Goal: Transaction & Acquisition: Purchase product/service

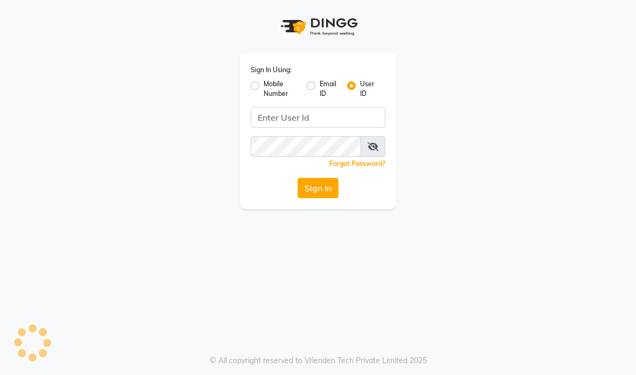
click at [372, 123] on input "Username" at bounding box center [318, 117] width 135 height 20
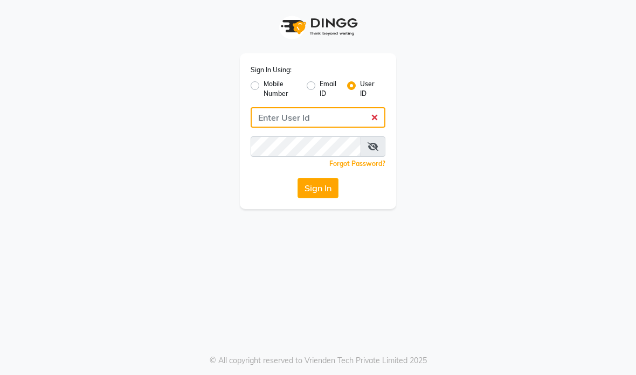
type input "Morelight"
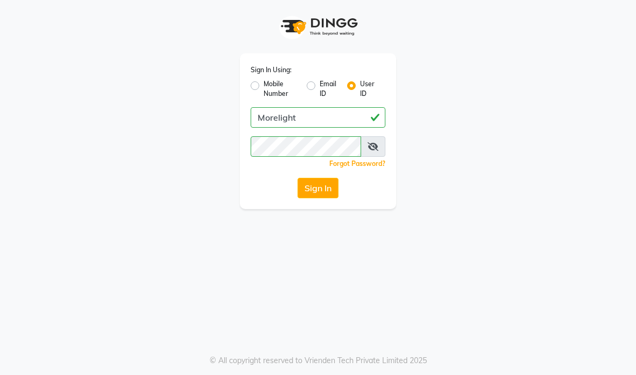
click at [333, 195] on button "Sign In" at bounding box center [318, 188] width 41 height 20
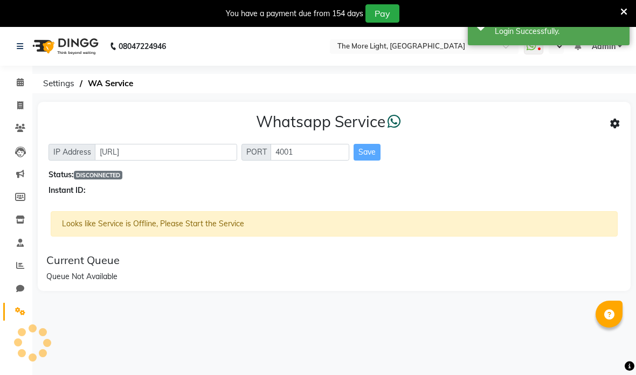
select select "en"
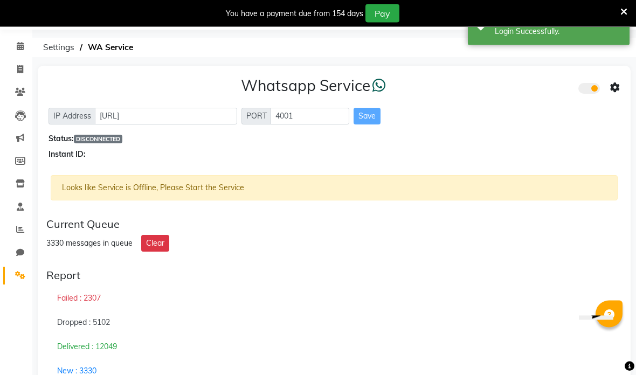
scroll to position [68, 0]
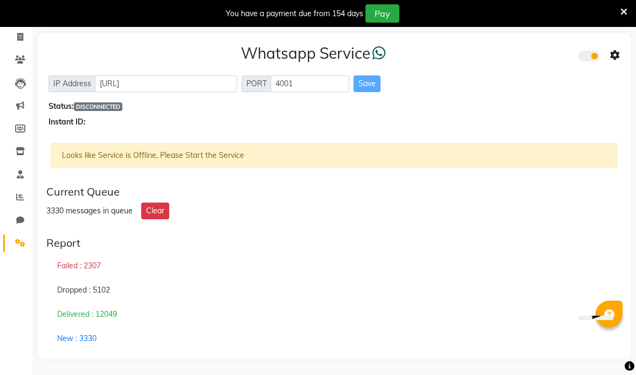
click at [616, 14] on div "You have a payment due from 154 days Pay" at bounding box center [312, 13] width 616 height 18
click at [625, 16] on icon at bounding box center [623, 12] width 7 height 10
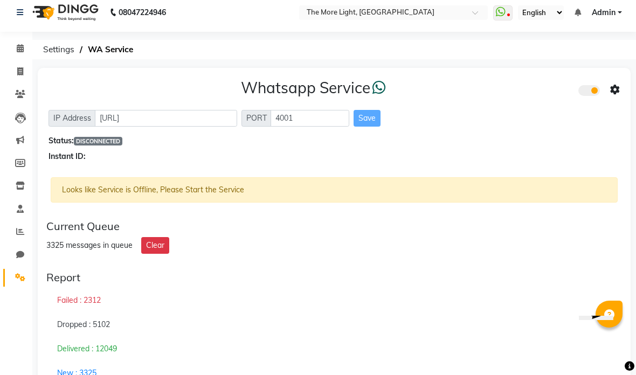
scroll to position [0, 0]
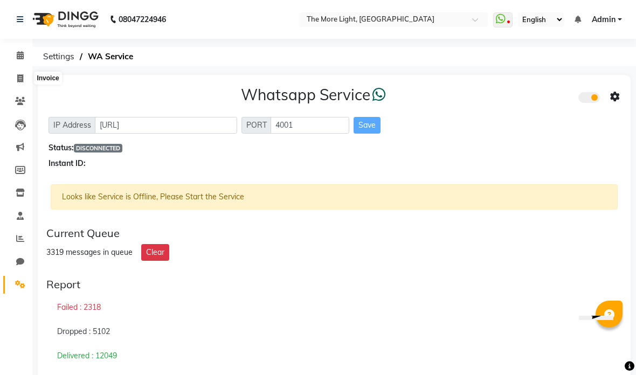
click at [12, 73] on span at bounding box center [20, 79] width 19 height 12
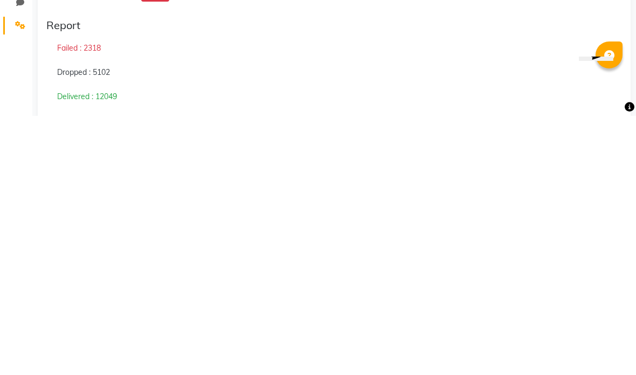
select select "7824"
select select "service"
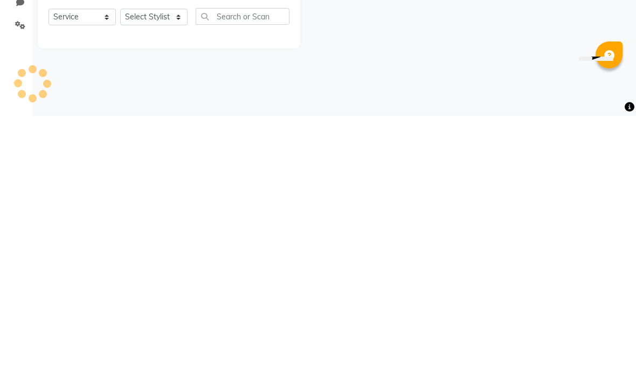
click at [443, 73] on div "08047224946 Select Location × The More Light, [GEOGRAPHIC_DATA] West WhatsApp S…" at bounding box center [318, 187] width 636 height 375
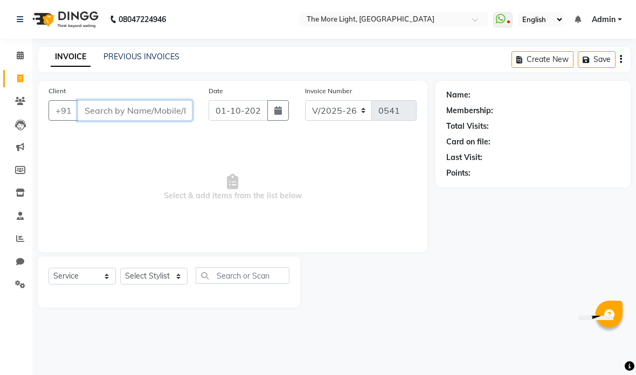
click at [110, 105] on input "Client" at bounding box center [135, 110] width 115 height 20
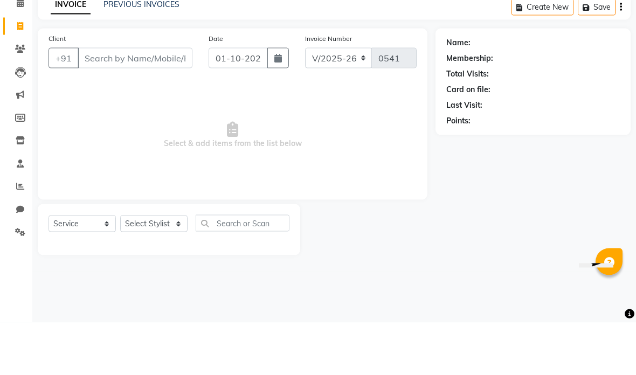
click at [371, 134] on span "Select & add items from the list below" at bounding box center [233, 188] width 368 height 108
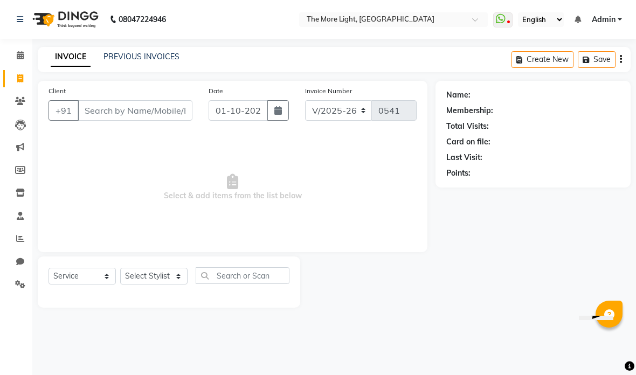
click at [113, 61] on link "PREVIOUS INVOICES" at bounding box center [141, 57] width 76 height 10
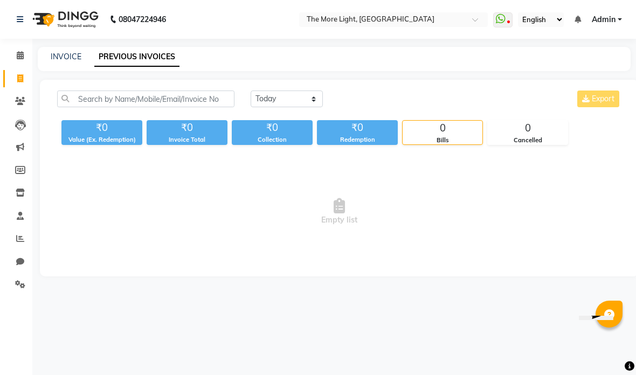
click at [310, 93] on select "[DATE] [DATE] Custom Range" at bounding box center [287, 99] width 72 height 17
select select "range"
click at [377, 93] on input "01-10-2025" at bounding box center [374, 99] width 75 height 15
select select "10"
select select "2025"
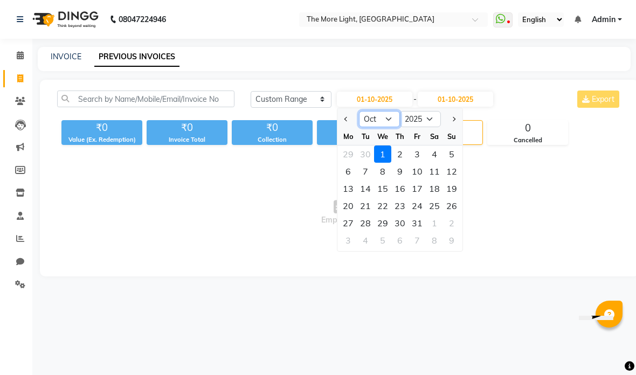
click at [378, 111] on select "Jan Feb Mar Apr May Jun [DATE] Aug Sep Oct Nov Dec" at bounding box center [379, 119] width 41 height 16
select select "9"
click at [502, 223] on span "Empty list" at bounding box center [339, 212] width 564 height 108
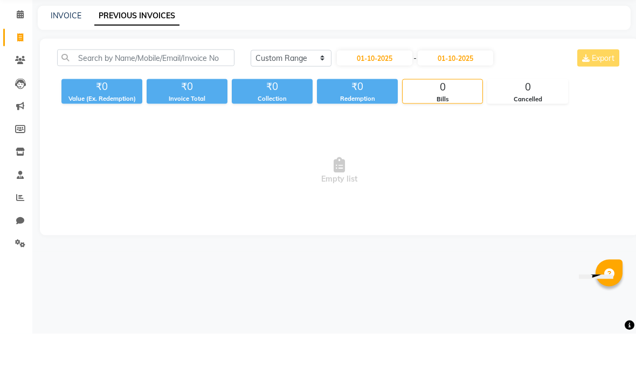
click at [521, 51] on div "INVOICE PREVIOUS INVOICES" at bounding box center [328, 56] width 580 height 11
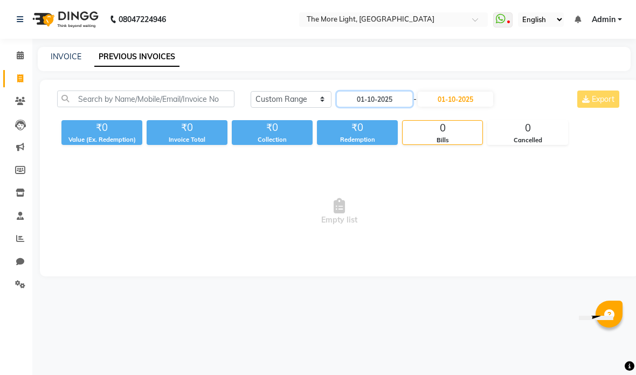
click at [377, 98] on input "01-10-2025" at bounding box center [374, 99] width 75 height 15
select select "10"
select select "2025"
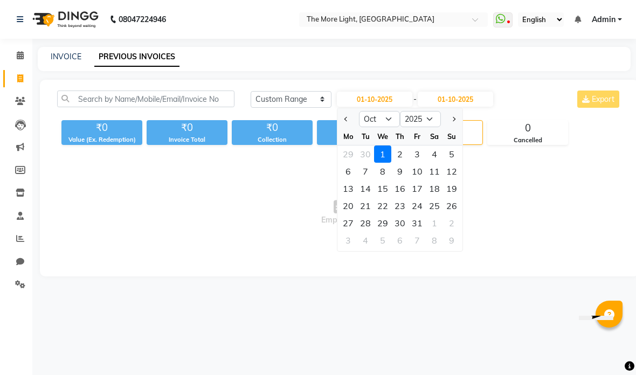
click at [386, 113] on select "Jan Feb Mar Apr May Jun [DATE] Aug Sep Oct Nov Dec" at bounding box center [379, 119] width 41 height 16
select select "9"
click at [465, 99] on input "01-10-2025" at bounding box center [455, 99] width 75 height 15
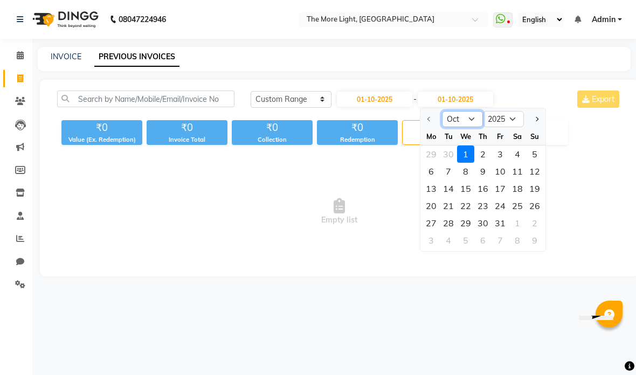
click at [474, 120] on select "Oct Nov Dec" at bounding box center [462, 119] width 41 height 16
click at [395, 86] on div "[DATE] [DATE] Custom Range [DATE] - [DATE] Oct Nov [DATE] 2026 2027 2028 2029 2…" at bounding box center [339, 178] width 599 height 197
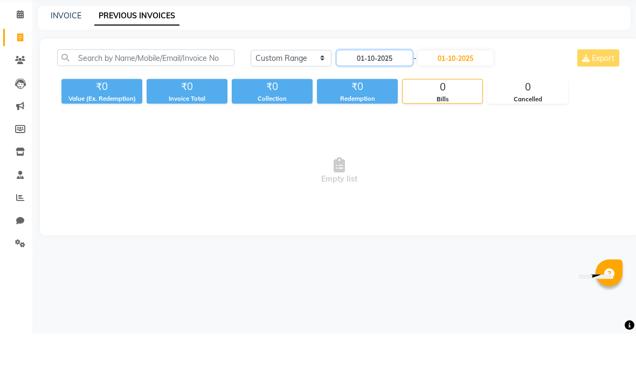
click at [384, 92] on input "01-10-2025" at bounding box center [374, 99] width 75 height 15
select select "10"
select select "2025"
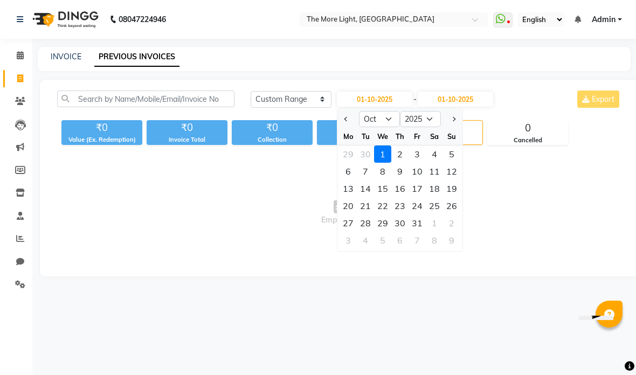
click at [391, 116] on select "Jan Feb Mar Apr May Jun [DATE] Aug Sep Oct Nov Dec" at bounding box center [379, 119] width 41 height 16
select select "9"
click at [347, 154] on div "1" at bounding box center [348, 154] width 17 height 17
type input "01-09-2025"
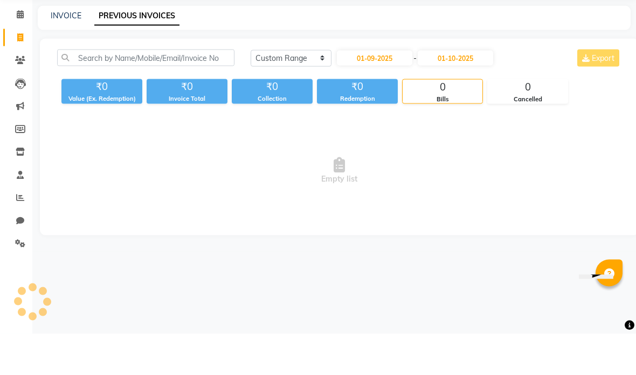
click at [477, 92] on input "01-10-2025" at bounding box center [455, 99] width 75 height 15
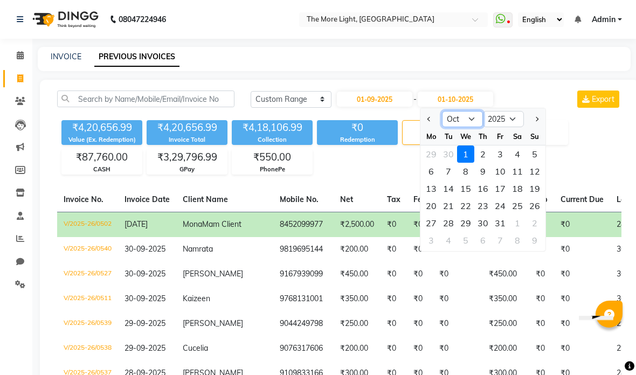
click at [464, 116] on select "Sep Oct Nov Dec" at bounding box center [462, 119] width 41 height 16
select select "9"
click at [431, 151] on div "1" at bounding box center [431, 154] width 17 height 17
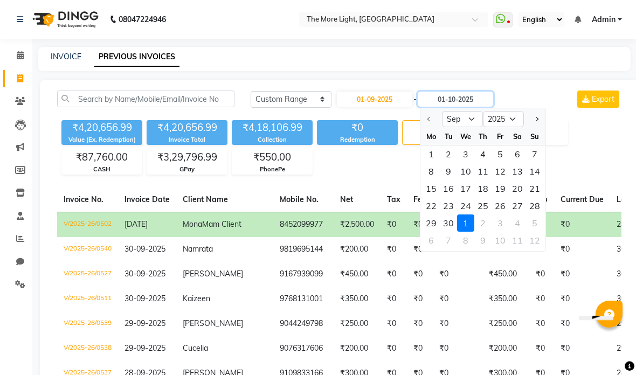
type input "01-09-2025"
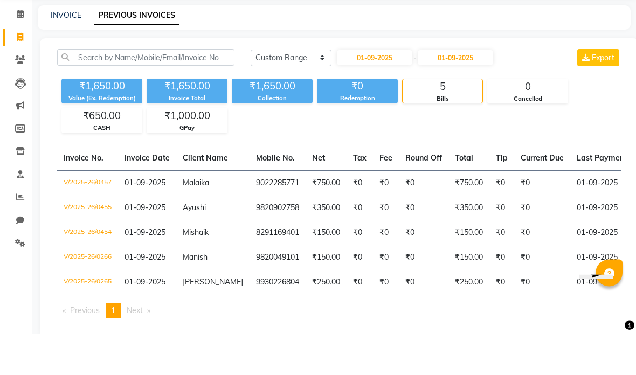
click at [581, 116] on div "₹1,650.00 Value (Ex. Redemption) ₹1,650.00 Invoice Total ₹1,650.00 Collection ₹…" at bounding box center [339, 145] width 564 height 59
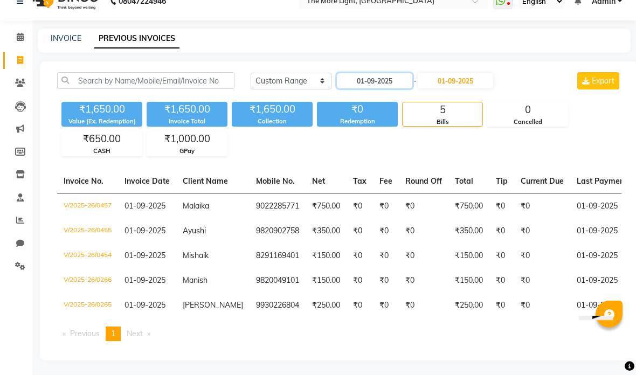
click at [391, 77] on input "01-09-2025" at bounding box center [374, 80] width 75 height 15
select select "9"
select select "2025"
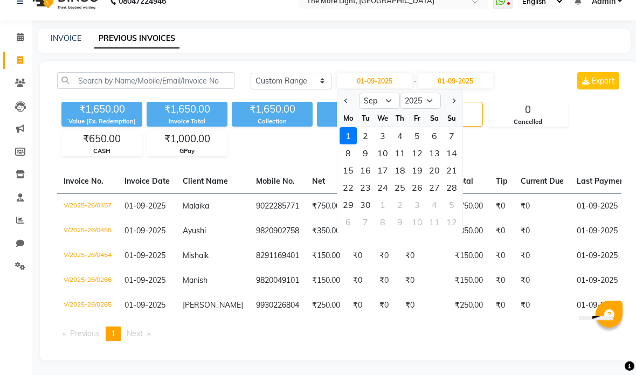
click at [378, 136] on div "3" at bounding box center [382, 135] width 17 height 17
type input "[DATE]"
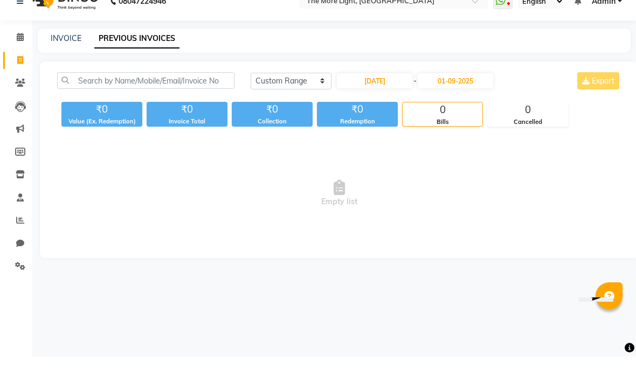
click at [471, 80] on div "[DATE] [DATE] Custom Range [DATE] - [DATE] Export ₹0 Value (Ex. Redemption) ₹0 …" at bounding box center [339, 178] width 599 height 197
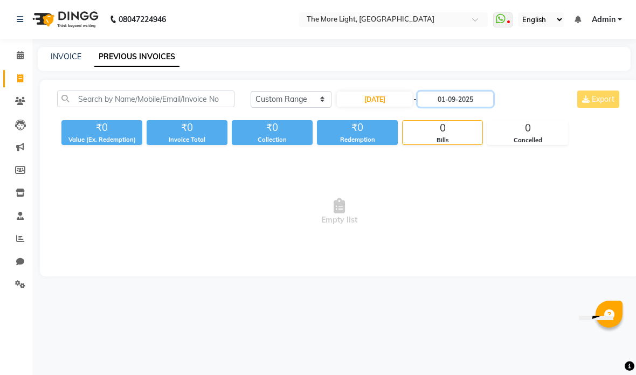
click at [469, 99] on input "01-09-2025" at bounding box center [455, 99] width 75 height 15
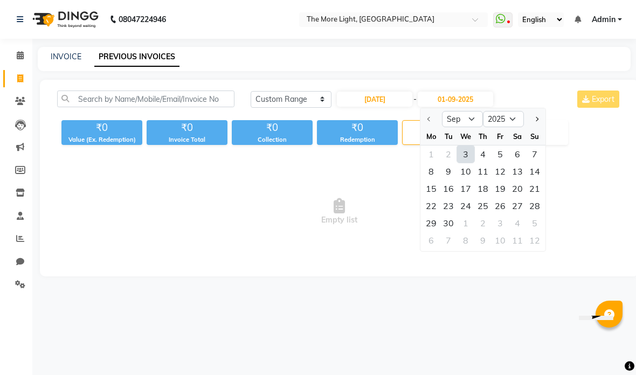
click at [465, 150] on div "3" at bounding box center [465, 154] width 17 height 17
type input "[DATE]"
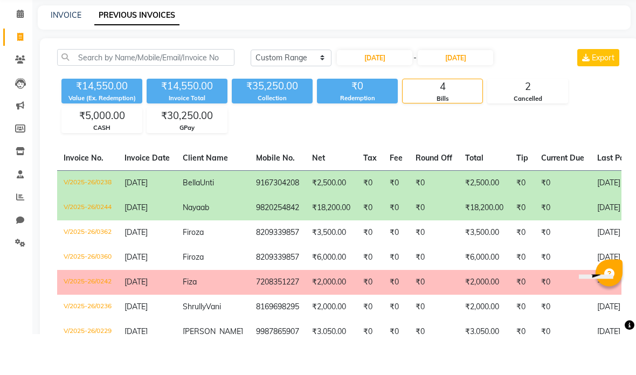
click at [537, 47] on main "INVOICE PREVIOUS INVOICES [DATE] [DATE] Custom Range [DATE] - [DATE] Export ₹14…" at bounding box center [334, 258] width 604 height 423
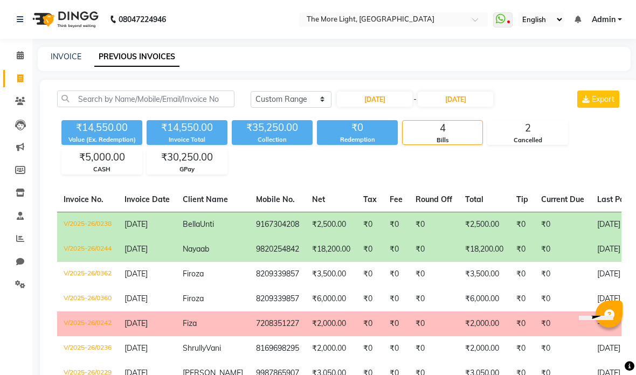
click at [61, 60] on link "INVOICE" at bounding box center [66, 57] width 31 height 10
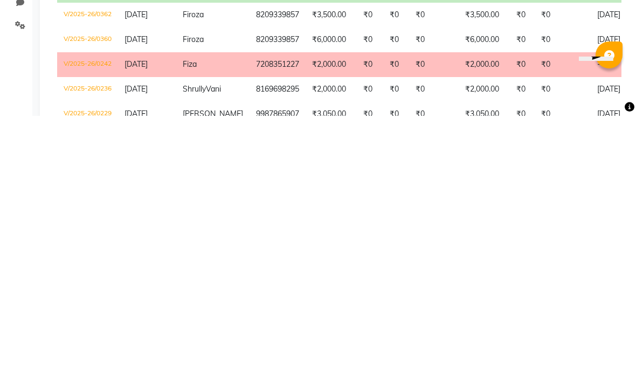
select select "service"
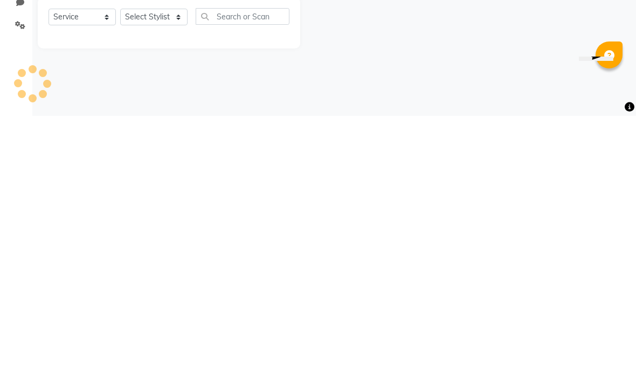
type input "0541"
select select "7824"
click at [433, 57] on main "INVOICE PREVIOUS INVOICES Create New Save Client +91 Date [DATE] Invoice Number…" at bounding box center [334, 185] width 604 height 277
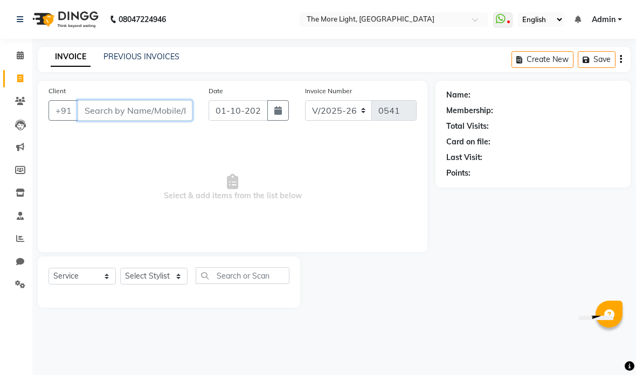
click at [155, 103] on input "Client" at bounding box center [135, 110] width 115 height 20
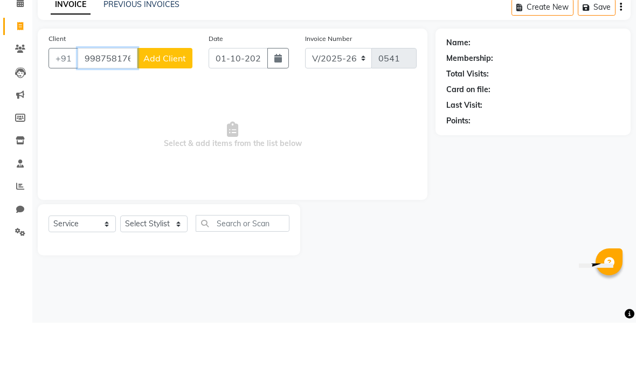
type input "9987581764"
click at [168, 105] on span "Add Client" at bounding box center [164, 110] width 43 height 11
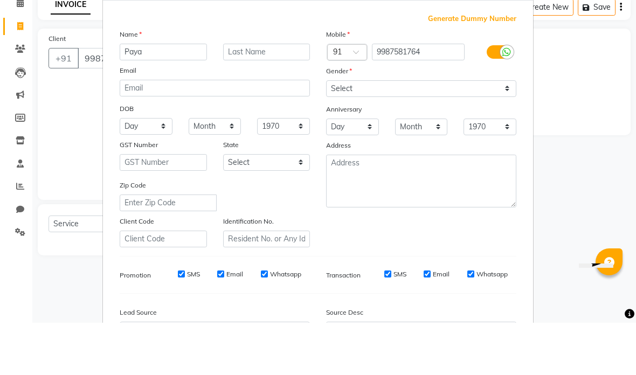
type input "Paya"
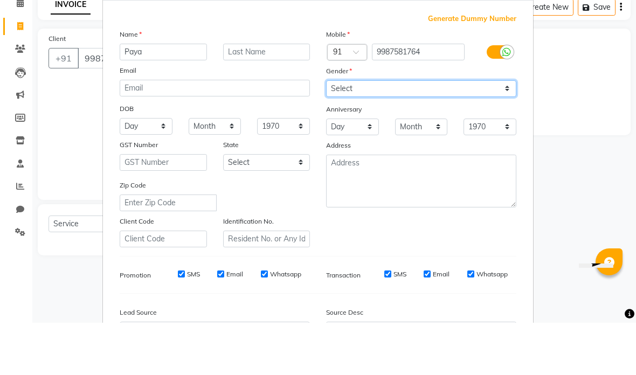
click at [504, 133] on select "Select [DEMOGRAPHIC_DATA] [DEMOGRAPHIC_DATA] Other Prefer Not To Say" at bounding box center [421, 141] width 190 height 17
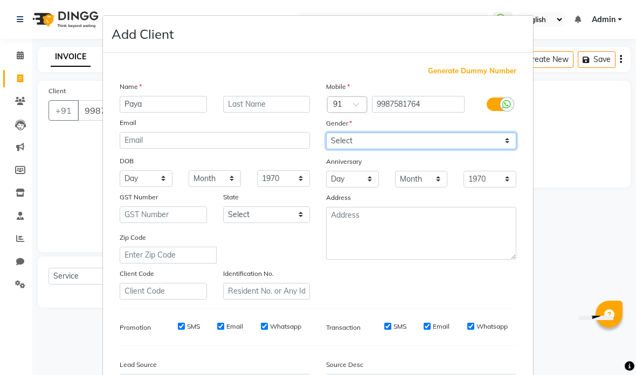
select select "[DEMOGRAPHIC_DATA]"
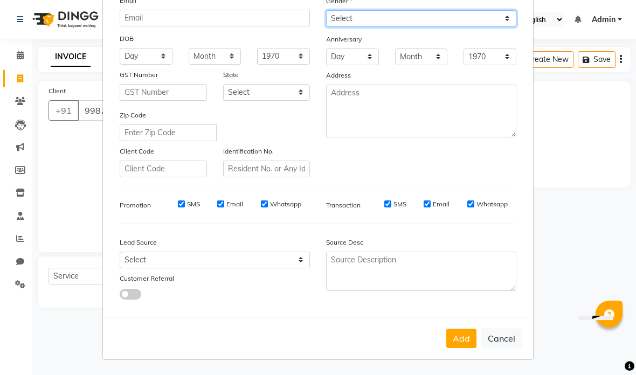
scroll to position [122, 0]
click at [466, 342] on button "Add" at bounding box center [461, 338] width 30 height 19
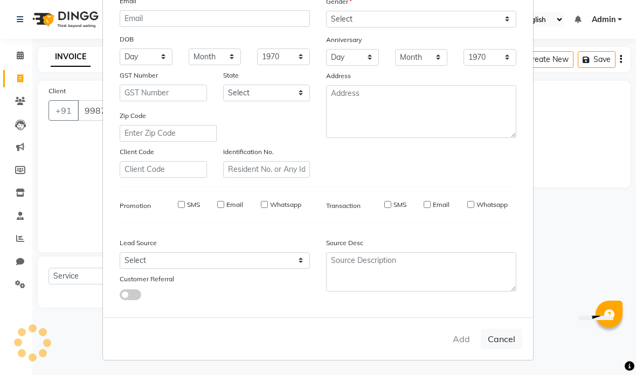
select select
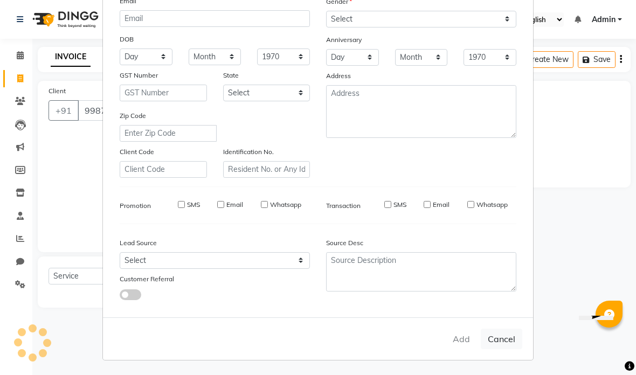
select select
checkbox input "false"
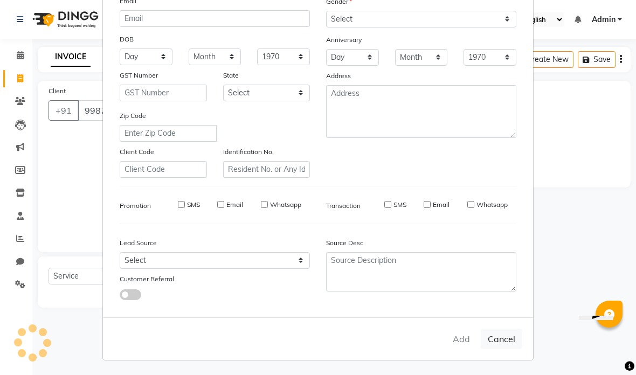
checkbox input "false"
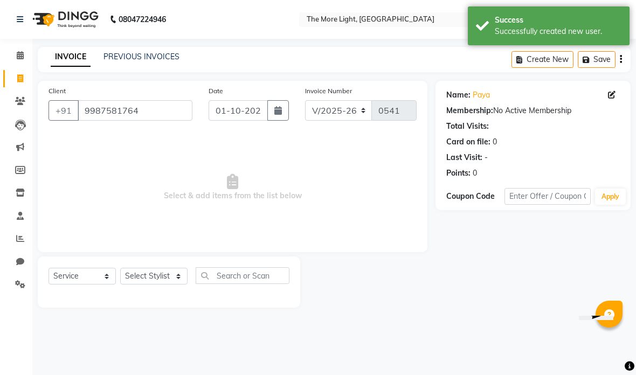
click at [268, 112] on button "button" at bounding box center [278, 110] width 22 height 20
select select "10"
select select "2025"
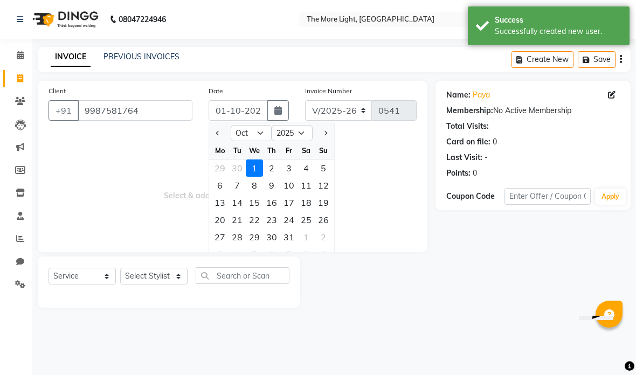
click at [255, 122] on div "Jan Feb Mar Apr May Jun [DATE] Aug Sep Oct Nov [DATE] 2016 2017 2018 2019 2020 …" at bounding box center [271, 131] width 125 height 19
click at [257, 129] on select "Jan Feb Mar Apr May Jun [DATE] Aug Sep Oct Nov Dec" at bounding box center [251, 133] width 41 height 16
select select "9"
click at [258, 168] on div "3" at bounding box center [254, 168] width 17 height 17
type input "[DATE]"
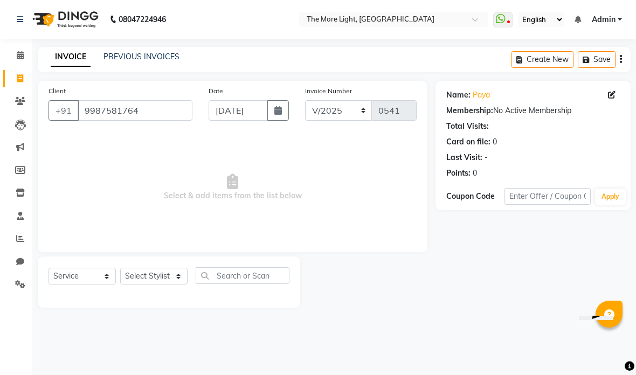
click at [160, 110] on input "9987581764" at bounding box center [135, 110] width 115 height 20
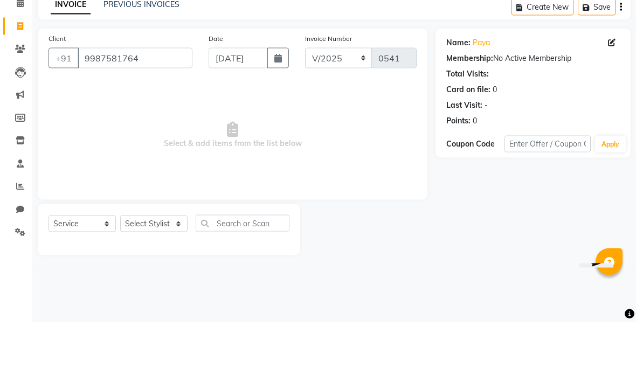
click at [557, 136] on div "Card on file: 0" at bounding box center [533, 141] width 174 height 11
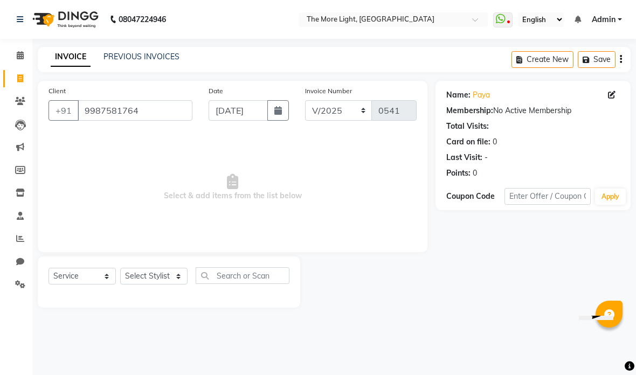
click at [177, 362] on div "08047224946 Select Location × The More Light, [GEOGRAPHIC_DATA] West WhatsApp S…" at bounding box center [318, 187] width 636 height 375
click at [139, 272] on select "Select Stylist [PERSON_NAME] anas [PERSON_NAME] [PERSON_NAME] Front [PERSON_NAM…" at bounding box center [153, 276] width 67 height 17
select select "85547"
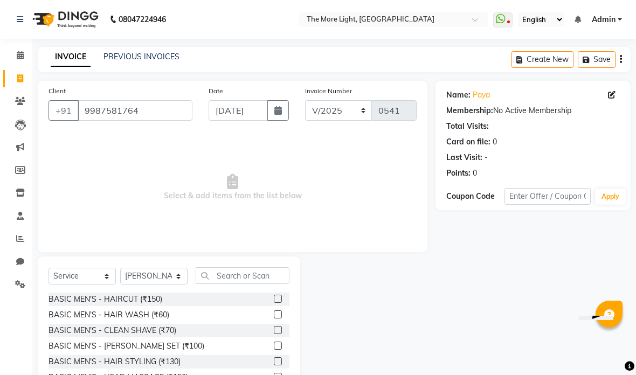
click at [264, 283] on input "text" at bounding box center [243, 275] width 94 height 17
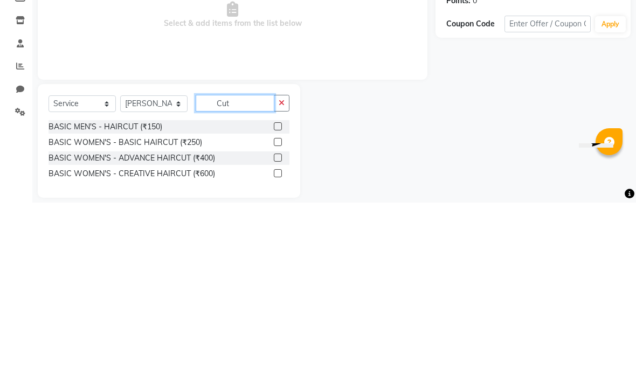
type input "Cut"
click at [434, 81] on div "Client [PHONE_NUMBER] Date [DATE] Invoice Number V/2025 V/[PHONE_NUMBER] Select…" at bounding box center [233, 225] width 406 height 289
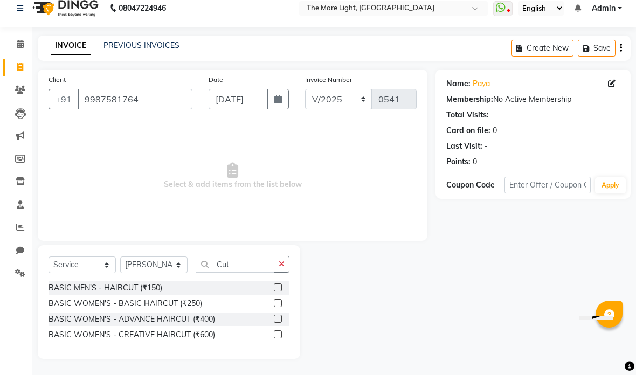
click at [275, 286] on label at bounding box center [278, 288] width 8 height 8
click at [275, 286] on input "checkbox" at bounding box center [277, 288] width 7 height 7
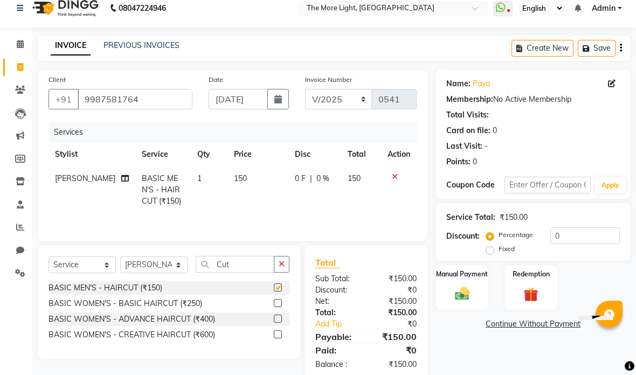
checkbox input "false"
click at [466, 294] on img at bounding box center [462, 294] width 23 height 17
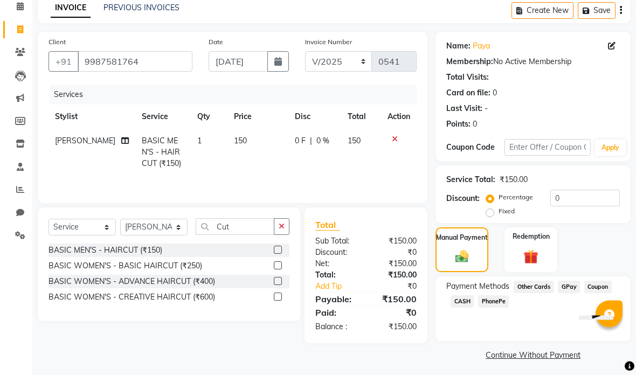
scroll to position [54, 0]
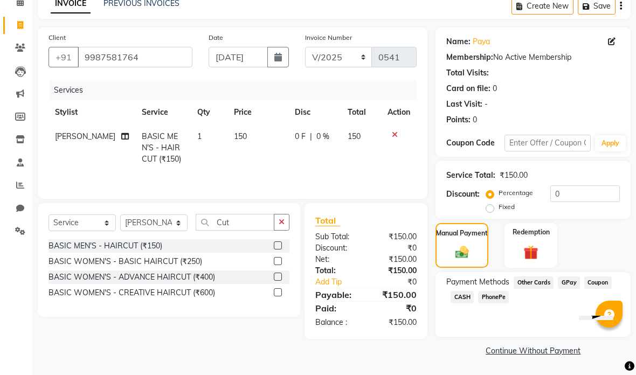
click at [566, 282] on span "GPay" at bounding box center [569, 282] width 22 height 12
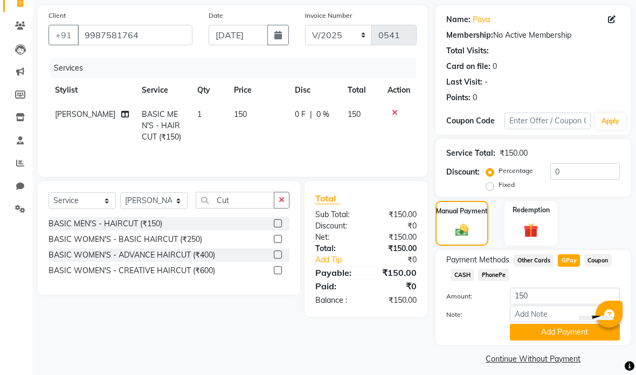
click at [550, 333] on button "Add Payment" at bounding box center [565, 332] width 110 height 17
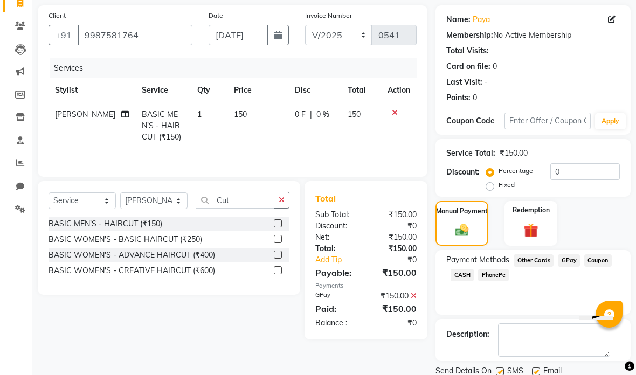
scroll to position [67, 0]
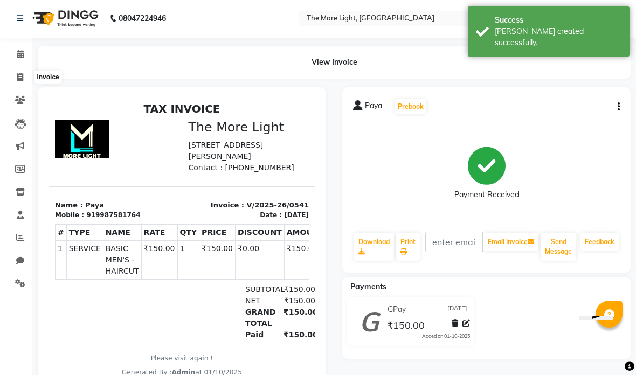
click at [18, 76] on icon at bounding box center [20, 77] width 6 height 8
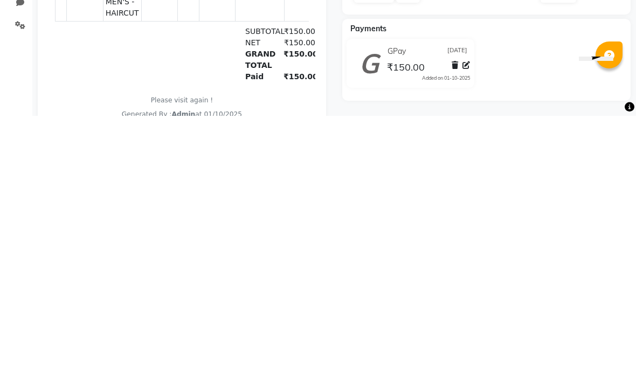
select select "7824"
select select "service"
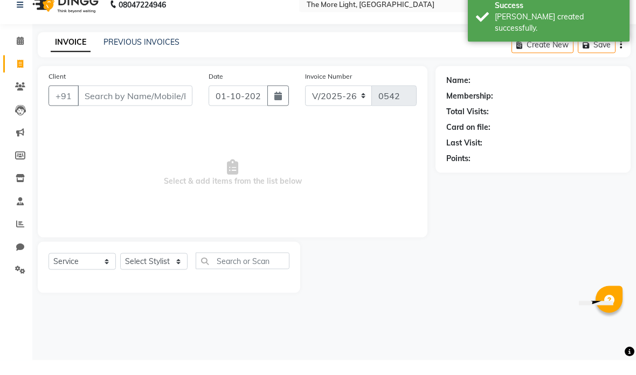
click at [159, 100] on input "Client" at bounding box center [135, 110] width 115 height 20
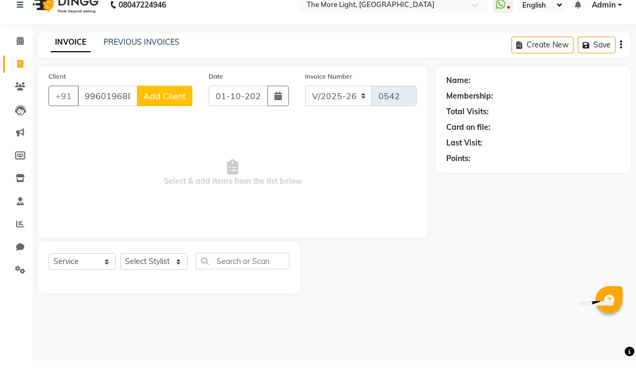
type input "996019688799"
click at [174, 105] on span "Add Client" at bounding box center [164, 110] width 43 height 11
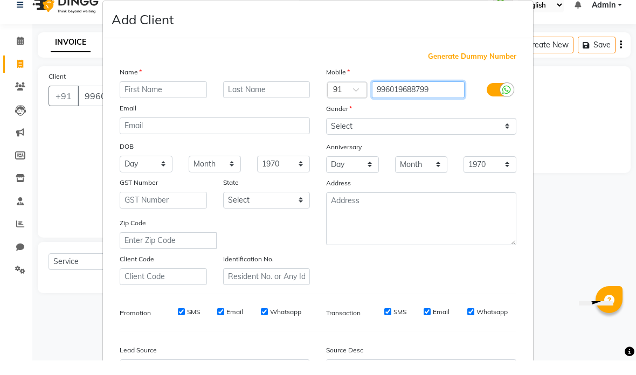
click at [447, 96] on input "996019688799" at bounding box center [418, 104] width 93 height 17
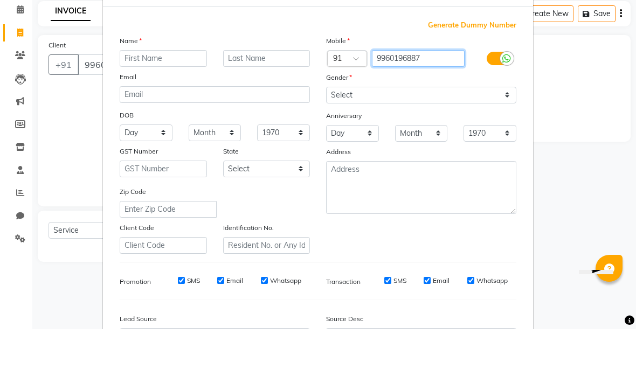
type input "9960196887"
click at [205, 96] on input "text" at bounding box center [163, 104] width 87 height 17
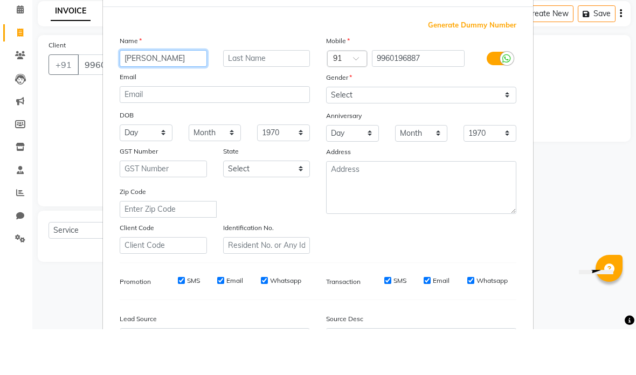
type input "[PERSON_NAME]"
click at [372, 133] on select "Select [DEMOGRAPHIC_DATA] [DEMOGRAPHIC_DATA] Other Prefer Not To Say" at bounding box center [421, 141] width 190 height 17
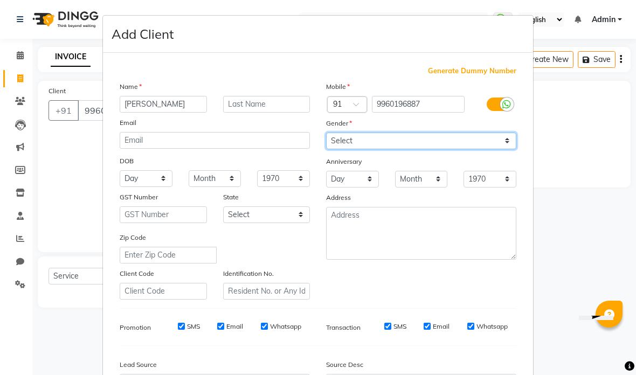
select select "[DEMOGRAPHIC_DATA]"
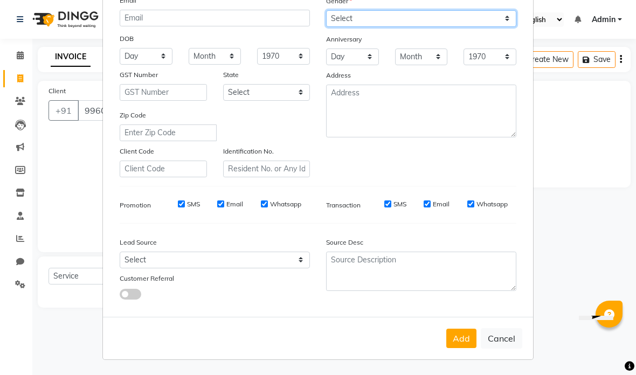
scroll to position [122, 0]
click at [462, 340] on button "Add" at bounding box center [461, 338] width 30 height 19
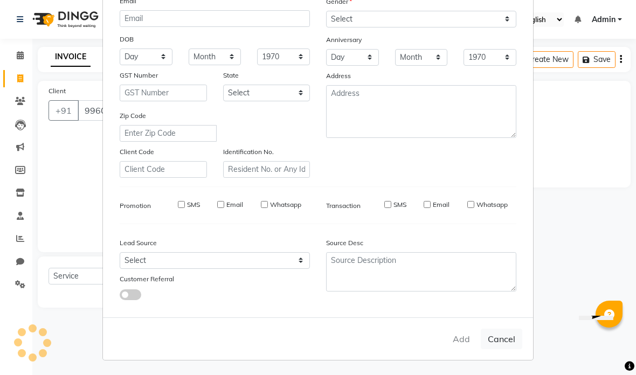
type input "9960196887"
select select
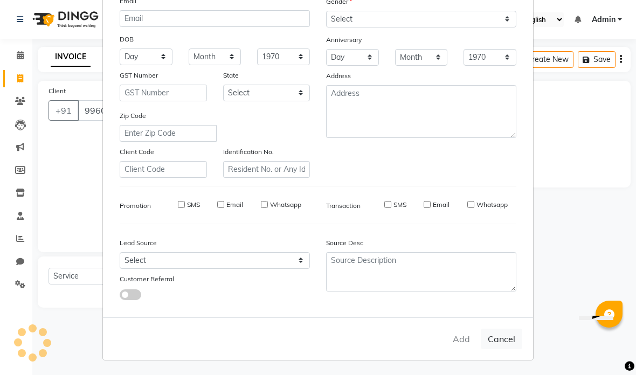
select select
checkbox input "false"
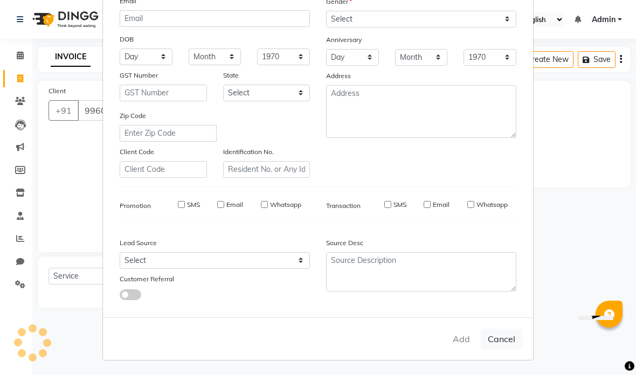
checkbox input "false"
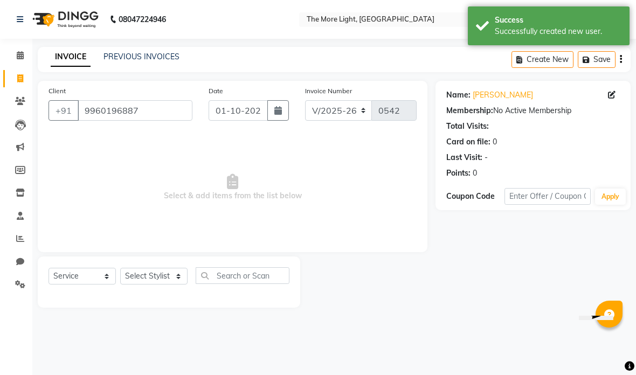
click at [282, 109] on button "button" at bounding box center [278, 110] width 22 height 20
select select "10"
select select "2025"
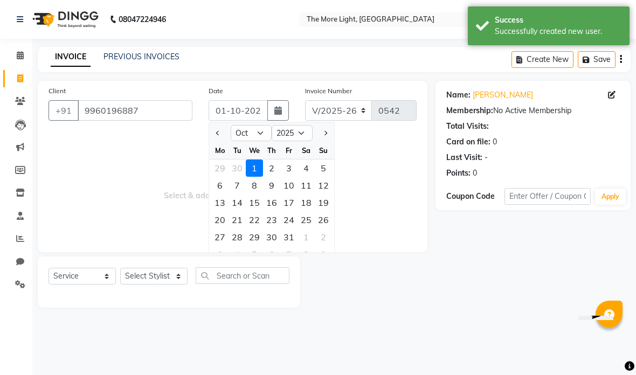
click at [259, 137] on select "Jan Feb Mar Apr May Jun [DATE] Aug Sep Oct Nov Dec" at bounding box center [251, 133] width 41 height 16
select select "9"
click at [248, 168] on div "3" at bounding box center [254, 168] width 17 height 17
type input "[DATE]"
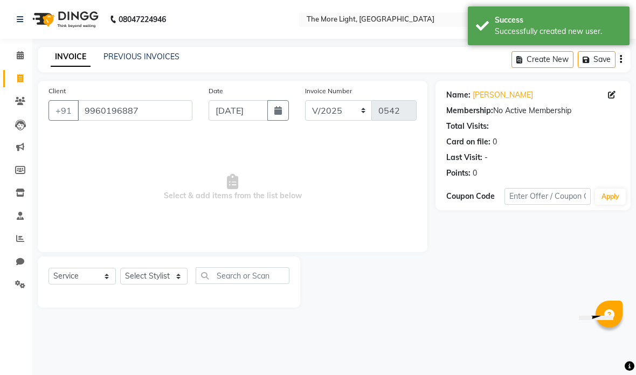
click at [169, 270] on select "Select Stylist [PERSON_NAME] anas [PERSON_NAME] [PERSON_NAME] Front [PERSON_NAM…" at bounding box center [153, 276] width 67 height 17
select select "85547"
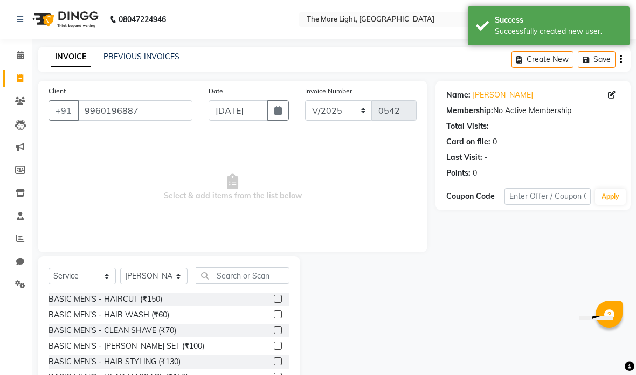
click at [239, 264] on div "Select Service Product Membership Package Voucher Prepaid Gift Card Select Styl…" at bounding box center [169, 336] width 262 height 159
click at [240, 269] on input "text" at bounding box center [243, 275] width 94 height 17
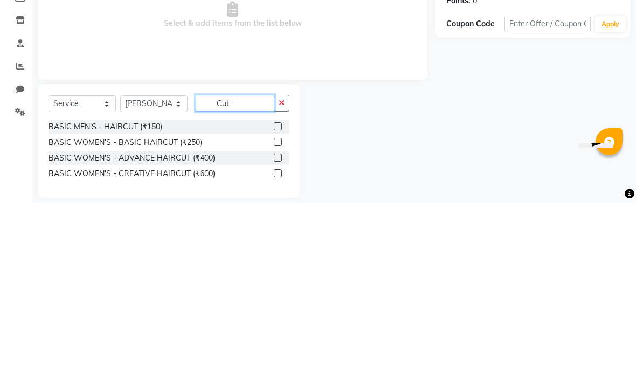
type input "Cut"
click at [438, 81] on div "Name: [PERSON_NAME] Membership: No Active Membership Total Visits: Card on file…" at bounding box center [536, 225] width 203 height 289
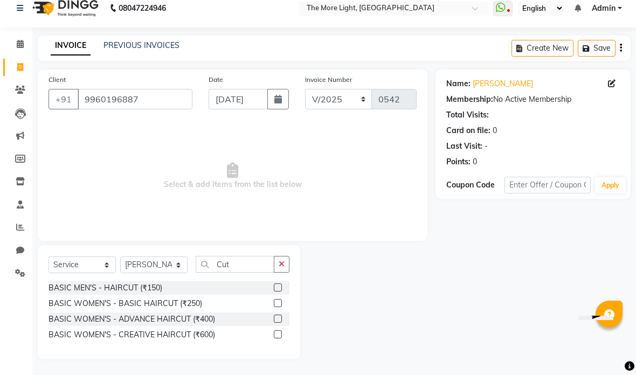
click at [274, 284] on label at bounding box center [278, 288] width 8 height 8
click at [274, 285] on input "checkbox" at bounding box center [277, 288] width 7 height 7
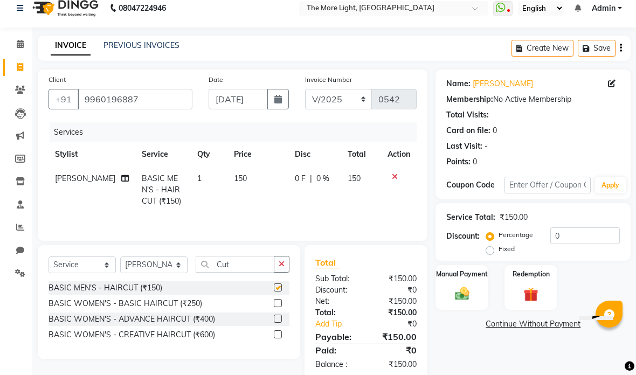
checkbox input "false"
click at [244, 179] on td "150" at bounding box center [257, 190] width 61 height 47
select select "85547"
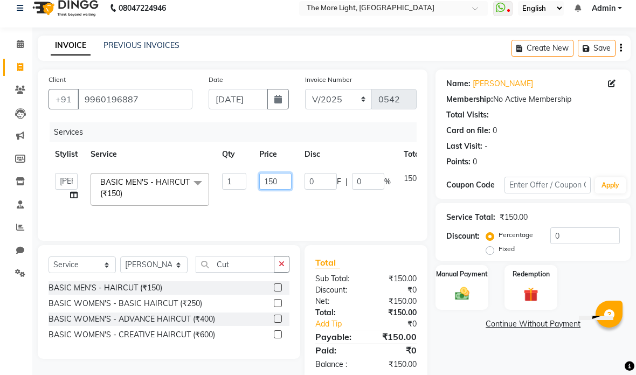
click at [290, 182] on input "150" at bounding box center [275, 181] width 32 height 17
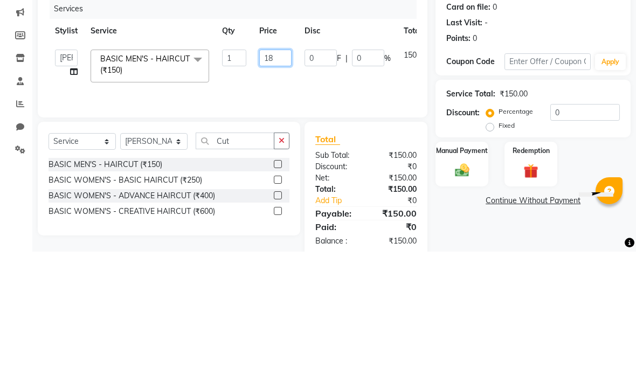
type input "180"
click at [395, 122] on div "Services Stylist Service Qty Price Disc Total Action [PERSON_NAME] anas [PERSON…" at bounding box center [233, 176] width 368 height 108
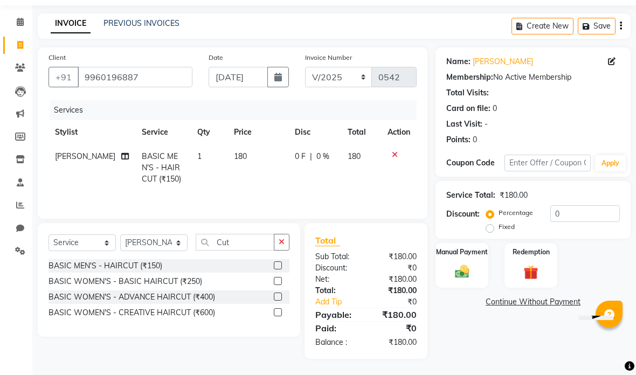
click at [469, 265] on img at bounding box center [462, 272] width 23 height 17
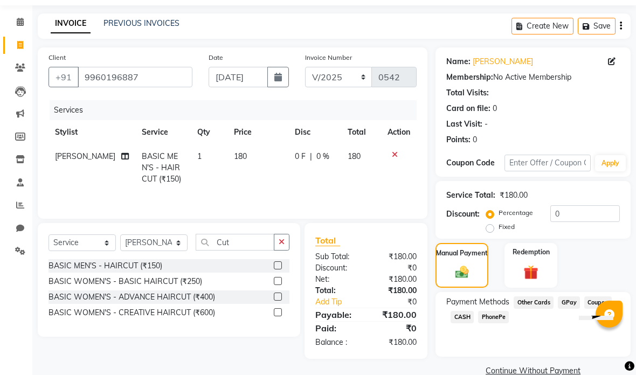
click at [462, 314] on span "CASH" at bounding box center [462, 317] width 23 height 12
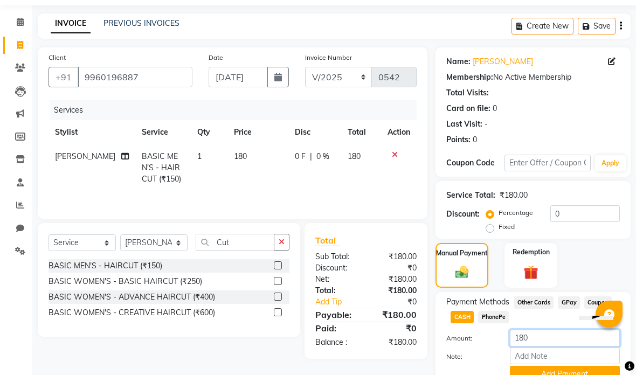
click at [528, 341] on input "180" at bounding box center [565, 338] width 110 height 17
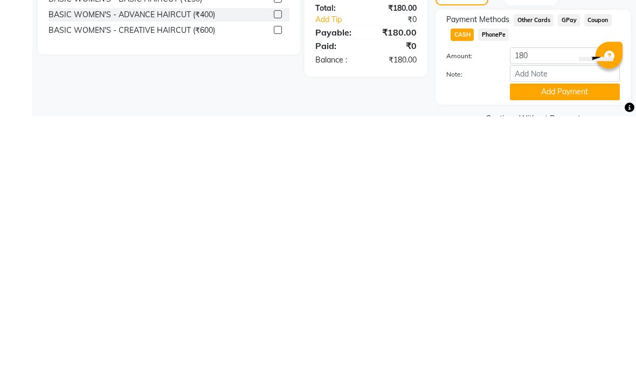
click at [250, 77] on div "Client [PHONE_NUMBER] Date [DATE] Invoice Number V/2025 V/[PHONE_NUMBER] Servic…" at bounding box center [233, 205] width 406 height 362
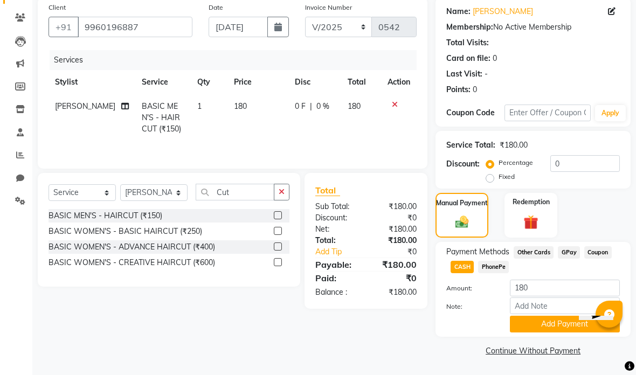
click at [395, 101] on icon at bounding box center [395, 105] width 6 height 8
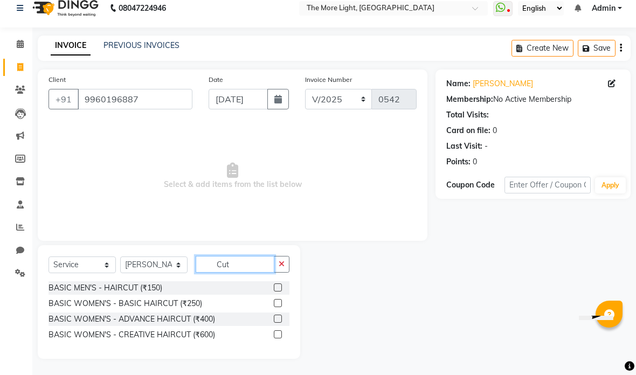
click at [258, 258] on input "Cut" at bounding box center [235, 264] width 79 height 17
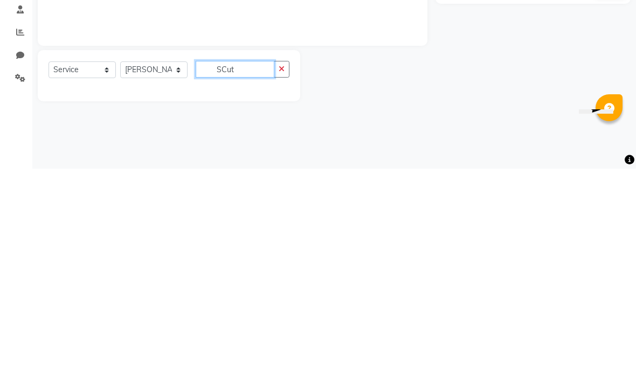
scroll to position [0, 0]
type input "SetCut"
click at [447, 81] on div "Name: [PERSON_NAME] Membership: No Active Membership Total Visits: Card on file…" at bounding box center [536, 194] width 203 height 227
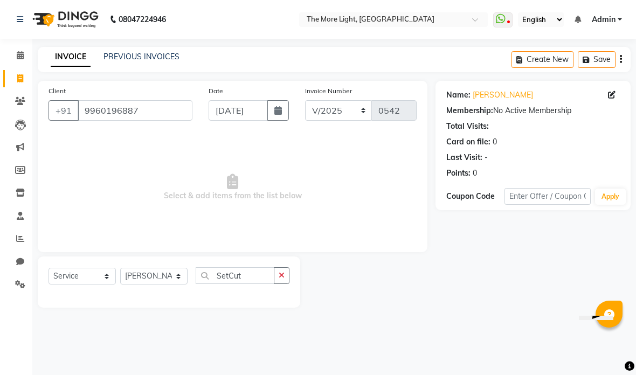
click at [278, 274] on button "button" at bounding box center [282, 275] width 16 height 17
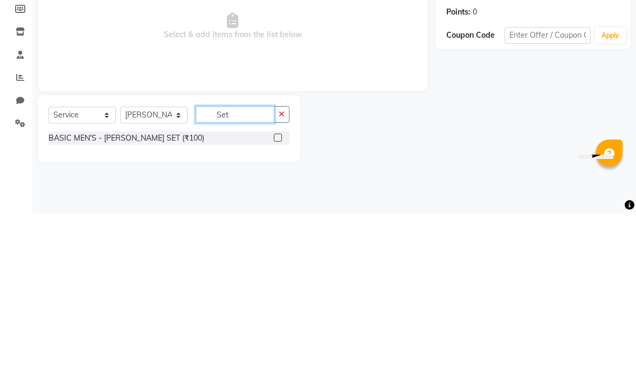
type input "Set"
click at [448, 81] on div "Name: [PERSON_NAME] Membership: No Active Membership Total Visits: Card on file…" at bounding box center [532, 145] width 195 height 129
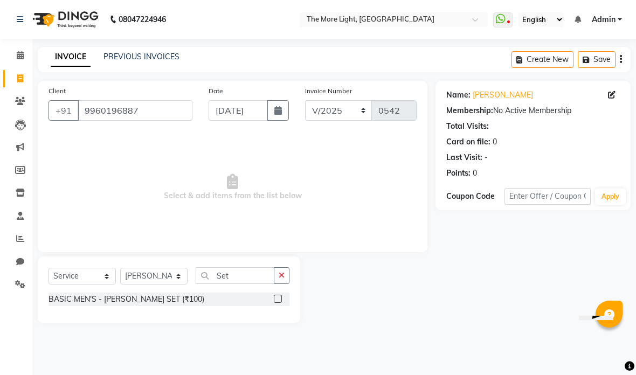
click at [279, 295] on label at bounding box center [278, 299] width 8 height 8
click at [279, 296] on input "checkbox" at bounding box center [277, 299] width 7 height 7
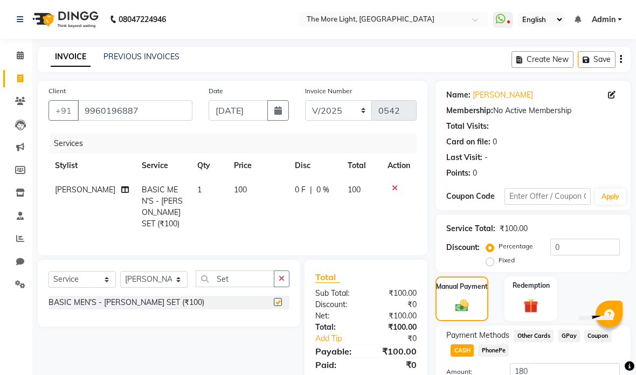
checkbox input "false"
click at [499, 259] on label "Fixed" at bounding box center [507, 260] width 16 height 10
click at [494, 259] on input "Fixed" at bounding box center [492, 261] width 8 height 8
radio input "true"
click at [561, 243] on input "0" at bounding box center [585, 247] width 70 height 17
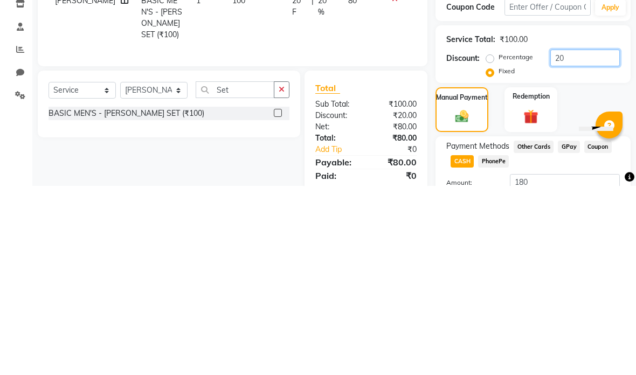
type input "20"
click at [598, 215] on div "Service Total: ₹100.00 Discount: Percentage Fixed 20" at bounding box center [532, 244] width 195 height 58
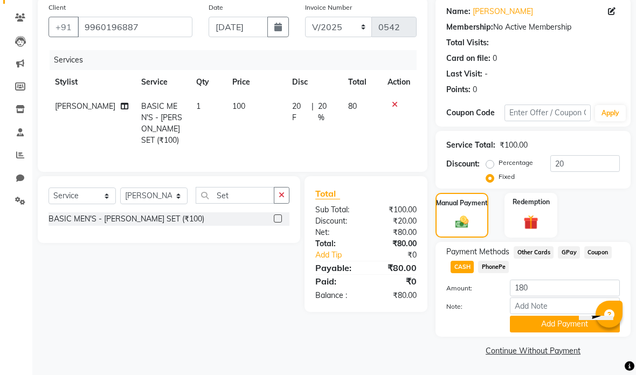
click at [532, 324] on button "Add Payment" at bounding box center [565, 324] width 110 height 17
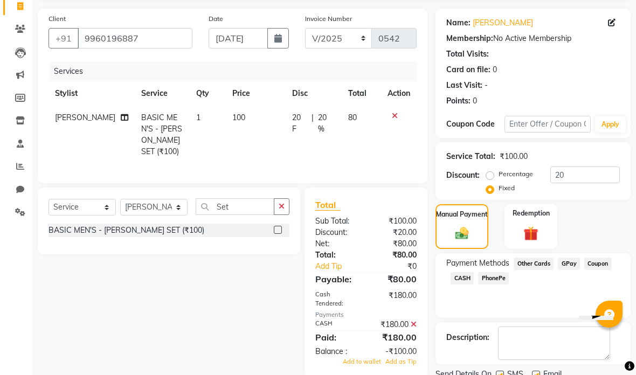
click at [415, 321] on icon at bounding box center [414, 325] width 6 height 8
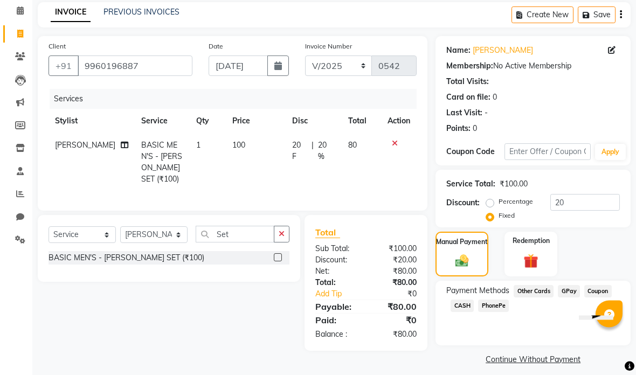
scroll to position [54, 0]
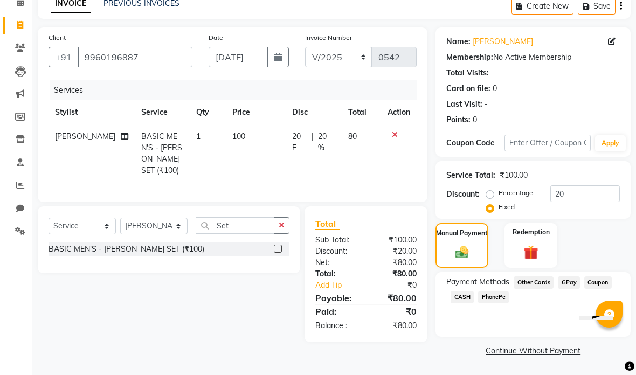
click at [464, 296] on span "CASH" at bounding box center [462, 297] width 23 height 12
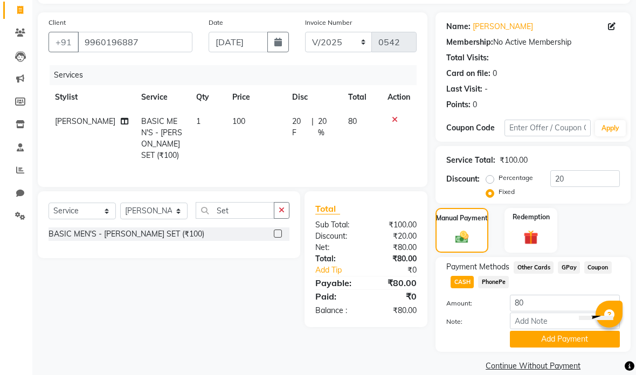
scroll to position [85, 0]
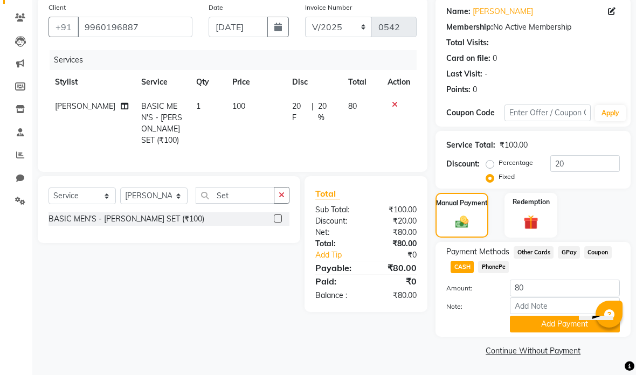
click at [548, 326] on button "Add Payment" at bounding box center [565, 324] width 110 height 17
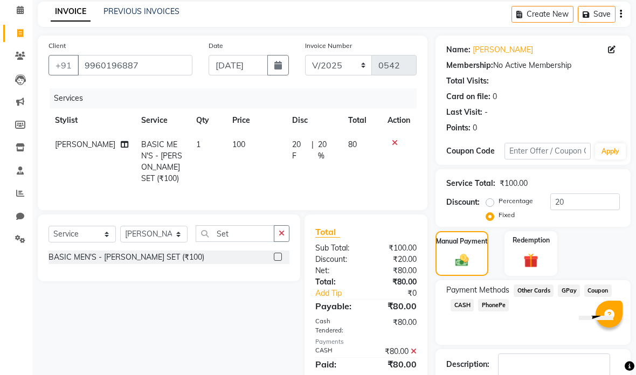
scroll to position [72, 0]
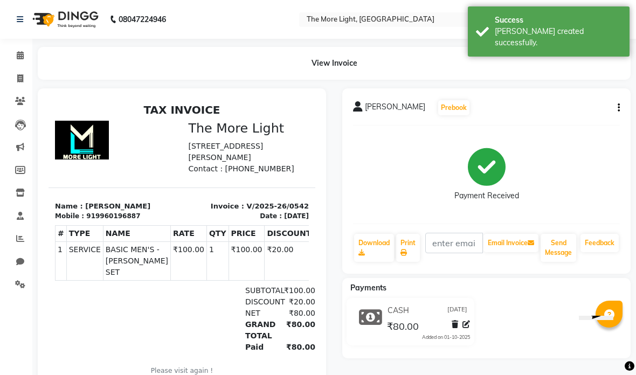
click at [16, 78] on span at bounding box center [20, 79] width 19 height 12
select select "service"
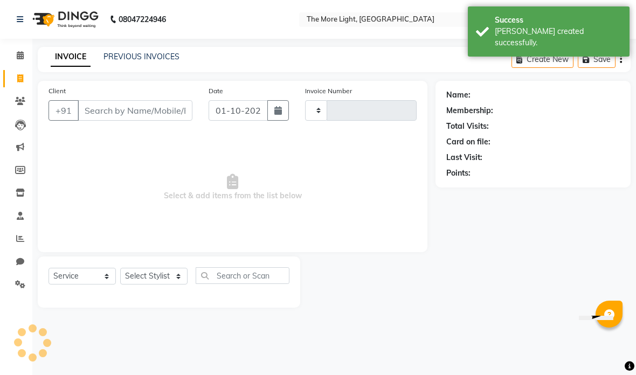
type input "0543"
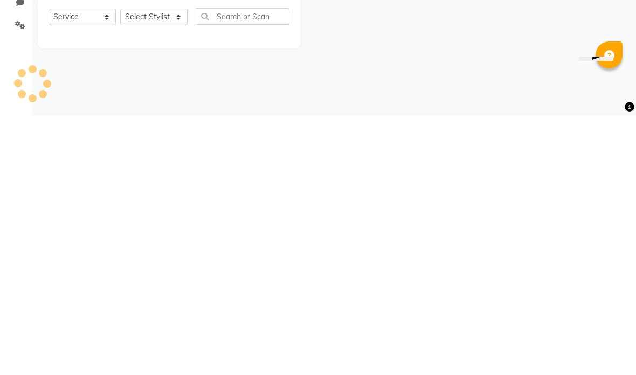
select select "7824"
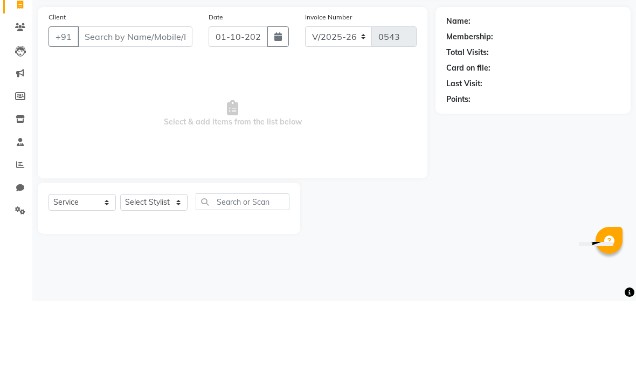
click at [95, 100] on input "Client" at bounding box center [135, 110] width 115 height 20
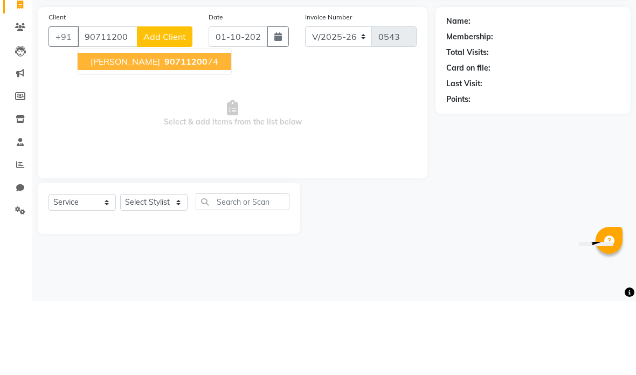
click at [164, 130] on span "90711200" at bounding box center [185, 135] width 43 height 11
type input "9071120074"
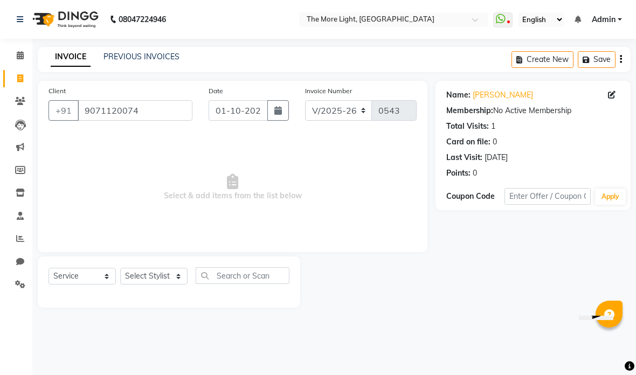
click at [273, 112] on button "button" at bounding box center [278, 110] width 22 height 20
select select "10"
select select "2025"
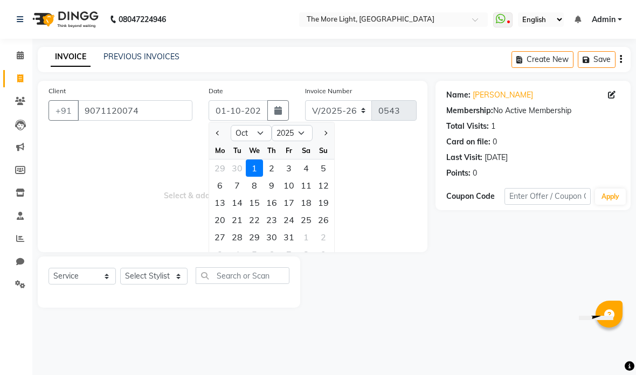
click at [298, 165] on div "3" at bounding box center [288, 168] width 17 height 17
type input "03-10-2025"
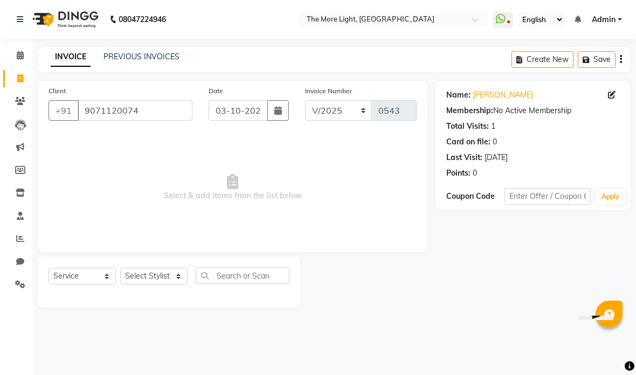
click at [184, 269] on select "Select Stylist [PERSON_NAME] anas [PERSON_NAME] [PERSON_NAME] Front [PERSON_NAM…" at bounding box center [153, 276] width 67 height 17
select select "85547"
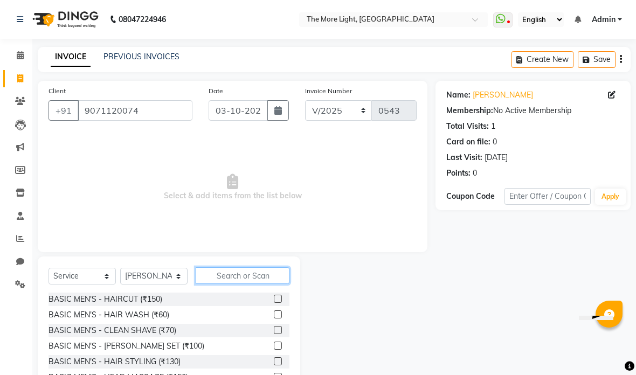
click at [243, 273] on input "text" at bounding box center [243, 275] width 94 height 17
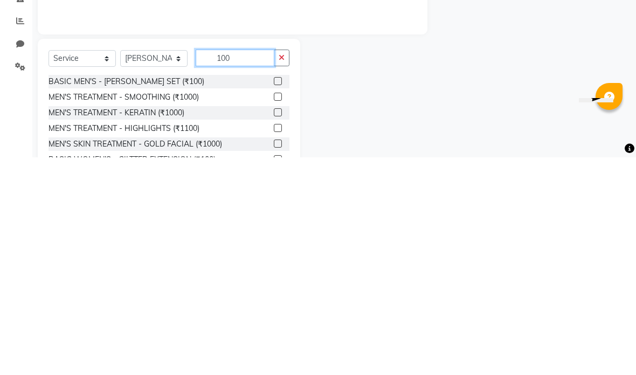
type input "100"
click at [497, 81] on div "Name: [PERSON_NAME] Membership: No Active Membership Total Visits: 1 Card on fi…" at bounding box center [536, 248] width 203 height 335
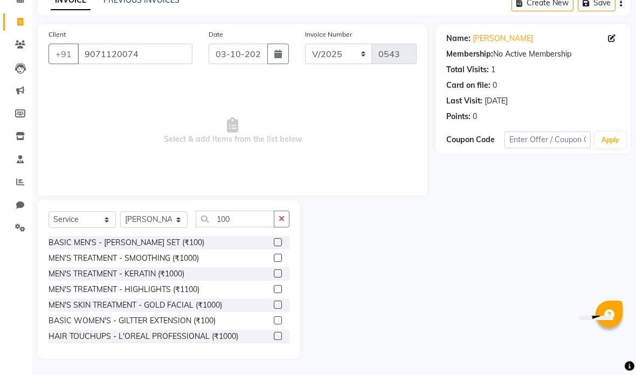
click at [274, 244] on label at bounding box center [278, 242] width 8 height 8
click at [274, 244] on input "checkbox" at bounding box center [277, 242] width 7 height 7
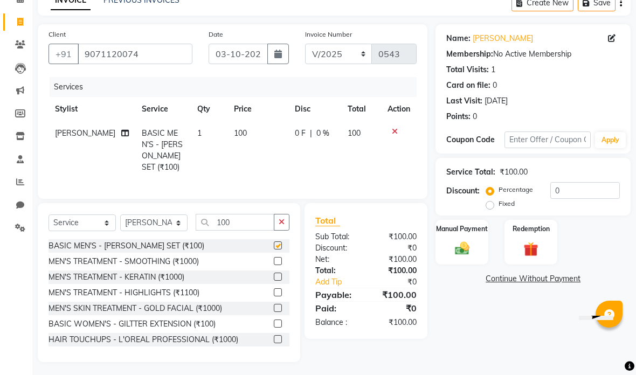
checkbox input "false"
click at [165, 218] on select "Select Stylist [PERSON_NAME] anas [PERSON_NAME] [PERSON_NAME] Front [PERSON_NAM…" at bounding box center [153, 223] width 67 height 17
select select "69923"
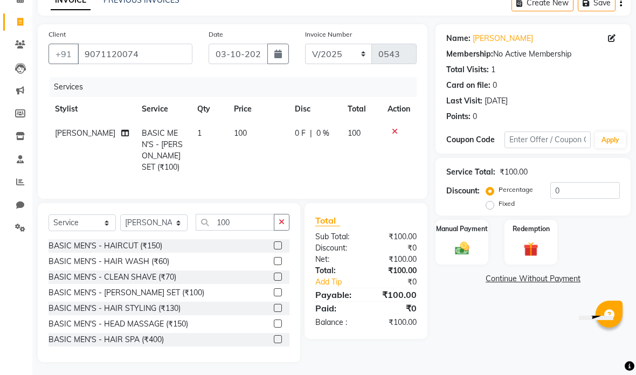
click at [471, 246] on img at bounding box center [462, 248] width 23 height 17
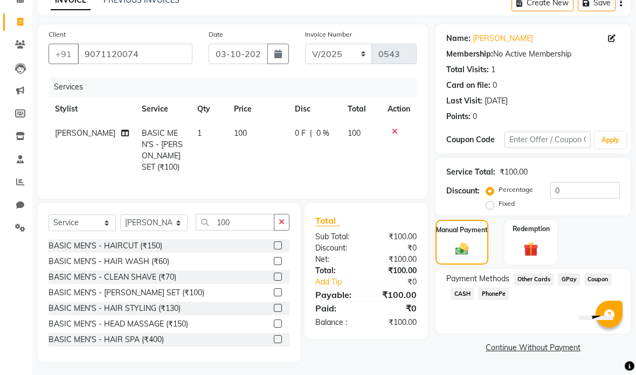
click at [559, 279] on span "GPay" at bounding box center [569, 279] width 22 height 12
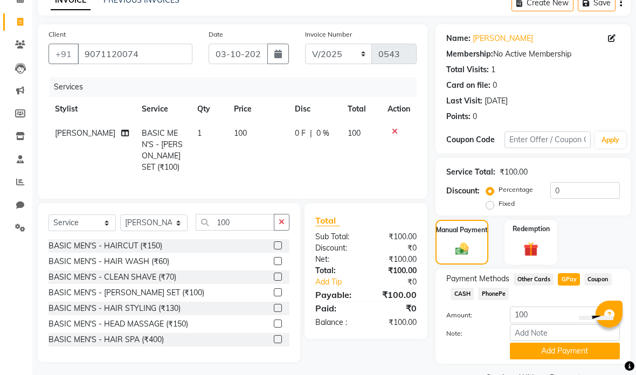
click at [549, 352] on button "Add Payment" at bounding box center [565, 351] width 110 height 17
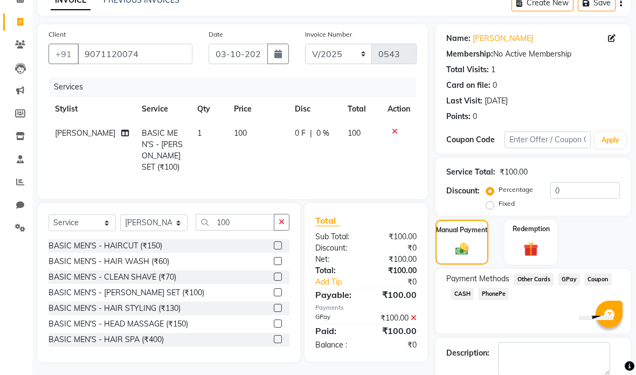
scroll to position [72, 0]
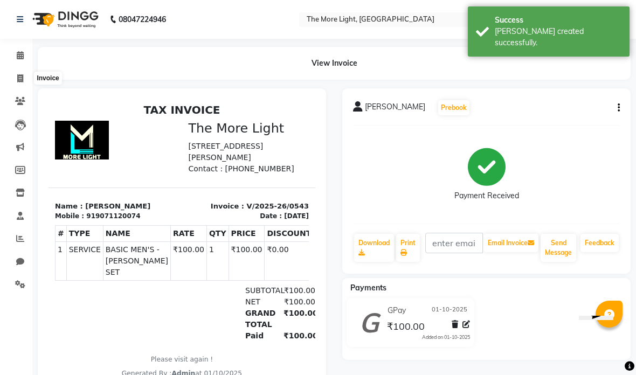
click at [22, 75] on icon at bounding box center [20, 78] width 6 height 8
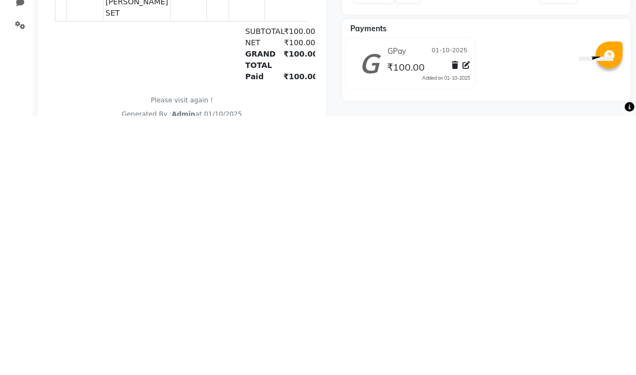
select select "service"
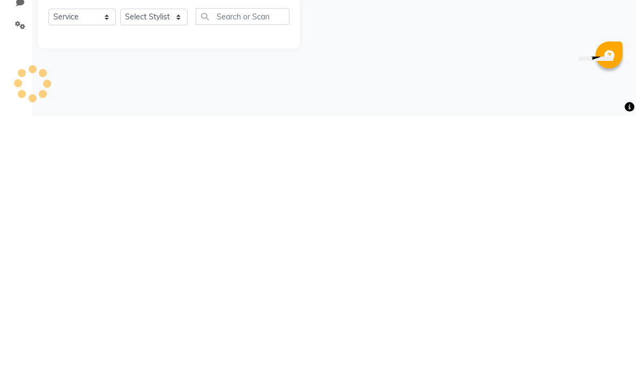
type input "0544"
select select "7824"
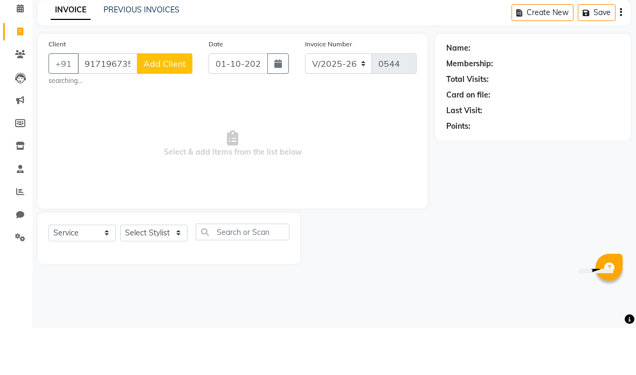
type input "9171967353"
click at [172, 105] on span "Add Client" at bounding box center [164, 110] width 43 height 11
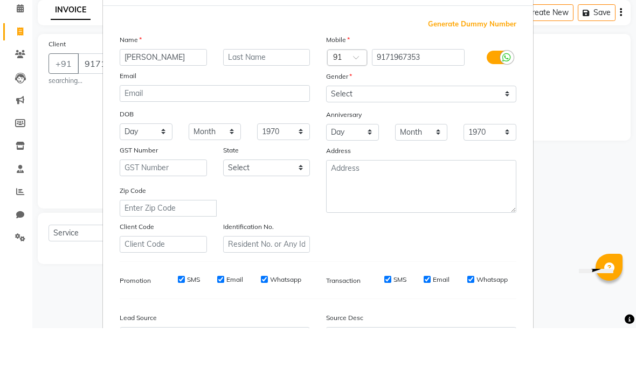
type input "[PERSON_NAME]"
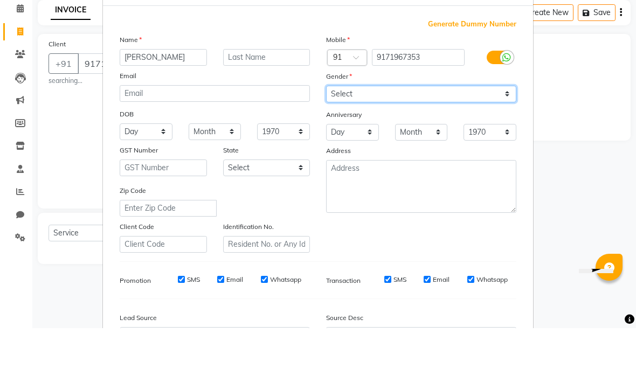
click at [356, 133] on select "Select [DEMOGRAPHIC_DATA] [DEMOGRAPHIC_DATA] Other Prefer Not To Say" at bounding box center [421, 141] width 190 height 17
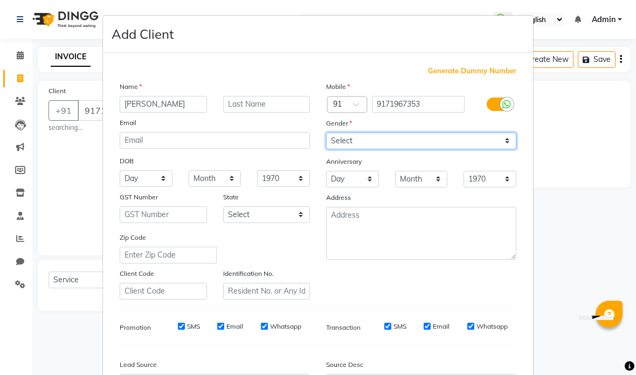
select select "[DEMOGRAPHIC_DATA]"
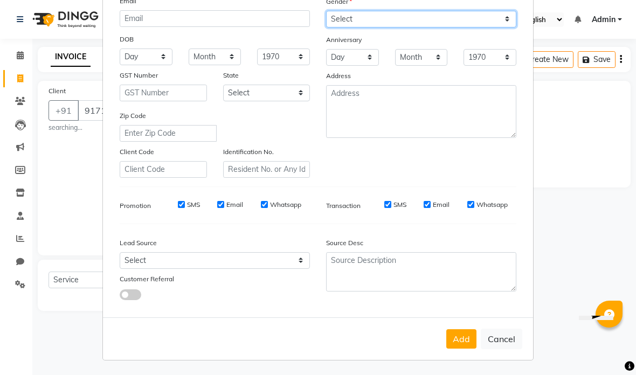
scroll to position [122, 0]
click at [466, 336] on button "Add" at bounding box center [461, 338] width 30 height 19
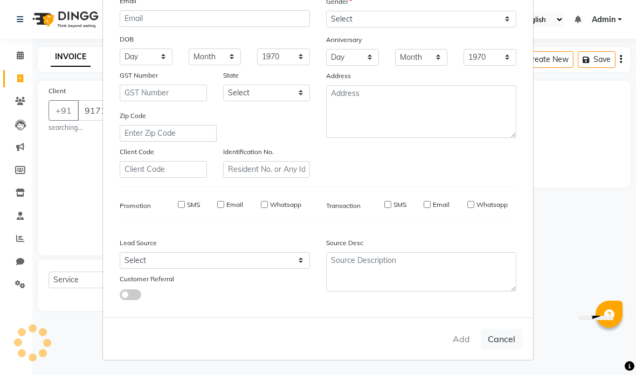
select select
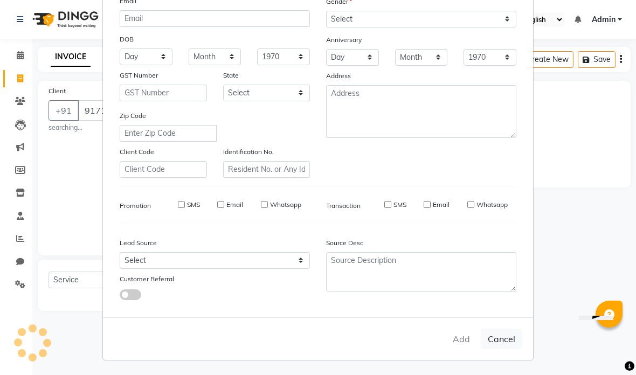
select select
checkbox input "false"
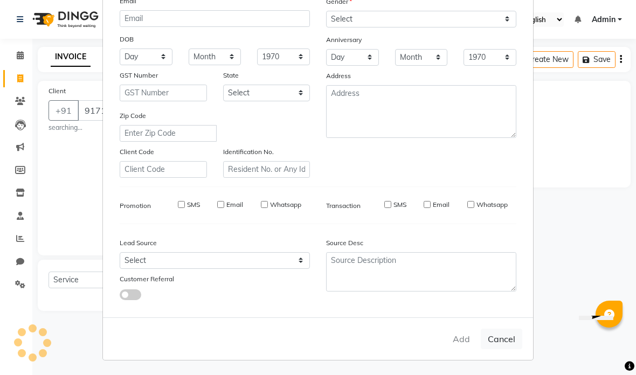
checkbox input "false"
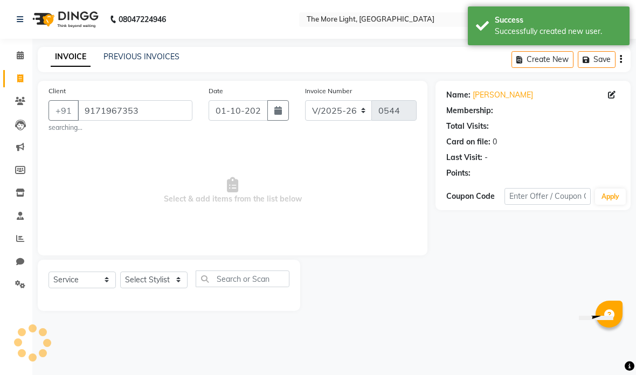
click at [273, 111] on button "button" at bounding box center [278, 110] width 22 height 20
select select "10"
select select "2025"
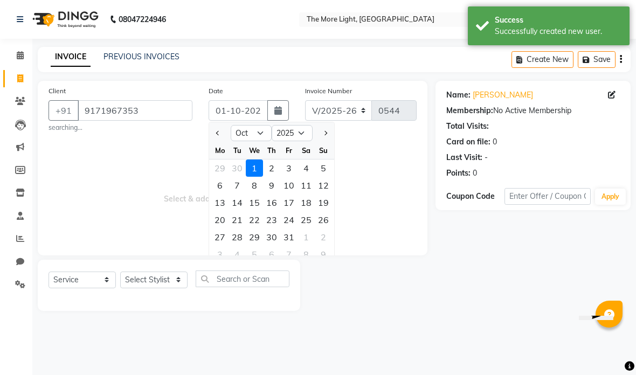
click at [258, 133] on select "Jan Feb Mar Apr May Jun [DATE] Aug Sep Oct Nov Dec" at bounding box center [251, 133] width 41 height 16
select select "9"
click at [254, 163] on div "3" at bounding box center [254, 168] width 17 height 17
type input "[DATE]"
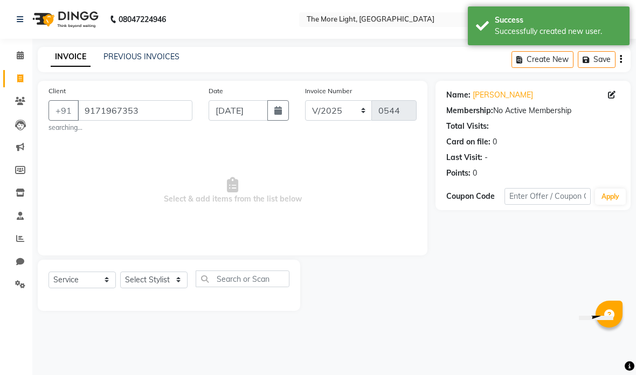
click at [167, 272] on select "Select Stylist [PERSON_NAME] anas [PERSON_NAME] [PERSON_NAME] Front [PERSON_NAM…" at bounding box center [153, 280] width 67 height 17
select select "85547"
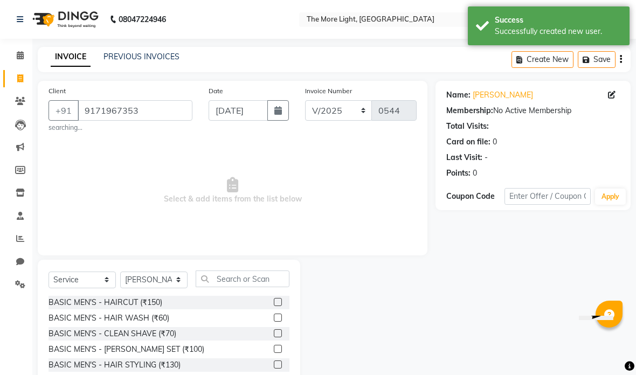
click at [241, 274] on input "text" at bounding box center [243, 279] width 94 height 17
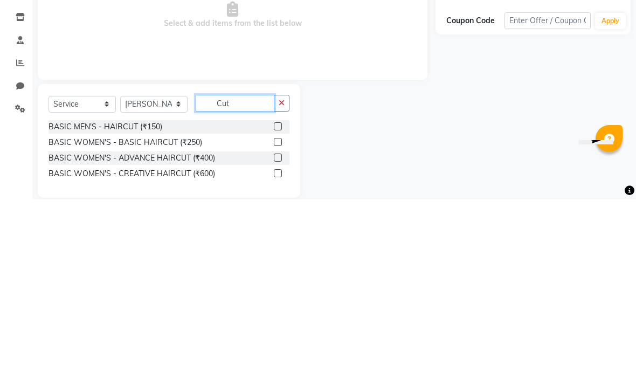
type input "Cut"
click at [425, 81] on div "Client [PHONE_NUMBER] searching... Date [DATE] Invoice Number V/2025 V/[PHONE_N…" at bounding box center [233, 168] width 390 height 175
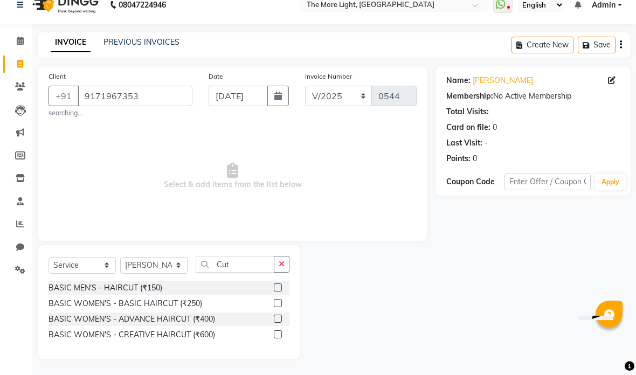
click at [279, 284] on label at bounding box center [278, 288] width 8 height 8
click at [279, 285] on input "checkbox" at bounding box center [277, 288] width 7 height 7
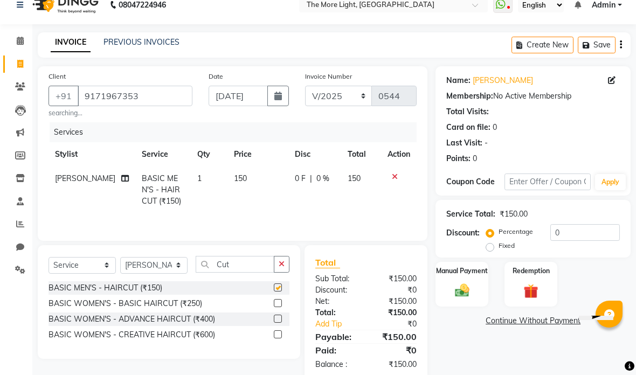
checkbox input "false"
click at [456, 287] on img at bounding box center [462, 290] width 23 height 17
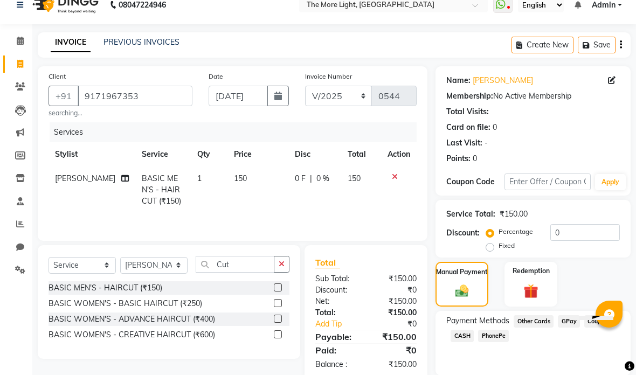
click at [566, 320] on span "GPay" at bounding box center [569, 321] width 22 height 12
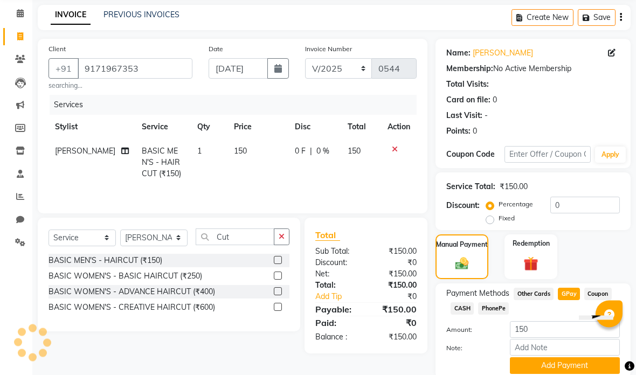
scroll to position [52, 0]
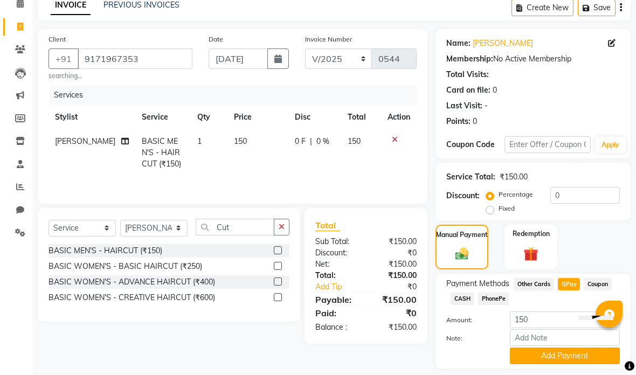
click at [544, 353] on button "Add Payment" at bounding box center [565, 356] width 110 height 17
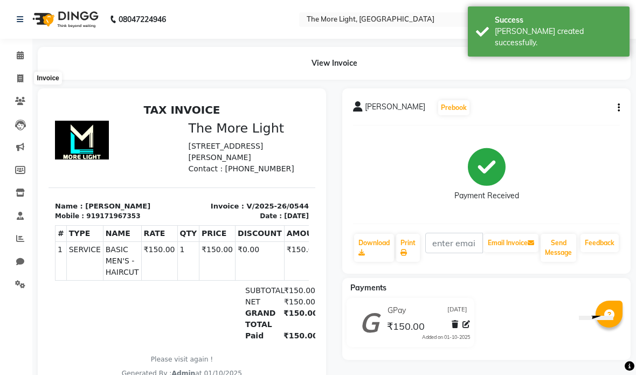
click at [15, 78] on span at bounding box center [20, 79] width 19 height 12
select select "service"
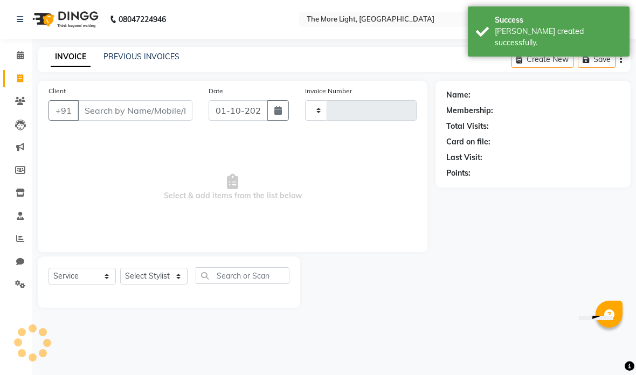
type input "0545"
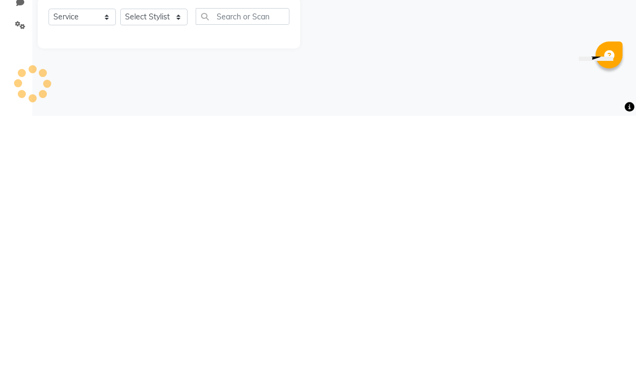
select select "7824"
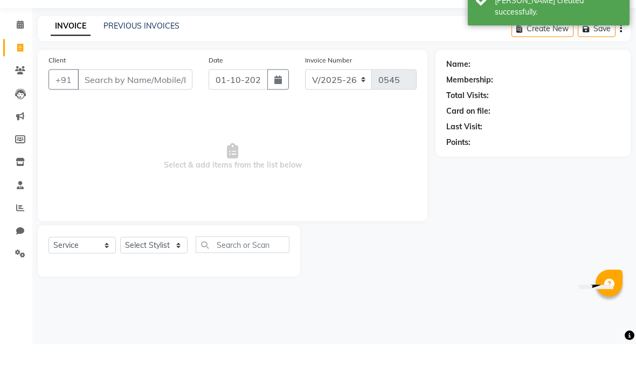
click at [176, 100] on input "Client" at bounding box center [135, 110] width 115 height 20
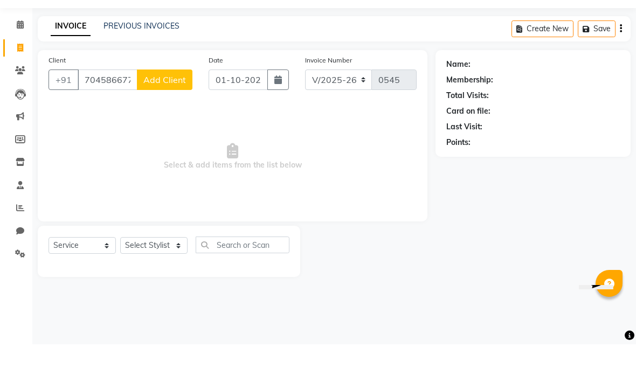
type input "7045866773"
click at [175, 105] on span "Add Client" at bounding box center [164, 110] width 43 height 11
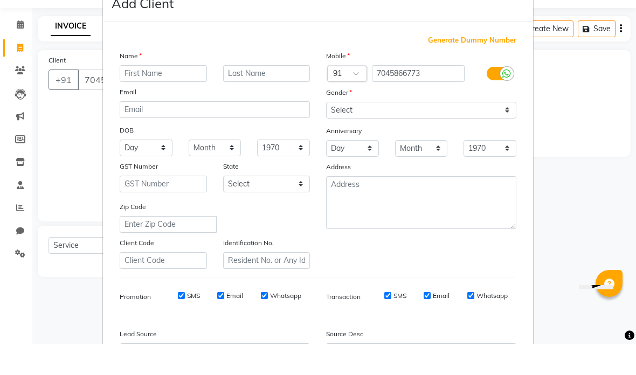
type input "E"
type input "[PERSON_NAME]"
click at [368, 133] on select "Select [DEMOGRAPHIC_DATA] [DEMOGRAPHIC_DATA] Other Prefer Not To Say" at bounding box center [421, 141] width 190 height 17
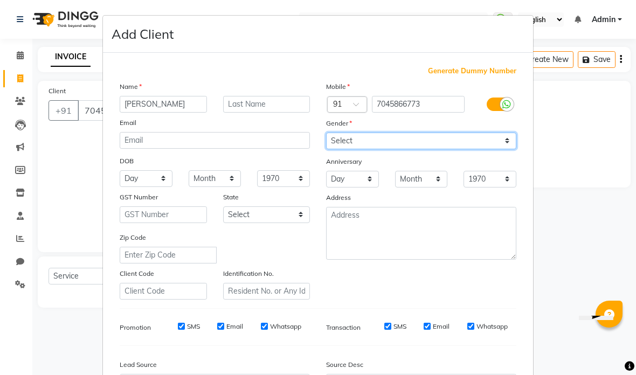
select select "[DEMOGRAPHIC_DATA]"
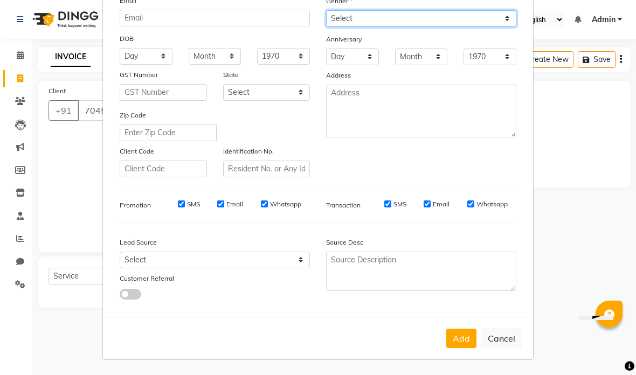
scroll to position [122, 0]
click at [466, 339] on button "Add" at bounding box center [461, 338] width 30 height 19
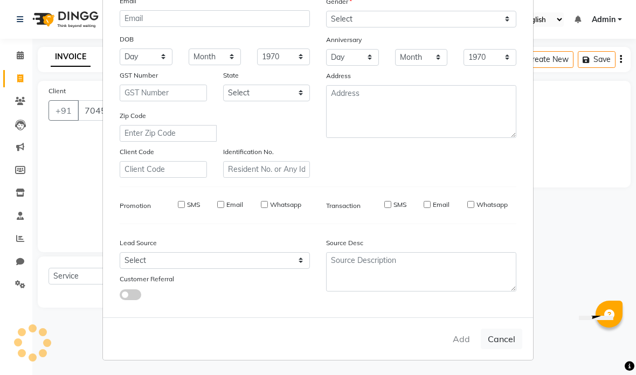
select select
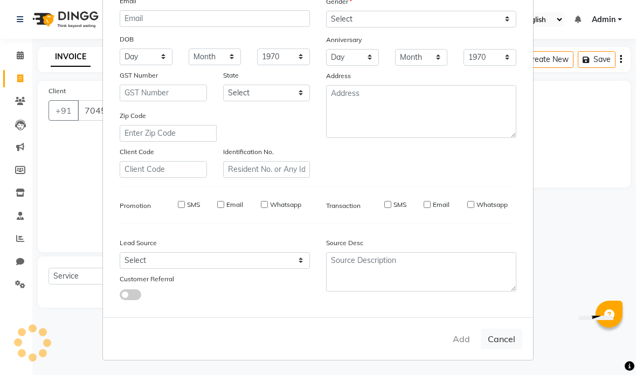
select select
checkbox input "false"
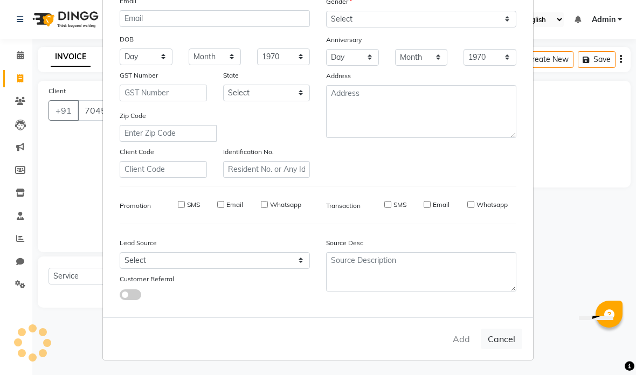
checkbox input "false"
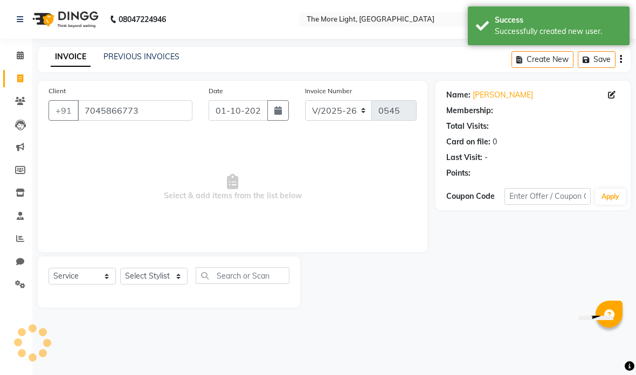
click at [279, 112] on icon "button" at bounding box center [278, 110] width 8 height 9
select select "10"
select select "2025"
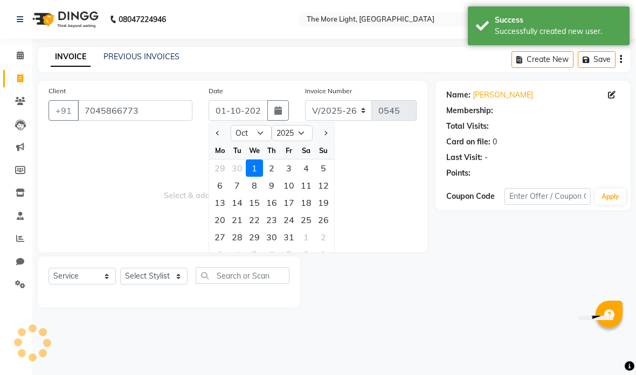
click at [291, 167] on div "3" at bounding box center [288, 168] width 17 height 17
type input "03-10-2025"
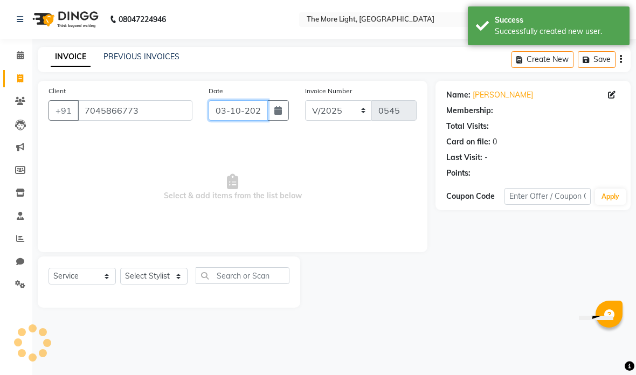
click at [242, 110] on input "03-10-2025" at bounding box center [238, 110] width 59 height 20
select select "10"
select select "2025"
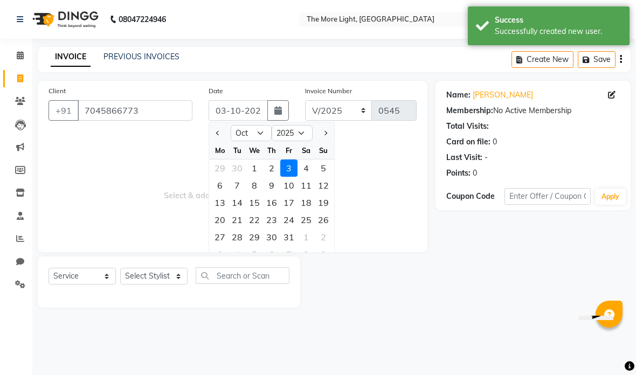
click at [253, 129] on select "Jan Feb Mar Apr May Jun [DATE] Aug Sep Oct Nov Dec" at bounding box center [251, 133] width 41 height 16
select select "9"
click at [248, 171] on div "3" at bounding box center [254, 168] width 17 height 17
type input "[DATE]"
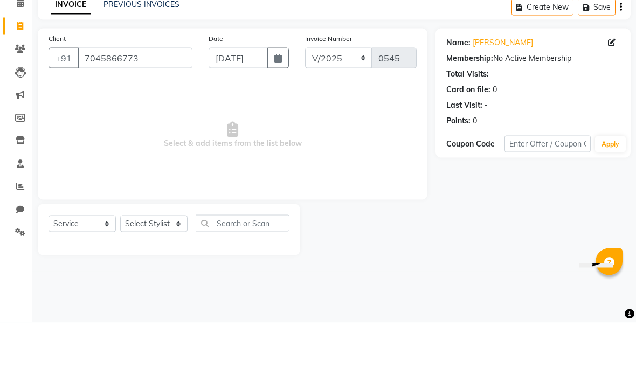
click at [319, 134] on span "Select & add items from the list below" at bounding box center [233, 188] width 368 height 108
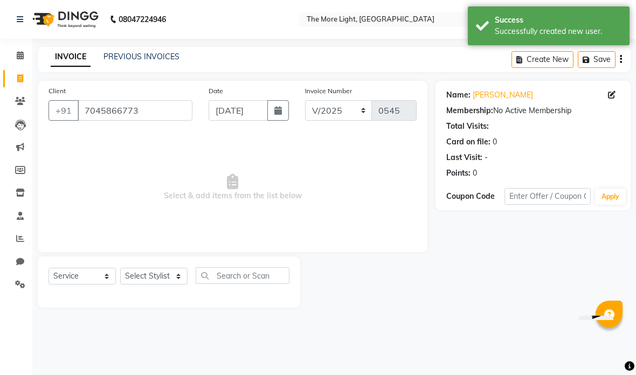
click at [159, 280] on select "Select Stylist [PERSON_NAME] anas [PERSON_NAME] [PERSON_NAME] Front [PERSON_NAM…" at bounding box center [153, 276] width 67 height 17
select select "85547"
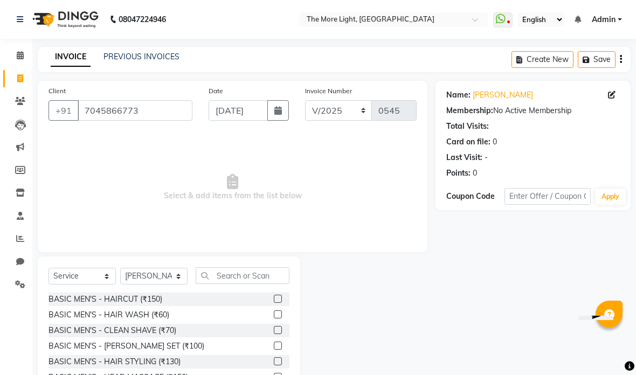
click at [243, 276] on input "text" at bounding box center [243, 275] width 94 height 17
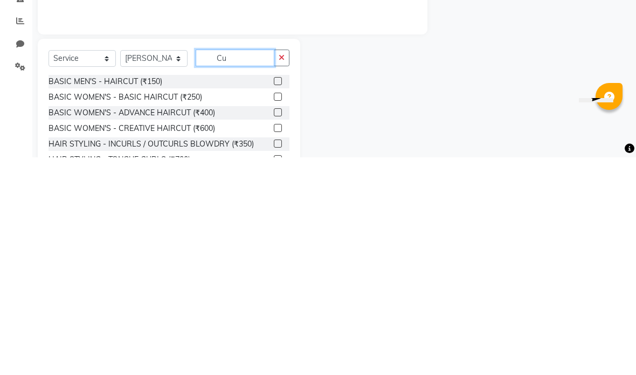
type input "C"
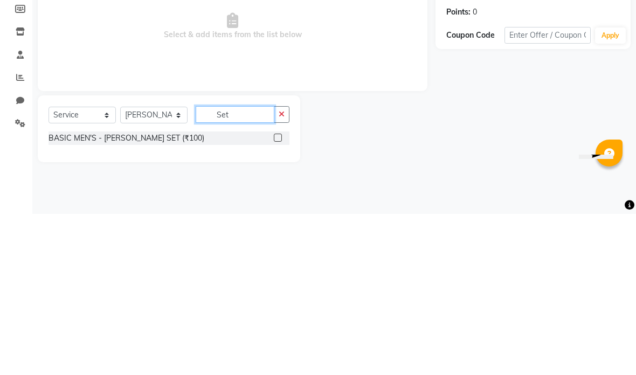
type input "Set"
click at [454, 81] on div "Name: [PERSON_NAME] Membership: No Active Membership Total Visits: Card on file…" at bounding box center [536, 202] width 203 height 243
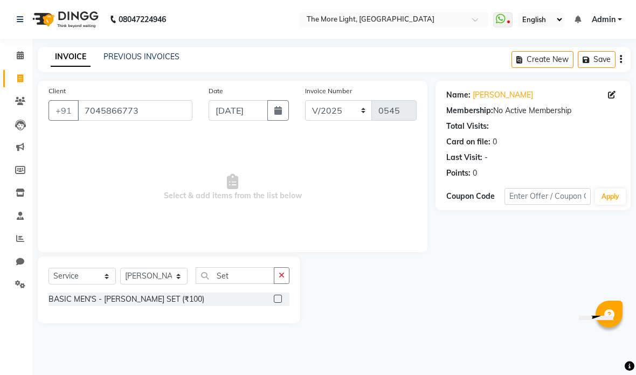
click at [278, 295] on label at bounding box center [278, 299] width 8 height 8
click at [278, 296] on input "checkbox" at bounding box center [277, 299] width 7 height 7
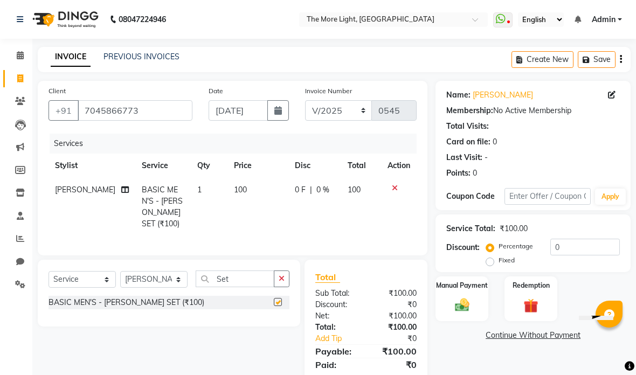
checkbox input "false"
click at [499, 259] on label "Fixed" at bounding box center [507, 260] width 16 height 10
click at [490, 259] on input "Fixed" at bounding box center [492, 261] width 8 height 8
radio input "true"
click at [573, 247] on input "0" at bounding box center [585, 247] width 70 height 17
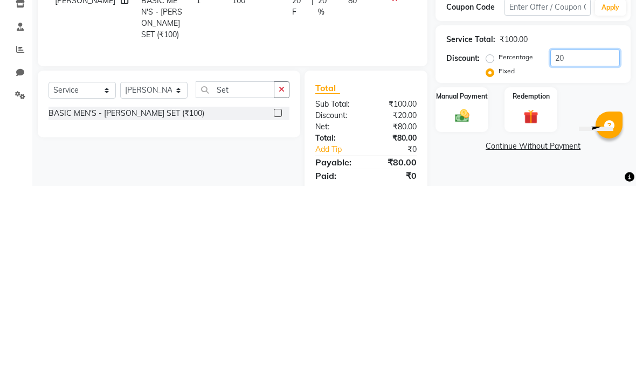
type input "20"
click at [594, 239] on div "Percentage Fixed 20" at bounding box center [554, 253] width 132 height 29
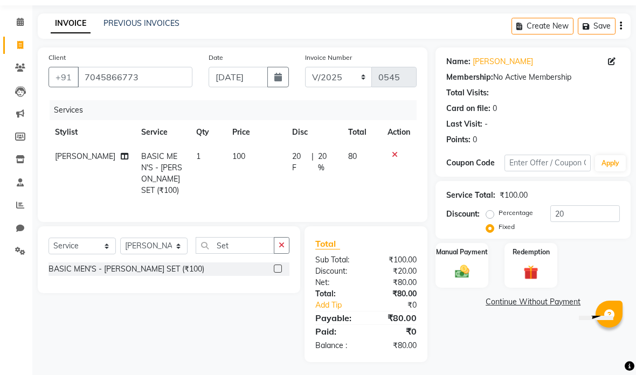
click at [466, 272] on img at bounding box center [462, 272] width 23 height 17
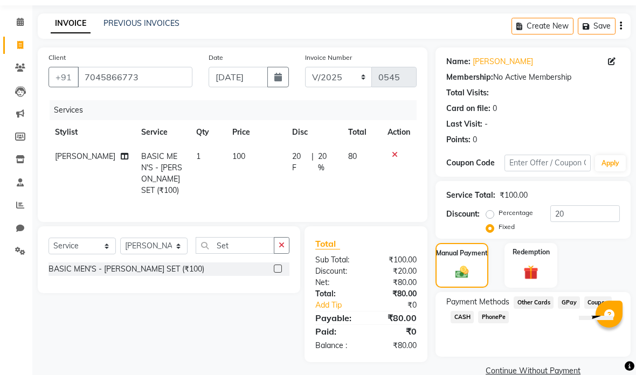
click at [466, 321] on span "CASH" at bounding box center [462, 317] width 23 height 12
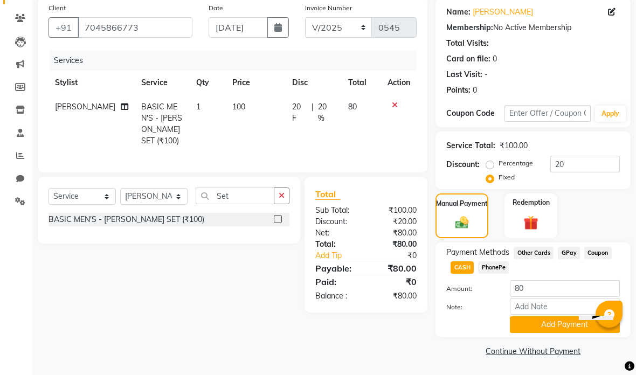
scroll to position [85, 0]
click at [552, 324] on button "Add Payment" at bounding box center [565, 324] width 110 height 17
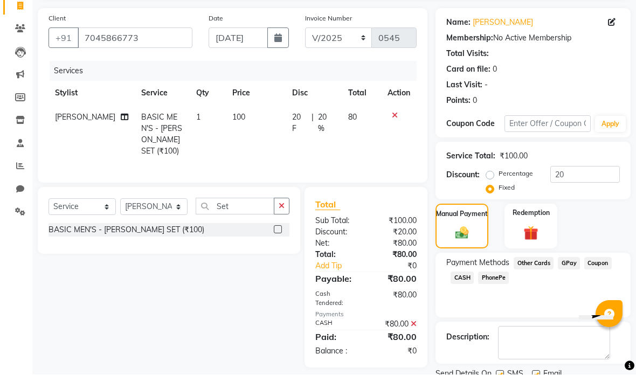
scroll to position [115, 0]
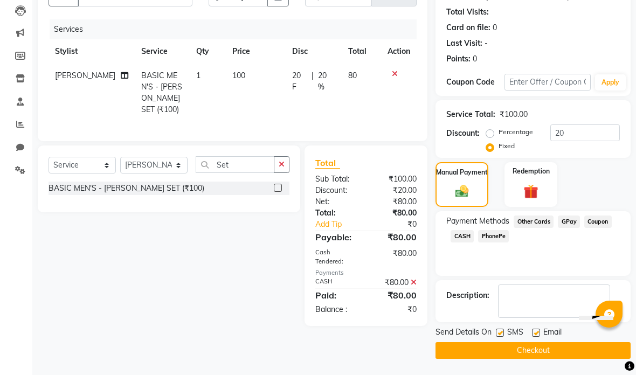
click at [550, 348] on button "Checkout" at bounding box center [532, 350] width 195 height 17
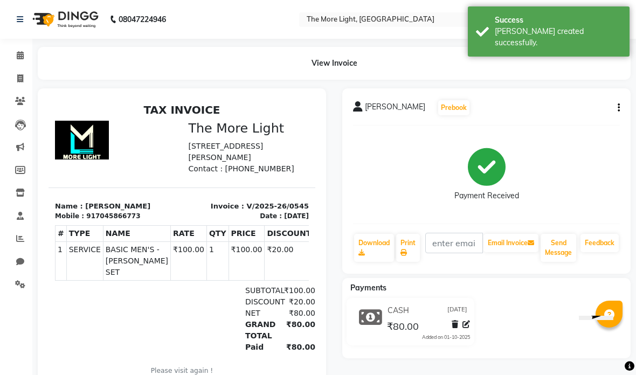
click at [19, 75] on icon at bounding box center [20, 78] width 6 height 8
select select "service"
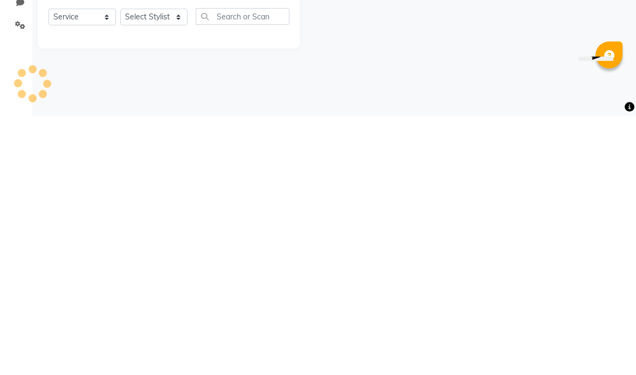
type input "0546"
select select "7824"
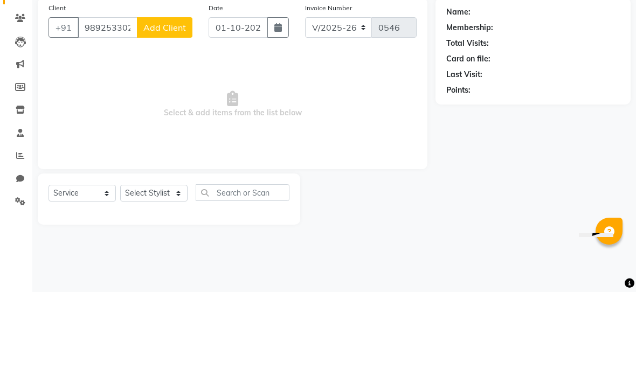
type input "9892533029"
click at [163, 100] on button "Add Client" at bounding box center [165, 110] width 56 height 20
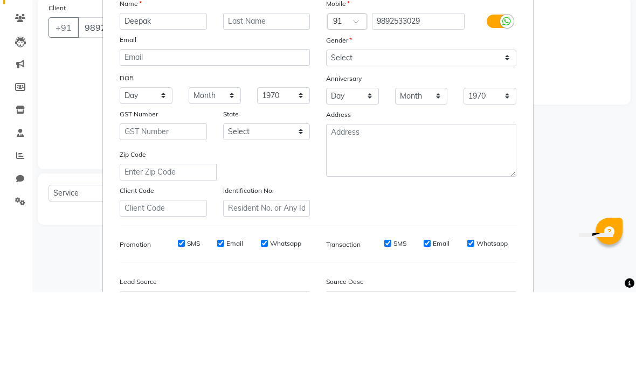
type input "Deepak"
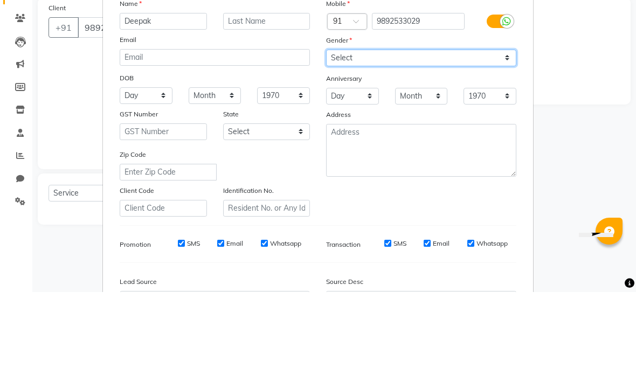
click at [375, 133] on select "Select [DEMOGRAPHIC_DATA] [DEMOGRAPHIC_DATA] Other Prefer Not To Say" at bounding box center [421, 141] width 190 height 17
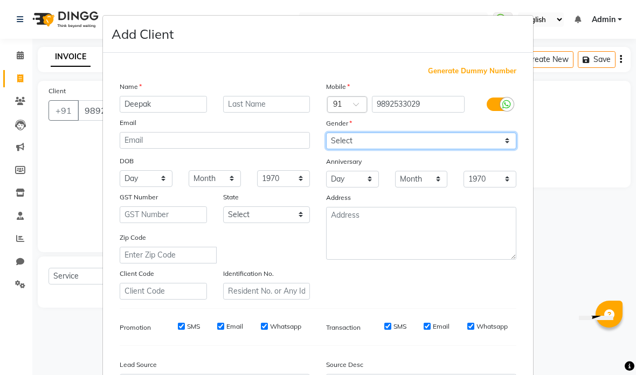
select select "[DEMOGRAPHIC_DATA]"
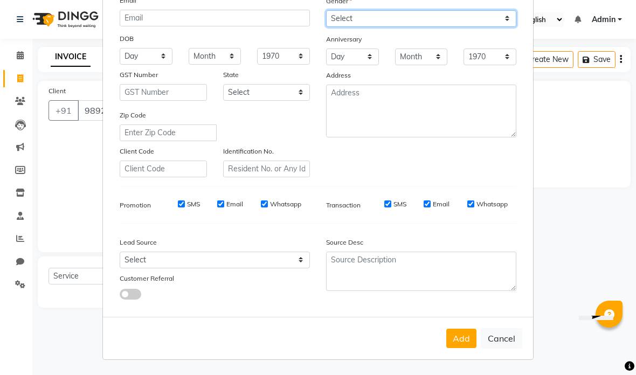
scroll to position [122, 0]
click at [464, 338] on button "Add" at bounding box center [461, 338] width 30 height 19
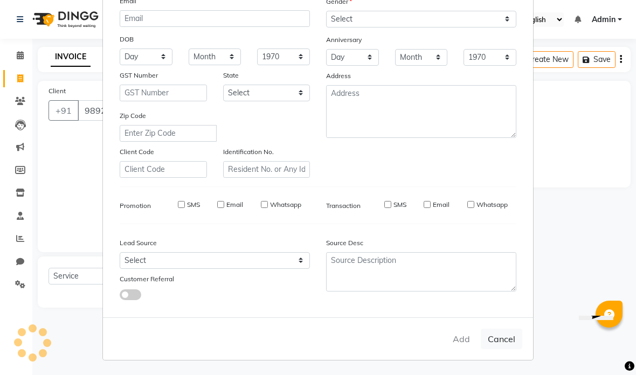
select select
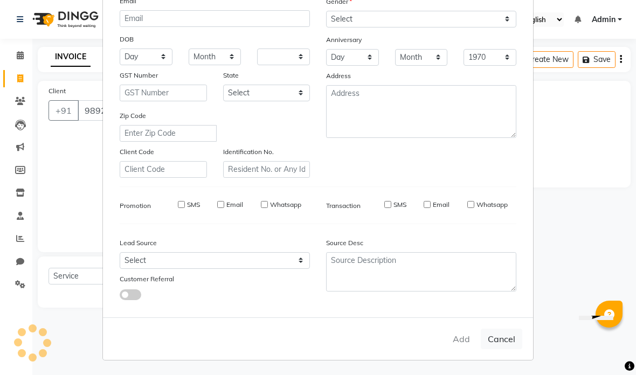
select select
checkbox input "false"
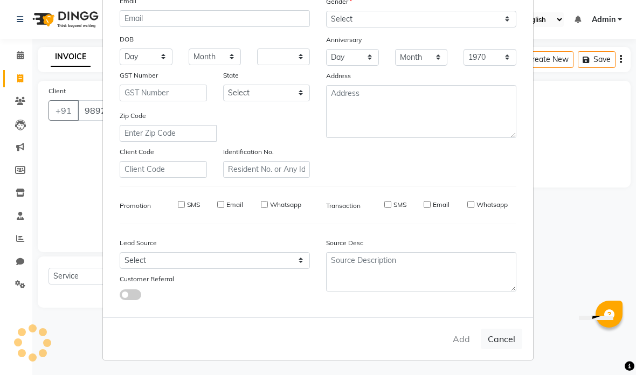
checkbox input "false"
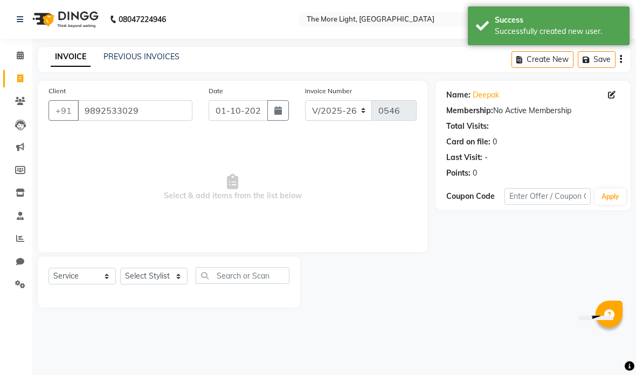
click at [275, 108] on icon "button" at bounding box center [278, 110] width 8 height 9
select select "10"
select select "2025"
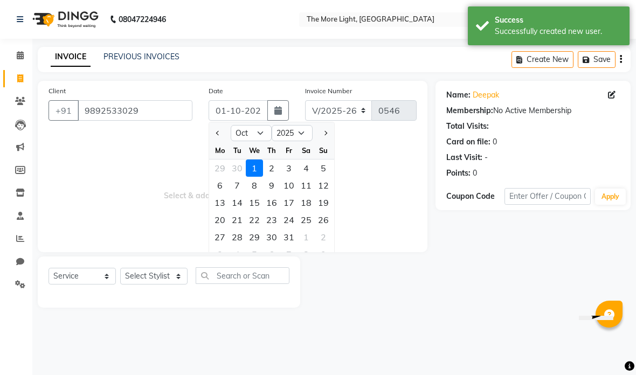
click at [262, 130] on select "Jan Feb Mar Apr May Jun [DATE] Aug Sep Oct Nov Dec" at bounding box center [251, 133] width 41 height 16
select select "9"
click at [251, 166] on div "3" at bounding box center [254, 168] width 17 height 17
type input "[DATE]"
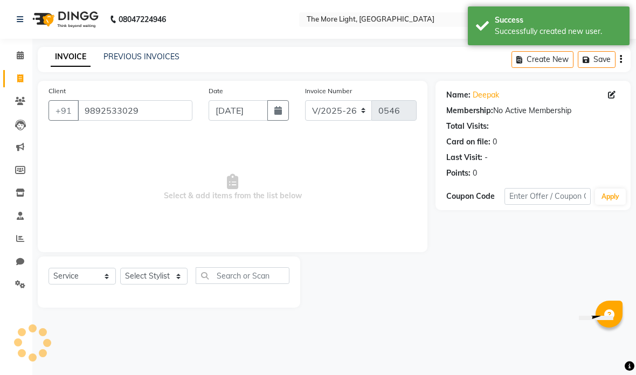
click at [162, 273] on select "Select Stylist [PERSON_NAME] anas [PERSON_NAME] [PERSON_NAME] Front [PERSON_NAM…" at bounding box center [153, 276] width 67 height 17
select select "85547"
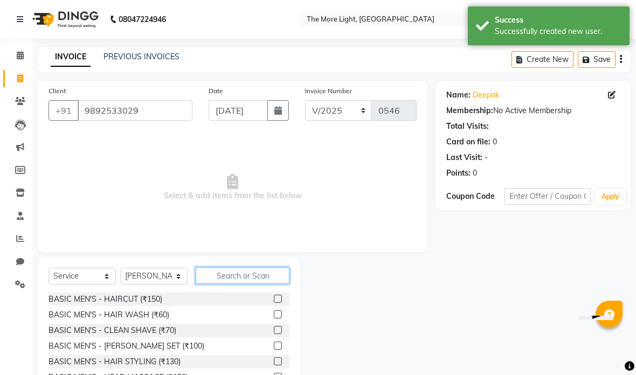
click at [220, 280] on input "text" at bounding box center [243, 275] width 94 height 17
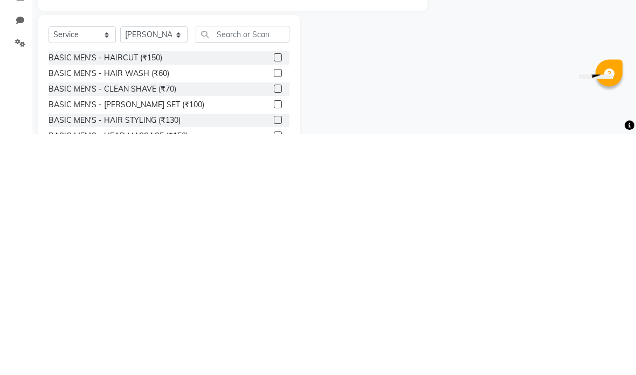
click at [276, 326] on label at bounding box center [278, 330] width 8 height 8
click at [276, 327] on input "checkbox" at bounding box center [277, 330] width 7 height 7
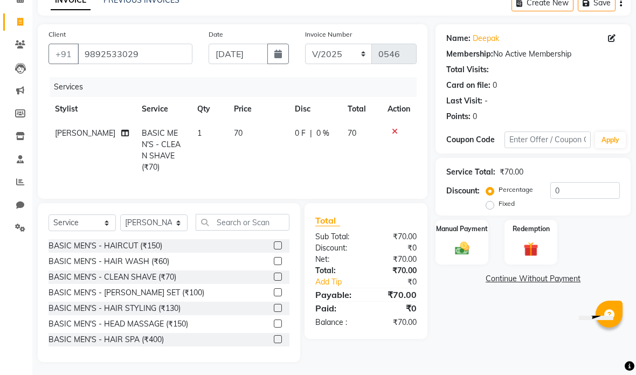
checkbox input "false"
click at [463, 246] on img at bounding box center [462, 248] width 23 height 17
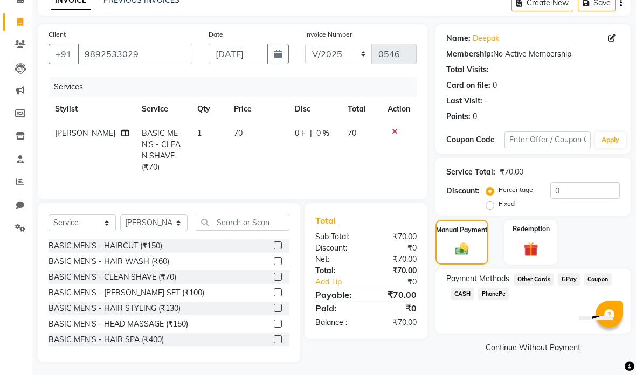
click at [463, 296] on span "CASH" at bounding box center [462, 294] width 23 height 12
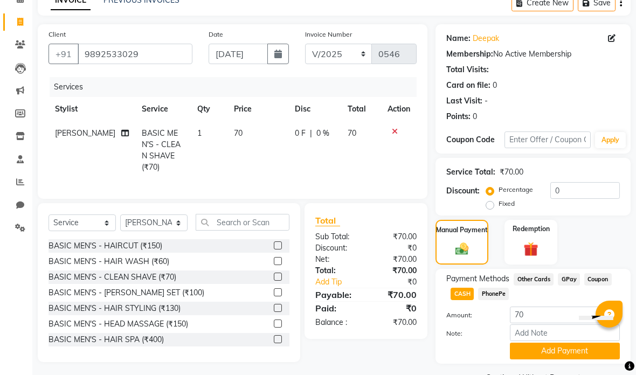
click at [529, 354] on button "Add Payment" at bounding box center [565, 351] width 110 height 17
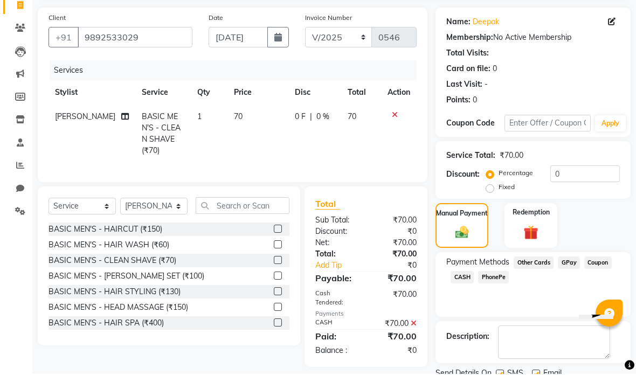
scroll to position [0, 0]
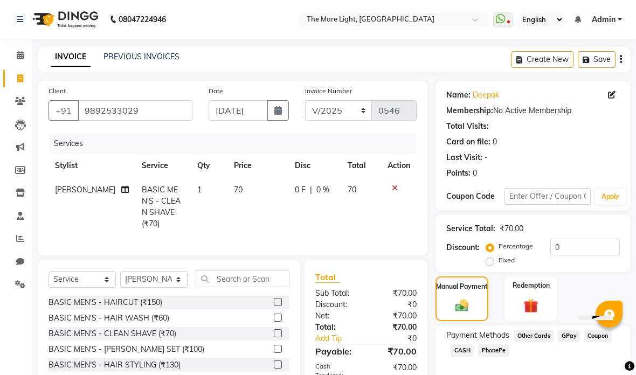
click at [539, 375] on div "Name: Deepak Membership: No Active Membership Total Visits: Card on file: 0 Las…" at bounding box center [536, 277] width 203 height 392
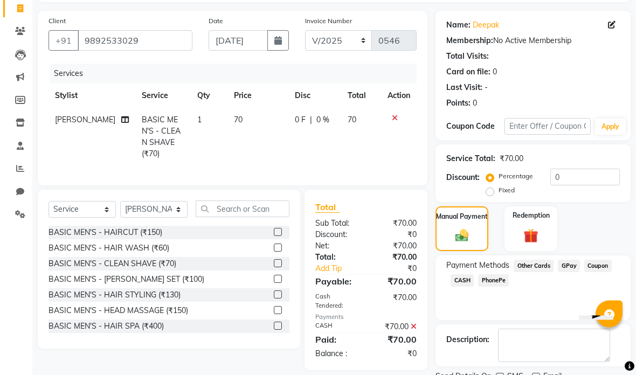
scroll to position [72, 0]
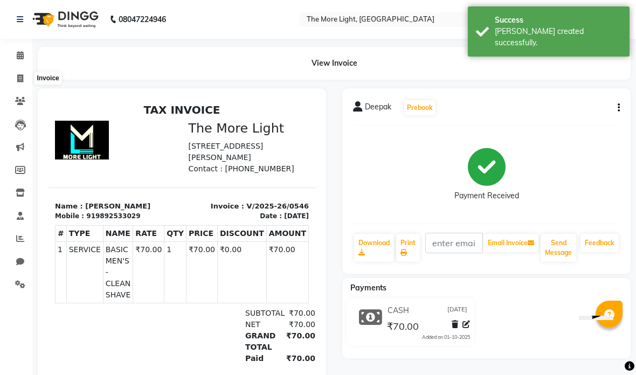
click at [20, 74] on icon at bounding box center [20, 78] width 6 height 8
select select "service"
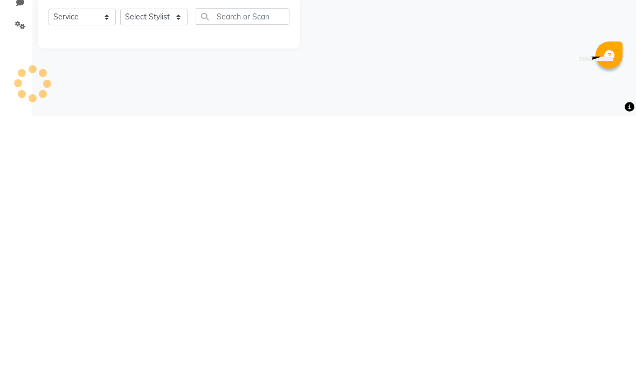
type input "0547"
select select "7824"
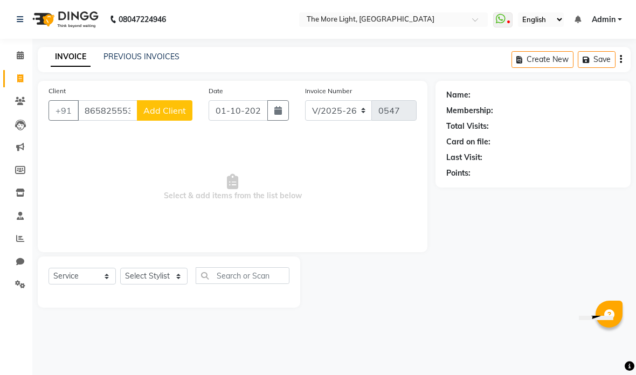
type input "86582555321"
click at [177, 107] on span "Add Client" at bounding box center [164, 110] width 43 height 11
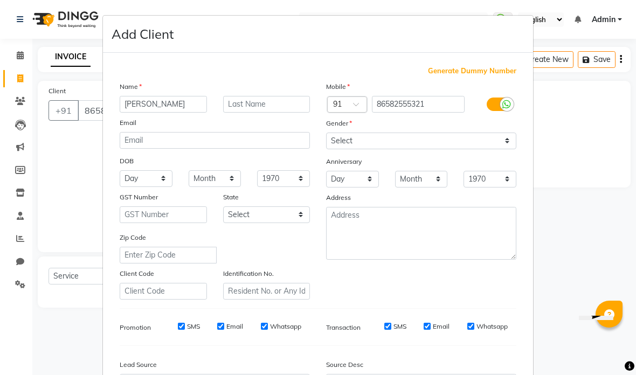
type input "[PERSON_NAME]"
click at [282, 43] on div "Add Client" at bounding box center [318, 34] width 430 height 37
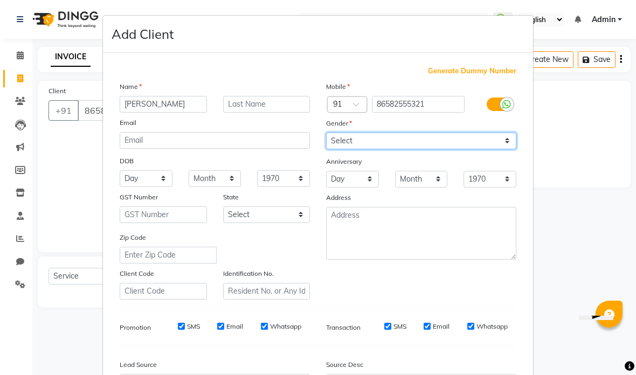
click at [394, 139] on select "Select [DEMOGRAPHIC_DATA] [DEMOGRAPHIC_DATA] Other Prefer Not To Say" at bounding box center [421, 141] width 190 height 17
select select "[DEMOGRAPHIC_DATA]"
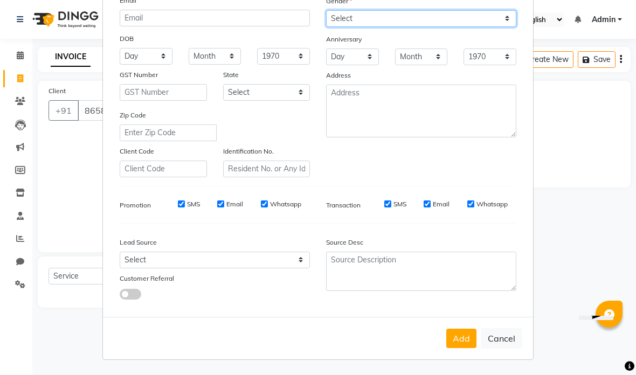
scroll to position [122, 0]
click at [461, 340] on button "Add" at bounding box center [461, 338] width 30 height 19
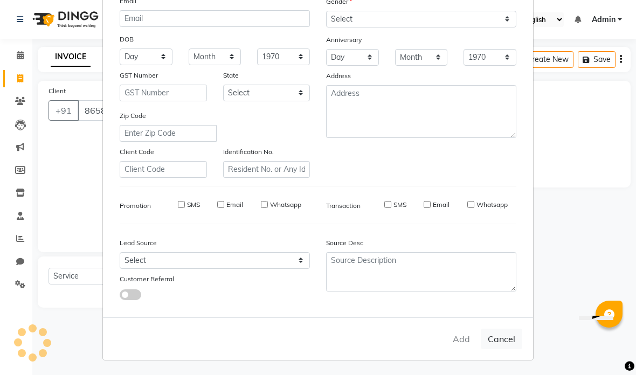
select select
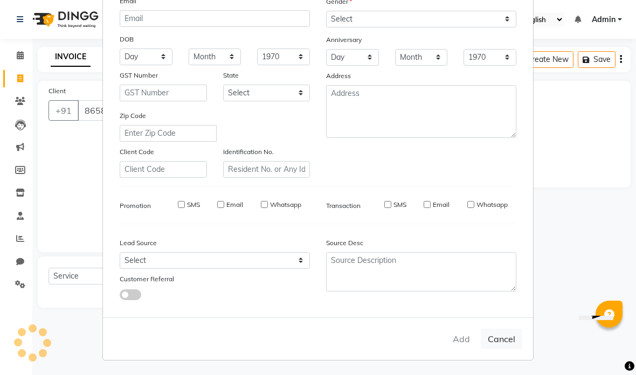
select select
checkbox input "false"
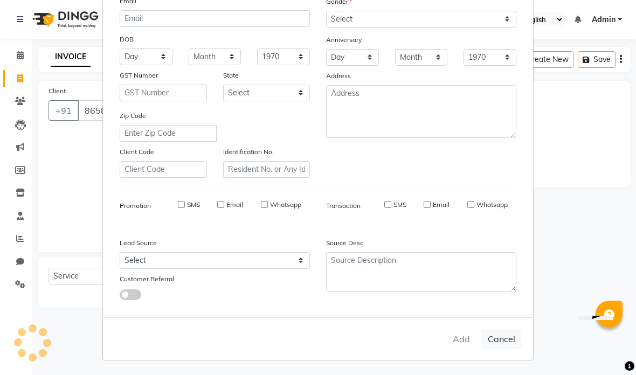
checkbox input "false"
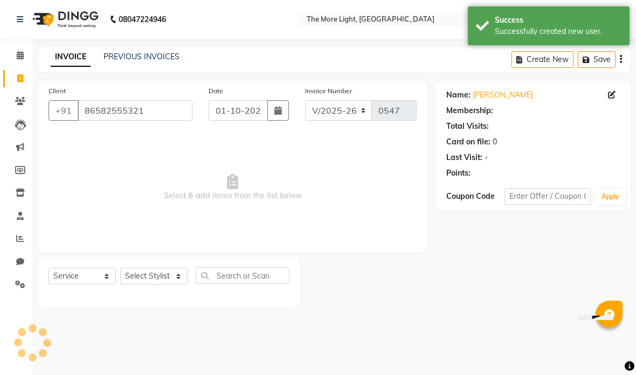
click at [158, 277] on select "Select Stylist [PERSON_NAME] anas [PERSON_NAME] [PERSON_NAME] Front [PERSON_NAM…" at bounding box center [153, 276] width 67 height 17
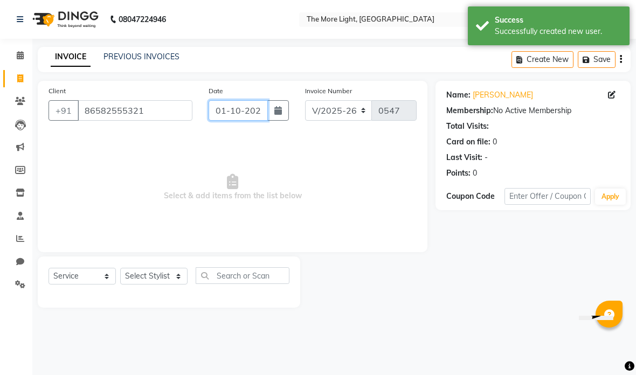
click at [241, 107] on input "01-10-2025" at bounding box center [238, 110] width 59 height 20
select select "10"
select select "2025"
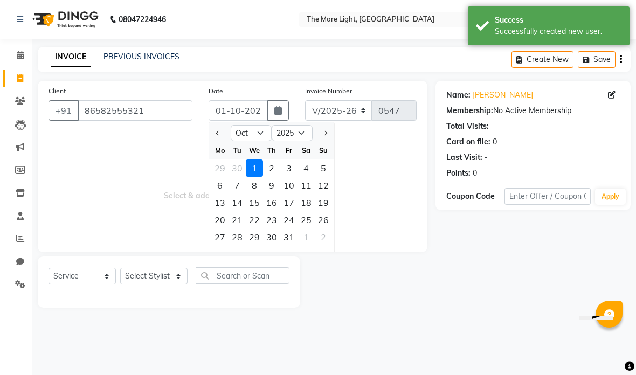
click at [257, 129] on select "Jan Feb Mar Apr May Jun [DATE] Aug Sep Oct Nov Dec" at bounding box center [251, 133] width 41 height 16
select select "9"
click at [251, 170] on div "3" at bounding box center [254, 168] width 17 height 17
type input "[DATE]"
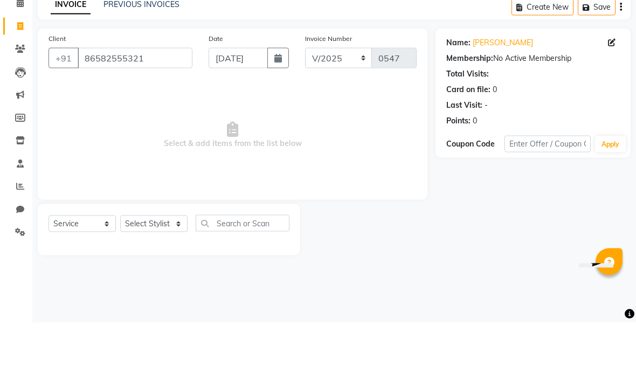
click at [219, 134] on span "Select & add items from the list below" at bounding box center [233, 188] width 368 height 108
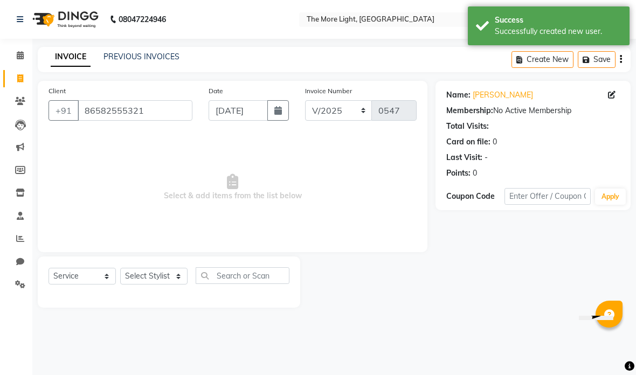
click at [167, 280] on select "Select Stylist [PERSON_NAME] anas [PERSON_NAME] [PERSON_NAME] Front [PERSON_NAM…" at bounding box center [153, 276] width 67 height 17
select select "85547"
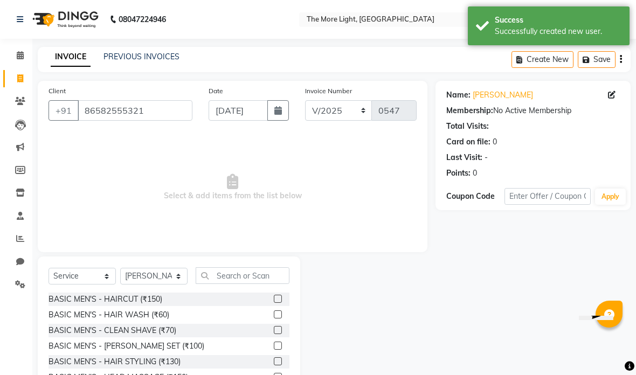
click at [255, 276] on input "text" at bounding box center [243, 275] width 94 height 17
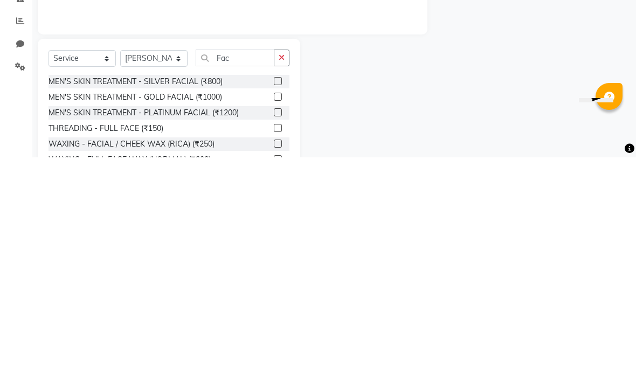
click at [405, 257] on div at bounding box center [367, 336] width 135 height 159
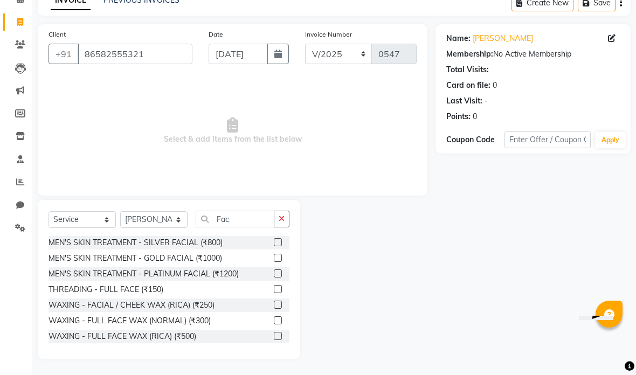
click at [277, 271] on label at bounding box center [278, 273] width 8 height 8
click at [277, 271] on input "checkbox" at bounding box center [277, 274] width 7 height 7
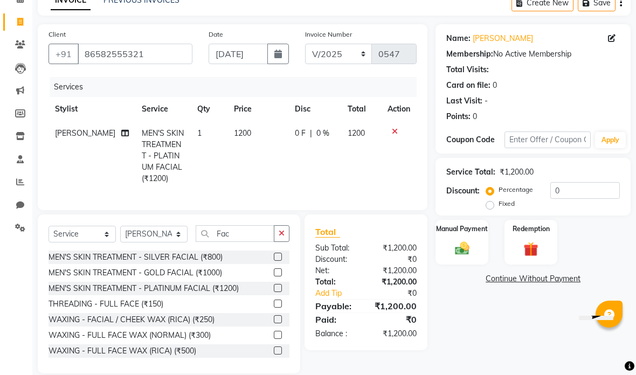
click at [462, 246] on img at bounding box center [462, 248] width 23 height 17
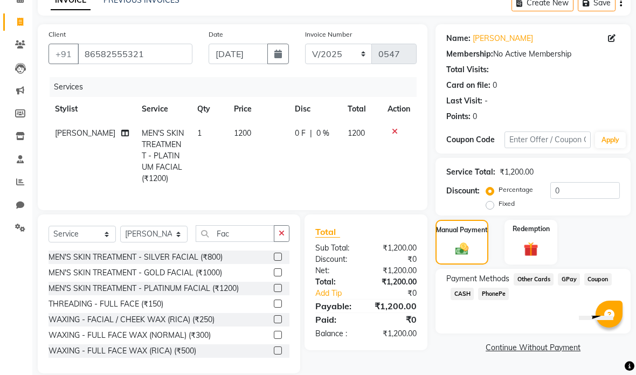
click at [460, 297] on span "CASH" at bounding box center [462, 294] width 23 height 12
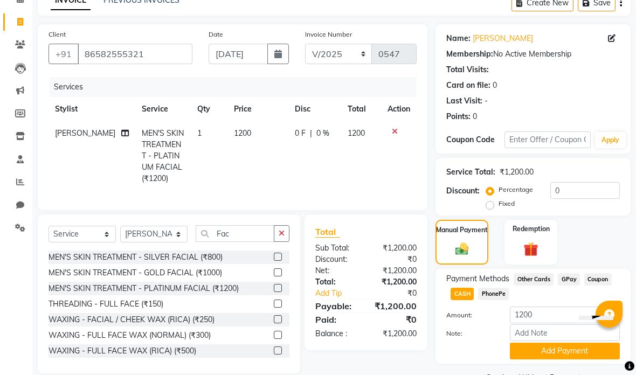
click at [542, 349] on button "Add Payment" at bounding box center [565, 351] width 110 height 17
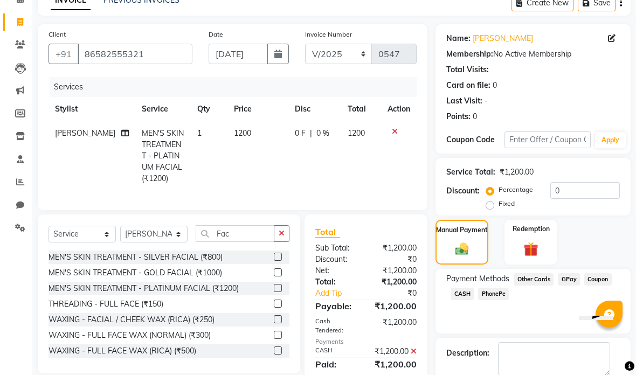
scroll to position [72, 0]
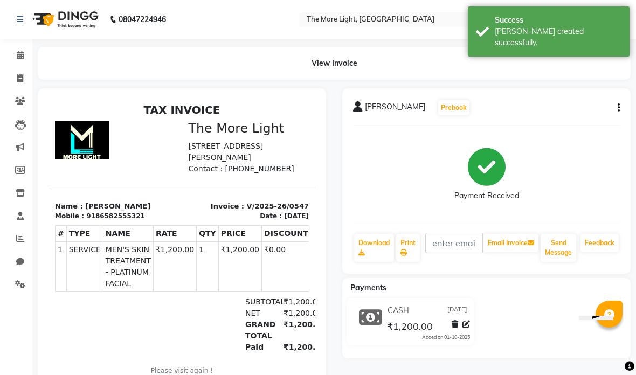
click at [16, 73] on span at bounding box center [20, 79] width 19 height 12
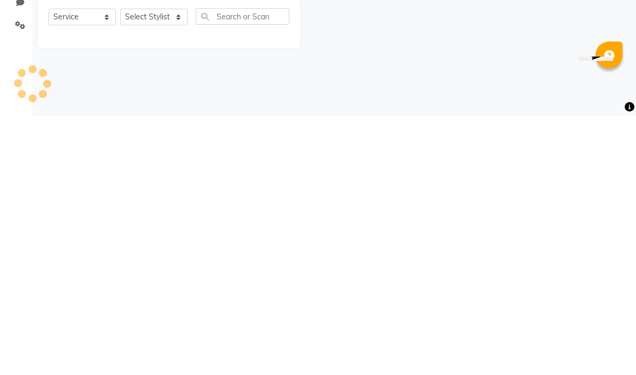
click at [482, 75] on div "08047224946 Select Location × The More Light, [GEOGRAPHIC_DATA] West WhatsApp S…" at bounding box center [318, 187] width 636 height 375
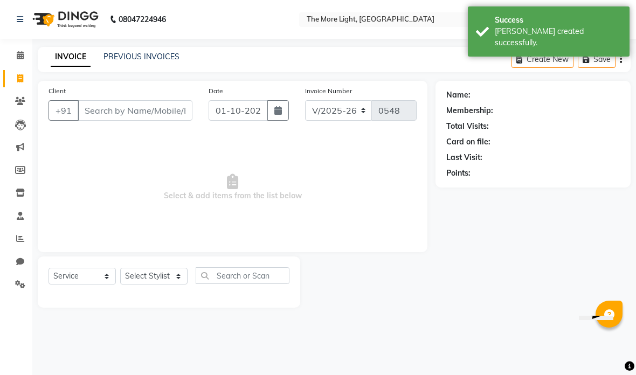
click at [170, 111] on input "Client" at bounding box center [135, 110] width 115 height 20
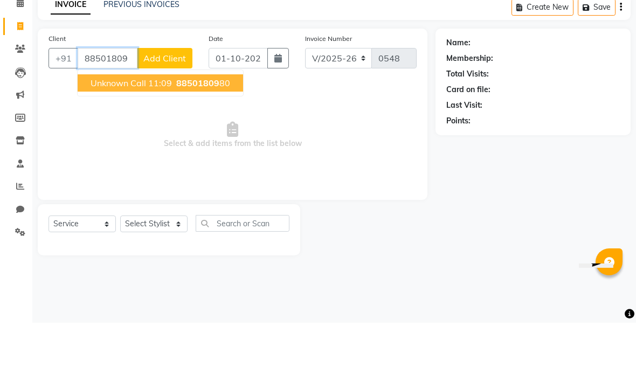
click at [198, 130] on span "88501809" at bounding box center [197, 135] width 43 height 11
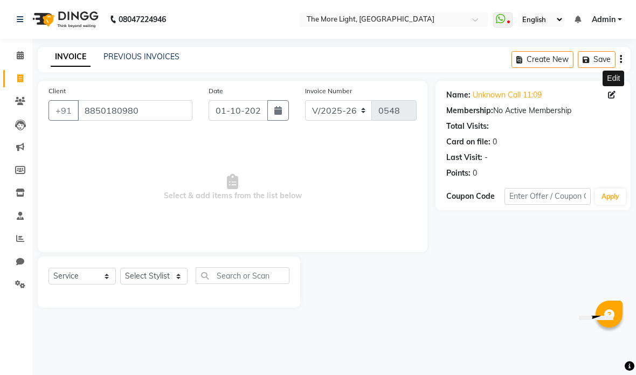
click at [611, 91] on icon at bounding box center [612, 95] width 8 height 8
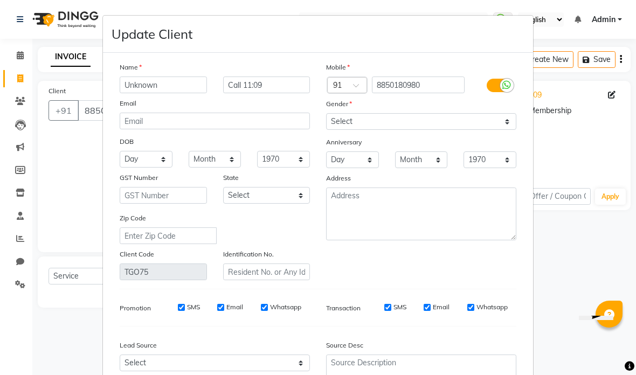
click at [186, 81] on input "Unknown" at bounding box center [163, 85] width 87 height 17
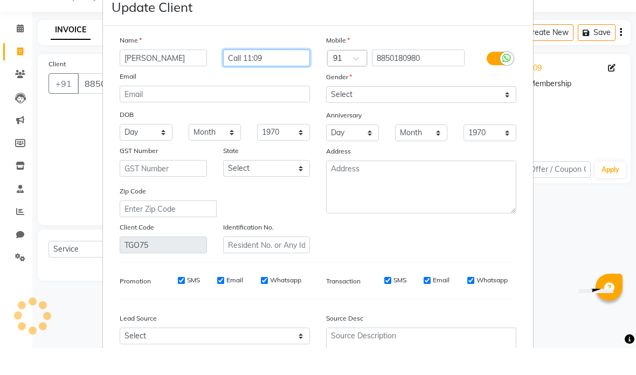
click at [282, 77] on input "Call 11:09" at bounding box center [266, 85] width 87 height 17
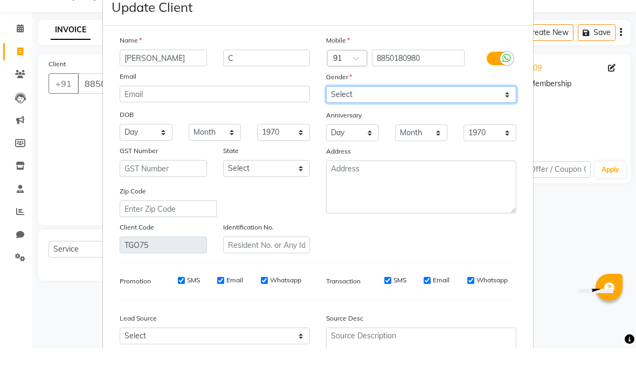
click at [426, 113] on select "Select [DEMOGRAPHIC_DATA] [DEMOGRAPHIC_DATA] Other Prefer Not To Say" at bounding box center [421, 121] width 190 height 17
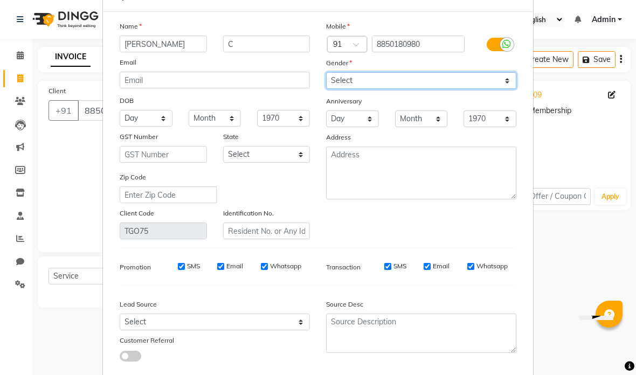
scroll to position [46, 0]
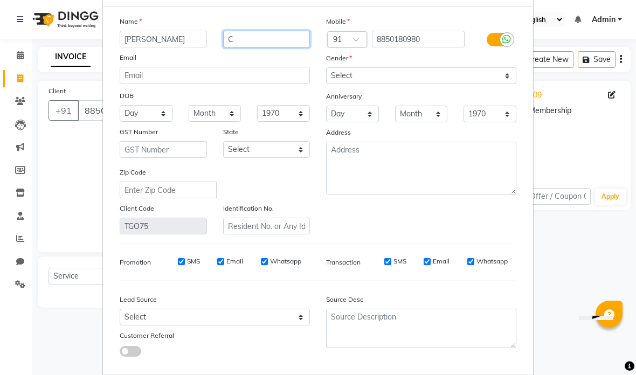
click at [266, 38] on input "C" at bounding box center [266, 39] width 87 height 17
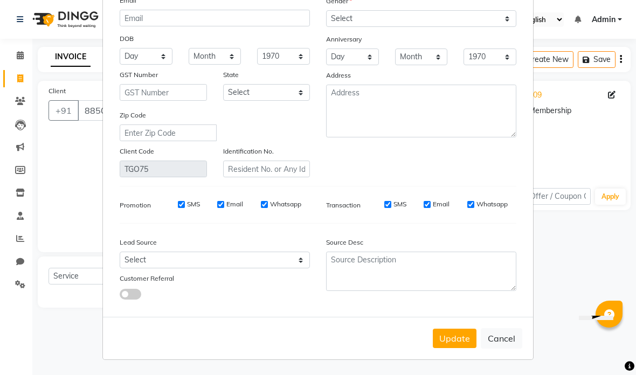
scroll to position [103, 0]
click at [453, 336] on button "Update" at bounding box center [455, 338] width 44 height 19
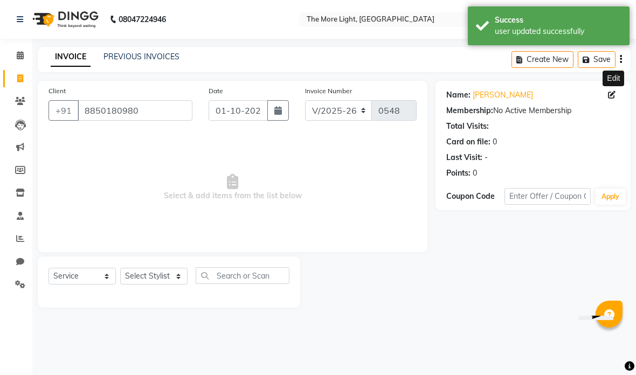
click at [275, 107] on icon "button" at bounding box center [278, 110] width 8 height 9
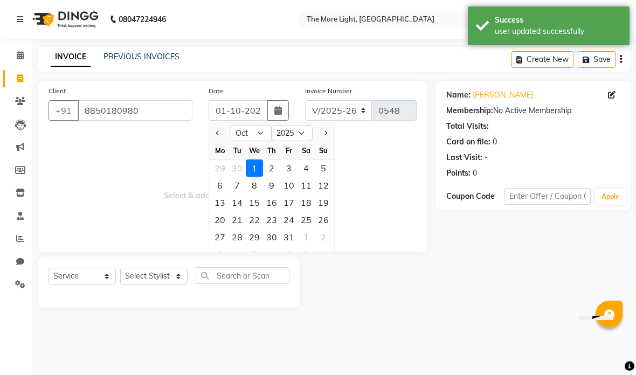
click at [253, 135] on select "Jan Feb Mar Apr May Jun [DATE] Aug Sep Oct Nov Dec" at bounding box center [251, 133] width 41 height 16
click at [253, 167] on div "3" at bounding box center [254, 168] width 17 height 17
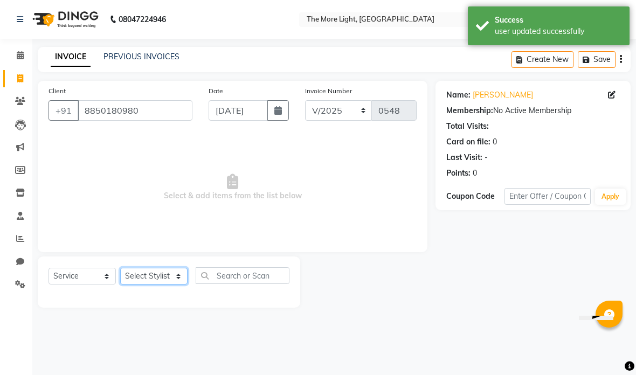
click at [168, 268] on select "Select Stylist [PERSON_NAME] anas [PERSON_NAME] [PERSON_NAME] Front [PERSON_NAM…" at bounding box center [153, 276] width 67 height 17
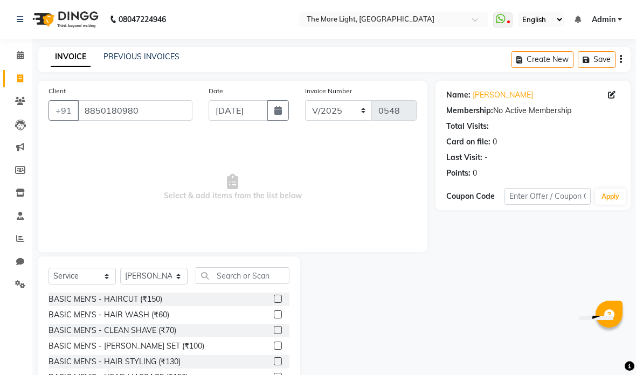
click at [251, 271] on input "text" at bounding box center [243, 275] width 94 height 17
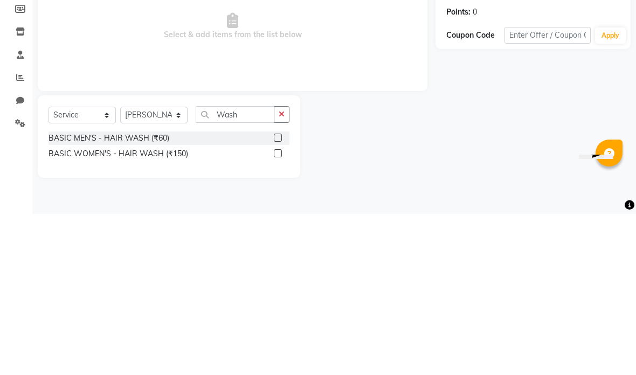
click at [479, 81] on div "Name: [PERSON_NAME] Membership: No Active Membership Total Visits: Card on file…" at bounding box center [536, 210] width 203 height 258
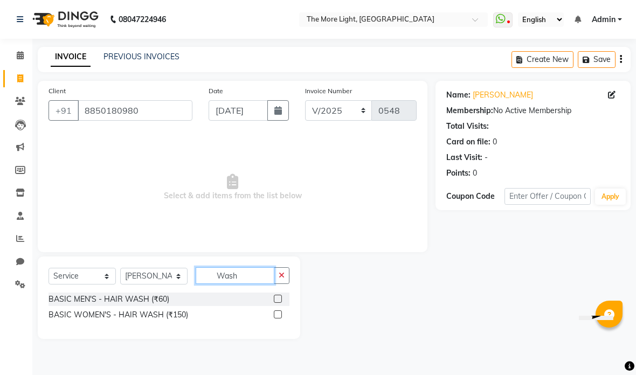
click at [254, 273] on input "Wash" at bounding box center [235, 275] width 79 height 17
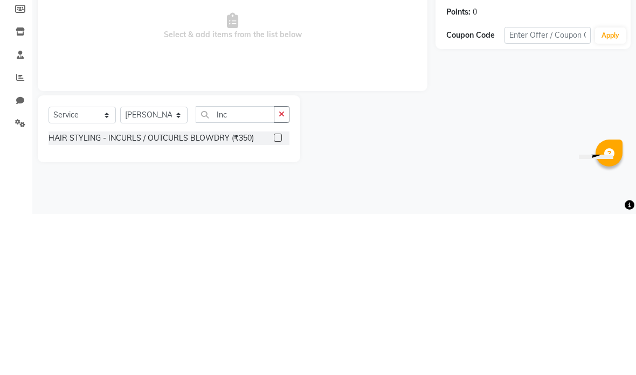
click at [388, 134] on span "Select & add items from the list below" at bounding box center [233, 188] width 368 height 108
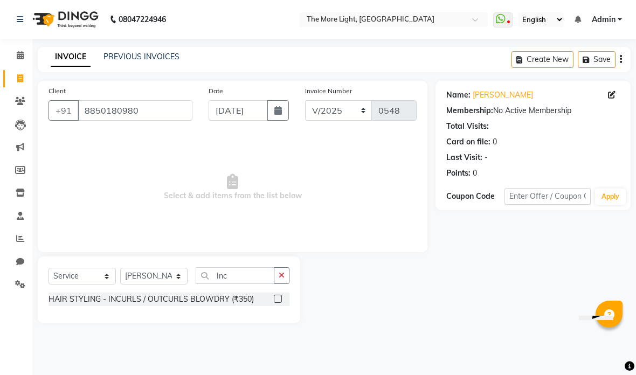
click at [280, 296] on label at bounding box center [278, 299] width 8 height 8
click at [280, 296] on input "checkbox" at bounding box center [277, 299] width 7 height 7
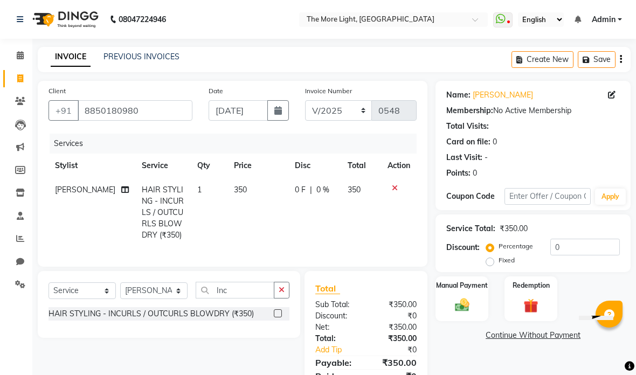
click at [465, 301] on img at bounding box center [462, 305] width 23 height 17
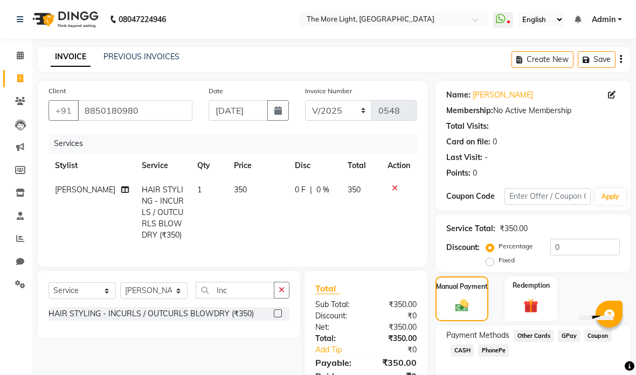
click at [499, 258] on label "Fixed" at bounding box center [507, 260] width 16 height 10
click at [494, 258] on input "Fixed" at bounding box center [492, 261] width 8 height 8
click at [575, 245] on input "0" at bounding box center [585, 247] width 70 height 17
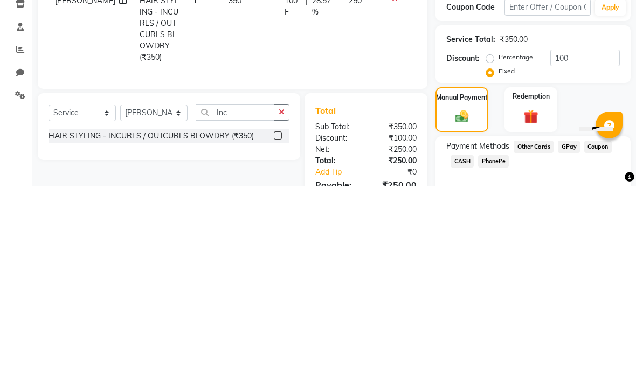
click at [606, 95] on div "Name: [PERSON_NAME] Membership: No Active Membership Total Visits: Card on file…" at bounding box center [536, 249] width 203 height 337
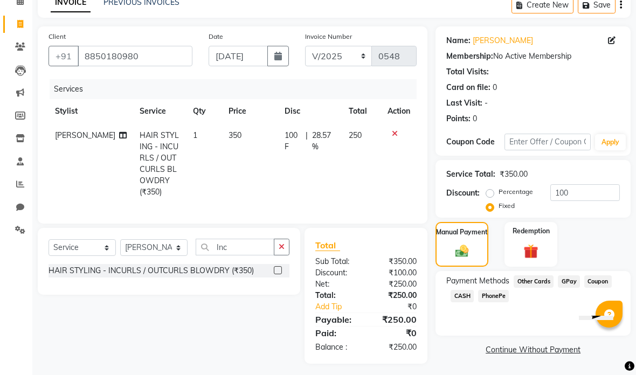
click at [563, 280] on span "GPay" at bounding box center [569, 281] width 22 height 12
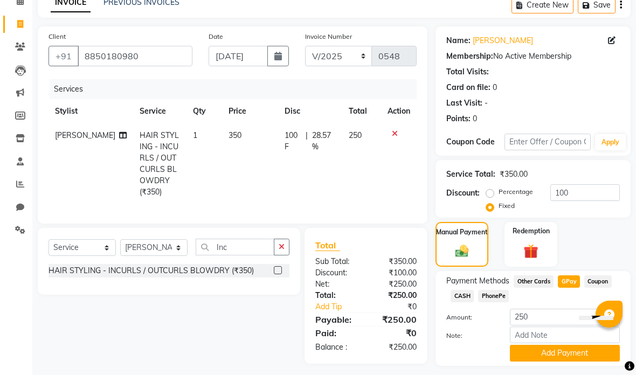
click at [542, 351] on button "Add Payment" at bounding box center [565, 353] width 110 height 17
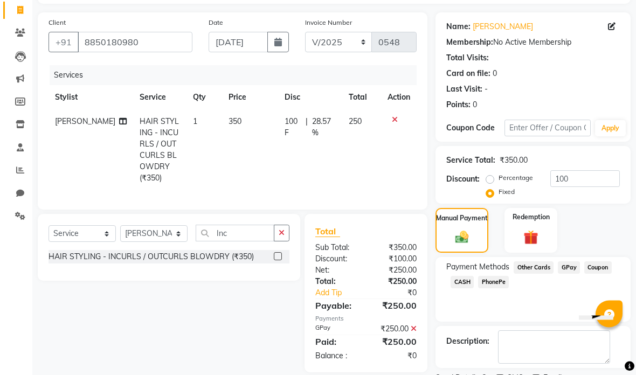
scroll to position [72, 0]
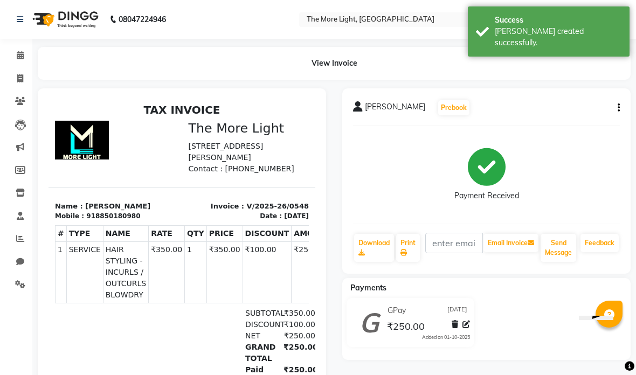
click at [14, 77] on span at bounding box center [20, 79] width 19 height 12
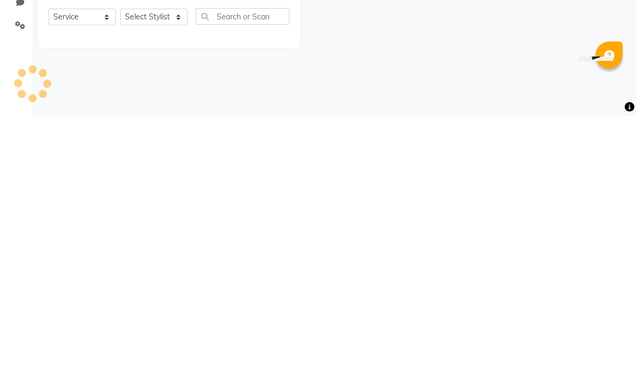
click at [508, 63] on main "INVOICE PREVIOUS INVOICES Create New Save Client +91 Date [DATE] Invoice Number…" at bounding box center [334, 185] width 604 height 277
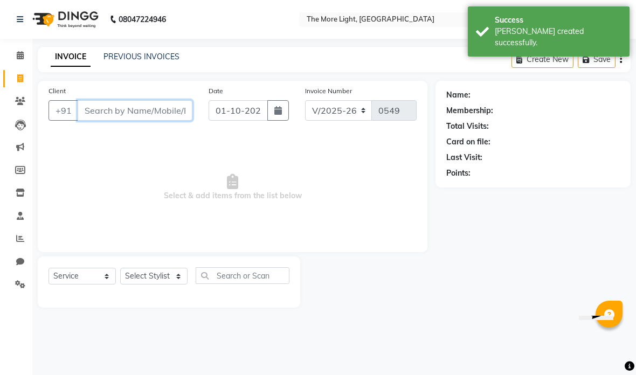
click at [170, 110] on input "Client" at bounding box center [135, 110] width 115 height 20
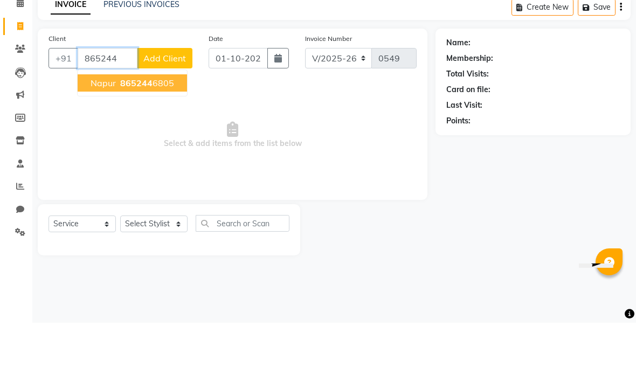
click at [133, 130] on span "865244" at bounding box center [136, 135] width 32 height 11
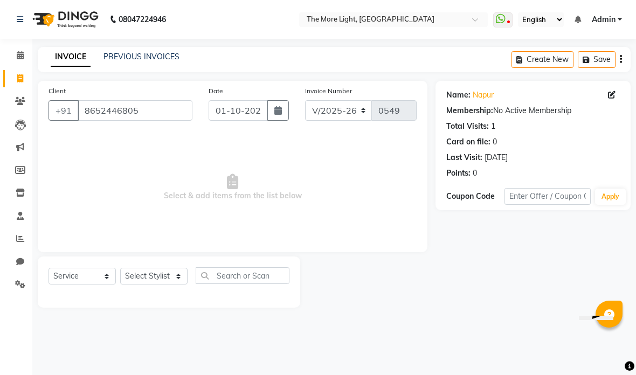
click at [265, 95] on div "Date [DATE]" at bounding box center [249, 107] width 96 height 44
click at [275, 104] on button "button" at bounding box center [278, 110] width 22 height 20
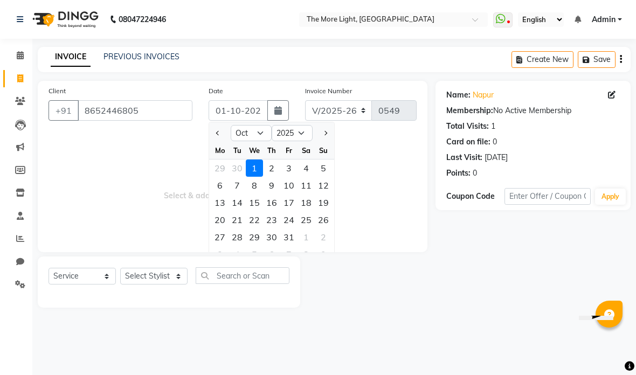
click at [258, 129] on select "Jan Feb Mar Apr May Jun [DATE] Aug Sep Oct Nov Dec" at bounding box center [251, 133] width 41 height 16
click at [255, 164] on div "3" at bounding box center [254, 168] width 17 height 17
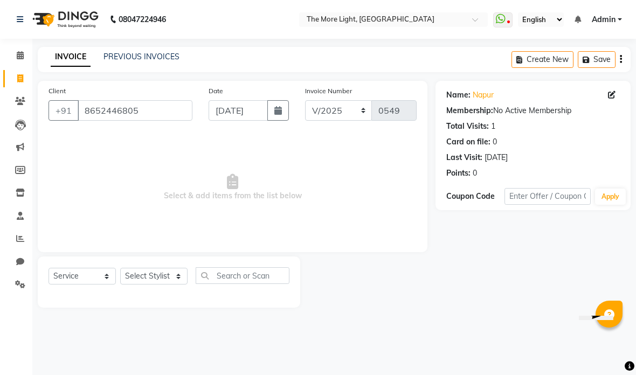
click at [175, 272] on select "Select Stylist [PERSON_NAME] anas [PERSON_NAME] [PERSON_NAME] Front [PERSON_NAM…" at bounding box center [153, 276] width 67 height 17
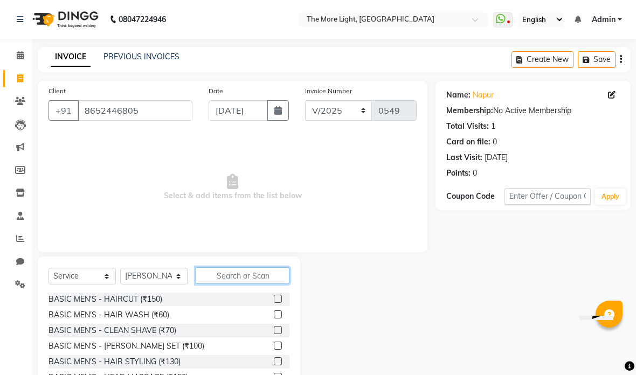
click at [258, 279] on input "text" at bounding box center [243, 275] width 94 height 17
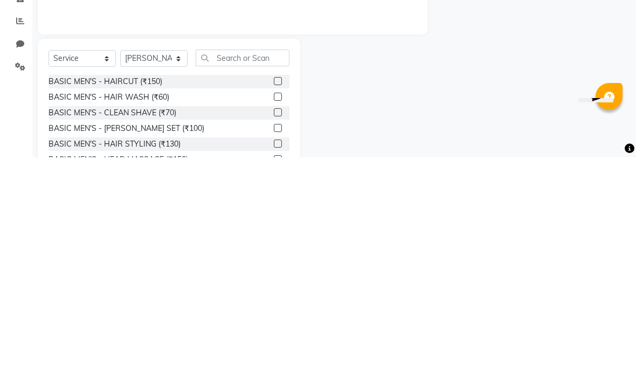
click at [92, 268] on select "Select Service Product Membership Package Voucher Prepaid Gift Card" at bounding box center [82, 276] width 67 height 17
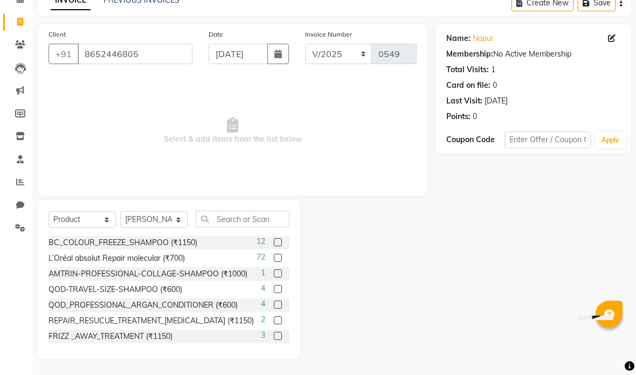
click at [278, 273] on label at bounding box center [278, 273] width 8 height 8
click at [278, 273] on input "checkbox" at bounding box center [277, 274] width 7 height 7
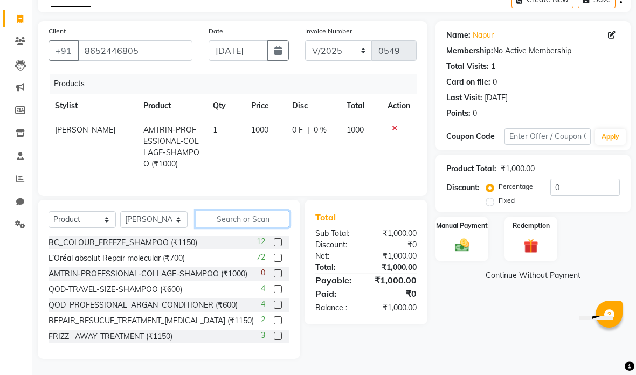
click at [223, 222] on input "text" at bounding box center [243, 219] width 94 height 17
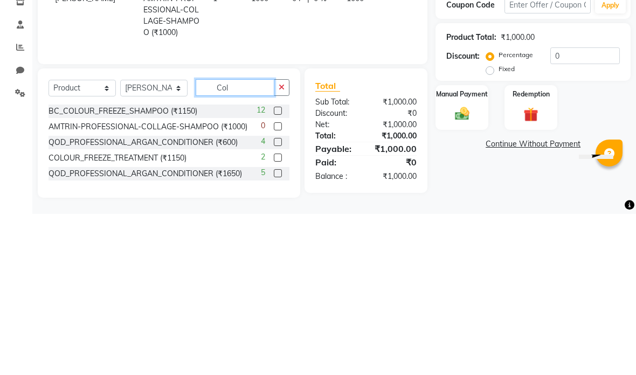
scroll to position [25, 0]
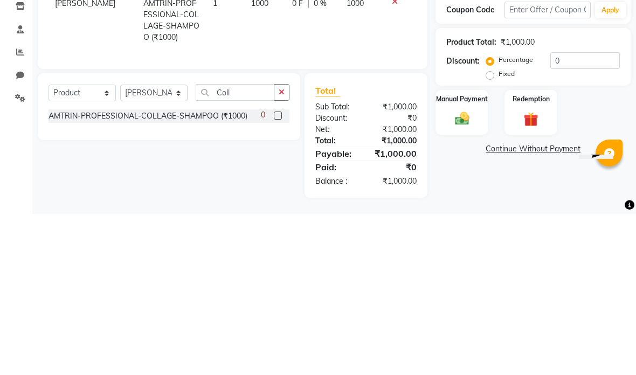
click at [379, 153] on td "1000" at bounding box center [360, 182] width 41 height 58
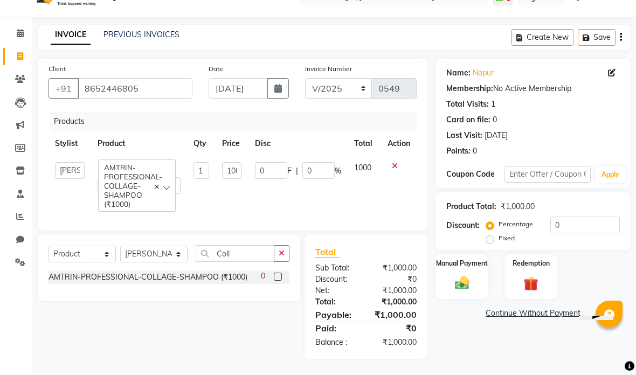
click at [238, 252] on input "Coll" at bounding box center [235, 253] width 79 height 17
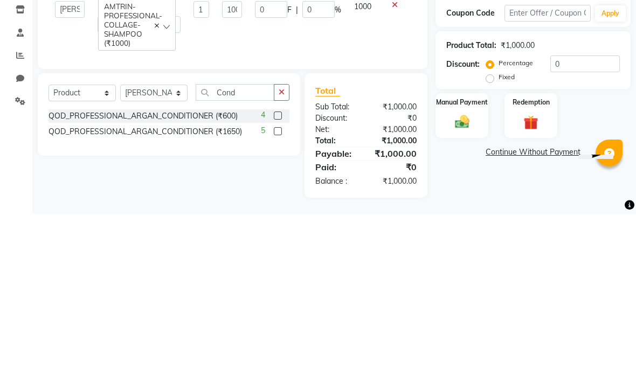
click at [379, 156] on td "1000" at bounding box center [364, 178] width 33 height 45
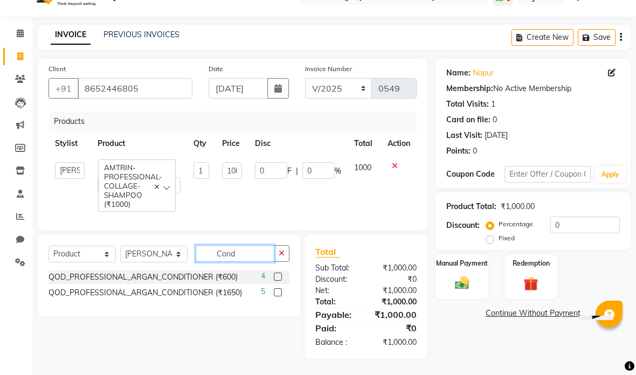
click at [245, 252] on input "Cond" at bounding box center [235, 253] width 79 height 17
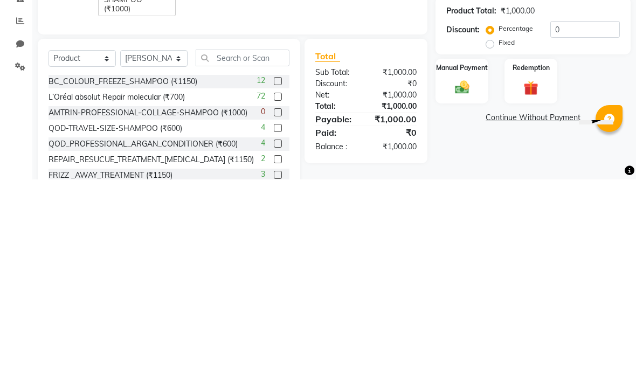
click at [398, 112] on div "Products Stylist Product Qty Price Disc Total Action [PERSON_NAME] anas [PERSON…" at bounding box center [233, 166] width 368 height 108
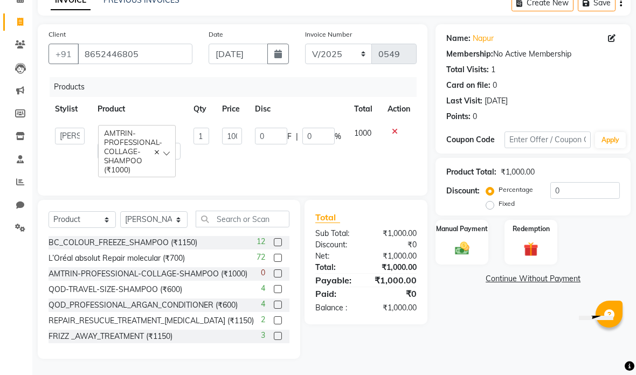
click at [278, 274] on label at bounding box center [278, 273] width 8 height 8
click at [278, 274] on input "checkbox" at bounding box center [277, 274] width 7 height 7
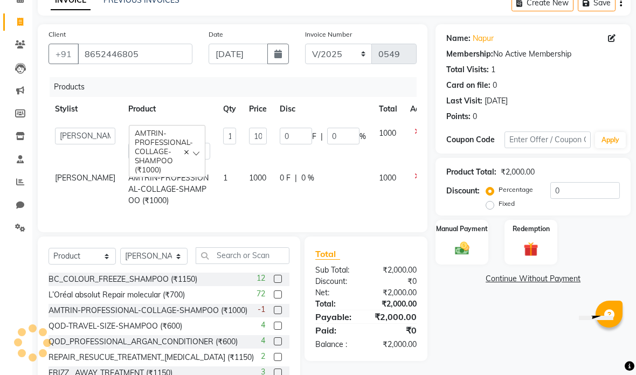
scroll to position [0, 0]
click at [276, 292] on label at bounding box center [278, 295] width 8 height 8
click at [276, 292] on input "checkbox" at bounding box center [277, 295] width 7 height 7
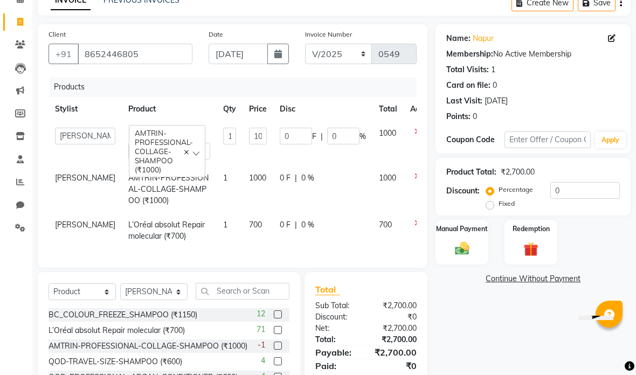
click at [499, 209] on label "Fixed" at bounding box center [507, 204] width 16 height 10
click at [488, 208] on input "Fixed" at bounding box center [492, 204] width 8 height 8
click at [579, 194] on input "0" at bounding box center [585, 190] width 70 height 17
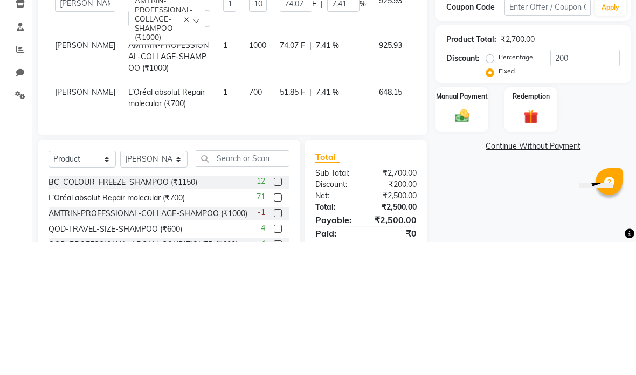
click at [617, 86] on div "Name: Napur Membership: No Active Membership Total Visits: 1 Card on file: 0 La…" at bounding box center [536, 227] width 203 height 407
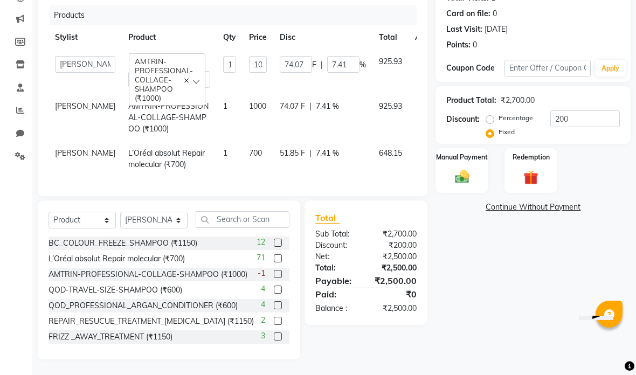
click at [467, 174] on img at bounding box center [462, 177] width 23 height 17
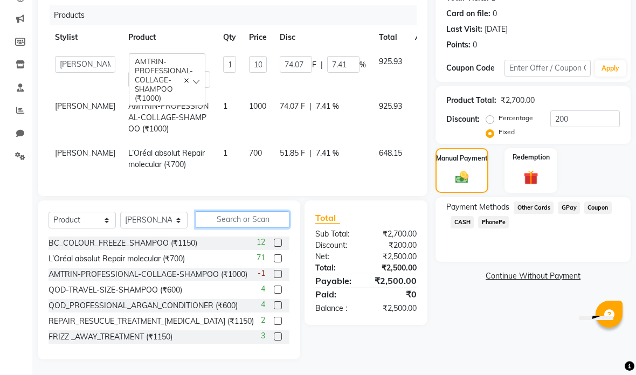
click at [230, 217] on input "text" at bounding box center [243, 219] width 94 height 17
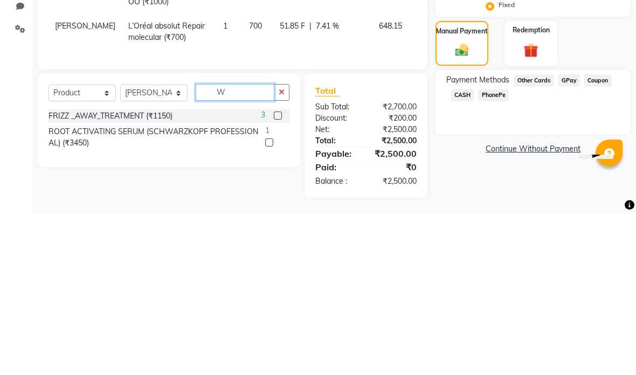
scroll to position [94, 0]
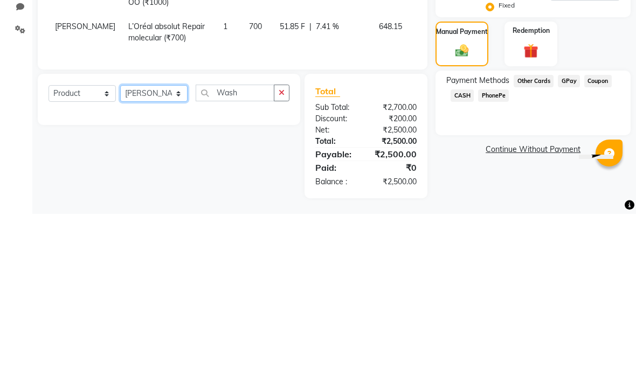
click at [176, 246] on select "Select Stylist [PERSON_NAME] anas [PERSON_NAME] [PERSON_NAME] Front [PERSON_NAM…" at bounding box center [153, 254] width 67 height 17
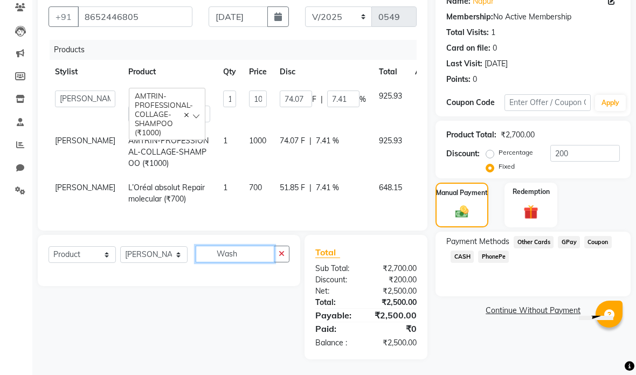
click at [246, 252] on input "Wash" at bounding box center [235, 254] width 79 height 17
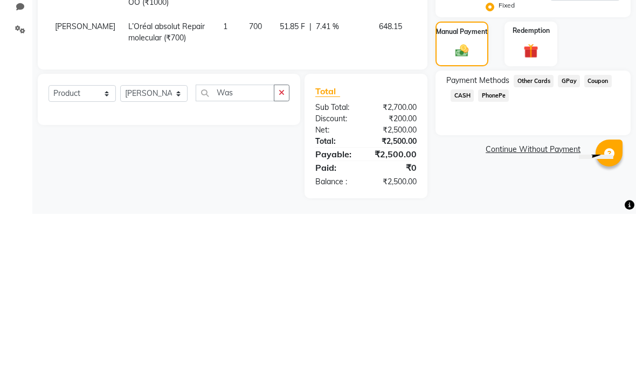
click at [243, 176] on td "700" at bounding box center [258, 194] width 31 height 36
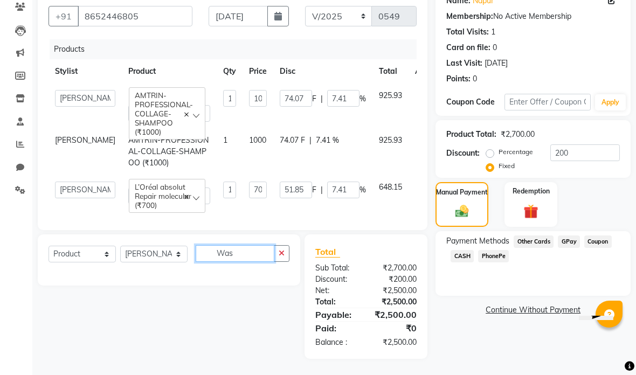
click at [254, 254] on input "Was" at bounding box center [235, 253] width 79 height 17
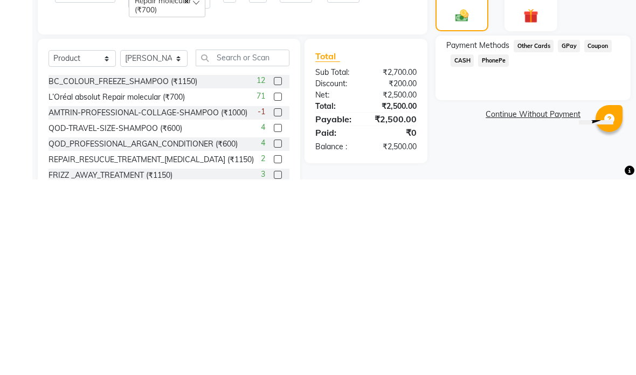
click at [105, 246] on select "Select Service Product Membership Package Voucher Prepaid Gift Card" at bounding box center [82, 254] width 67 height 17
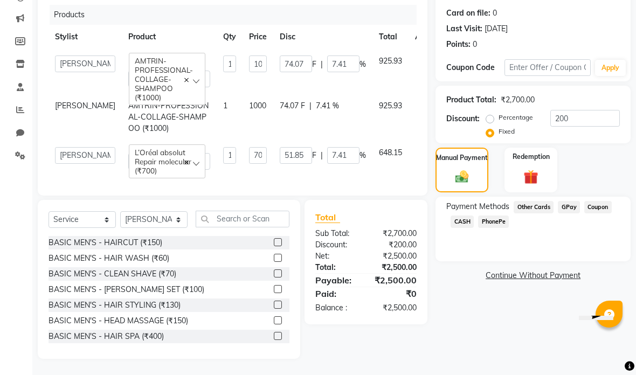
click at [227, 218] on input "text" at bounding box center [243, 219] width 94 height 17
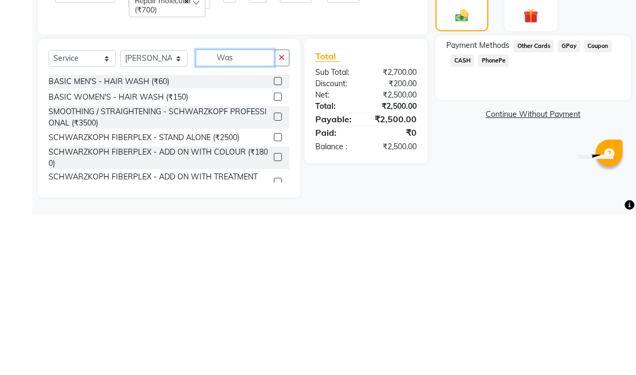
scroll to position [94, 0]
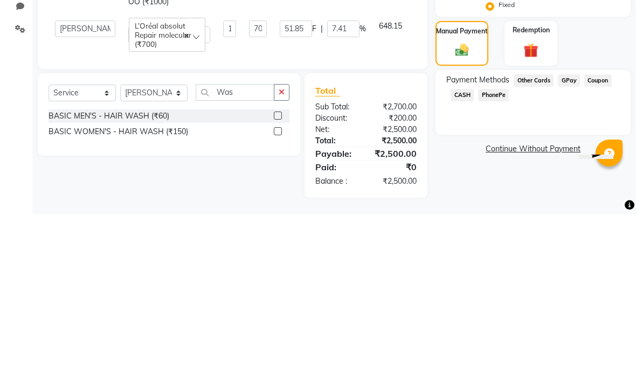
click at [318, 175] on td "51.85 F | 7.41 %" at bounding box center [322, 193] width 99 height 36
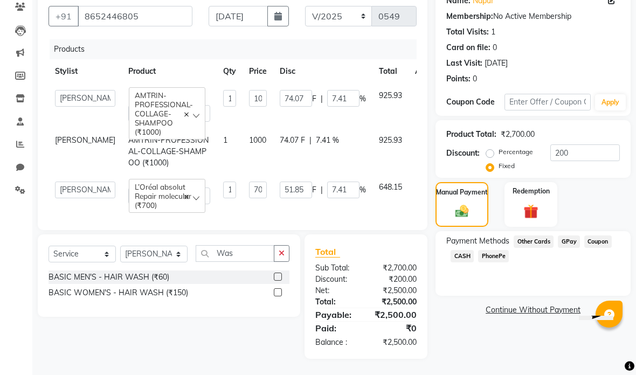
click at [280, 290] on label at bounding box center [278, 292] width 8 height 8
click at [280, 290] on input "checkbox" at bounding box center [277, 292] width 7 height 7
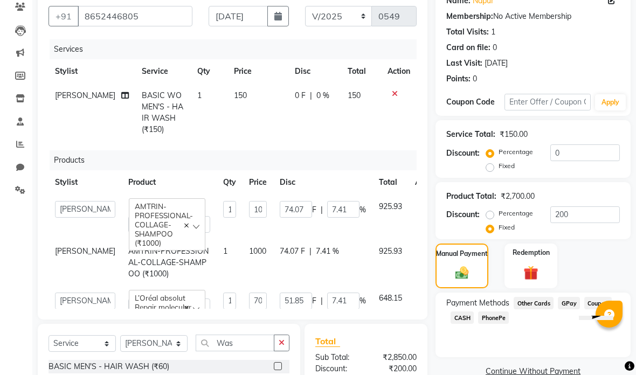
scroll to position [84, 0]
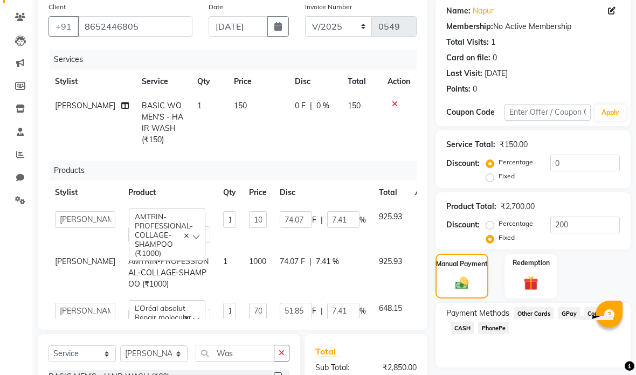
click at [572, 314] on span "GPay" at bounding box center [569, 313] width 22 height 12
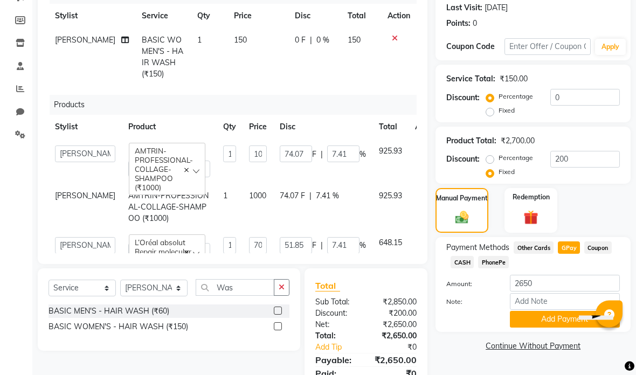
scroll to position [152, 0]
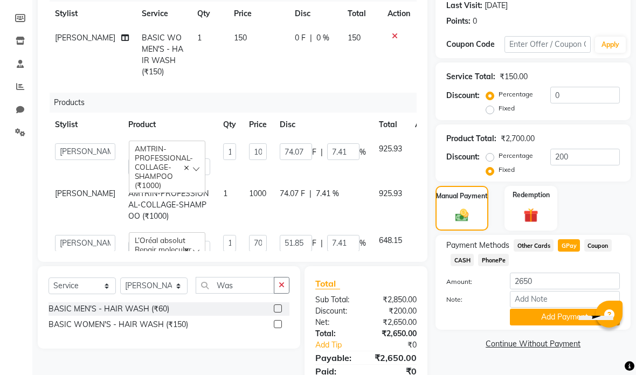
click at [580, 322] on button "Add Payment" at bounding box center [565, 317] width 110 height 17
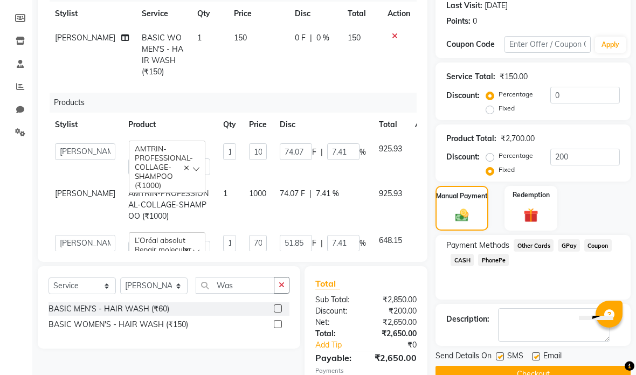
scroll to position [185, 0]
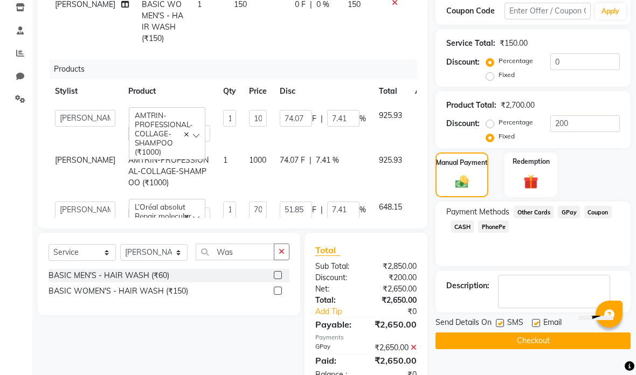
click at [551, 348] on button "Checkout" at bounding box center [532, 341] width 195 height 17
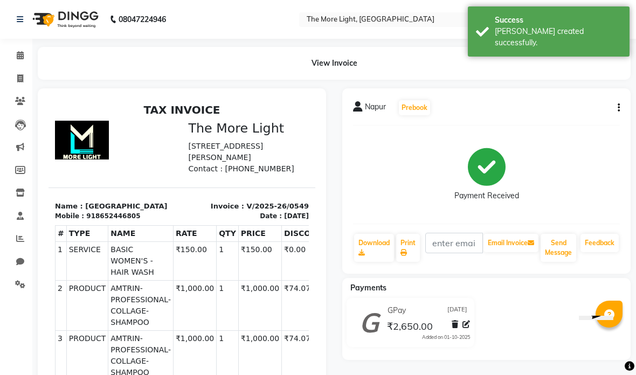
click at [21, 81] on icon at bounding box center [20, 78] width 6 height 8
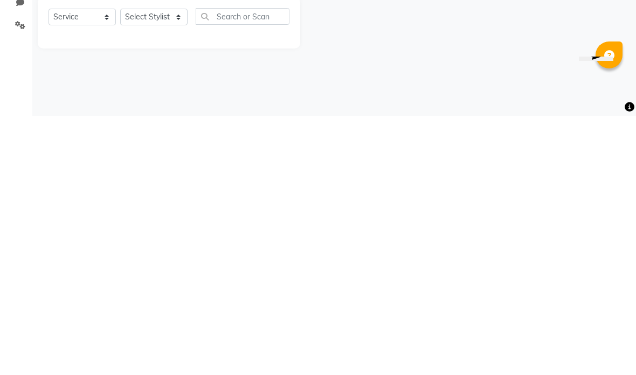
click at [497, 82] on div "08047224946 Select Location × The More Light, [GEOGRAPHIC_DATA] West WhatsApp S…" at bounding box center [318, 187] width 636 height 375
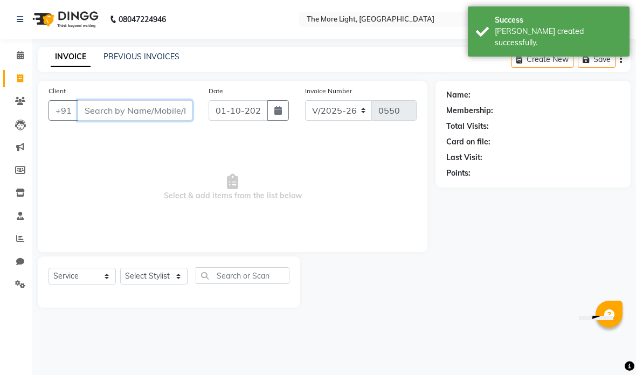
click at [147, 101] on input "Client" at bounding box center [135, 110] width 115 height 20
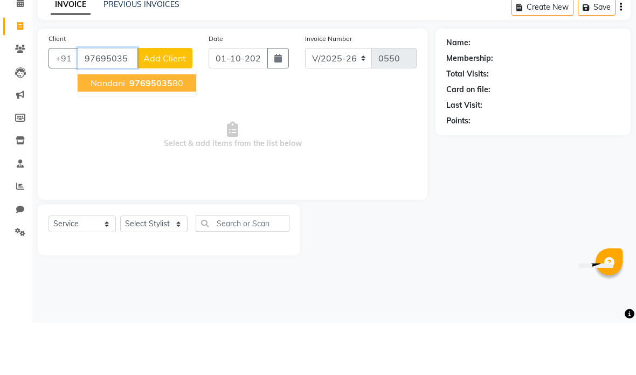
click at [177, 130] on ngb-highlight "97695035 80" at bounding box center [155, 135] width 56 height 11
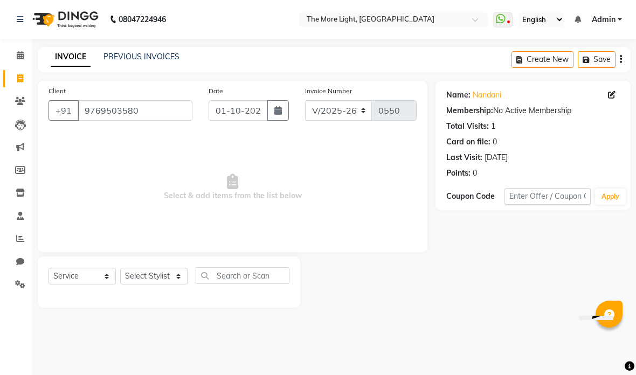
click at [278, 112] on icon "button" at bounding box center [278, 110] width 8 height 9
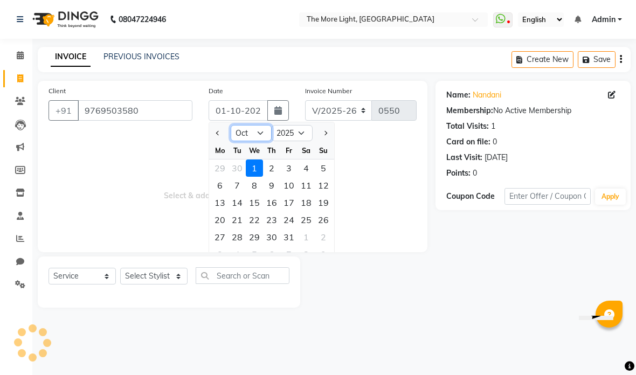
click at [252, 133] on select "Jan Feb Mar Apr May Jun [DATE] Aug Sep Oct Nov Dec" at bounding box center [251, 133] width 41 height 16
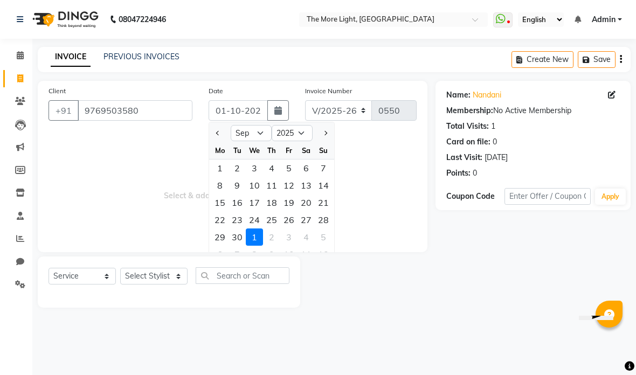
click at [258, 165] on div "3" at bounding box center [254, 168] width 17 height 17
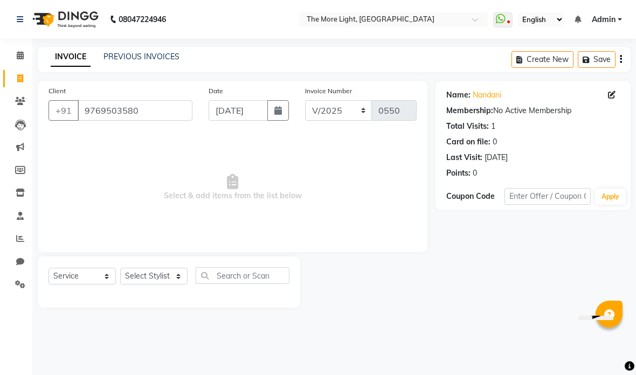
click at [180, 275] on select "Select Stylist [PERSON_NAME] anas [PERSON_NAME] [PERSON_NAME] Front [PERSON_NAM…" at bounding box center [153, 276] width 67 height 17
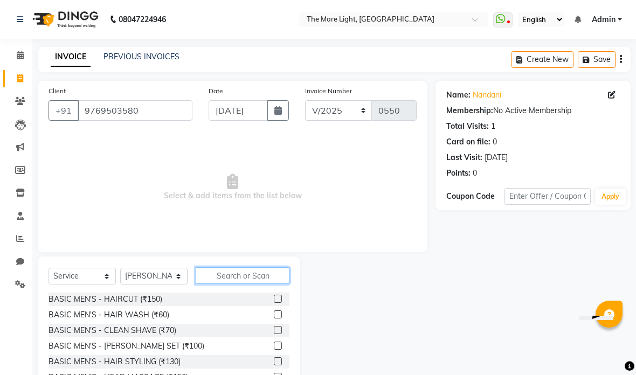
click at [259, 279] on input "text" at bounding box center [243, 275] width 94 height 17
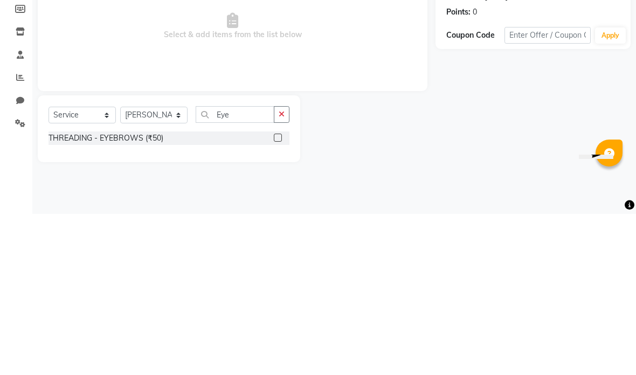
click at [354, 134] on span "Select & add items from the list below" at bounding box center [233, 188] width 368 height 108
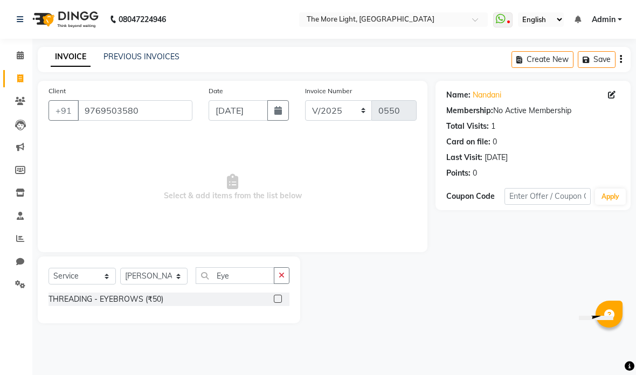
click at [278, 298] on label at bounding box center [278, 299] width 8 height 8
click at [278, 298] on input "checkbox" at bounding box center [277, 299] width 7 height 7
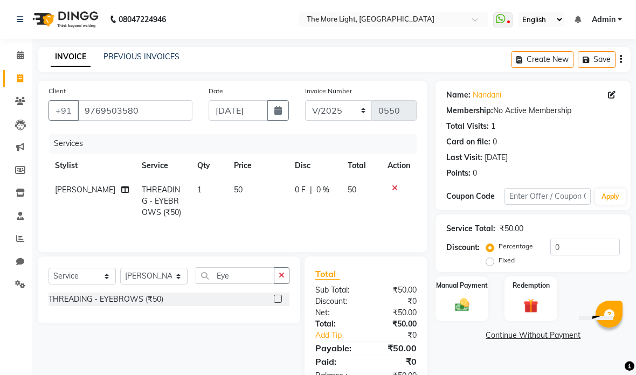
click at [462, 301] on img at bounding box center [462, 305] width 23 height 17
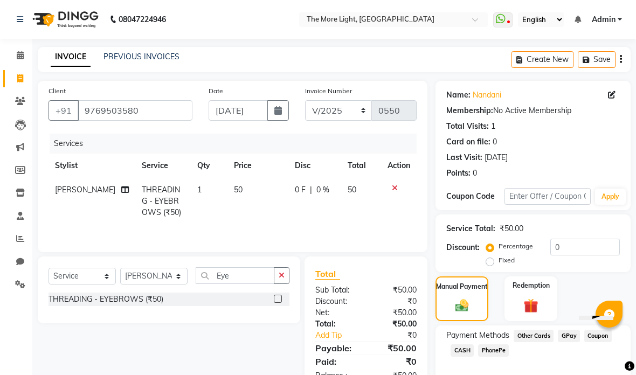
click at [464, 351] on span "CASH" at bounding box center [462, 350] width 23 height 12
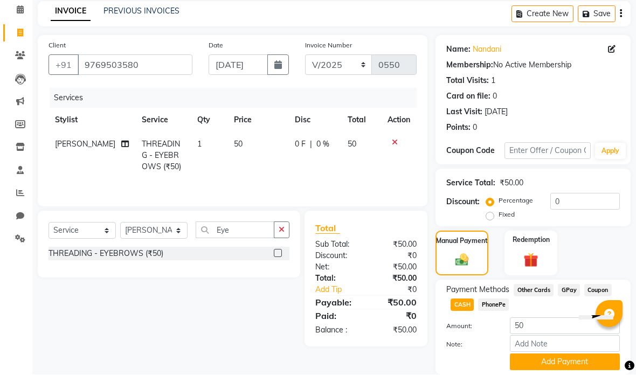
click at [544, 366] on button "Add Payment" at bounding box center [565, 362] width 110 height 17
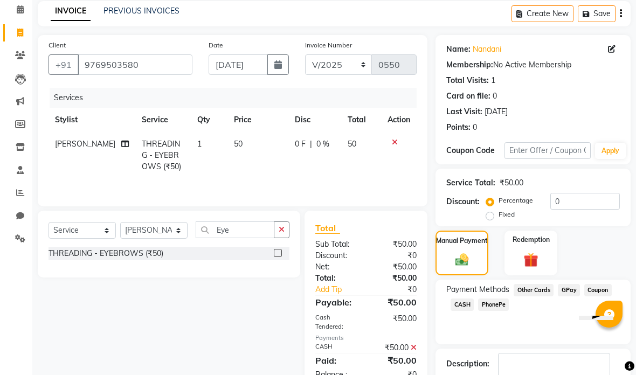
scroll to position [53, 0]
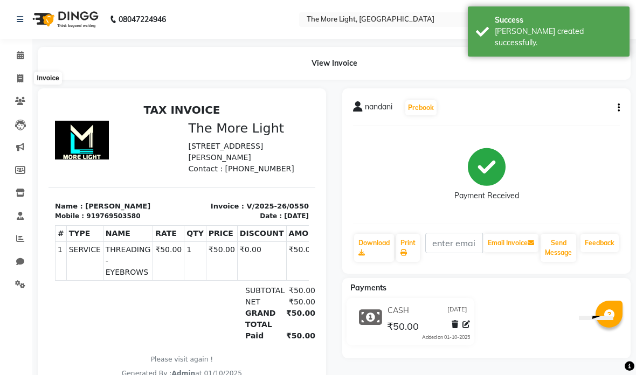
click at [24, 75] on span at bounding box center [20, 79] width 19 height 12
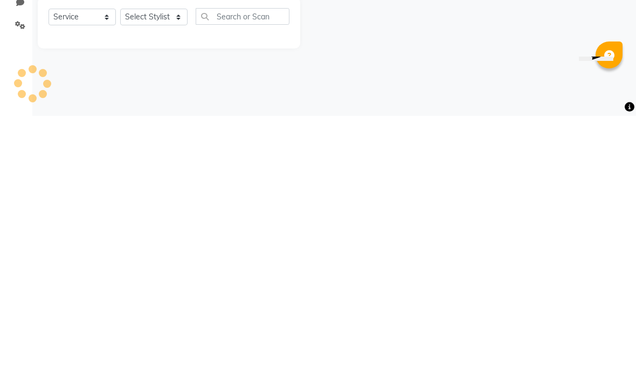
click at [508, 77] on div "08047224946 Select Location × The More Light, [GEOGRAPHIC_DATA] West WhatsApp S…" at bounding box center [318, 187] width 636 height 375
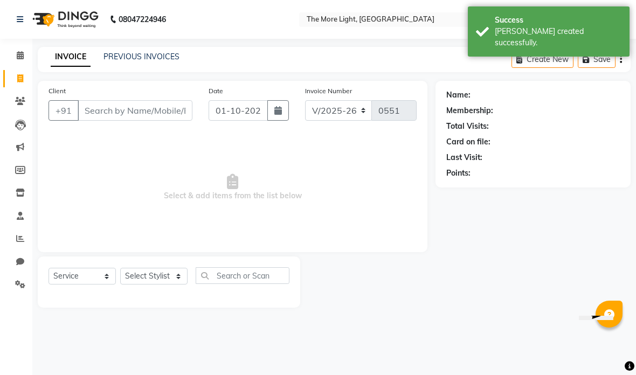
click at [175, 101] on input "Client" at bounding box center [135, 110] width 115 height 20
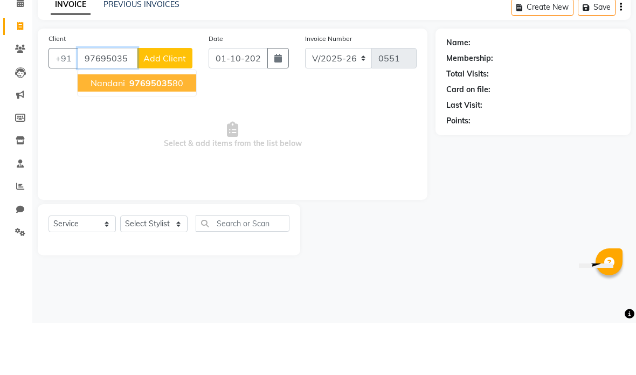
click at [106, 130] on span "nandani" at bounding box center [108, 135] width 34 height 11
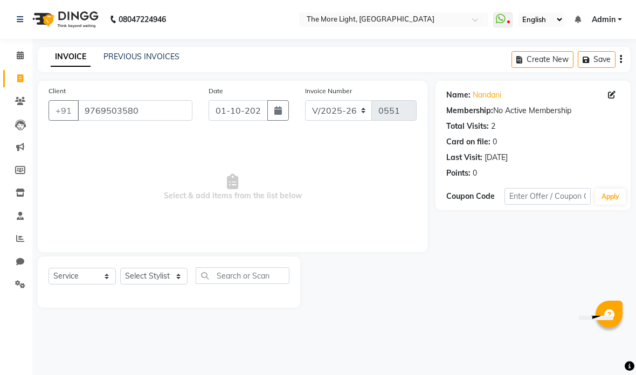
click at [281, 107] on icon "button" at bounding box center [278, 110] width 8 height 9
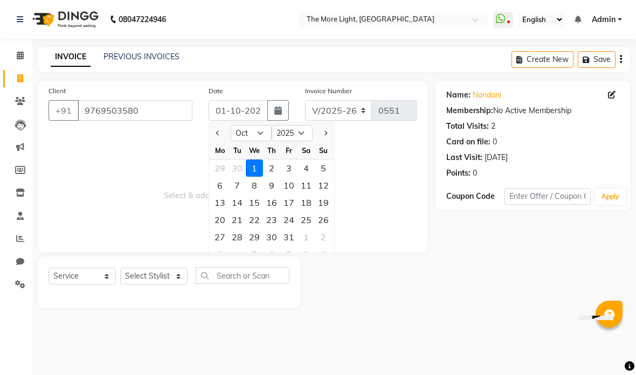
click at [284, 172] on div "3" at bounding box center [288, 168] width 17 height 17
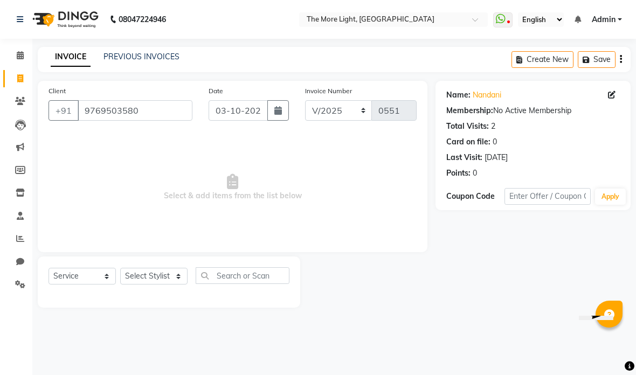
click at [181, 276] on select "Select Stylist [PERSON_NAME] anas [PERSON_NAME] [PERSON_NAME] Front [PERSON_NAM…" at bounding box center [153, 276] width 67 height 17
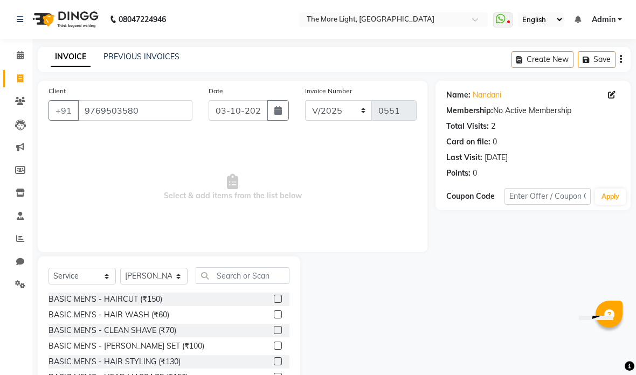
click at [255, 272] on input "text" at bounding box center [243, 275] width 94 height 17
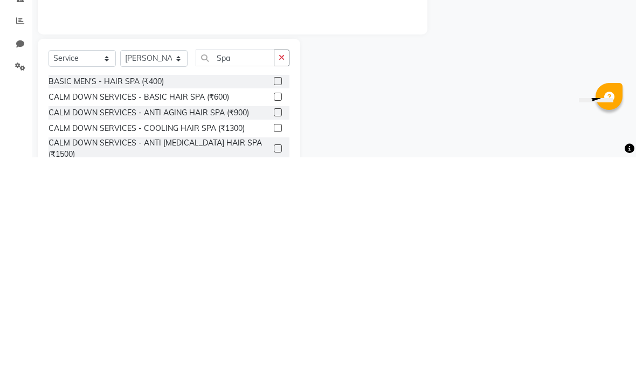
click at [466, 81] on div "Name: Nandani Membership: No Active Membership Total Visits: 2 Card on file: 0 …" at bounding box center [536, 248] width 203 height 335
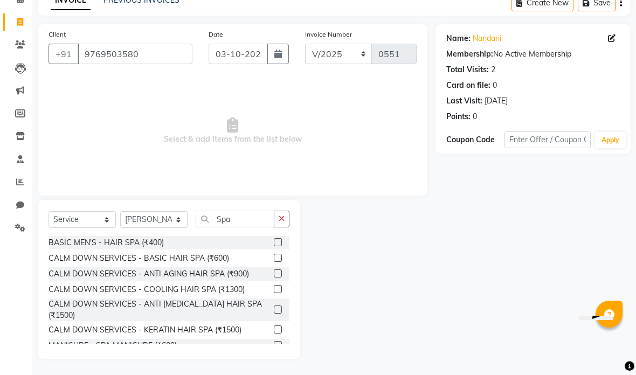
click at [277, 272] on label at bounding box center [278, 273] width 8 height 8
click at [277, 272] on input "checkbox" at bounding box center [277, 274] width 7 height 7
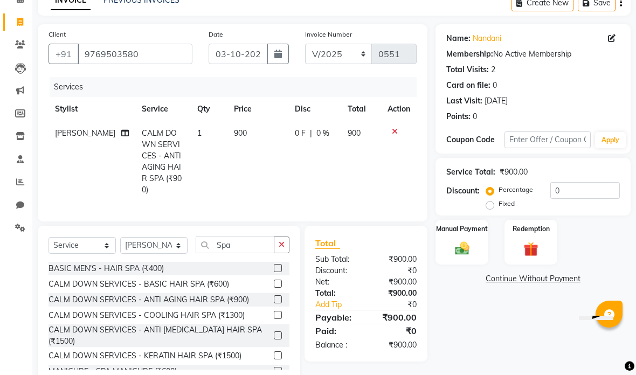
click at [499, 195] on label "Percentage" at bounding box center [516, 190] width 34 height 10
click at [488, 193] on input "Percentage" at bounding box center [492, 190] width 8 height 8
click at [574, 193] on input "0" at bounding box center [585, 190] width 70 height 17
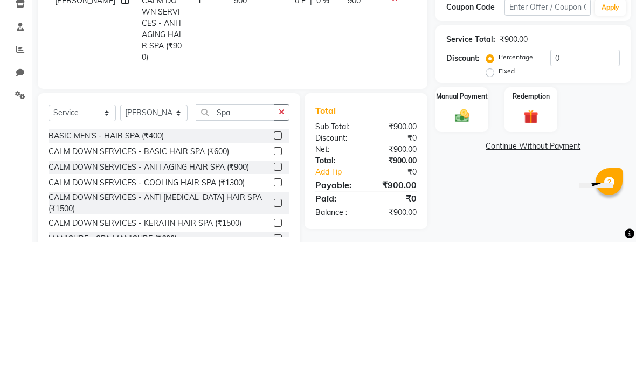
click at [499, 199] on label "Fixed" at bounding box center [507, 204] width 16 height 10
click at [492, 200] on input "Fixed" at bounding box center [492, 204] width 8 height 8
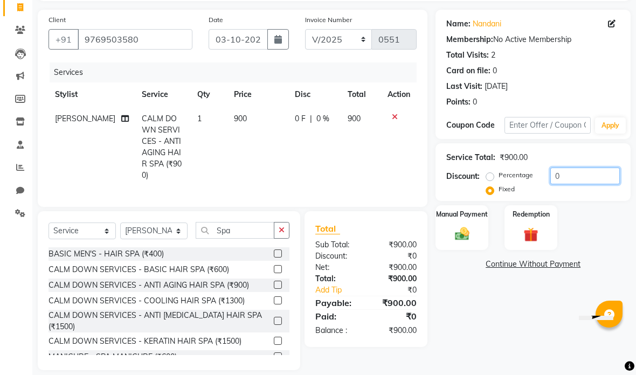
click at [584, 177] on input "0" at bounding box center [585, 176] width 70 height 17
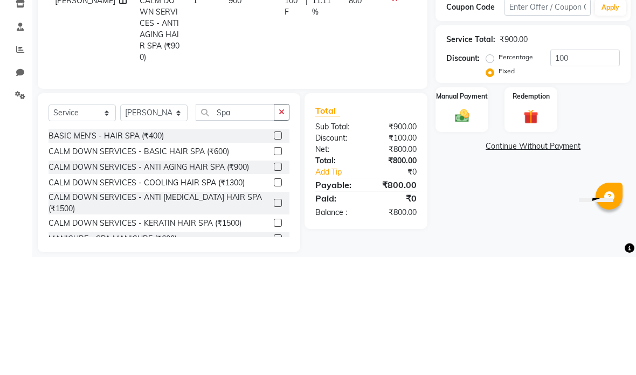
click at [613, 90] on div "Name: Nandani Membership: No Active Membership Total Visits: 2 Card on file: 0 …" at bounding box center [536, 190] width 203 height 361
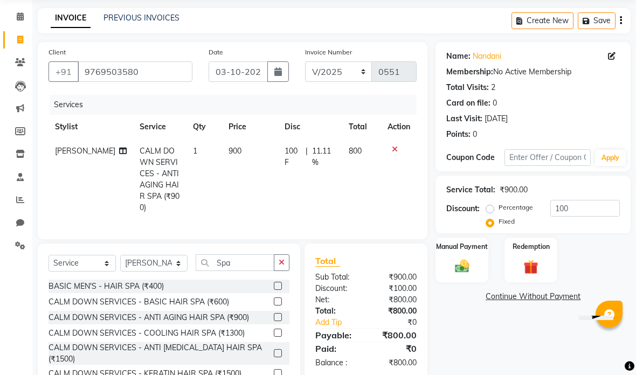
scroll to position [38, 0]
click at [461, 263] on img at bounding box center [462, 267] width 23 height 17
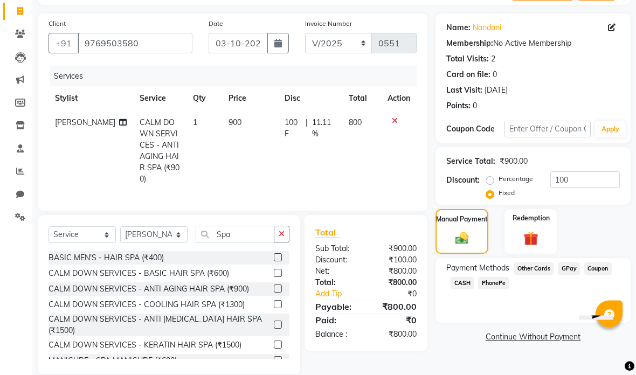
scroll to position [82, 0]
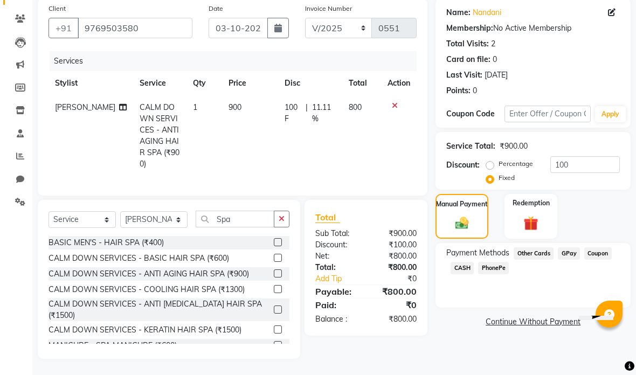
click at [464, 271] on span "CASH" at bounding box center [462, 268] width 23 height 12
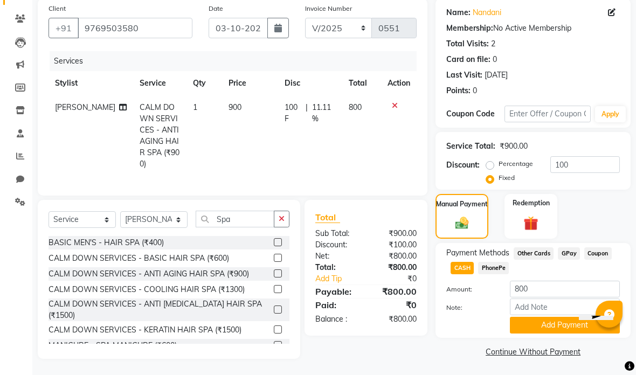
click at [529, 327] on button "Add Payment" at bounding box center [565, 325] width 110 height 17
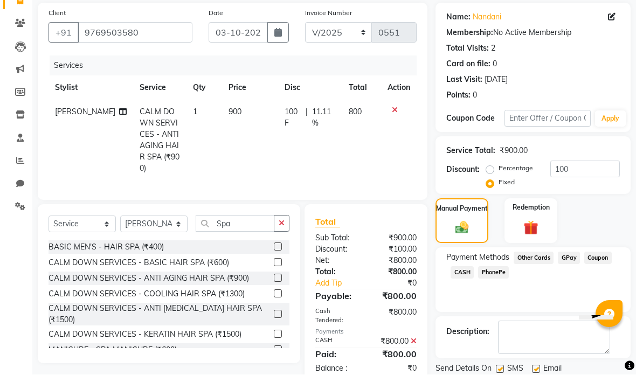
scroll to position [72, 0]
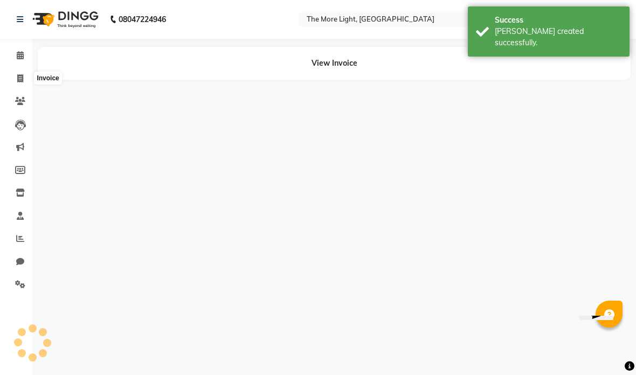
click at [15, 75] on span at bounding box center [20, 79] width 19 height 12
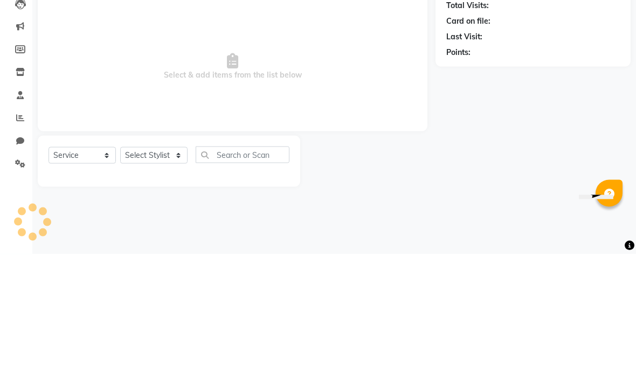
click at [73, 134] on span "Select & add items from the list below" at bounding box center [233, 188] width 368 height 108
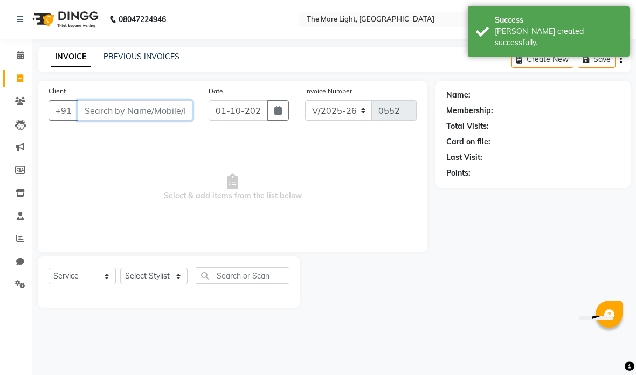
click at [99, 103] on input "Client" at bounding box center [135, 110] width 115 height 20
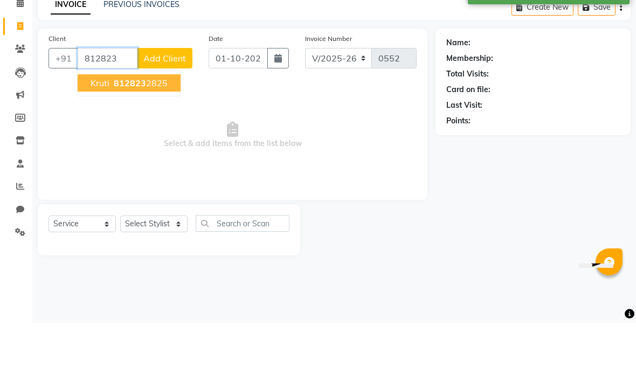
click at [114, 130] on span "812823" at bounding box center [130, 135] width 32 height 11
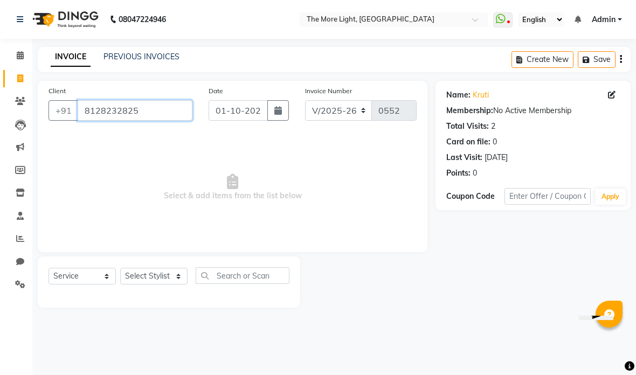
click at [183, 101] on input "8128232825" at bounding box center [135, 110] width 115 height 20
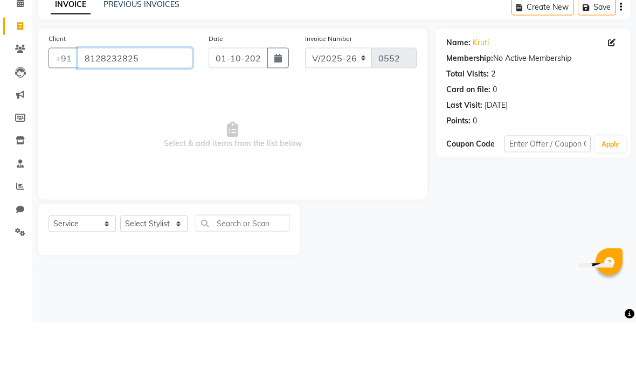
click at [165, 100] on input "8128232825" at bounding box center [135, 110] width 115 height 20
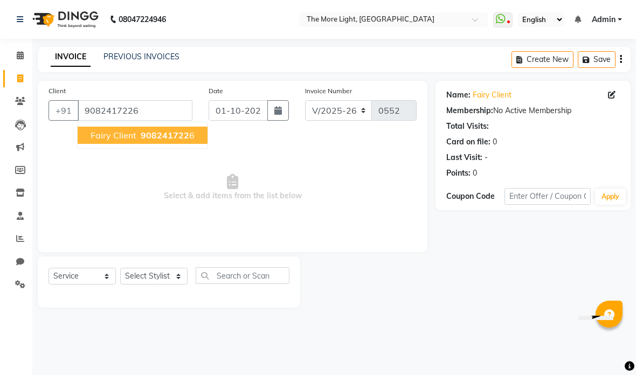
click at [167, 139] on span "908241722" at bounding box center [165, 135] width 49 height 11
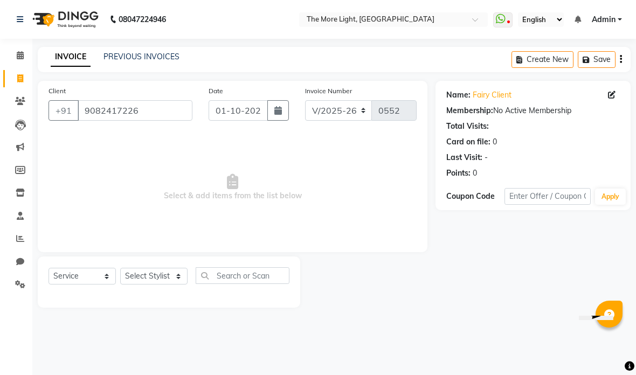
click at [282, 108] on button "button" at bounding box center [278, 110] width 22 height 20
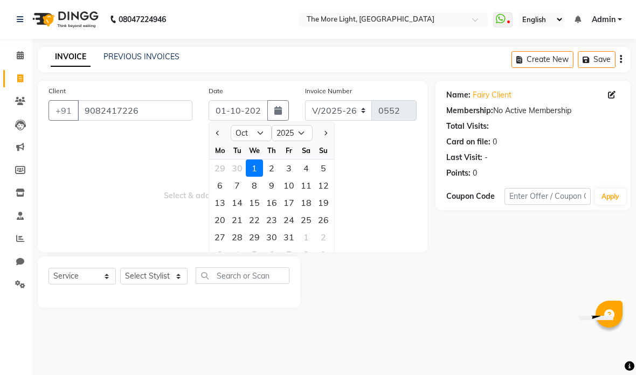
click at [292, 166] on div "3" at bounding box center [288, 168] width 17 height 17
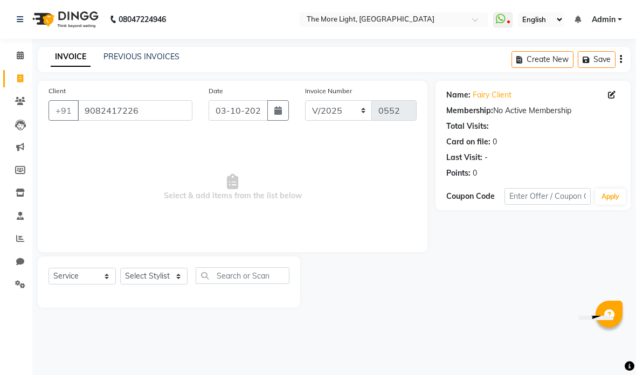
click at [286, 106] on button "button" at bounding box center [278, 110] width 22 height 20
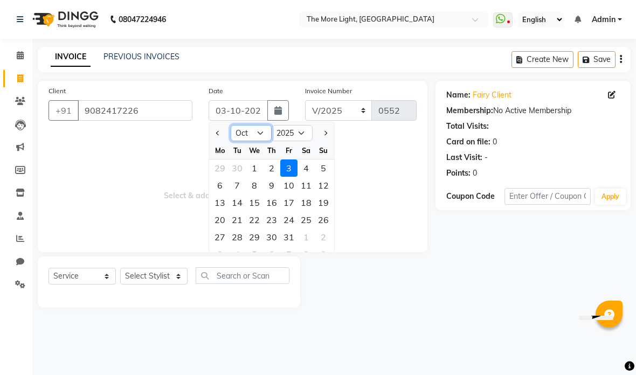
click at [261, 132] on select "Jan Feb Mar Apr May Jun [DATE] Aug Sep Oct Nov Dec" at bounding box center [251, 133] width 41 height 16
click at [254, 170] on div "3" at bounding box center [254, 168] width 17 height 17
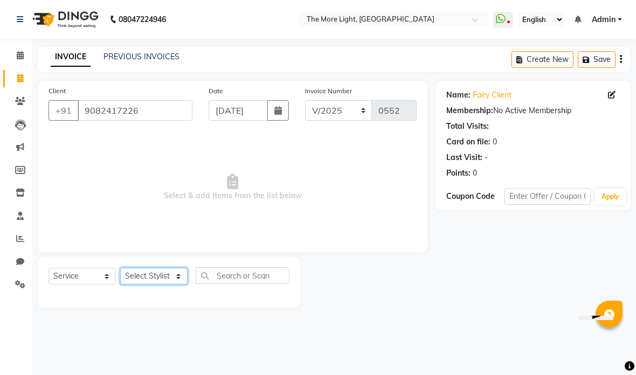
click at [165, 276] on select "Select Stylist [PERSON_NAME] anas [PERSON_NAME] [PERSON_NAME] Front [PERSON_NAM…" at bounding box center [153, 276] width 67 height 17
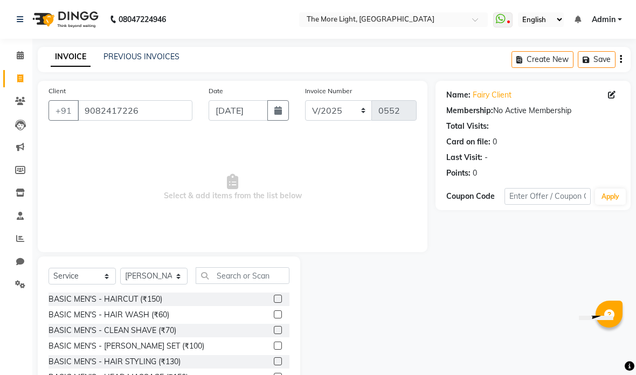
click at [257, 265] on div "Select Service Product Membership Package Voucher Prepaid Gift Card Select Styl…" at bounding box center [169, 336] width 262 height 159
click at [252, 280] on input "text" at bounding box center [243, 275] width 94 height 17
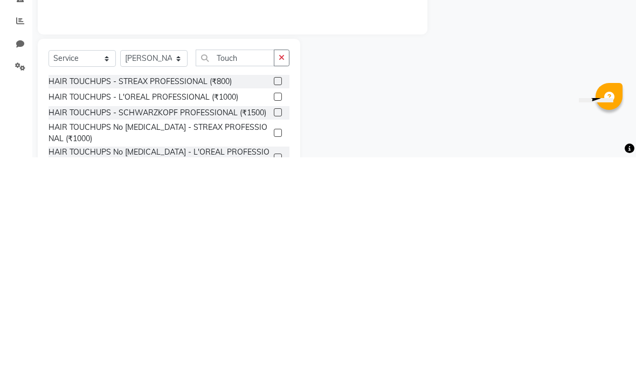
click at [385, 257] on div at bounding box center [367, 336] width 135 height 159
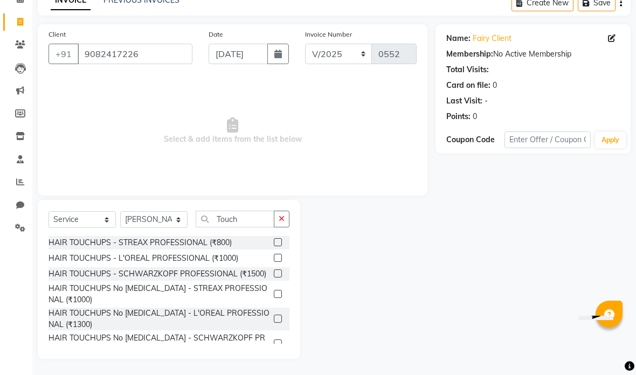
click at [277, 274] on label at bounding box center [278, 273] width 8 height 8
click at [277, 274] on input "checkbox" at bounding box center [277, 274] width 7 height 7
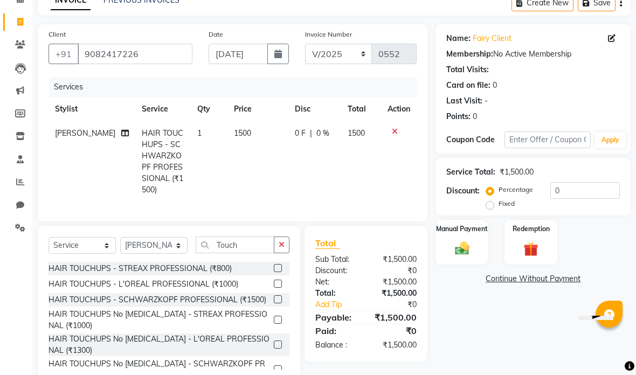
click at [464, 248] on img at bounding box center [462, 248] width 23 height 17
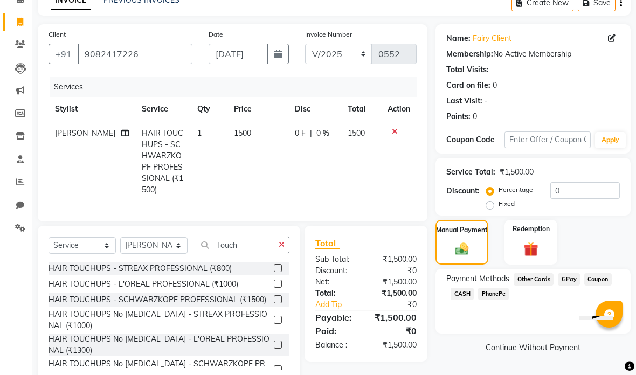
click at [499, 205] on label "Fixed" at bounding box center [507, 204] width 16 height 10
click at [490, 205] on input "Fixed" at bounding box center [492, 204] width 8 height 8
click at [576, 192] on input "0" at bounding box center [585, 190] width 70 height 17
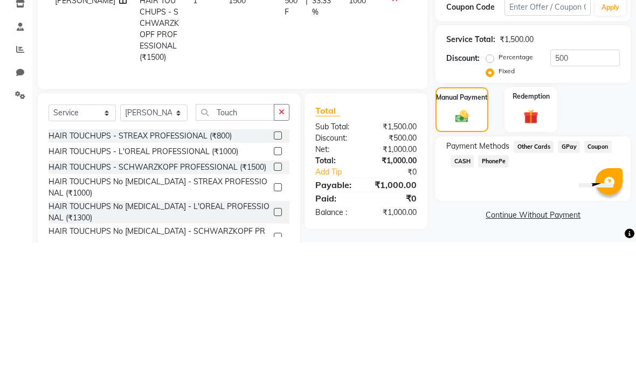
click at [613, 92] on div "Name: Fairy Client Membership: No Active Membership Total Visits: Card on file:…" at bounding box center [536, 204] width 203 height 361
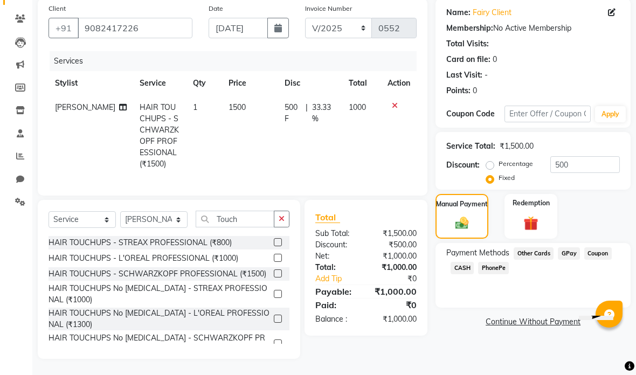
click at [568, 256] on span "GPay" at bounding box center [569, 253] width 22 height 12
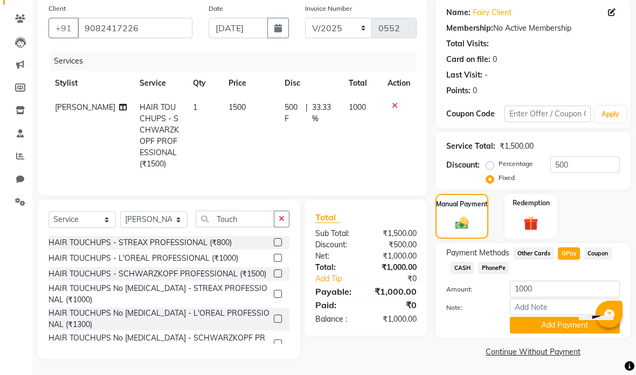
click at [548, 326] on button "Add Payment" at bounding box center [565, 325] width 110 height 17
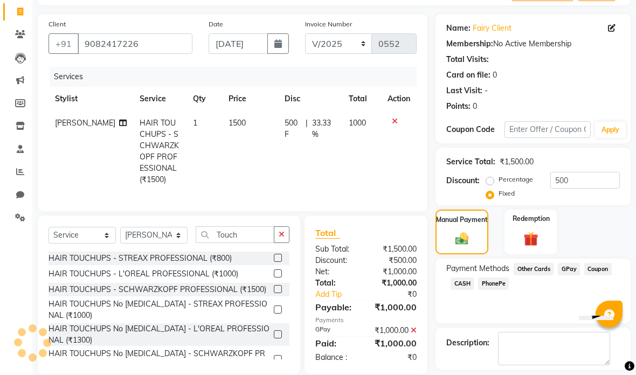
scroll to position [72, 0]
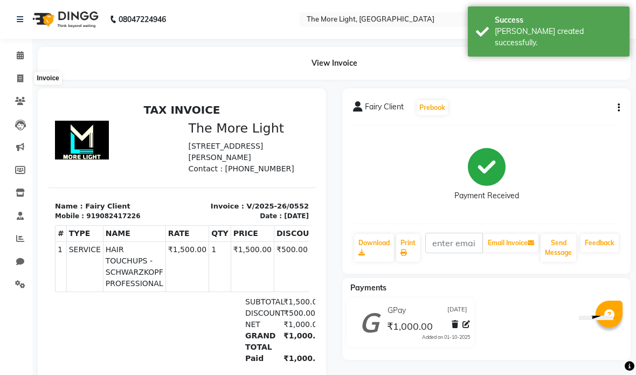
click at [14, 76] on span at bounding box center [20, 79] width 19 height 12
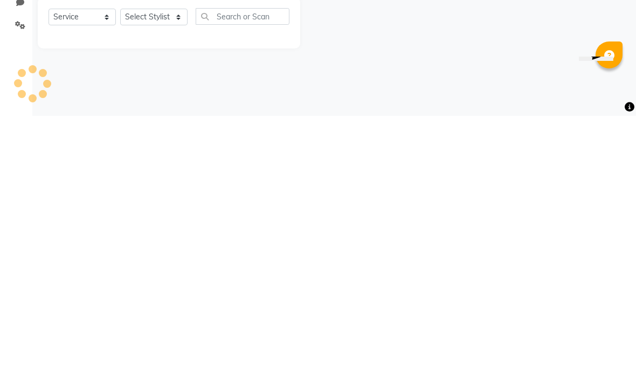
click at [498, 71] on div "08047224946 Select Location × The More Light, [GEOGRAPHIC_DATA] West WhatsApp S…" at bounding box center [318, 187] width 636 height 375
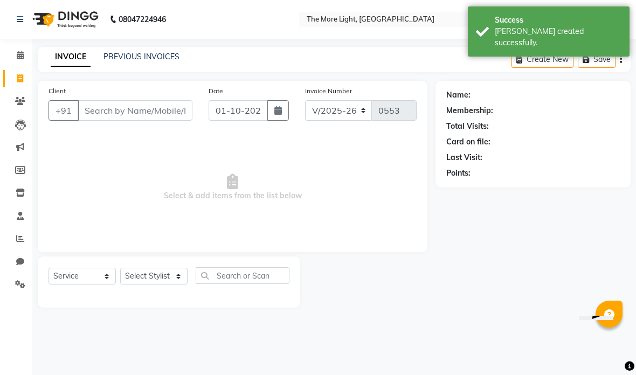
click at [158, 113] on input "Client" at bounding box center [135, 110] width 115 height 20
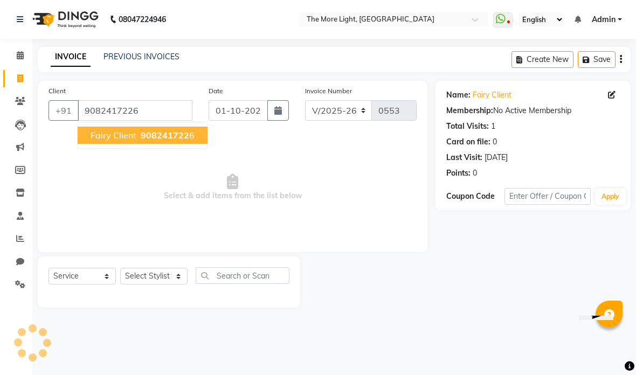
click at [178, 130] on span "908241722" at bounding box center [165, 135] width 49 height 11
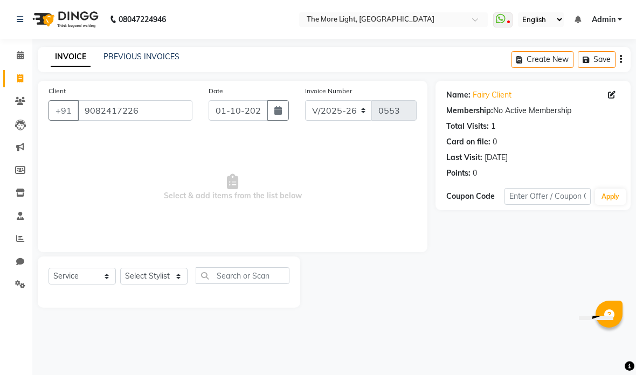
click at [272, 114] on button "button" at bounding box center [278, 110] width 22 height 20
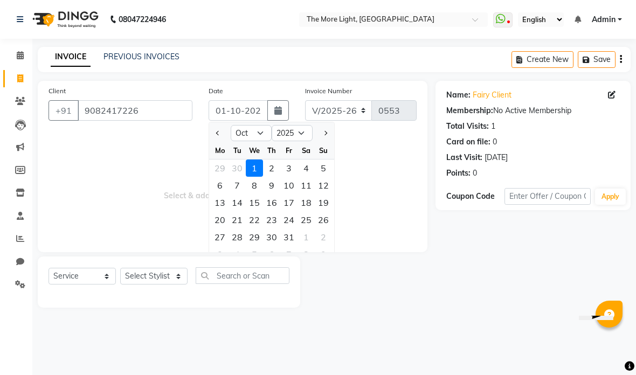
click at [260, 135] on select "Jan Feb Mar Apr May Jun [DATE] Aug Sep Oct Nov Dec" at bounding box center [251, 133] width 41 height 16
click at [260, 174] on div "3" at bounding box center [254, 168] width 17 height 17
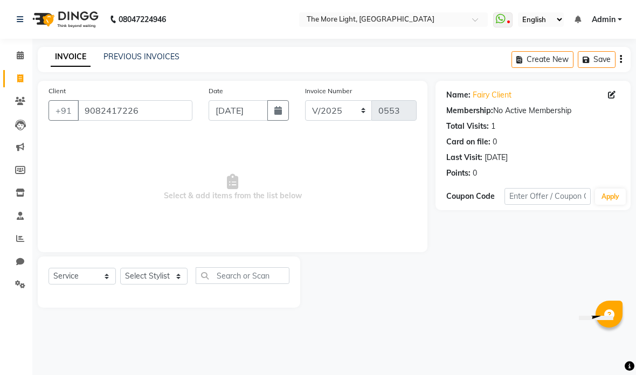
click at [184, 273] on select "Select Stylist [PERSON_NAME] anas [PERSON_NAME] [PERSON_NAME] Front [PERSON_NAM…" at bounding box center [153, 276] width 67 height 17
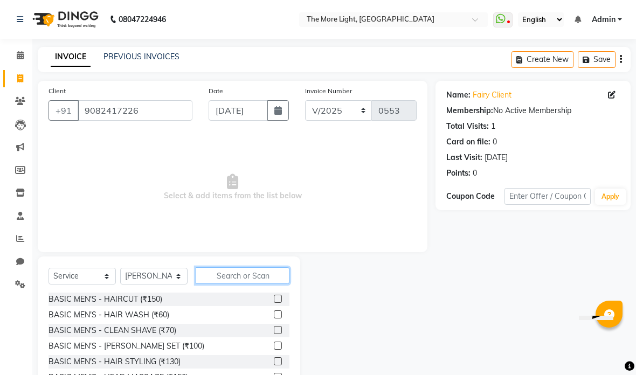
click at [237, 268] on input "text" at bounding box center [243, 275] width 94 height 17
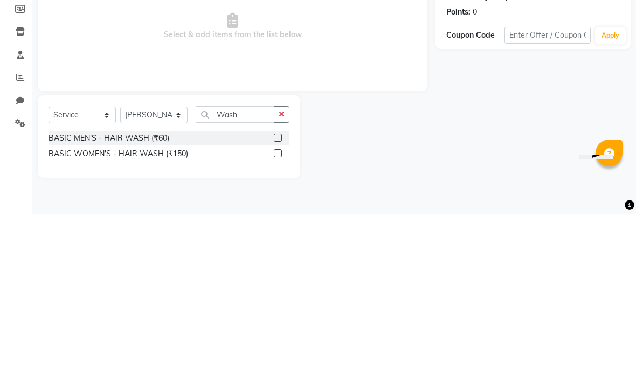
click at [454, 81] on div "Name: Fairy Client Membership: No Active Membership Total Visits: 1 Card on fil…" at bounding box center [536, 210] width 203 height 258
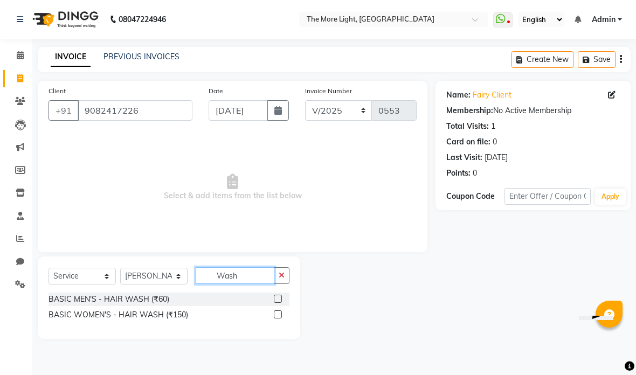
click at [255, 271] on input "Wash" at bounding box center [235, 275] width 79 height 17
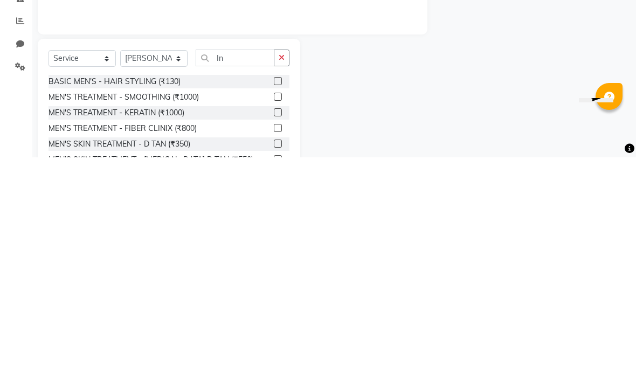
click at [400, 257] on div at bounding box center [367, 336] width 135 height 159
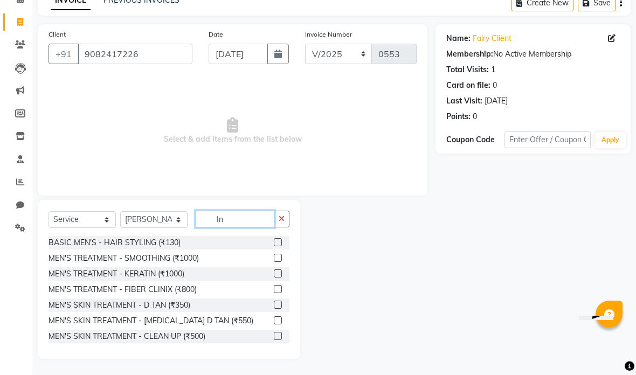
click at [241, 219] on input "In" at bounding box center [235, 219] width 79 height 17
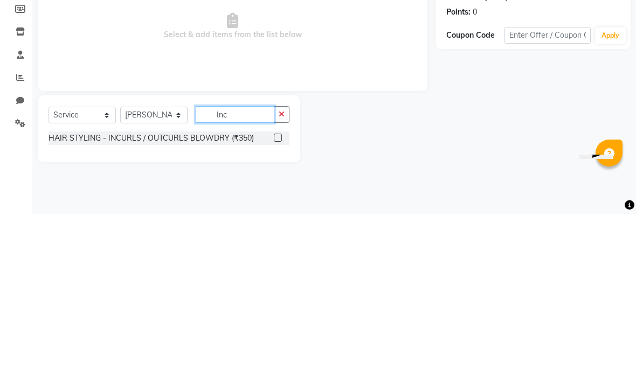
scroll to position [0, 0]
click at [408, 86] on div "Client [PHONE_NUMBER] Date [DATE] Invoice Number V/2025 V/[PHONE_NUMBER] Select…" at bounding box center [233, 166] width 390 height 171
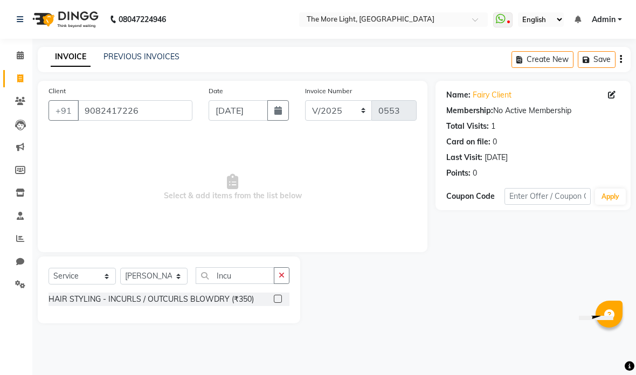
click at [279, 295] on label at bounding box center [278, 299] width 8 height 8
click at [279, 296] on input "checkbox" at bounding box center [277, 299] width 7 height 7
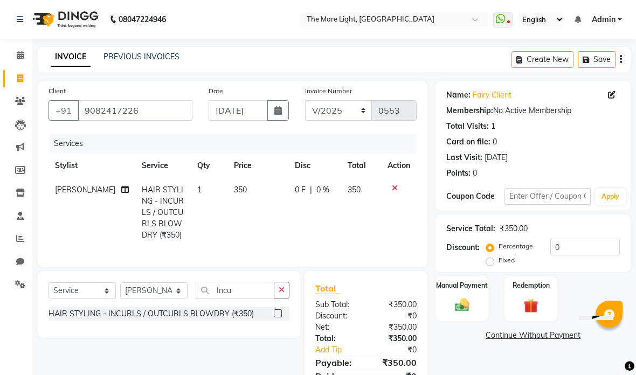
click at [463, 307] on img at bounding box center [462, 305] width 23 height 17
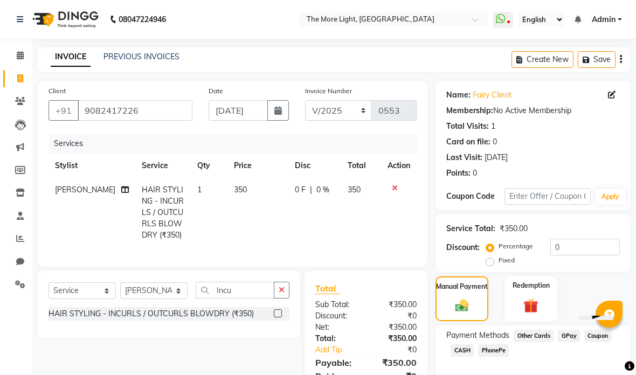
click at [566, 336] on span "GPay" at bounding box center [569, 336] width 22 height 12
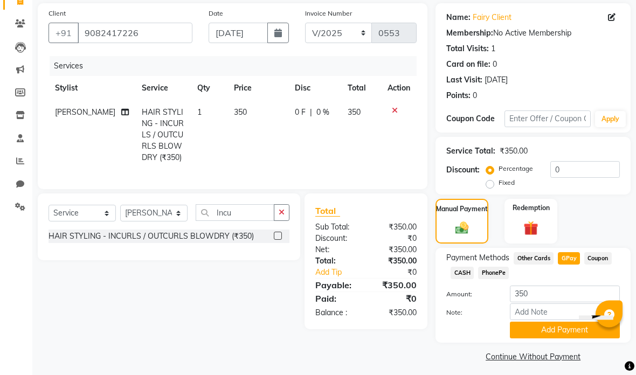
scroll to position [85, 0]
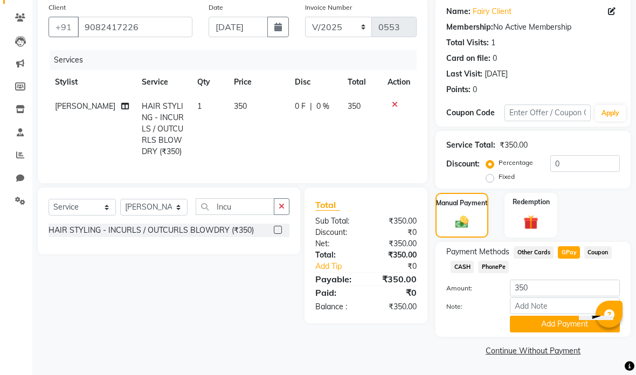
click at [551, 328] on button "Add Payment" at bounding box center [565, 324] width 110 height 17
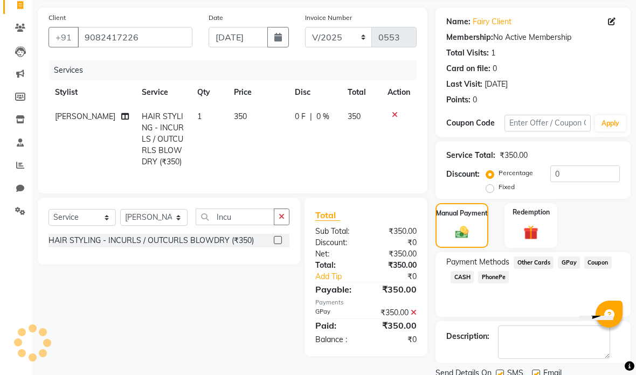
scroll to position [72, 0]
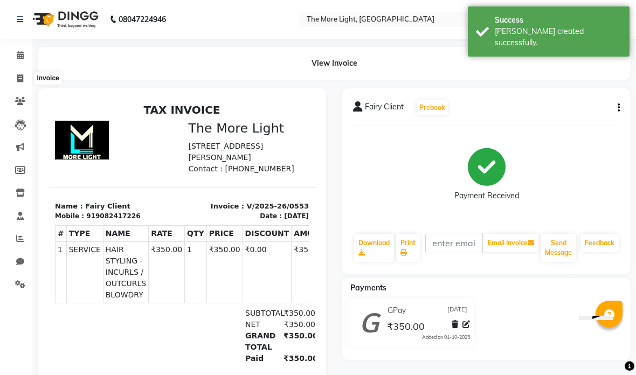
click at [16, 73] on span at bounding box center [20, 79] width 19 height 12
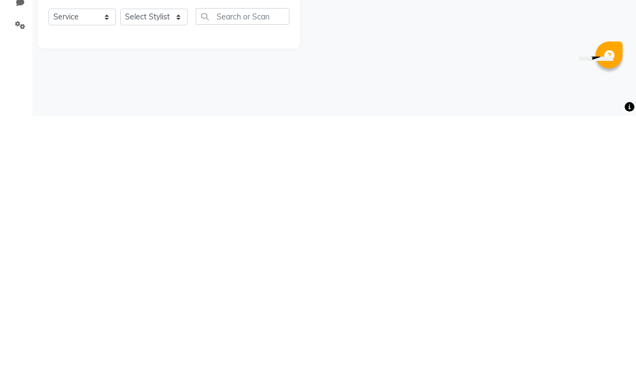
click at [473, 80] on div "08047224946 Select Location × The More Light, [GEOGRAPHIC_DATA] West WhatsApp S…" at bounding box center [318, 187] width 636 height 375
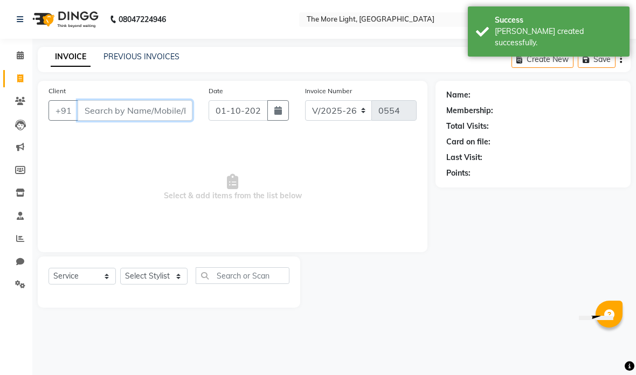
click at [94, 117] on input "Client" at bounding box center [135, 110] width 115 height 20
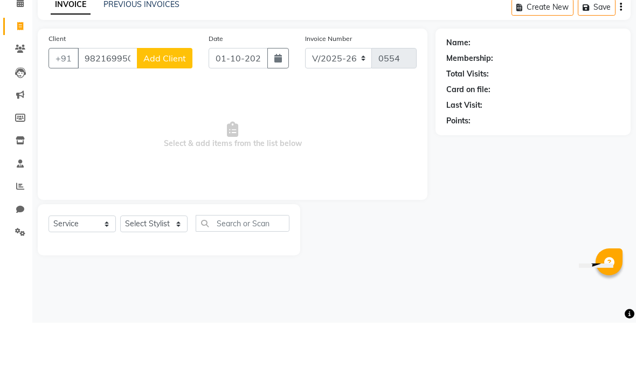
click at [179, 105] on span "Add Client" at bounding box center [164, 110] width 43 height 11
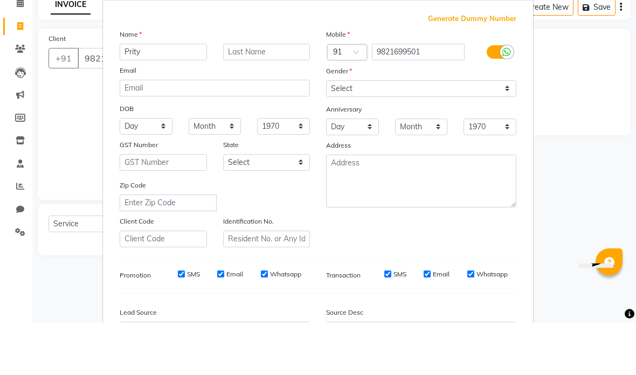
click at [376, 133] on select "Select [DEMOGRAPHIC_DATA] [DEMOGRAPHIC_DATA] Other Prefer Not To Say" at bounding box center [421, 141] width 190 height 17
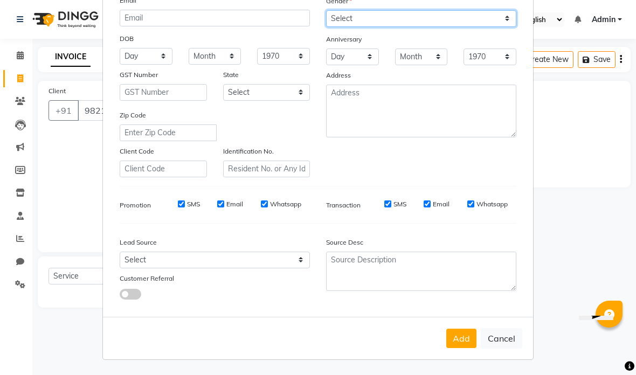
scroll to position [122, 0]
click at [460, 342] on button "Add" at bounding box center [461, 338] width 30 height 19
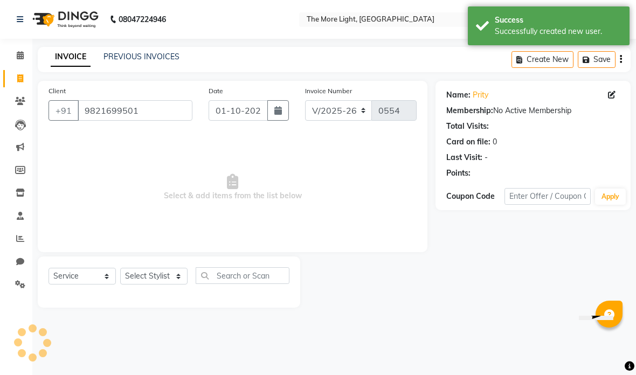
click at [281, 105] on button "button" at bounding box center [278, 110] width 22 height 20
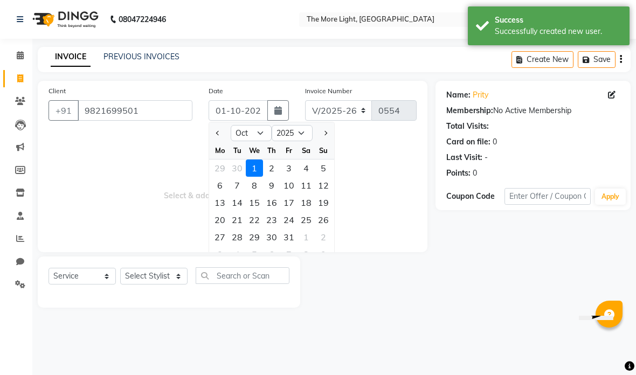
click at [293, 162] on div "3" at bounding box center [288, 168] width 17 height 17
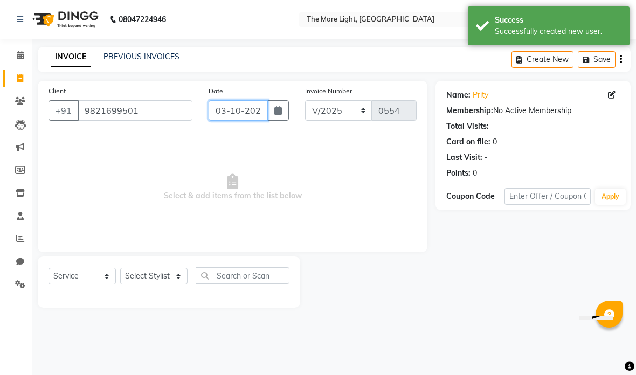
click at [254, 115] on input "03-10-2025" at bounding box center [238, 110] width 59 height 20
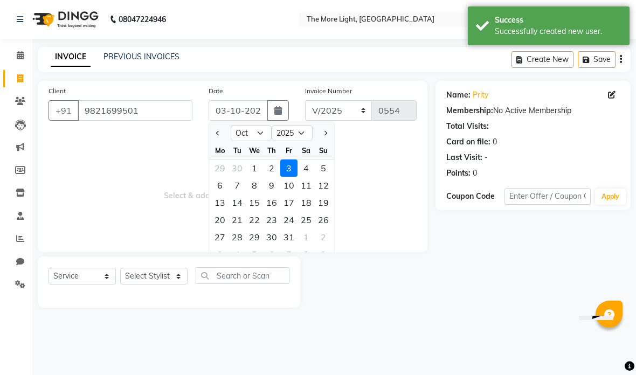
click at [258, 133] on select "Jan Feb Mar Apr May Jun [DATE] Aug Sep Oct Nov Dec" at bounding box center [251, 133] width 41 height 16
click at [255, 167] on div "3" at bounding box center [254, 168] width 17 height 17
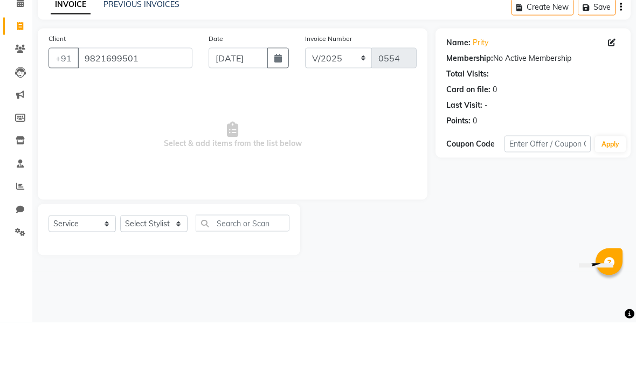
click at [362, 134] on span "Select & add items from the list below" at bounding box center [233, 188] width 368 height 108
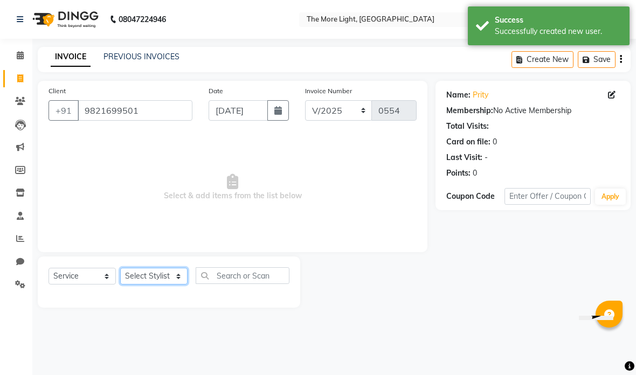
click at [155, 278] on select "Select Stylist [PERSON_NAME] anas [PERSON_NAME] [PERSON_NAME] Front [PERSON_NAM…" at bounding box center [153, 276] width 67 height 17
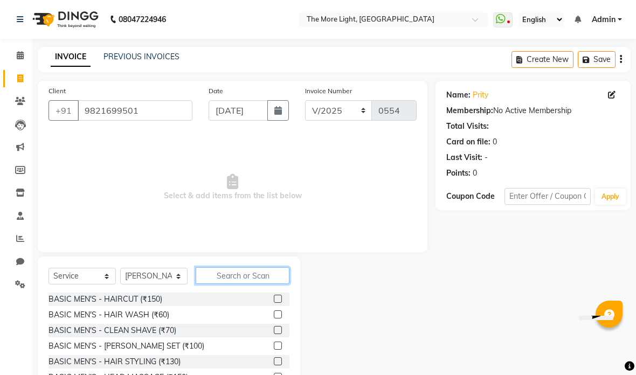
click at [243, 272] on input "text" at bounding box center [243, 275] width 94 height 17
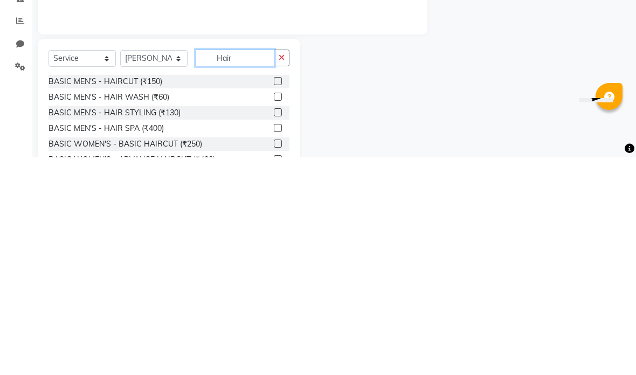
click at [393, 257] on div at bounding box center [367, 336] width 135 height 159
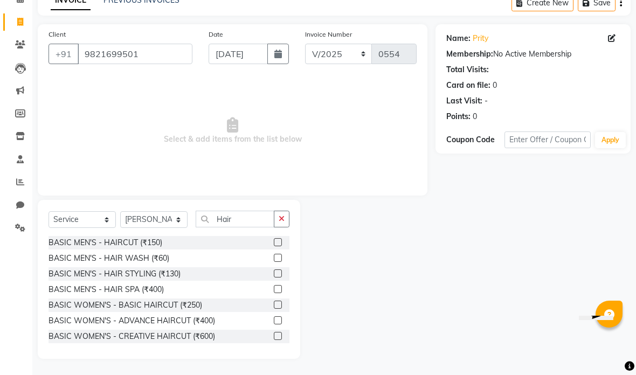
click at [280, 302] on label at bounding box center [278, 305] width 8 height 8
click at [280, 302] on input "checkbox" at bounding box center [277, 305] width 7 height 7
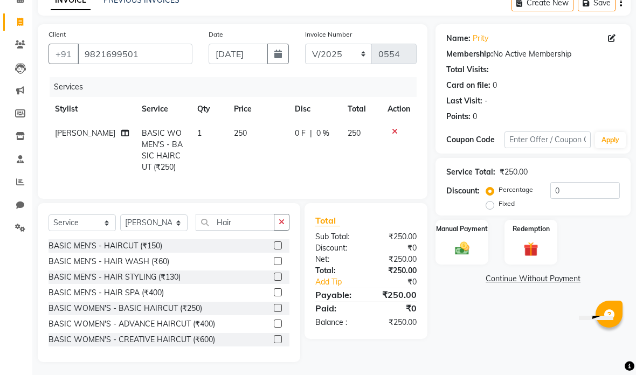
click at [278, 247] on label at bounding box center [278, 245] width 8 height 8
click at [278, 247] on input "checkbox" at bounding box center [277, 246] width 7 height 7
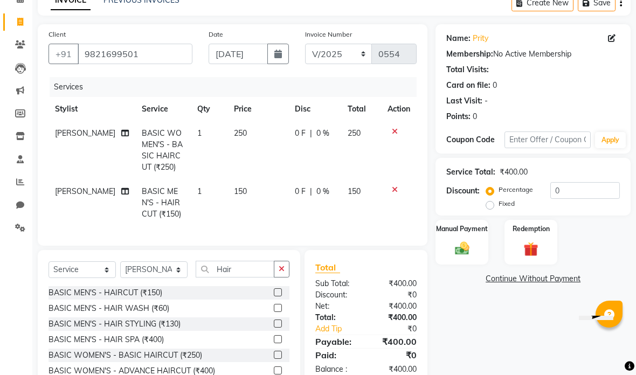
click at [499, 202] on label "Fixed" at bounding box center [507, 204] width 16 height 10
click at [490, 202] on input "Fixed" at bounding box center [492, 204] width 8 height 8
click at [569, 191] on input "0" at bounding box center [585, 190] width 70 height 17
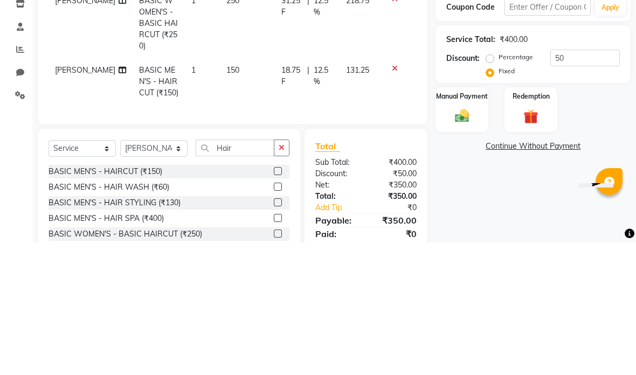
click at [610, 91] on div "Name: Prity Membership: No Active Membership Total Visits: Card on file: 0 Last…" at bounding box center [536, 222] width 203 height 396
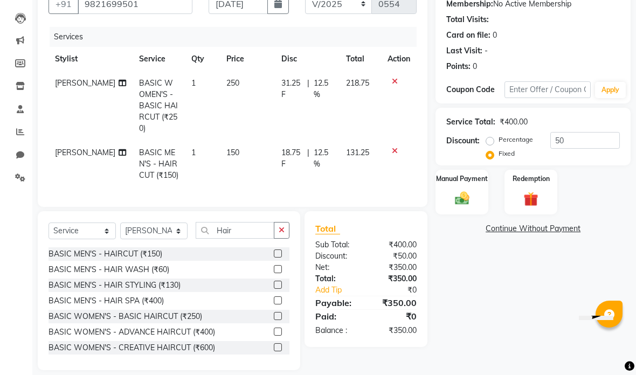
click at [462, 200] on img at bounding box center [462, 198] width 23 height 17
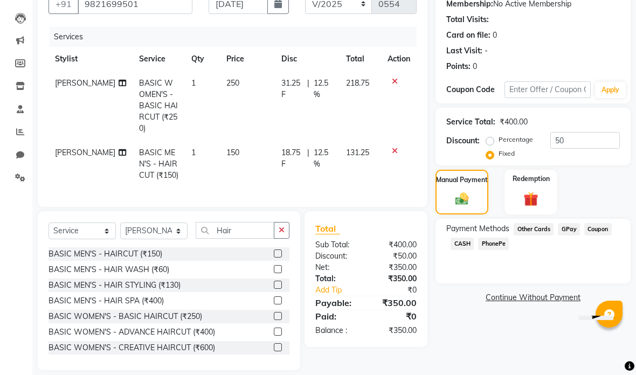
click at [461, 237] on div "Payment Methods Other Cards GPay Coupon CASH PhonePe" at bounding box center [533, 237] width 174 height 29
click at [466, 240] on span "CASH" at bounding box center [462, 244] width 23 height 12
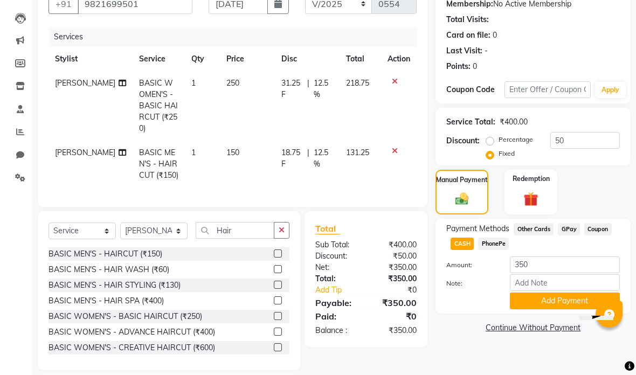
click at [462, 250] on span "CASH" at bounding box center [462, 244] width 23 height 12
click at [553, 305] on button "Add Payment" at bounding box center [565, 301] width 110 height 17
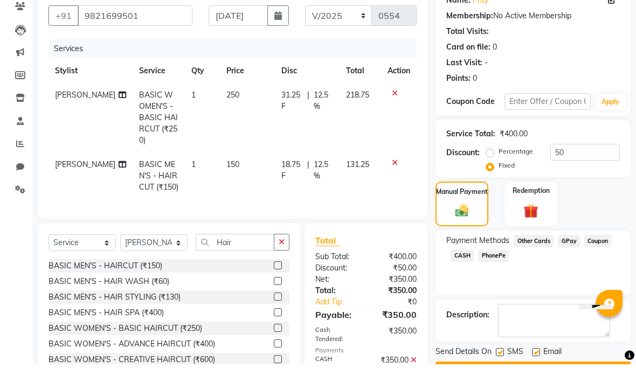
scroll to position [84, 0]
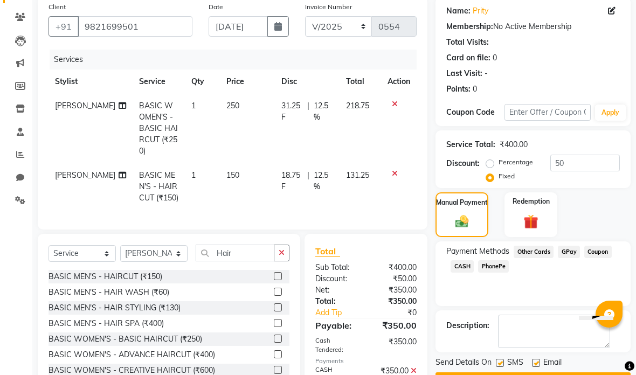
click at [552, 375] on button "Checkout" at bounding box center [532, 380] width 195 height 17
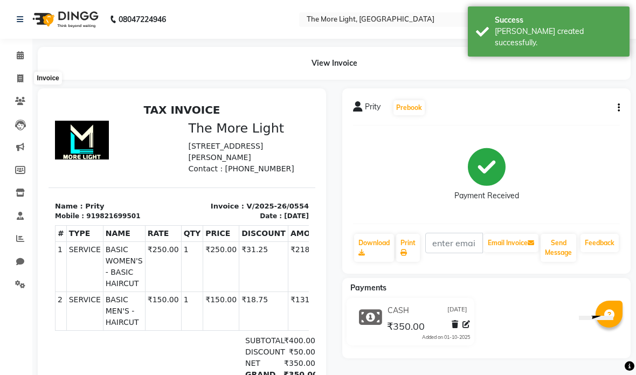
click at [15, 73] on span at bounding box center [20, 79] width 19 height 12
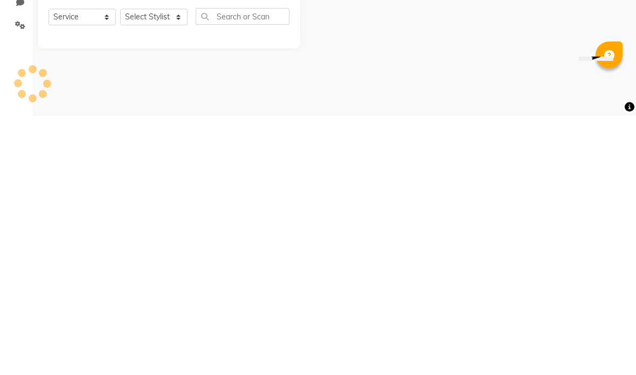
click at [471, 77] on div "08047224946 Select Location × The More Light, [GEOGRAPHIC_DATA] West WhatsApp S…" at bounding box center [318, 187] width 636 height 375
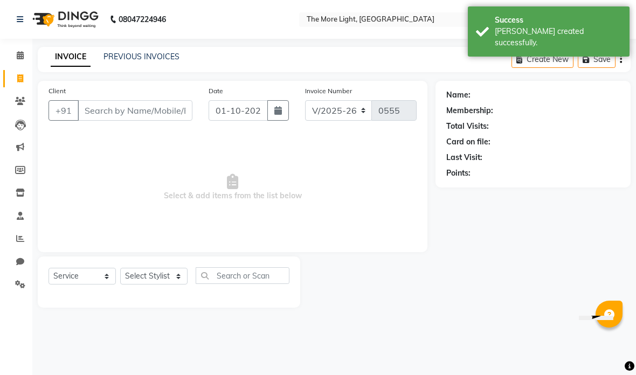
click at [163, 101] on input "Client" at bounding box center [135, 110] width 115 height 20
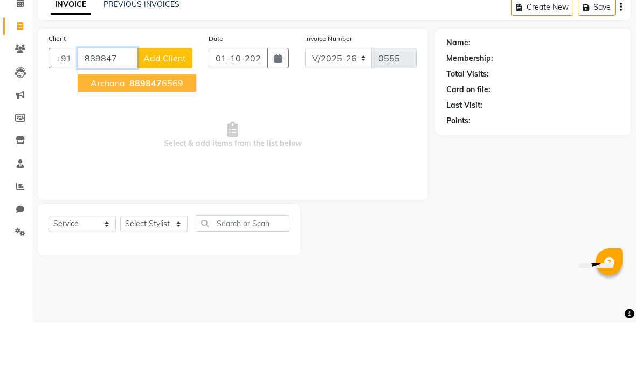
click at [155, 130] on span "889847" at bounding box center [145, 135] width 32 height 11
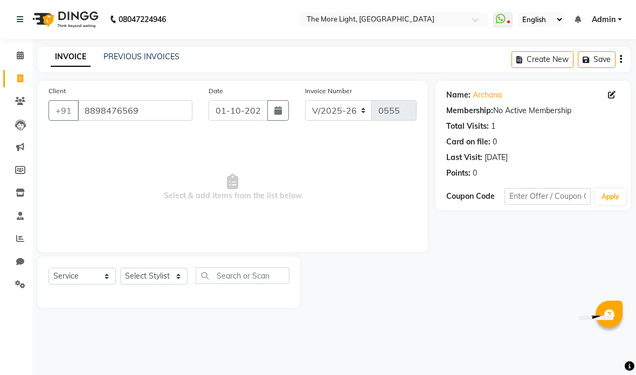
click at [274, 101] on button "button" at bounding box center [278, 110] width 22 height 20
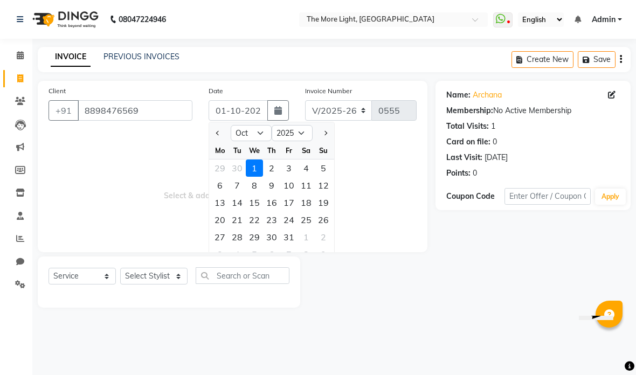
click at [252, 133] on select "Jan Feb Mar Apr May Jun [DATE] Aug Sep Oct Nov Dec" at bounding box center [251, 133] width 41 height 16
click at [253, 165] on div "3" at bounding box center [254, 168] width 17 height 17
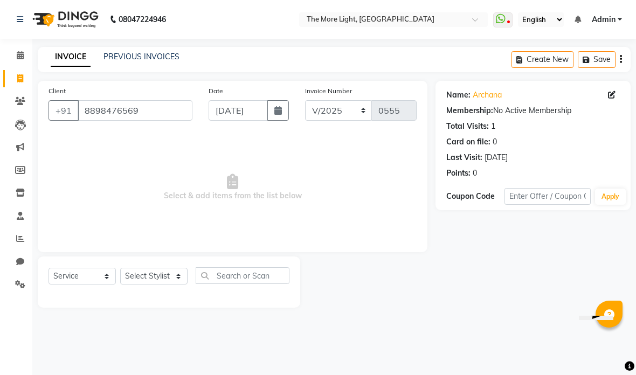
click at [180, 271] on select "Select Stylist [PERSON_NAME] anas [PERSON_NAME] [PERSON_NAME] Front [PERSON_NAM…" at bounding box center [153, 276] width 67 height 17
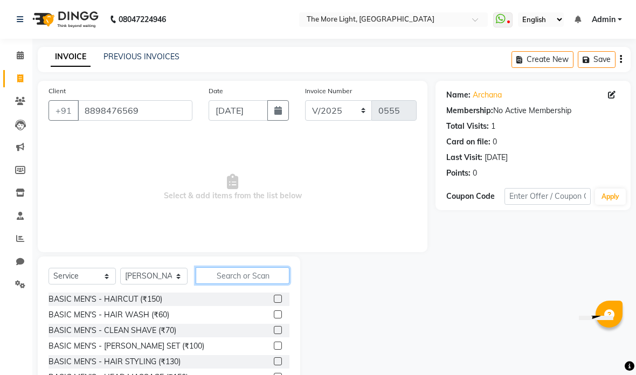
click at [269, 278] on input "text" at bounding box center [243, 275] width 94 height 17
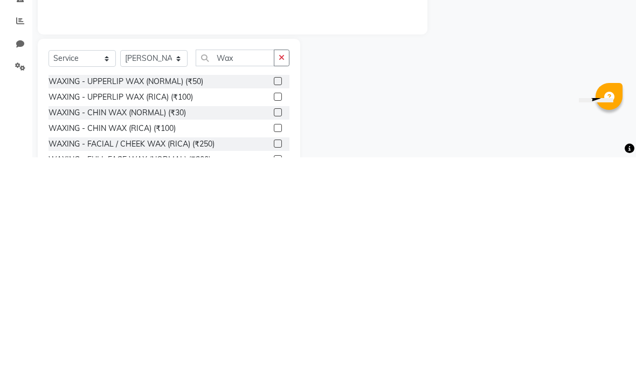
click at [404, 257] on div at bounding box center [367, 336] width 135 height 159
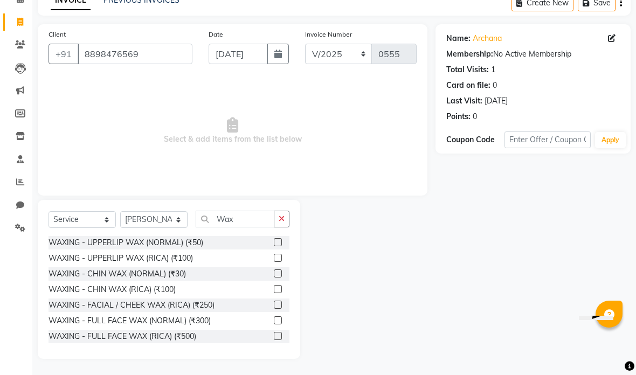
click at [278, 321] on label at bounding box center [278, 320] width 8 height 8
click at [278, 321] on input "checkbox" at bounding box center [277, 320] width 7 height 7
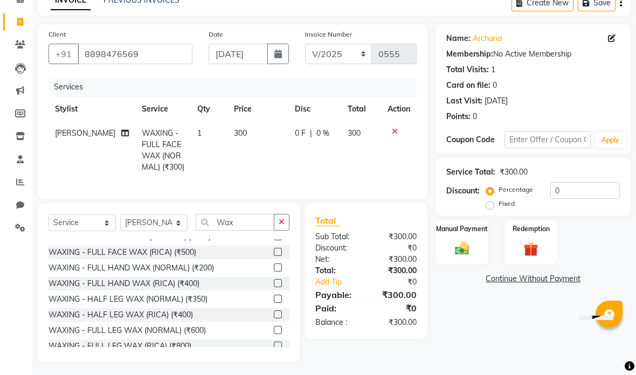
scroll to position [91, 0]
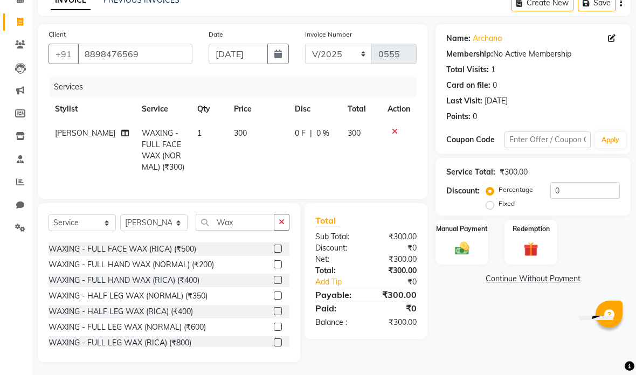
click at [282, 324] on div at bounding box center [282, 327] width 16 height 13
click at [279, 326] on label at bounding box center [278, 327] width 8 height 8
click at [279, 326] on input "checkbox" at bounding box center [277, 327] width 7 height 7
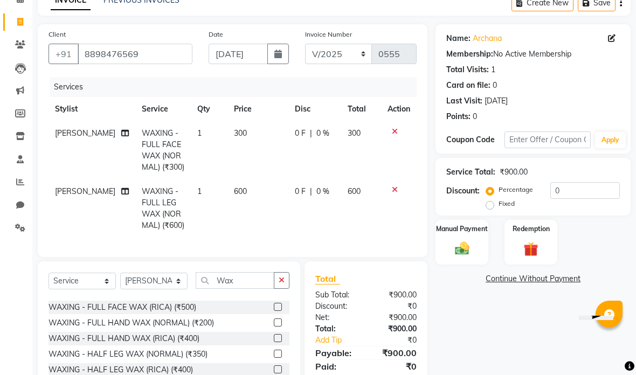
click at [499, 203] on label "Fixed" at bounding box center [507, 204] width 16 height 10
click at [489, 203] on input "Fixed" at bounding box center [492, 204] width 8 height 8
click at [592, 196] on input "0" at bounding box center [585, 190] width 70 height 17
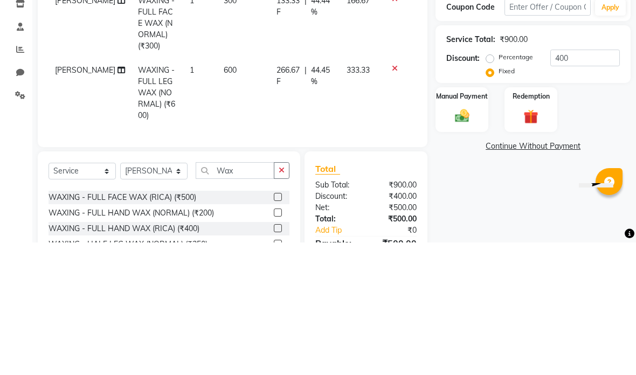
click at [614, 91] on div "Name: Archana Membership: No Active Membership Total Visits: 1 Card on file: 0 …" at bounding box center [536, 233] width 203 height 419
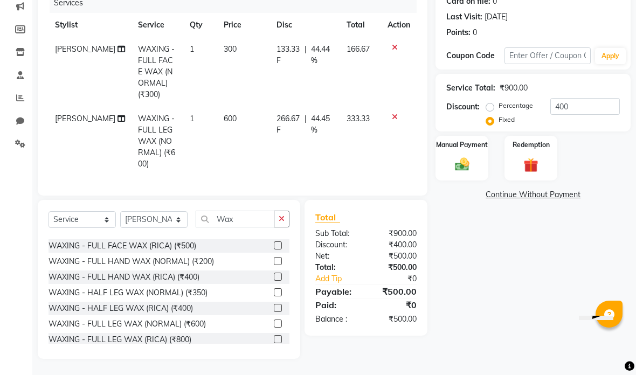
click at [473, 167] on img at bounding box center [462, 164] width 23 height 17
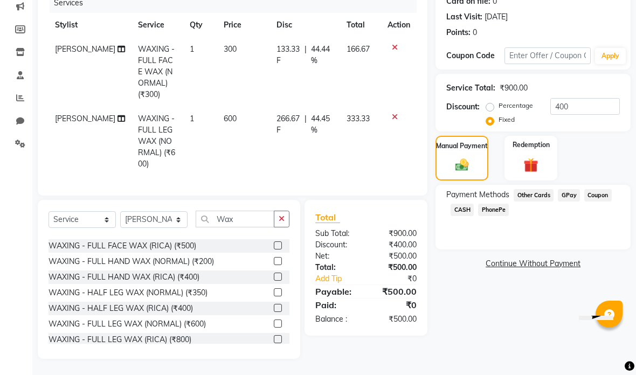
click at [572, 193] on span "GPay" at bounding box center [569, 195] width 22 height 12
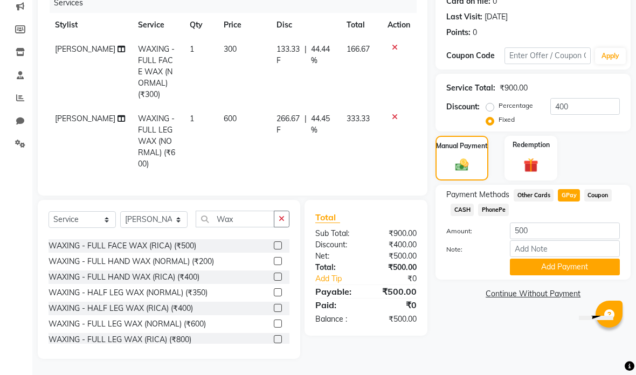
click at [555, 267] on button "Add Payment" at bounding box center [565, 267] width 110 height 17
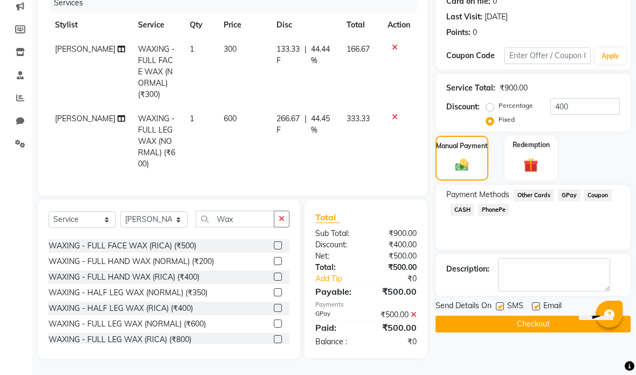
click at [560, 322] on button "Checkout" at bounding box center [532, 324] width 195 height 17
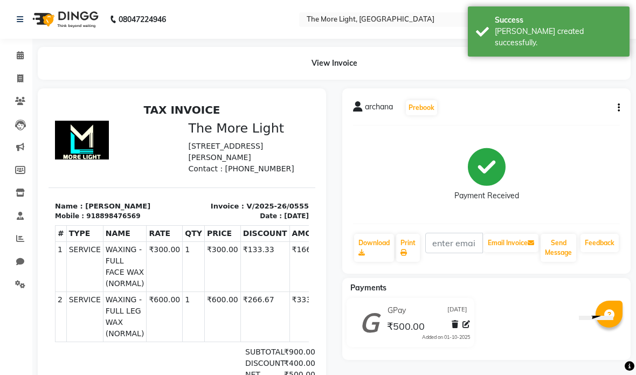
click at [22, 71] on link "Invoice" at bounding box center [16, 79] width 26 height 18
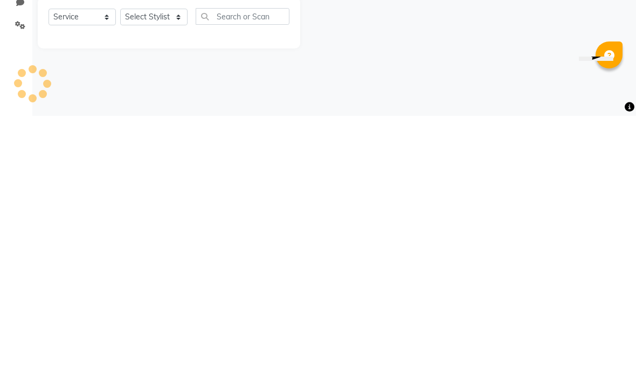
click at [515, 73] on div "08047224946 Select Location × The More Light, [GEOGRAPHIC_DATA] West WhatsApp S…" at bounding box center [318, 187] width 636 height 375
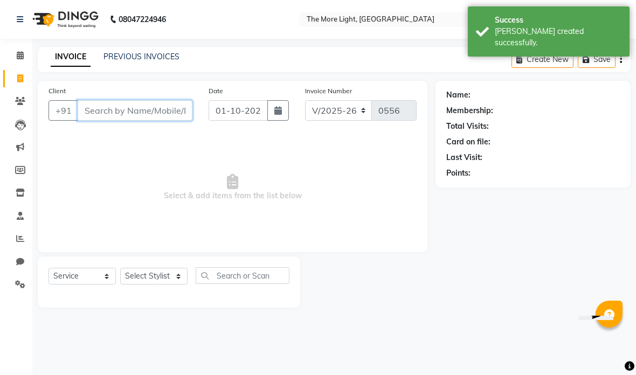
click at [119, 103] on input "Client" at bounding box center [135, 110] width 115 height 20
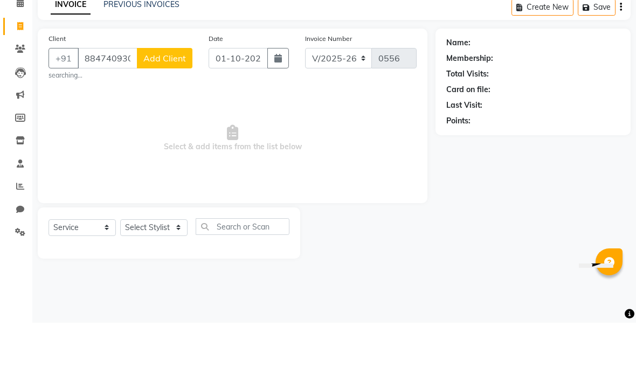
click at [178, 100] on button "Add Client" at bounding box center [165, 110] width 56 height 20
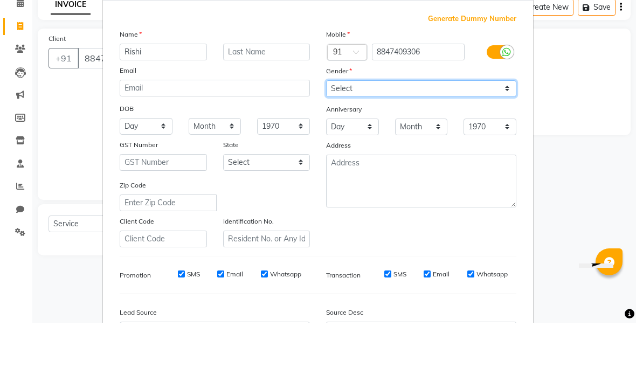
click at [435, 133] on select "Select [DEMOGRAPHIC_DATA] [DEMOGRAPHIC_DATA] Other Prefer Not To Say" at bounding box center [421, 141] width 190 height 17
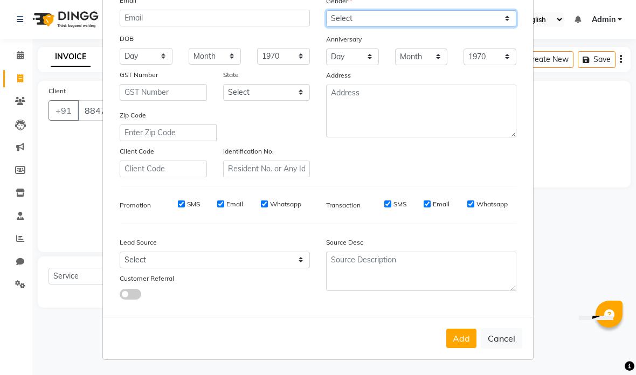
scroll to position [122, 0]
click at [455, 333] on button "Add" at bounding box center [461, 338] width 30 height 19
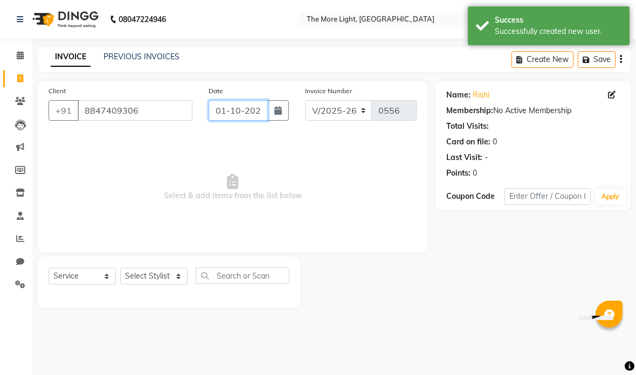
click at [265, 114] on input "01-10-2025" at bounding box center [238, 110] width 59 height 20
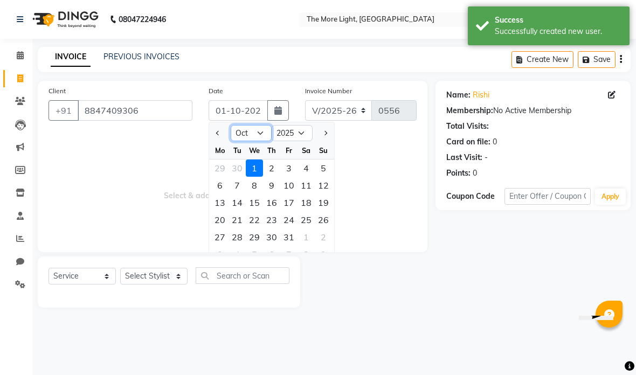
click at [257, 132] on select "Jan Feb Mar Apr May Jun [DATE] Aug Sep Oct Nov Dec" at bounding box center [251, 133] width 41 height 16
click at [255, 168] on div "3" at bounding box center [254, 168] width 17 height 17
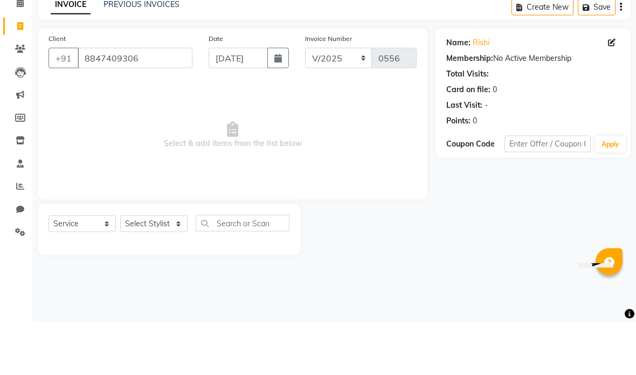
click at [280, 134] on span "Select & add items from the list below" at bounding box center [233, 188] width 368 height 108
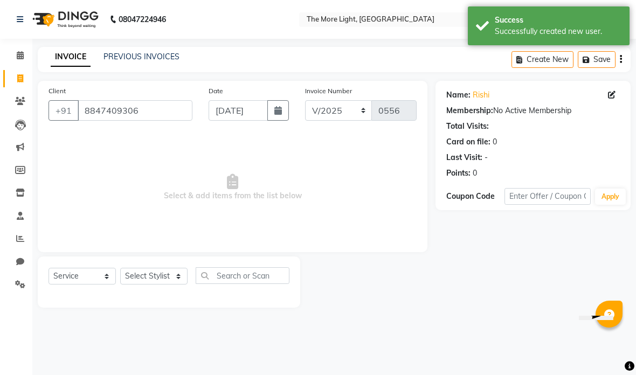
click at [173, 269] on select "Select Stylist [PERSON_NAME] anas [PERSON_NAME] [PERSON_NAME] Front [PERSON_NAM…" at bounding box center [153, 276] width 67 height 17
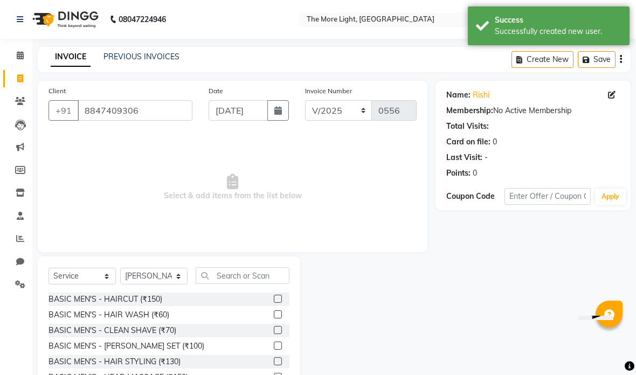
click at [222, 277] on input "text" at bounding box center [243, 275] width 94 height 17
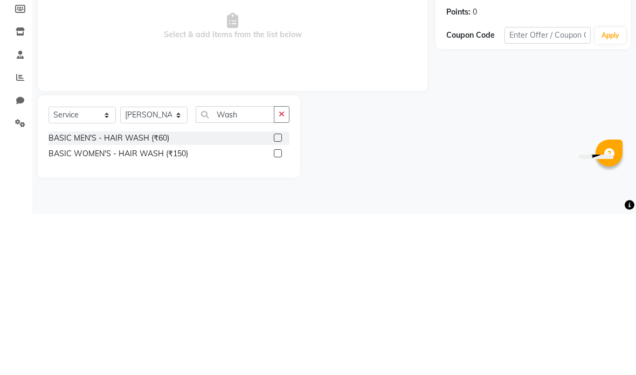
click at [437, 86] on div "Name: Rishi Membership: No Active Membership Total Visits: Card on file: 0 Last…" at bounding box center [536, 210] width 203 height 258
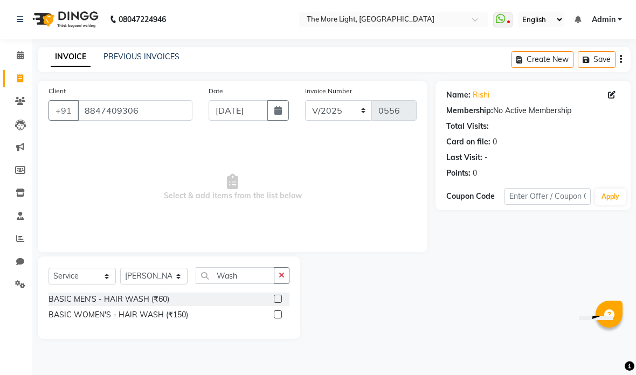
click at [279, 296] on label at bounding box center [278, 299] width 8 height 8
click at [279, 296] on input "checkbox" at bounding box center [277, 299] width 7 height 7
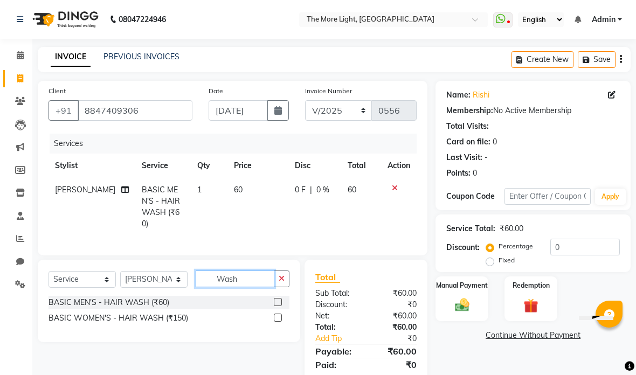
click at [267, 271] on input "Wash" at bounding box center [235, 279] width 79 height 17
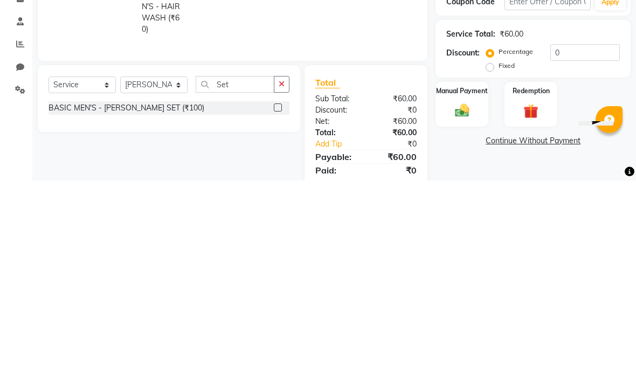
click at [395, 81] on div "Client [PHONE_NUMBER] Date [DATE] Invoice Number V/2025 V/[PHONE_NUMBER] Servic…" at bounding box center [233, 168] width 390 height 175
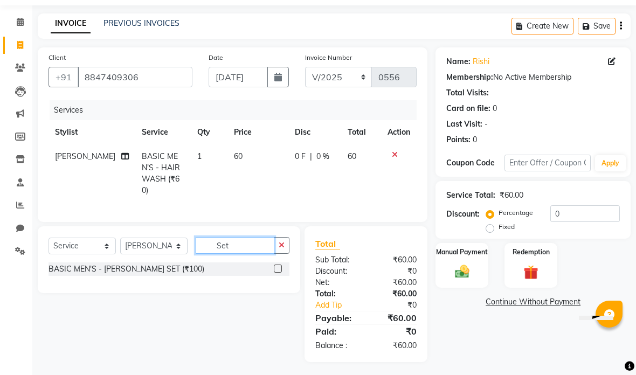
click at [244, 244] on input "Set" at bounding box center [235, 245] width 79 height 17
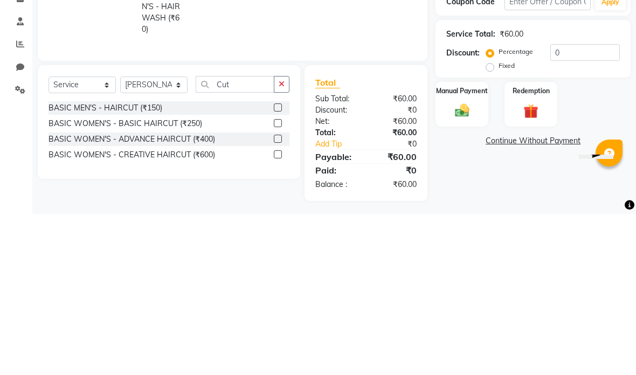
click at [293, 100] on div "Services Stylist Service Qty Price Disc Total Action [PERSON_NAME] BASIC MEN'S …" at bounding box center [233, 155] width 368 height 111
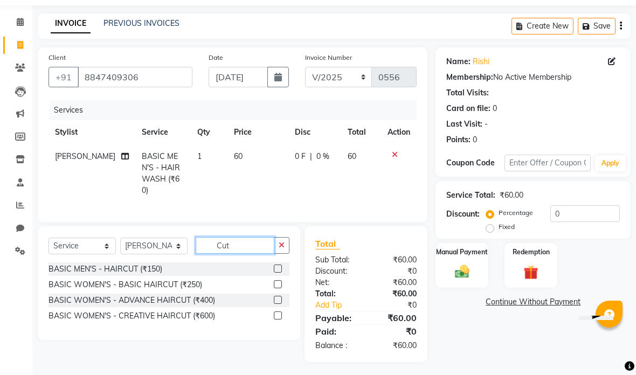
click at [263, 244] on input "Cut" at bounding box center [235, 245] width 79 height 17
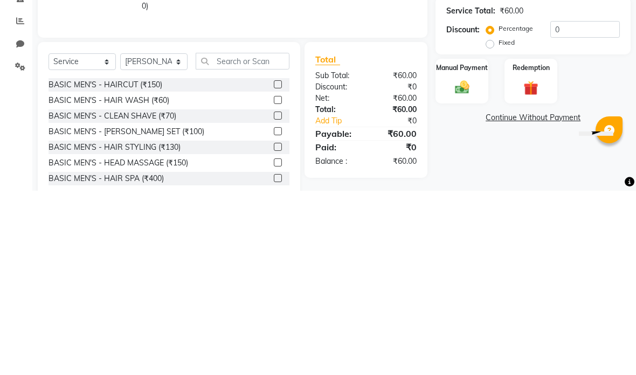
click at [279, 265] on label at bounding box center [278, 269] width 8 height 8
click at [279, 266] on input "checkbox" at bounding box center [277, 269] width 7 height 7
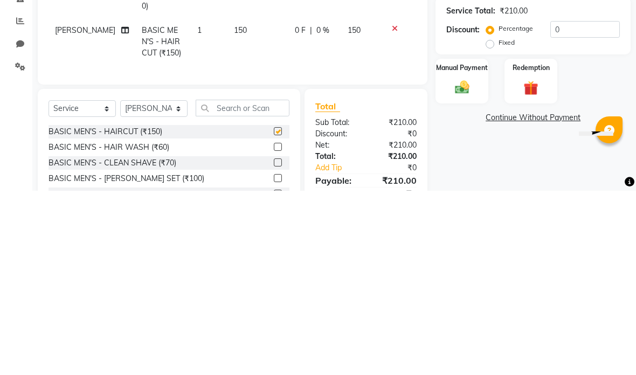
scroll to position [57, 0]
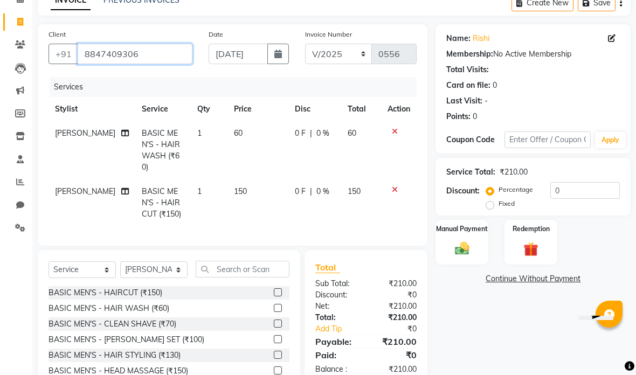
click at [169, 56] on input "8847409306" at bounding box center [135, 54] width 115 height 20
click at [613, 37] on icon at bounding box center [612, 38] width 8 height 8
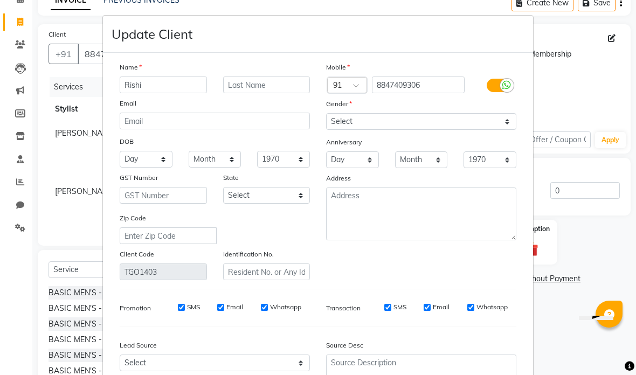
click at [395, 128] on select "Select [DEMOGRAPHIC_DATA] [DEMOGRAPHIC_DATA] Other Prefer Not To Say" at bounding box center [421, 121] width 190 height 17
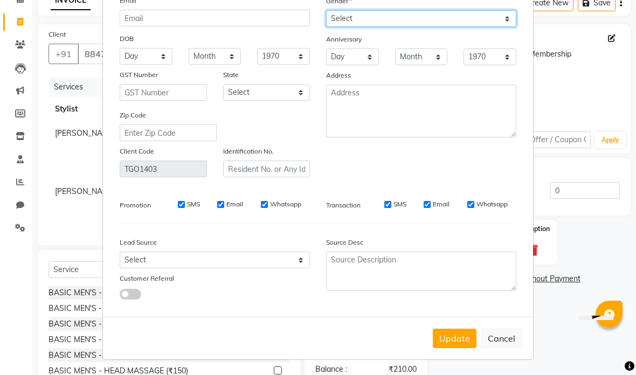
scroll to position [103, 0]
click at [461, 337] on button "Update" at bounding box center [455, 338] width 44 height 19
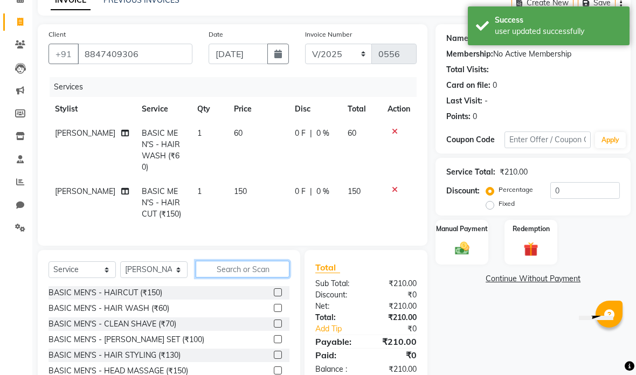
click at [260, 261] on input "text" at bounding box center [243, 269] width 94 height 17
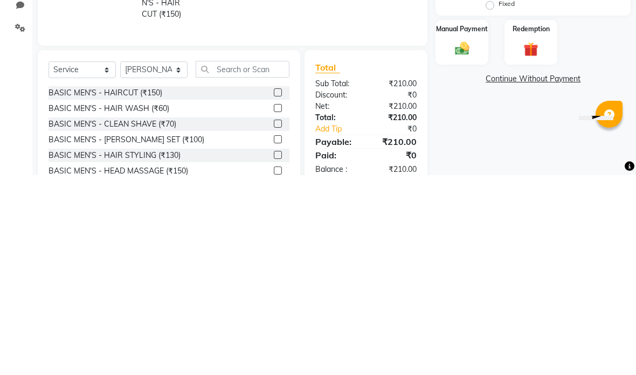
click at [466, 100] on div "Name: Rishi Membership: No Active Membership Total Visits: Card on file: 0 Last…" at bounding box center [536, 216] width 203 height 385
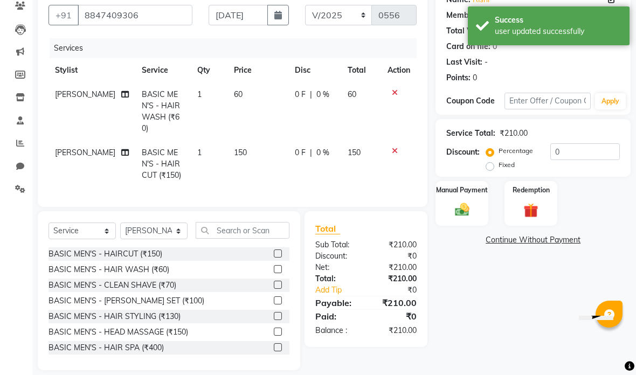
click at [396, 87] on td at bounding box center [399, 111] width 36 height 58
click at [393, 93] on icon at bounding box center [395, 93] width 6 height 8
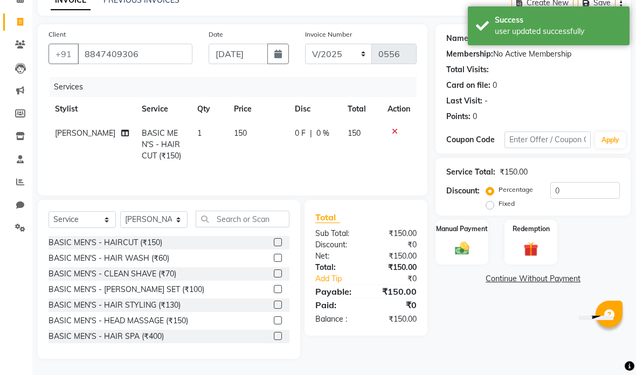
click at [396, 130] on icon at bounding box center [395, 132] width 6 height 8
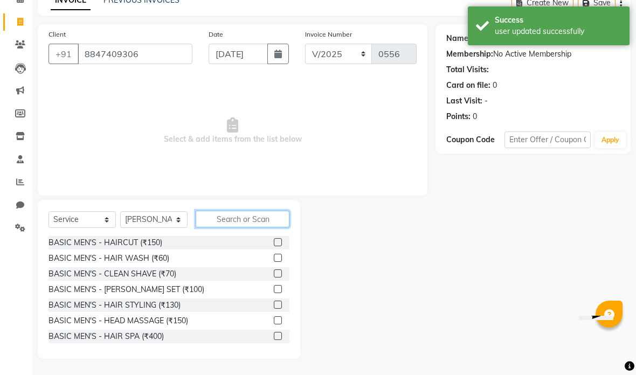
click at [250, 225] on input "text" at bounding box center [243, 219] width 94 height 17
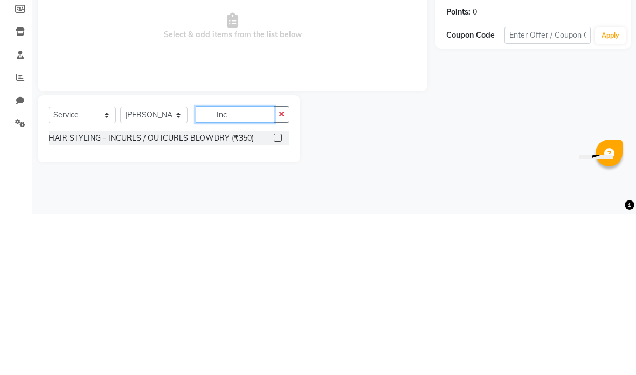
scroll to position [0, 0]
click at [440, 81] on div "Name: Rishi Membership: No Active Membership Total Visits: Card on file: 0 Last…" at bounding box center [536, 202] width 203 height 243
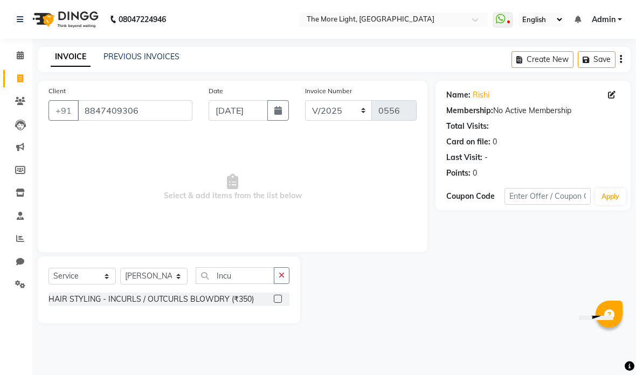
click at [274, 300] on label at bounding box center [278, 299] width 8 height 8
click at [274, 300] on input "checkbox" at bounding box center [277, 299] width 7 height 7
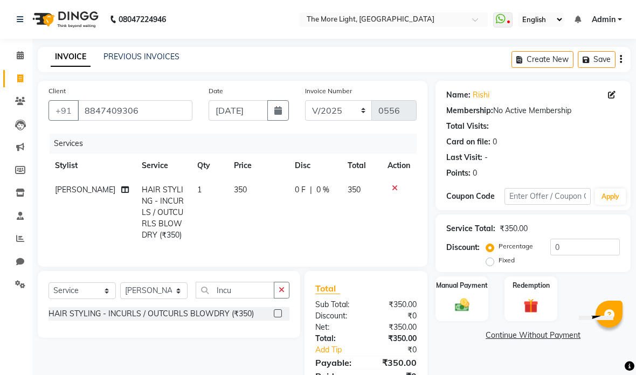
click at [473, 298] on img at bounding box center [462, 305] width 23 height 17
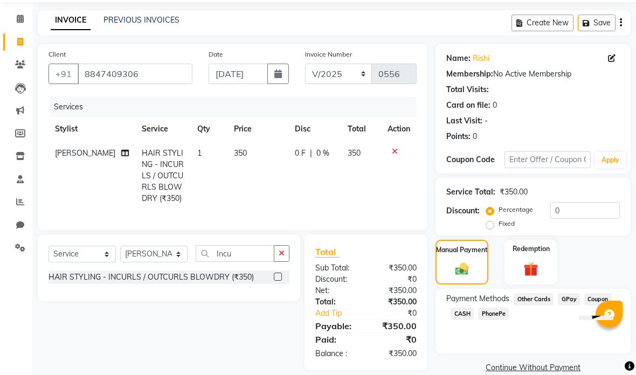
scroll to position [54, 0]
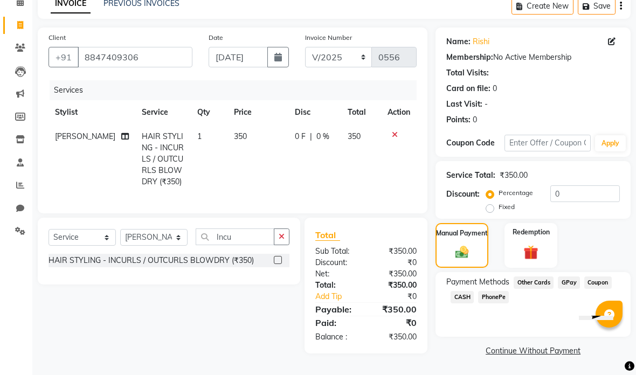
click at [561, 288] on span "GPay" at bounding box center [569, 282] width 22 height 12
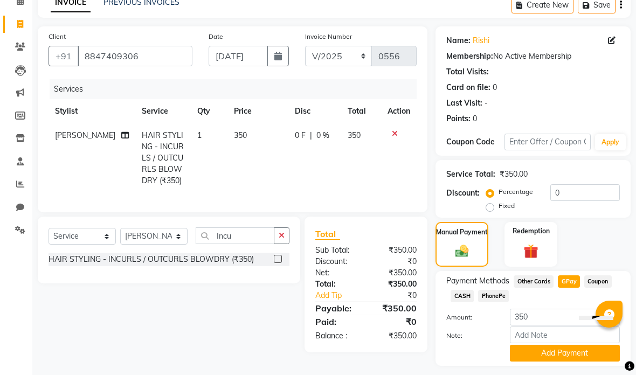
click at [562, 358] on button "Add Payment" at bounding box center [565, 353] width 110 height 17
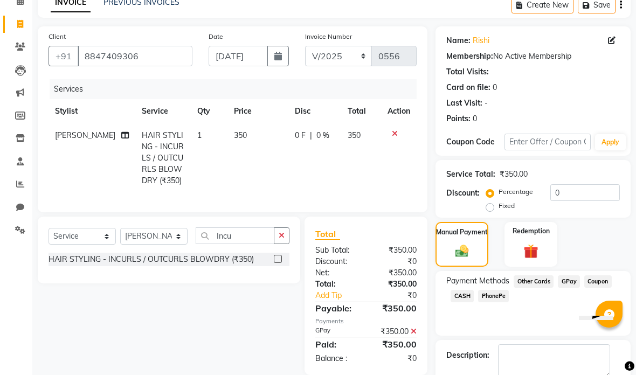
scroll to position [53, 0]
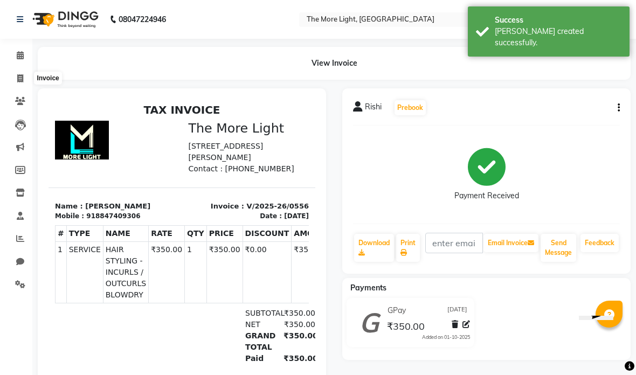
click at [16, 75] on span at bounding box center [20, 79] width 19 height 12
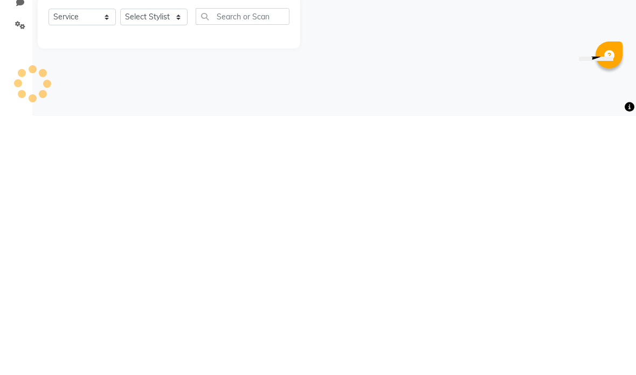
click at [338, 53] on main "INVOICE PREVIOUS INVOICES Create New Save Client +91 Date [DATE] Invoice Number…" at bounding box center [334, 185] width 604 height 277
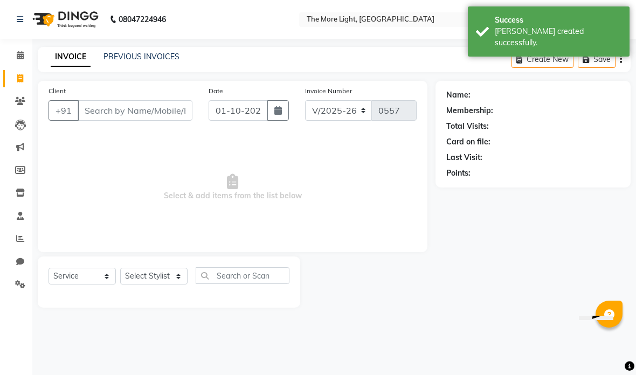
click at [139, 105] on input "Client" at bounding box center [135, 110] width 115 height 20
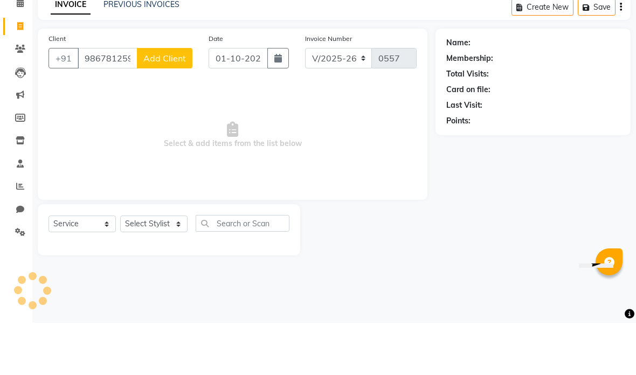
click at [171, 105] on span "Add Client" at bounding box center [164, 110] width 43 height 11
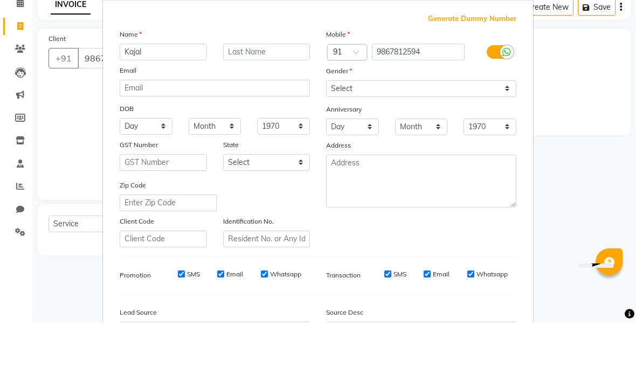
click at [389, 133] on select "Select [DEMOGRAPHIC_DATA] [DEMOGRAPHIC_DATA] Other Prefer Not To Say" at bounding box center [421, 141] width 190 height 17
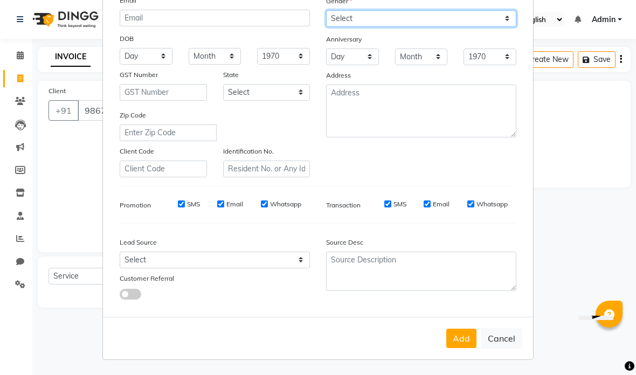
scroll to position [122, 0]
click at [463, 343] on button "Add" at bounding box center [461, 338] width 30 height 19
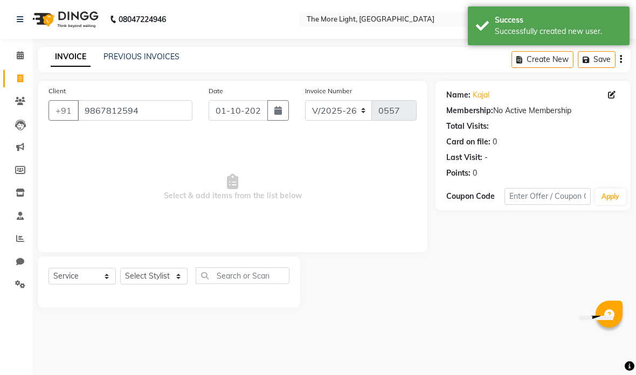
click at [280, 109] on icon "button" at bounding box center [278, 110] width 8 height 9
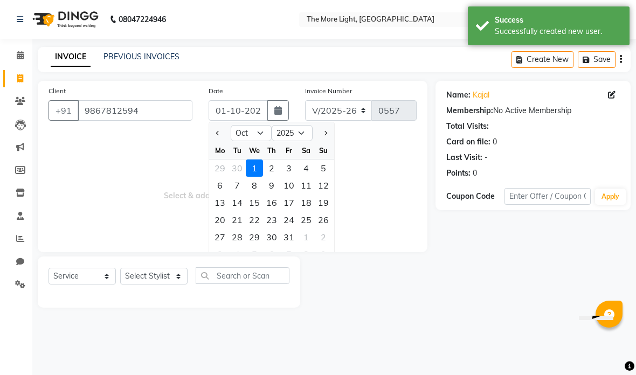
click at [257, 130] on select "Jan Feb Mar Apr May Jun [DATE] Aug Sep Oct Nov Dec" at bounding box center [251, 133] width 41 height 16
click at [262, 169] on div "3" at bounding box center [254, 168] width 17 height 17
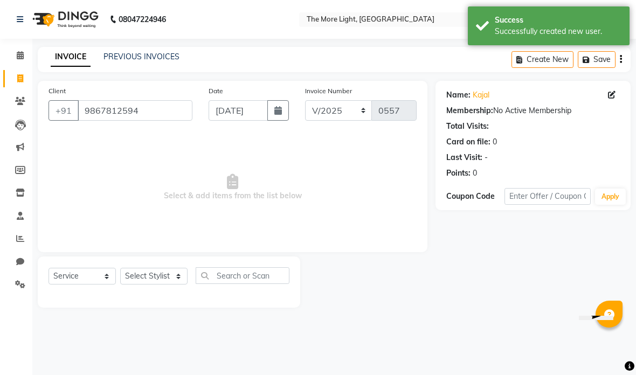
click at [371, 224] on span "Select & add items from the list below" at bounding box center [233, 188] width 368 height 108
click at [168, 277] on select "Select Stylist [PERSON_NAME] anas [PERSON_NAME] [PERSON_NAME] Front [PERSON_NAM…" at bounding box center [153, 276] width 67 height 17
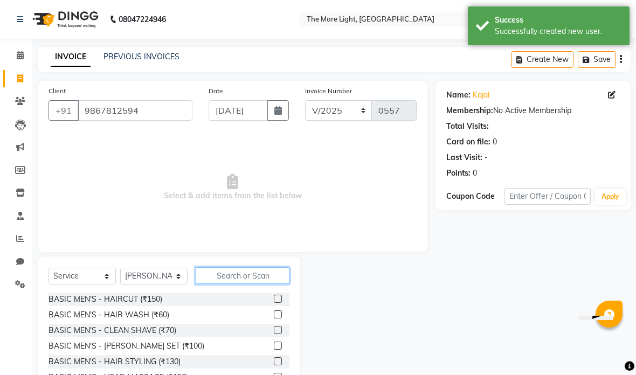
click at [255, 273] on input "text" at bounding box center [243, 275] width 94 height 17
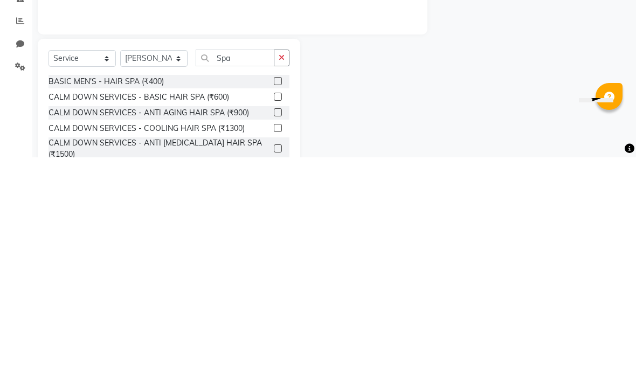
click at [443, 81] on div "Name: Kajal Membership: No Active Membership Total Visits: Card on file: 0 Last…" at bounding box center [536, 248] width 203 height 335
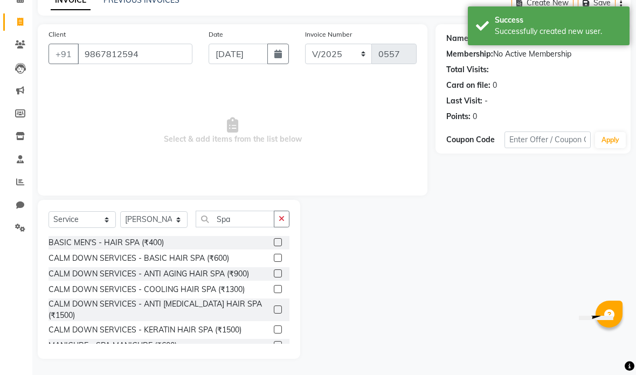
click at [274, 255] on label at bounding box center [278, 258] width 8 height 8
click at [274, 255] on input "checkbox" at bounding box center [277, 258] width 7 height 7
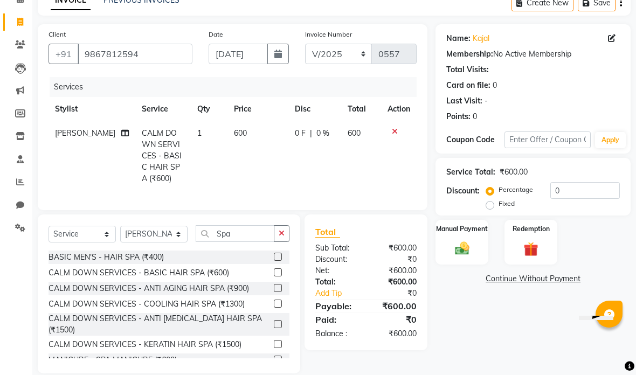
click at [485, 209] on div "Discount: Percentage Fixed 0" at bounding box center [533, 196] width 174 height 29
click at [569, 189] on input "0" at bounding box center [585, 190] width 70 height 17
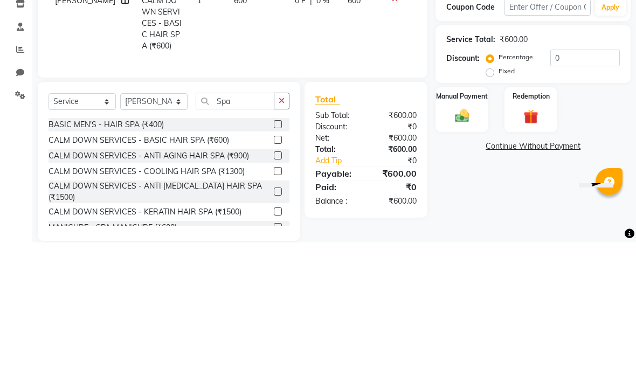
click at [499, 199] on label "Fixed" at bounding box center [507, 204] width 16 height 10
click at [493, 200] on input "Fixed" at bounding box center [492, 204] width 8 height 8
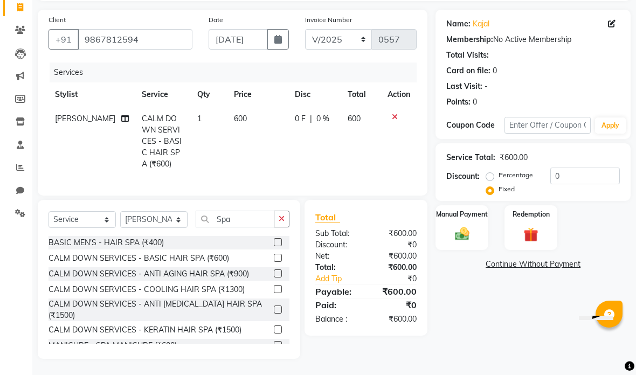
click at [583, 175] on input "0" at bounding box center [585, 176] width 70 height 17
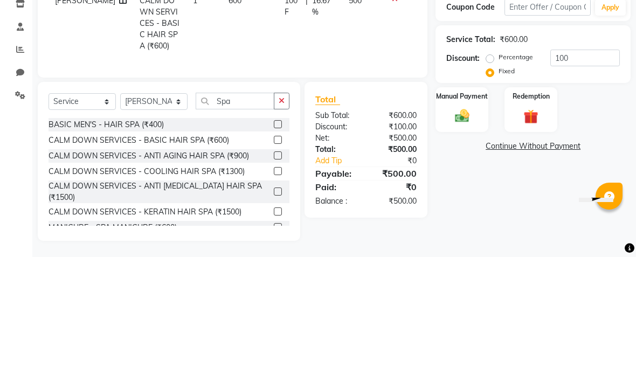
click at [610, 205] on div "Manual Payment Redemption" at bounding box center [532, 227] width 211 height 45
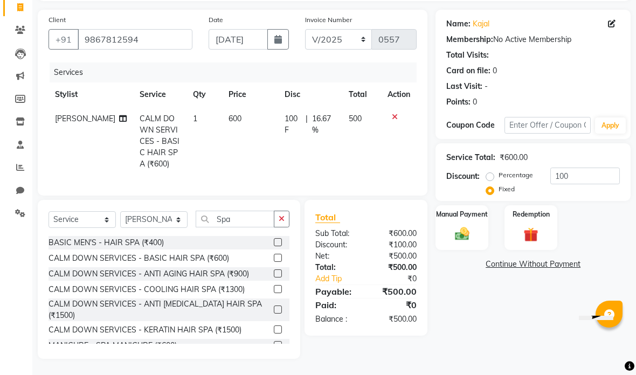
click at [464, 237] on img at bounding box center [462, 234] width 23 height 17
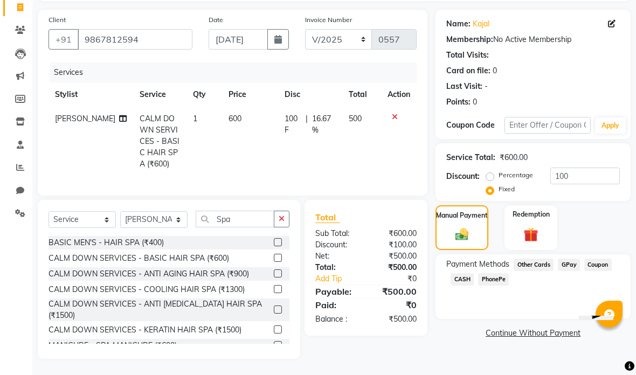
click at [568, 269] on span "GPay" at bounding box center [569, 265] width 22 height 12
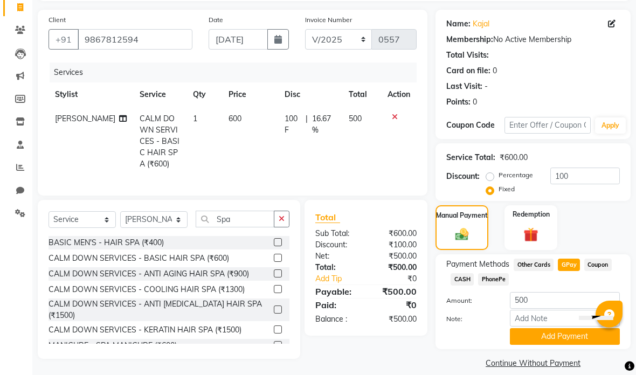
click at [554, 337] on button "Add Payment" at bounding box center [565, 336] width 110 height 17
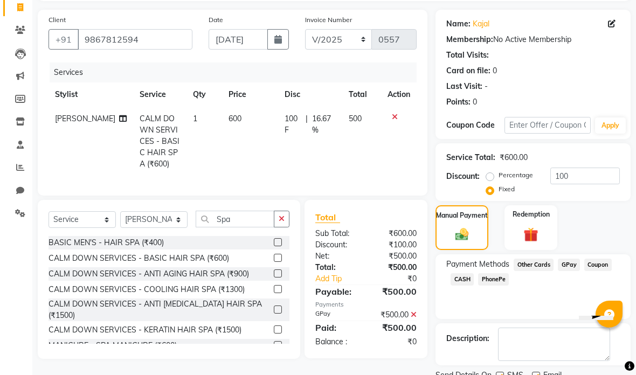
scroll to position [72, 0]
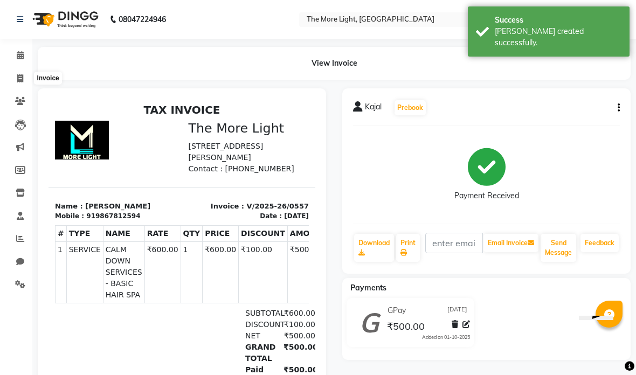
click at [17, 77] on icon at bounding box center [20, 78] width 6 height 8
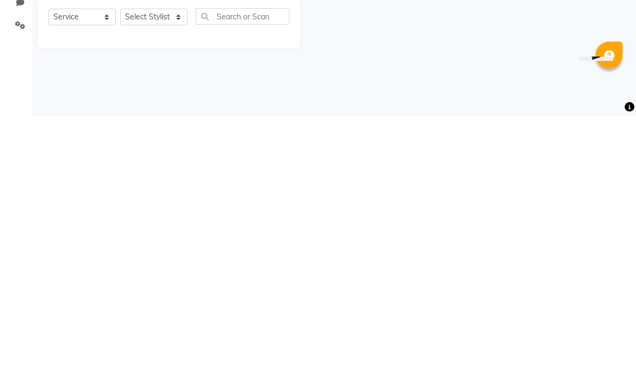
click at [504, 98] on div "08047224946 Select Location × The More Light, [GEOGRAPHIC_DATA] West WhatsApp S…" at bounding box center [318, 187] width 636 height 375
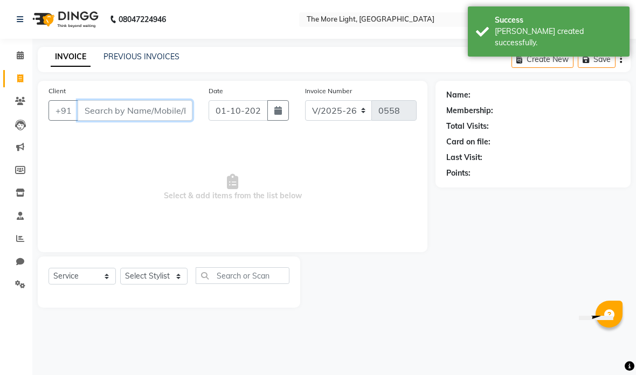
click at [192, 105] on input "Client" at bounding box center [135, 110] width 115 height 20
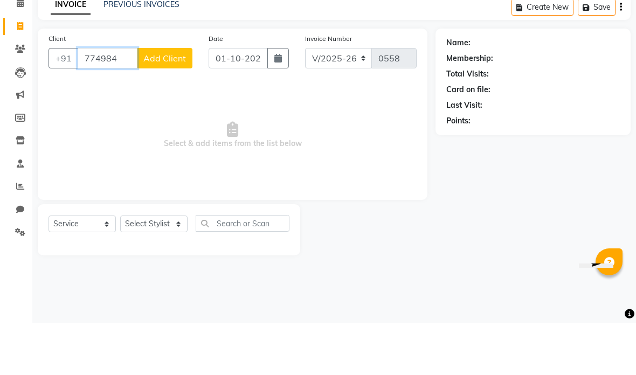
click at [89, 100] on input "774984" at bounding box center [108, 110] width 60 height 20
click at [95, 100] on input "774984" at bounding box center [108, 110] width 60 height 20
click at [153, 130] on ngb-highlight "749846 9177" at bounding box center [146, 135] width 56 height 11
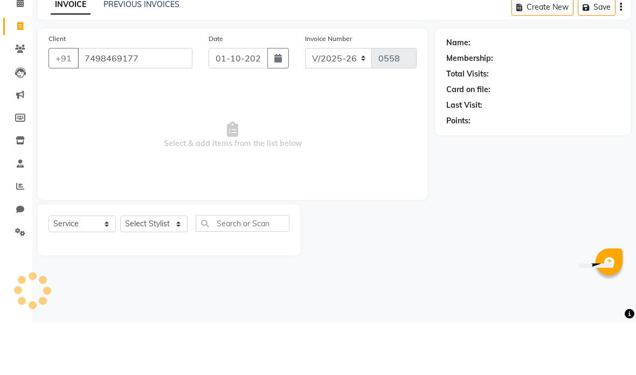
click at [273, 100] on button "button" at bounding box center [278, 110] width 22 height 20
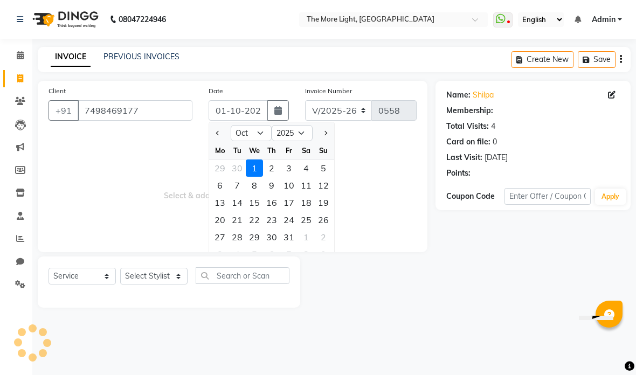
click at [268, 127] on select "Jan Feb Mar Apr May Jun [DATE] Aug Sep Oct Nov Dec" at bounding box center [251, 133] width 41 height 16
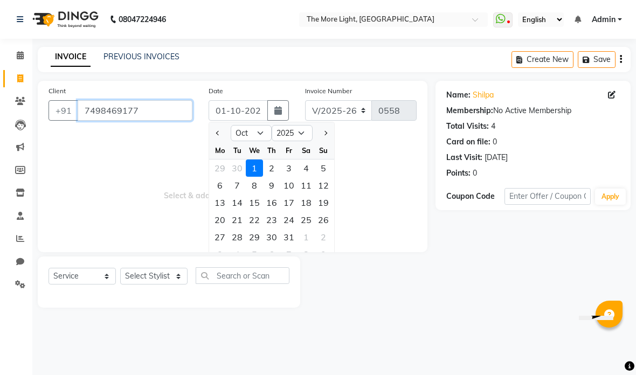
click at [169, 107] on input "7498469177" at bounding box center [135, 110] width 115 height 20
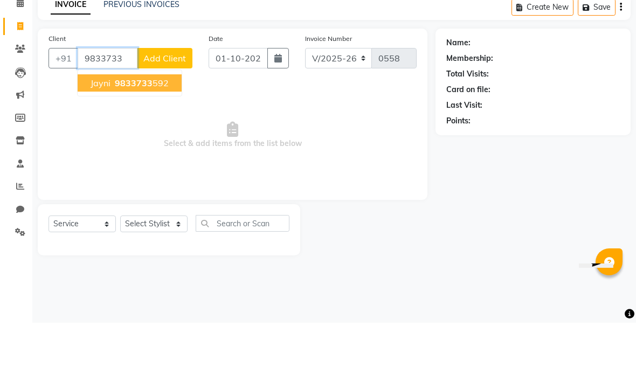
click at [165, 130] on ngb-highlight "9833733 592" at bounding box center [141, 135] width 56 height 11
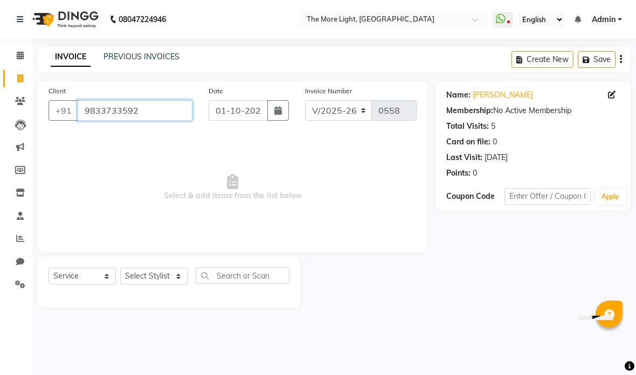
click at [141, 108] on input "9833733592" at bounding box center [135, 110] width 115 height 20
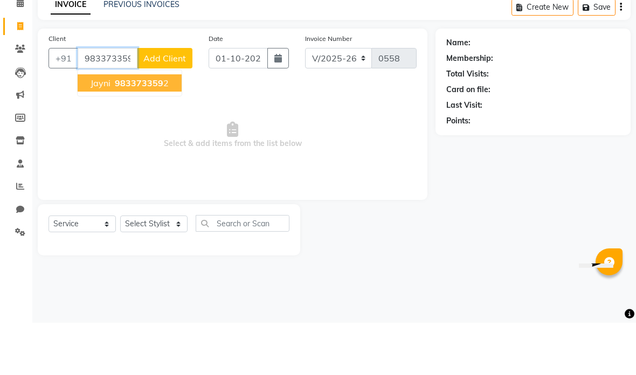
click at [168, 127] on button "jayni 983373359 2" at bounding box center [130, 135] width 104 height 17
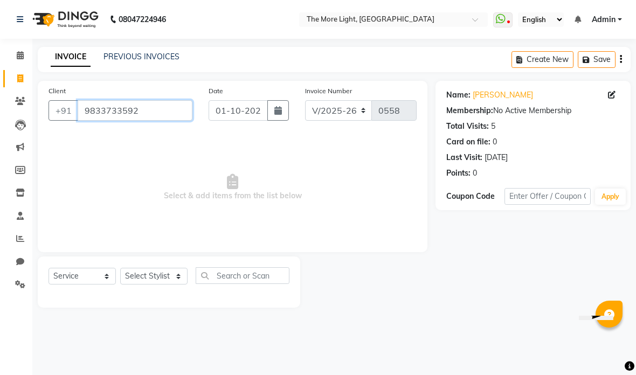
click at [155, 103] on input "9833733592" at bounding box center [135, 110] width 115 height 20
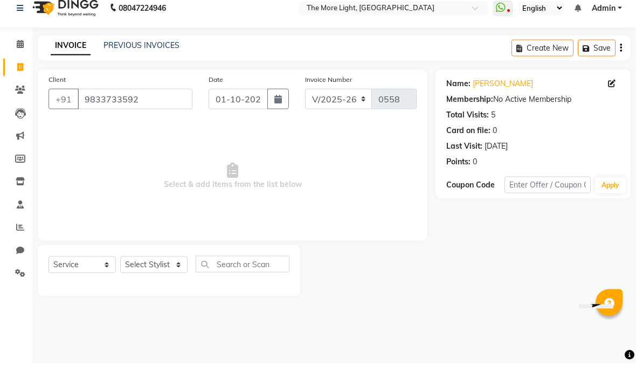
click at [281, 106] on icon "button" at bounding box center [278, 110] width 8 height 9
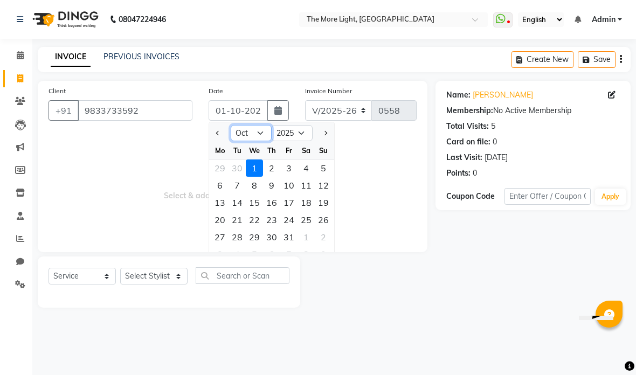
click at [265, 135] on select "Jan Feb Mar Apr May Jun [DATE] Aug Sep Oct Nov Dec" at bounding box center [251, 133] width 41 height 16
click at [219, 186] on div "4" at bounding box center [219, 185] width 17 height 17
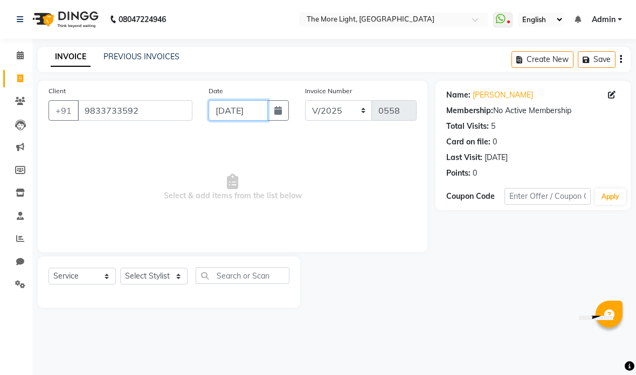
click at [247, 110] on input "[DATE]" at bounding box center [238, 110] width 59 height 20
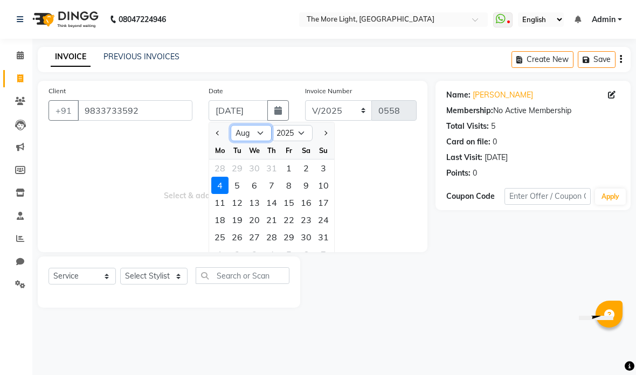
click at [251, 129] on select "Jan Feb Mar Apr May Jun [DATE] Aug Sep Oct Nov Dec" at bounding box center [251, 133] width 41 height 16
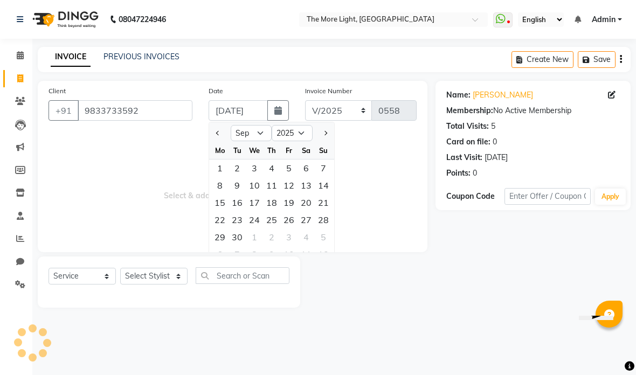
click at [154, 266] on div "Select Service Product Membership Package Voucher Prepaid Gift Card Select Styl…" at bounding box center [169, 282] width 262 height 51
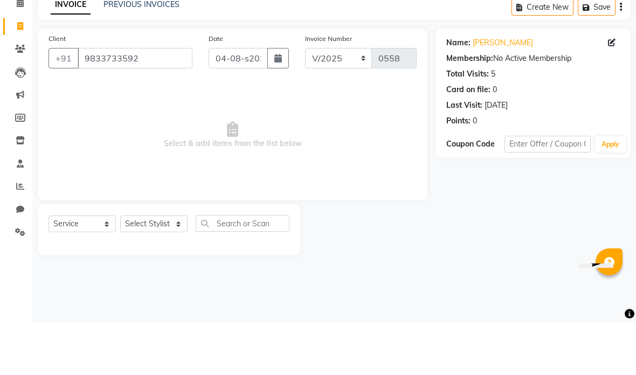
click at [309, 134] on span "Select & add items from the list below" at bounding box center [233, 188] width 368 height 108
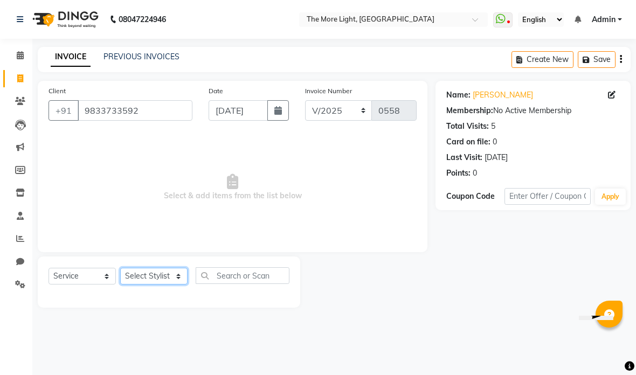
click at [148, 279] on select "Select Stylist [PERSON_NAME] anas [PERSON_NAME] [PERSON_NAME] Front [PERSON_NAM…" at bounding box center [153, 276] width 67 height 17
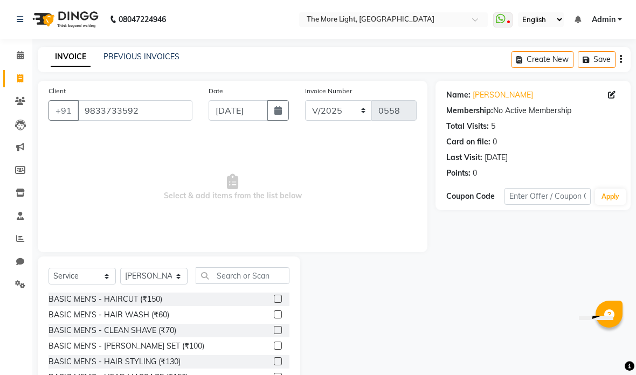
click at [281, 112] on icon "button" at bounding box center [278, 110] width 8 height 9
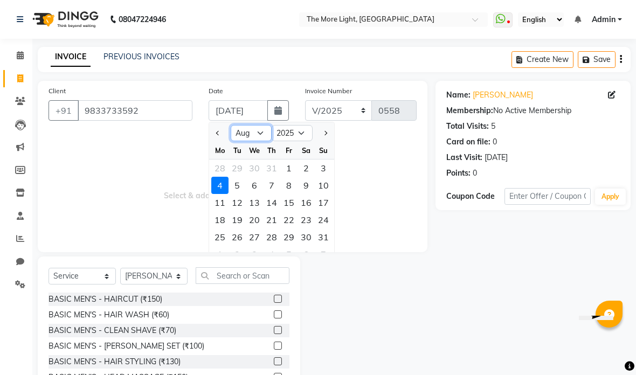
click at [259, 130] on select "Jan Feb Mar Apr May Jun [DATE] Aug Sep Oct Nov Dec" at bounding box center [251, 133] width 41 height 16
click at [276, 166] on div "4" at bounding box center [271, 168] width 17 height 17
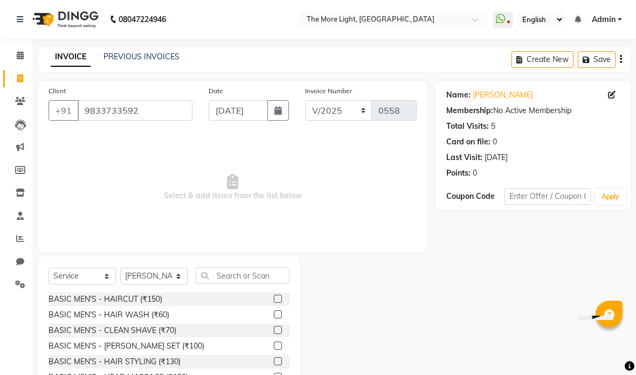
click at [151, 278] on select "Select Stylist [PERSON_NAME] anas [PERSON_NAME] [PERSON_NAME] Front [PERSON_NAM…" at bounding box center [153, 276] width 67 height 17
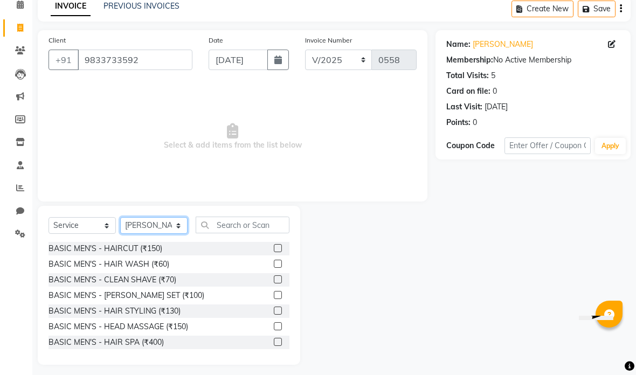
scroll to position [49, 0]
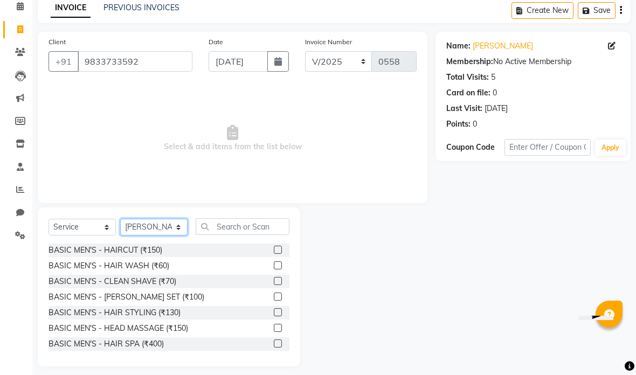
click at [164, 228] on select "Select Stylist [PERSON_NAME] anas [PERSON_NAME] [PERSON_NAME] Front [PERSON_NAM…" at bounding box center [153, 227] width 67 height 17
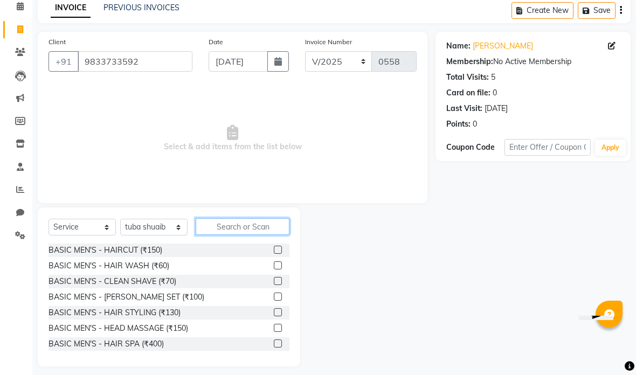
click at [227, 223] on input "text" at bounding box center [243, 226] width 94 height 17
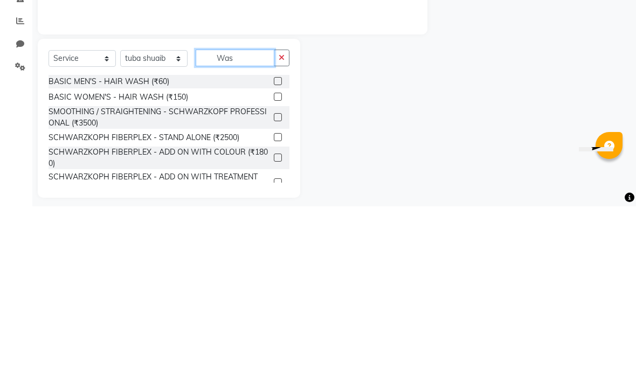
scroll to position [0, 0]
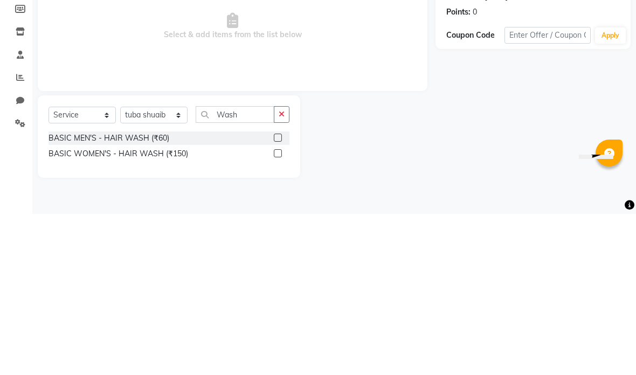
click at [472, 82] on div "Name: [PERSON_NAME] Membership: No Active Membership Total Visits: 5 Card on fi…" at bounding box center [536, 210] width 203 height 258
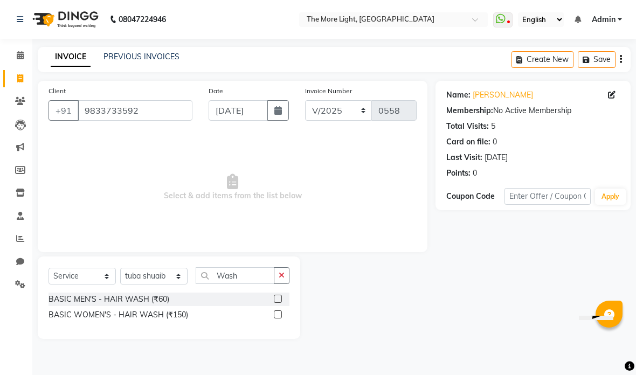
click at [276, 316] on label at bounding box center [278, 314] width 8 height 8
click at [276, 316] on input "checkbox" at bounding box center [277, 315] width 7 height 7
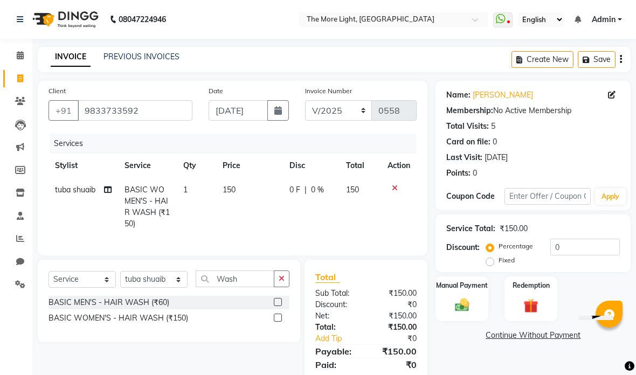
click at [244, 188] on td "150" at bounding box center [249, 207] width 67 height 58
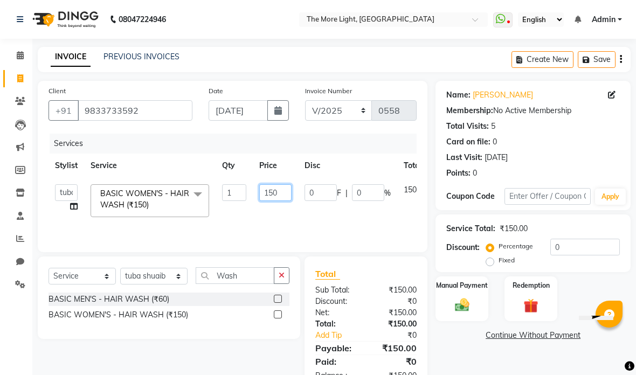
click at [279, 193] on input "150" at bounding box center [275, 192] width 32 height 17
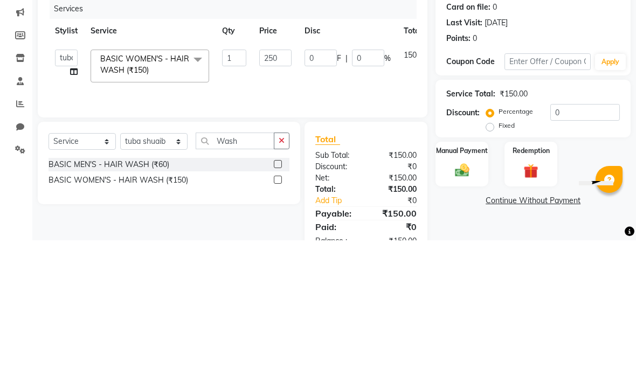
click at [373, 134] on div "Services Stylist Service Qty Price Disc Total Action [PERSON_NAME] anas [PERSON…" at bounding box center [233, 188] width 368 height 108
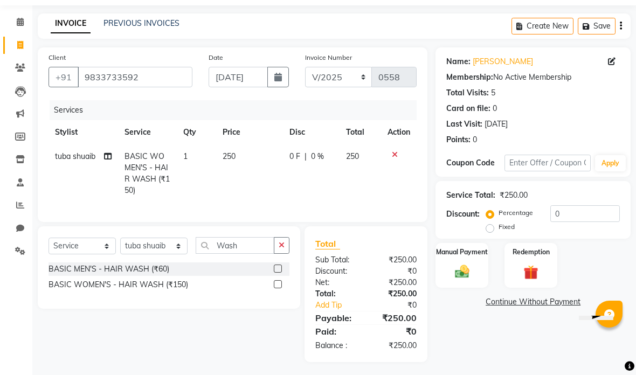
click at [464, 275] on img at bounding box center [462, 272] width 23 height 17
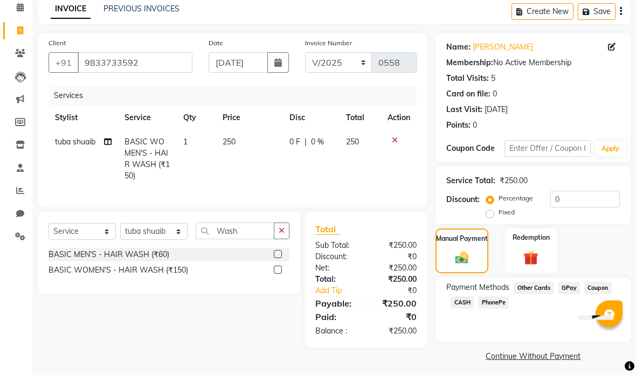
scroll to position [54, 0]
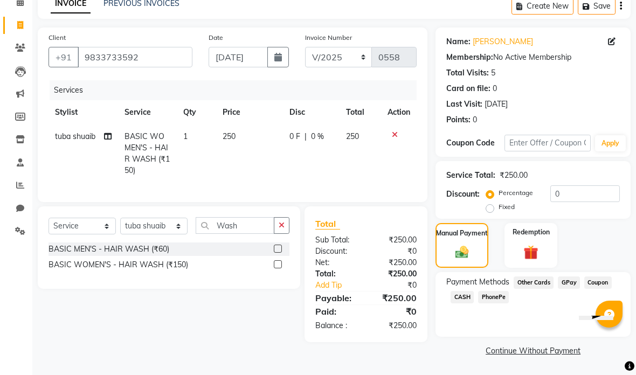
click at [566, 282] on span "GPay" at bounding box center [569, 282] width 22 height 12
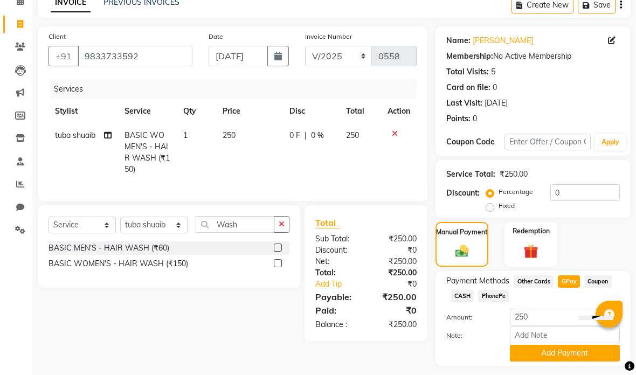
click at [561, 354] on button "Add Payment" at bounding box center [565, 353] width 110 height 17
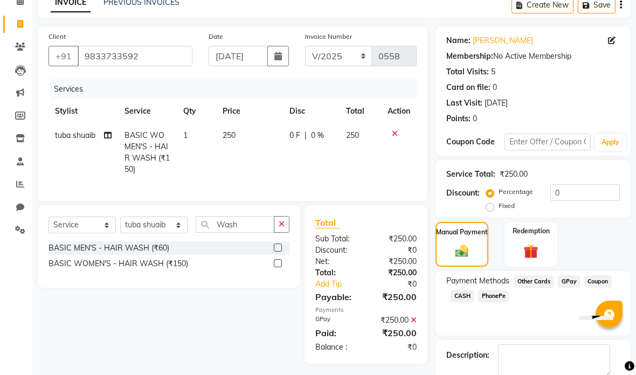
scroll to position [72, 0]
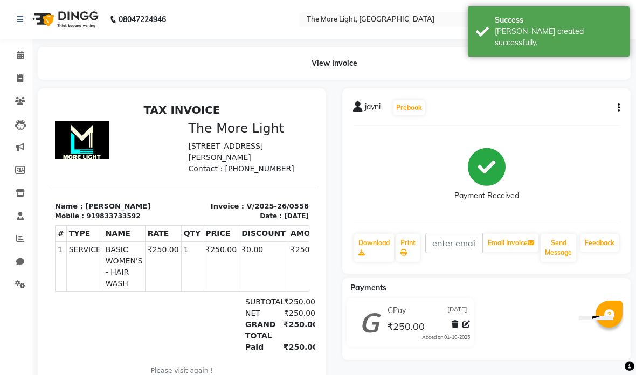
click at [13, 81] on span at bounding box center [20, 79] width 19 height 12
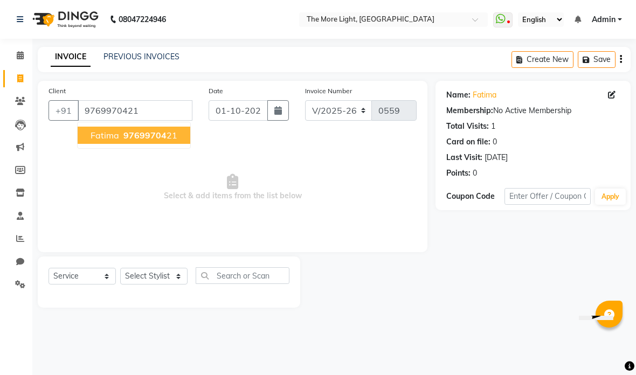
click at [136, 130] on span "97699704" at bounding box center [144, 135] width 43 height 11
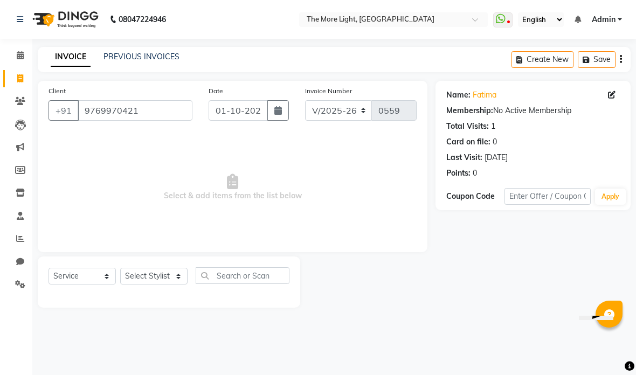
click at [613, 93] on icon at bounding box center [612, 95] width 8 height 8
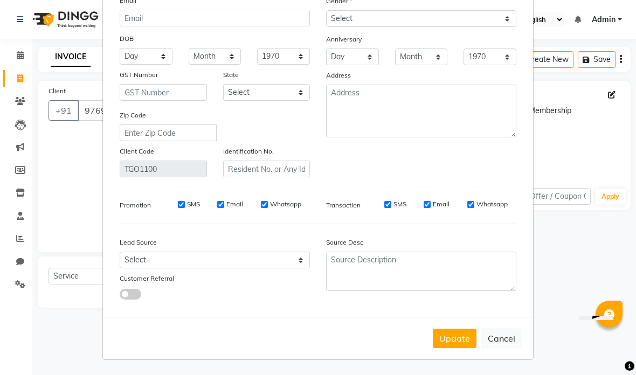
scroll to position [103, 0]
click at [464, 343] on button "Update" at bounding box center [455, 338] width 44 height 19
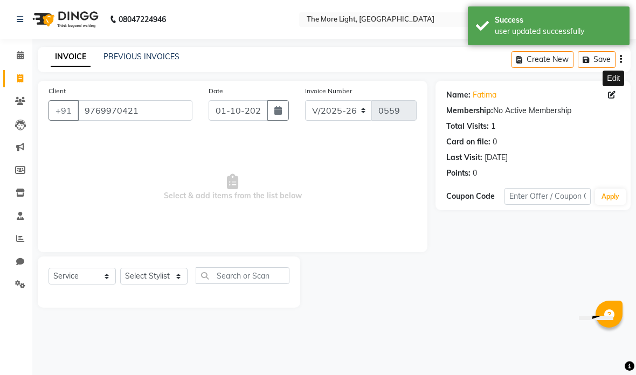
click at [165, 58] on link "PREVIOUS INVOICES" at bounding box center [141, 57] width 76 height 10
click at [336, 244] on div "Client [PHONE_NUMBER] Date [DATE] Invoice Number V/2025 V/[PHONE_NUMBER] Select…" at bounding box center [233, 166] width 390 height 171
click at [174, 115] on input "9769970421" at bounding box center [135, 110] width 115 height 20
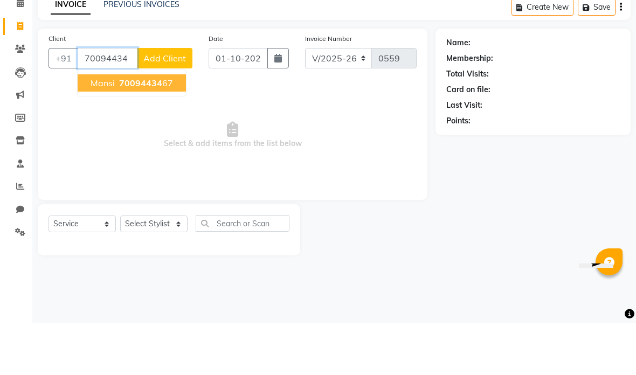
click at [148, 127] on button "[PERSON_NAME] 70094434 67" at bounding box center [132, 135] width 108 height 17
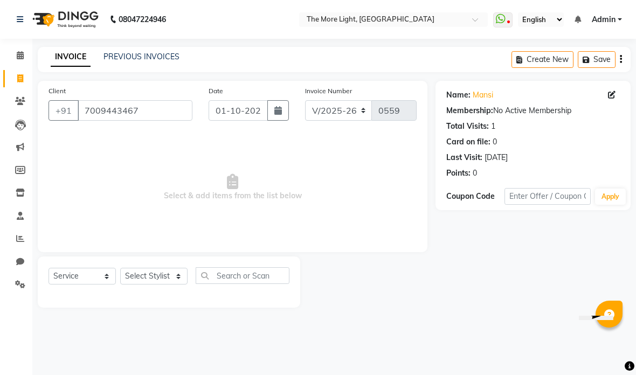
click at [150, 116] on input "7009443467" at bounding box center [135, 110] width 115 height 20
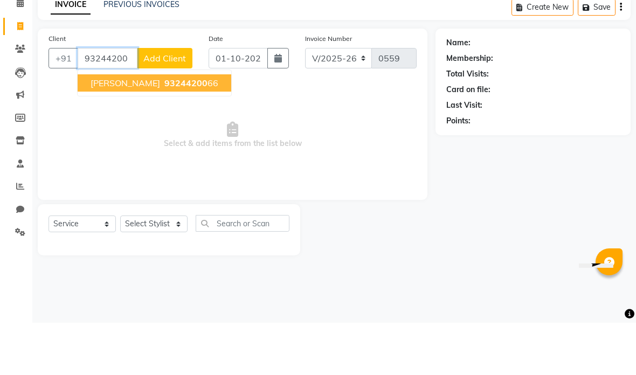
click at [164, 130] on span "93244200" at bounding box center [185, 135] width 43 height 11
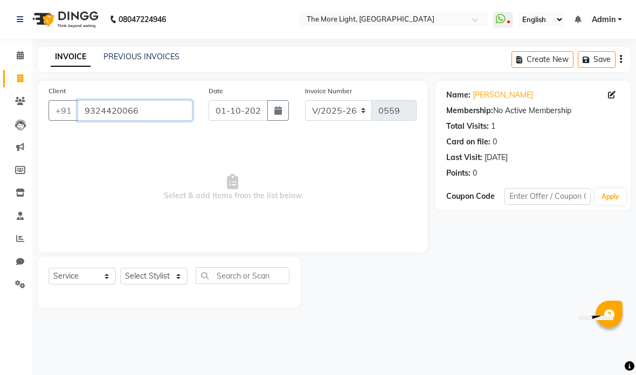
click at [170, 105] on input "9324420066" at bounding box center [135, 110] width 115 height 20
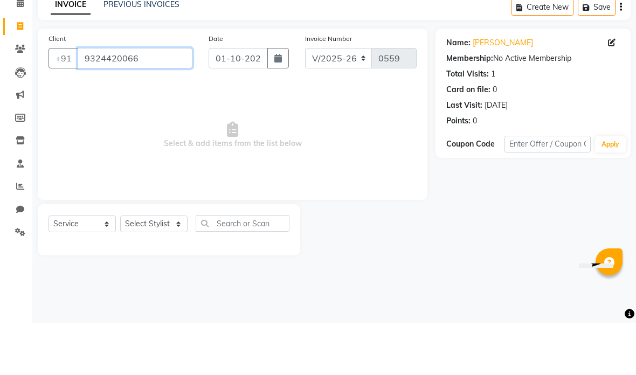
click at [178, 100] on input "9324420066" at bounding box center [135, 110] width 115 height 20
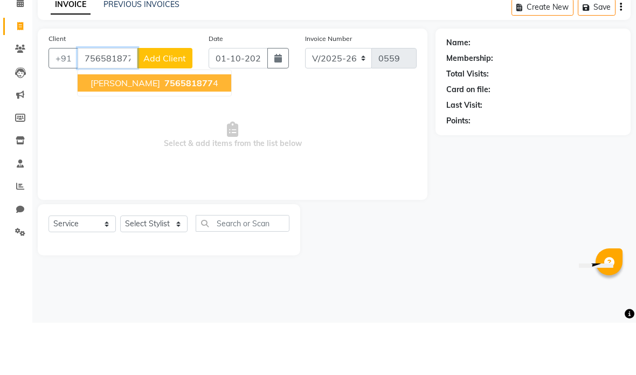
click at [165, 127] on button "[PERSON_NAME] 756581877 4" at bounding box center [155, 135] width 154 height 17
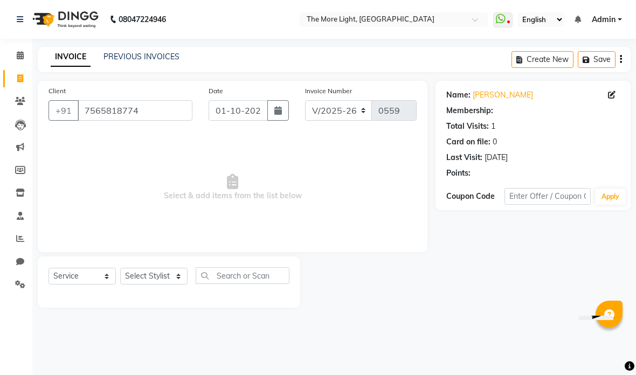
click at [183, 107] on input "7565818774" at bounding box center [135, 110] width 115 height 20
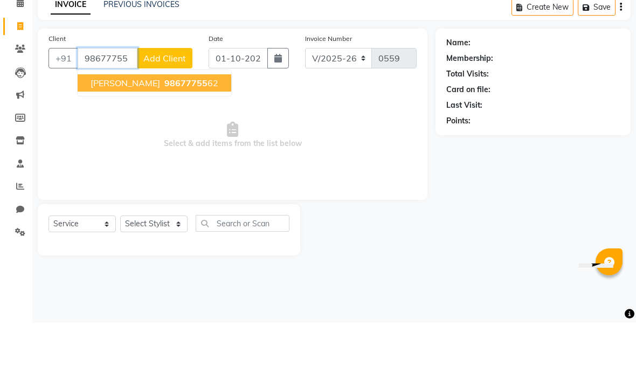
click at [157, 127] on button "[PERSON_NAME] 98677755 62" at bounding box center [155, 135] width 154 height 17
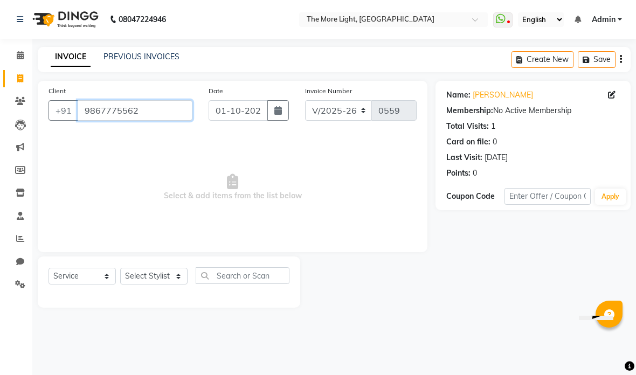
click at [155, 116] on input "9867775562" at bounding box center [135, 110] width 115 height 20
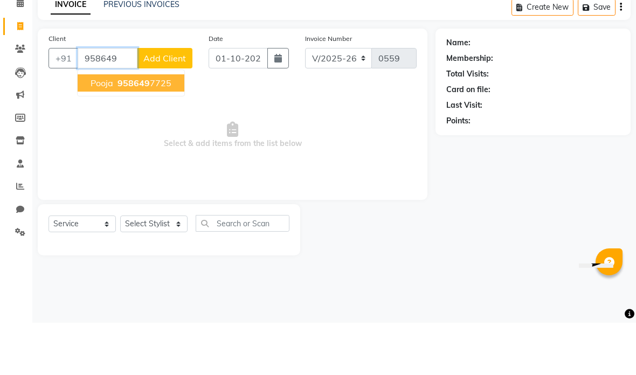
click at [174, 127] on button "Pooja 958649 7725" at bounding box center [131, 135] width 107 height 17
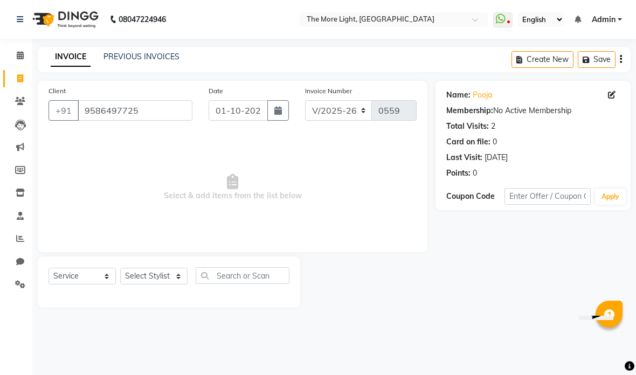
click at [191, 99] on div "Client [PHONE_NUMBER]" at bounding box center [120, 107] width 160 height 44
click at [183, 103] on input "9586497725" at bounding box center [135, 110] width 115 height 20
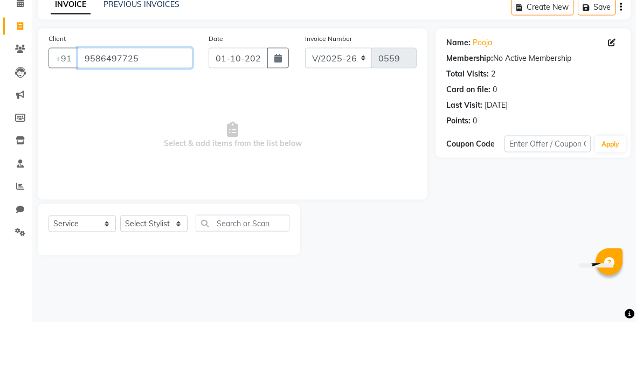
click at [166, 100] on input "9586497725" at bounding box center [135, 110] width 115 height 20
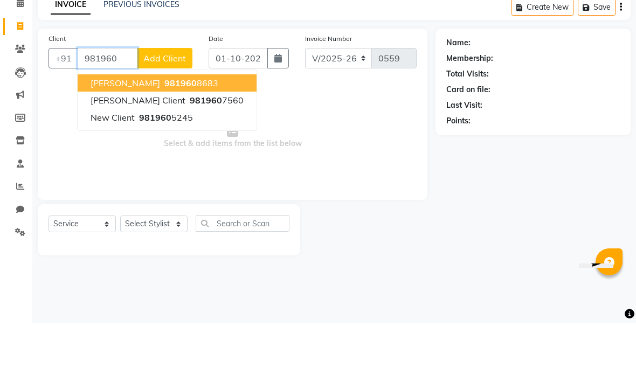
click at [168, 130] on ngb-highlight "981960 8683" at bounding box center [190, 135] width 56 height 11
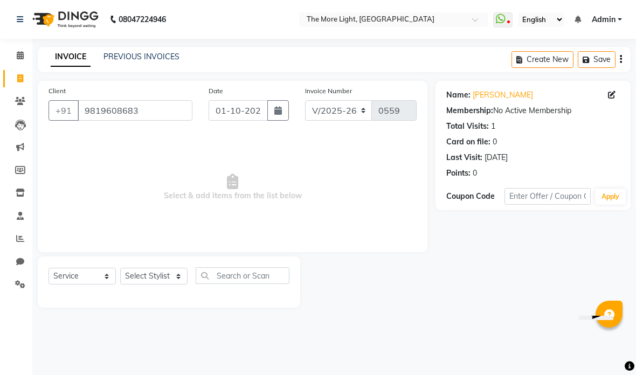
click at [275, 117] on button "button" at bounding box center [278, 110] width 22 height 20
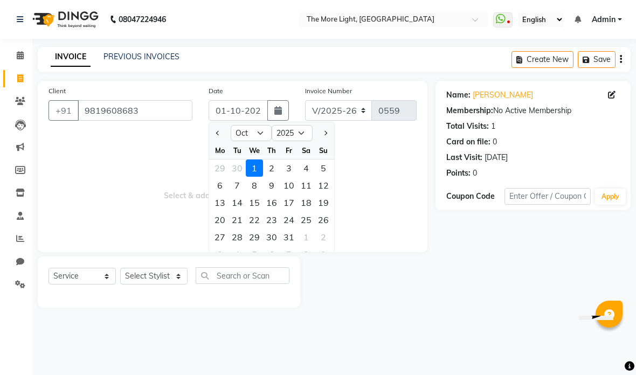
click at [259, 133] on select "Jan Feb Mar Apr May Jun [DATE] Aug Sep Oct Nov Dec" at bounding box center [251, 133] width 41 height 16
click at [279, 163] on div "4" at bounding box center [271, 168] width 17 height 17
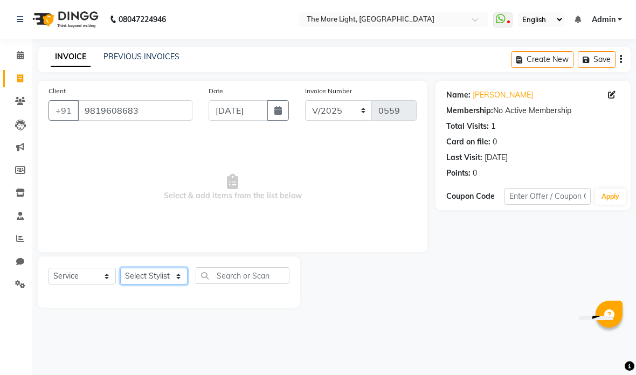
click at [168, 279] on select "Select Stylist [PERSON_NAME] anas [PERSON_NAME] [PERSON_NAME] Front [PERSON_NAM…" at bounding box center [153, 276] width 67 height 17
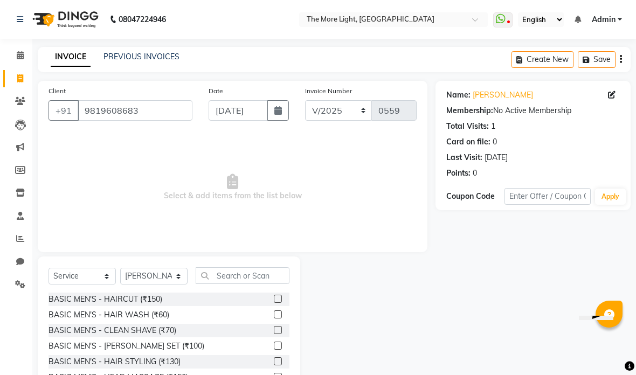
click at [241, 275] on input "text" at bounding box center [243, 275] width 94 height 17
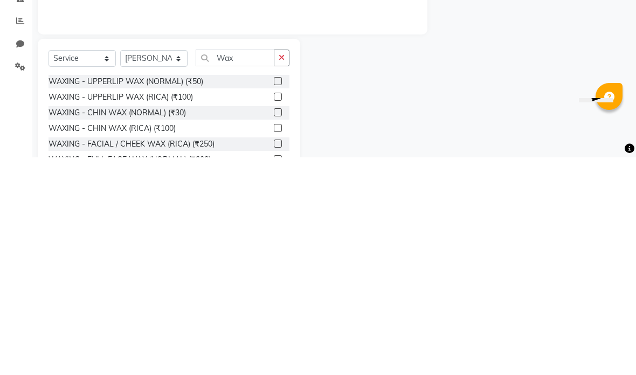
click at [419, 257] on div at bounding box center [367, 336] width 135 height 159
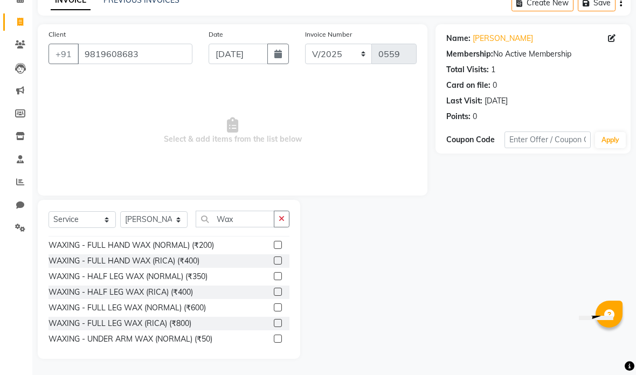
scroll to position [106, 0]
click at [280, 261] on label at bounding box center [278, 261] width 8 height 8
click at [280, 261] on input "checkbox" at bounding box center [277, 261] width 7 height 7
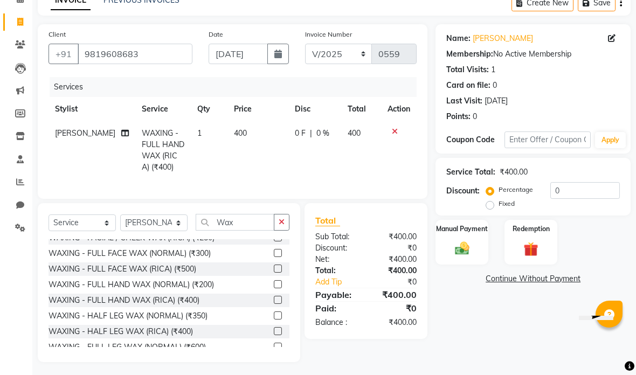
scroll to position [73, 0]
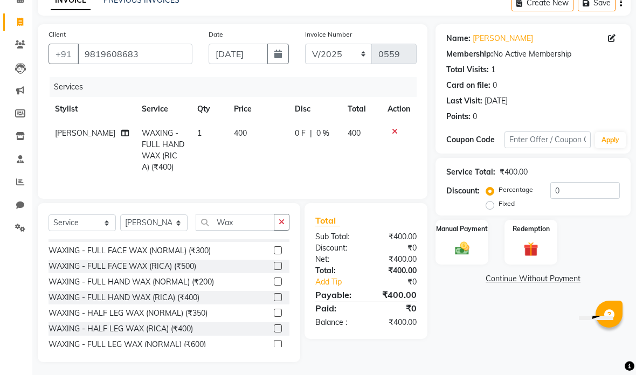
click at [279, 326] on label at bounding box center [278, 328] width 8 height 8
click at [279, 326] on input "checkbox" at bounding box center [277, 329] width 7 height 7
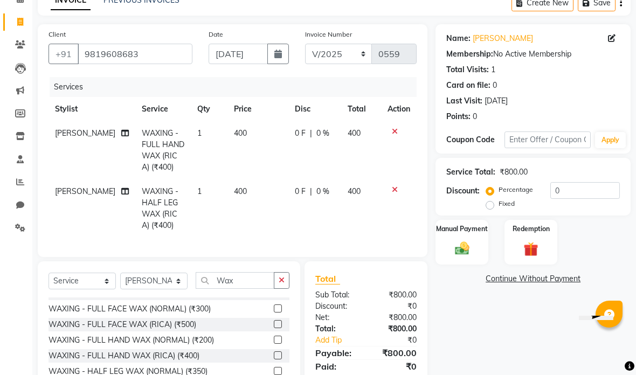
click at [287, 278] on button "button" at bounding box center [282, 280] width 16 height 17
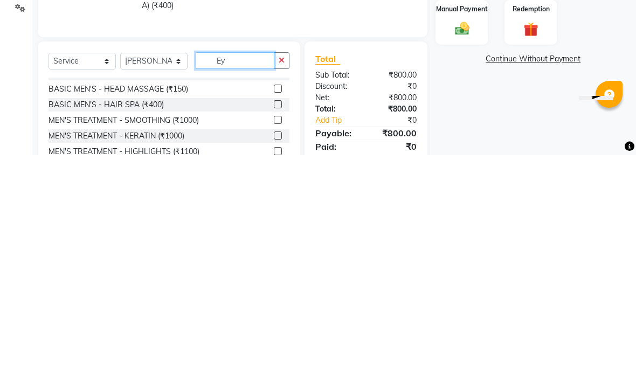
scroll to position [0, 0]
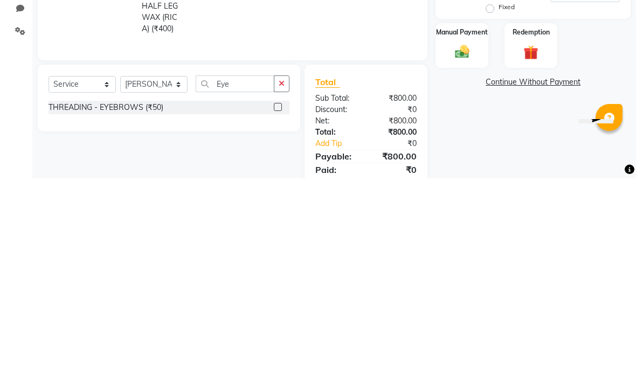
click at [392, 179] on td at bounding box center [399, 208] width 36 height 58
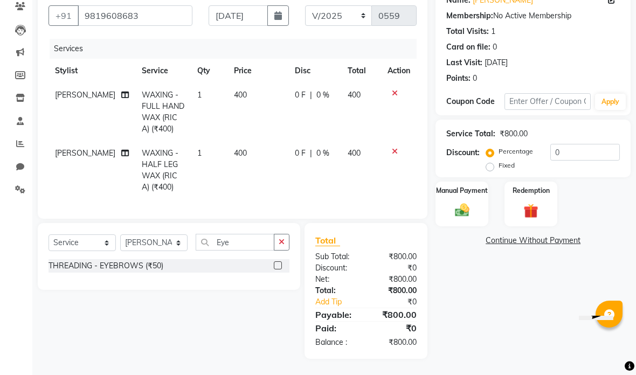
click at [274, 267] on label at bounding box center [278, 265] width 8 height 8
click at [274, 267] on input "checkbox" at bounding box center [277, 265] width 7 height 7
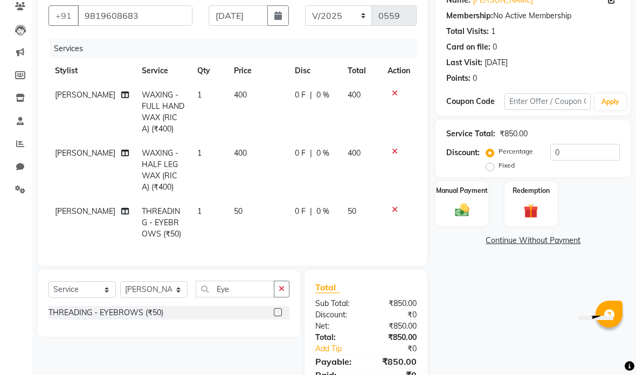
click at [239, 153] on td "400" at bounding box center [257, 170] width 61 height 58
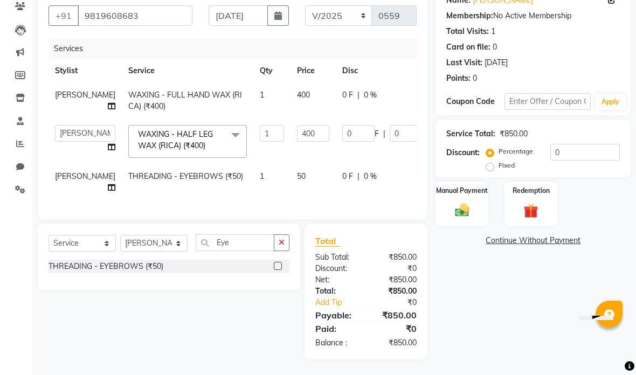
click at [291, 96] on td "400" at bounding box center [313, 101] width 45 height 36
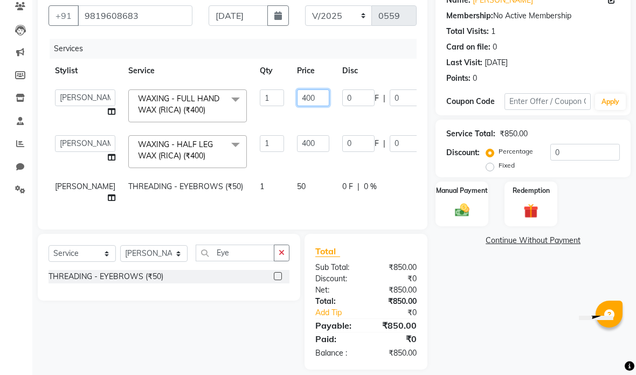
click at [297, 94] on input "400" at bounding box center [313, 97] width 32 height 17
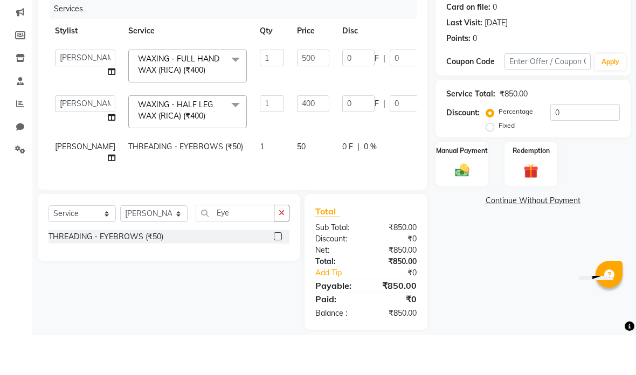
click at [372, 59] on th "Disc" at bounding box center [385, 71] width 99 height 24
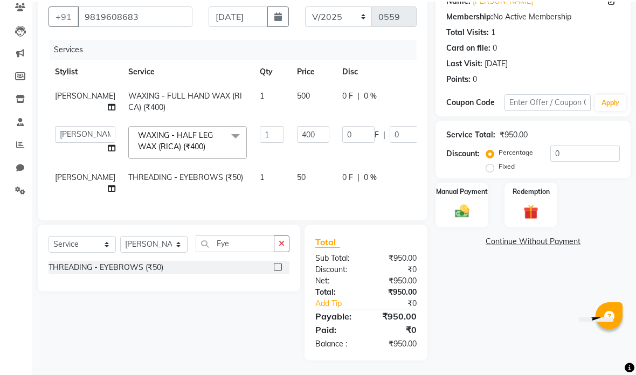
click at [297, 127] on input "400" at bounding box center [313, 133] width 32 height 17
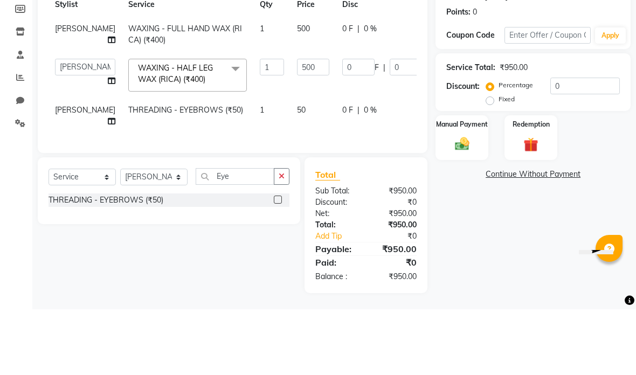
click at [387, 118] on tr "[PERSON_NAME] anas [PERSON_NAME] [PERSON_NAME] Front Desk [PERSON_NAME] [PERSON…" at bounding box center [275, 141] width 453 height 46
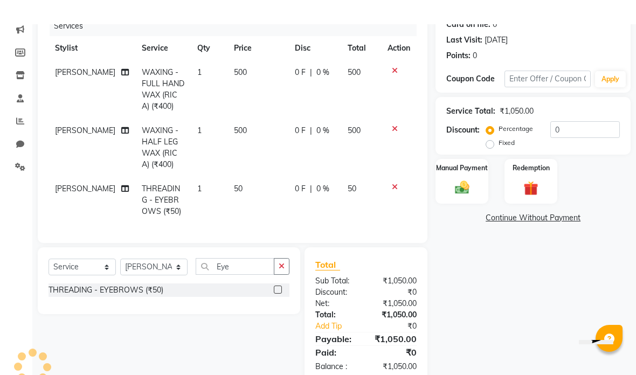
scroll to position [117, 0]
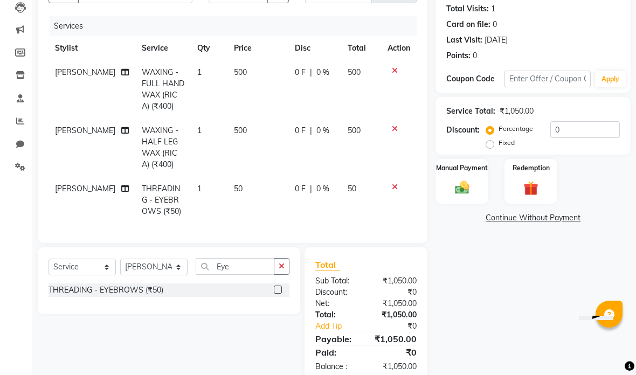
click at [397, 123] on td at bounding box center [399, 148] width 36 height 58
click at [399, 119] on td at bounding box center [399, 148] width 36 height 58
click at [393, 126] on icon at bounding box center [395, 129] width 6 height 8
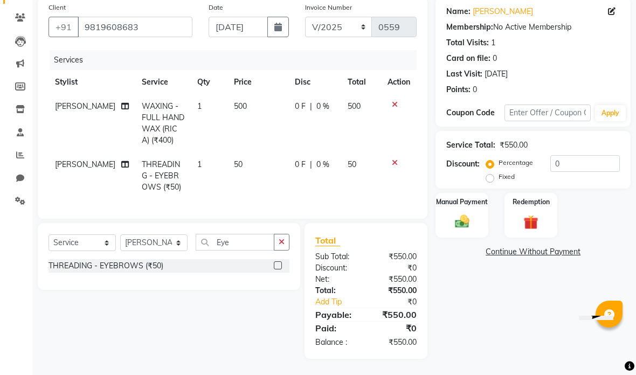
scroll to position [84, 0]
click at [395, 126] on td at bounding box center [399, 123] width 36 height 58
click at [285, 242] on button "button" at bounding box center [282, 242] width 16 height 17
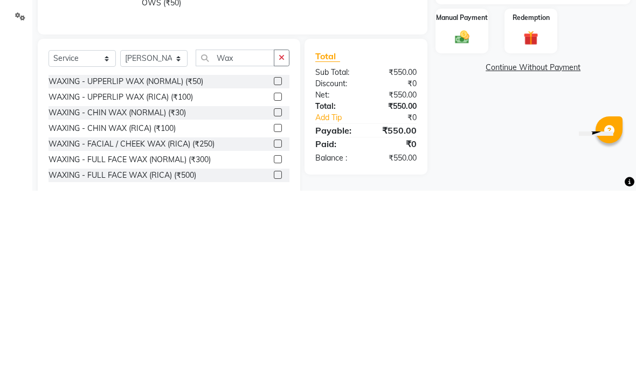
click at [309, 50] on div "Services Stylist Service Qty Price Disc Total Action [PERSON_NAME] WAXING - FUL…" at bounding box center [233, 129] width 368 height 158
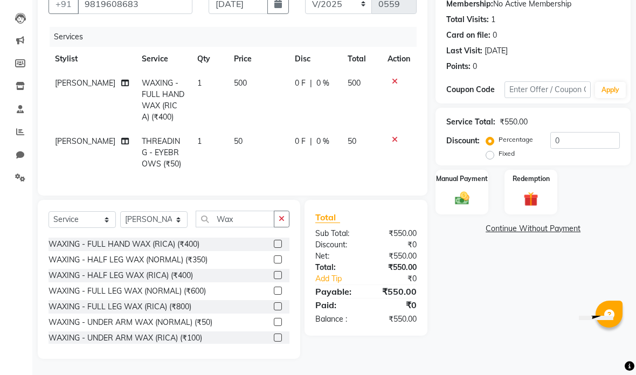
scroll to position [124, 0]
click at [279, 306] on label at bounding box center [278, 306] width 8 height 8
click at [279, 306] on input "checkbox" at bounding box center [277, 306] width 7 height 7
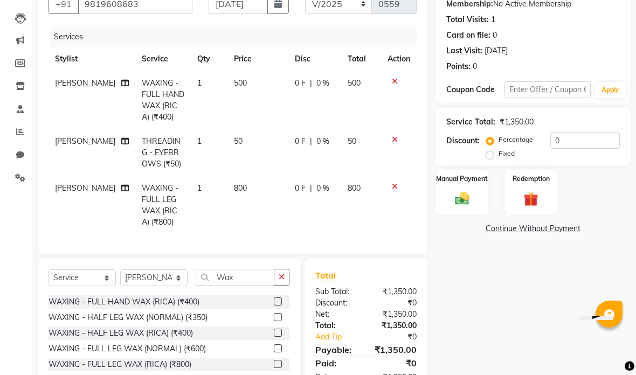
click at [243, 81] on td "500" at bounding box center [257, 100] width 61 height 58
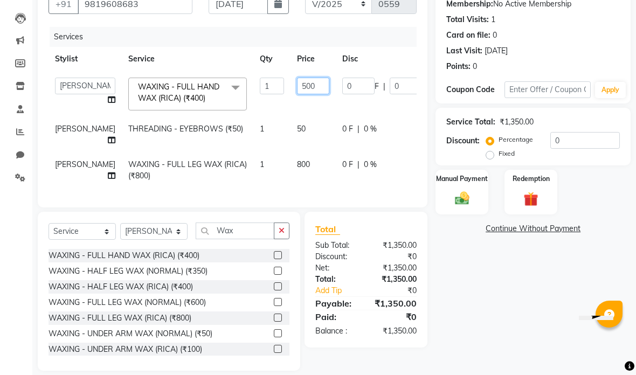
click at [297, 85] on input "500" at bounding box center [313, 86] width 32 height 17
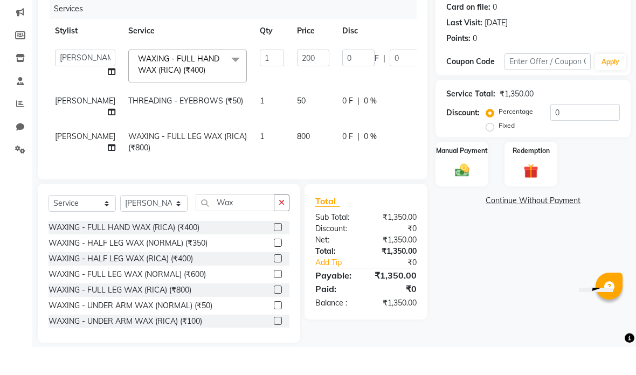
click at [397, 83] on tr "[PERSON_NAME] anas [PERSON_NAME] [PERSON_NAME] Front Desk [PERSON_NAME] [PERSON…" at bounding box center [275, 94] width 453 height 46
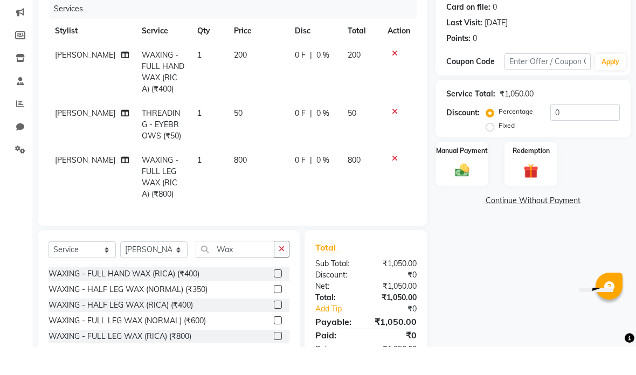
scroll to position [135, 0]
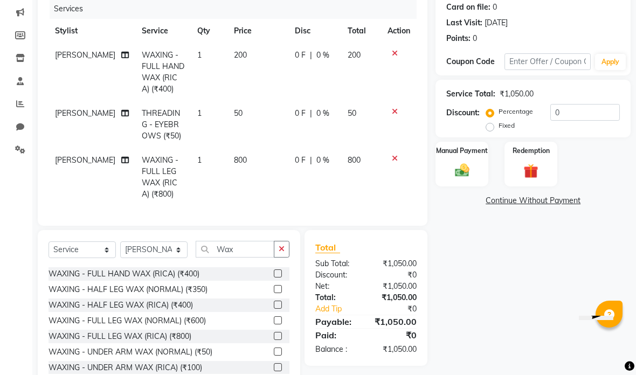
click at [251, 49] on td "200" at bounding box center [257, 72] width 61 height 58
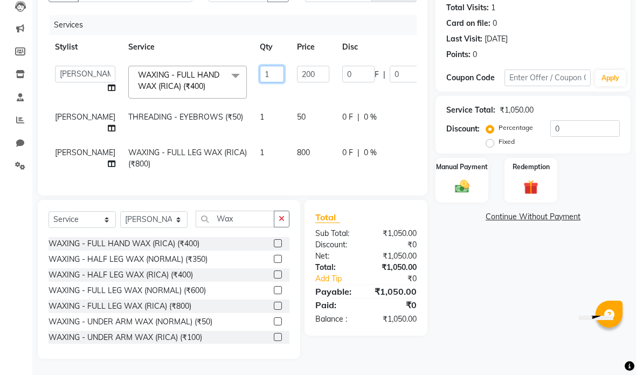
click at [260, 66] on input "1" at bounding box center [272, 74] width 24 height 17
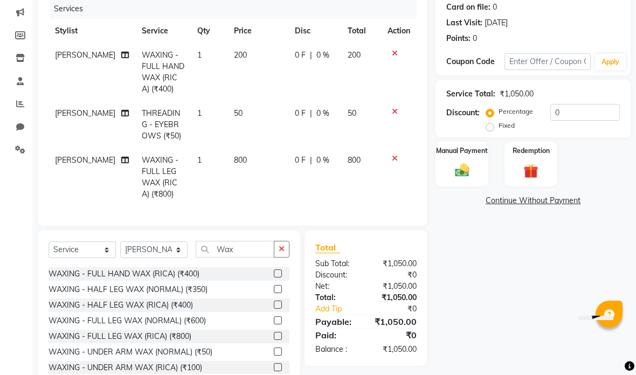
click at [245, 51] on td "200" at bounding box center [257, 72] width 61 height 58
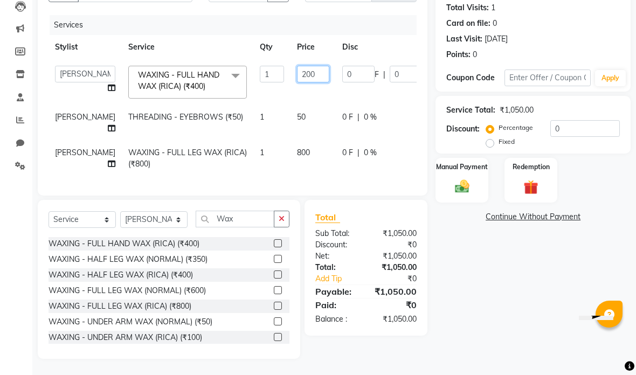
click at [297, 66] on input "200" at bounding box center [313, 74] width 32 height 17
click at [395, 84] on tr "[PERSON_NAME] anas [PERSON_NAME] [PERSON_NAME] Front Desk [PERSON_NAME] [PERSON…" at bounding box center [275, 82] width 453 height 46
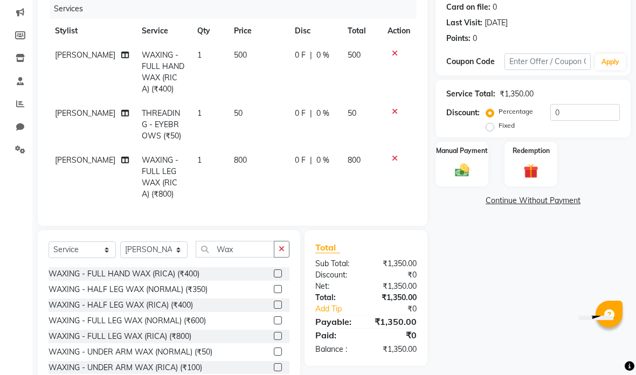
click at [240, 115] on td "50" at bounding box center [257, 124] width 61 height 47
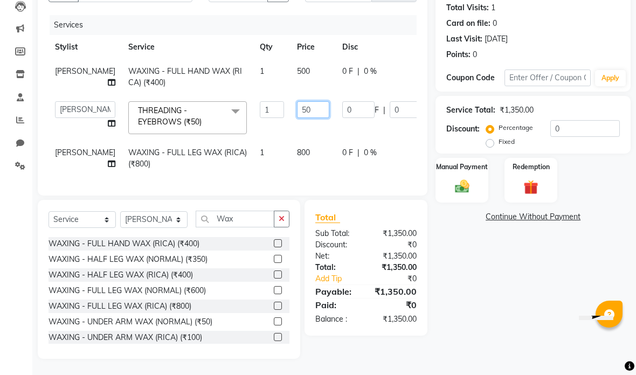
click at [297, 103] on input "50" at bounding box center [313, 109] width 32 height 17
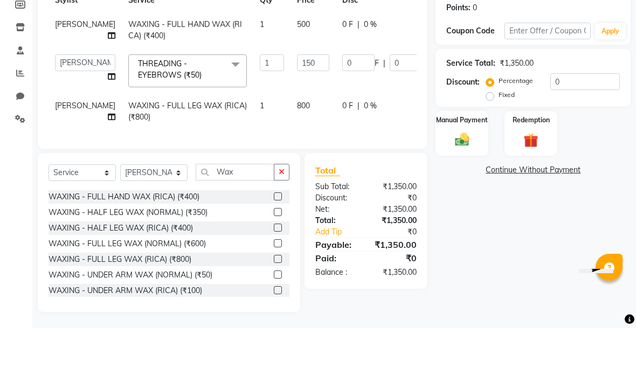
click at [395, 95] on tr "[PERSON_NAME] anas [PERSON_NAME] [PERSON_NAME] Front Desk [PERSON_NAME] [PERSON…" at bounding box center [275, 118] width 453 height 46
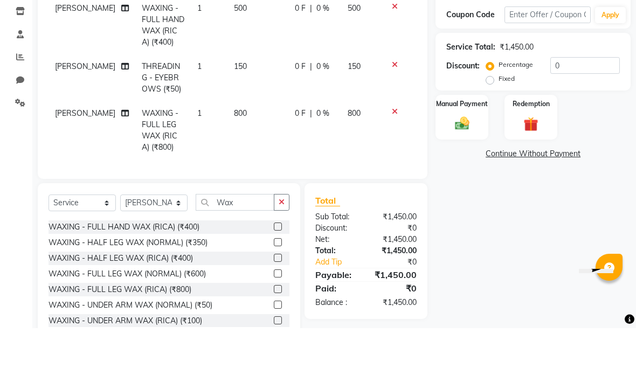
scroll to position [165, 0]
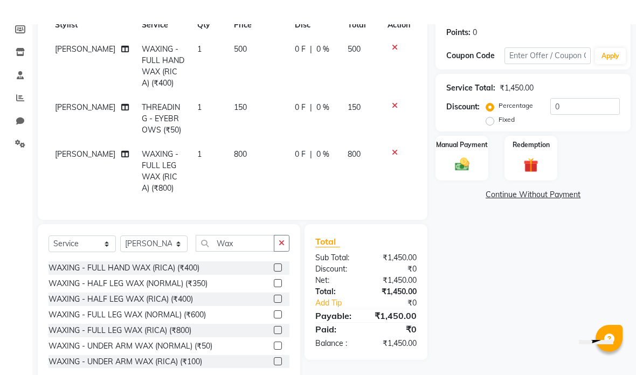
click at [242, 107] on td "150" at bounding box center [257, 94] width 61 height 47
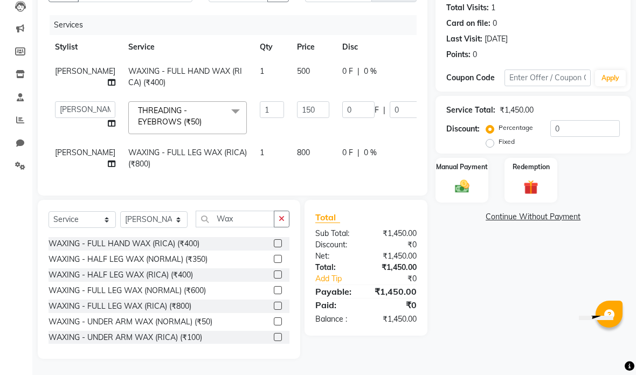
click at [291, 59] on td "500" at bounding box center [313, 77] width 45 height 36
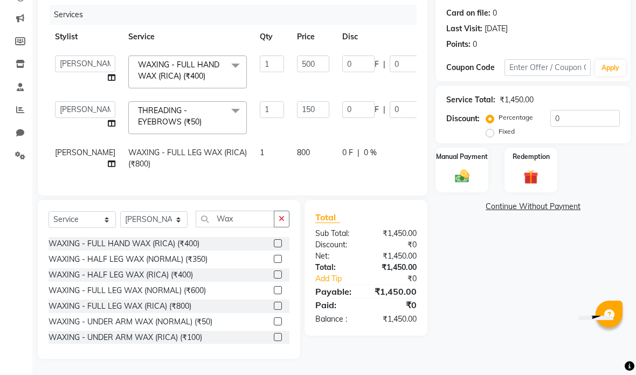
click at [291, 142] on td "800" at bounding box center [313, 159] width 45 height 36
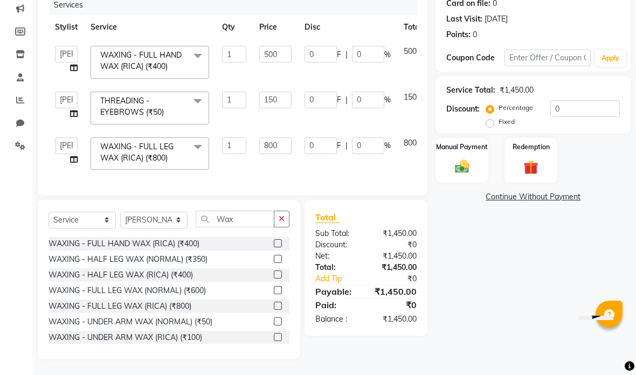
scroll to position [137, 0]
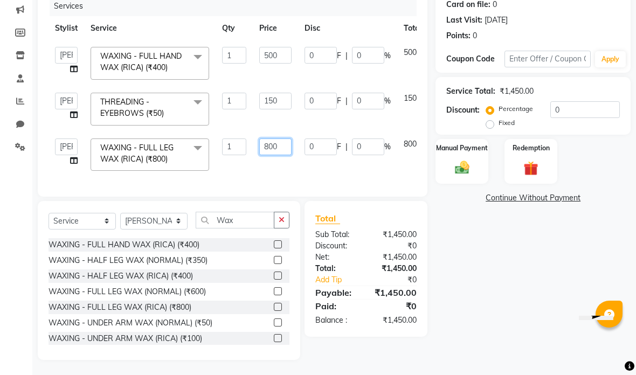
click at [281, 142] on input "800" at bounding box center [275, 147] width 32 height 17
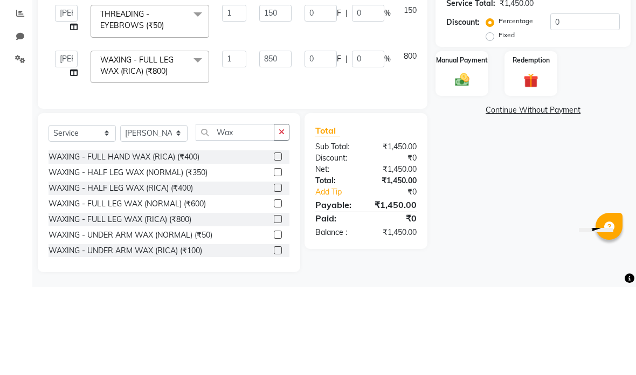
click at [357, 132] on td "0 F | 0 %" at bounding box center [347, 155] width 99 height 46
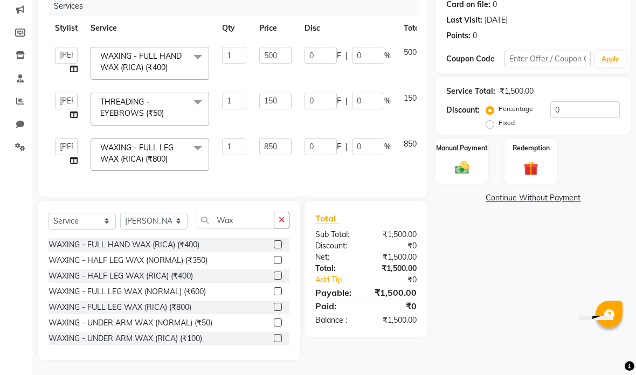
click at [466, 167] on img at bounding box center [462, 168] width 23 height 17
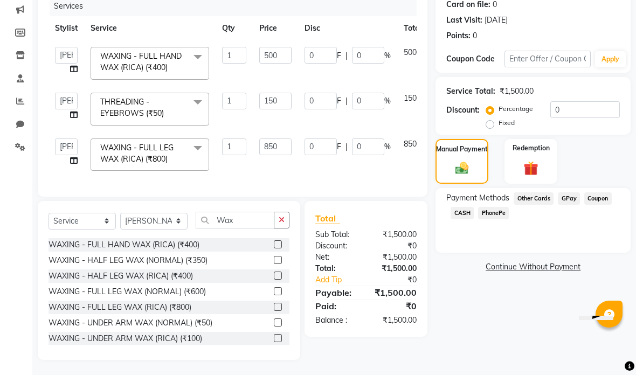
click at [568, 201] on span "GPay" at bounding box center [569, 198] width 22 height 12
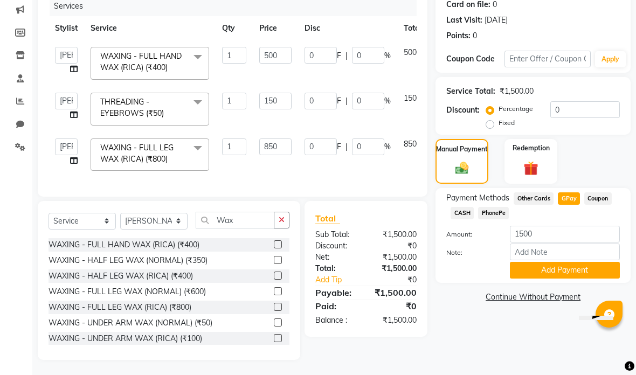
click at [570, 274] on button "Add Payment" at bounding box center [565, 270] width 110 height 17
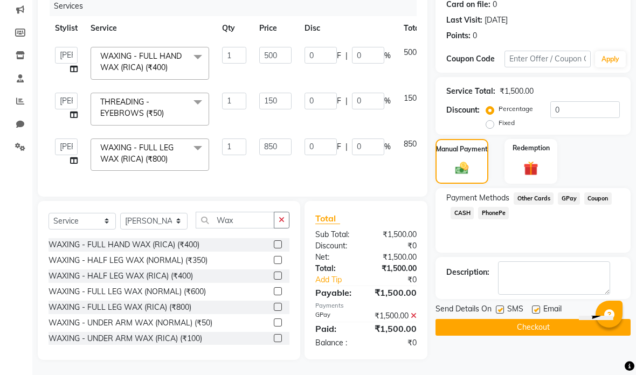
click at [557, 330] on button "Checkout" at bounding box center [532, 327] width 195 height 17
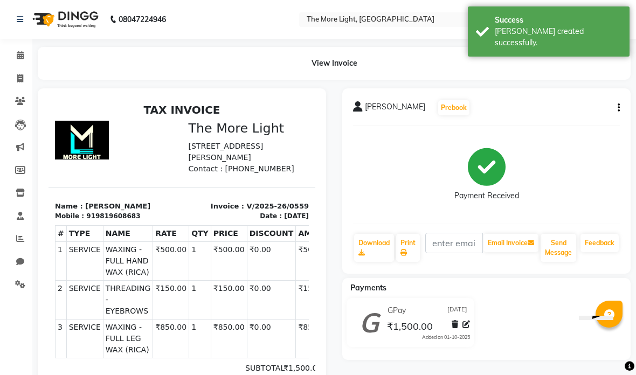
click at [507, 20] on icon at bounding box center [508, 22] width 3 height 4
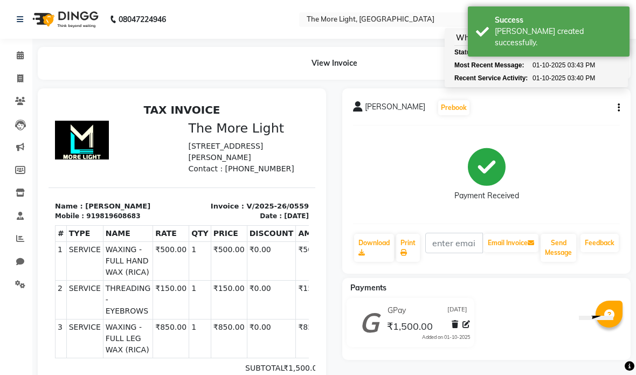
click at [578, 113] on div "[PERSON_NAME] Prebook" at bounding box center [486, 107] width 267 height 17
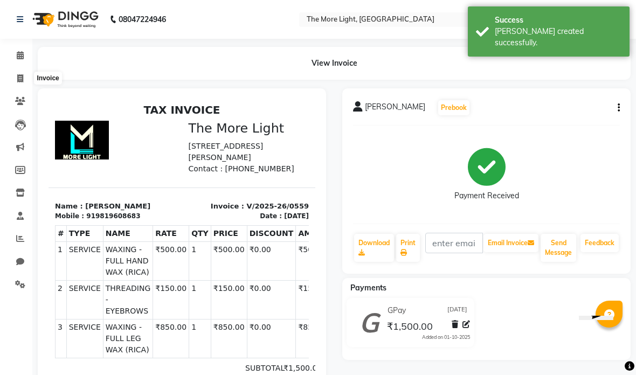
click at [18, 80] on icon at bounding box center [20, 78] width 6 height 8
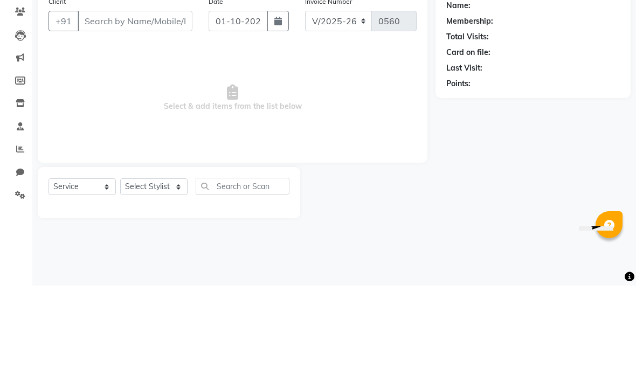
click at [164, 100] on input "Client" at bounding box center [135, 110] width 115 height 20
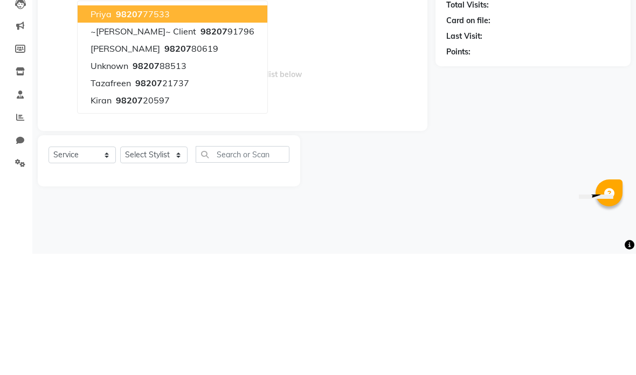
click at [189, 196] on button "Tazafreen 98207 21737" at bounding box center [173, 204] width 190 height 17
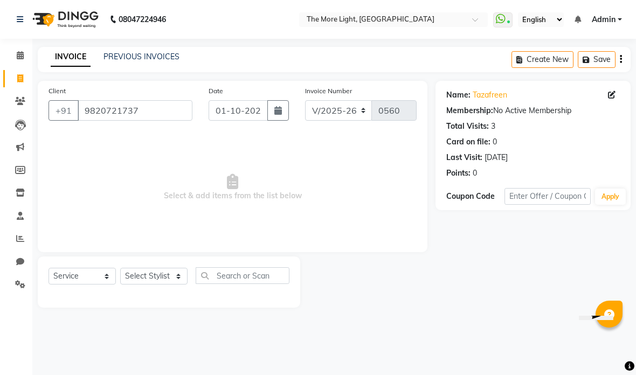
click at [276, 101] on button "button" at bounding box center [278, 110] width 22 height 20
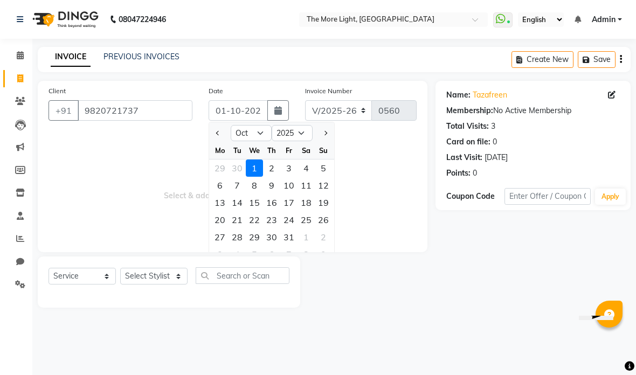
click at [255, 129] on select "Jan Feb Mar Apr May Jun [DATE] Aug Sep Oct Nov Dec" at bounding box center [251, 133] width 41 height 16
click at [275, 203] on div "18" at bounding box center [271, 202] width 17 height 17
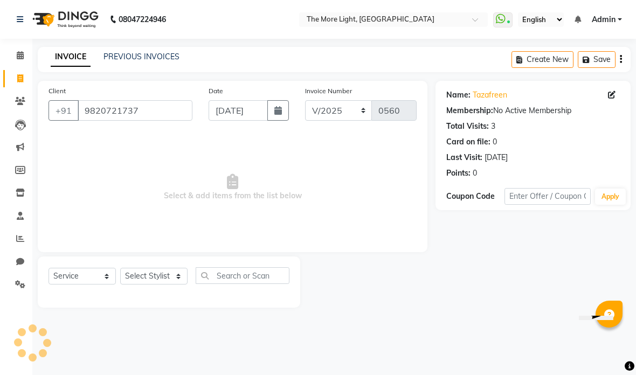
click at [151, 280] on select "Select Stylist [PERSON_NAME] anas [PERSON_NAME] [PERSON_NAME] Front [PERSON_NAM…" at bounding box center [153, 276] width 67 height 17
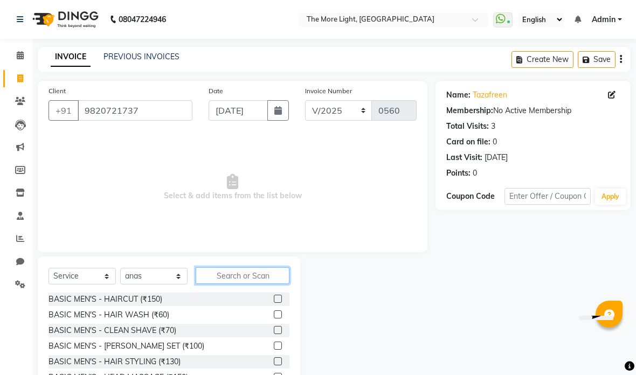
click at [245, 272] on input "text" at bounding box center [243, 275] width 94 height 17
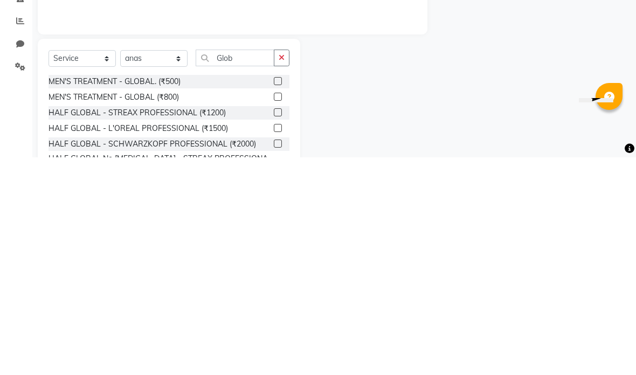
click at [430, 257] on div at bounding box center [367, 336] width 135 height 159
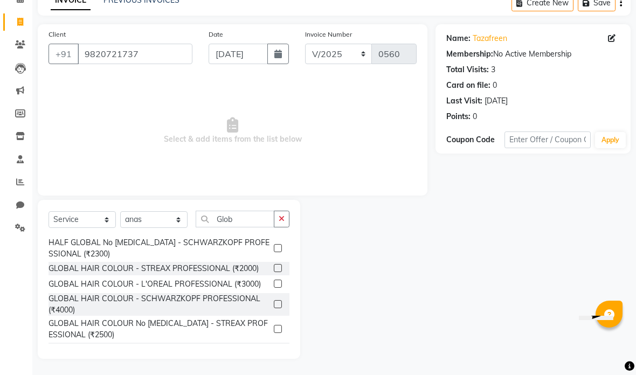
scroll to position [127, 0]
click at [278, 302] on label at bounding box center [278, 304] width 8 height 8
click at [278, 302] on input "checkbox" at bounding box center [277, 304] width 7 height 7
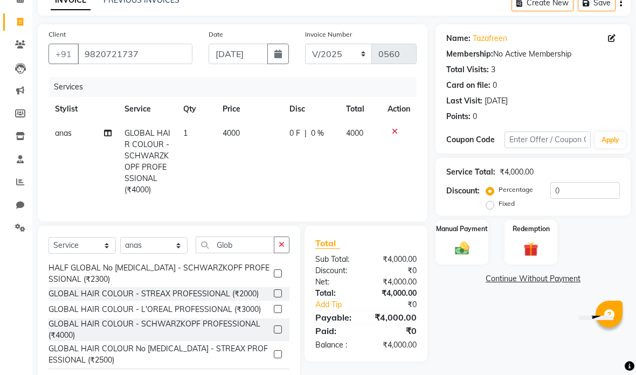
click at [246, 247] on input "Glob" at bounding box center [235, 245] width 79 height 17
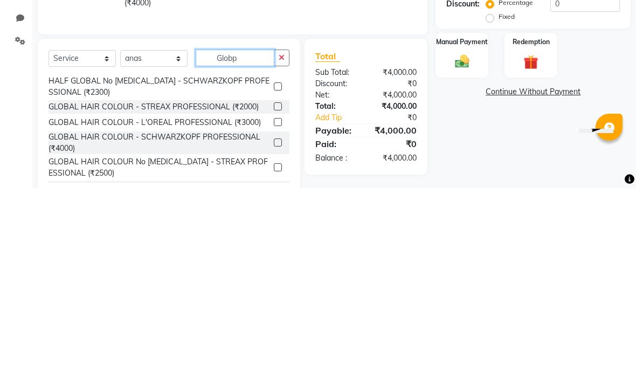
scroll to position [0, 0]
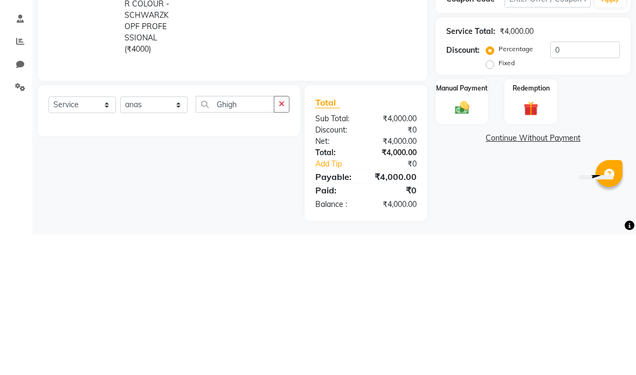
click at [369, 121] on td "4000" at bounding box center [361, 161] width 42 height 81
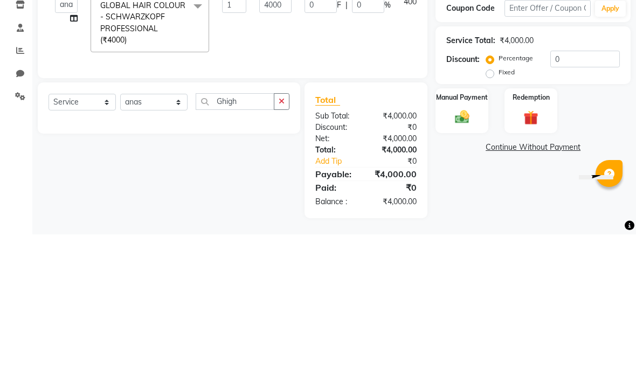
scroll to position [46, 0]
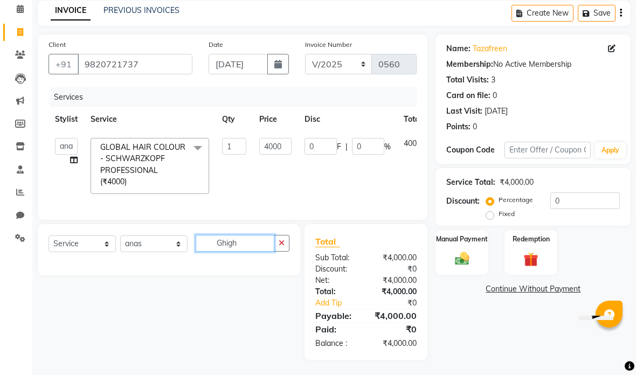
click at [245, 244] on input "Ghigh" at bounding box center [235, 243] width 79 height 17
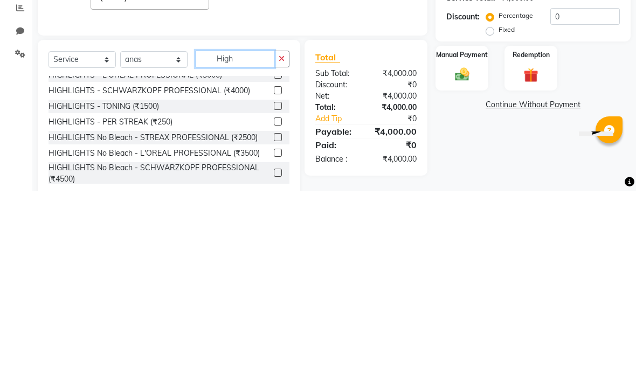
scroll to position [39, 0]
click at [301, 132] on td "0 F | 0 %" at bounding box center [347, 166] width 99 height 69
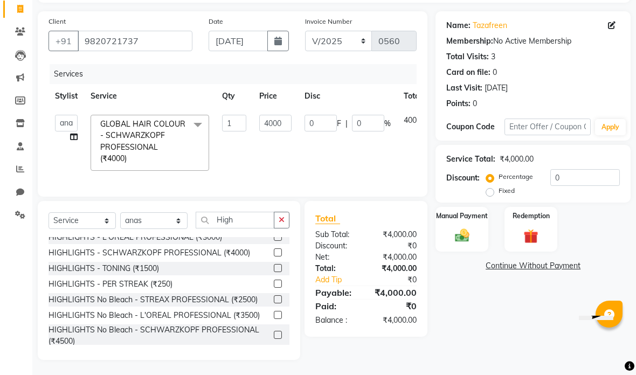
scroll to position [36, 0]
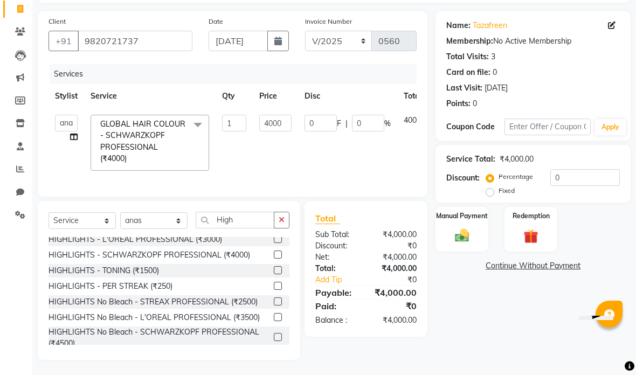
click at [278, 255] on label at bounding box center [278, 255] width 8 height 8
click at [278, 255] on input "checkbox" at bounding box center [277, 255] width 7 height 7
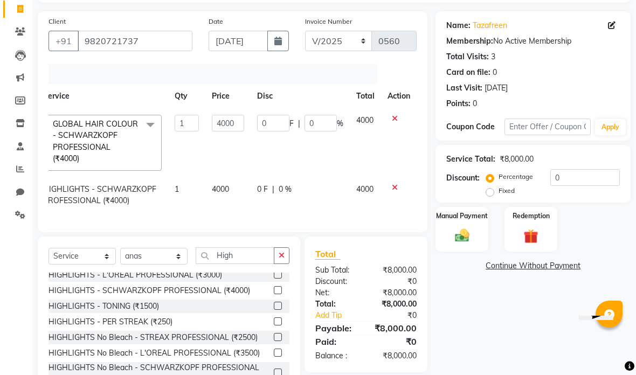
scroll to position [0, 47]
click at [474, 244] on img at bounding box center [462, 235] width 23 height 17
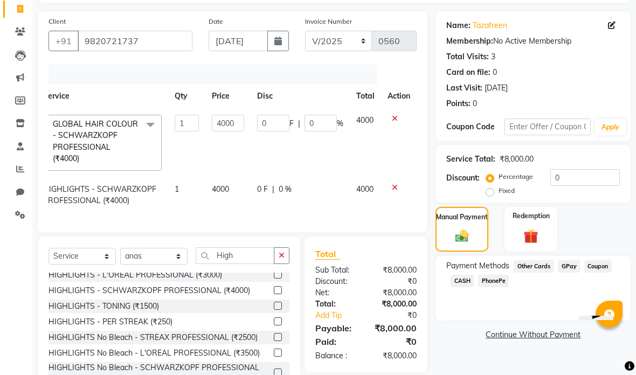
click at [573, 268] on span "GPay" at bounding box center [569, 266] width 22 height 12
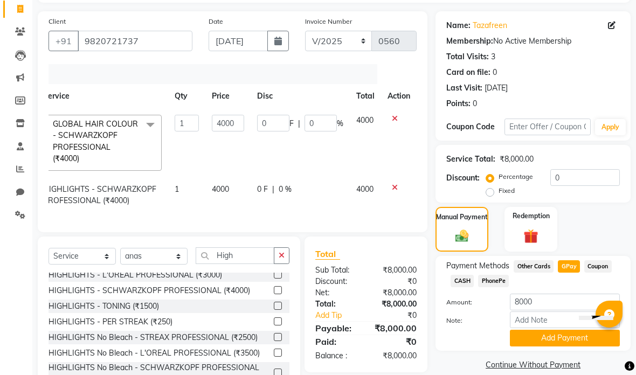
click at [558, 342] on button "Add Payment" at bounding box center [565, 338] width 110 height 17
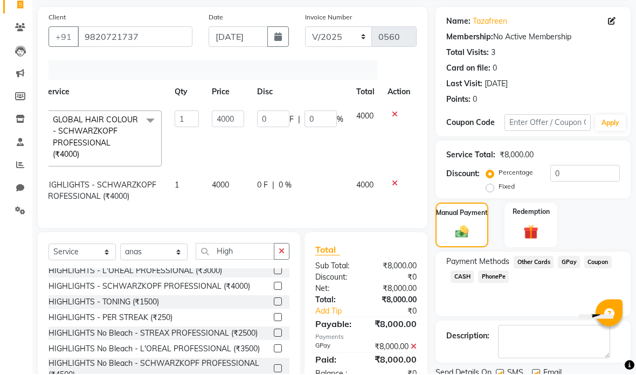
scroll to position [72, 0]
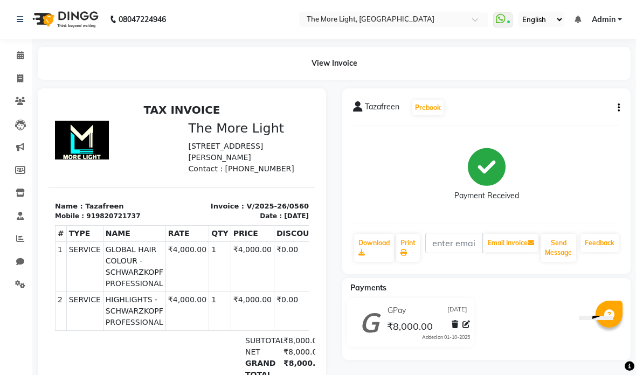
click at [4, 367] on div "Calendar Invoice Clients Leads Marketing Members Inventory Staff Reports Chat S…" at bounding box center [73, 246] width 146 height 430
click at [395, 168] on div "Payment Received" at bounding box center [486, 174] width 267 height 81
click at [586, 132] on div "Tazafreen Prebook Payment Received Download Print Email Invoice Send Message Fe…" at bounding box center [486, 180] width 288 height 185
click at [11, 85] on link "Invoice" at bounding box center [16, 79] width 26 height 18
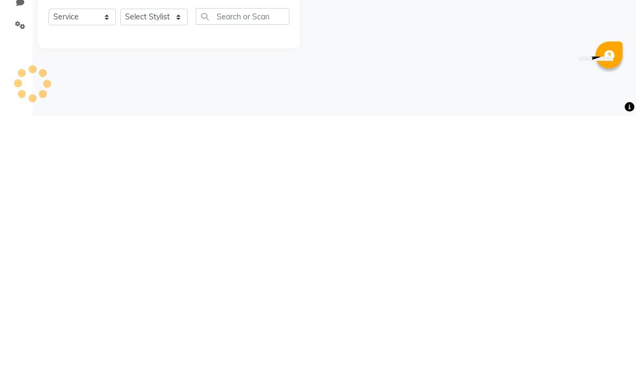
click at [405, 65] on div "08047224946 Select Location × The More Light, [GEOGRAPHIC_DATA] West WhatsApp S…" at bounding box center [318, 187] width 636 height 375
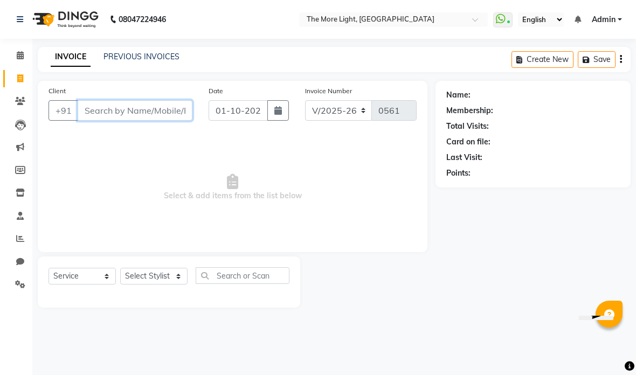
click at [156, 102] on input "Client" at bounding box center [135, 110] width 115 height 20
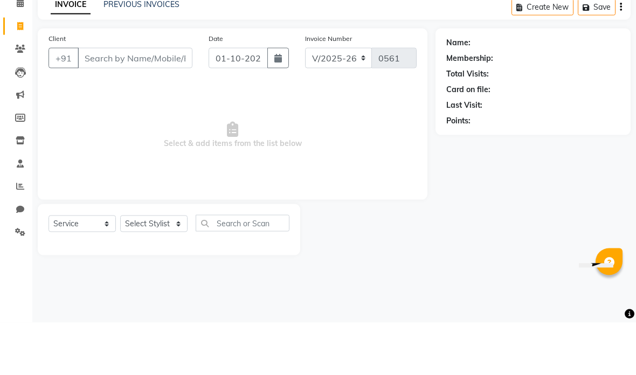
click at [279, 47] on div "INVOICE PREVIOUS INVOICES Create New Save" at bounding box center [334, 59] width 593 height 25
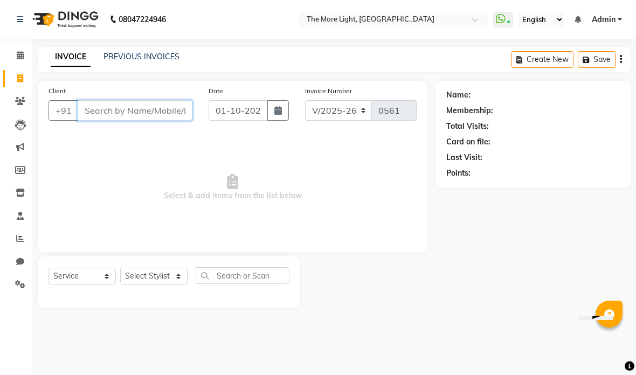
click at [166, 111] on input "Client" at bounding box center [135, 110] width 115 height 20
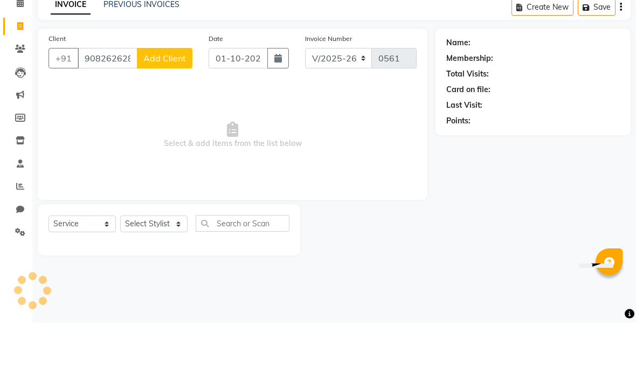
click at [158, 100] on button "Add Client" at bounding box center [165, 110] width 56 height 20
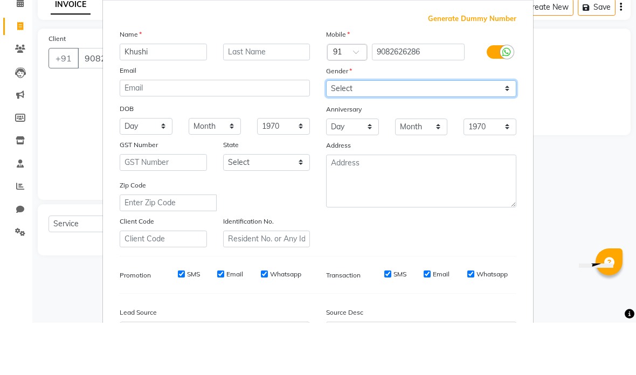
click at [372, 133] on select "Select [DEMOGRAPHIC_DATA] [DEMOGRAPHIC_DATA] Other Prefer Not To Say" at bounding box center [421, 141] width 190 height 17
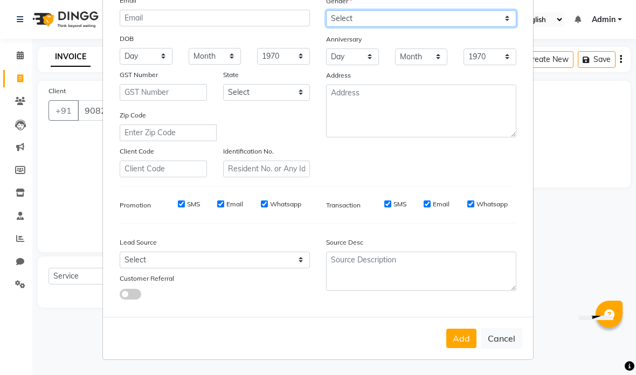
scroll to position [122, 0]
click at [466, 340] on button "Add" at bounding box center [461, 338] width 30 height 19
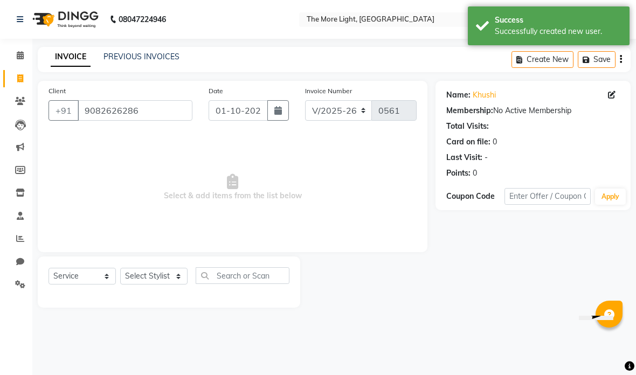
click at [277, 110] on icon "button" at bounding box center [278, 110] width 8 height 9
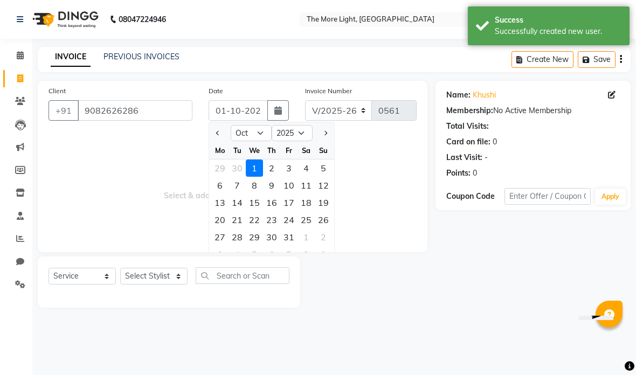
click at [264, 132] on select "Jan Feb Mar Apr May Jun [DATE] Aug Sep Oct Nov Dec" at bounding box center [251, 133] width 41 height 16
click at [275, 165] on div "4" at bounding box center [271, 168] width 17 height 17
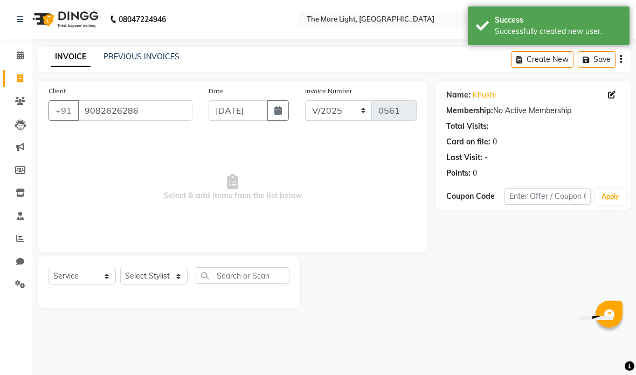
click at [144, 278] on select "Select Stylist [PERSON_NAME] anas [PERSON_NAME] [PERSON_NAME] Front [PERSON_NAM…" at bounding box center [153, 276] width 67 height 17
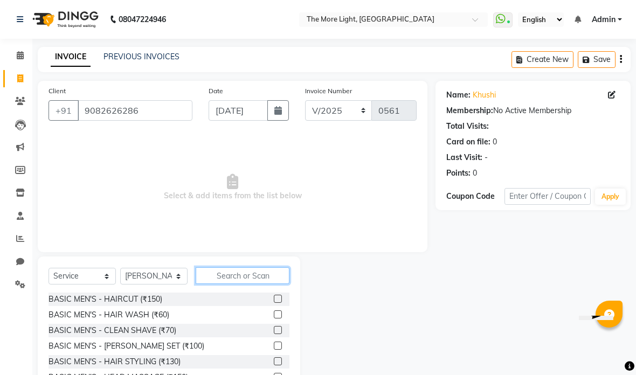
click at [257, 284] on input "text" at bounding box center [243, 275] width 94 height 17
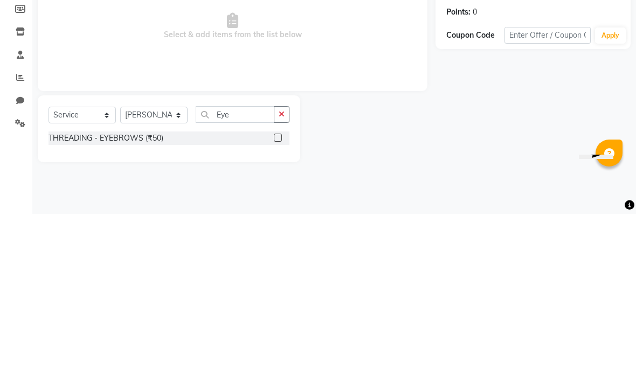
click at [379, 92] on div "Client [PHONE_NUMBER] Date [DATE] Invoice Number V/2025 V/[PHONE_NUMBER] Select…" at bounding box center [233, 202] width 406 height 243
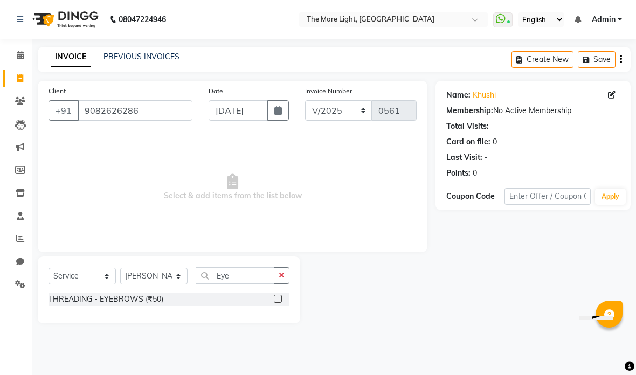
click at [279, 295] on label at bounding box center [278, 299] width 8 height 8
click at [279, 296] on input "checkbox" at bounding box center [277, 299] width 7 height 7
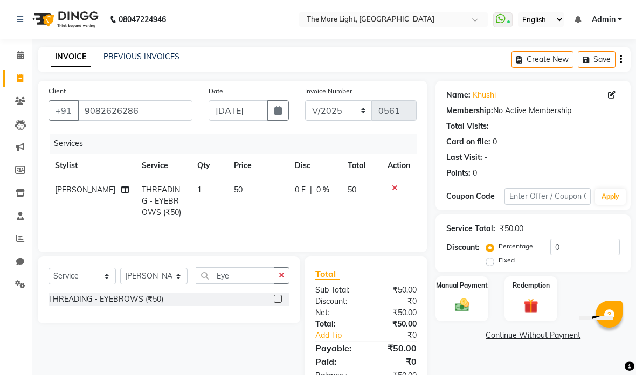
click at [232, 185] on td "50" at bounding box center [257, 201] width 61 height 47
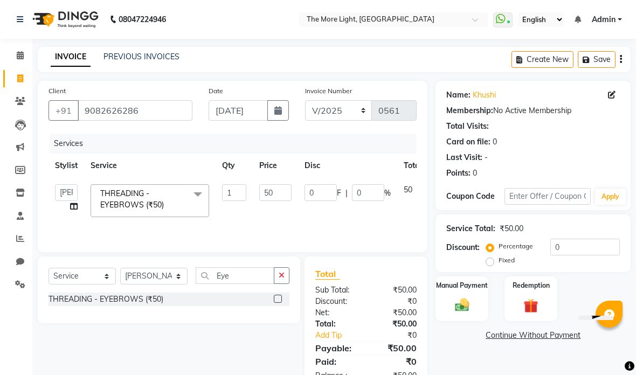
click at [284, 193] on input "50" at bounding box center [275, 192] width 32 height 17
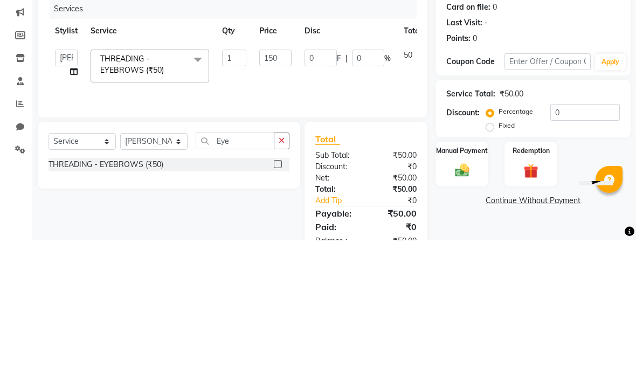
click at [365, 134] on div "Services Stylist Service Qty Price Disc Total Action [PERSON_NAME] anas [PERSON…" at bounding box center [233, 188] width 368 height 108
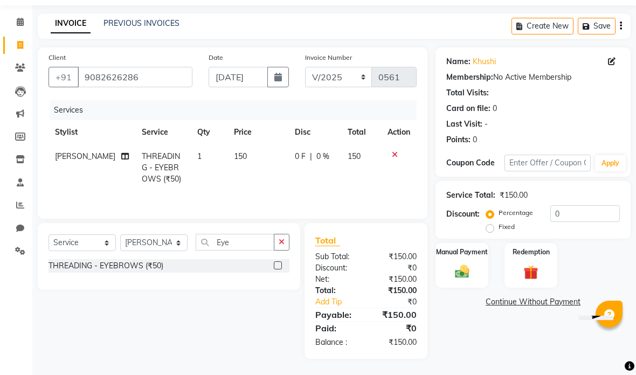
click at [499, 232] on label "Fixed" at bounding box center [507, 227] width 16 height 10
click at [489, 231] on input "Fixed" at bounding box center [492, 227] width 8 height 8
click at [474, 269] on img at bounding box center [462, 272] width 23 height 17
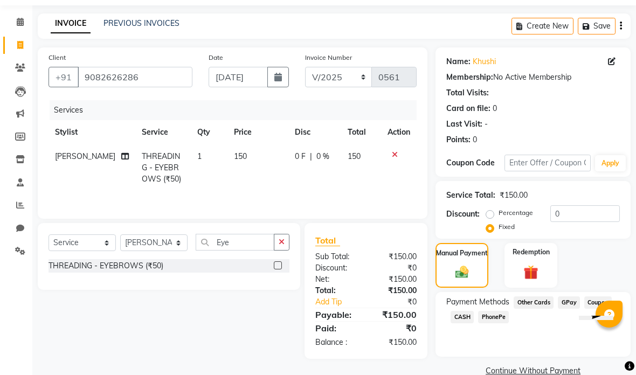
click at [458, 320] on span "CASH" at bounding box center [462, 317] width 23 height 12
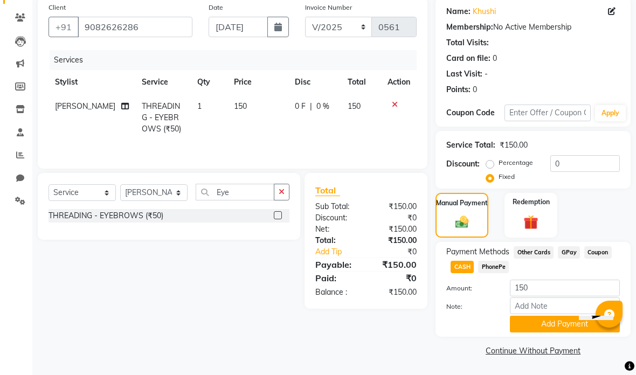
click at [557, 323] on button "Add Payment" at bounding box center [565, 324] width 110 height 17
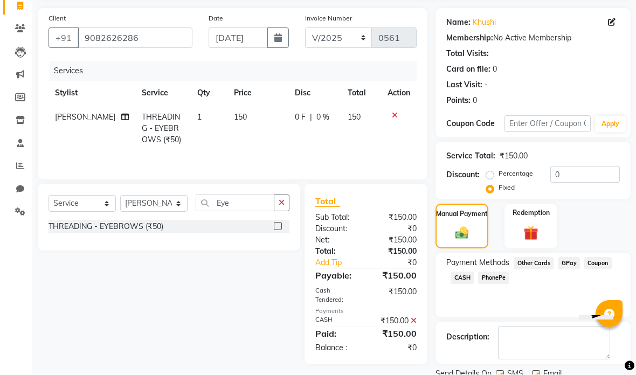
scroll to position [115, 0]
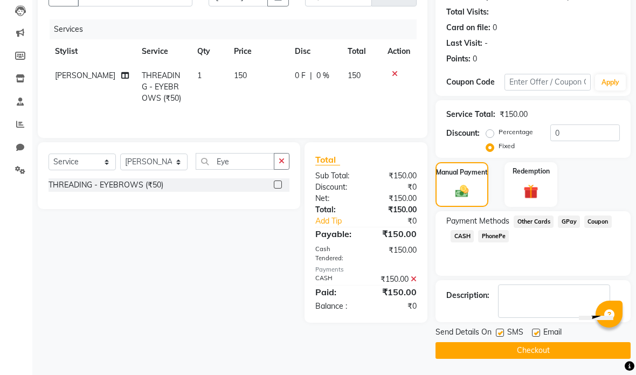
click at [537, 355] on button "Checkout" at bounding box center [532, 350] width 195 height 17
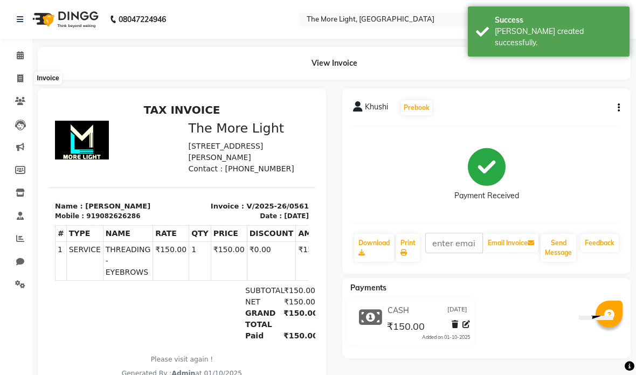
click at [16, 81] on span at bounding box center [20, 79] width 19 height 12
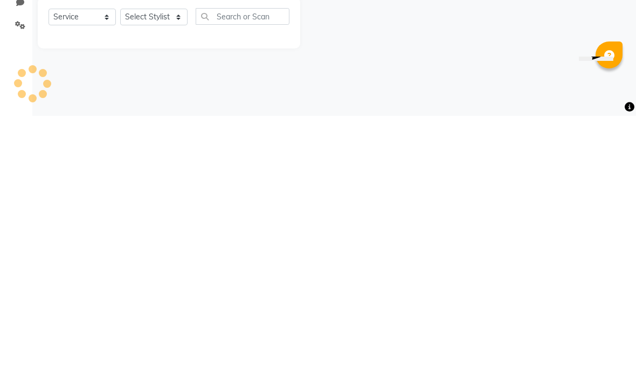
click at [303, 82] on div "08047224946 Select Location × The More Light, [GEOGRAPHIC_DATA] West WhatsApp S…" at bounding box center [318, 187] width 636 height 375
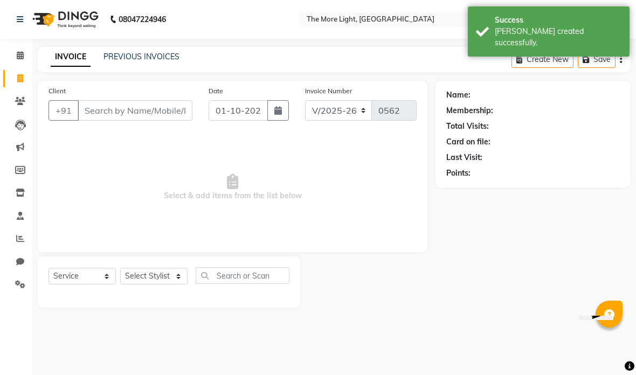
click at [167, 56] on link "PREVIOUS INVOICES" at bounding box center [141, 57] width 76 height 10
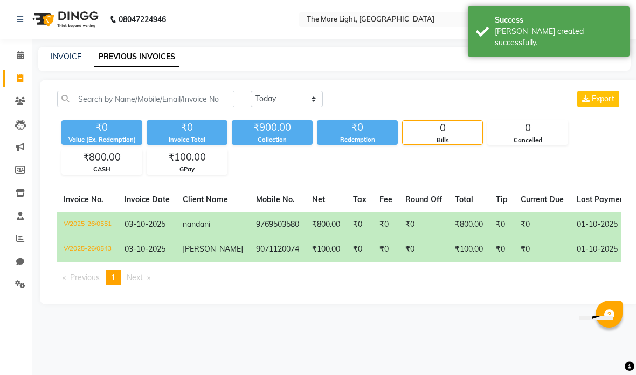
click at [308, 98] on select "[DATE] [DATE] Custom Range" at bounding box center [287, 99] width 72 height 17
click at [380, 101] on input "01-10-2025" at bounding box center [374, 99] width 75 height 15
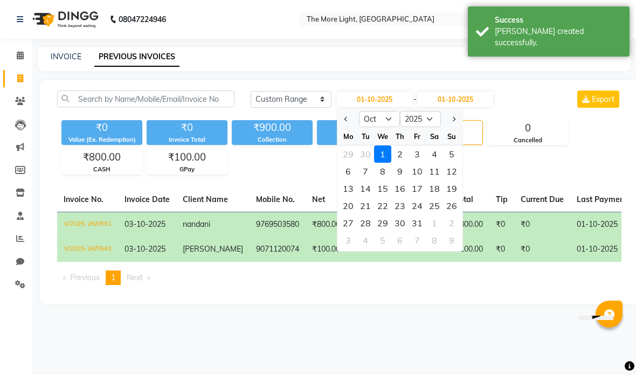
click at [378, 119] on select "Jan Feb Mar Apr May Jun [DATE] Aug Sep Oct Nov Dec" at bounding box center [379, 119] width 41 height 16
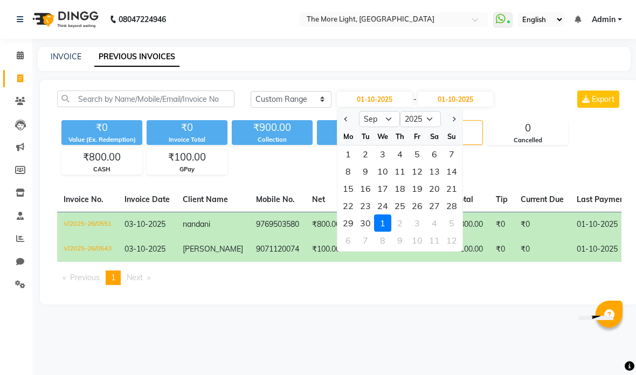
click at [382, 153] on div "3" at bounding box center [382, 154] width 17 height 17
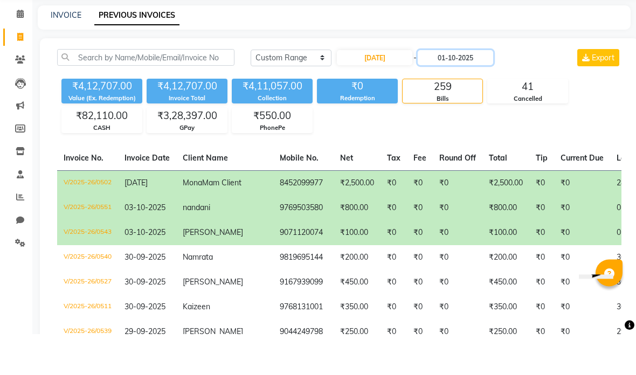
click at [458, 92] on input "01-10-2025" at bounding box center [455, 99] width 75 height 15
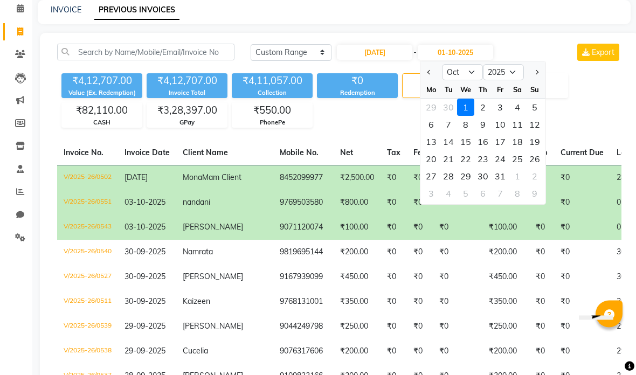
scroll to position [47, 0]
click at [453, 73] on select "Sep Oct Nov Dec" at bounding box center [462, 72] width 41 height 16
click at [468, 107] on div "3" at bounding box center [465, 107] width 17 height 17
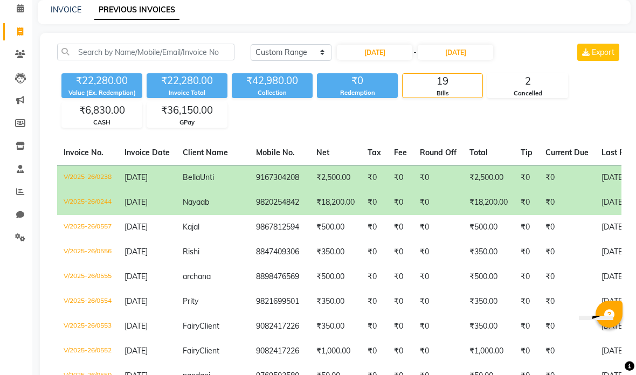
click at [600, 96] on div "₹22,280.00 Value (Ex. Redemption) ₹22,280.00 Invoice Total ₹42,980.00 Collectio…" at bounding box center [339, 98] width 564 height 59
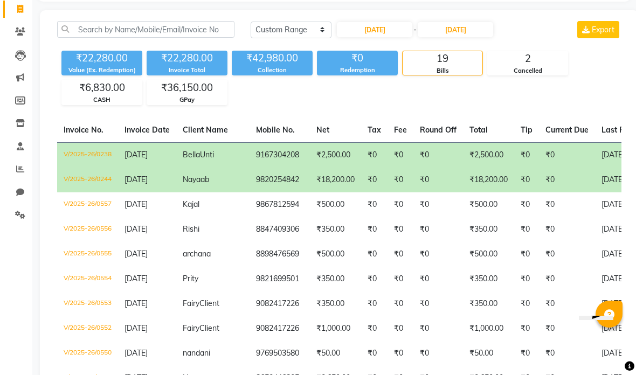
scroll to position [0, 0]
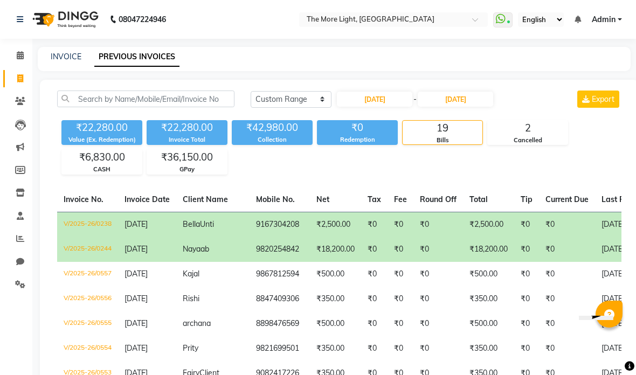
click at [66, 58] on link "INVOICE" at bounding box center [66, 57] width 31 height 10
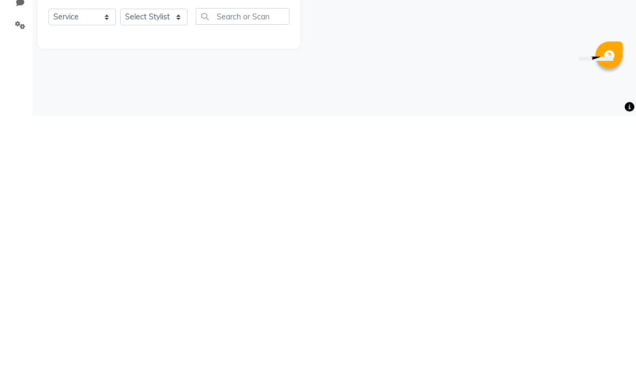
click at [404, 68] on div "08047224946 Select Location × The More Light, [GEOGRAPHIC_DATA] West WhatsApp S…" at bounding box center [318, 187] width 636 height 375
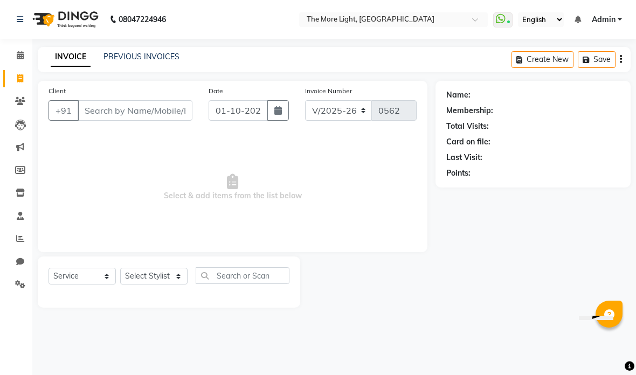
click at [272, 108] on button "button" at bounding box center [278, 110] width 22 height 20
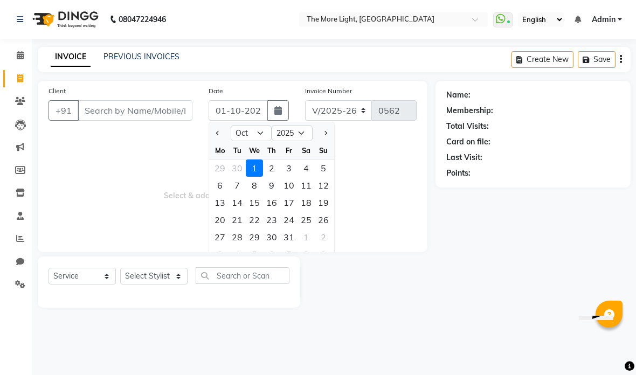
click at [256, 136] on select "Jan Feb Mar Apr May Jun [DATE] Aug Sep Oct Nov Dec" at bounding box center [251, 133] width 41 height 16
click at [19, 56] on icon at bounding box center [20, 55] width 7 height 8
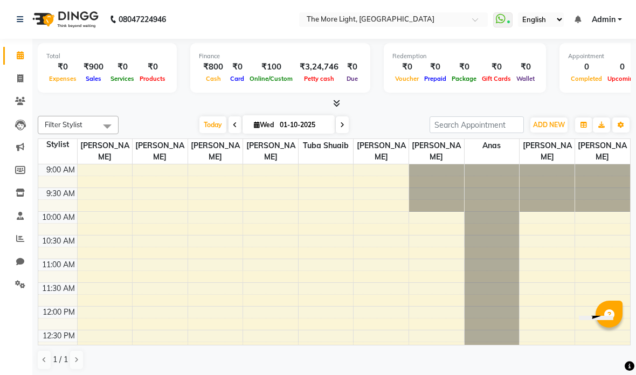
click at [13, 85] on link "Invoice" at bounding box center [16, 79] width 26 height 18
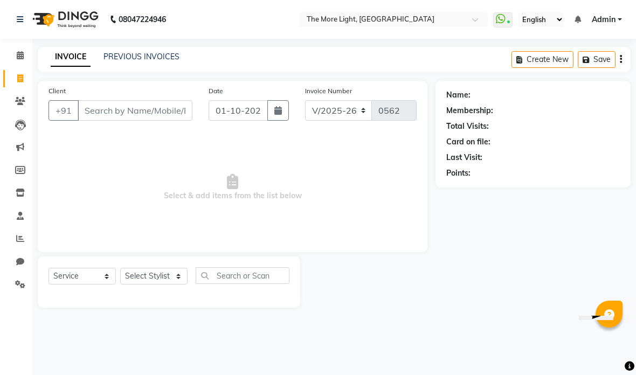
click at [168, 55] on link "PREVIOUS INVOICES" at bounding box center [141, 57] width 76 height 10
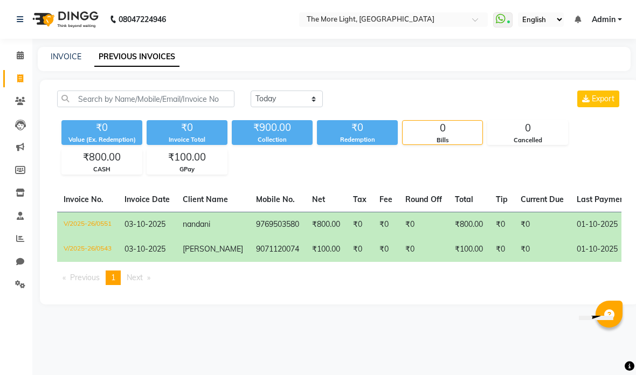
click at [281, 99] on select "[DATE] [DATE] Custom Range" at bounding box center [287, 99] width 72 height 17
click at [399, 97] on input "01-10-2025" at bounding box center [374, 99] width 75 height 15
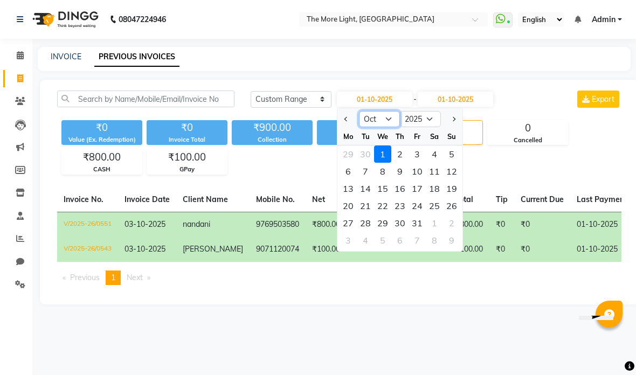
click at [378, 124] on select "Jan Feb Mar Apr May Jun [DATE] Aug Sep Oct Nov Dec" at bounding box center [379, 119] width 41 height 16
click at [399, 157] on div "4" at bounding box center [399, 154] width 17 height 17
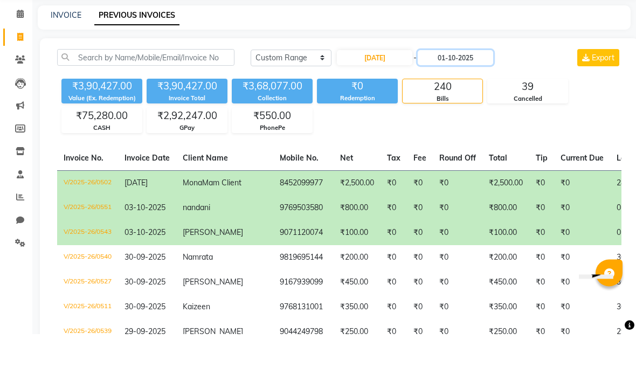
click at [470, 92] on input "01-10-2025" at bounding box center [455, 99] width 75 height 15
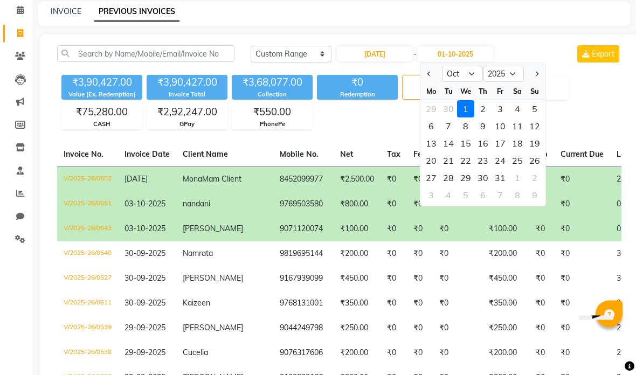
scroll to position [47, 0]
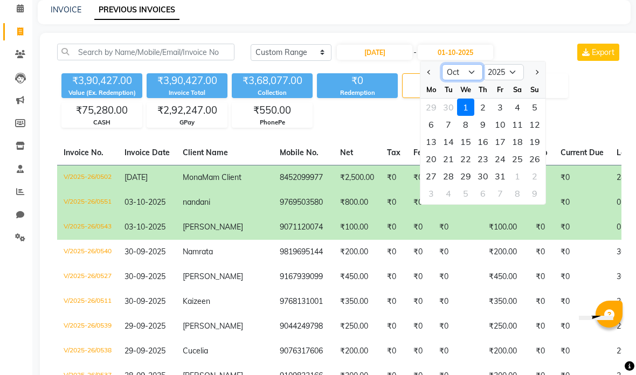
click at [467, 71] on select "Sep Oct Nov Dec" at bounding box center [462, 72] width 41 height 16
click at [481, 105] on div "4" at bounding box center [482, 107] width 17 height 17
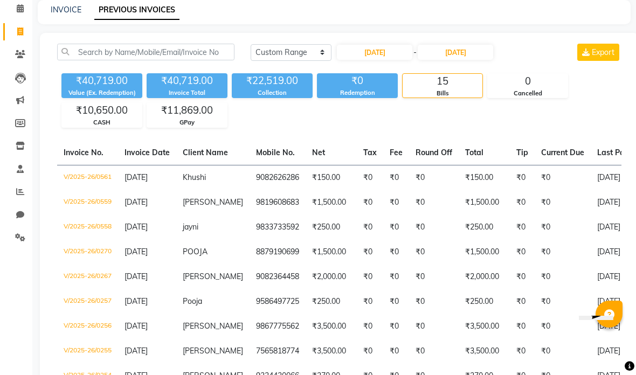
click at [607, 77] on div "₹40,719.00 Value (Ex. Redemption) ₹40,719.00 Invoice Total ₹22,519.00 Collectio…" at bounding box center [339, 98] width 564 height 59
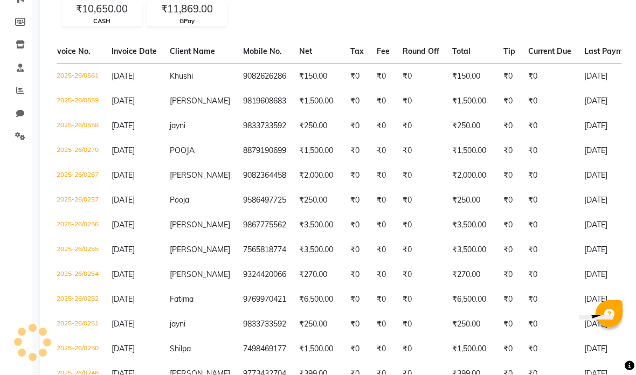
scroll to position [148, 0]
click at [209, 207] on td "Pooja" at bounding box center [199, 200] width 73 height 25
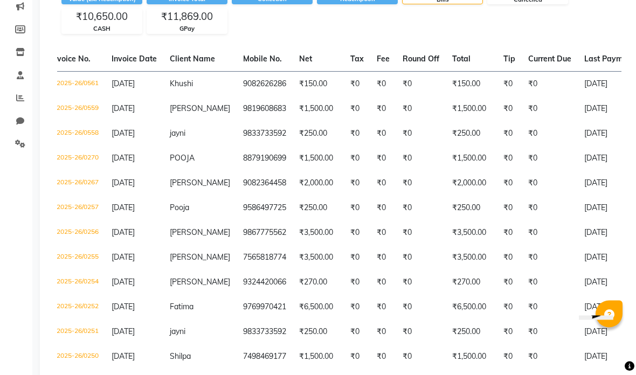
scroll to position [147, 0]
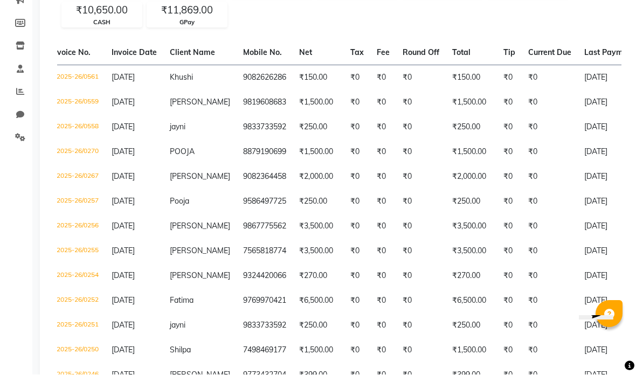
click at [271, 327] on td "9833733592" at bounding box center [265, 326] width 56 height 25
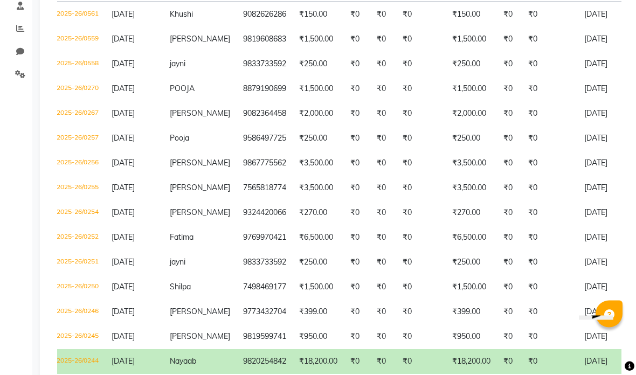
scroll to position [210, 0]
click at [302, 259] on td "₹250.00" at bounding box center [318, 262] width 51 height 25
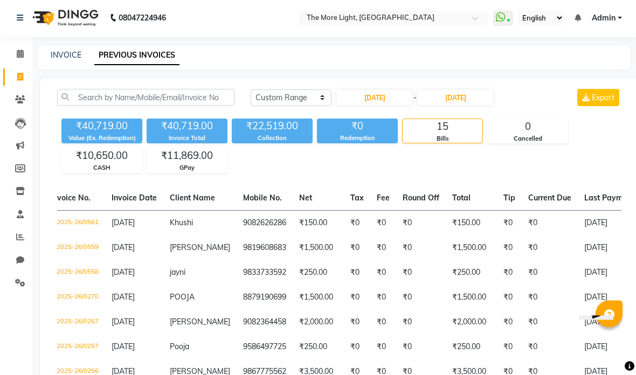
scroll to position [0, 0]
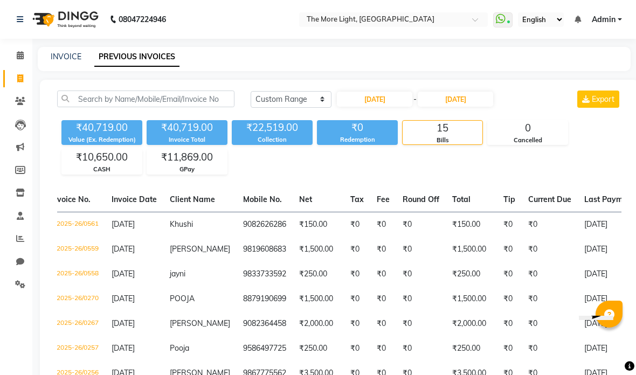
click at [15, 74] on span at bounding box center [20, 79] width 19 height 12
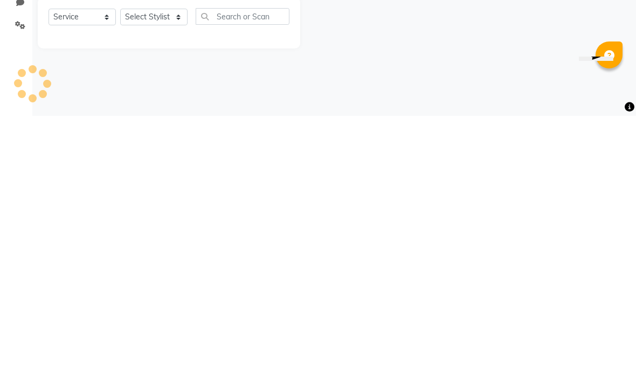
click at [547, 66] on div "08047224946 Select Location × The More Light, [GEOGRAPHIC_DATA] West WhatsApp S…" at bounding box center [318, 187] width 636 height 375
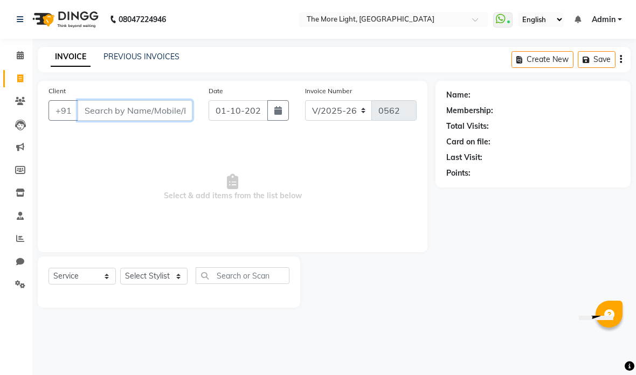
click at [179, 113] on input "Client" at bounding box center [135, 110] width 115 height 20
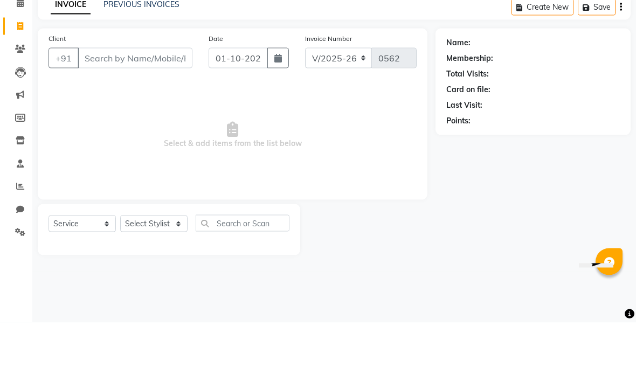
click at [575, 105] on div "Membership:" at bounding box center [533, 110] width 174 height 11
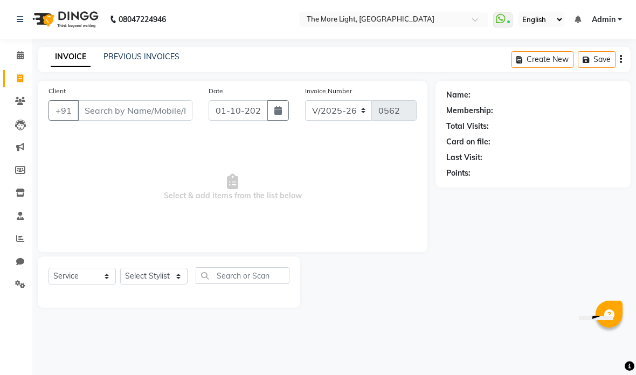
click at [162, 55] on link "PREVIOUS INVOICES" at bounding box center [141, 57] width 76 height 10
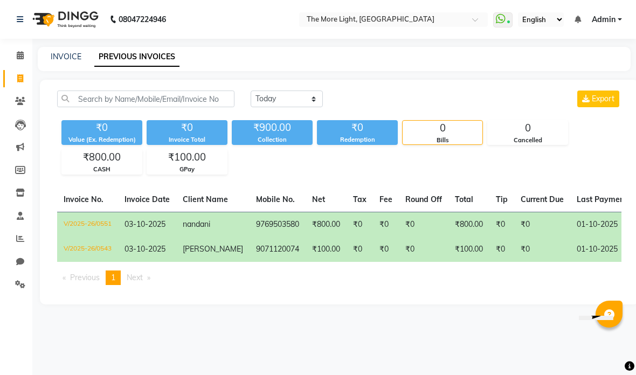
click at [273, 99] on select "[DATE] [DATE] Custom Range" at bounding box center [287, 99] width 72 height 17
click at [366, 102] on input "01-10-2025" at bounding box center [374, 99] width 75 height 15
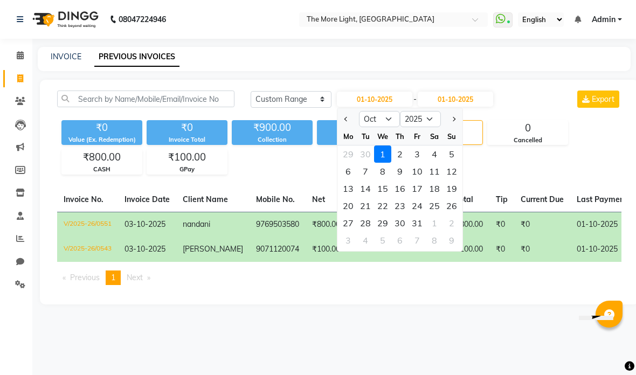
click at [371, 118] on select "Jan Feb Mar Apr May Jun [DATE] Aug Sep Oct Nov Dec" at bounding box center [379, 119] width 41 height 16
click at [414, 155] on div "5" at bounding box center [417, 154] width 17 height 17
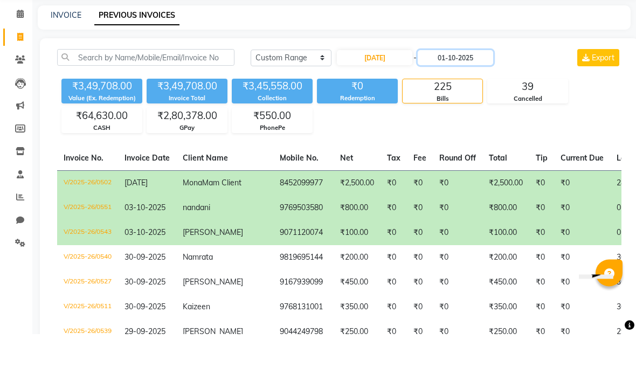
click at [465, 92] on input "01-10-2025" at bounding box center [455, 99] width 75 height 15
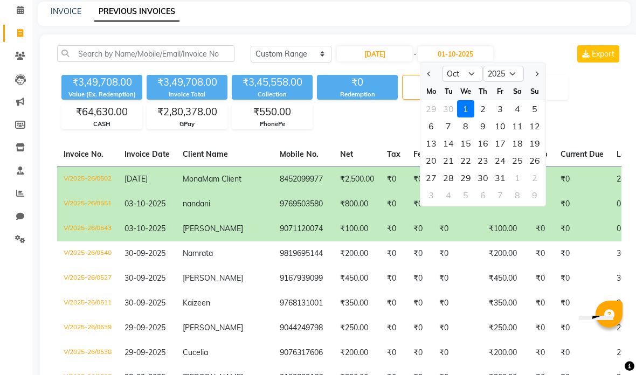
scroll to position [47, 0]
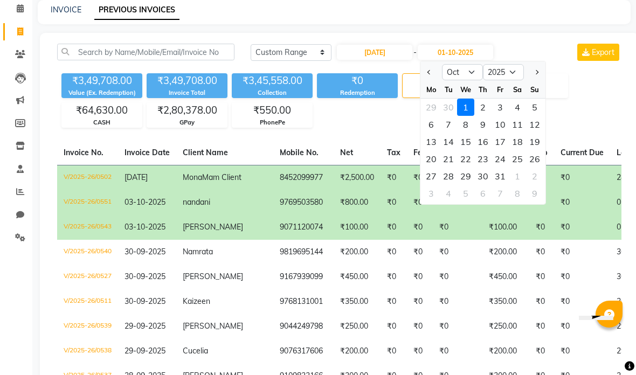
click at [457, 77] on select "Sep Oct Nov Dec" at bounding box center [462, 72] width 41 height 16
click at [502, 108] on div "5" at bounding box center [500, 107] width 17 height 17
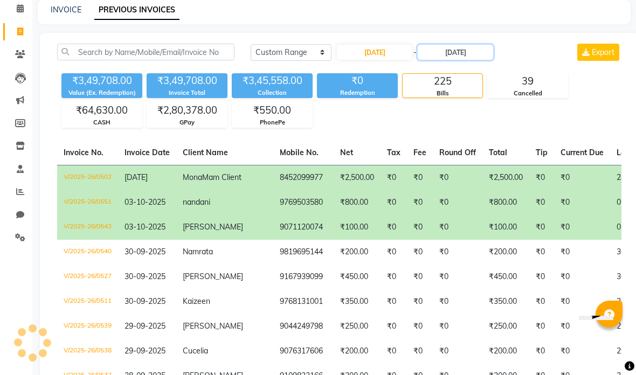
scroll to position [0, 0]
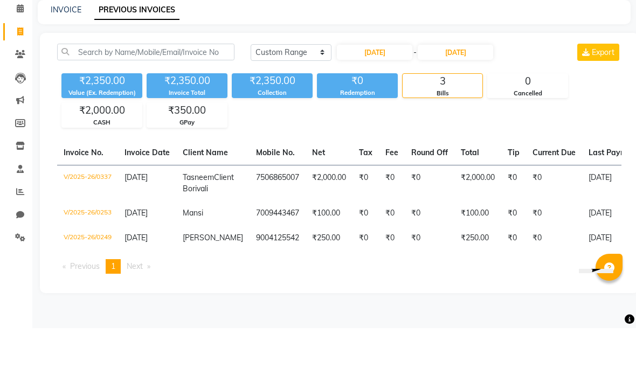
click at [605, 116] on div "₹2,350.00 Value (Ex. Redemption) ₹2,350.00 Invoice Total ₹2,350.00 Collection ₹…" at bounding box center [339, 145] width 564 height 59
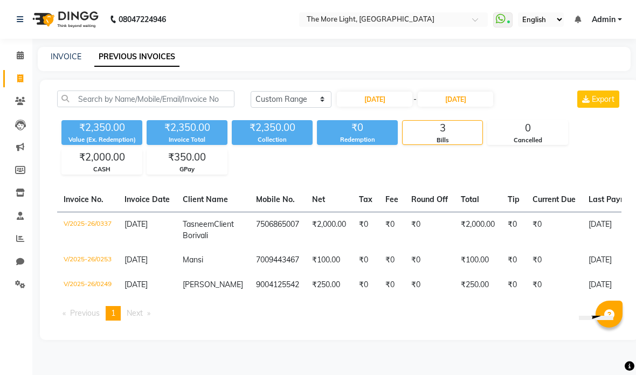
click at [60, 52] on link "INVOICE" at bounding box center [66, 57] width 31 height 10
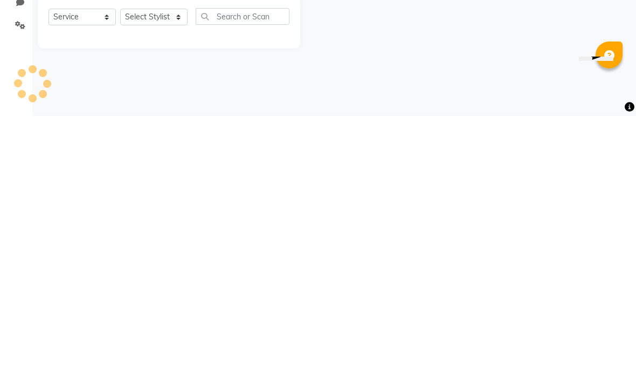
click at [451, 61] on main "INVOICE PREVIOUS INVOICES Create New Save Client +91 Date [DATE] Invoice Number…" at bounding box center [334, 185] width 604 height 277
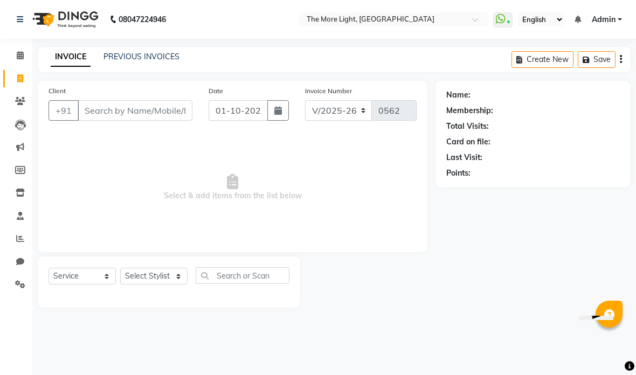
click at [130, 110] on input "Client" at bounding box center [135, 110] width 115 height 20
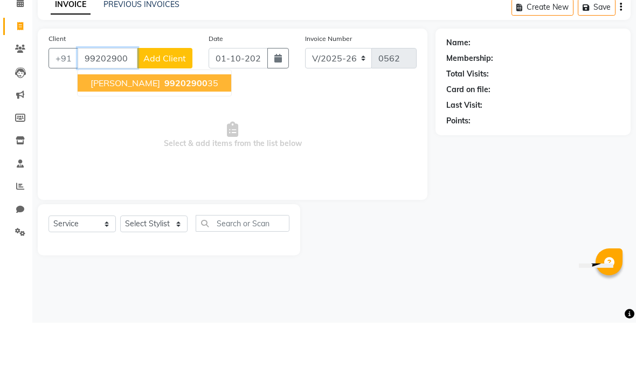
click at [164, 130] on span "99202900" at bounding box center [185, 135] width 43 height 11
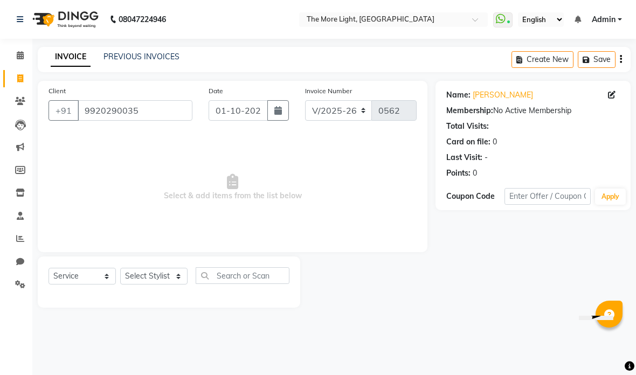
click at [271, 110] on button "button" at bounding box center [278, 110] width 22 height 20
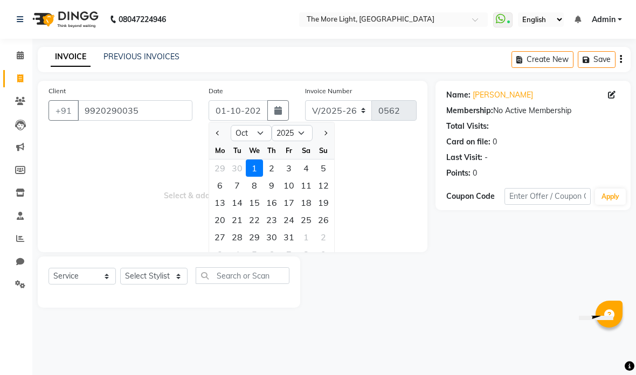
click at [258, 130] on select "Jan Feb Mar Apr May Jun [DATE] Aug Sep Oct Nov Dec" at bounding box center [251, 133] width 41 height 16
click at [294, 168] on div "5" at bounding box center [288, 168] width 17 height 17
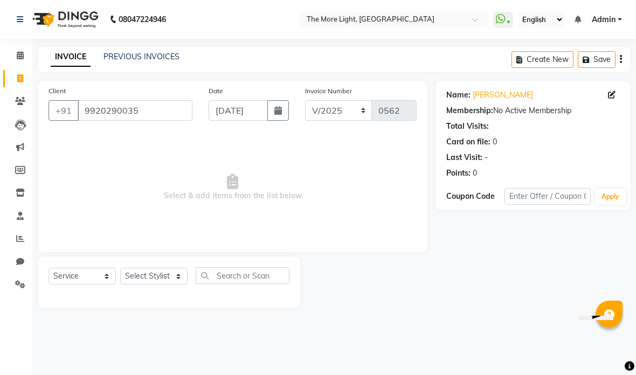
click at [153, 272] on select "Select Stylist [PERSON_NAME] anas [PERSON_NAME] [PERSON_NAME] Front [PERSON_NAM…" at bounding box center [153, 276] width 67 height 17
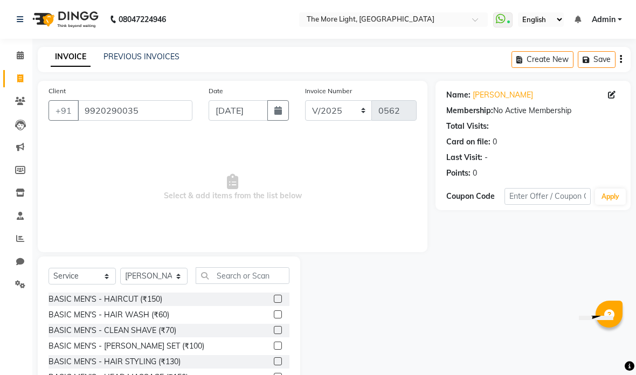
click at [246, 275] on input "text" at bounding box center [243, 275] width 94 height 17
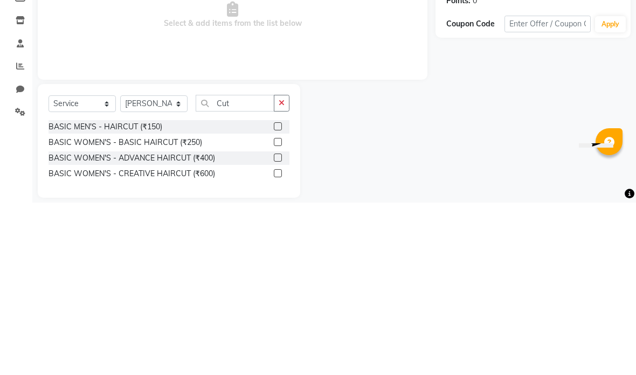
click at [435, 81] on div "Client [PHONE_NUMBER] Date [DATE] Invoice Number V/2025 V/[PHONE_NUMBER] Select…" at bounding box center [233, 225] width 406 height 289
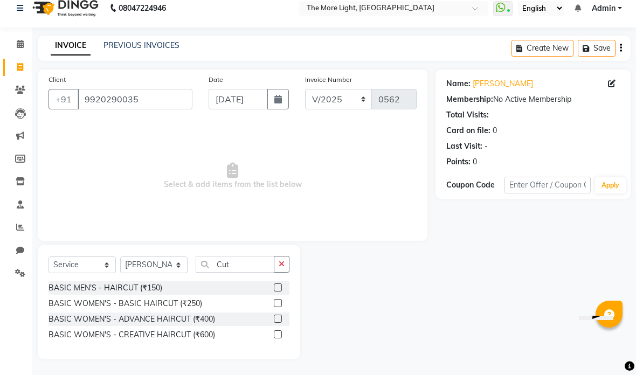
click at [278, 287] on label at bounding box center [278, 288] width 8 height 8
click at [278, 287] on input "checkbox" at bounding box center [277, 288] width 7 height 7
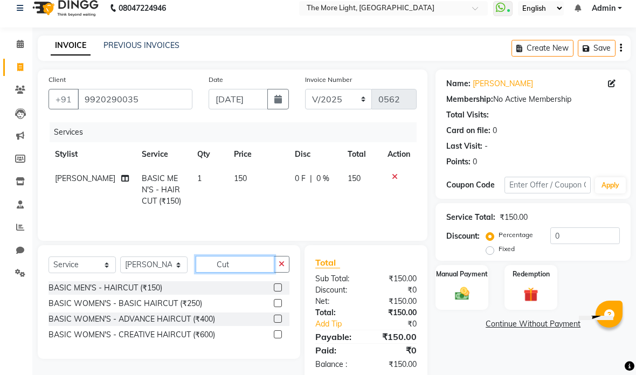
click at [255, 261] on input "Cut" at bounding box center [235, 264] width 79 height 17
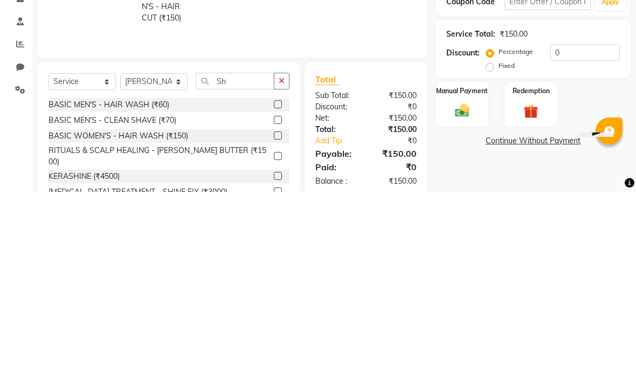
click at [374, 167] on td "150" at bounding box center [361, 190] width 40 height 47
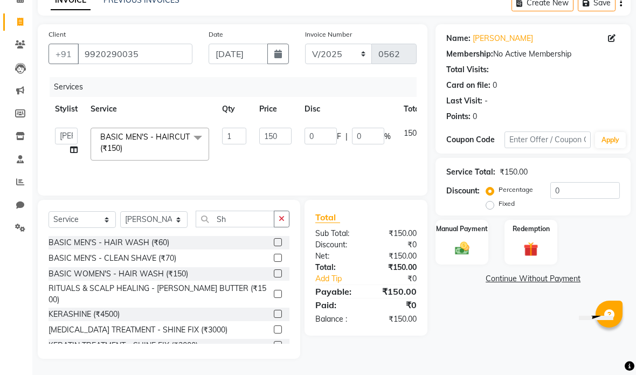
click at [280, 258] on label at bounding box center [278, 258] width 8 height 8
click at [280, 258] on input "checkbox" at bounding box center [277, 258] width 7 height 7
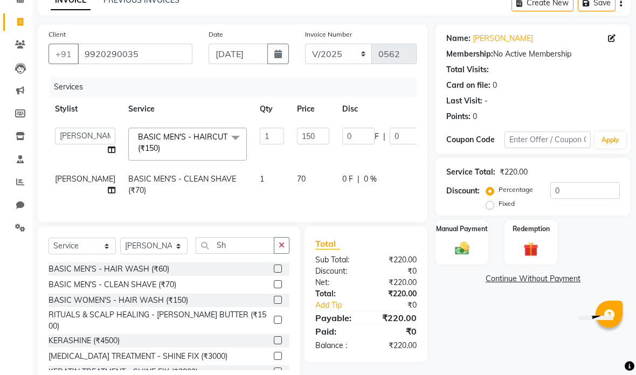
click at [291, 174] on td "70" at bounding box center [313, 185] width 45 height 36
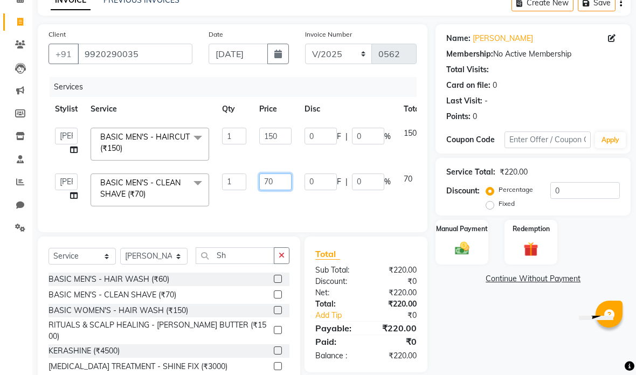
click at [288, 177] on input "70" at bounding box center [275, 182] width 32 height 17
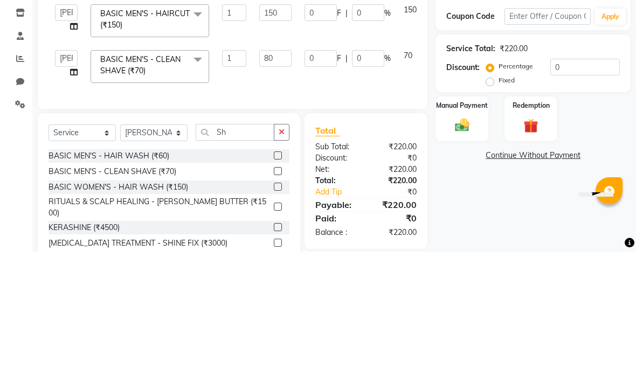
click at [416, 167] on td "70" at bounding box center [412, 190] width 31 height 46
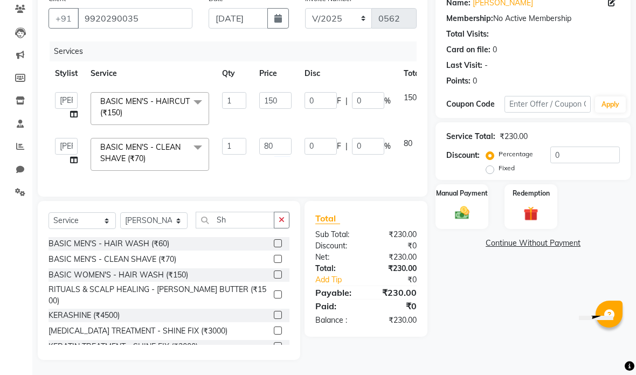
click at [473, 206] on img at bounding box center [462, 213] width 23 height 17
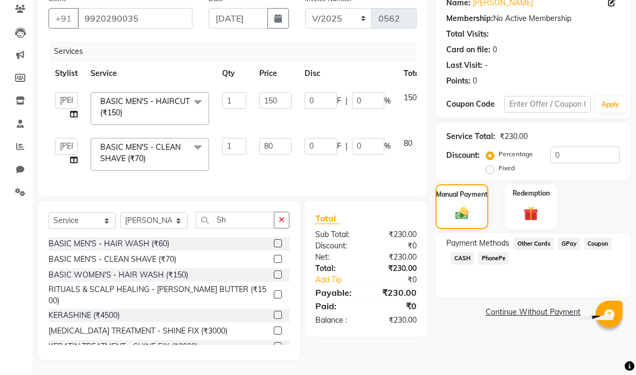
click at [461, 260] on span "CASH" at bounding box center [462, 258] width 23 height 12
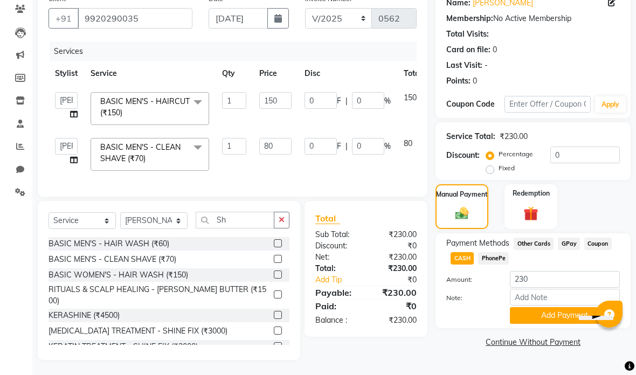
click at [534, 316] on button "Add Payment" at bounding box center [565, 315] width 110 height 17
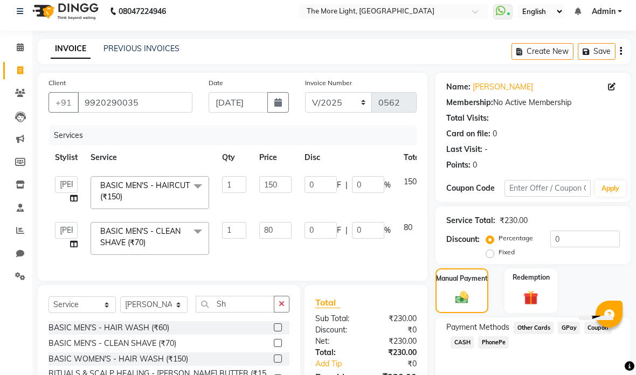
scroll to position [64, 0]
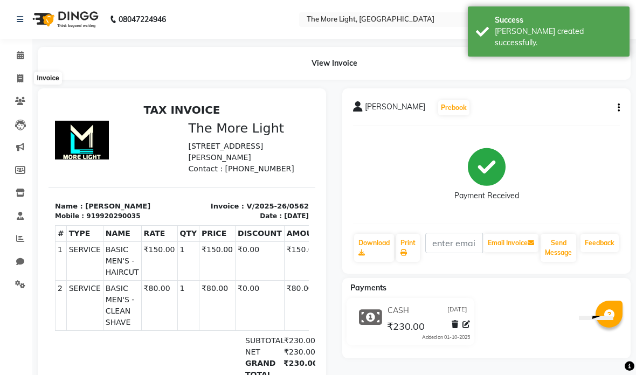
click at [17, 80] on icon at bounding box center [20, 78] width 6 height 8
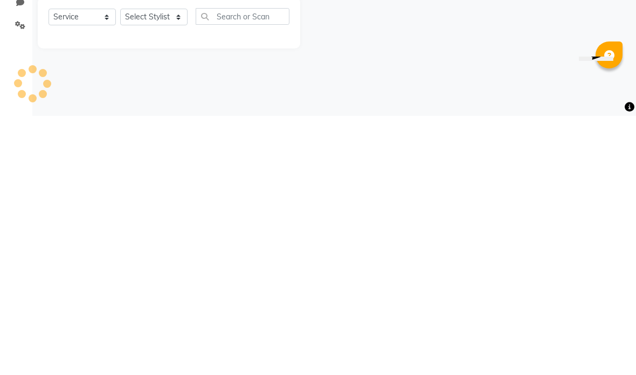
click at [519, 64] on main "INVOICE PREVIOUS INVOICES Create New Save Client +91 Date [DATE] Invoice Number…" at bounding box center [334, 185] width 604 height 277
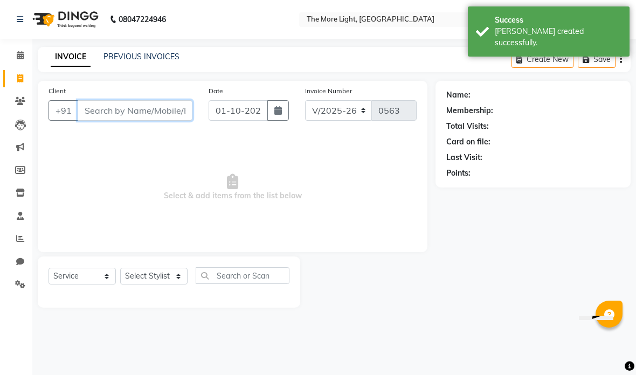
click at [170, 110] on input "Client" at bounding box center [135, 110] width 115 height 20
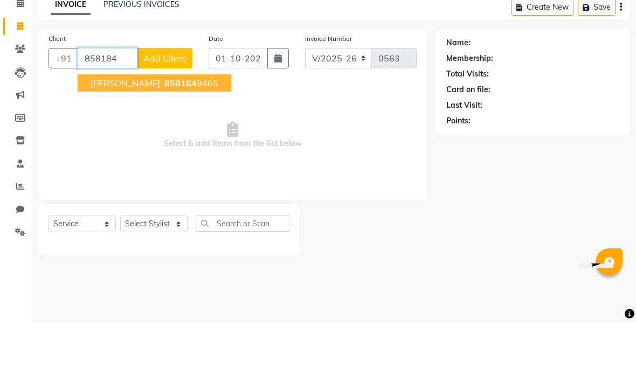
click at [178, 127] on button "[PERSON_NAME] 858184 9465" at bounding box center [155, 135] width 154 height 17
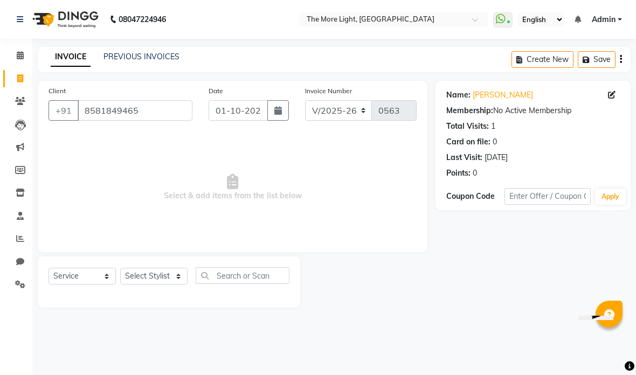
click at [288, 106] on button "button" at bounding box center [278, 110] width 22 height 20
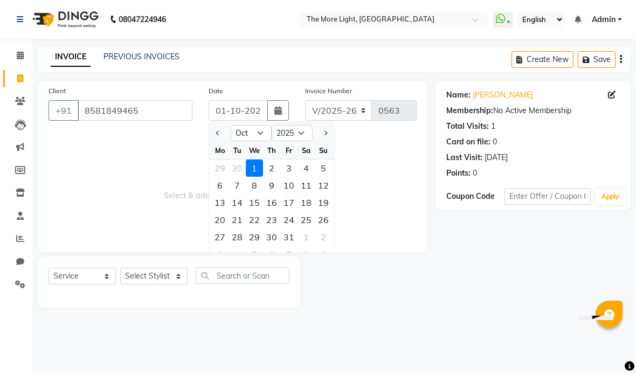
click at [253, 130] on select "Jan Feb Mar Apr May Jun [DATE] Aug Sep Oct Nov Dec" at bounding box center [251, 133] width 41 height 16
click at [292, 164] on div "5" at bounding box center [288, 168] width 17 height 17
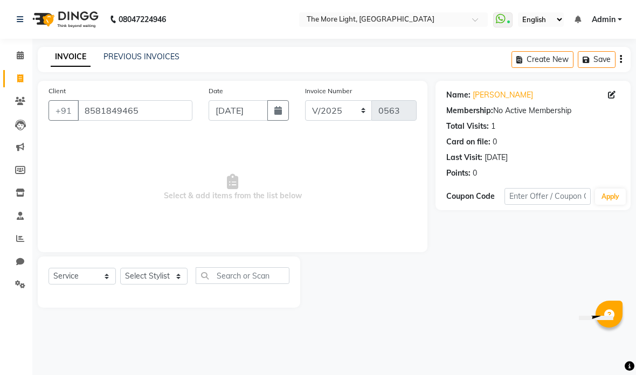
click at [139, 278] on select "Select Stylist [PERSON_NAME] anas [PERSON_NAME] [PERSON_NAME] Front [PERSON_NAM…" at bounding box center [153, 276] width 67 height 17
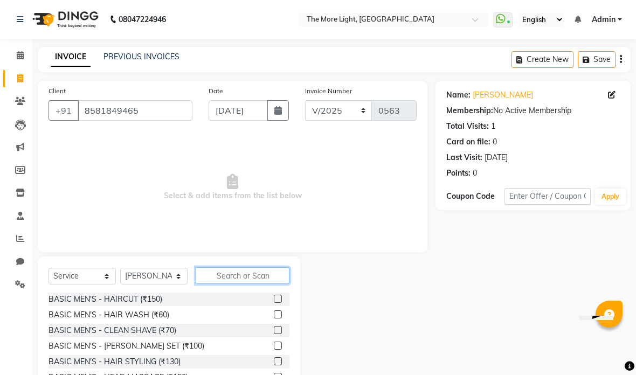
click at [249, 275] on input "text" at bounding box center [243, 275] width 94 height 17
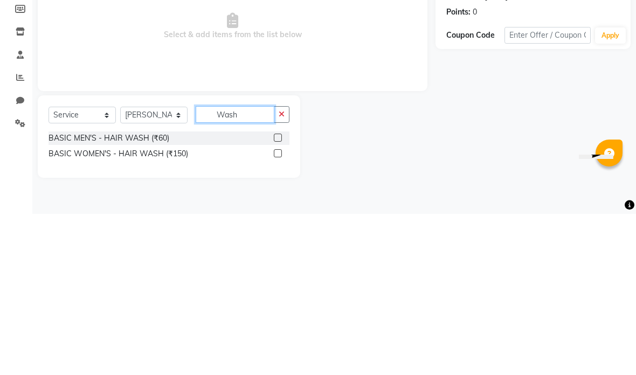
click at [471, 93] on div "Name: [PERSON_NAME] Membership: No Active Membership Total Visits: 1 Card on fi…" at bounding box center [536, 210] width 203 height 258
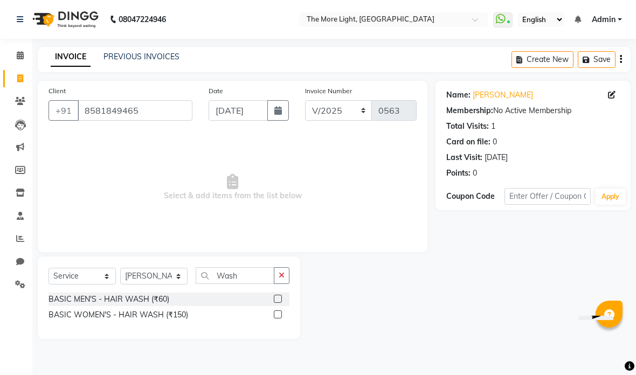
click at [258, 272] on input "Wash" at bounding box center [235, 275] width 79 height 17
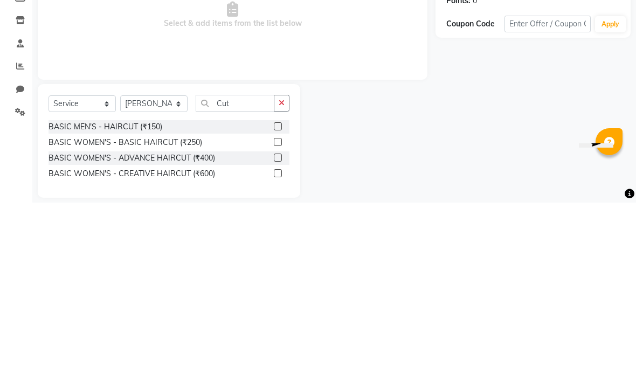
click at [463, 81] on div "Name: [PERSON_NAME] Membership: No Active Membership Total Visits: 1 Card on fi…" at bounding box center [536, 225] width 203 height 289
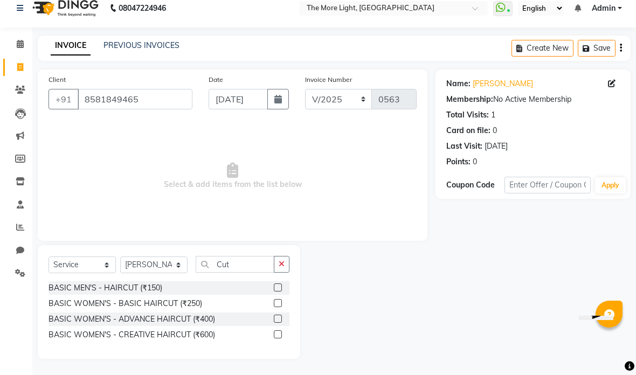
click at [278, 333] on label at bounding box center [278, 334] width 8 height 8
click at [278, 333] on input "checkbox" at bounding box center [277, 334] width 7 height 7
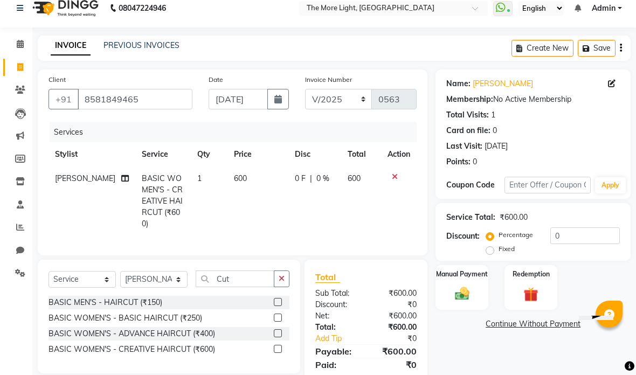
click at [499, 248] on label "Fixed" at bounding box center [507, 249] width 16 height 10
click at [493, 248] on input "Fixed" at bounding box center [492, 249] width 8 height 8
click at [583, 237] on input "0" at bounding box center [585, 235] width 70 height 17
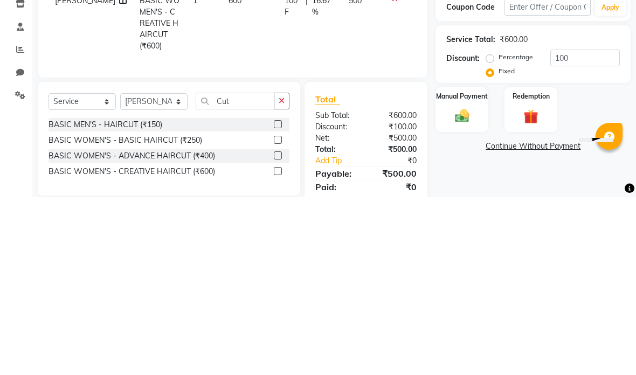
click at [599, 265] on div "Manual Payment Redemption" at bounding box center [532, 287] width 211 height 45
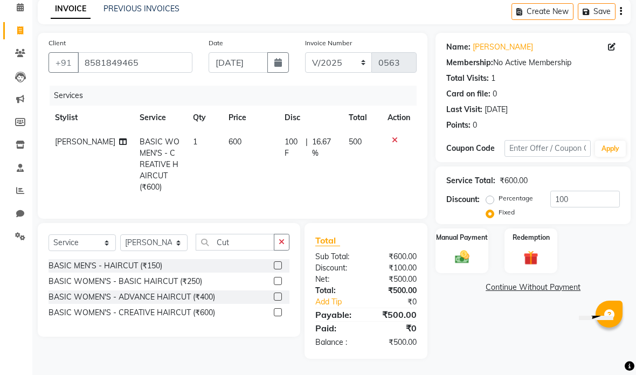
click at [467, 264] on img at bounding box center [462, 257] width 23 height 17
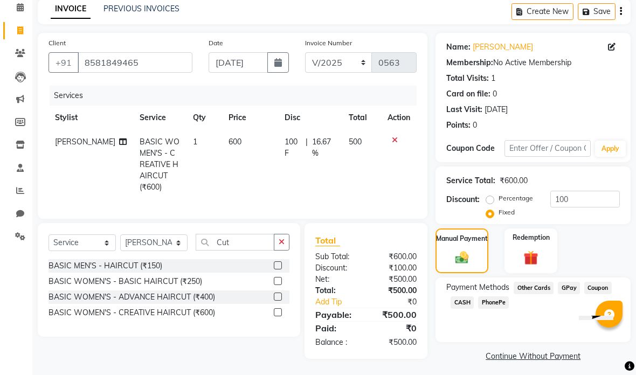
click at [465, 299] on span "CASH" at bounding box center [462, 302] width 23 height 12
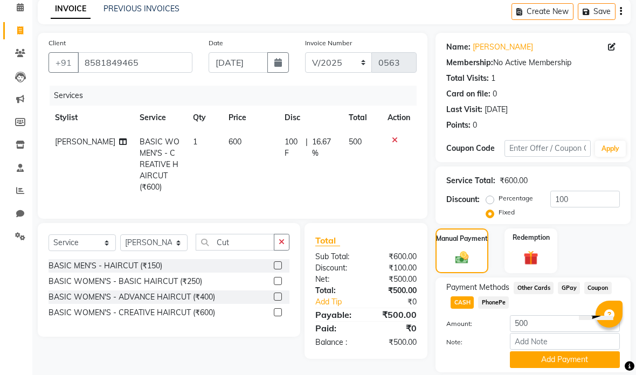
click at [549, 360] on button "Add Payment" at bounding box center [565, 359] width 110 height 17
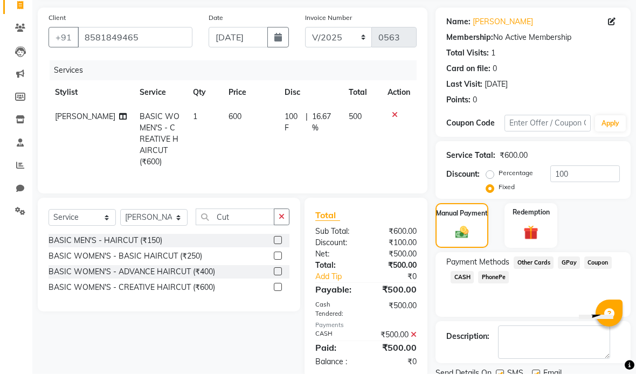
scroll to position [115, 0]
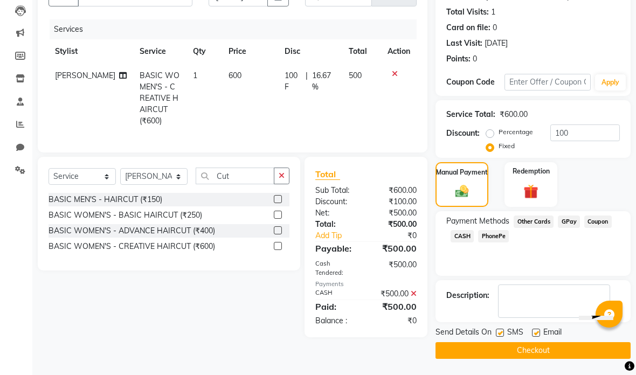
click at [557, 352] on button "Checkout" at bounding box center [532, 350] width 195 height 17
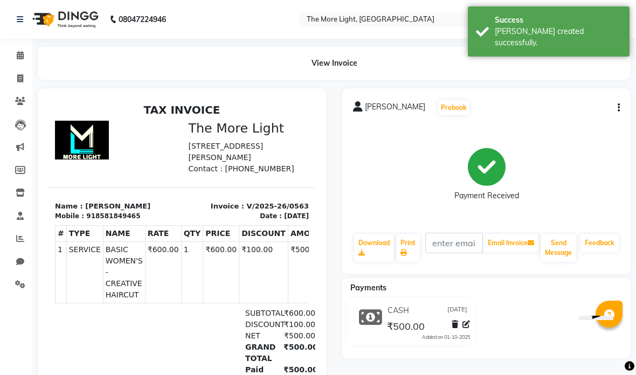
click at [12, 74] on span at bounding box center [20, 79] width 19 height 12
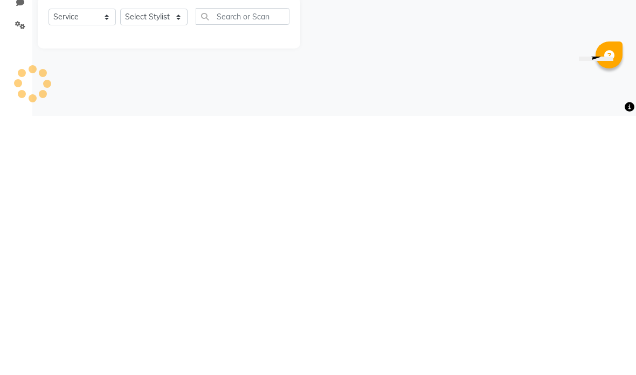
click at [378, 94] on div "08047224946 Select Location × The More Light, [GEOGRAPHIC_DATA] West WhatsApp S…" at bounding box center [318, 187] width 636 height 375
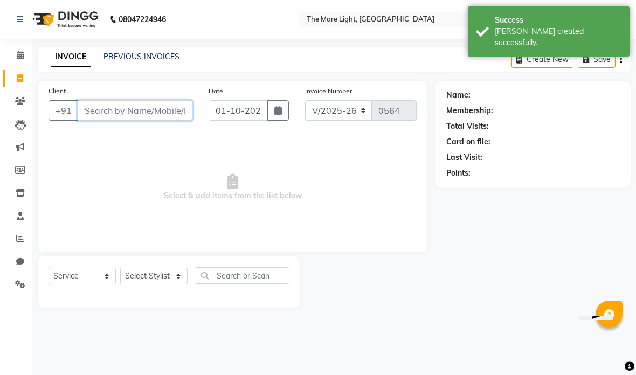
click at [176, 109] on input "Client" at bounding box center [135, 110] width 115 height 20
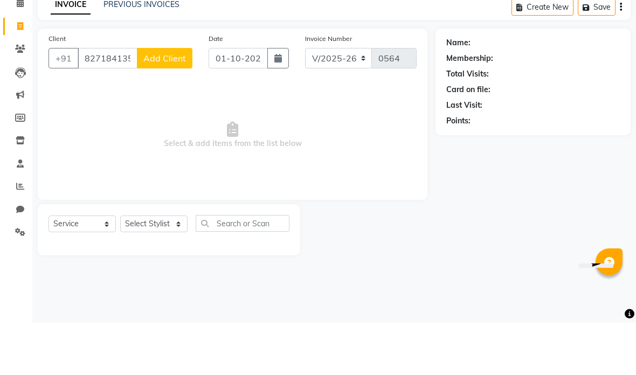
click at [177, 105] on span "Add Client" at bounding box center [164, 110] width 43 height 11
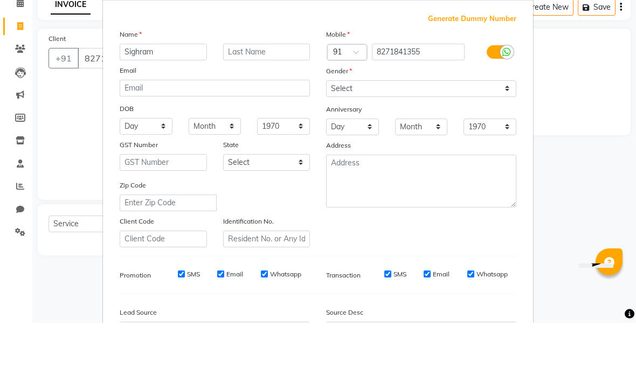
click at [363, 133] on select "Select [DEMOGRAPHIC_DATA] [DEMOGRAPHIC_DATA] Other Prefer Not To Say" at bounding box center [421, 141] width 190 height 17
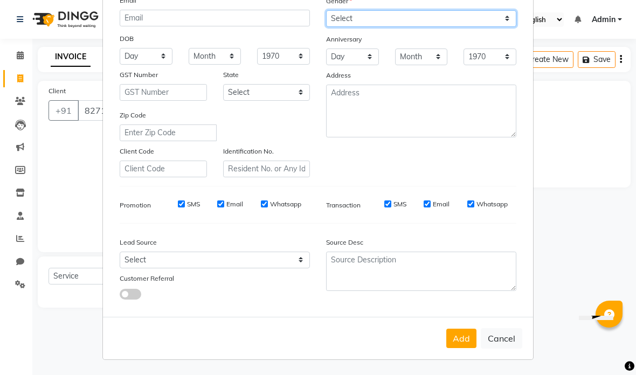
scroll to position [122, 0]
click at [465, 342] on button "Add" at bounding box center [461, 338] width 30 height 19
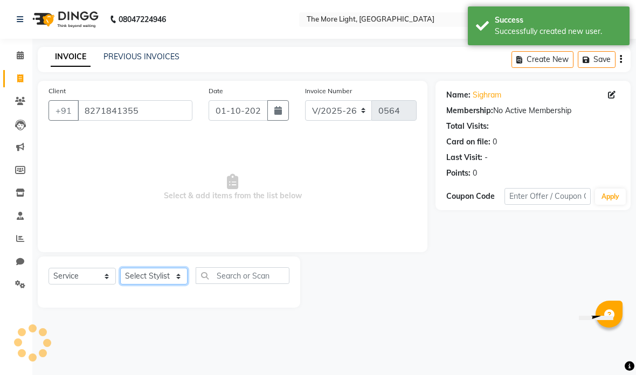
click at [159, 281] on select "Select Stylist [PERSON_NAME] anas [PERSON_NAME] [PERSON_NAME] Front [PERSON_NAM…" at bounding box center [153, 276] width 67 height 17
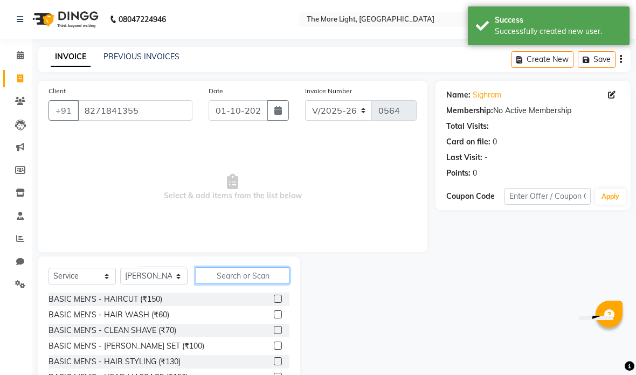
click at [241, 274] on input "text" at bounding box center [243, 275] width 94 height 17
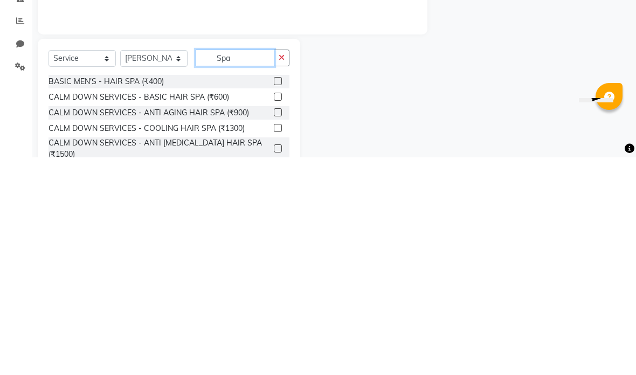
click at [501, 81] on div "Name: Sighram Membership: No Active Membership Total Visits: Card on file: 0 La…" at bounding box center [536, 248] width 203 height 335
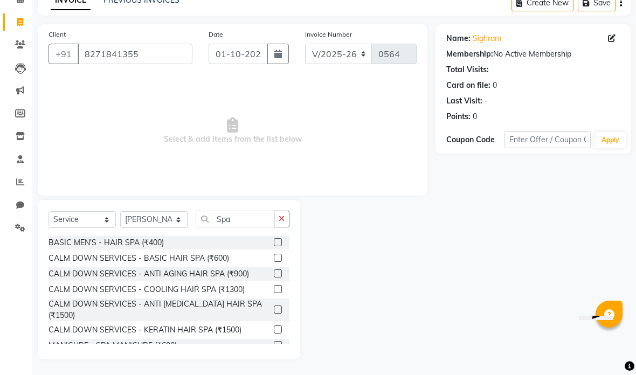
click at [277, 242] on label at bounding box center [278, 242] width 8 height 8
click at [277, 242] on input "checkbox" at bounding box center [277, 242] width 7 height 7
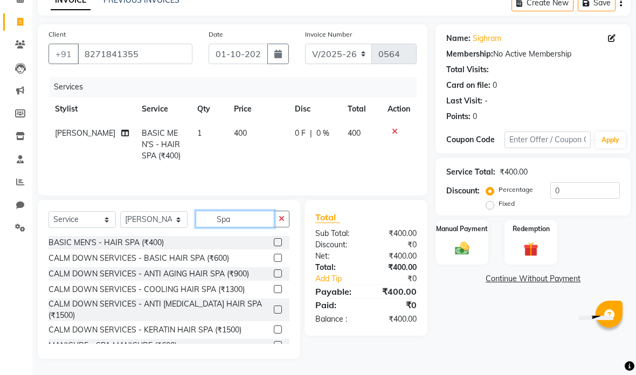
click at [244, 214] on input "Spa" at bounding box center [235, 219] width 79 height 17
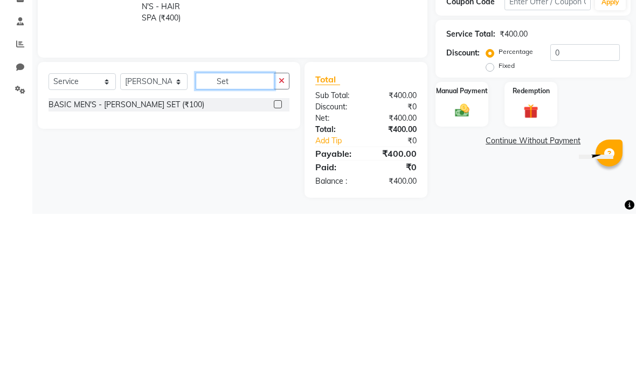
scroll to position [33, 0]
click at [358, 144] on td "400" at bounding box center [361, 167] width 40 height 47
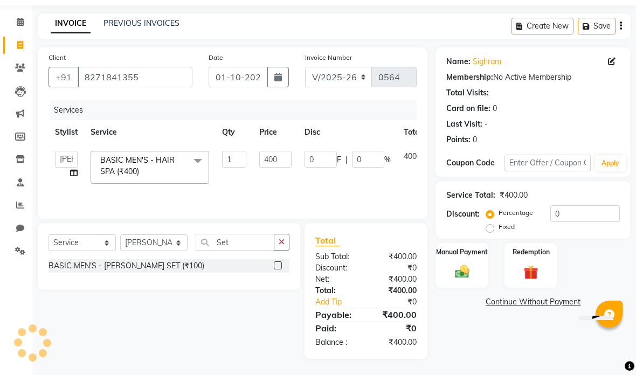
click at [274, 264] on label at bounding box center [278, 265] width 8 height 8
click at [274, 264] on input "checkbox" at bounding box center [277, 265] width 7 height 7
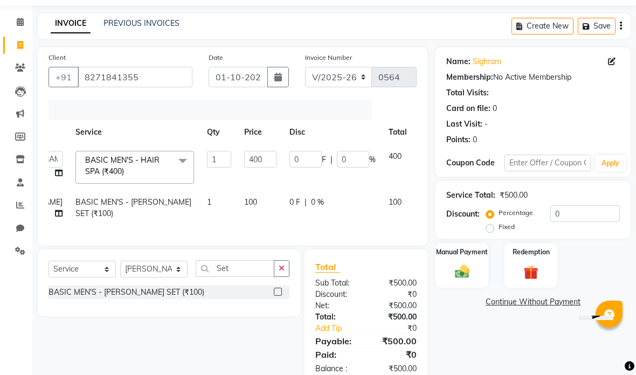
click at [468, 280] on img at bounding box center [462, 272] width 23 height 17
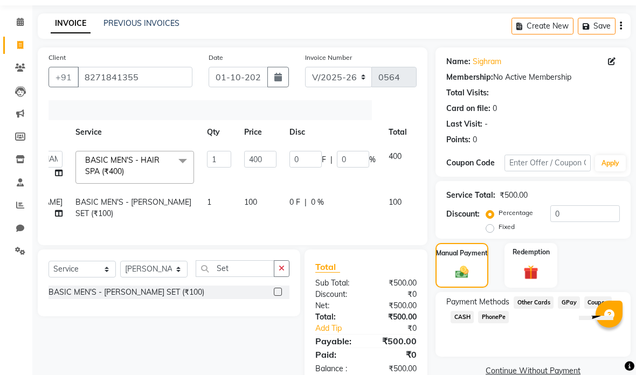
click at [459, 319] on span "CASH" at bounding box center [462, 317] width 23 height 12
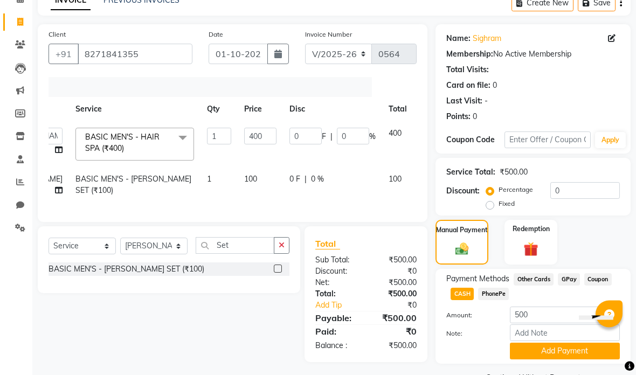
scroll to position [85, 0]
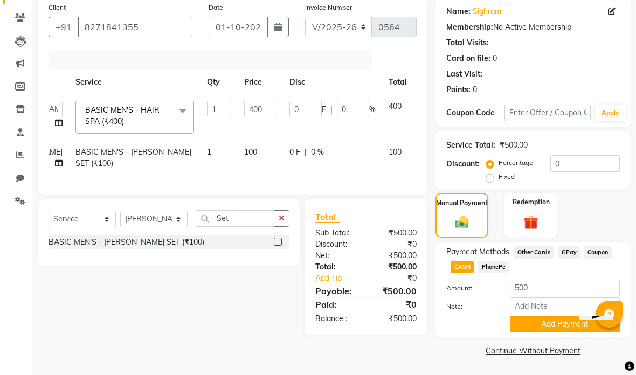
click at [540, 331] on button "Add Payment" at bounding box center [565, 324] width 110 height 17
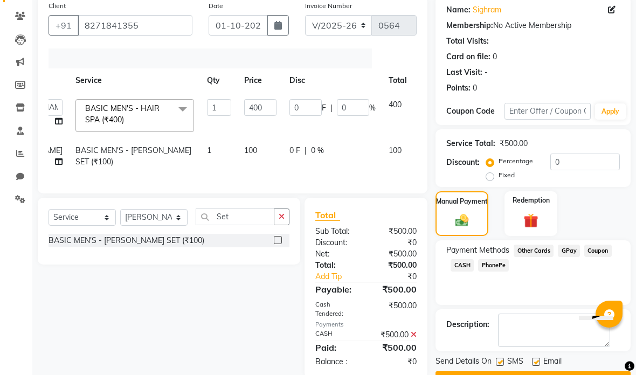
scroll to position [95, 0]
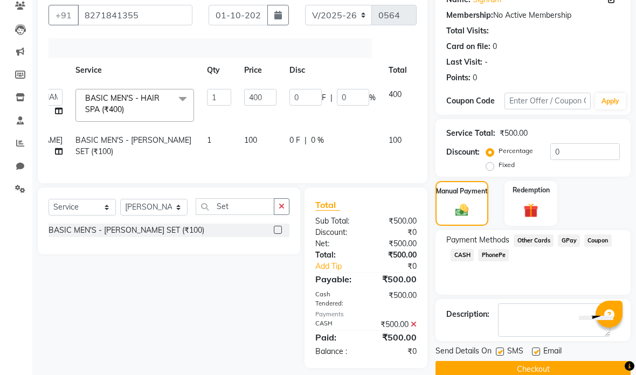
click at [549, 371] on button "Checkout" at bounding box center [532, 369] width 195 height 17
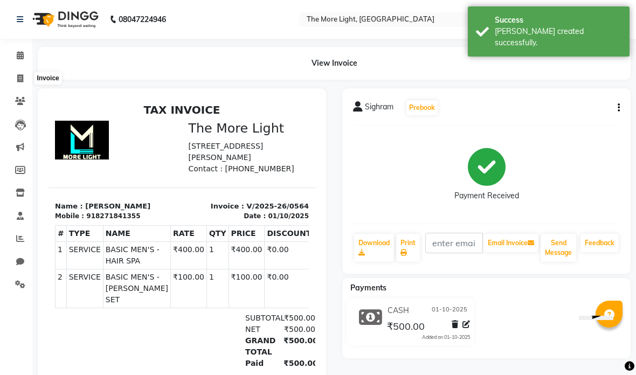
click at [16, 77] on span at bounding box center [20, 79] width 19 height 12
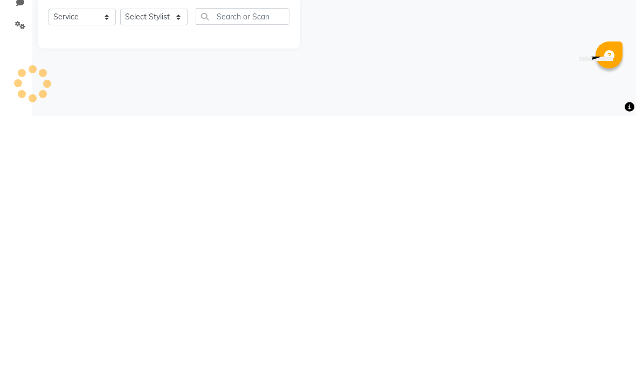
click at [459, 109] on div "08047224946 Select Location × The More Light, [GEOGRAPHIC_DATA] West WhatsApp S…" at bounding box center [318, 187] width 636 height 375
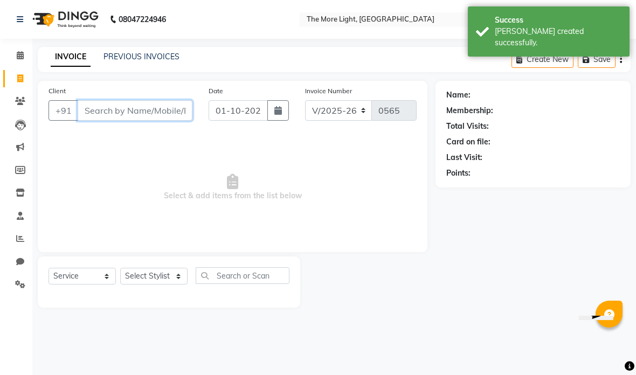
click at [149, 101] on input "Client" at bounding box center [135, 110] width 115 height 20
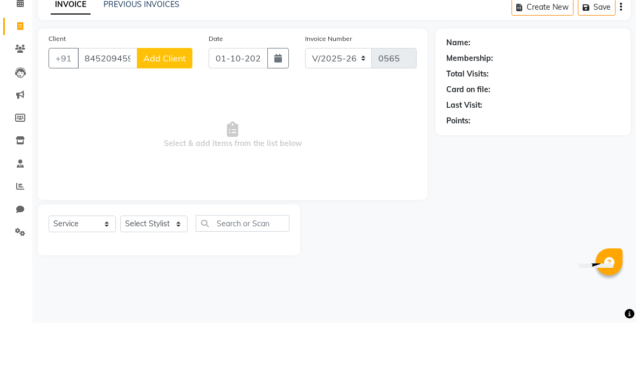
click at [164, 105] on span "Add Client" at bounding box center [164, 110] width 43 height 11
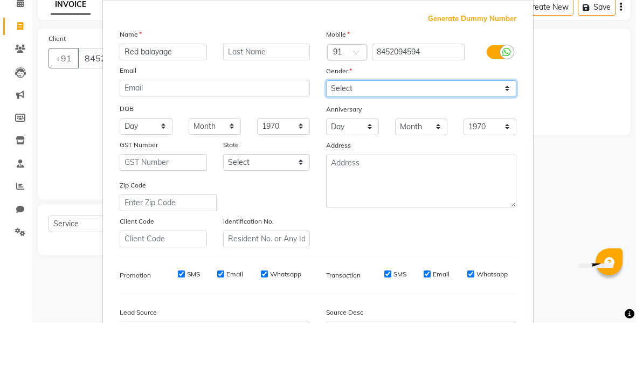
click at [451, 133] on select "Select [DEMOGRAPHIC_DATA] [DEMOGRAPHIC_DATA] Other Prefer Not To Say" at bounding box center [421, 141] width 190 height 17
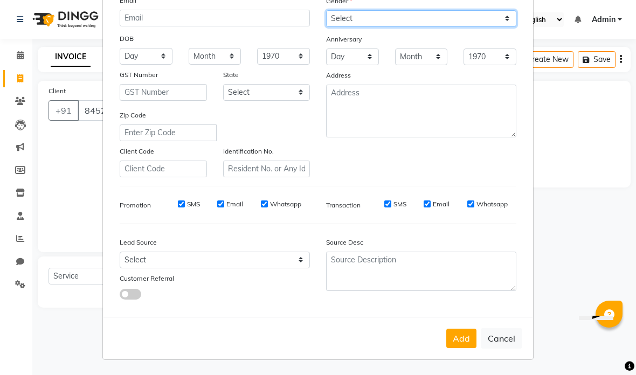
scroll to position [122, 0]
click at [461, 339] on button "Add" at bounding box center [461, 338] width 30 height 19
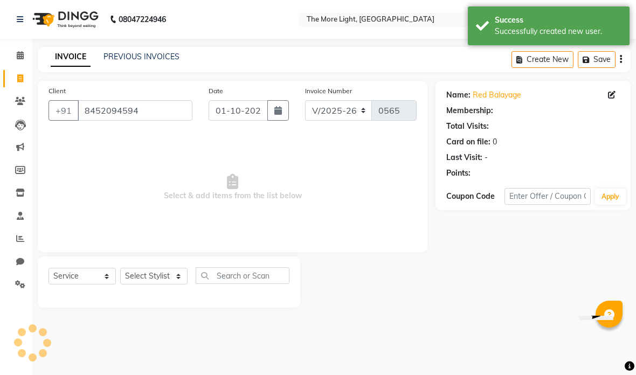
click at [283, 104] on button "button" at bounding box center [278, 110] width 22 height 20
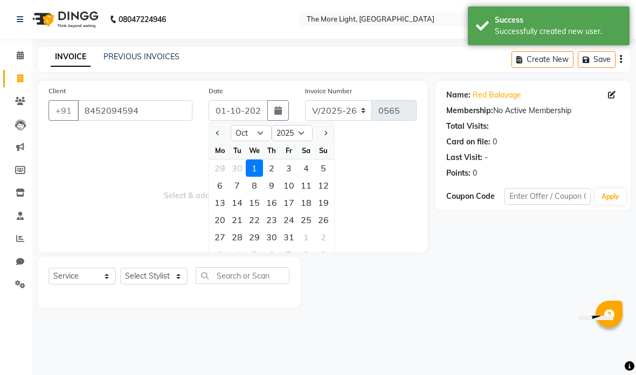
click at [262, 132] on select "Jan Feb Mar Apr May Jun [DATE] Aug Sep Oct Nov Dec" at bounding box center [251, 133] width 41 height 16
click at [286, 170] on div "5" at bounding box center [288, 168] width 17 height 17
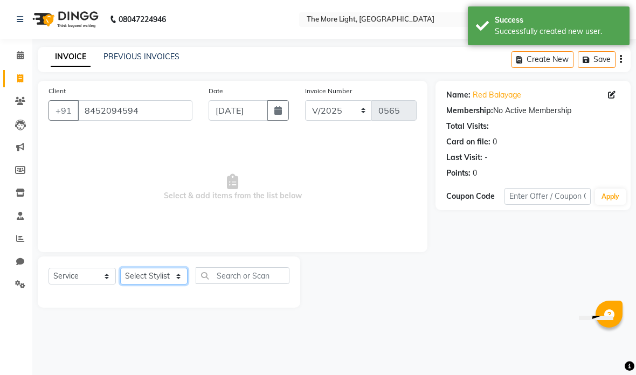
click at [169, 273] on select "Select Stylist [PERSON_NAME] anas [PERSON_NAME] [PERSON_NAME] Front [PERSON_NAM…" at bounding box center [153, 276] width 67 height 17
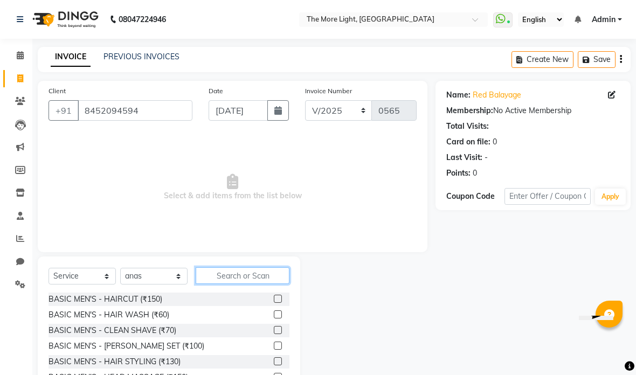
click at [248, 274] on input "text" at bounding box center [243, 275] width 94 height 17
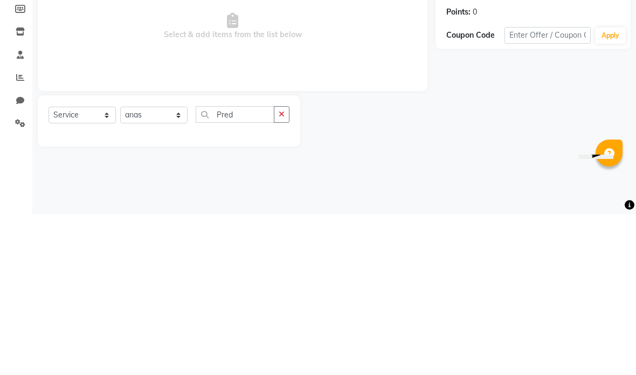
click at [399, 86] on div "Client [PHONE_NUMBER] Date [DATE] Invoice Number V/2025 V/[PHONE_NUMBER] Select…" at bounding box center [233, 166] width 390 height 171
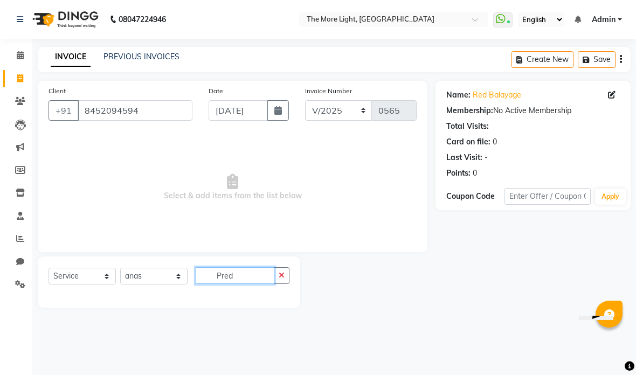
click at [255, 273] on input "Pred" at bounding box center [235, 275] width 79 height 17
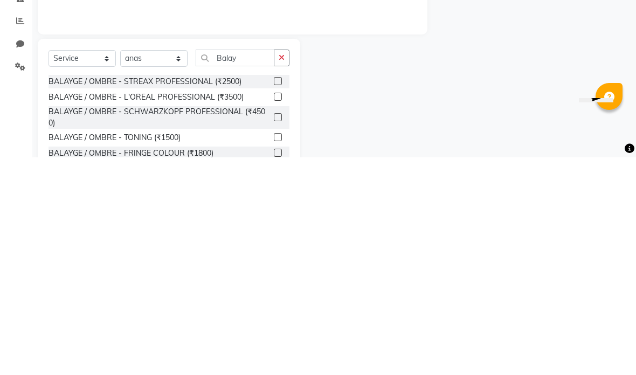
click at [433, 257] on div at bounding box center [367, 336] width 135 height 159
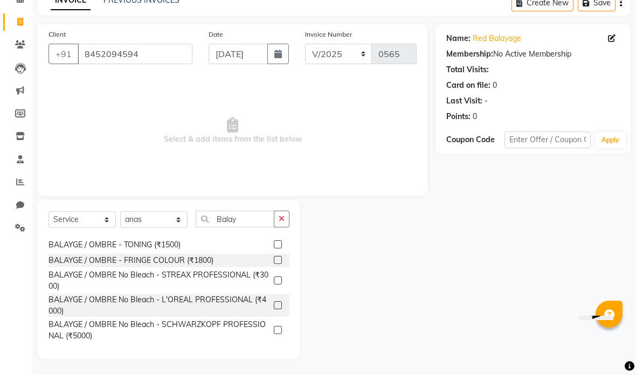
scroll to position [54, 0]
click at [278, 304] on label at bounding box center [278, 305] width 8 height 8
click at [278, 304] on input "checkbox" at bounding box center [277, 305] width 7 height 7
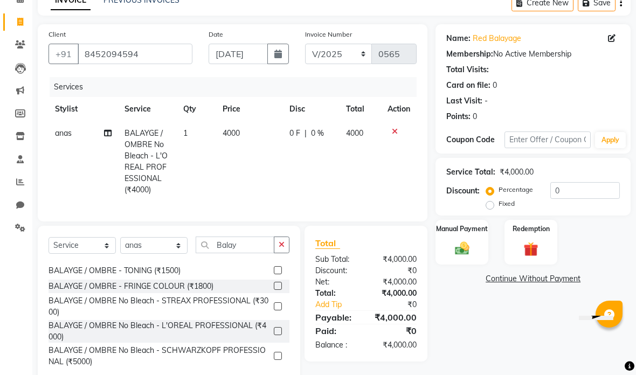
click at [474, 251] on img at bounding box center [462, 248] width 23 height 17
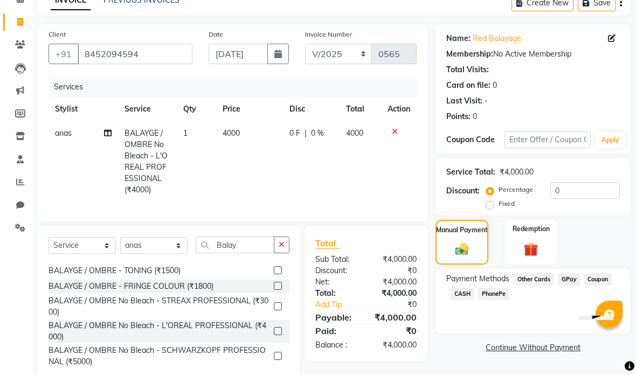
click at [566, 279] on span "GPay" at bounding box center [569, 279] width 22 height 12
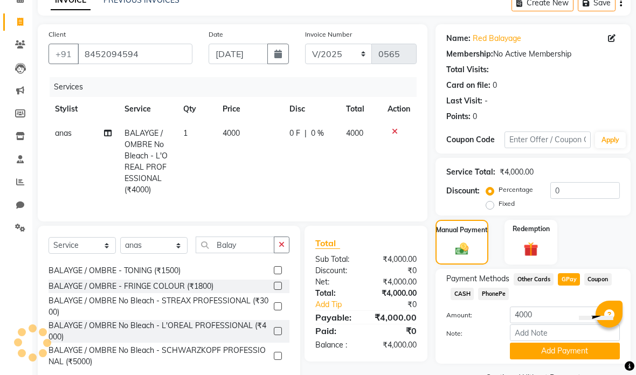
click at [562, 350] on button "Add Payment" at bounding box center [565, 351] width 110 height 17
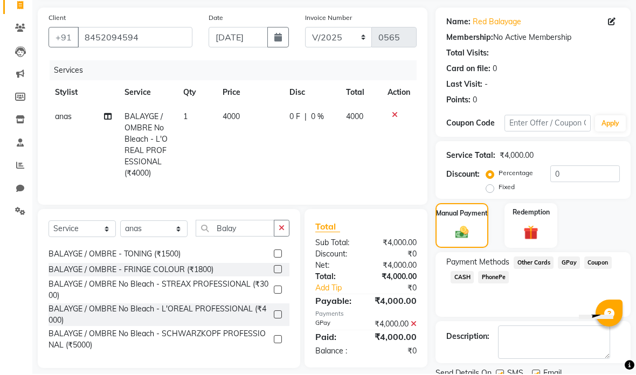
scroll to position [0, 0]
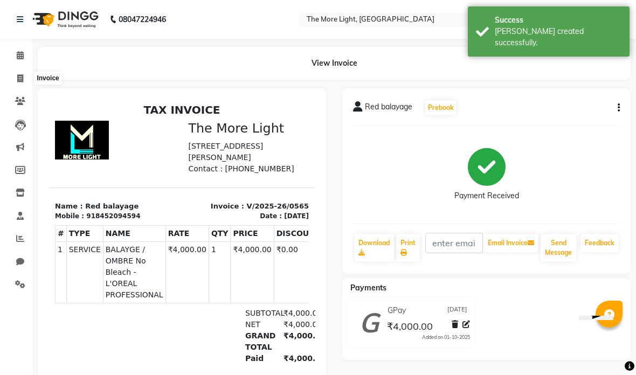
click at [15, 73] on span at bounding box center [20, 79] width 19 height 12
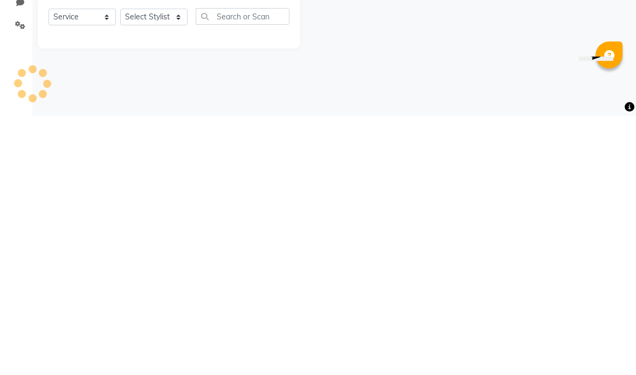
click at [388, 257] on div at bounding box center [367, 282] width 135 height 51
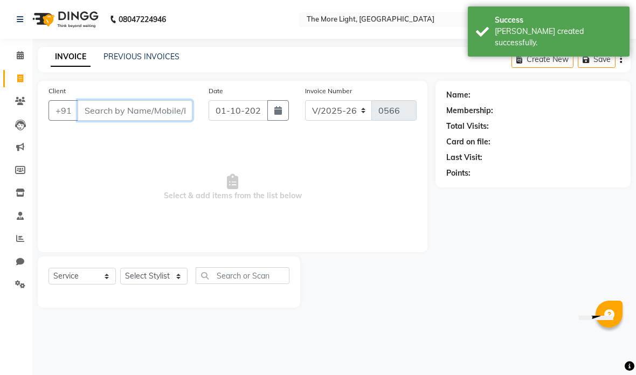
click at [101, 102] on input "Client" at bounding box center [135, 110] width 115 height 20
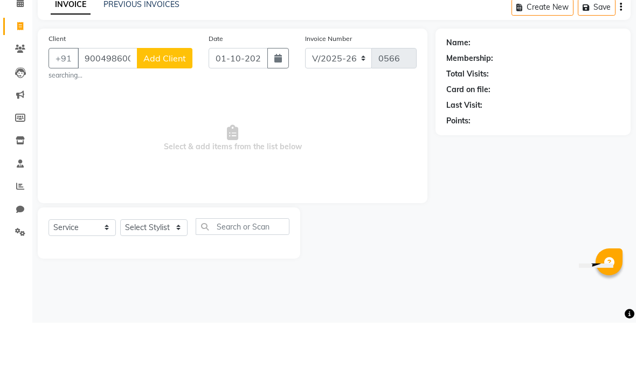
click at [170, 105] on span "Add Client" at bounding box center [164, 110] width 43 height 11
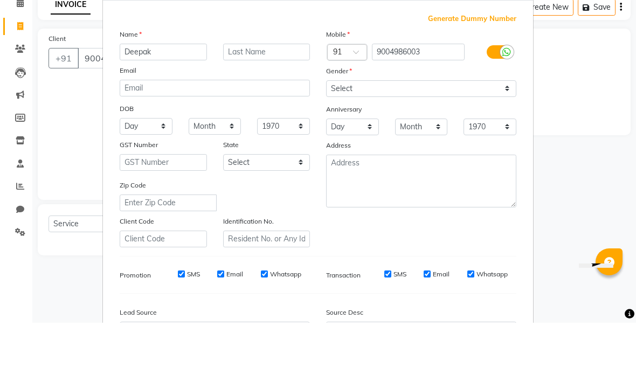
click at [429, 133] on select "Select [DEMOGRAPHIC_DATA] [DEMOGRAPHIC_DATA] Other Prefer Not To Say" at bounding box center [421, 141] width 190 height 17
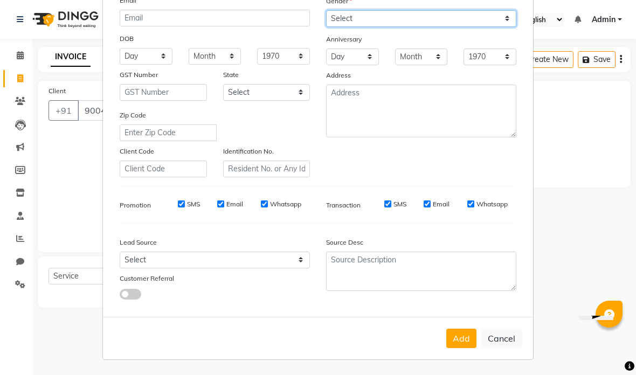
scroll to position [122, 0]
click at [463, 339] on button "Add" at bounding box center [461, 338] width 30 height 19
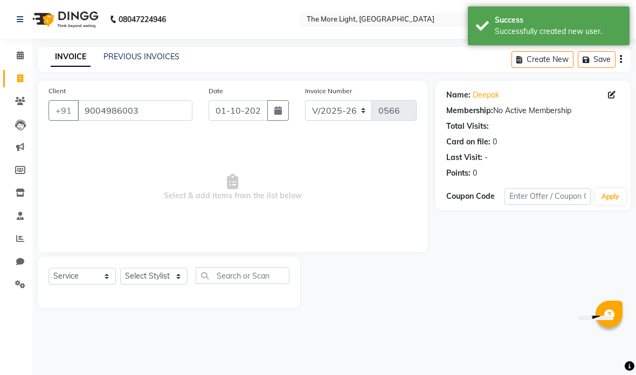
click at [287, 107] on button "button" at bounding box center [278, 110] width 22 height 20
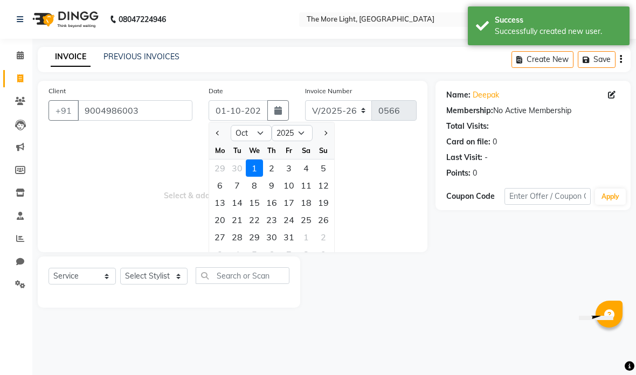
click at [263, 129] on select "Jan Feb Mar Apr May Jun [DATE] Aug Sep Oct Nov Dec" at bounding box center [251, 133] width 41 height 16
click at [294, 167] on div "5" at bounding box center [288, 168] width 17 height 17
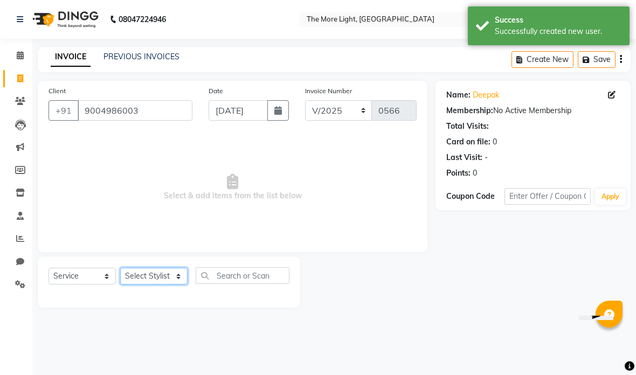
click at [171, 274] on select "Select Stylist [PERSON_NAME] anas [PERSON_NAME] [PERSON_NAME] Front [PERSON_NAM…" at bounding box center [153, 276] width 67 height 17
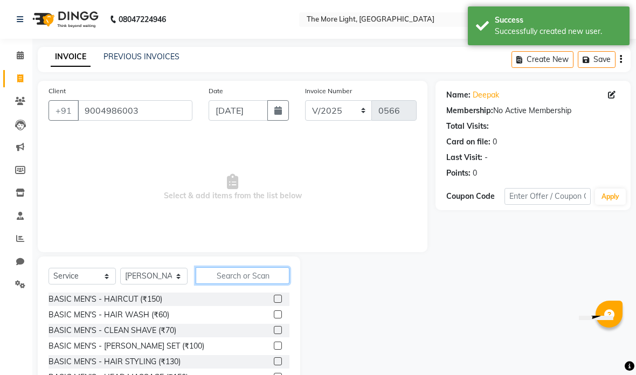
click at [224, 271] on input "text" at bounding box center [243, 275] width 94 height 17
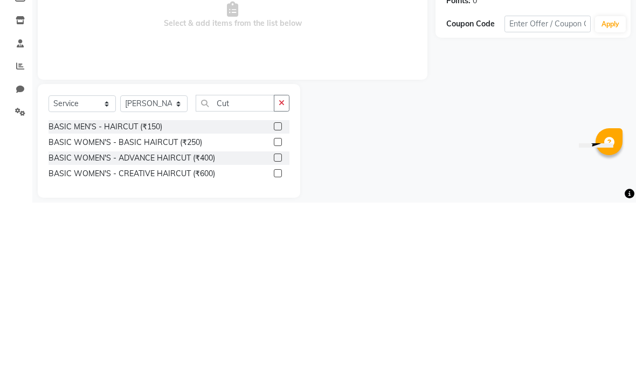
click at [430, 81] on div "Client [PHONE_NUMBER] Date [DATE] Invoice Number V/2025 V/[PHONE_NUMBER] Select…" at bounding box center [233, 225] width 406 height 289
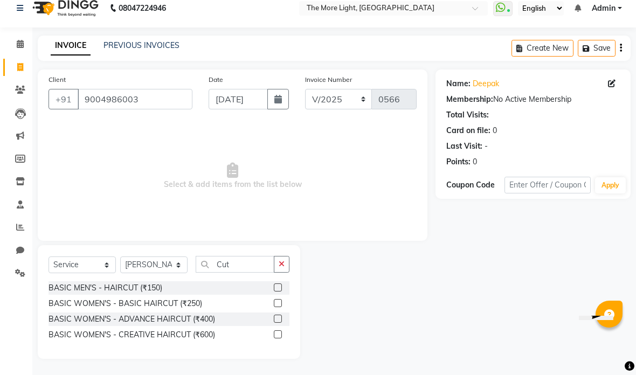
click at [276, 284] on label at bounding box center [278, 288] width 8 height 8
click at [276, 285] on input "checkbox" at bounding box center [277, 288] width 7 height 7
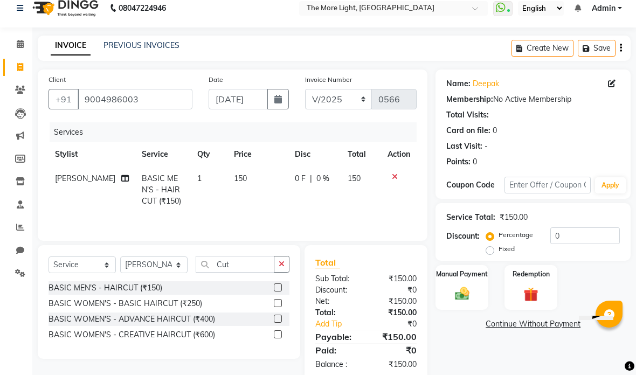
click at [463, 288] on img at bounding box center [462, 294] width 23 height 17
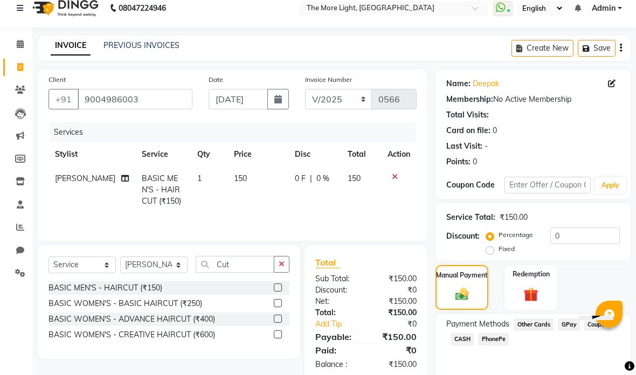
click at [564, 324] on span "GPay" at bounding box center [569, 325] width 22 height 12
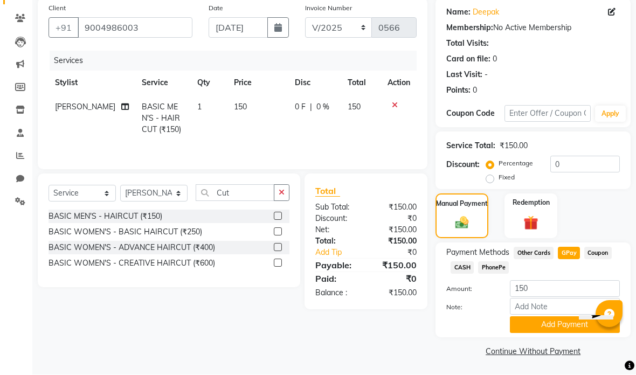
click at [563, 329] on button "Add Payment" at bounding box center [565, 325] width 110 height 17
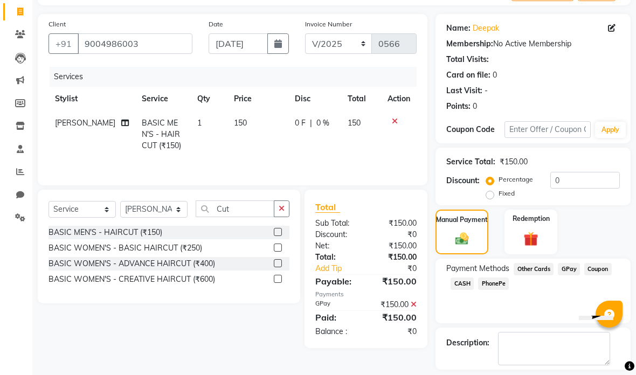
scroll to position [72, 0]
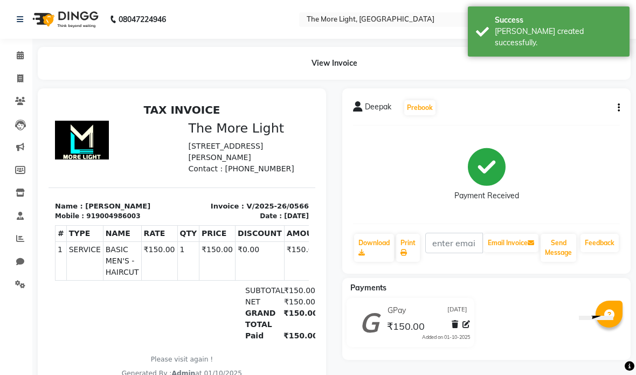
click at [16, 72] on link "Invoice" at bounding box center [16, 79] width 26 height 18
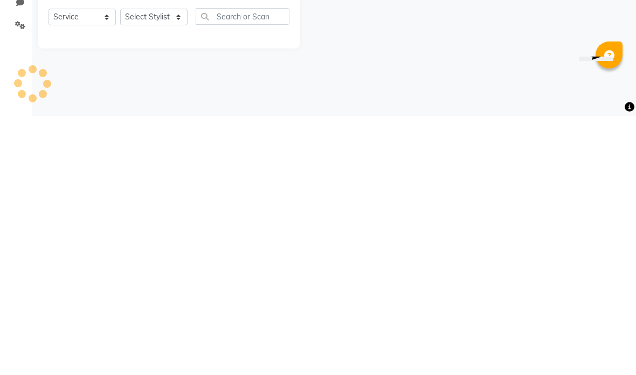
click at [441, 76] on div "08047224946 Select Location × The More Light, [GEOGRAPHIC_DATA] West WhatsApp S…" at bounding box center [318, 187] width 636 height 375
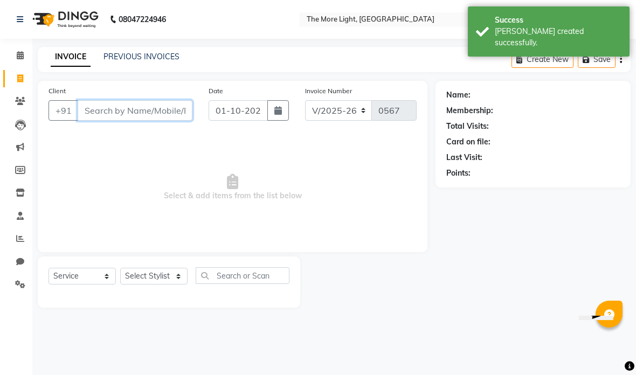
click at [100, 115] on input "Client" at bounding box center [135, 110] width 115 height 20
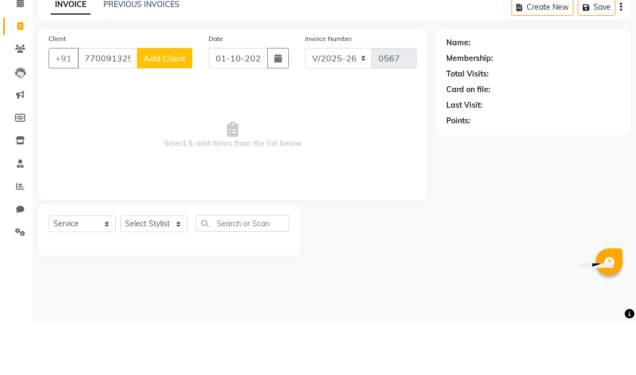
click at [176, 105] on span "Add Client" at bounding box center [164, 110] width 43 height 11
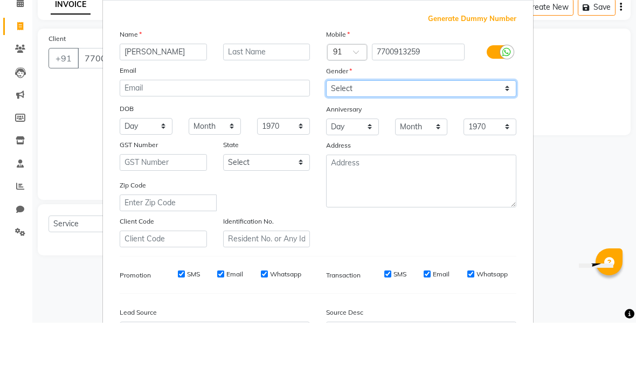
click at [360, 133] on select "Select [DEMOGRAPHIC_DATA] [DEMOGRAPHIC_DATA] Other Prefer Not To Say" at bounding box center [421, 141] width 190 height 17
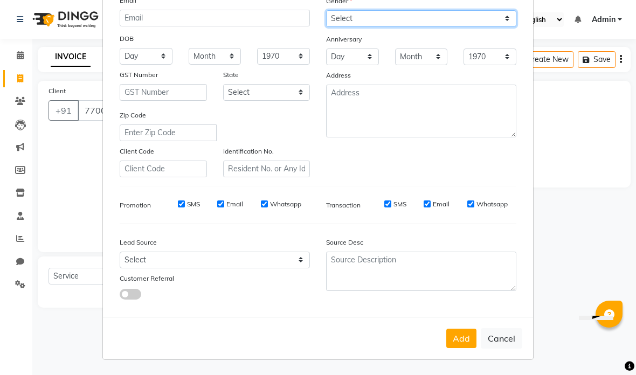
scroll to position [122, 0]
click at [460, 345] on button "Add" at bounding box center [461, 338] width 30 height 19
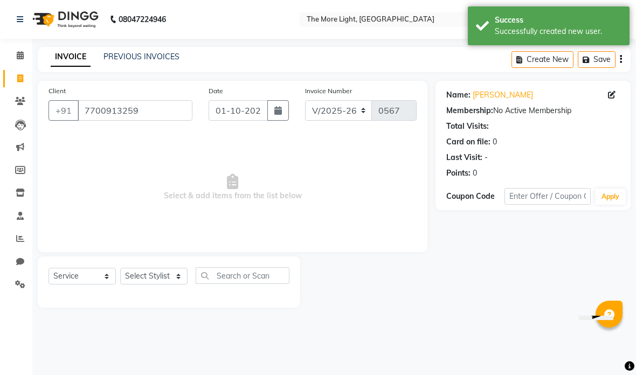
click at [277, 108] on icon "button" at bounding box center [278, 110] width 8 height 9
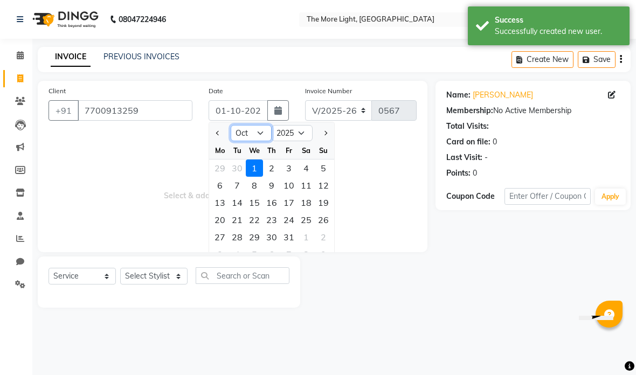
click at [262, 131] on select "Jan Feb Mar Apr May Jun [DATE] Aug Sep Oct Nov Dec" at bounding box center [251, 133] width 41 height 16
click at [296, 167] on div "5" at bounding box center [288, 168] width 17 height 17
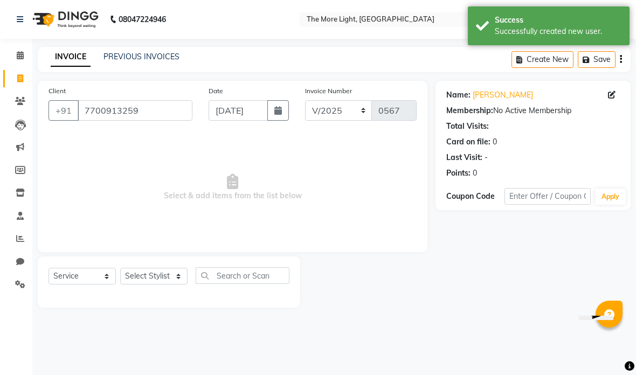
click at [175, 280] on select "Select Stylist [PERSON_NAME] anas [PERSON_NAME] [PERSON_NAME] Front [PERSON_NAM…" at bounding box center [153, 276] width 67 height 17
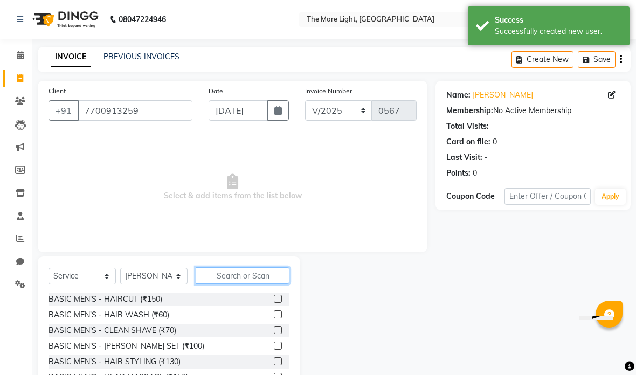
click at [247, 274] on input "text" at bounding box center [243, 275] width 94 height 17
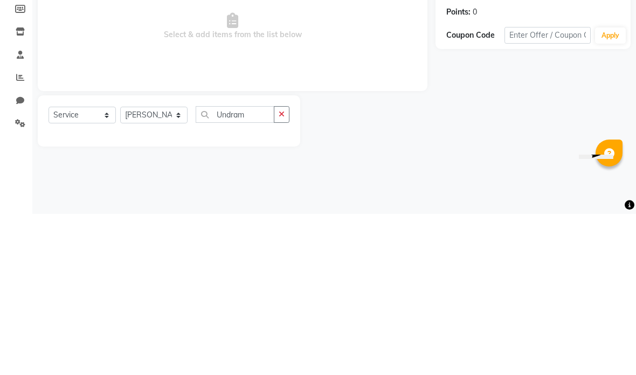
click at [495, 82] on div "Name: [PERSON_NAME] Membership: No Active Membership Total Visits: Card on file…" at bounding box center [536, 194] width 203 height 227
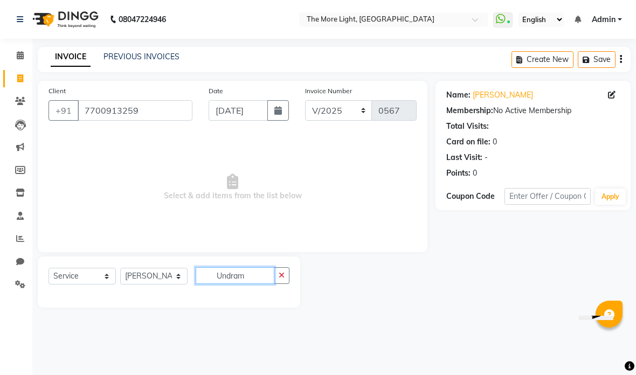
click at [258, 272] on input "Undram" at bounding box center [235, 275] width 79 height 17
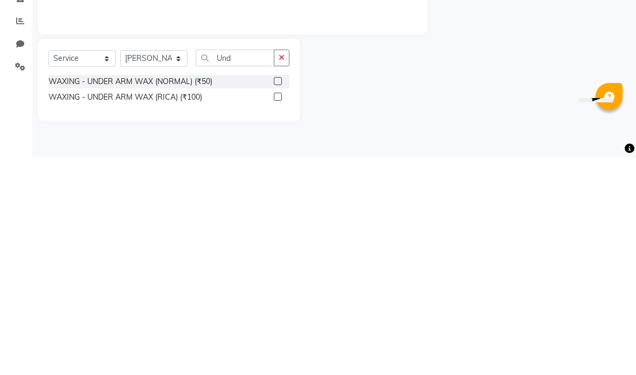
click at [276, 310] on label at bounding box center [278, 314] width 8 height 8
click at [276, 312] on input "checkbox" at bounding box center [277, 315] width 7 height 7
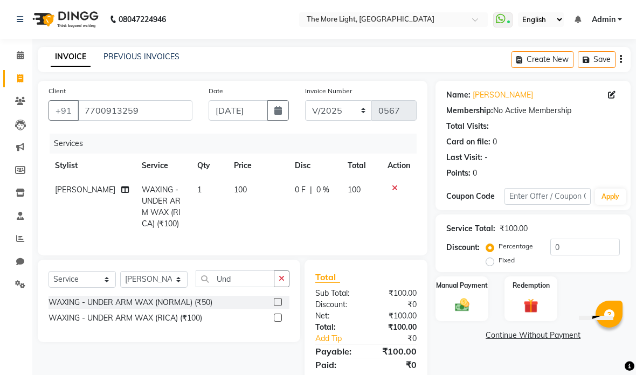
click at [467, 301] on img at bounding box center [462, 305] width 23 height 17
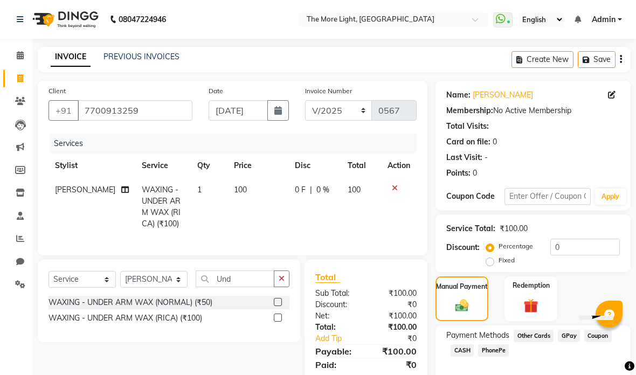
click at [464, 349] on span "CASH" at bounding box center [462, 350] width 23 height 12
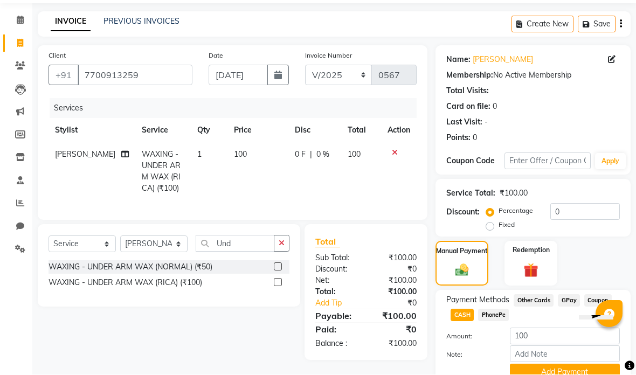
click at [541, 371] on button "Add Payment" at bounding box center [565, 372] width 110 height 17
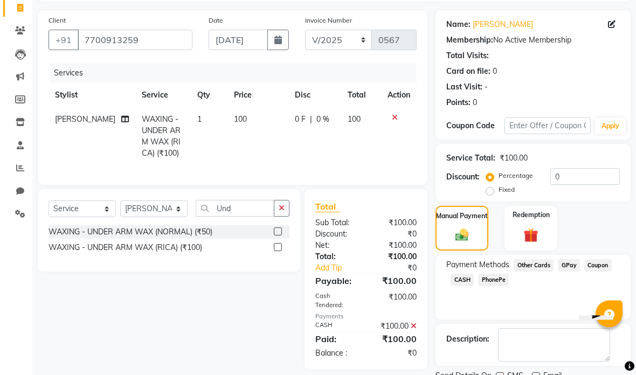
scroll to position [72, 0]
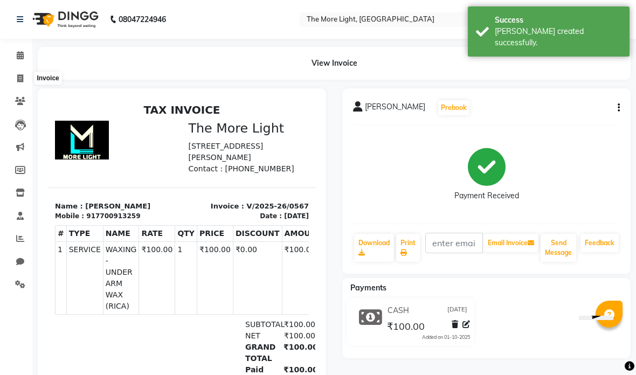
click at [19, 82] on icon at bounding box center [20, 78] width 6 height 8
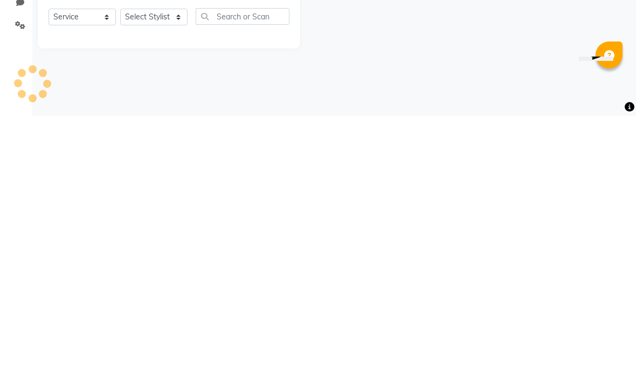
click at [439, 75] on div "08047224946 Select Location × The More Light, [GEOGRAPHIC_DATA] West WhatsApp S…" at bounding box center [318, 187] width 636 height 375
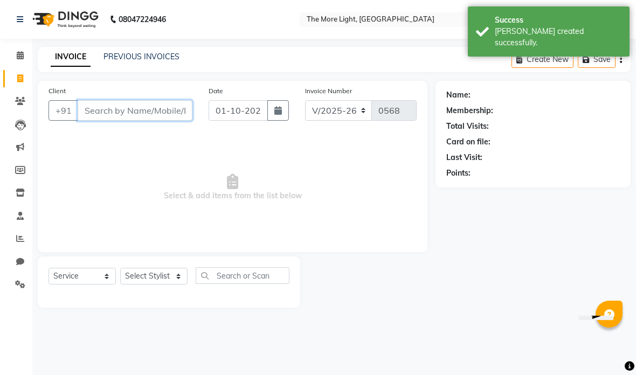
click at [174, 112] on input "Client" at bounding box center [135, 110] width 115 height 20
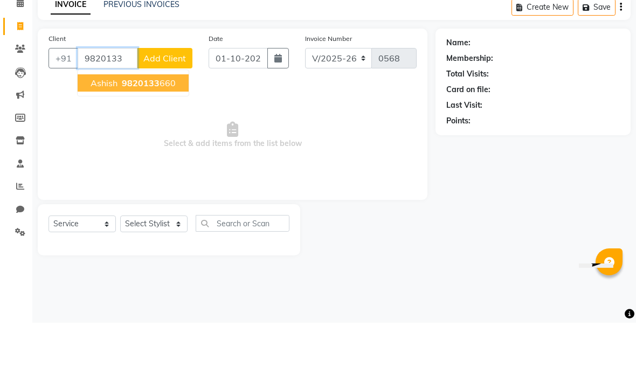
click at [92, 130] on span "Ashish" at bounding box center [104, 135] width 27 height 11
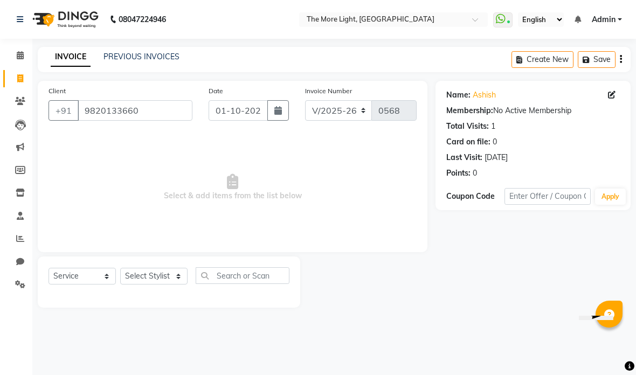
click at [279, 110] on icon "button" at bounding box center [278, 110] width 8 height 9
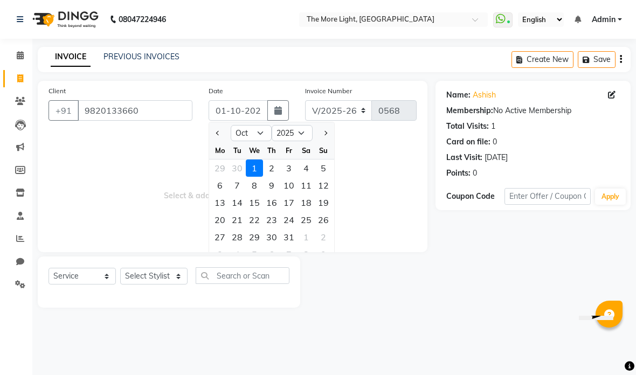
click at [267, 129] on select "Jan Feb Mar Apr May Jun [DATE] Aug Sep Oct Nov Dec" at bounding box center [251, 133] width 41 height 16
click at [292, 167] on div "5" at bounding box center [288, 168] width 17 height 17
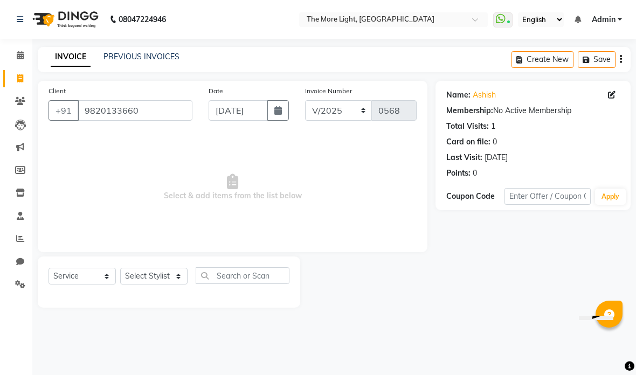
click at [185, 276] on select "Select Stylist [PERSON_NAME] anas [PERSON_NAME] [PERSON_NAME] Front [PERSON_NAM…" at bounding box center [153, 276] width 67 height 17
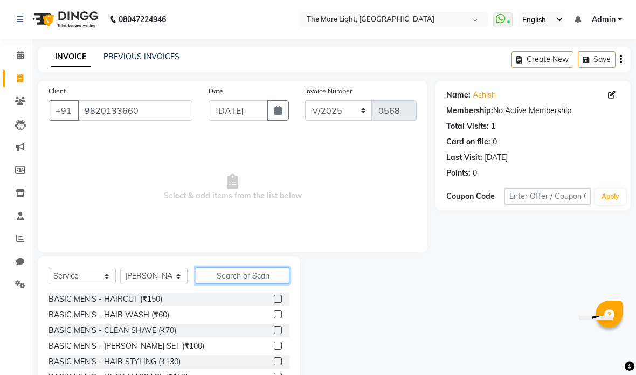
click at [244, 277] on input "text" at bounding box center [243, 275] width 94 height 17
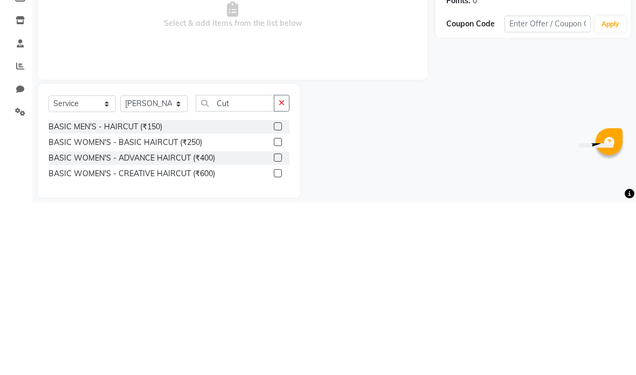
click at [427, 84] on div "Client [PHONE_NUMBER] Date [DATE] Invoice Number V/2025 V/[PHONE_NUMBER] Select…" at bounding box center [233, 225] width 406 height 289
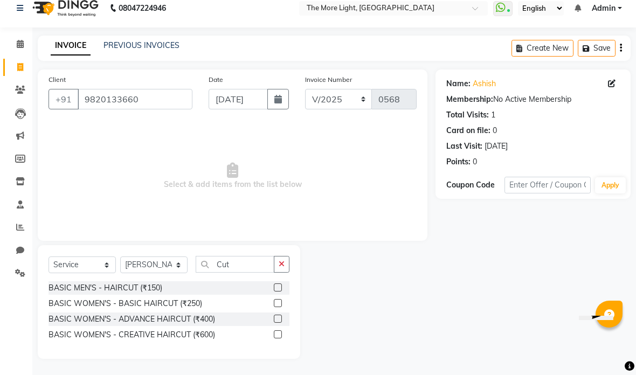
click at [275, 288] on label at bounding box center [278, 288] width 8 height 8
click at [275, 288] on input "checkbox" at bounding box center [277, 288] width 7 height 7
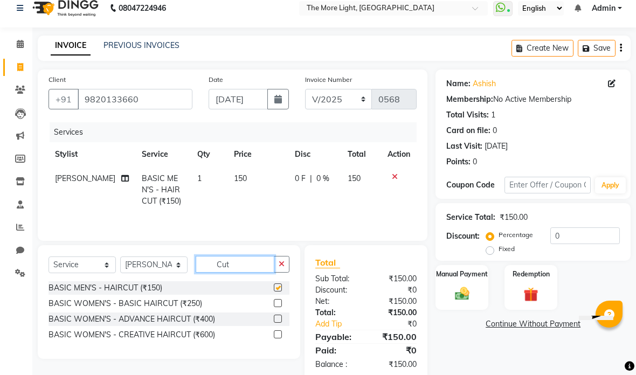
click at [255, 260] on input "Cut" at bounding box center [235, 264] width 79 height 17
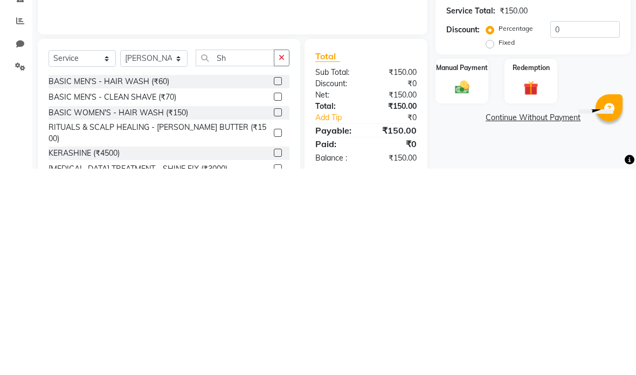
click at [279, 299] on label at bounding box center [278, 303] width 8 height 8
click at [279, 300] on input "checkbox" at bounding box center [277, 303] width 7 height 7
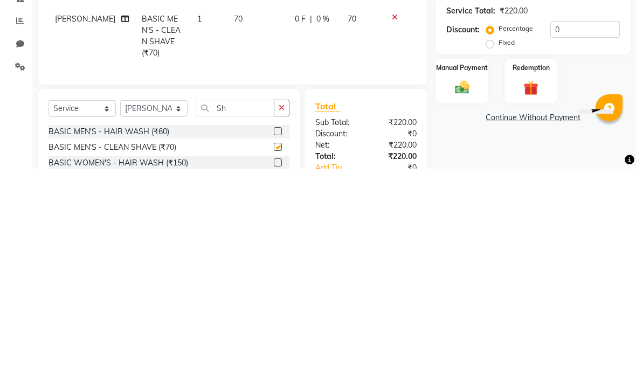
scroll to position [57, 0]
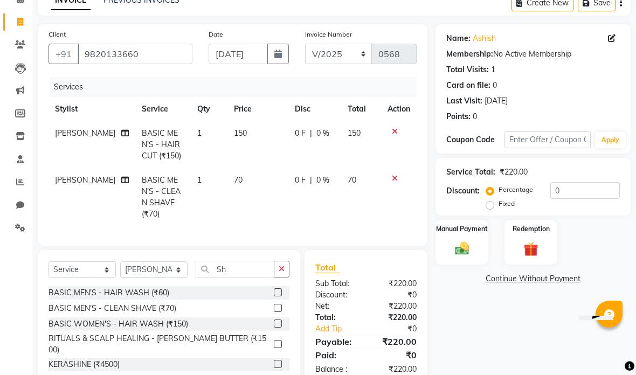
click at [358, 182] on td "70" at bounding box center [361, 197] width 40 height 58
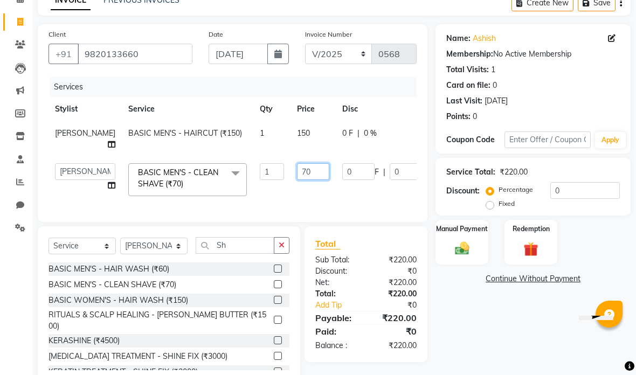
click at [297, 180] on input "70" at bounding box center [313, 171] width 32 height 17
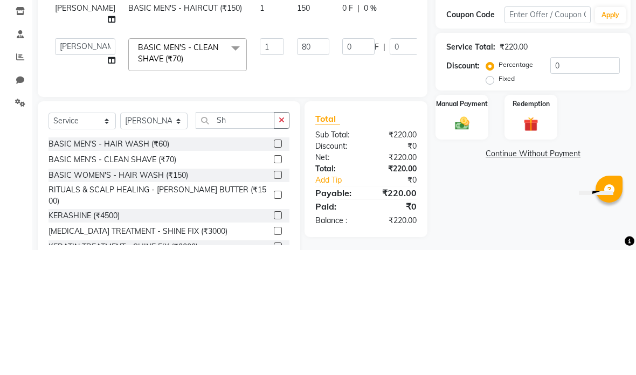
click at [406, 96] on div "Services Stylist Service Qty Price Disc Total Action [PERSON_NAME] BASIC MEN'S …" at bounding box center [233, 144] width 368 height 134
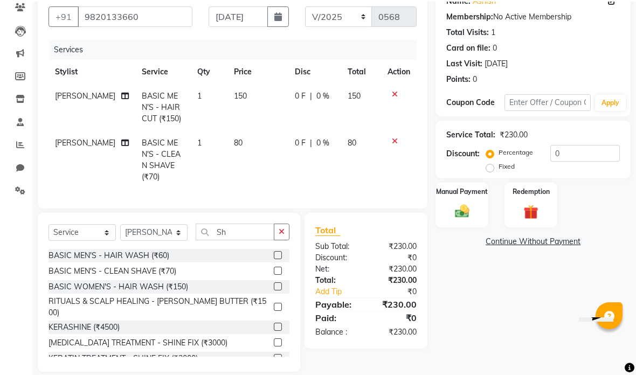
scroll to position [94, 0]
click at [472, 218] on img at bounding box center [462, 211] width 23 height 17
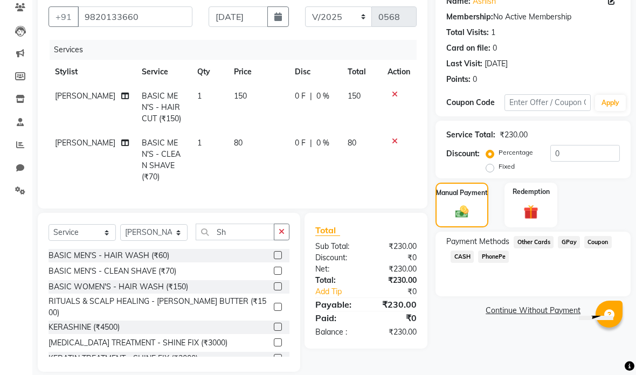
click at [563, 245] on span "GPay" at bounding box center [569, 242] width 22 height 12
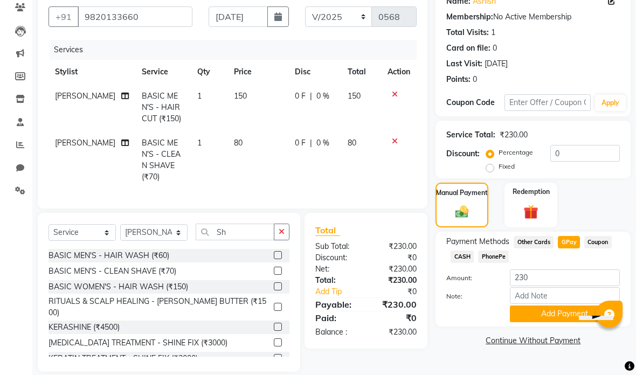
click at [548, 313] on button "Add Payment" at bounding box center [565, 314] width 110 height 17
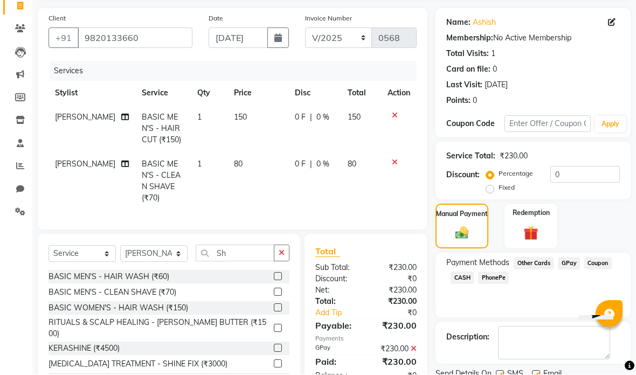
scroll to position [115, 0]
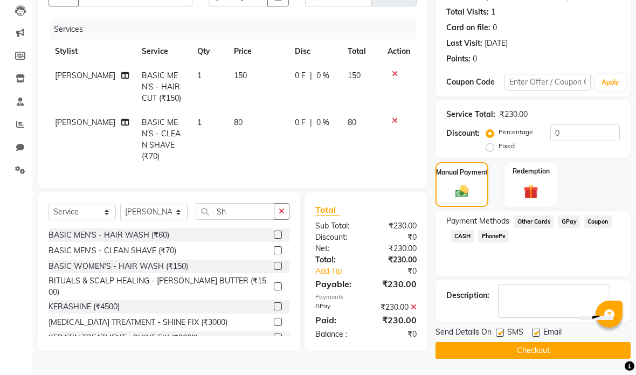
click at [549, 352] on button "Checkout" at bounding box center [532, 350] width 195 height 17
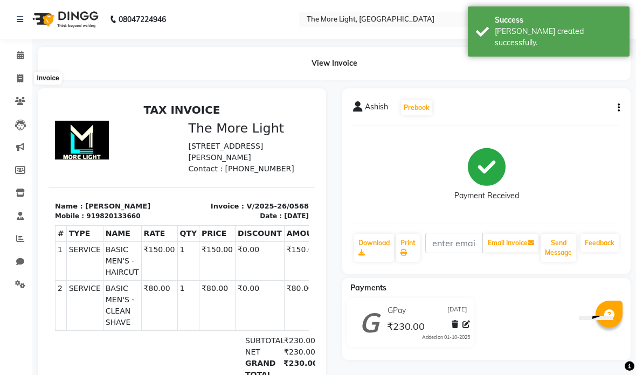
click at [17, 76] on icon at bounding box center [20, 78] width 6 height 8
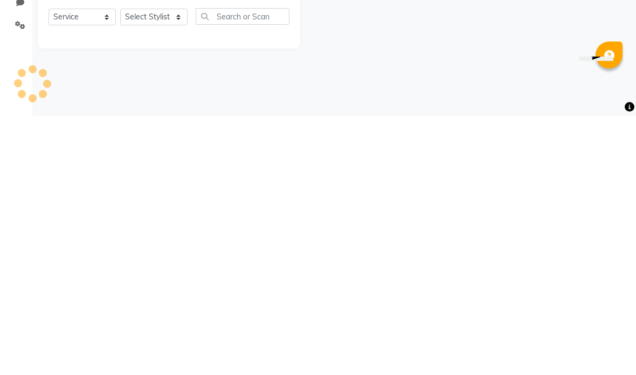
click at [399, 73] on div "08047224946 Select Location × The More Light, [GEOGRAPHIC_DATA] West WhatsApp S…" at bounding box center [318, 187] width 636 height 375
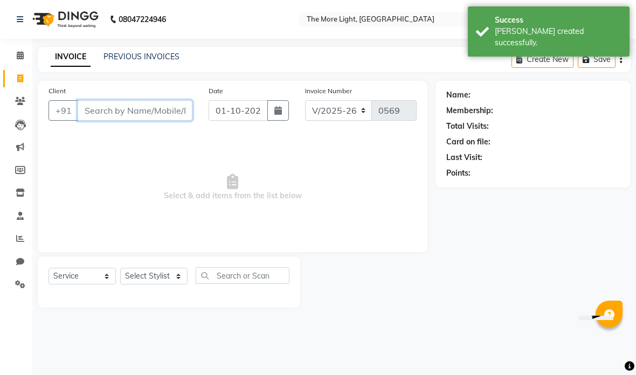
click at [98, 107] on input "Client" at bounding box center [135, 110] width 115 height 20
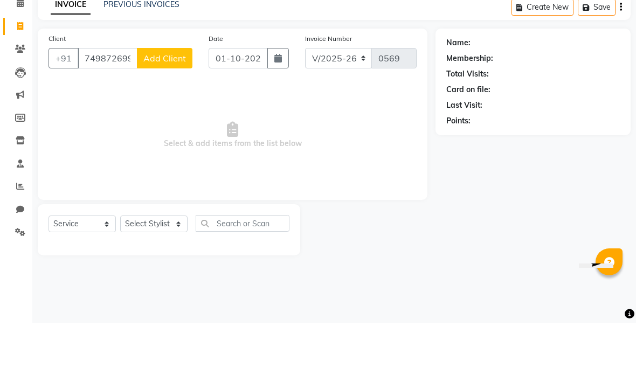
click at [168, 100] on button "Add Client" at bounding box center [165, 110] width 56 height 20
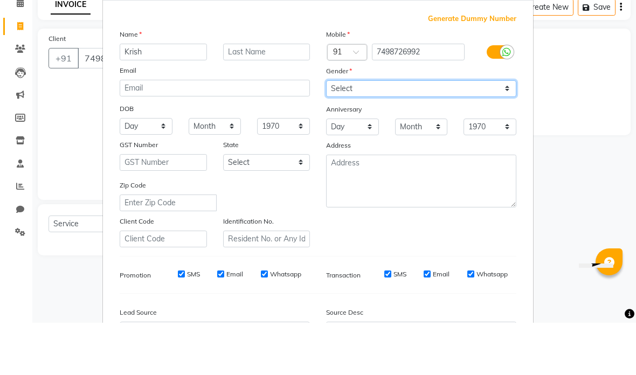
click at [369, 133] on select "Select [DEMOGRAPHIC_DATA] [DEMOGRAPHIC_DATA] Other Prefer Not To Say" at bounding box center [421, 141] width 190 height 17
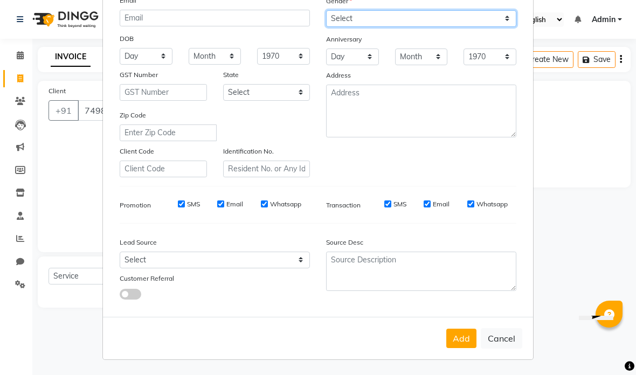
scroll to position [122, 0]
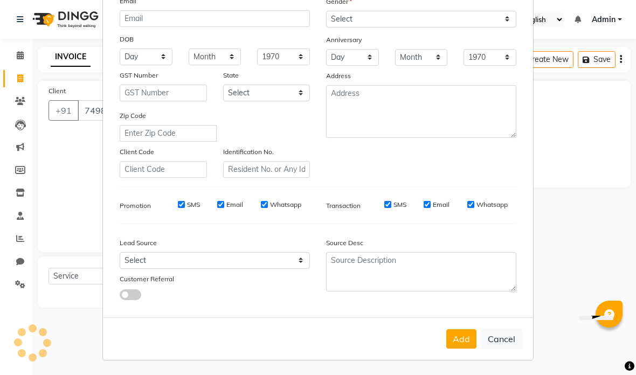
click at [465, 340] on button "Add" at bounding box center [461, 338] width 30 height 19
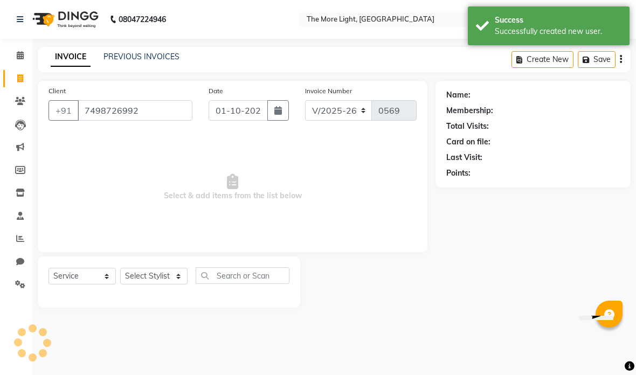
click at [463, 341] on div "08047224946 Select Location × The More Light, [GEOGRAPHIC_DATA] West WhatsApp S…" at bounding box center [318, 187] width 636 height 375
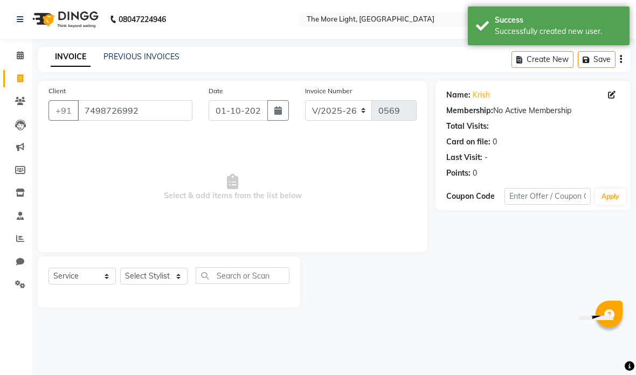
click at [278, 116] on button "button" at bounding box center [278, 110] width 22 height 20
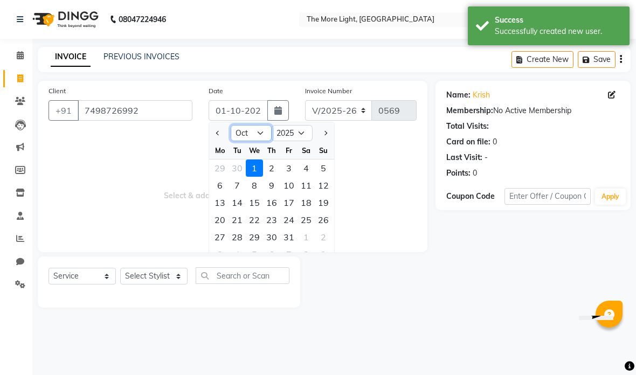
click at [264, 137] on select "Jan Feb Mar Apr May Jun [DATE] Aug Sep Oct Nov Dec" at bounding box center [251, 133] width 41 height 16
click at [289, 163] on div "5" at bounding box center [288, 168] width 17 height 17
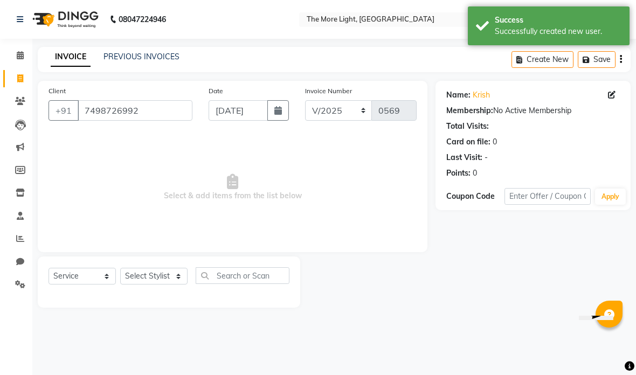
click at [173, 276] on select "Select Stylist [PERSON_NAME] anas [PERSON_NAME] [PERSON_NAME] Front [PERSON_NAM…" at bounding box center [153, 276] width 67 height 17
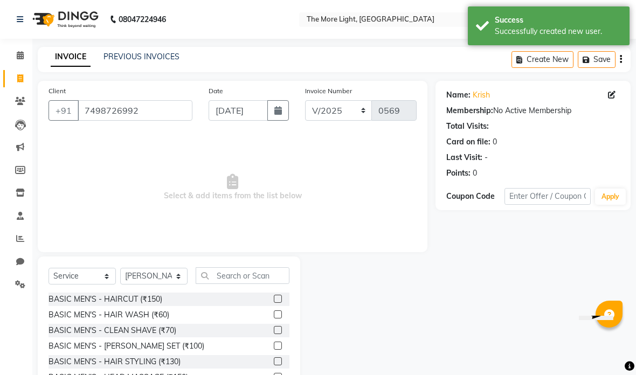
click at [232, 281] on input "text" at bounding box center [243, 275] width 94 height 17
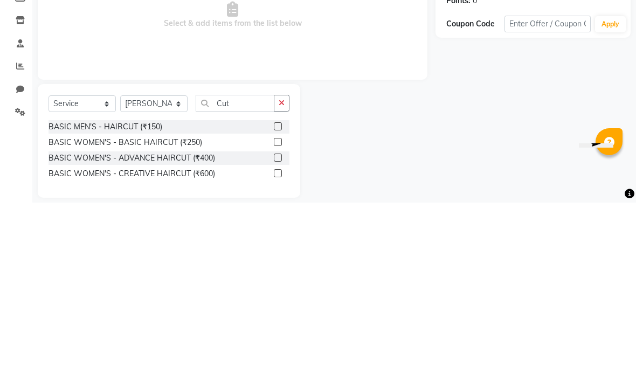
click at [432, 81] on div "Client [PHONE_NUMBER] Date [DATE] Invoice Number V/2025 V/[PHONE_NUMBER] Select…" at bounding box center [233, 225] width 406 height 289
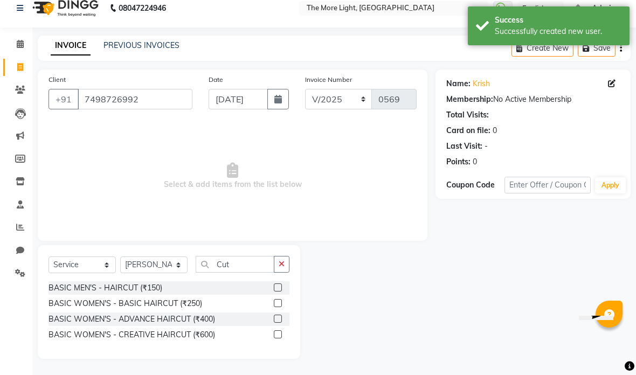
click at [275, 284] on label at bounding box center [278, 288] width 8 height 8
click at [275, 285] on input "checkbox" at bounding box center [277, 288] width 7 height 7
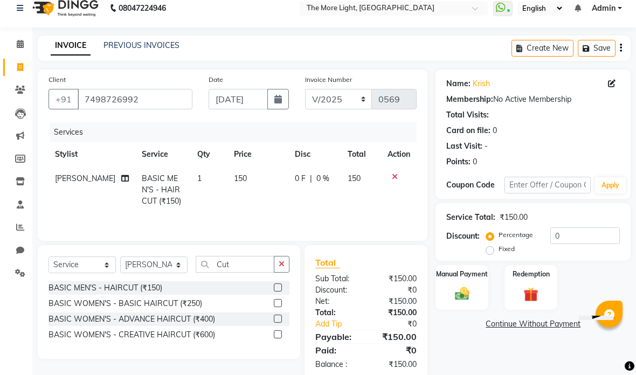
click at [282, 265] on icon "button" at bounding box center [282, 264] width 6 height 8
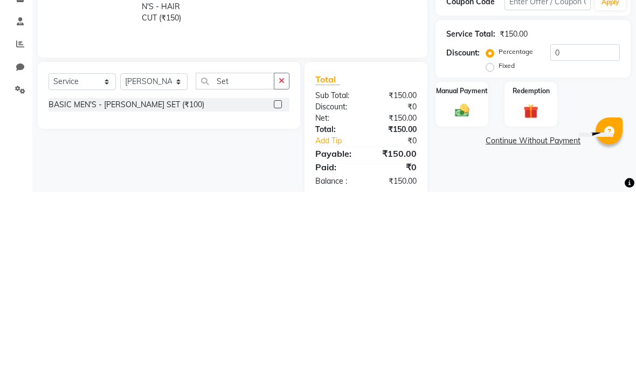
click at [282, 281] on div at bounding box center [282, 287] width 16 height 13
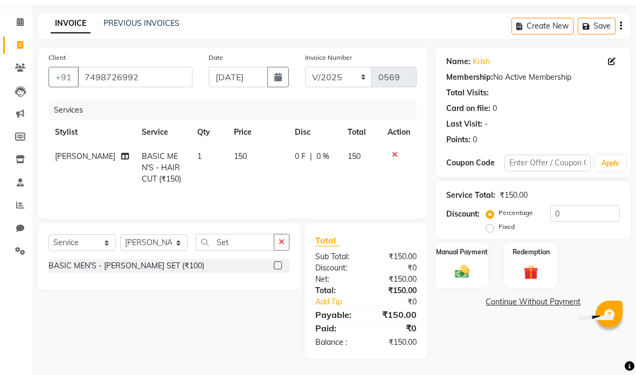
click at [278, 268] on label at bounding box center [278, 265] width 8 height 8
click at [278, 268] on input "checkbox" at bounding box center [277, 265] width 7 height 7
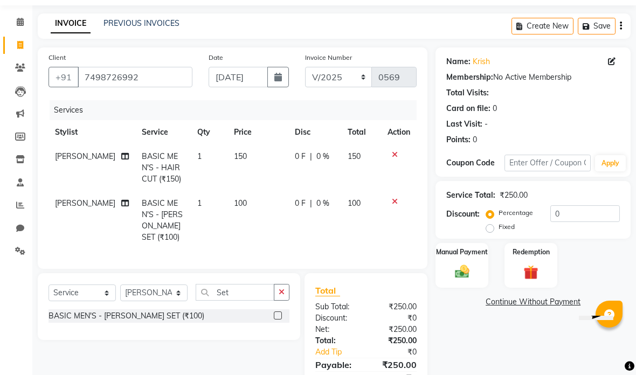
click at [392, 157] on icon at bounding box center [395, 155] width 6 height 8
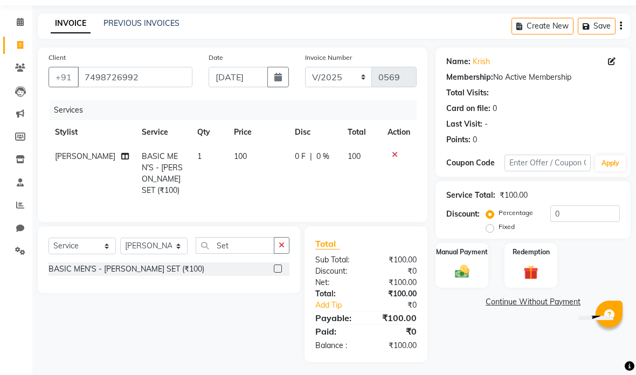
click at [499, 230] on label "Fixed" at bounding box center [507, 227] width 16 height 10
click at [492, 230] on input "Fixed" at bounding box center [492, 227] width 8 height 8
click at [464, 273] on img at bounding box center [462, 272] width 23 height 17
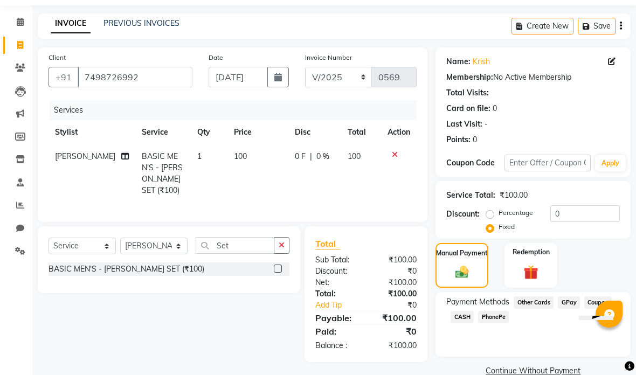
click at [566, 301] on span "GPay" at bounding box center [569, 302] width 22 height 12
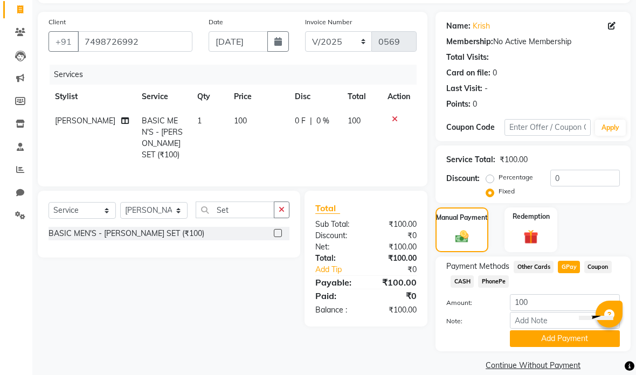
click at [557, 343] on button "Add Payment" at bounding box center [565, 338] width 110 height 17
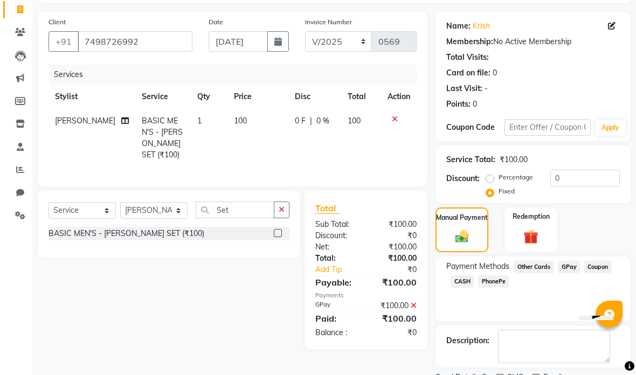
scroll to position [63, 0]
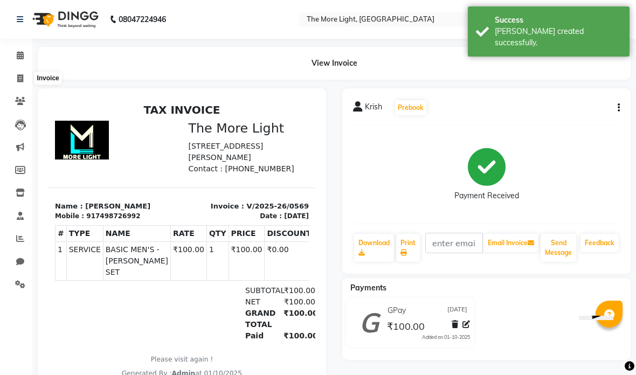
click at [12, 78] on span at bounding box center [20, 79] width 19 height 12
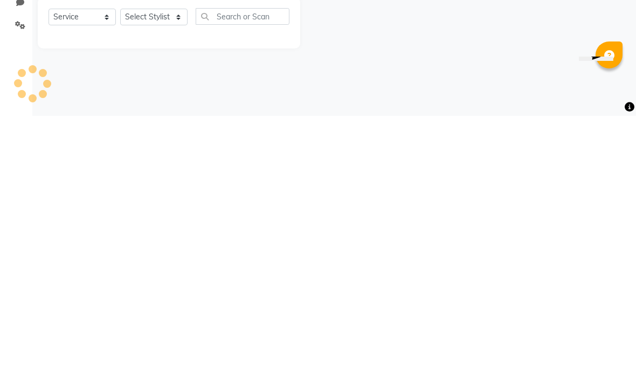
click at [195, 97] on div "08047224946 Select Location × The More Light, [GEOGRAPHIC_DATA] West WhatsApp S…" at bounding box center [318, 187] width 636 height 375
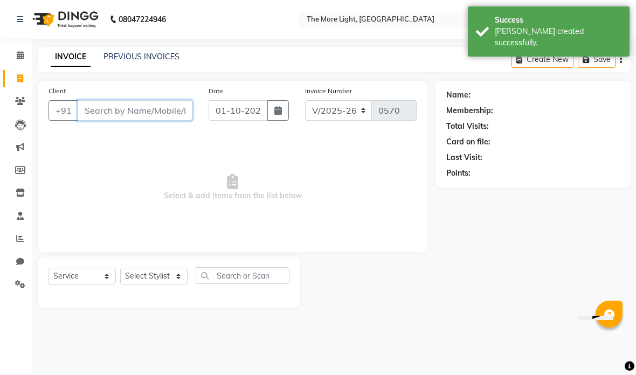
click at [175, 101] on input "Client" at bounding box center [135, 110] width 115 height 20
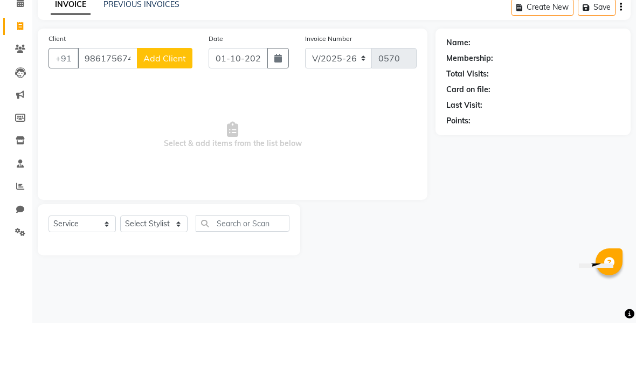
click at [167, 105] on span "Add Client" at bounding box center [164, 110] width 43 height 11
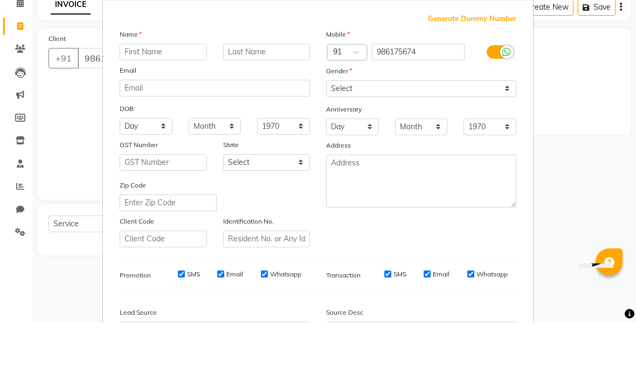
click at [397, 96] on input "986175674" at bounding box center [418, 104] width 93 height 17
click at [391, 96] on input "986175674" at bounding box center [418, 104] width 93 height 17
click at [393, 96] on input "986175674" at bounding box center [418, 104] width 93 height 17
click at [395, 96] on input "986175674" at bounding box center [418, 104] width 93 height 17
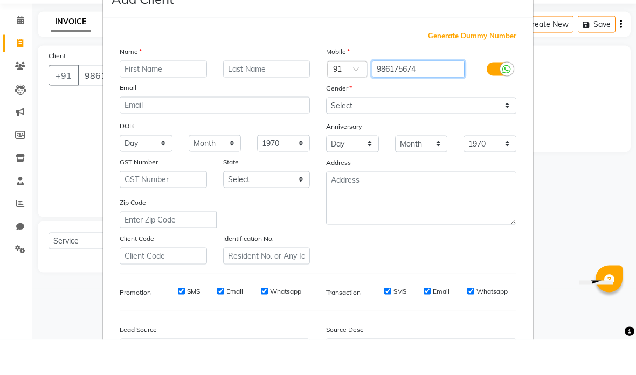
click at [389, 96] on input "986175674" at bounding box center [418, 104] width 93 height 17
click at [417, 96] on input "986175674" at bounding box center [418, 104] width 93 height 17
click at [557, 73] on ngb-modal-window "Add Client Generate Dummy Number Name Email DOB Day 01 02 03 04 05 06 07 08 09 …" at bounding box center [318, 187] width 636 height 375
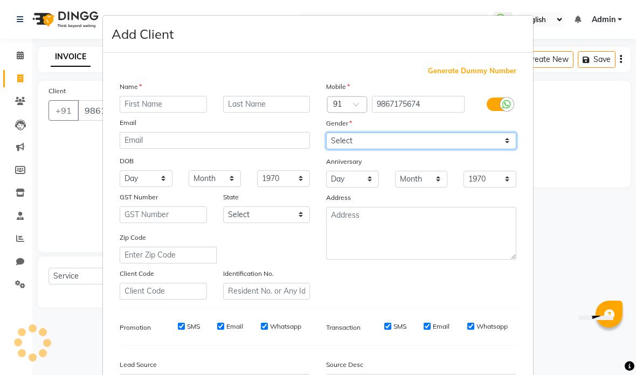
click at [364, 137] on select "Select [DEMOGRAPHIC_DATA] [DEMOGRAPHIC_DATA] Other Prefer Not To Say" at bounding box center [421, 141] width 190 height 17
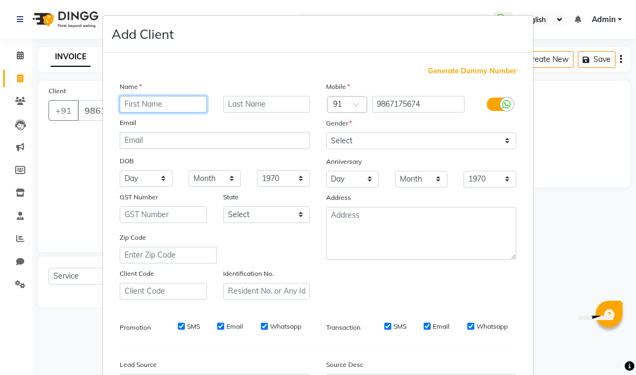
click at [172, 96] on input "text" at bounding box center [163, 104] width 87 height 17
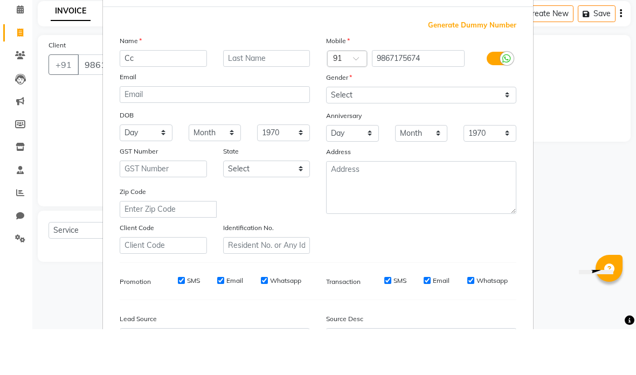
click at [571, 83] on ngb-modal-window "Add Client Generate Dummy Number Name Cc Email DOB Day 01 02 03 04 05 06 07 08 …" at bounding box center [318, 187] width 636 height 375
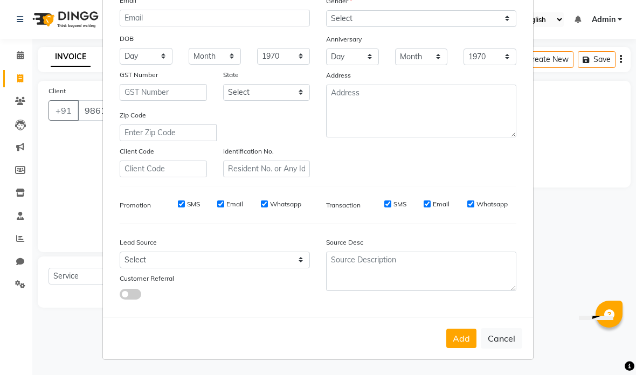
scroll to position [122, 0]
click at [462, 340] on button "Add" at bounding box center [461, 338] width 30 height 19
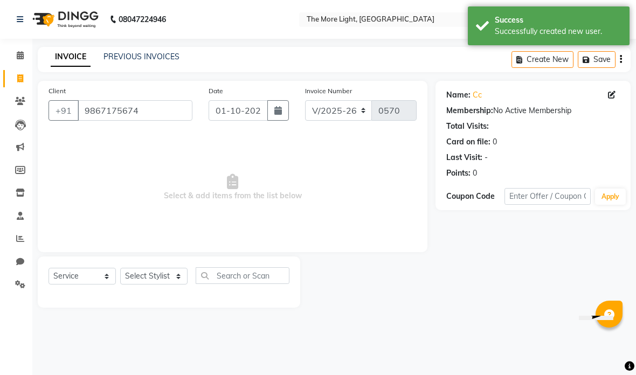
click at [278, 116] on button "button" at bounding box center [278, 110] width 22 height 20
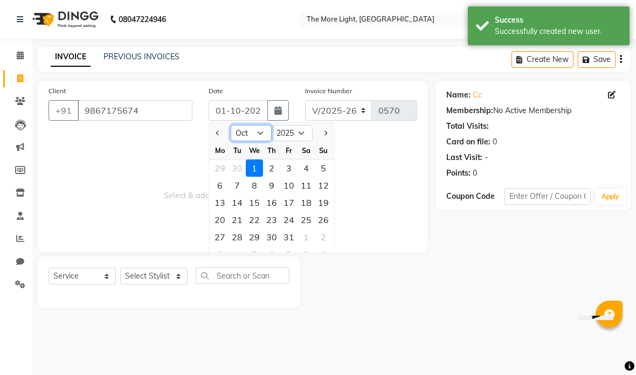
click at [257, 129] on select "Jan Feb Mar Apr May Jun [DATE] Aug Sep Oct Nov Dec" at bounding box center [251, 133] width 41 height 16
click at [290, 167] on div "5" at bounding box center [288, 168] width 17 height 17
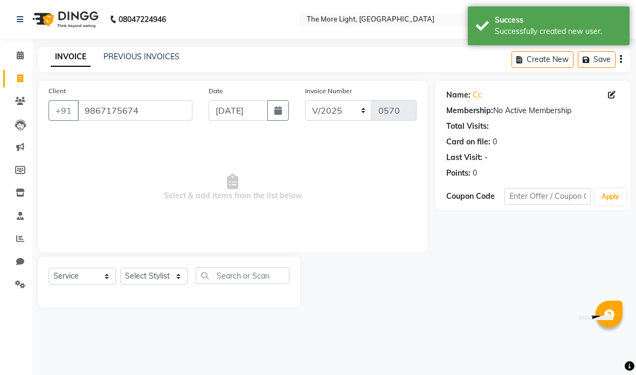
click at [170, 285] on select "Select Stylist [PERSON_NAME] anas [PERSON_NAME] [PERSON_NAME] Front [PERSON_NAM…" at bounding box center [153, 276] width 67 height 17
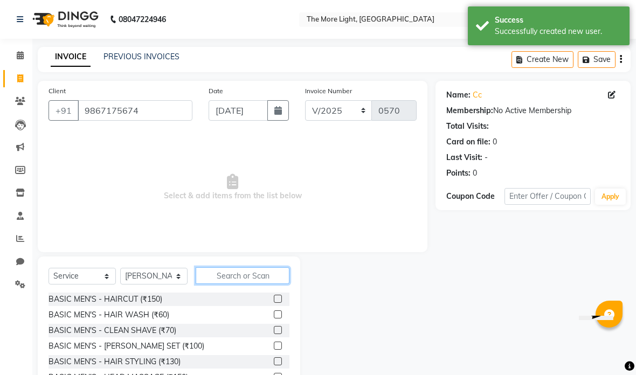
click at [253, 277] on input "text" at bounding box center [243, 275] width 94 height 17
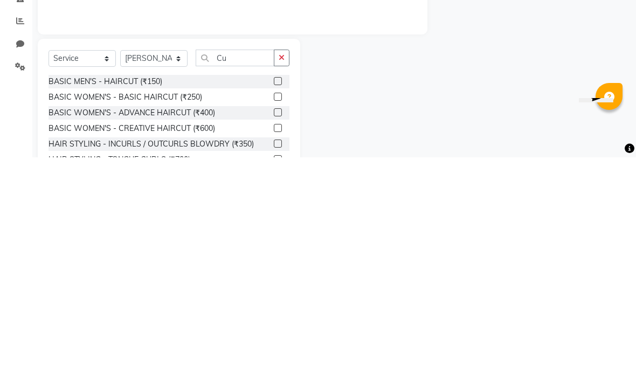
click at [459, 81] on div "Name: Cc Membership: No Active Membership Total Visits: Card on file: 0 Last Vi…" at bounding box center [536, 248] width 203 height 335
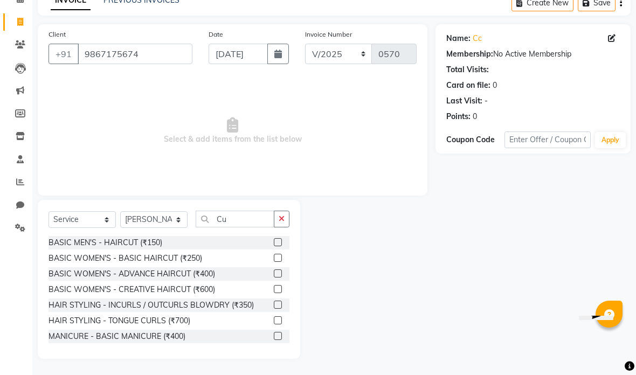
click at [274, 245] on label at bounding box center [278, 242] width 8 height 8
click at [274, 245] on input "checkbox" at bounding box center [277, 242] width 7 height 7
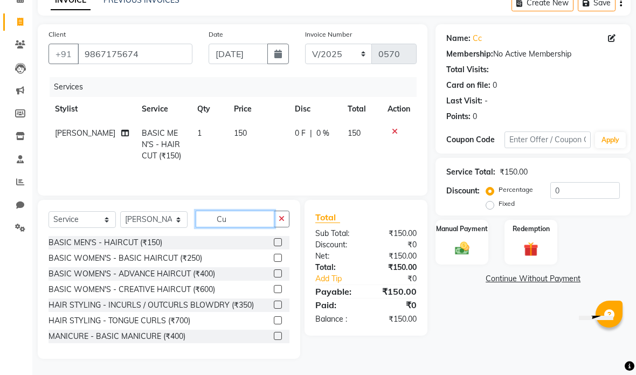
click at [247, 222] on input "Cu" at bounding box center [235, 219] width 79 height 17
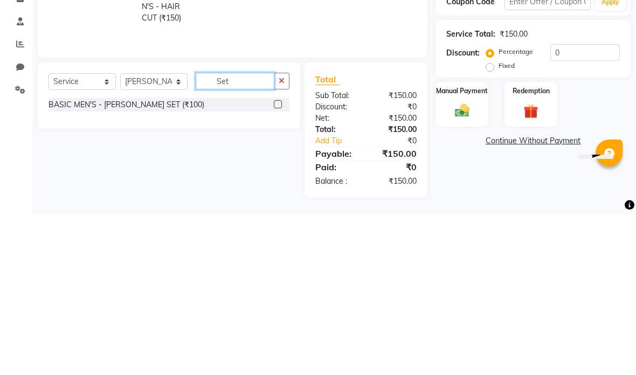
scroll to position [33, 0]
click at [350, 144] on td "150" at bounding box center [361, 167] width 40 height 47
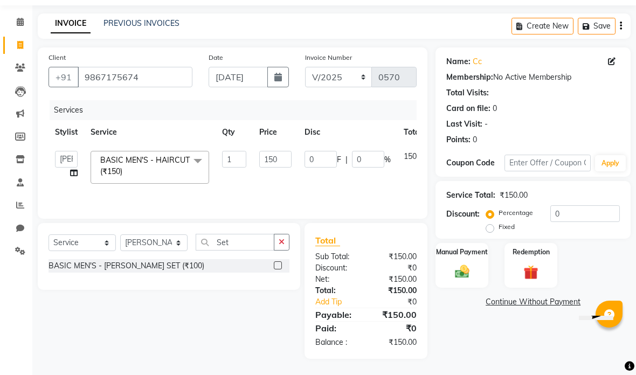
click at [279, 264] on label at bounding box center [278, 265] width 8 height 8
click at [279, 264] on input "checkbox" at bounding box center [277, 265] width 7 height 7
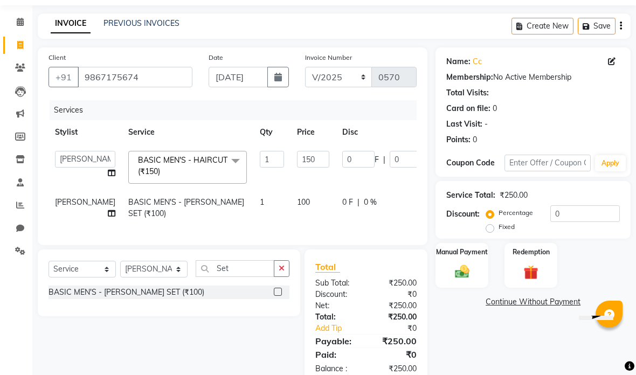
click at [466, 273] on img at bounding box center [462, 272] width 23 height 17
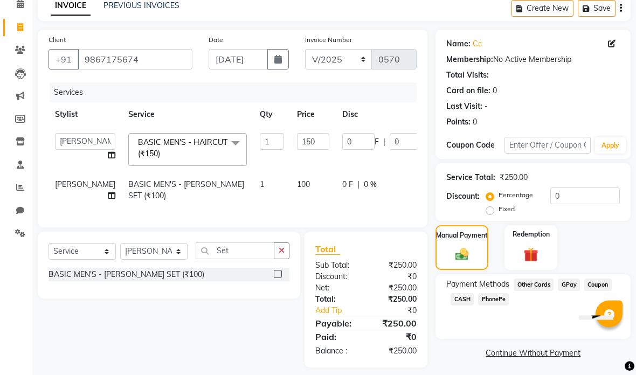
scroll to position [71, 0]
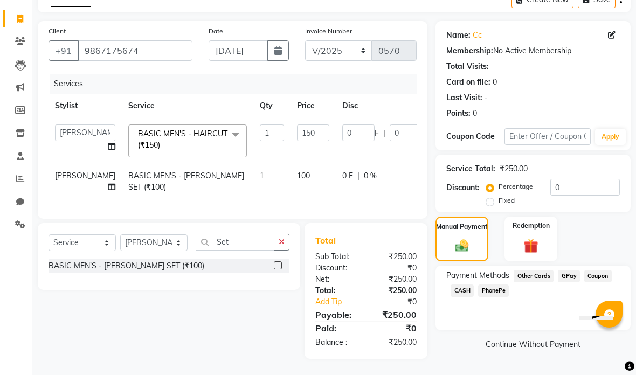
click at [573, 270] on span "GPay" at bounding box center [569, 276] width 22 height 12
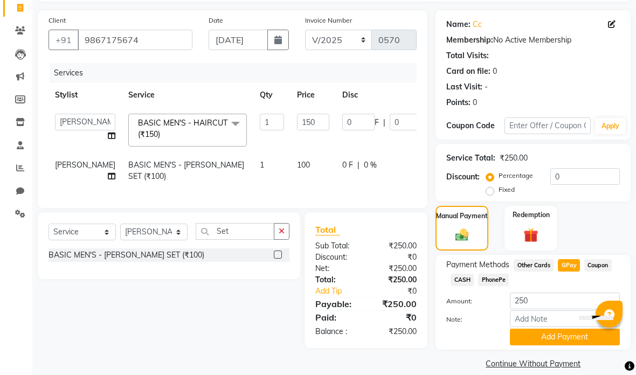
click at [557, 338] on button "Add Payment" at bounding box center [565, 337] width 110 height 17
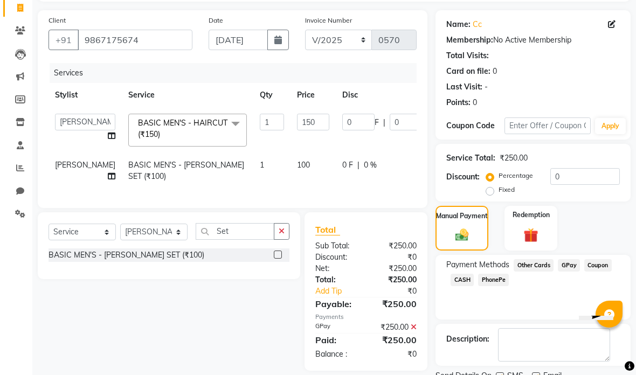
scroll to position [63, 0]
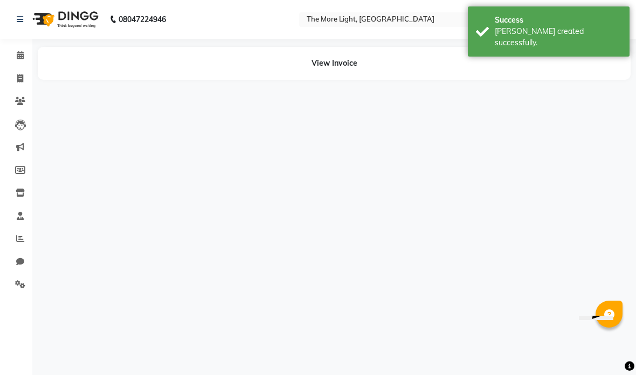
click at [12, 74] on span at bounding box center [20, 79] width 19 height 12
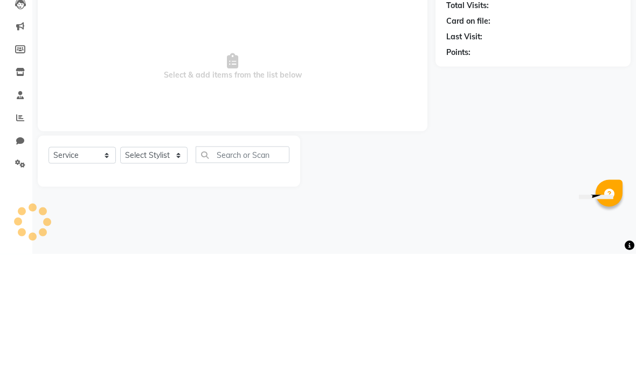
click at [533, 105] on div "Name: Membership: Total Visits: Card on file: Last Visit: Points:" at bounding box center [536, 194] width 203 height 227
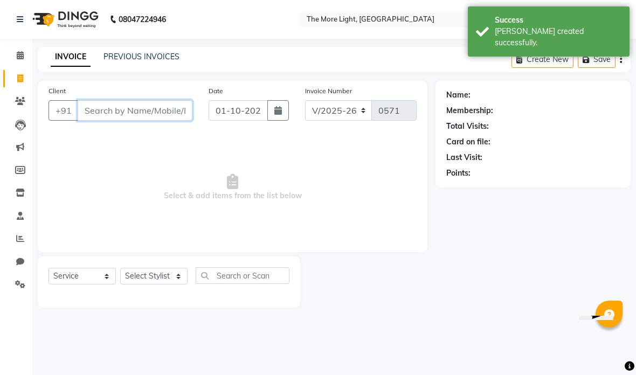
click at [175, 115] on input "Client" at bounding box center [135, 110] width 115 height 20
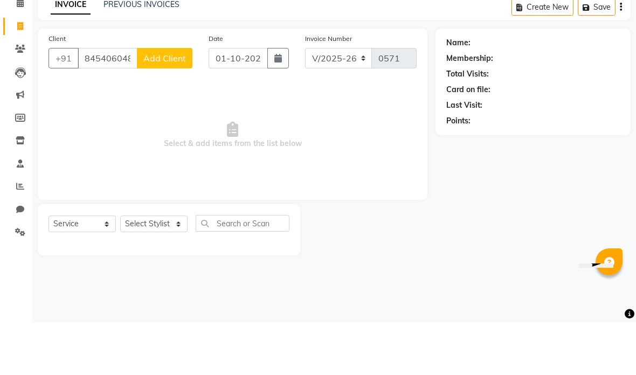
click at [170, 105] on span "Add Client" at bounding box center [164, 110] width 43 height 11
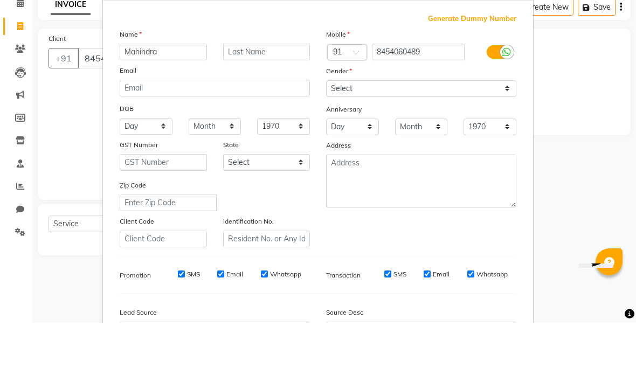
click at [375, 133] on select "Select [DEMOGRAPHIC_DATA] [DEMOGRAPHIC_DATA] Other Prefer Not To Say" at bounding box center [421, 141] width 190 height 17
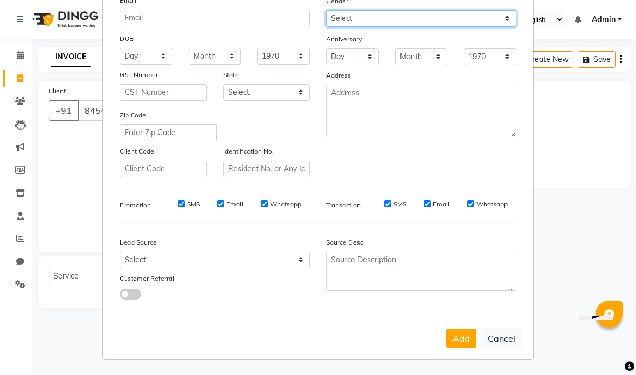
scroll to position [122, 0]
click at [460, 343] on button "Add" at bounding box center [461, 338] width 30 height 19
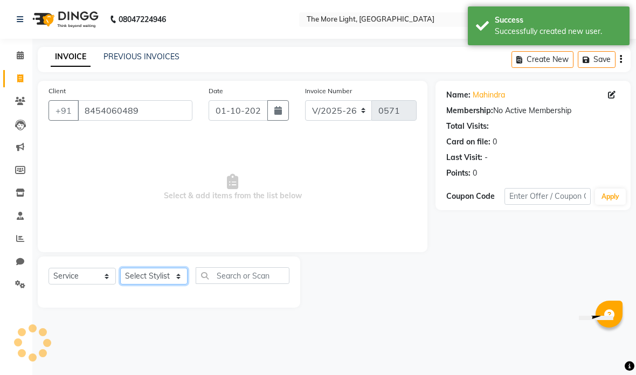
click at [168, 269] on select "Select Stylist [PERSON_NAME] anas [PERSON_NAME] [PERSON_NAME] Front [PERSON_NAM…" at bounding box center [153, 276] width 67 height 17
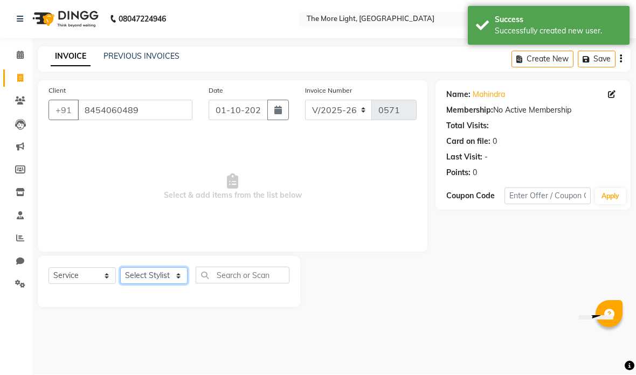
click at [154, 278] on select "Select Stylist [PERSON_NAME] anas [PERSON_NAME] [PERSON_NAME] Front [PERSON_NAM…" at bounding box center [153, 276] width 67 height 17
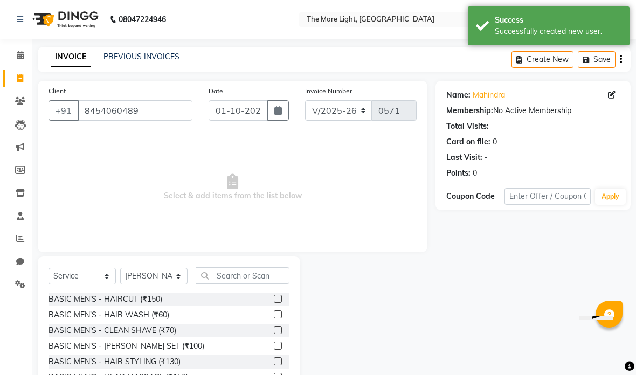
click at [240, 271] on input "text" at bounding box center [243, 275] width 94 height 17
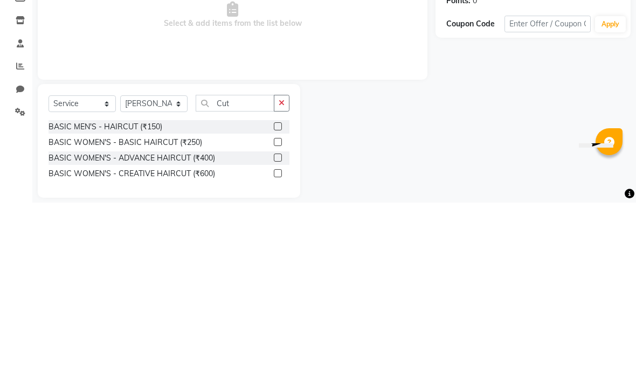
click at [417, 134] on span "Select & add items from the list below" at bounding box center [233, 188] width 368 height 108
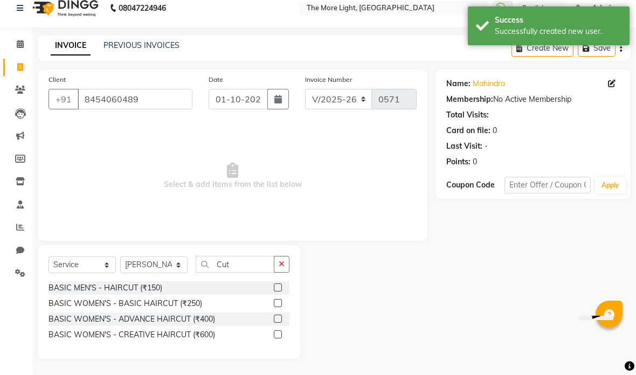
click at [279, 285] on label at bounding box center [278, 288] width 8 height 8
click at [279, 285] on input "checkbox" at bounding box center [277, 288] width 7 height 7
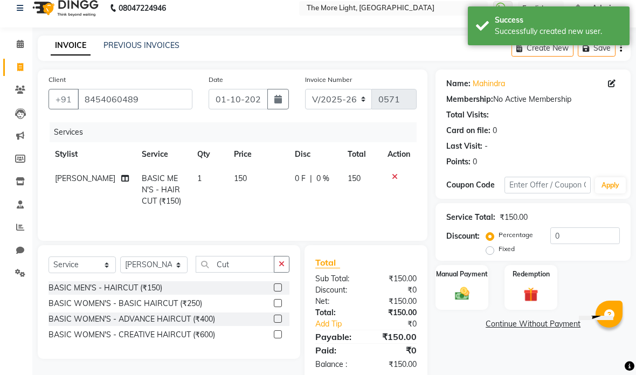
click at [454, 296] on img at bounding box center [462, 294] width 23 height 17
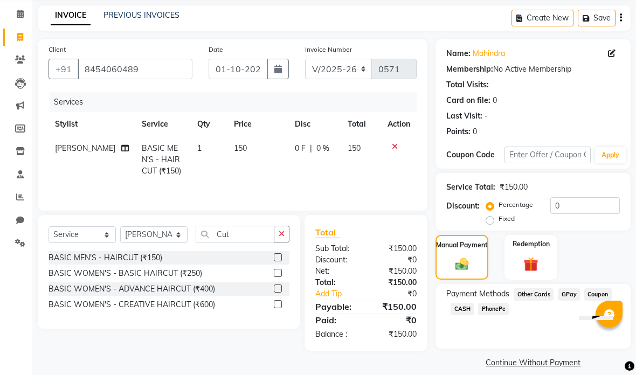
scroll to position [54, 0]
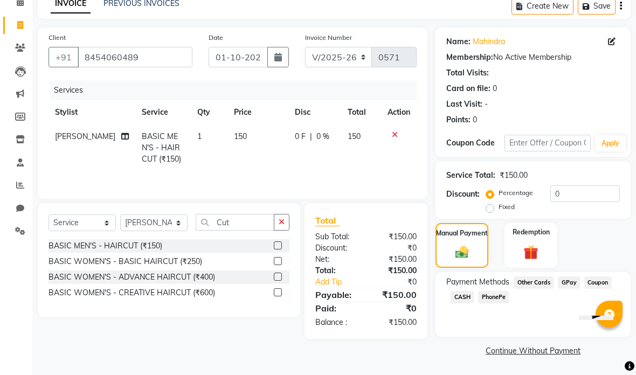
click at [278, 50] on button "button" at bounding box center [278, 57] width 22 height 20
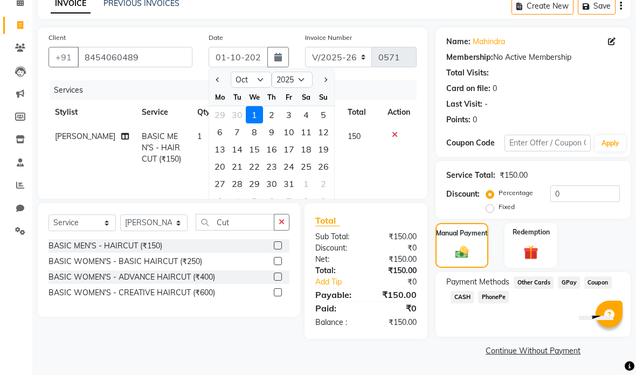
click at [257, 82] on select "Jan Feb Mar Apr May Jun [DATE] Aug Sep Oct Nov Dec" at bounding box center [251, 80] width 41 height 16
click at [253, 82] on select "Jan Feb Mar Apr May Jun [DATE] Aug Sep Oct Nov Dec" at bounding box center [251, 80] width 41 height 16
click at [292, 107] on div "5" at bounding box center [288, 114] width 17 height 17
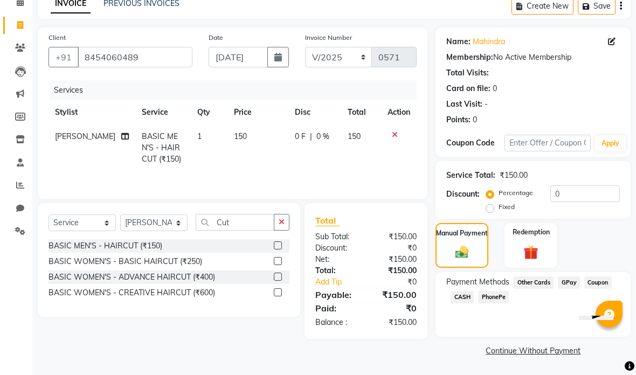
click at [571, 277] on span "GPay" at bounding box center [569, 282] width 22 height 12
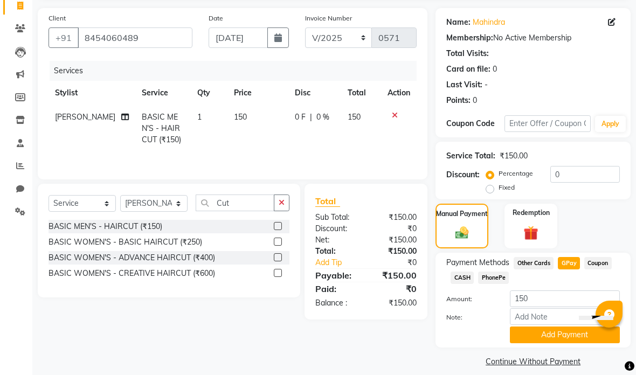
click at [545, 337] on button "Add Payment" at bounding box center [565, 335] width 110 height 17
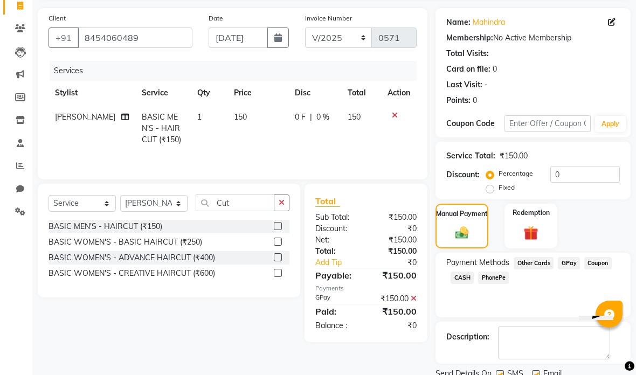
scroll to position [64, 0]
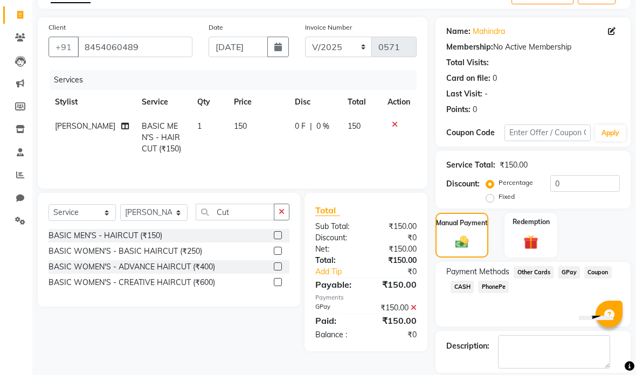
click at [460, 285] on span "CASH" at bounding box center [462, 287] width 23 height 12
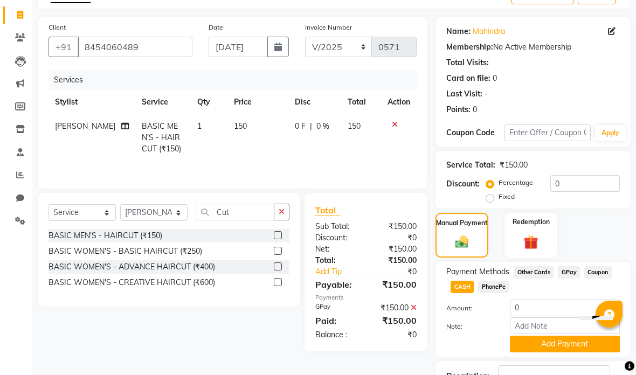
click at [416, 307] on icon at bounding box center [414, 308] width 6 height 8
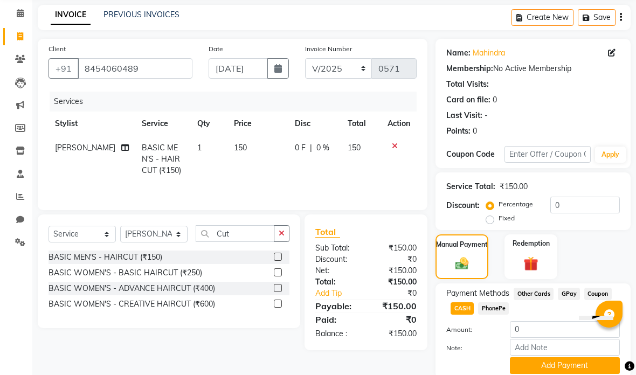
click at [464, 312] on span "CASH" at bounding box center [462, 308] width 23 height 12
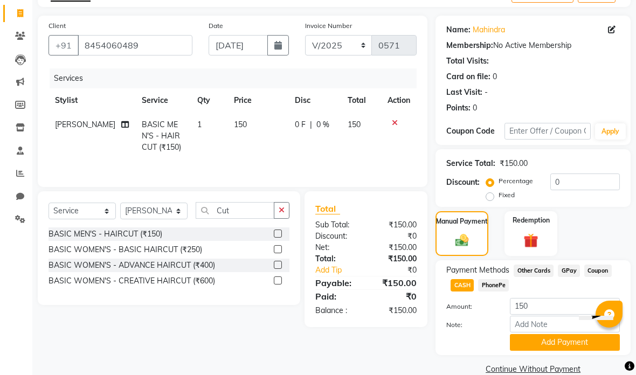
scroll to position [85, 0]
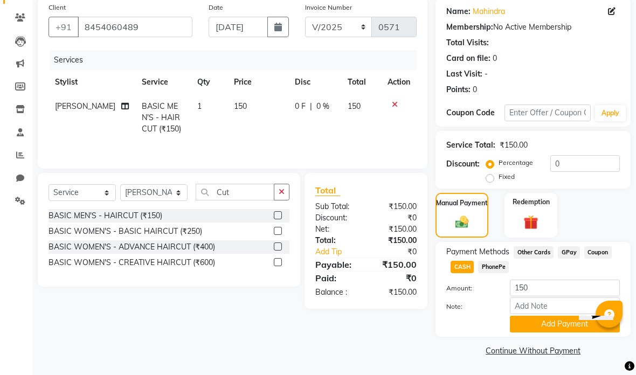
click at [544, 326] on button "Add Payment" at bounding box center [565, 324] width 110 height 17
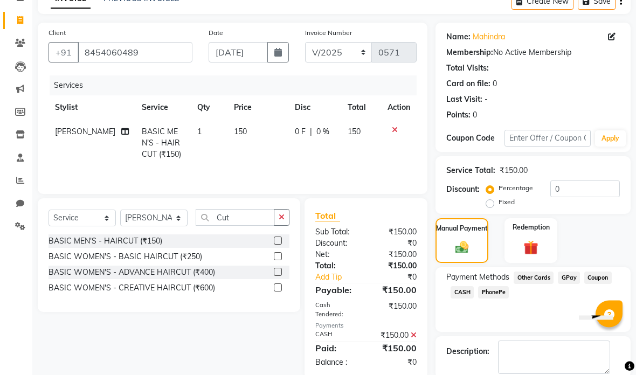
scroll to position [72, 0]
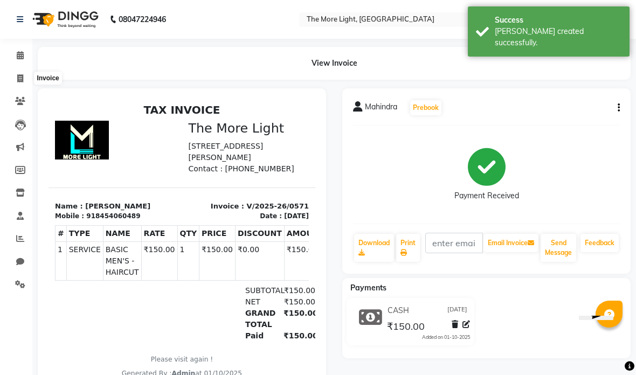
click at [16, 75] on span at bounding box center [20, 79] width 19 height 12
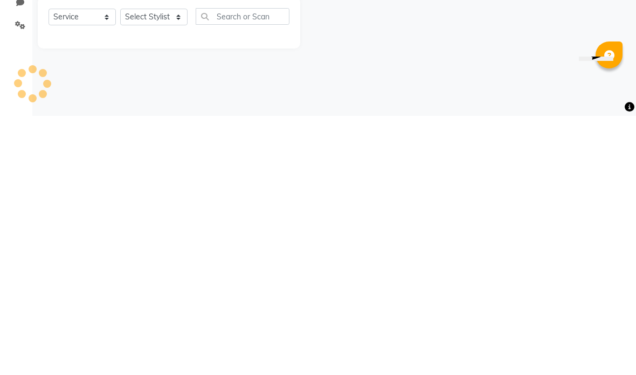
click at [524, 82] on div "08047224946 Select Location × The More Light, [GEOGRAPHIC_DATA] West WhatsApp S…" at bounding box center [318, 187] width 636 height 375
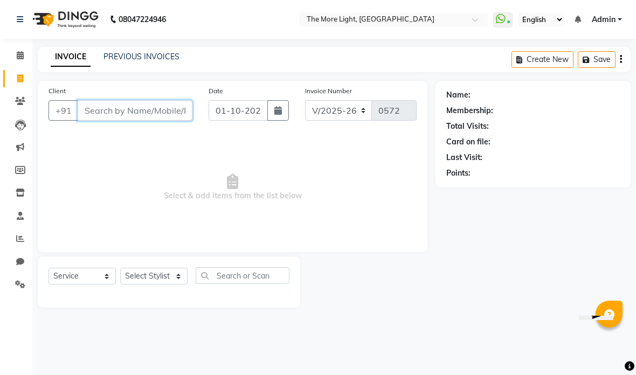
click at [108, 109] on input "Client" at bounding box center [135, 110] width 115 height 20
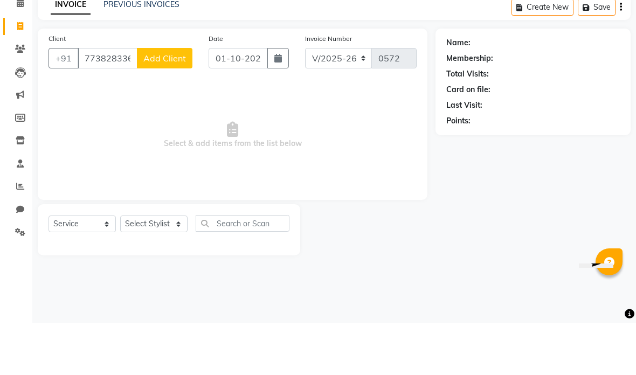
click at [167, 105] on span "Add Client" at bounding box center [164, 110] width 43 height 11
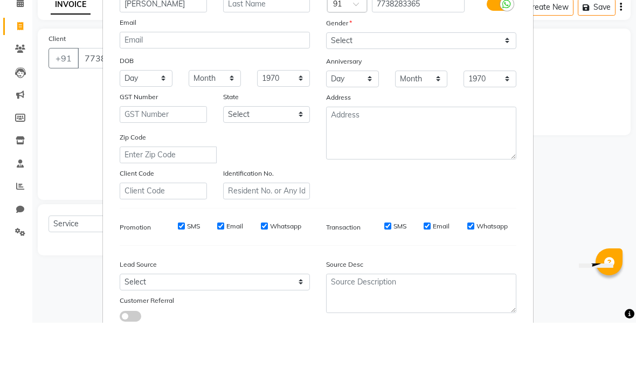
scroll to position [49, 0]
click at [570, 72] on ngb-modal-window "Add Client Generate Dummy Number Name [PERSON_NAME] Email DOB Day 01 02 03 04 0…" at bounding box center [318, 187] width 636 height 375
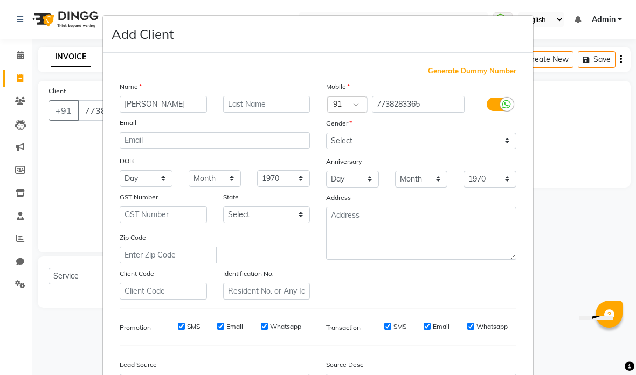
scroll to position [0, 0]
click at [359, 136] on select "Select [DEMOGRAPHIC_DATA] [DEMOGRAPHIC_DATA] Other Prefer Not To Say" at bounding box center [421, 141] width 190 height 17
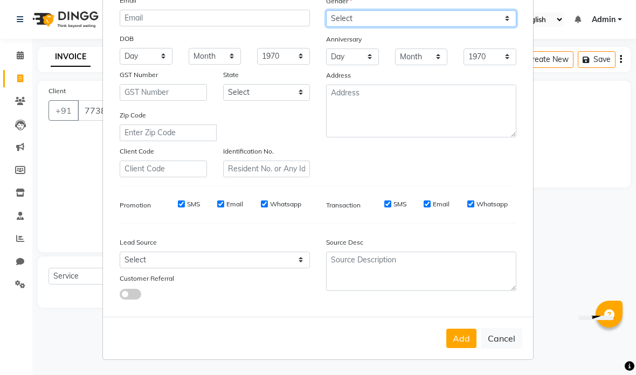
scroll to position [122, 0]
click at [460, 331] on button "Add" at bounding box center [461, 338] width 30 height 19
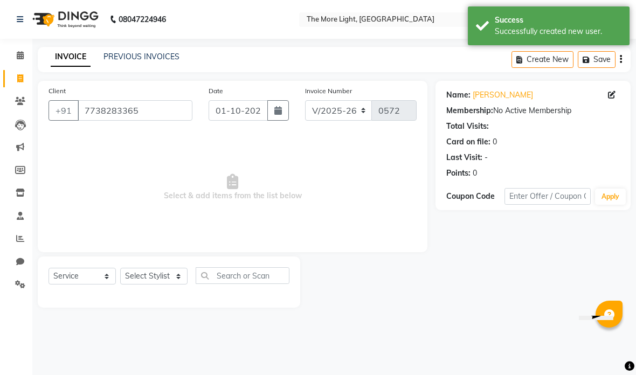
click at [274, 107] on icon "button" at bounding box center [278, 110] width 8 height 9
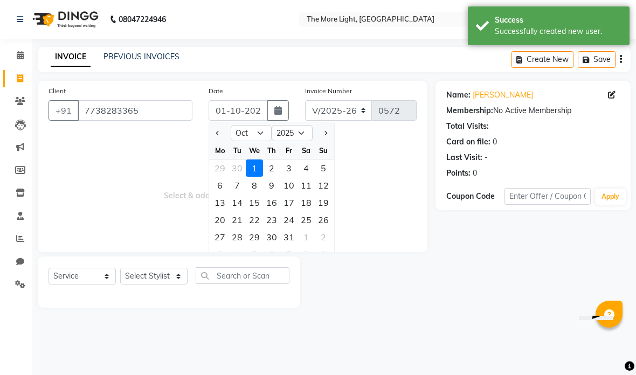
click at [262, 128] on select "Jan Feb Mar Apr May Jun [DATE] Aug Sep Oct Nov Dec" at bounding box center [251, 133] width 41 height 16
click at [292, 165] on div "5" at bounding box center [288, 168] width 17 height 17
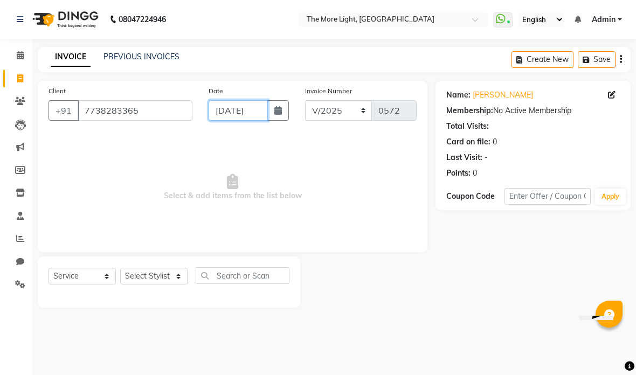
click at [229, 106] on input "[DATE]" at bounding box center [238, 110] width 59 height 20
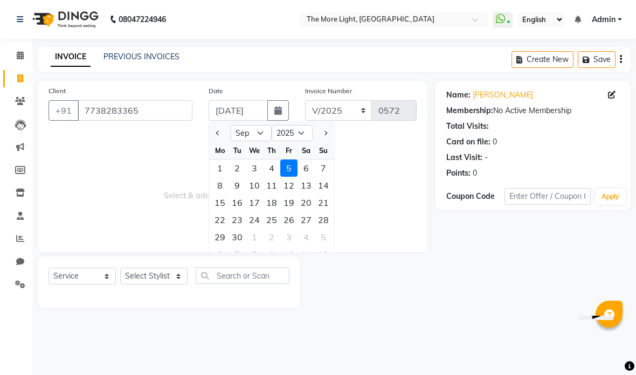
click at [309, 167] on div "6" at bounding box center [306, 168] width 17 height 17
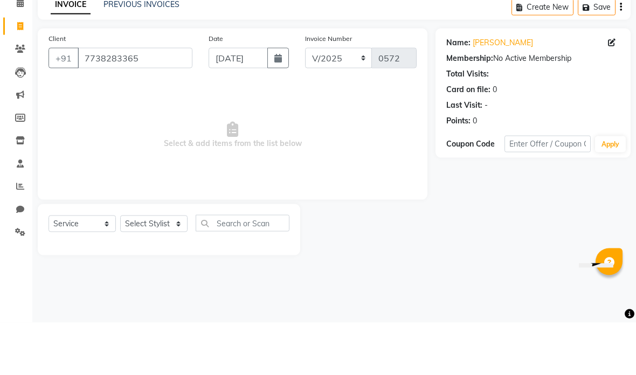
click at [327, 134] on span "Select & add items from the list below" at bounding box center [233, 188] width 368 height 108
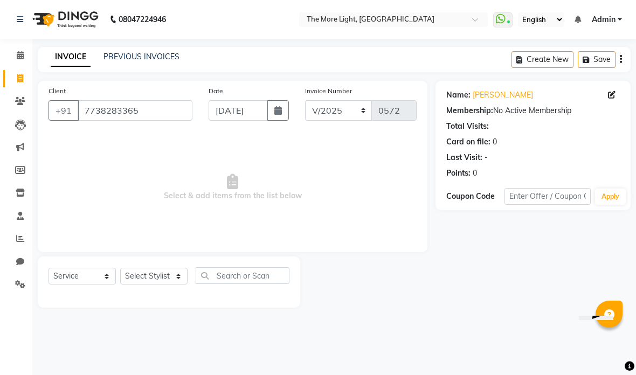
click at [157, 271] on select "Select Stylist [PERSON_NAME] anas [PERSON_NAME] [PERSON_NAME] Front [PERSON_NAM…" at bounding box center [153, 276] width 67 height 17
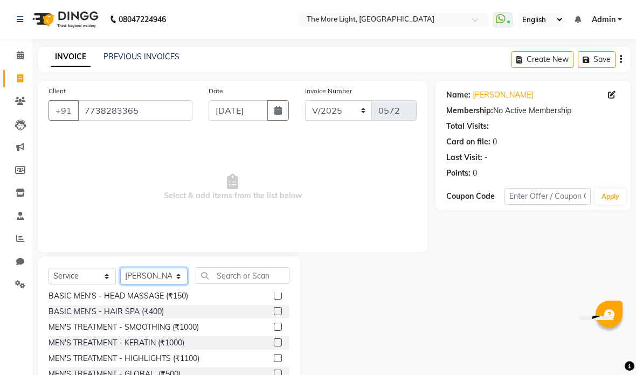
scroll to position [69, 0]
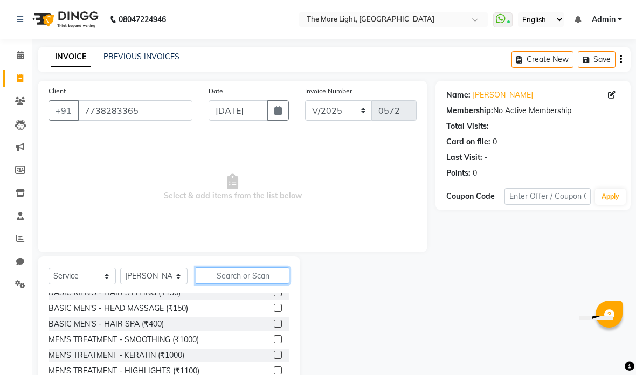
click at [257, 275] on input "text" at bounding box center [243, 275] width 94 height 17
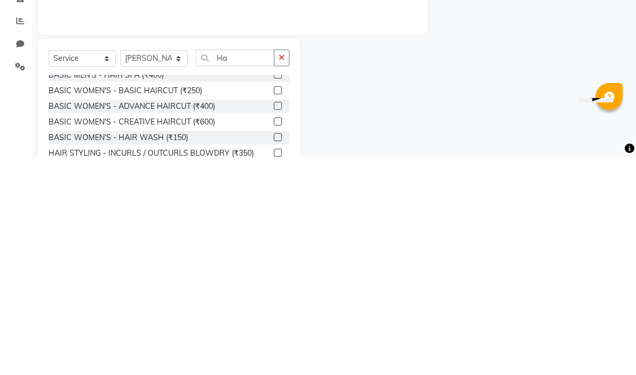
click at [275, 320] on label at bounding box center [278, 324] width 8 height 8
click at [275, 321] on input "checkbox" at bounding box center [277, 324] width 7 height 7
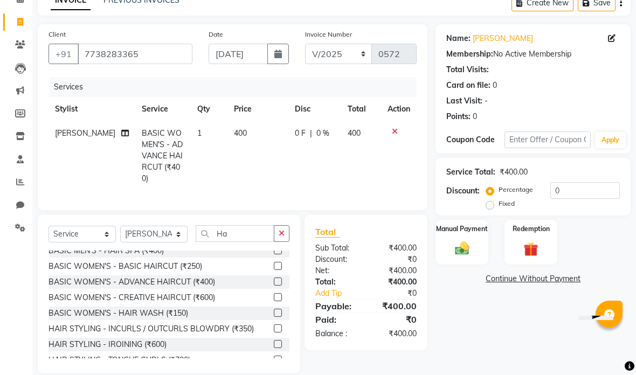
click at [244, 230] on input "Ha" at bounding box center [235, 233] width 79 height 17
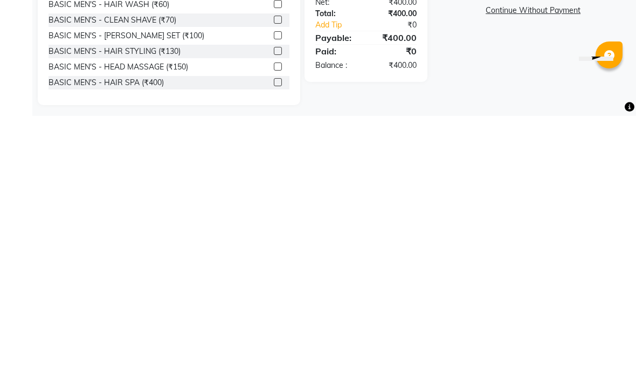
scroll to position [71, 0]
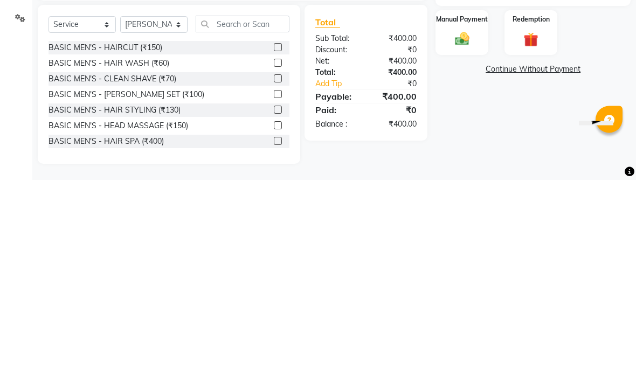
click at [105, 211] on select "Select Service Product Membership Package Voucher Prepaid Gift Card" at bounding box center [82, 219] width 67 height 17
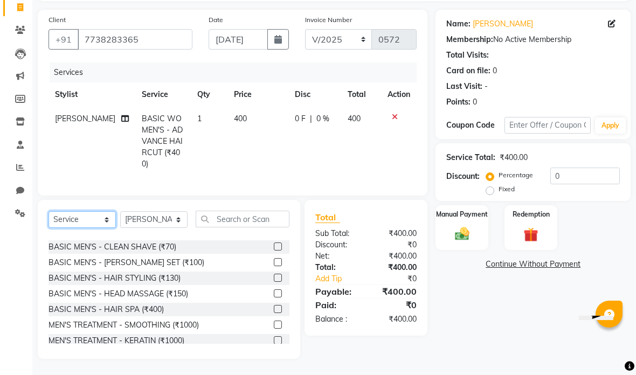
scroll to position [27, 0]
click at [270, 219] on input "text" at bounding box center [243, 219] width 94 height 17
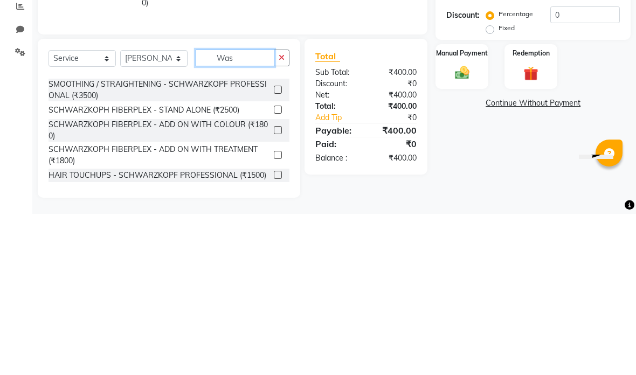
scroll to position [48, 0]
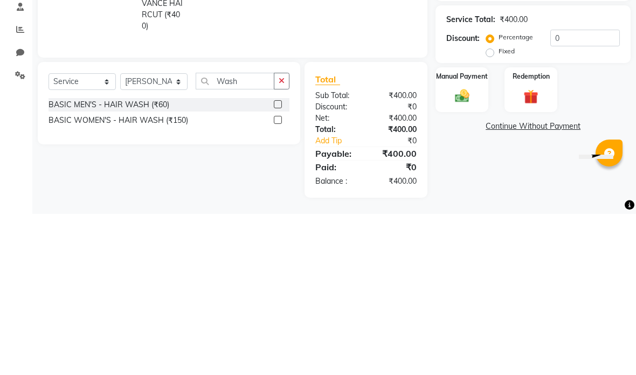
click at [382, 57] on div "Client [PHONE_NUMBER] Date [DATE] Invoice Number V/2025 V/[PHONE_NUMBER] Servic…" at bounding box center [233, 126] width 390 height 186
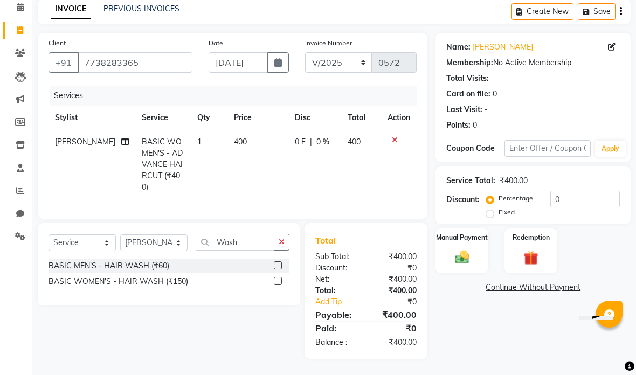
click at [279, 278] on label at bounding box center [278, 281] width 8 height 8
click at [279, 278] on input "checkbox" at bounding box center [277, 281] width 7 height 7
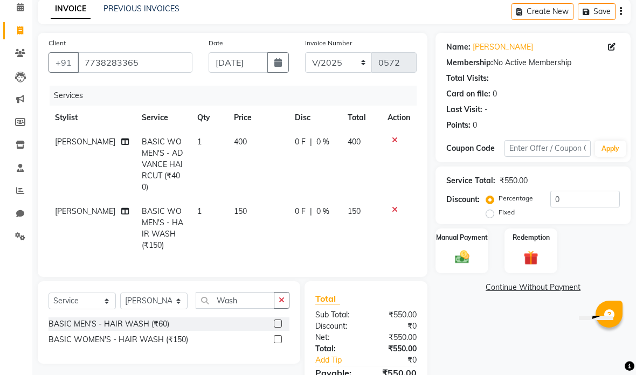
click at [499, 210] on label "Fixed" at bounding box center [507, 213] width 16 height 10
click at [492, 210] on input "Fixed" at bounding box center [492, 213] width 8 height 8
click at [580, 206] on input "0" at bounding box center [585, 199] width 70 height 17
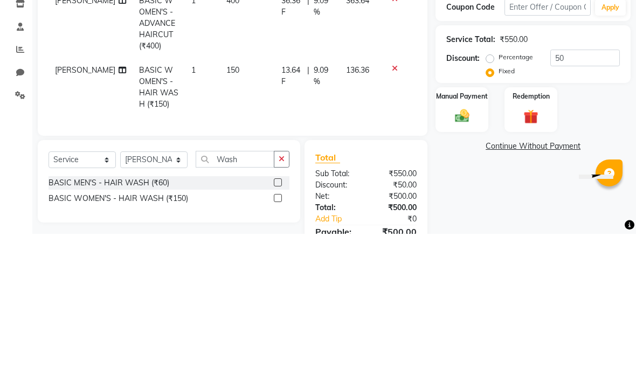
click at [613, 92] on div "Name: [PERSON_NAME] Membership: No Active Membership Total Visits: Card on file…" at bounding box center [536, 225] width 203 height 384
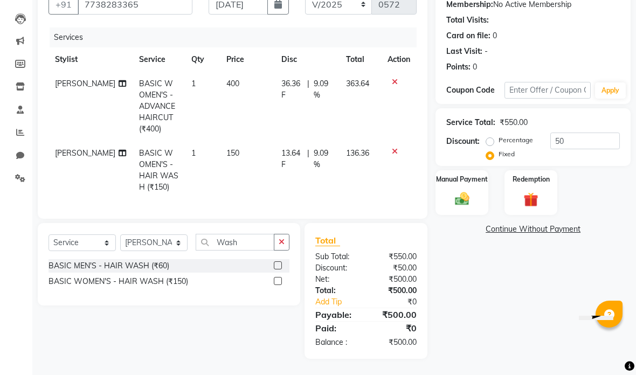
click at [469, 193] on img at bounding box center [462, 199] width 23 height 17
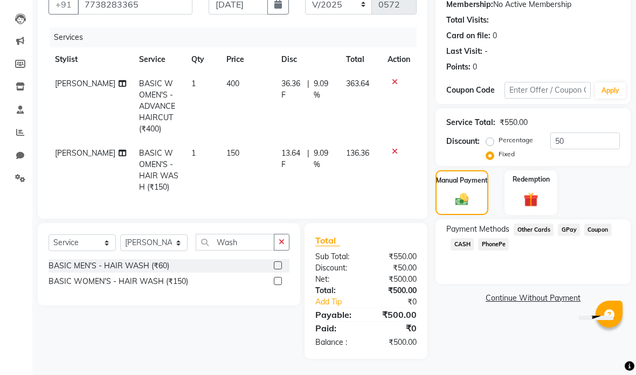
click at [494, 243] on span "PhonePe" at bounding box center [493, 244] width 31 height 12
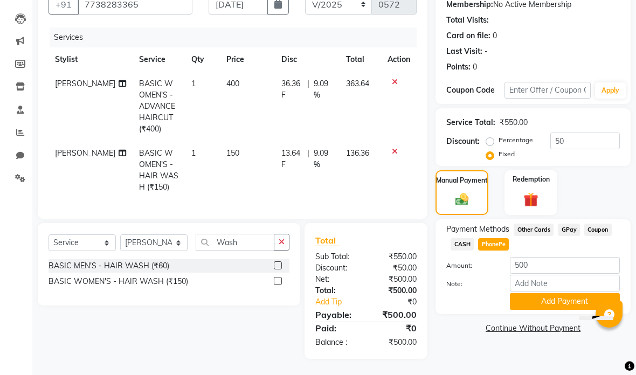
click at [570, 226] on span "GPay" at bounding box center [569, 230] width 22 height 12
click at [564, 299] on button "Add Payment" at bounding box center [565, 301] width 110 height 17
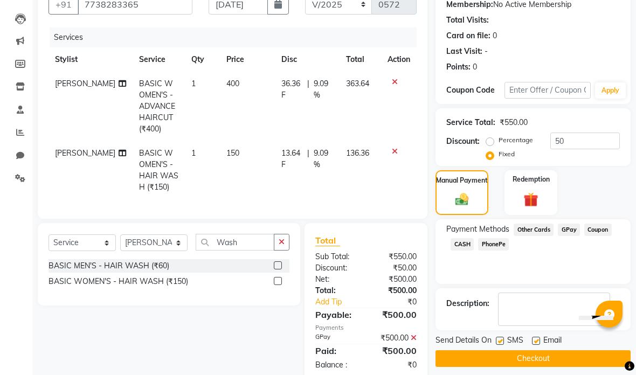
scroll to position [85, 0]
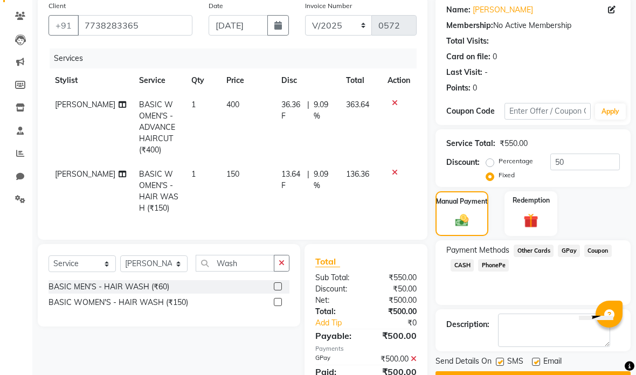
click at [547, 375] on button "Checkout" at bounding box center [532, 379] width 195 height 17
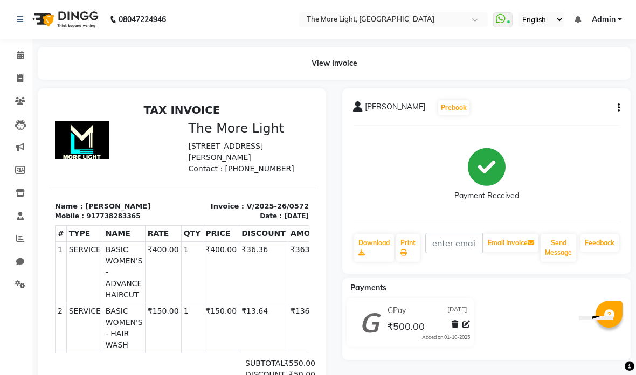
click at [24, 75] on span at bounding box center [20, 79] width 19 height 12
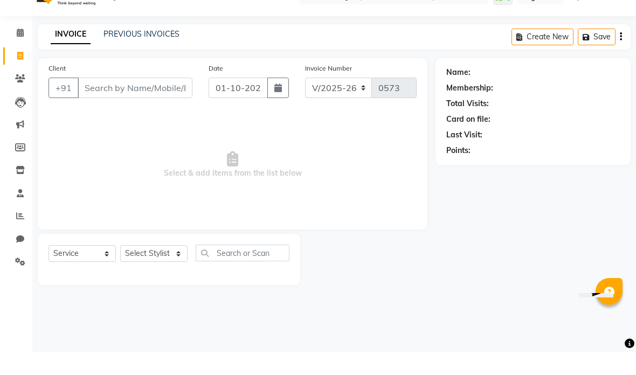
click at [127, 100] on input "Client" at bounding box center [135, 110] width 115 height 20
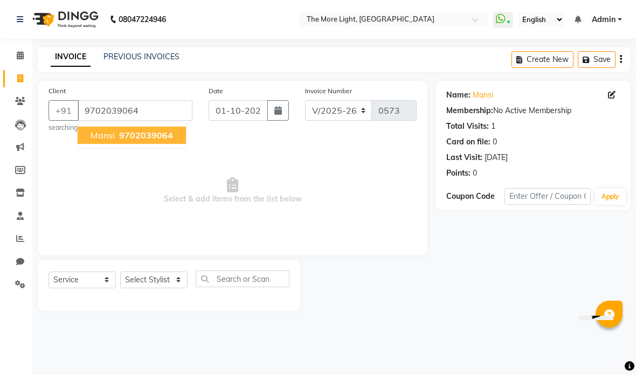
click at [155, 138] on span "9702039064" at bounding box center [146, 135] width 54 height 11
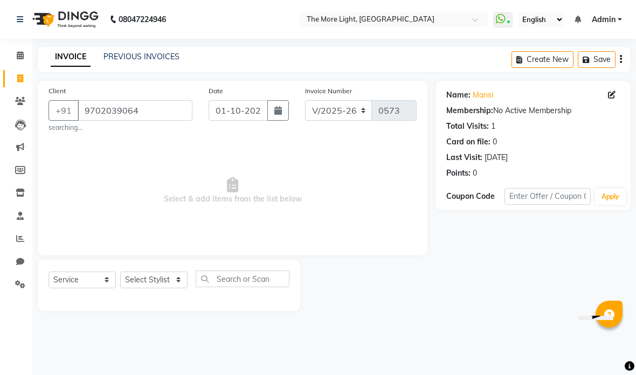
click at [146, 106] on input "9702039064" at bounding box center [135, 110] width 115 height 20
click at [156, 106] on input "9702039064" at bounding box center [135, 110] width 115 height 20
click at [152, 105] on input "9702039064" at bounding box center [135, 110] width 115 height 20
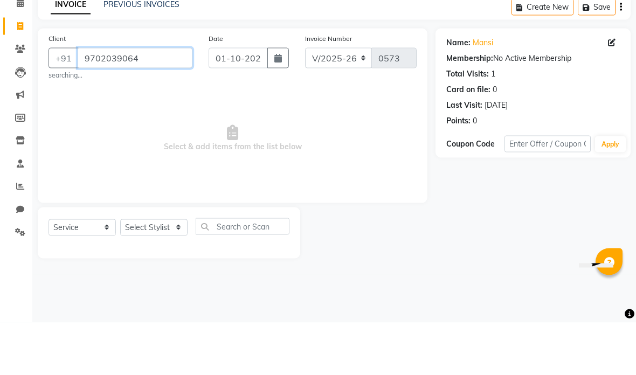
click at [157, 100] on input "9702039064" at bounding box center [135, 110] width 115 height 20
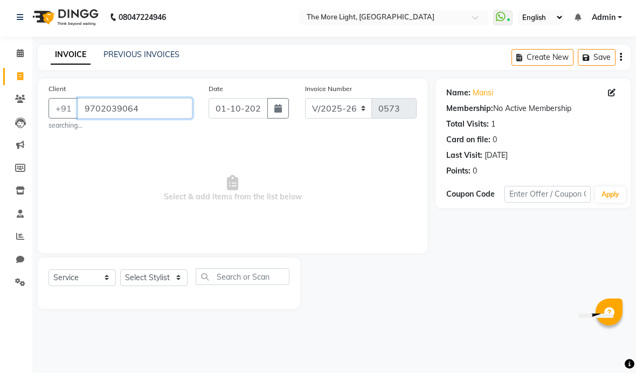
click at [152, 105] on input "9702039064" at bounding box center [135, 110] width 115 height 20
click at [156, 104] on input "9702039064" at bounding box center [135, 110] width 115 height 20
click at [155, 107] on input "9702039064" at bounding box center [135, 110] width 115 height 20
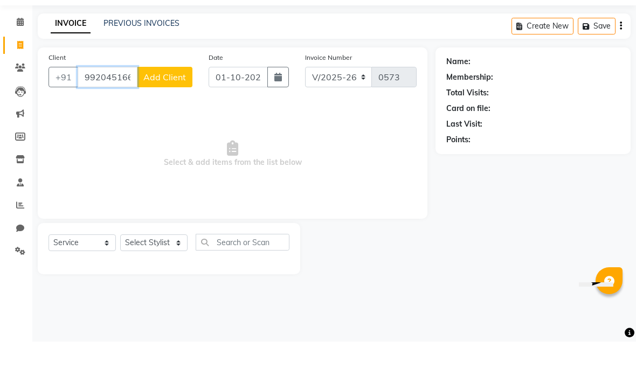
click at [170, 105] on span "Add Client" at bounding box center [164, 110] width 43 height 11
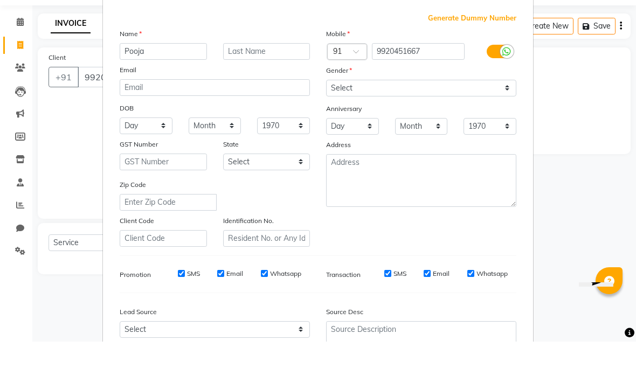
scroll to position [20, 0]
click at [349, 99] on label "Gender" at bounding box center [339, 104] width 26 height 10
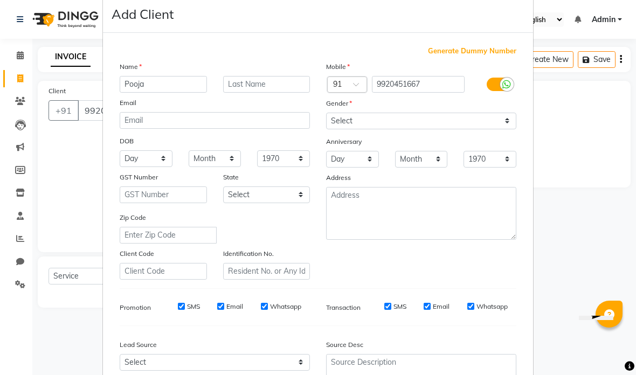
click at [358, 126] on select "Select [DEMOGRAPHIC_DATA] [DEMOGRAPHIC_DATA] Other Prefer Not To Say" at bounding box center [421, 121] width 190 height 17
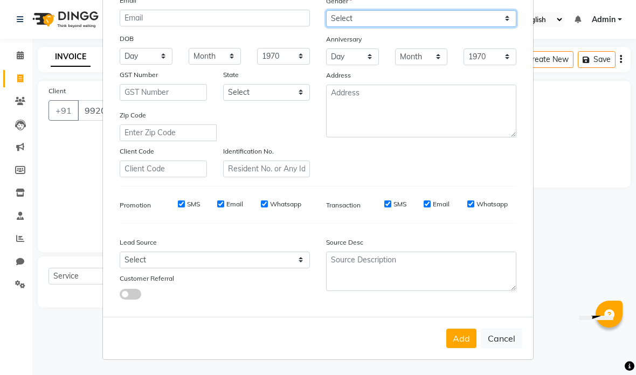
scroll to position [122, 0]
click at [464, 334] on button "Add" at bounding box center [461, 338] width 30 height 19
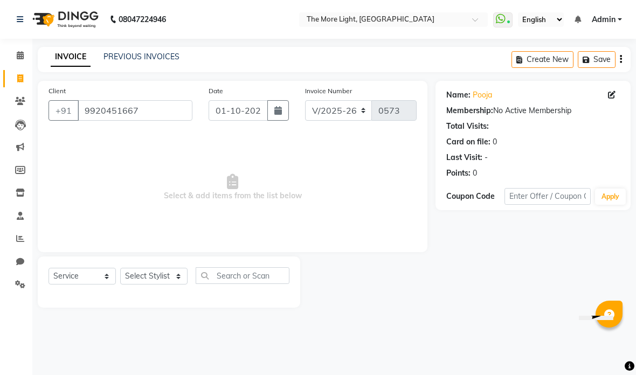
click at [158, 280] on select "Select Stylist [PERSON_NAME] anas [PERSON_NAME] [PERSON_NAME] Front [PERSON_NAM…" at bounding box center [153, 276] width 67 height 17
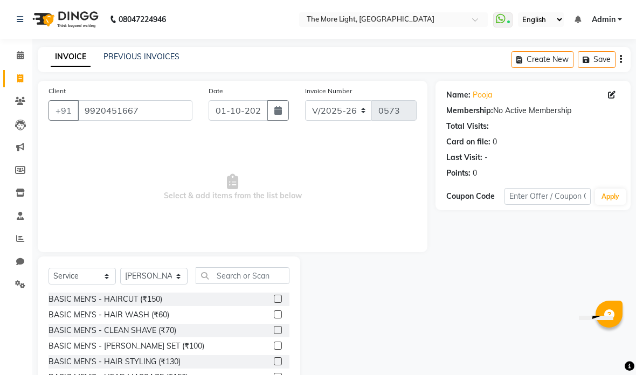
click at [246, 273] on input "text" at bounding box center [243, 275] width 94 height 17
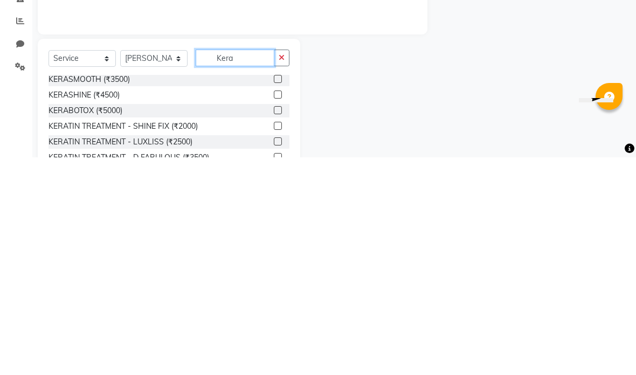
scroll to position [33, 0]
click at [335, 257] on div at bounding box center [367, 336] width 135 height 159
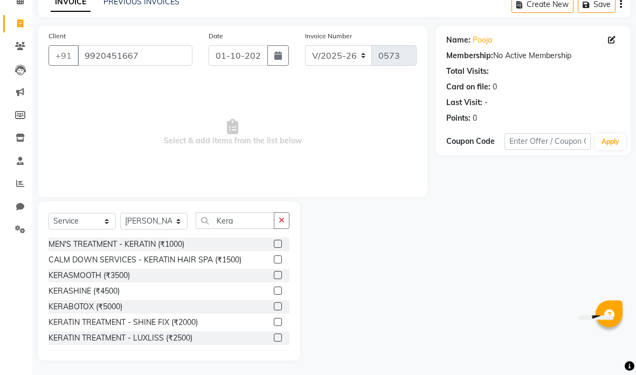
scroll to position [52, 0]
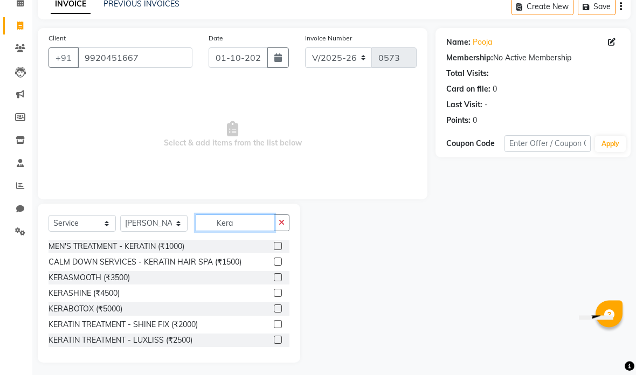
click at [252, 224] on input "Kera" at bounding box center [235, 223] width 79 height 17
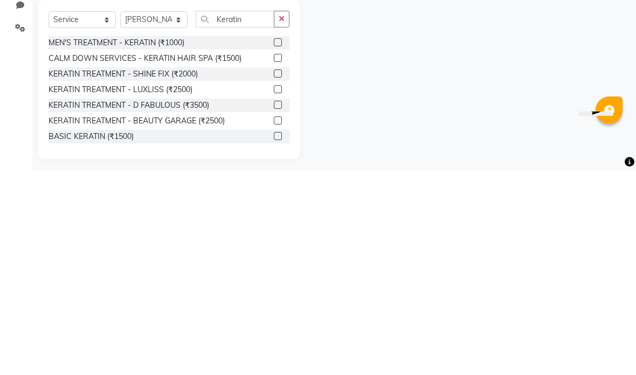
click at [280, 274] on div at bounding box center [277, 279] width 7 height 11
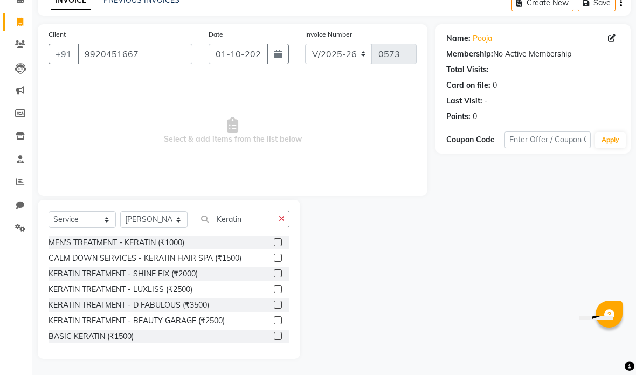
click at [277, 272] on label at bounding box center [278, 273] width 8 height 8
click at [277, 272] on input "checkbox" at bounding box center [277, 274] width 7 height 7
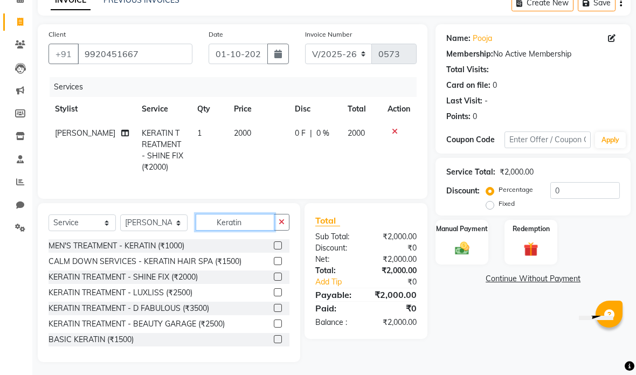
click at [251, 218] on input "Keratin" at bounding box center [235, 222] width 79 height 17
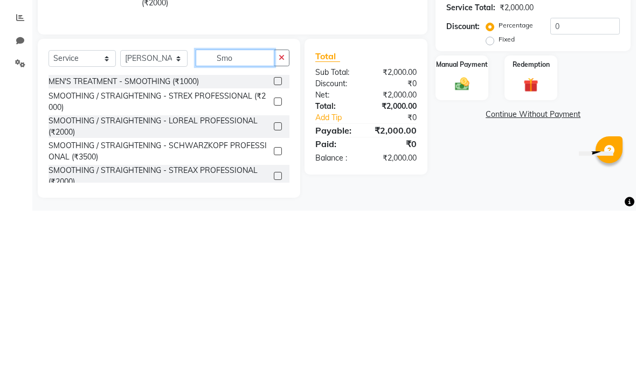
click at [275, 262] on label at bounding box center [278, 266] width 8 height 8
click at [275, 263] on input "checkbox" at bounding box center [277, 266] width 7 height 7
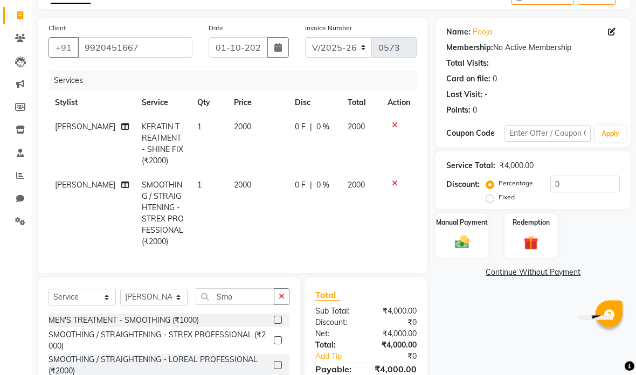
scroll to position [63, 0]
click at [274, 340] on label at bounding box center [278, 340] width 8 height 8
click at [274, 340] on input "checkbox" at bounding box center [277, 340] width 7 height 7
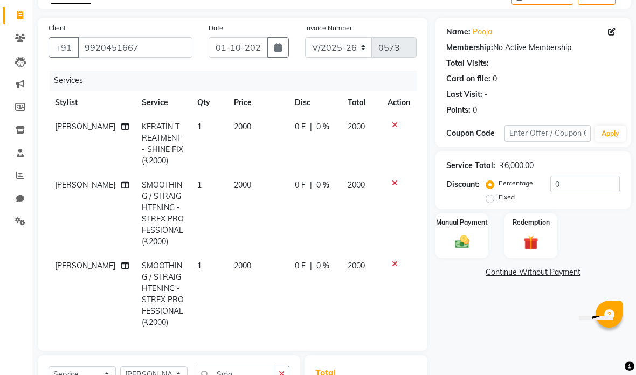
click at [392, 264] on icon at bounding box center [395, 264] width 6 height 8
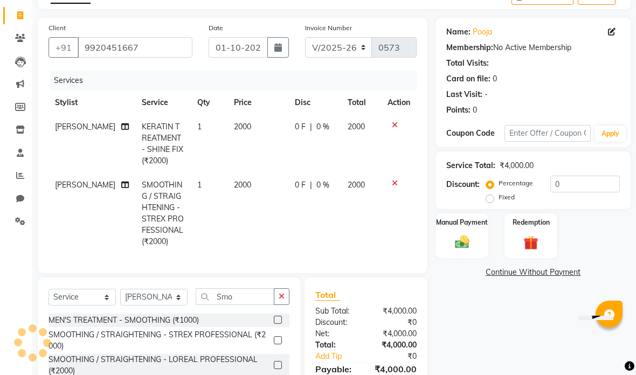
click at [572, 184] on input "0" at bounding box center [585, 184] width 70 height 17
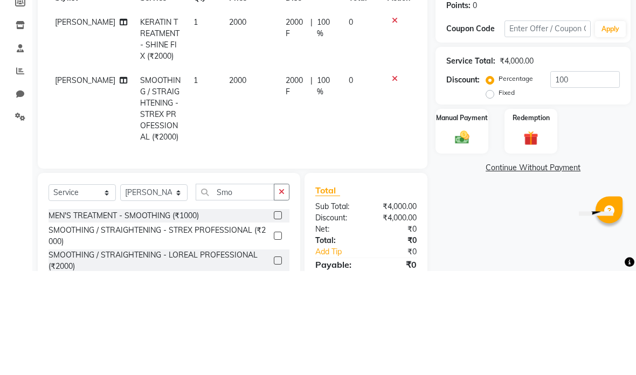
click at [499, 192] on label "Fixed" at bounding box center [507, 197] width 16 height 10
click at [491, 193] on input "Fixed" at bounding box center [492, 197] width 8 height 8
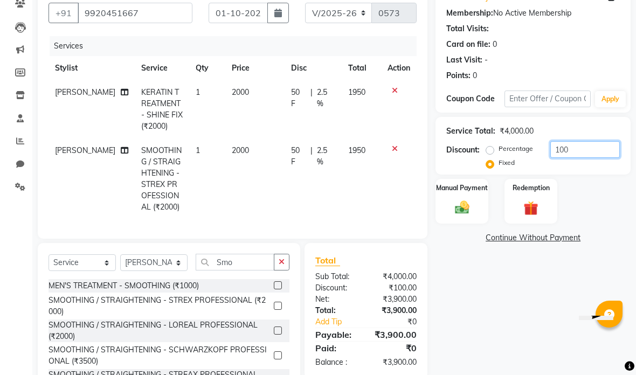
click at [580, 148] on input "100" at bounding box center [585, 149] width 70 height 17
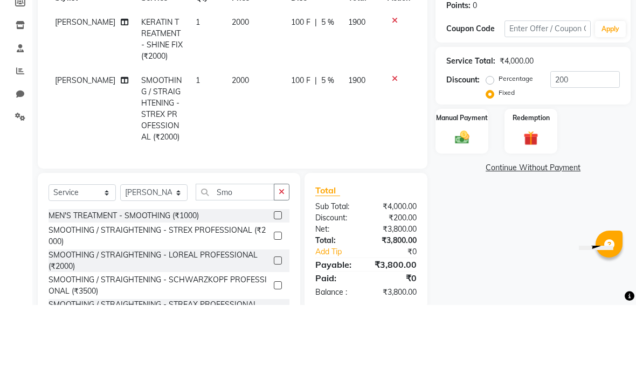
click at [614, 179] on div "Manual Payment Redemption" at bounding box center [532, 201] width 211 height 45
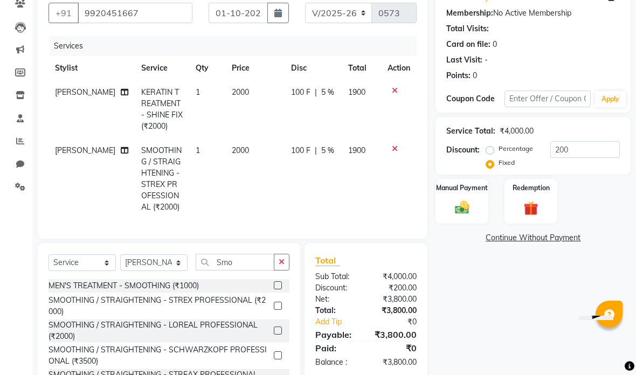
click at [481, 209] on div "Manual Payment" at bounding box center [461, 201] width 53 height 45
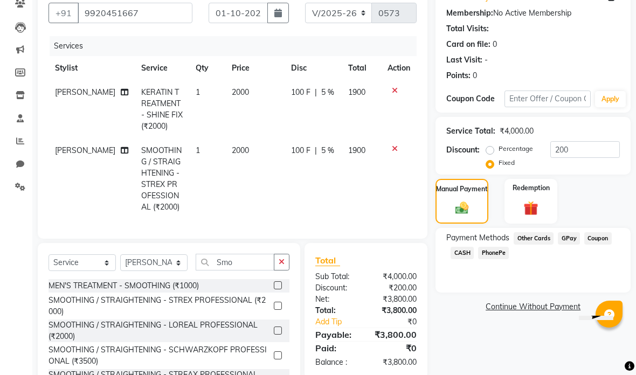
click at [578, 234] on span "GPay" at bounding box center [569, 238] width 22 height 12
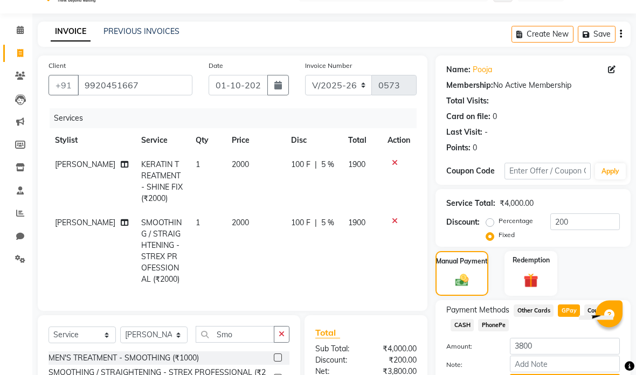
scroll to position [0, 0]
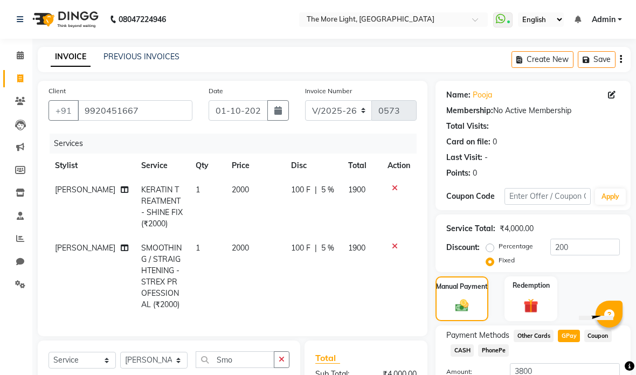
click at [272, 111] on button "button" at bounding box center [278, 110] width 22 height 20
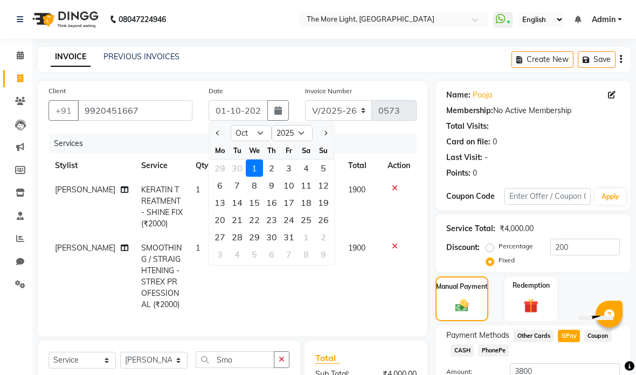
click at [221, 187] on div "6" at bounding box center [219, 185] width 17 height 17
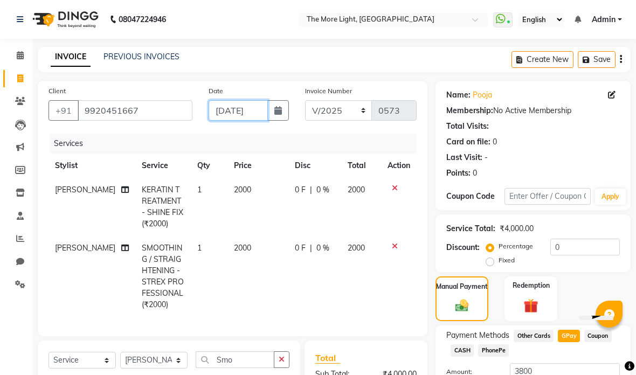
click at [254, 113] on input "[DATE]" at bounding box center [238, 110] width 59 height 20
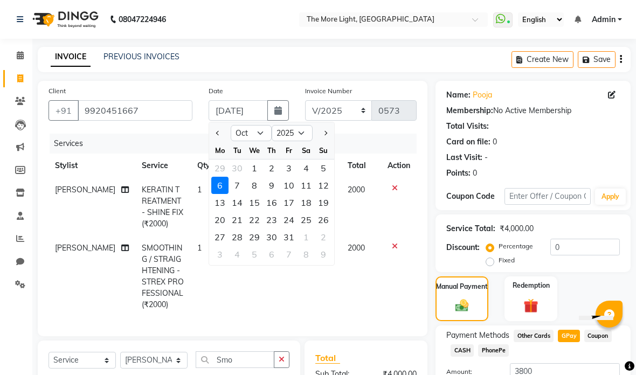
click at [260, 126] on select "Jan Feb Mar Apr May Jun [DATE] Aug Sep Oct Nov Dec" at bounding box center [251, 133] width 41 height 16
click at [260, 127] on select "Jan Feb Mar Apr May Jun [DATE] Aug Sep Oct Nov Dec" at bounding box center [251, 133] width 41 height 16
click at [278, 113] on icon "button" at bounding box center [278, 110] width 8 height 9
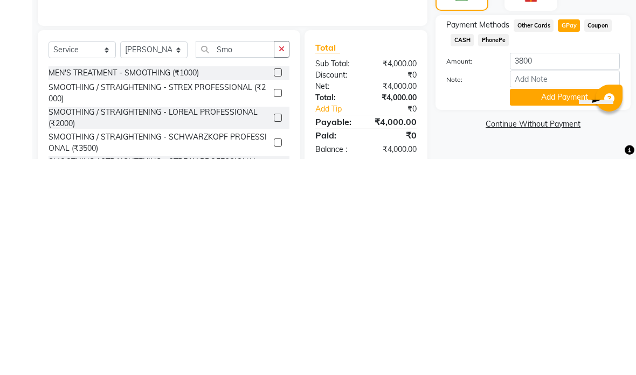
scroll to position [141, 0]
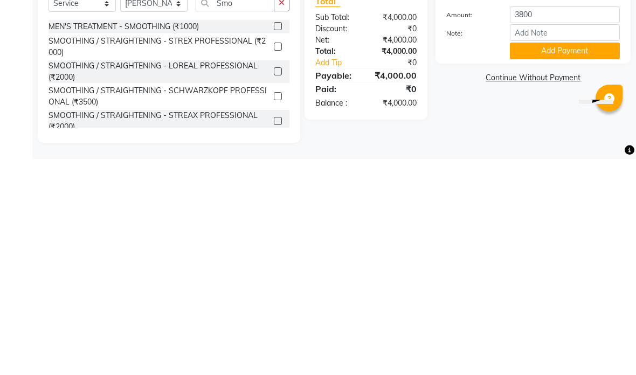
click at [579, 259] on button "Add Payment" at bounding box center [565, 267] width 110 height 17
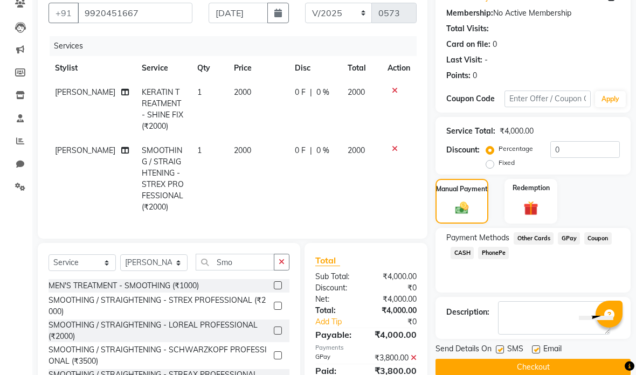
click at [515, 371] on button "Checkout" at bounding box center [532, 367] width 195 height 17
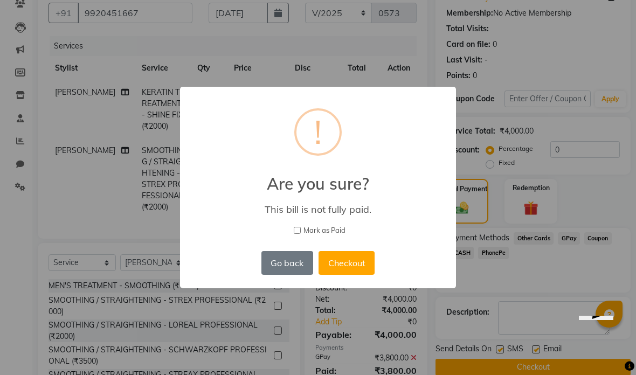
click at [483, 375] on div "× ! Are you sure? This bill is not fully paid. [PERSON_NAME] as Paid Go back No…" at bounding box center [318, 187] width 636 height 375
click at [473, 375] on div "× ! Are you sure? This bill is not fully paid. [PERSON_NAME] as Paid Go back No…" at bounding box center [318, 187] width 636 height 375
click at [474, 375] on div "× ! Are you sure? This bill is not fully paid. [PERSON_NAME] as Paid Go back No…" at bounding box center [318, 187] width 636 height 375
click at [347, 344] on div "× ! Are you sure? This bill is not fully paid. [PERSON_NAME] as Paid Go back No…" at bounding box center [318, 187] width 636 height 375
click at [368, 275] on button "Checkout" at bounding box center [347, 263] width 56 height 24
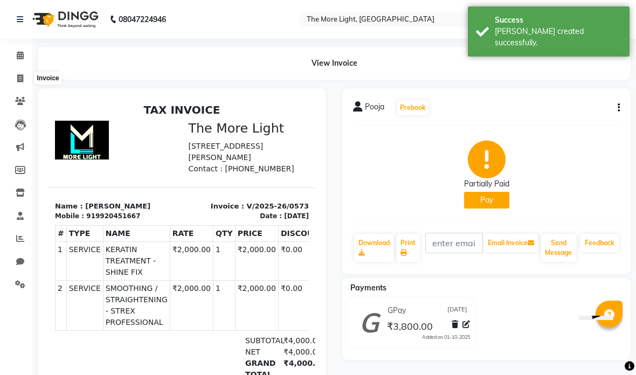
click at [22, 78] on icon at bounding box center [20, 78] width 6 height 8
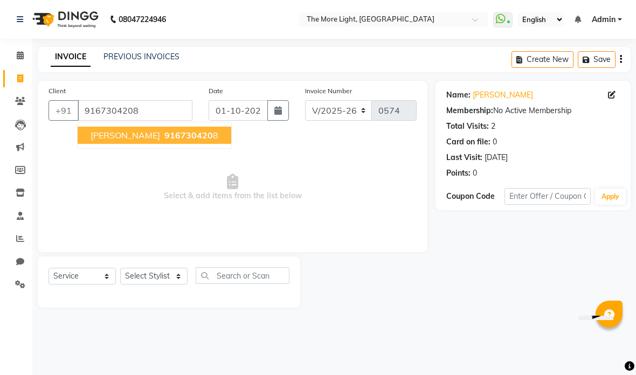
click at [284, 110] on button "button" at bounding box center [278, 110] width 22 height 20
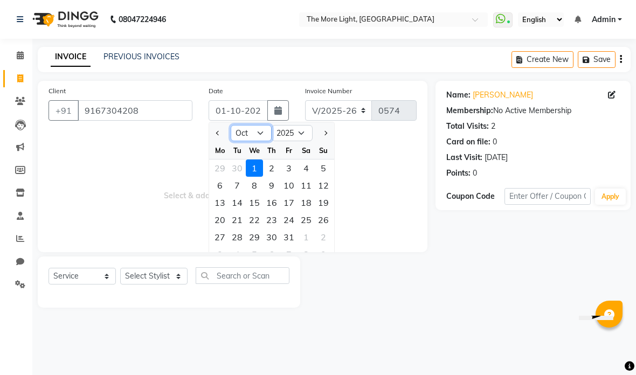
click at [259, 132] on select "Jan Feb Mar Apr May Jun [DATE] Aug Sep Oct Nov Dec" at bounding box center [251, 133] width 41 height 16
click at [261, 133] on select "Jan Feb Mar Apr May Jun [DATE] Aug Sep Oct Nov Dec" at bounding box center [251, 133] width 41 height 16
click at [304, 167] on div "6" at bounding box center [306, 168] width 17 height 17
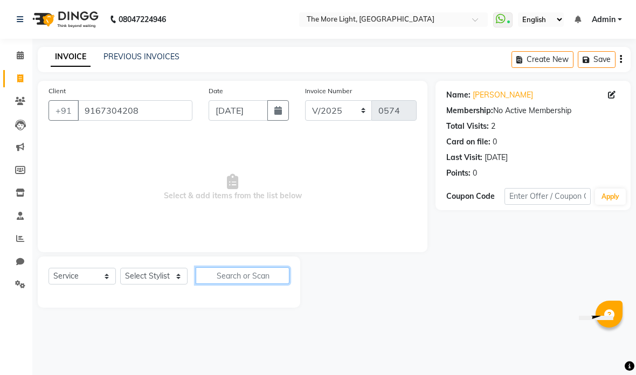
click at [268, 272] on input "text" at bounding box center [243, 275] width 94 height 17
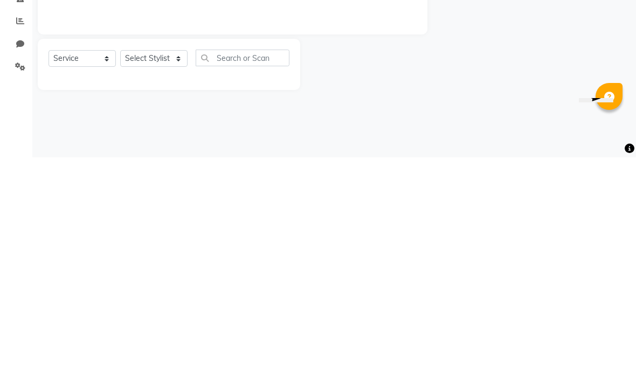
click at [155, 268] on select "Select Stylist [PERSON_NAME] anas [PERSON_NAME] [PERSON_NAME] Front [PERSON_NAM…" at bounding box center [153, 276] width 67 height 17
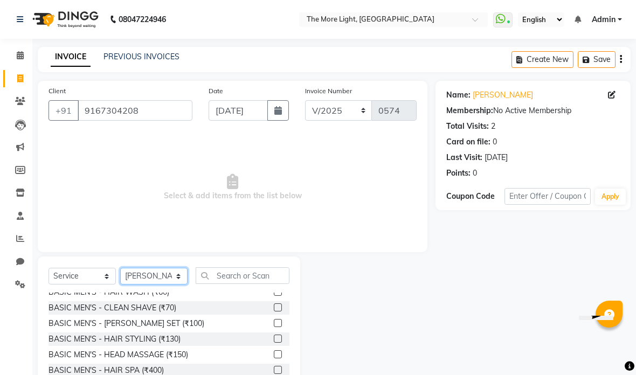
scroll to position [27, 0]
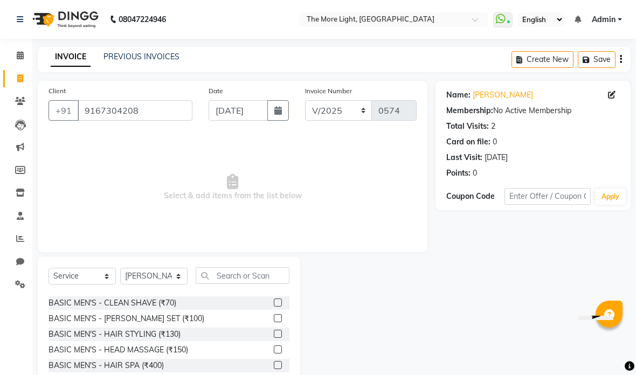
click at [242, 271] on input "text" at bounding box center [243, 275] width 94 height 17
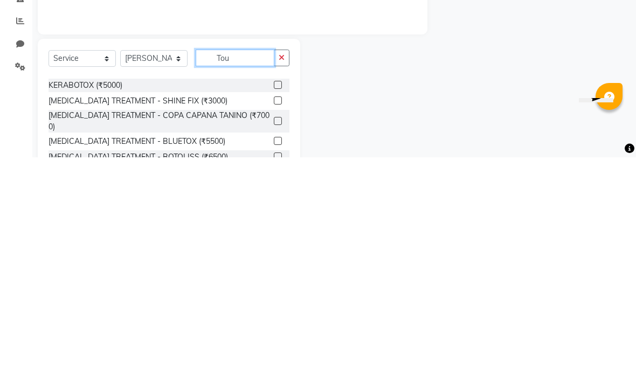
scroll to position [13, 0]
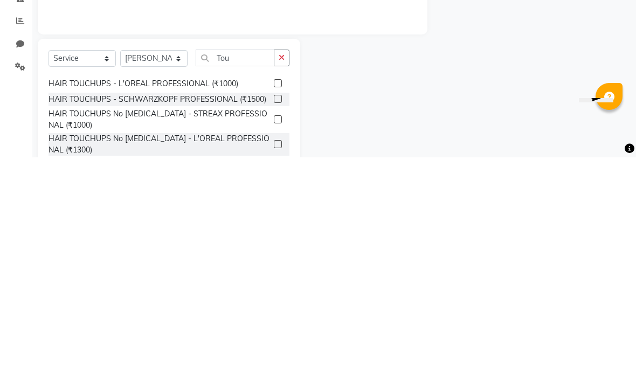
click at [285, 310] on div at bounding box center [282, 316] width 16 height 13
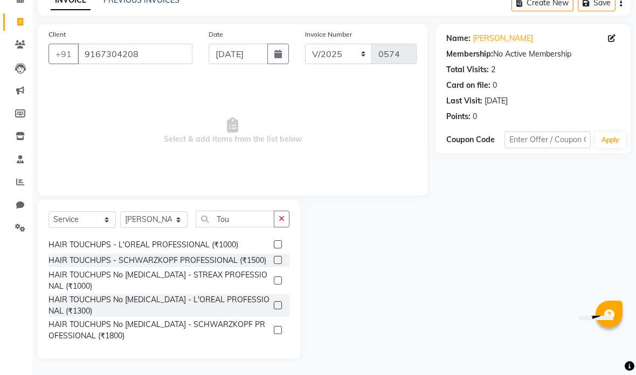
click at [276, 260] on label at bounding box center [278, 260] width 8 height 8
click at [276, 260] on input "checkbox" at bounding box center [277, 260] width 7 height 7
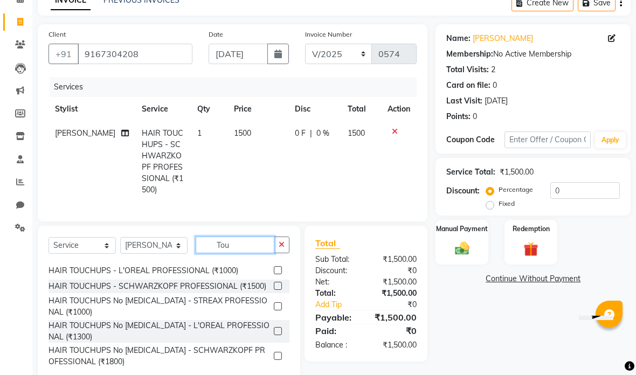
click at [258, 237] on input "Tou" at bounding box center [235, 245] width 79 height 17
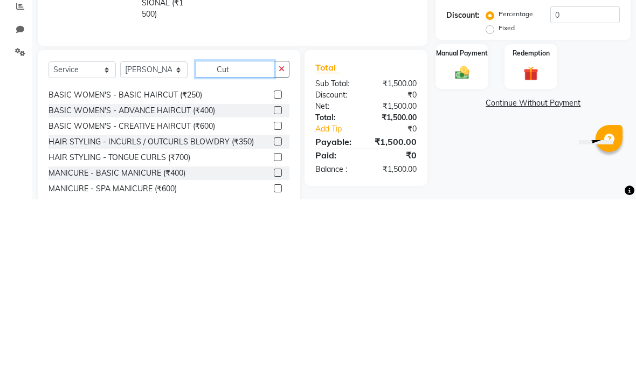
scroll to position [48, 0]
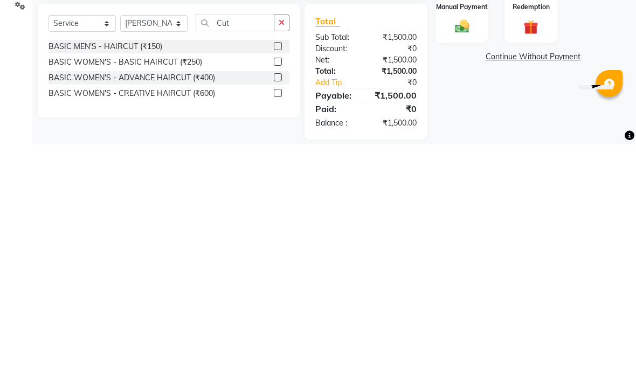
click at [276, 320] on label at bounding box center [278, 324] width 8 height 8
click at [276, 321] on input "checkbox" at bounding box center [277, 324] width 7 height 7
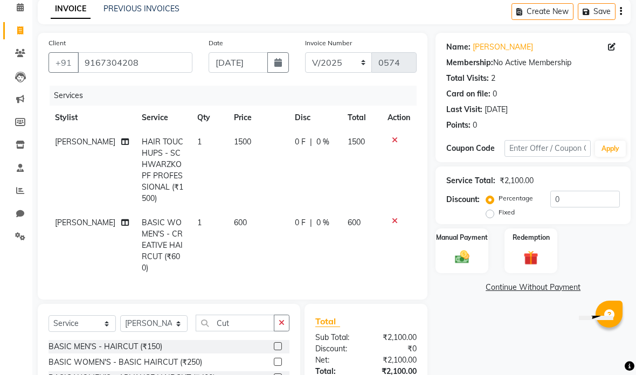
click at [499, 210] on label "Fixed" at bounding box center [507, 213] width 16 height 10
click at [494, 210] on input "Fixed" at bounding box center [492, 213] width 8 height 8
click at [594, 192] on input "0" at bounding box center [585, 199] width 70 height 17
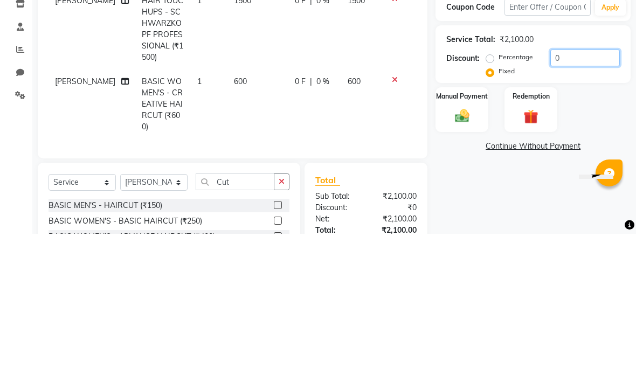
click at [580, 191] on input "0" at bounding box center [585, 199] width 70 height 17
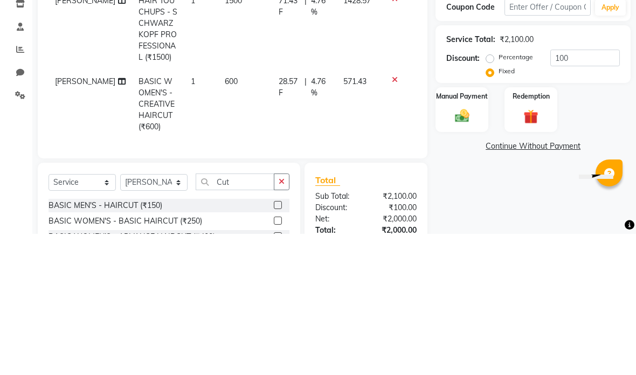
click at [597, 191] on div "Percentage Fixed 100" at bounding box center [554, 205] width 132 height 29
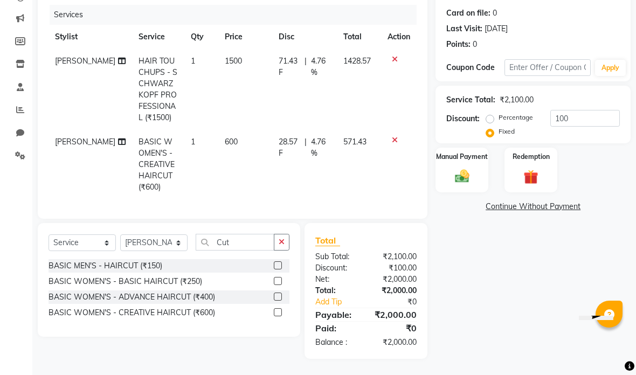
click at [461, 172] on img at bounding box center [462, 176] width 23 height 17
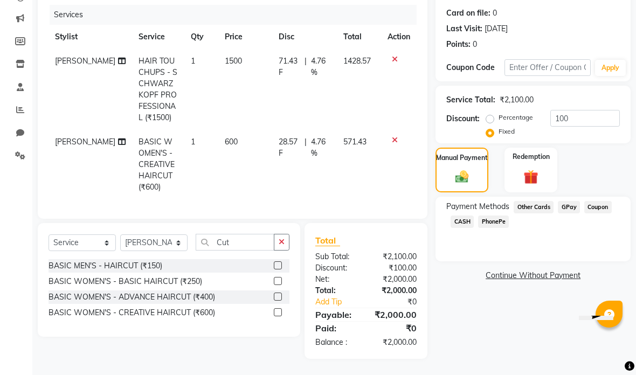
click at [459, 224] on span "CASH" at bounding box center [462, 222] width 23 height 12
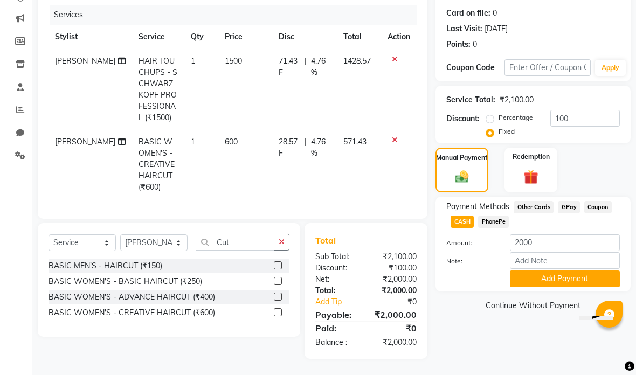
click at [569, 278] on button "Add Payment" at bounding box center [565, 279] width 110 height 17
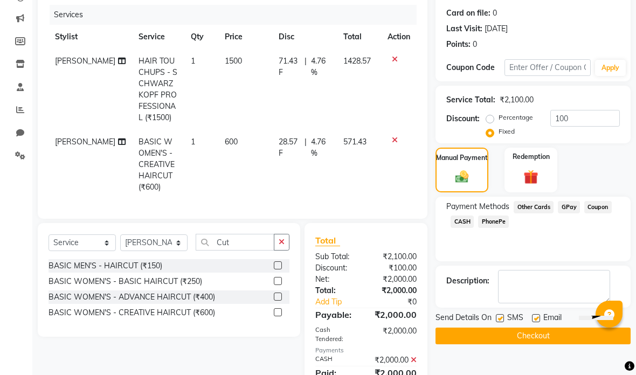
click at [534, 335] on button "Checkout" at bounding box center [532, 336] width 195 height 17
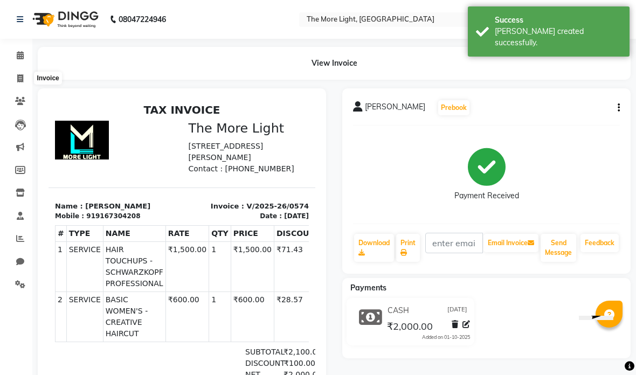
click at [23, 77] on icon at bounding box center [20, 78] width 6 height 8
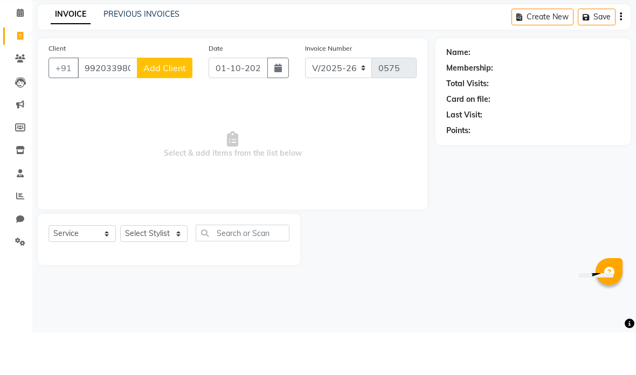
click at [176, 105] on span "Add Client" at bounding box center [164, 110] width 43 height 11
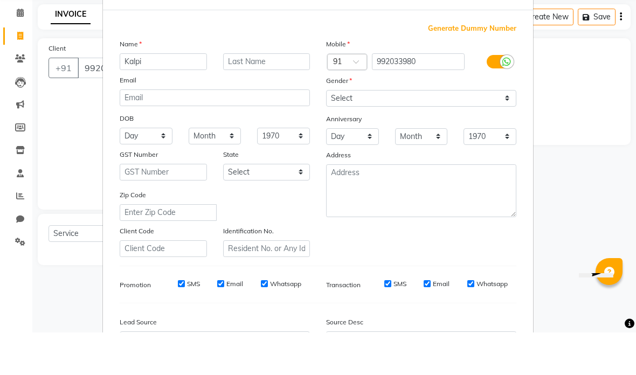
click at [488, 133] on select "Select [DEMOGRAPHIC_DATA] [DEMOGRAPHIC_DATA] Other Prefer Not To Say" at bounding box center [421, 141] width 190 height 17
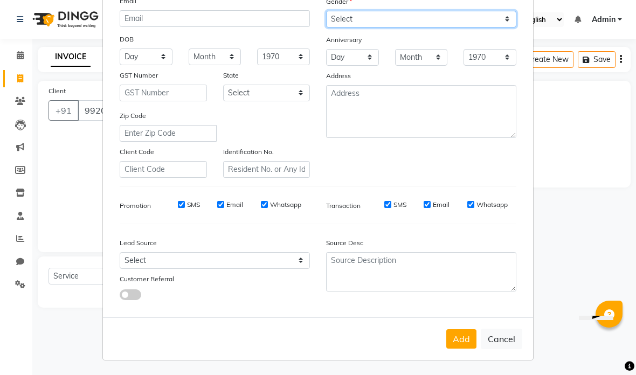
scroll to position [122, 0]
click at [460, 335] on button "Add" at bounding box center [461, 338] width 30 height 19
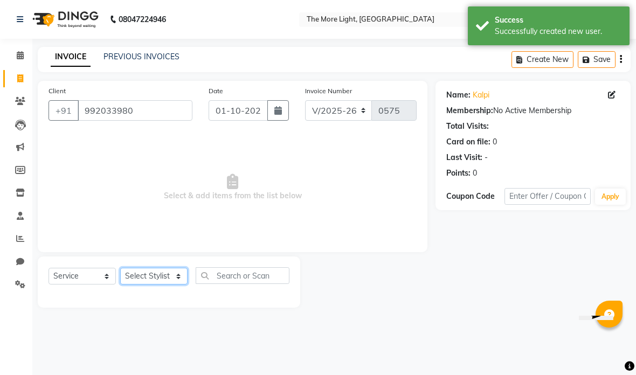
click at [164, 274] on select "Select Stylist [PERSON_NAME] anas [PERSON_NAME] [PERSON_NAME] Front [PERSON_NAM…" at bounding box center [153, 276] width 67 height 17
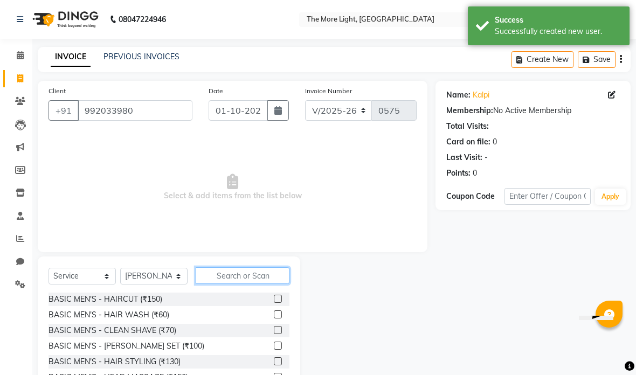
click at [253, 272] on input "text" at bounding box center [243, 275] width 94 height 17
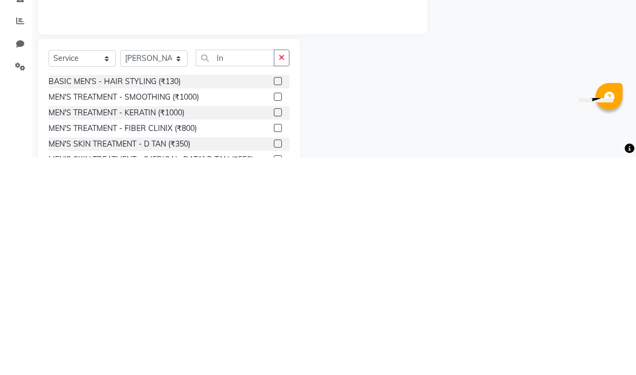
click at [411, 81] on div "Client [PHONE_NUMBER] Date [DATE] Invoice Number V/2025 V/[PHONE_NUMBER] Select…" at bounding box center [233, 248] width 406 height 335
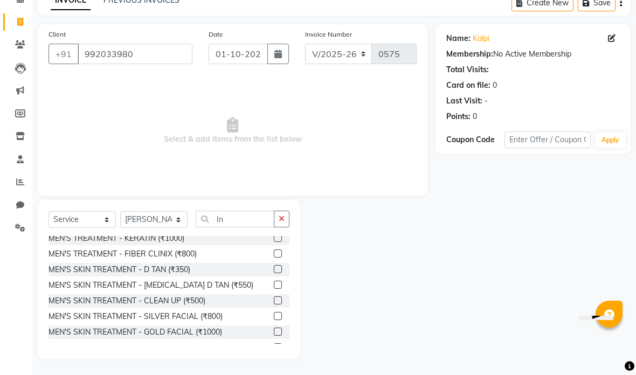
scroll to position [42, 0]
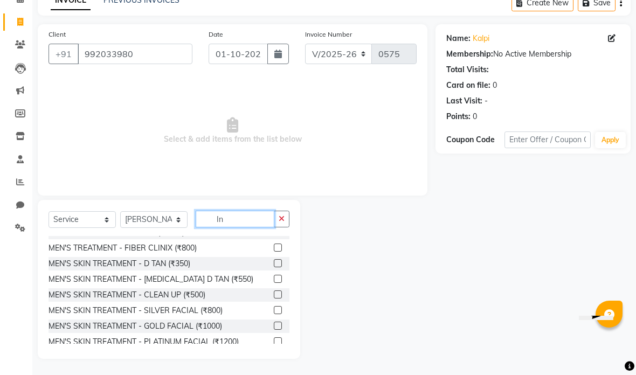
click at [255, 213] on input "In" at bounding box center [235, 219] width 79 height 17
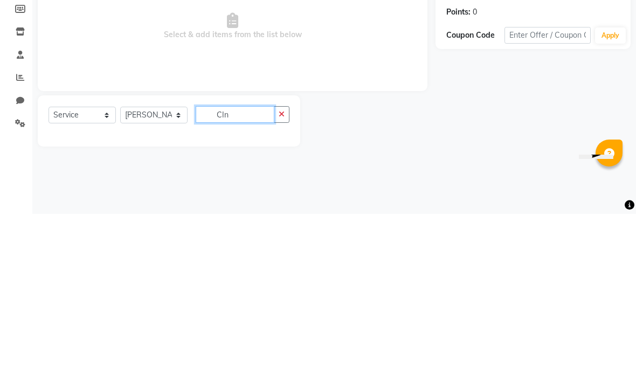
scroll to position [0, 0]
click at [492, 115] on div "Name: Kalpi Membership: No Active Membership Total Visits: Card on file: 0 Last…" at bounding box center [536, 194] width 203 height 227
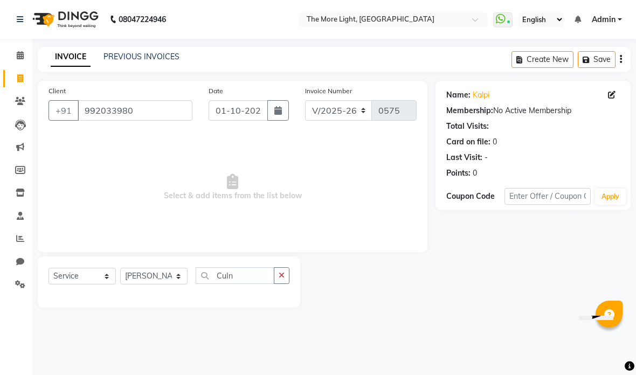
click at [517, 93] on div "Name: [PERSON_NAME]" at bounding box center [533, 94] width 174 height 11
click at [244, 280] on input "CuIn" at bounding box center [235, 275] width 79 height 17
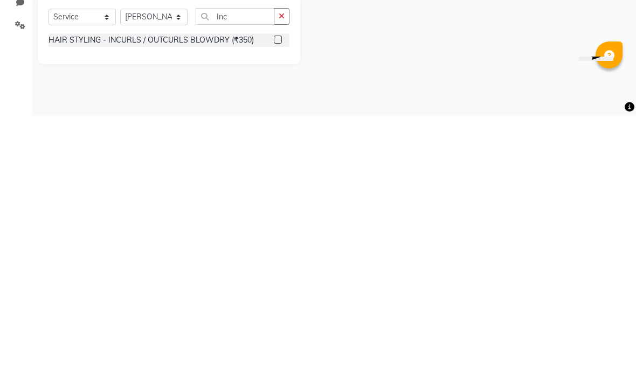
click at [282, 293] on div at bounding box center [282, 299] width 16 height 13
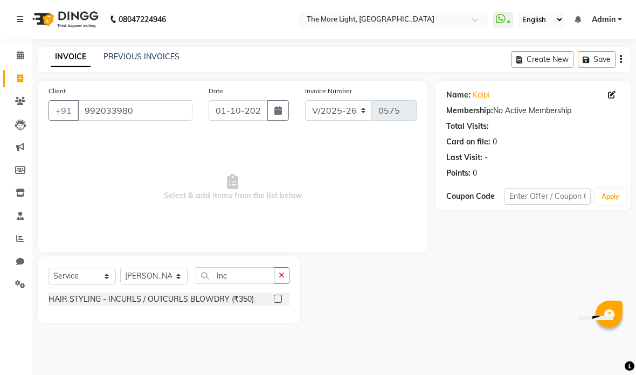
click at [274, 298] on label at bounding box center [278, 299] width 8 height 8
click at [274, 298] on input "checkbox" at bounding box center [277, 299] width 7 height 7
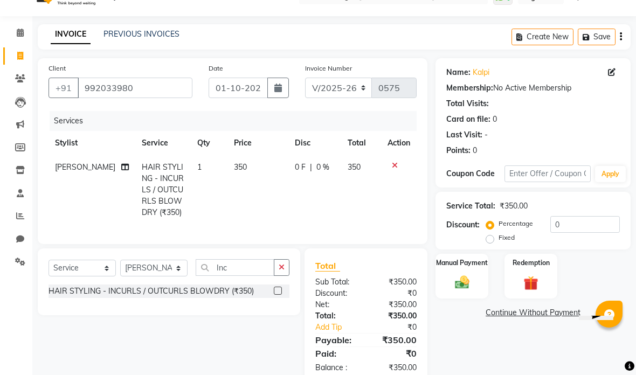
scroll to position [48, 0]
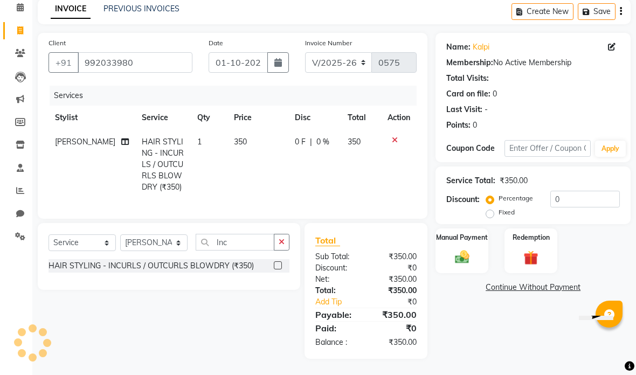
click at [464, 254] on img at bounding box center [462, 257] width 23 height 17
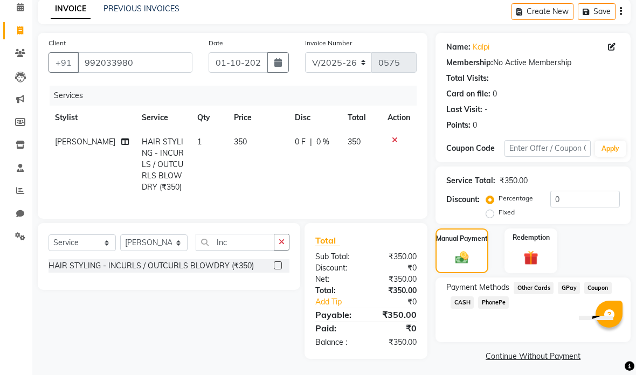
click at [461, 306] on span "CASH" at bounding box center [462, 302] width 23 height 12
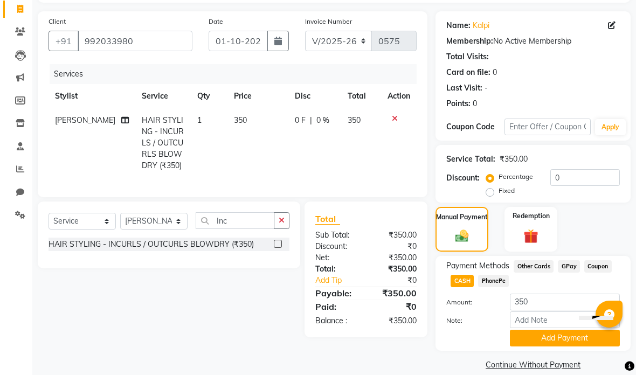
scroll to position [85, 0]
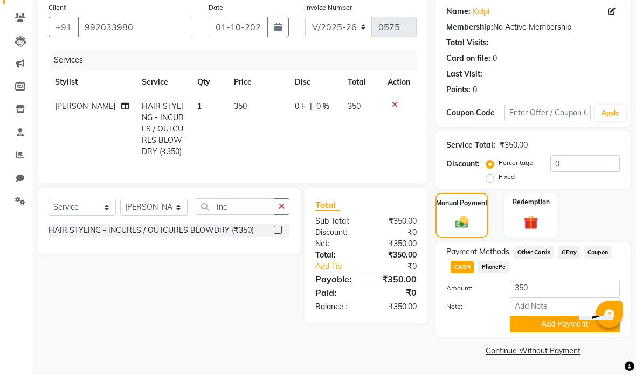
click at [549, 323] on button "Add Payment" at bounding box center [565, 324] width 110 height 17
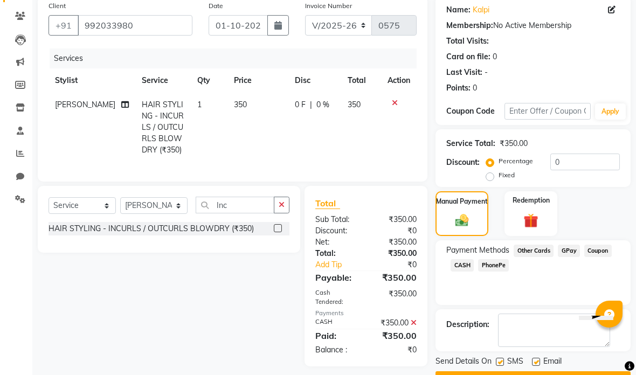
scroll to position [72, 0]
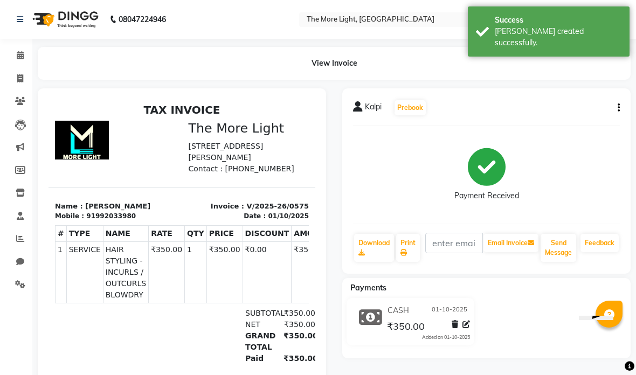
click at [22, 75] on icon at bounding box center [20, 78] width 6 height 8
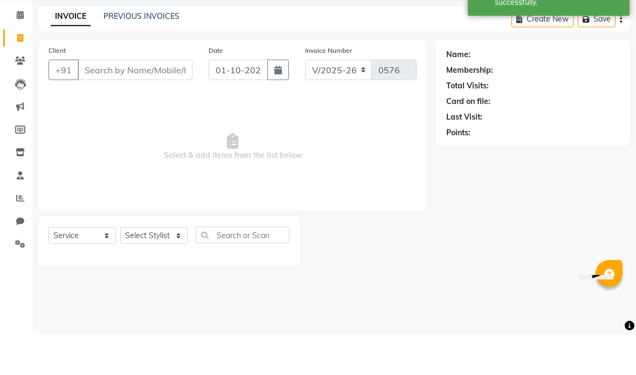
click at [140, 100] on input "Client" at bounding box center [135, 110] width 115 height 20
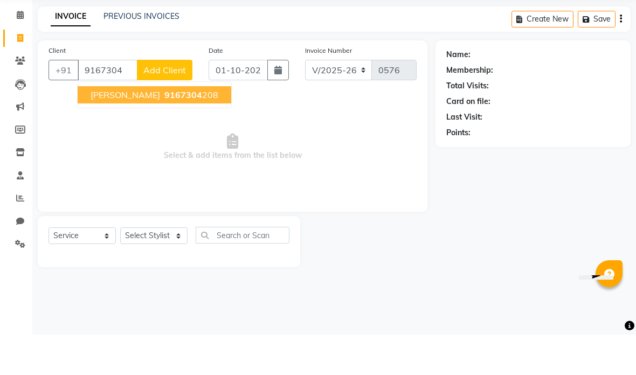
click at [170, 130] on ngb-highlight "9167304 208" at bounding box center [190, 135] width 56 height 11
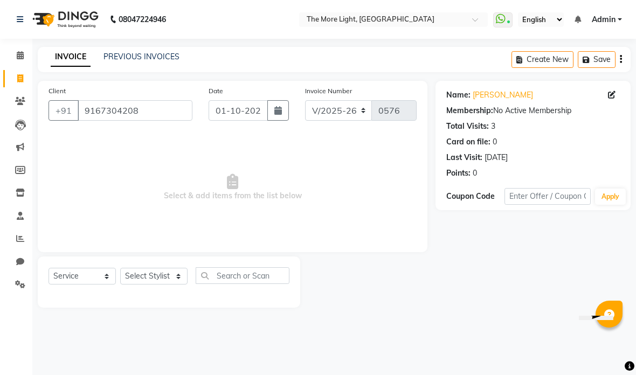
click at [272, 105] on button "button" at bounding box center [278, 110] width 22 height 20
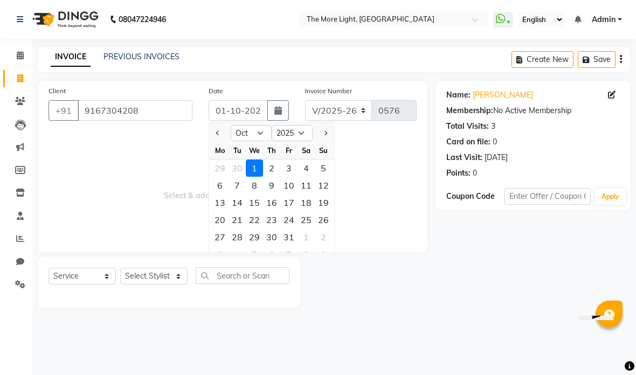
click at [262, 128] on select "Jan Feb Mar Apr May Jun [DATE] Aug Sep Oct Nov Dec" at bounding box center [251, 133] width 41 height 16
click at [302, 169] on div "6" at bounding box center [306, 168] width 17 height 17
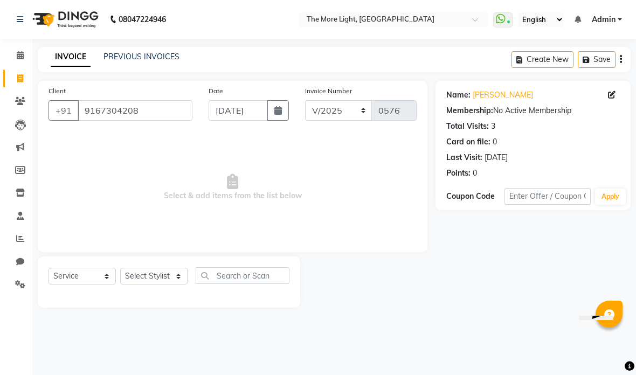
click at [145, 268] on select "Select Stylist [PERSON_NAME] anas [PERSON_NAME] [PERSON_NAME] Front [PERSON_NAM…" at bounding box center [153, 276] width 67 height 17
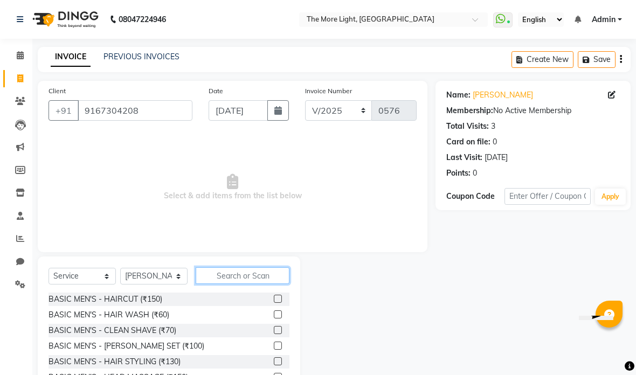
click at [257, 272] on input "text" at bounding box center [243, 275] width 94 height 17
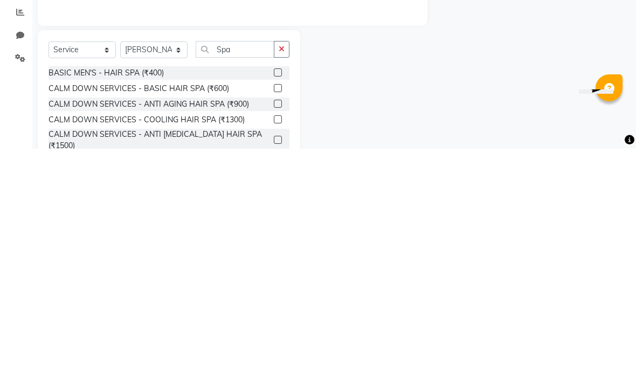
click at [283, 308] on div at bounding box center [282, 314] width 16 height 13
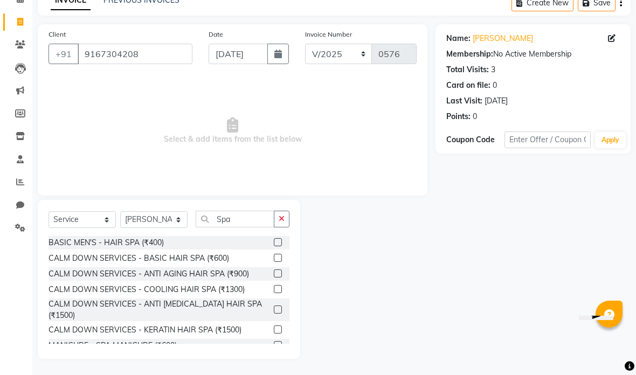
click at [276, 259] on label at bounding box center [278, 258] width 8 height 8
click at [276, 259] on input "checkbox" at bounding box center [277, 258] width 7 height 7
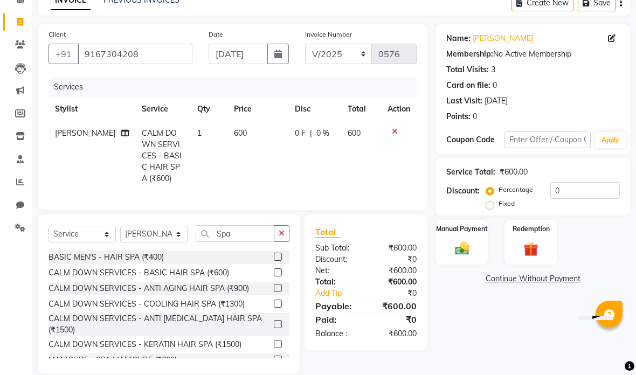
click at [500, 204] on label "Fixed" at bounding box center [507, 204] width 16 height 10
click at [496, 204] on input "Fixed" at bounding box center [492, 204] width 8 height 8
click at [572, 191] on input "0" at bounding box center [585, 190] width 70 height 17
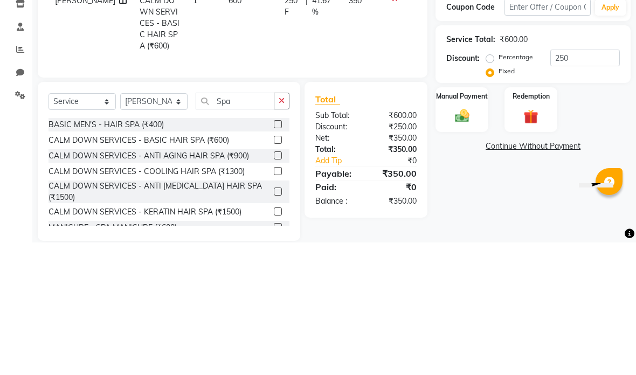
click at [388, 121] on td at bounding box center [399, 156] width 36 height 70
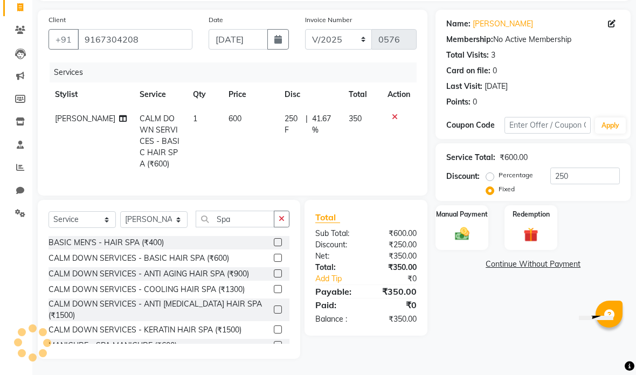
click at [486, 237] on div "Manual Payment" at bounding box center [461, 227] width 53 height 45
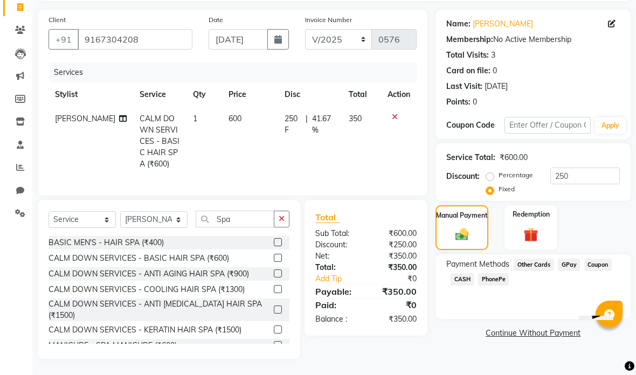
click at [461, 280] on span "CASH" at bounding box center [462, 279] width 23 height 12
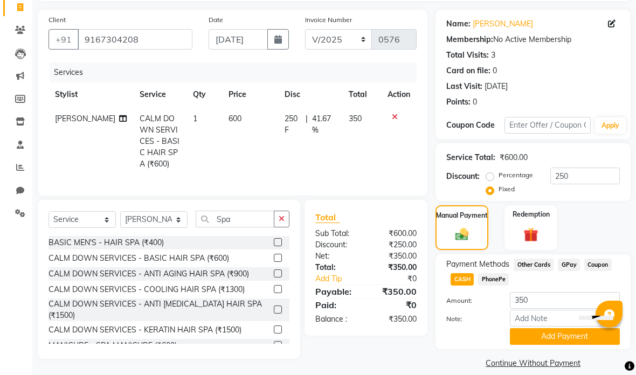
scroll to position [85, 0]
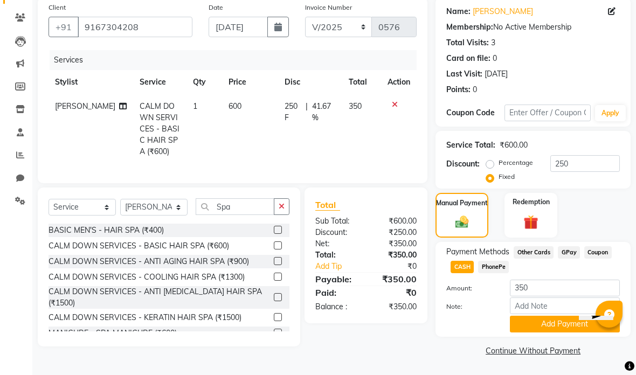
click at [547, 322] on button "Add Payment" at bounding box center [565, 324] width 110 height 17
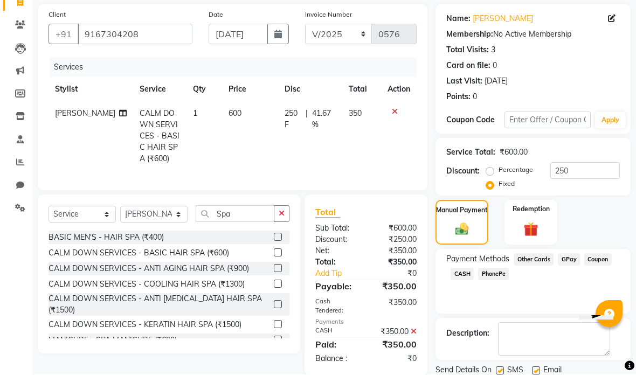
scroll to position [72, 0]
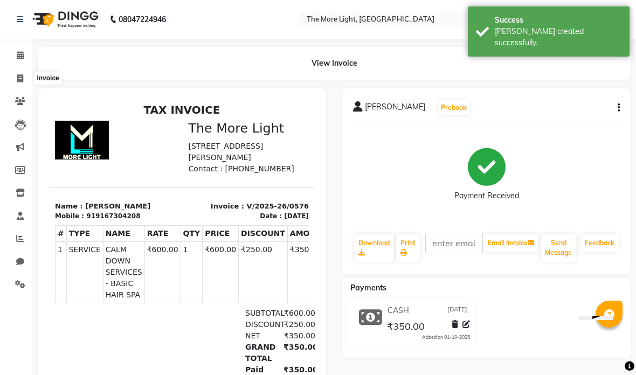
click at [19, 73] on span at bounding box center [20, 79] width 19 height 12
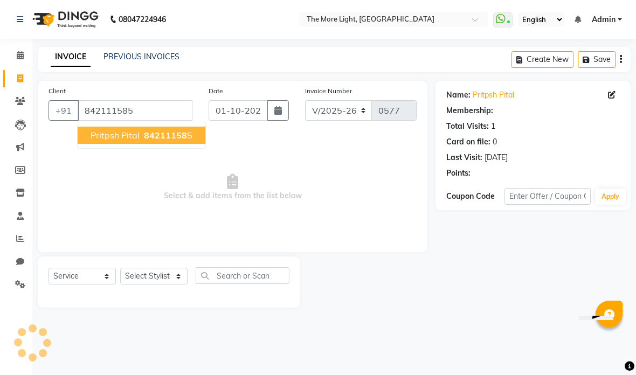
click at [447, 204] on div "Coupon Code Apply" at bounding box center [533, 197] width 174 height 18
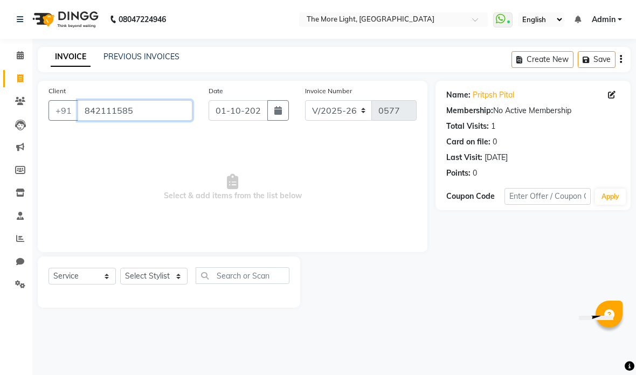
click at [153, 107] on input "842111585" at bounding box center [135, 110] width 115 height 20
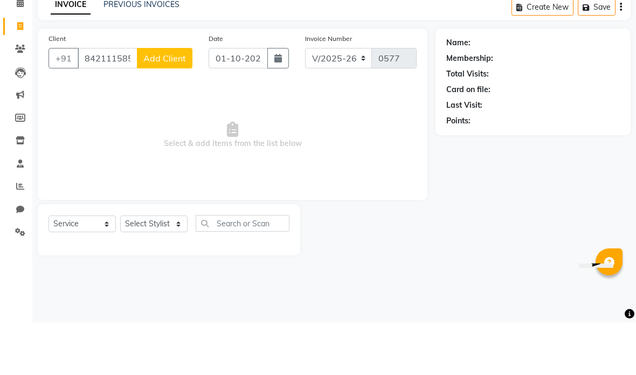
click at [170, 100] on button "Add Client" at bounding box center [165, 110] width 56 height 20
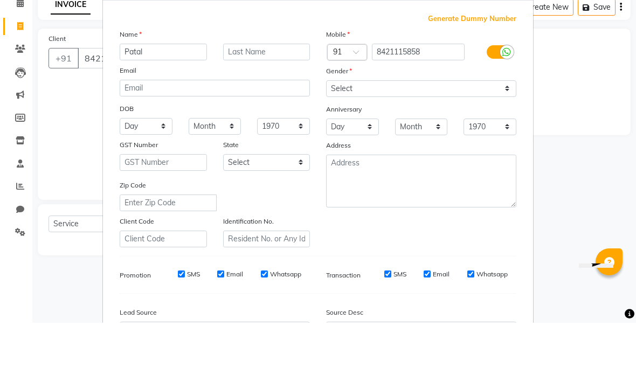
click at [563, 78] on ngb-modal-window "Add Client Generate Dummy Number Name Patal Email DOB Day 01 02 03 04 05 06 07 …" at bounding box center [318, 187] width 636 height 375
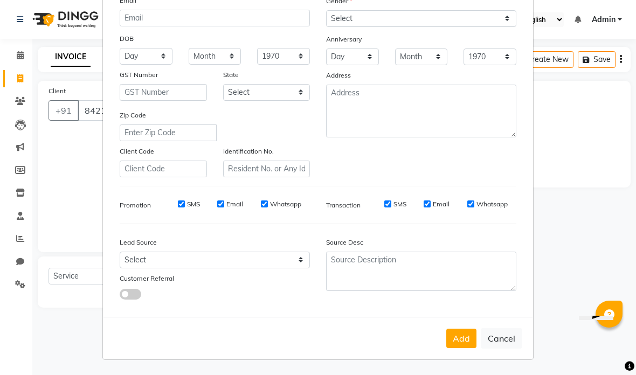
scroll to position [122, 0]
click at [464, 336] on button "Add" at bounding box center [461, 338] width 30 height 19
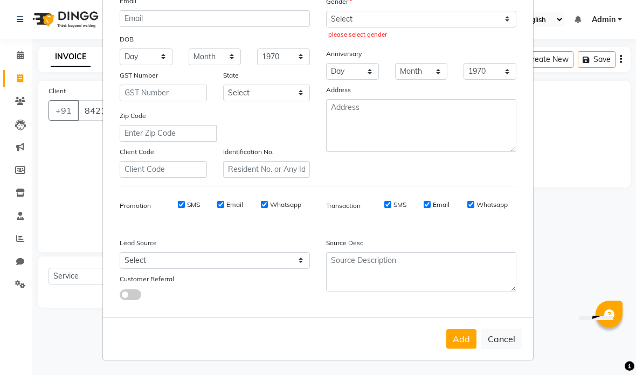
scroll to position [43, 0]
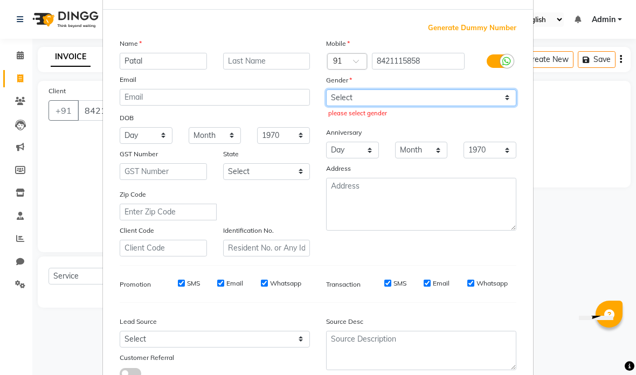
click at [410, 97] on select "Select [DEMOGRAPHIC_DATA] [DEMOGRAPHIC_DATA] Other Prefer Not To Say" at bounding box center [421, 97] width 190 height 17
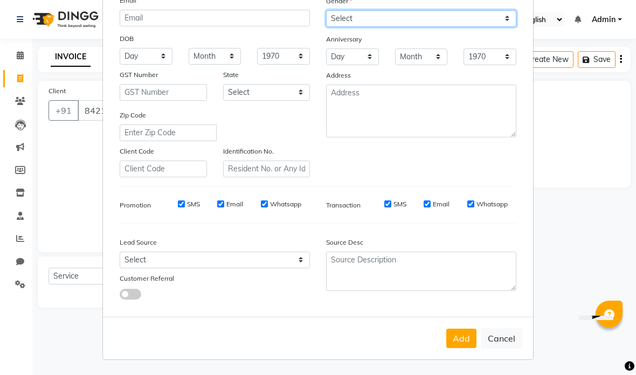
scroll to position [122, 0]
click at [465, 337] on button "Add" at bounding box center [461, 338] width 30 height 19
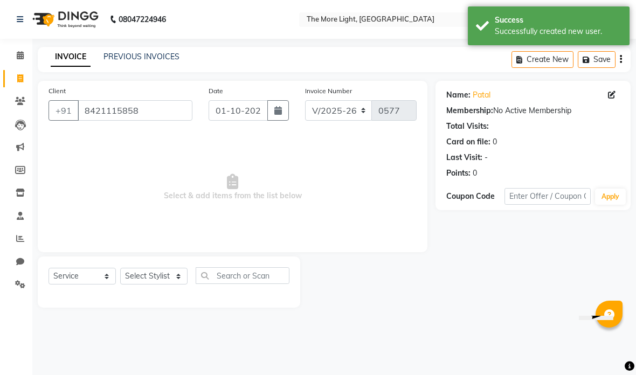
click at [275, 113] on icon "button" at bounding box center [278, 110] width 8 height 9
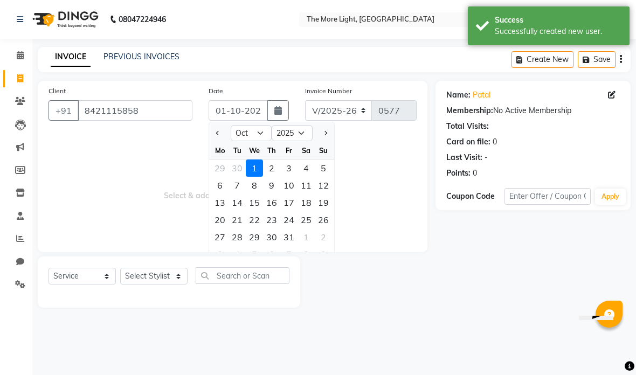
click at [257, 132] on select "Jan Feb Mar Apr May Jun [DATE] Aug Sep Oct Nov Dec" at bounding box center [251, 133] width 41 height 16
click at [306, 168] on div "6" at bounding box center [306, 168] width 17 height 17
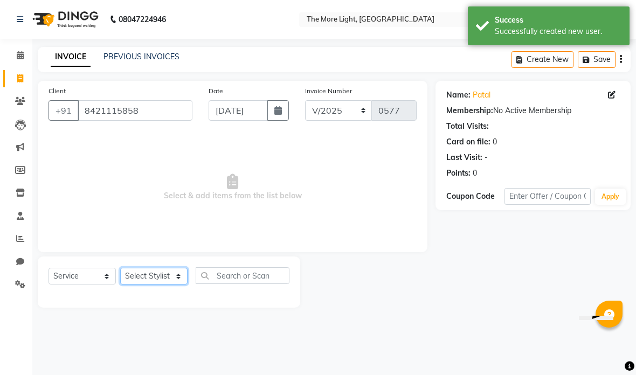
click at [155, 269] on select "Select Stylist [PERSON_NAME] anas [PERSON_NAME] [PERSON_NAME] Front [PERSON_NAM…" at bounding box center [153, 276] width 67 height 17
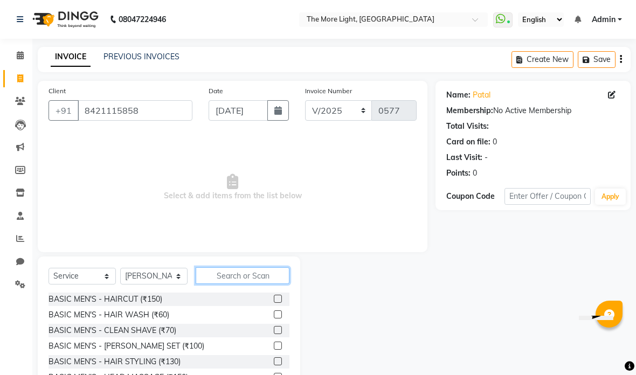
click at [247, 274] on input "text" at bounding box center [243, 275] width 94 height 17
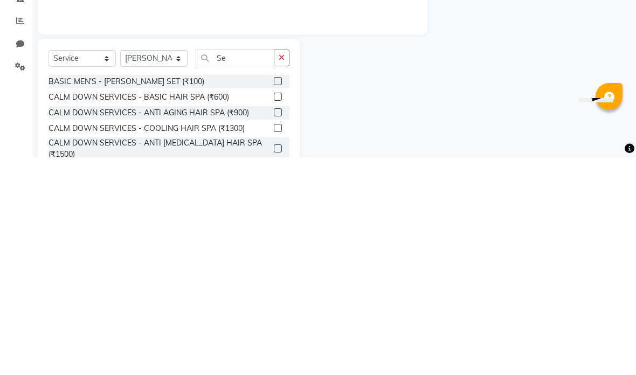
click at [276, 295] on label at bounding box center [278, 299] width 8 height 8
click at [276, 296] on input "checkbox" at bounding box center [277, 299] width 7 height 7
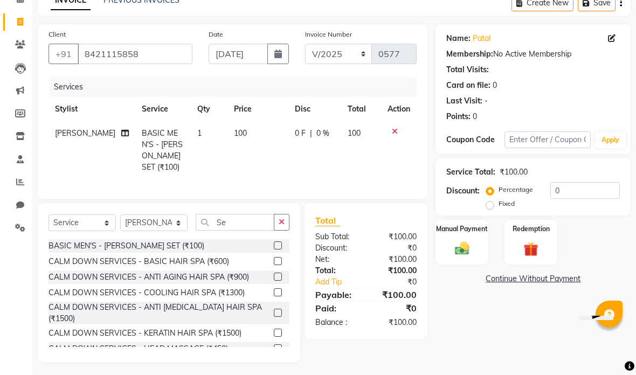
click at [462, 250] on img at bounding box center [462, 248] width 23 height 17
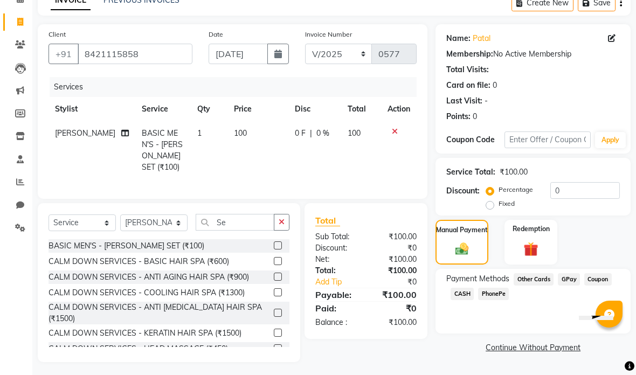
click at [566, 279] on span "GPay" at bounding box center [569, 279] width 22 height 12
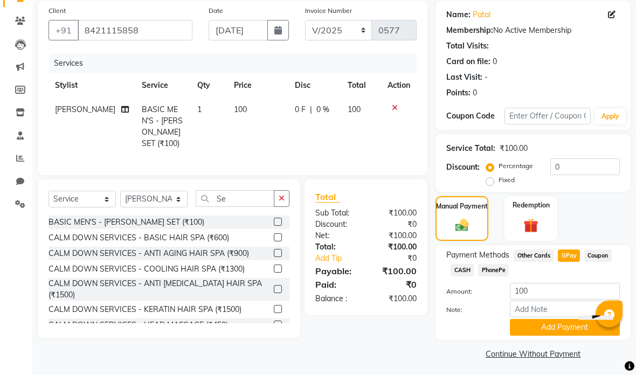
scroll to position [85, 0]
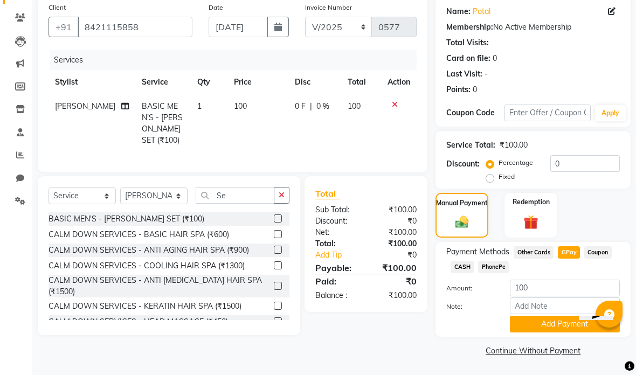
click at [544, 320] on button "Add Payment" at bounding box center [565, 324] width 110 height 17
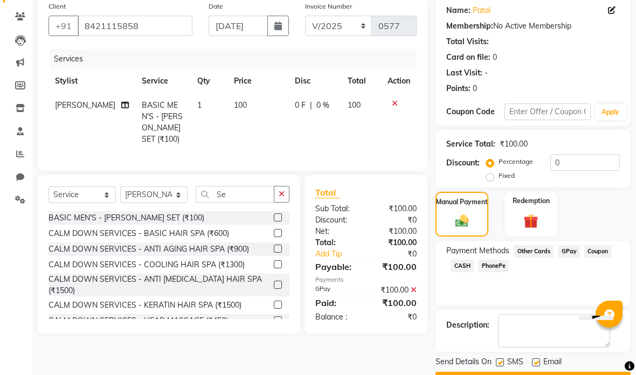
scroll to position [72, 0]
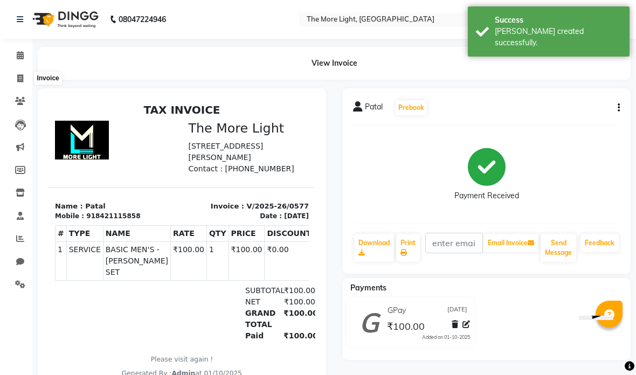
click at [12, 78] on span at bounding box center [20, 79] width 19 height 12
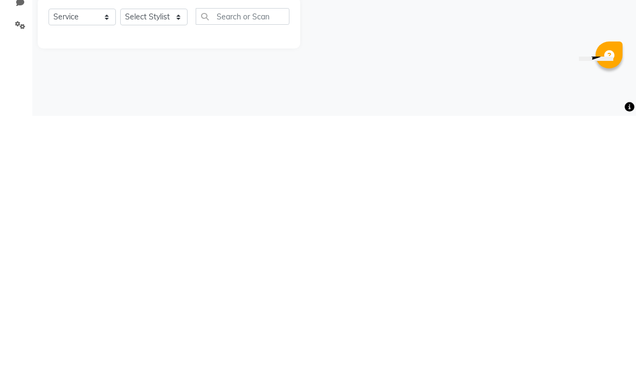
click at [408, 96] on div "08047224946 Select Location × The More Light, [GEOGRAPHIC_DATA] West WhatsApp S…" at bounding box center [318, 187] width 636 height 375
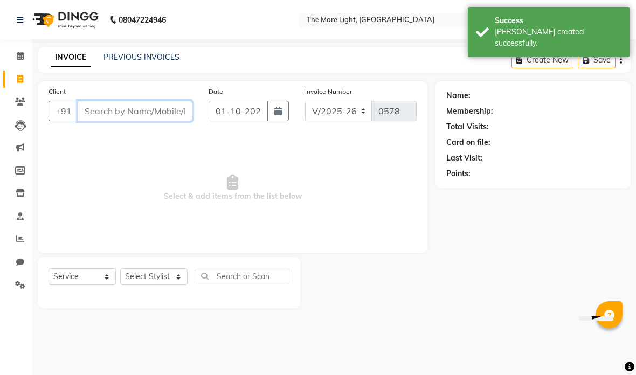
click at [158, 109] on input "Client" at bounding box center [135, 110] width 115 height 20
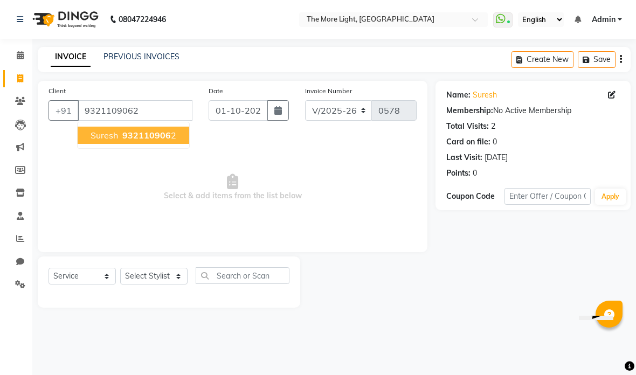
click at [147, 138] on span "932110906" at bounding box center [146, 135] width 49 height 11
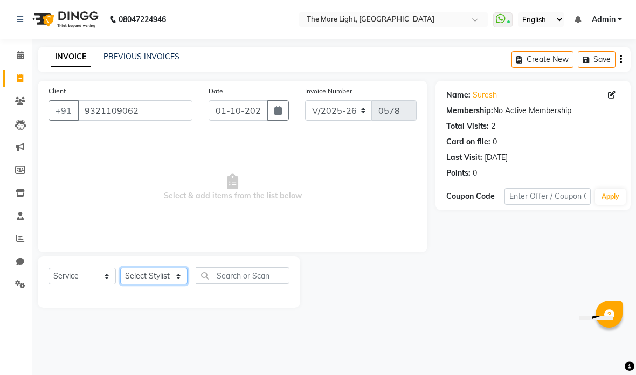
click at [158, 280] on select "Select Stylist [PERSON_NAME] anas [PERSON_NAME] [PERSON_NAME] Front [PERSON_NAM…" at bounding box center [153, 276] width 67 height 17
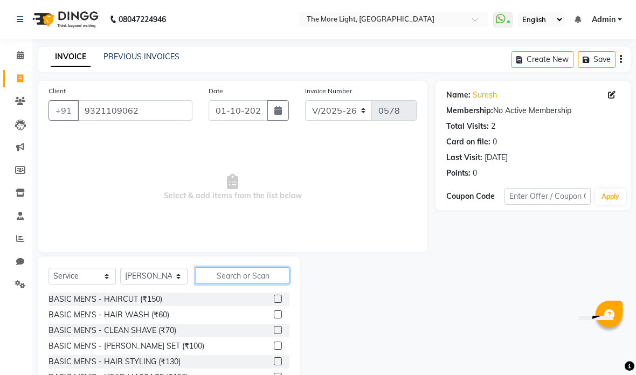
click at [236, 271] on input "text" at bounding box center [243, 275] width 94 height 17
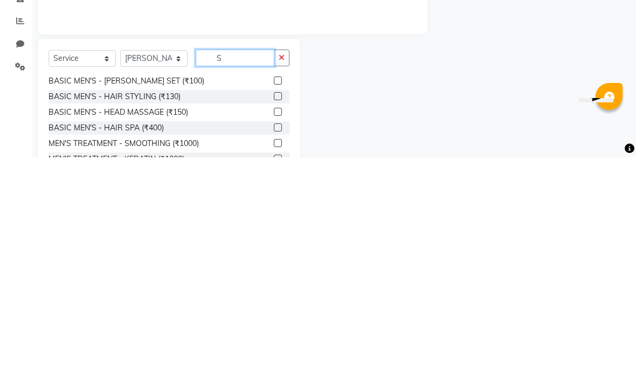
scroll to position [53, 0]
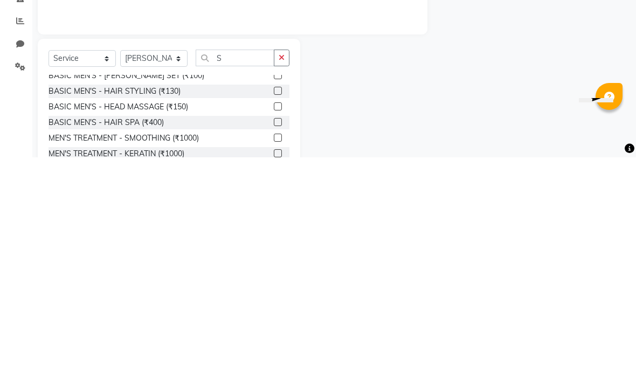
click at [341, 257] on div at bounding box center [367, 336] width 135 height 159
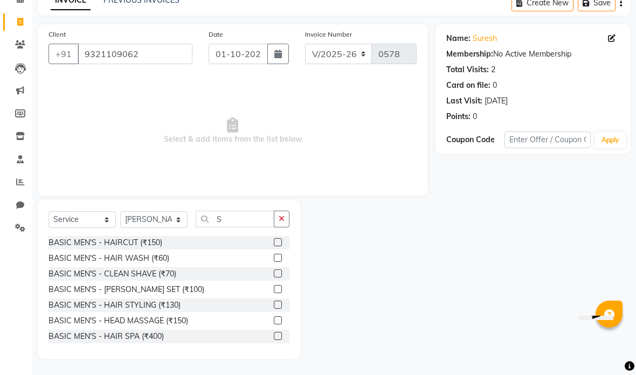
scroll to position [0, 0]
click at [276, 288] on label at bounding box center [278, 289] width 8 height 8
click at [276, 288] on input "checkbox" at bounding box center [277, 289] width 7 height 7
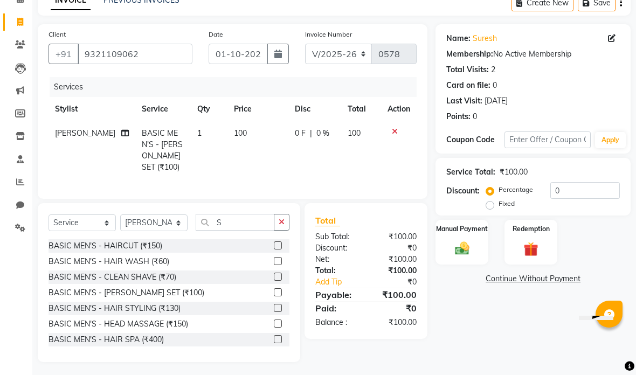
click at [508, 205] on label "Fixed" at bounding box center [507, 204] width 16 height 10
click at [496, 205] on input "Fixed" at bounding box center [492, 204] width 8 height 8
click at [576, 190] on input "0" at bounding box center [585, 190] width 70 height 17
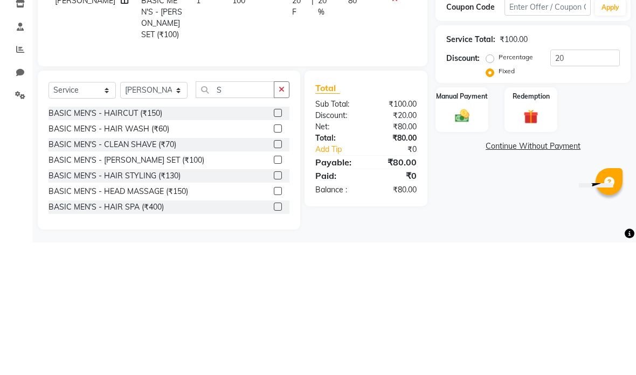
click at [594, 220] on div "Manual Payment Redemption" at bounding box center [532, 242] width 211 height 45
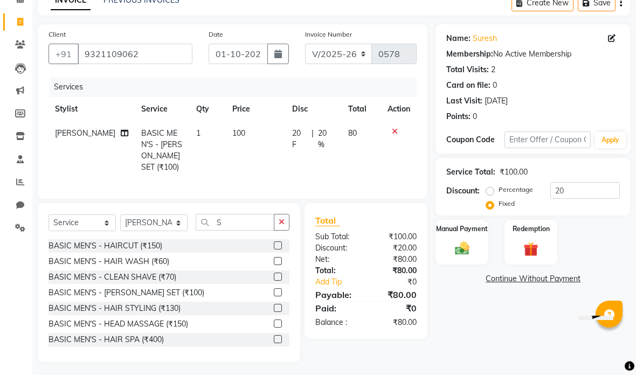
click at [457, 250] on img at bounding box center [462, 248] width 23 height 17
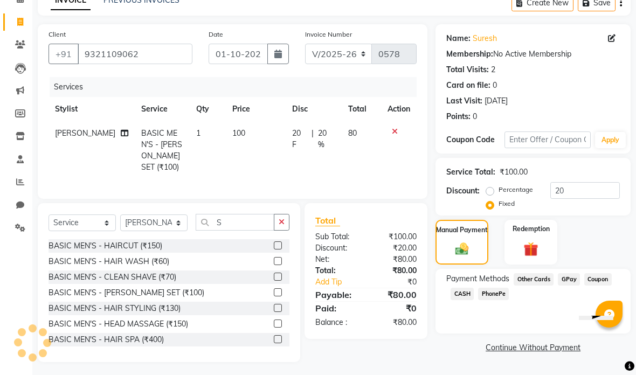
click at [460, 297] on span "CASH" at bounding box center [462, 294] width 23 height 12
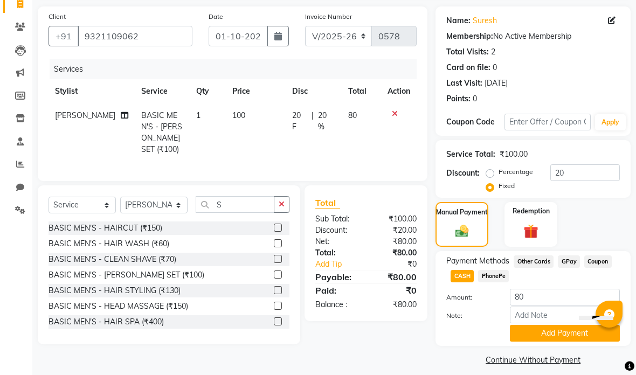
scroll to position [85, 0]
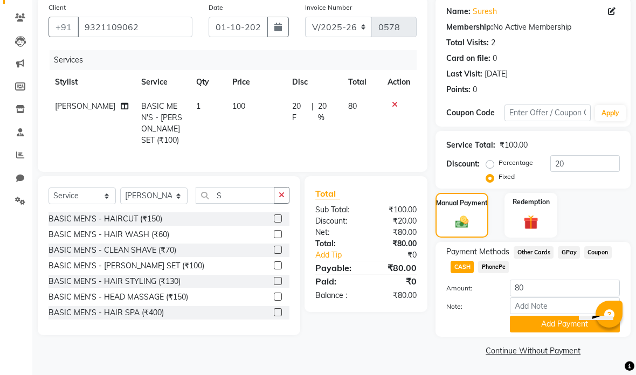
click at [542, 326] on button "Add Payment" at bounding box center [565, 324] width 110 height 17
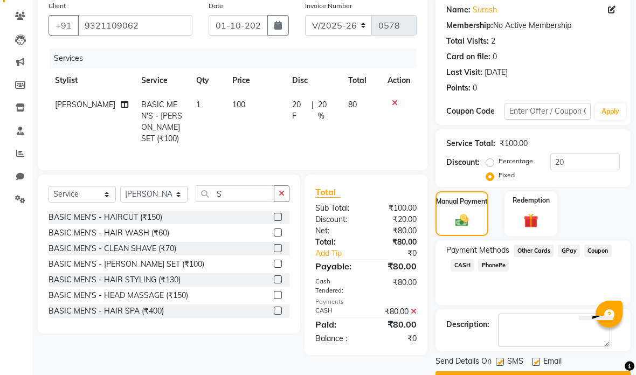
scroll to position [72, 0]
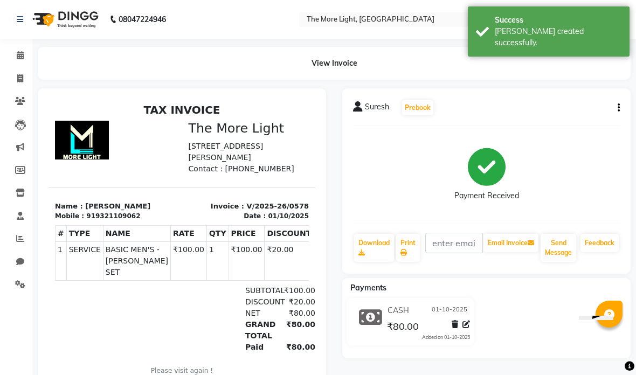
click at [25, 70] on link "Invoice" at bounding box center [16, 79] width 26 height 18
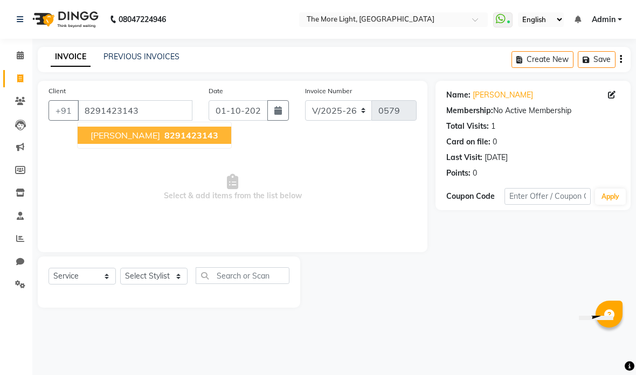
click at [164, 136] on span "8291423143" at bounding box center [191, 135] width 54 height 11
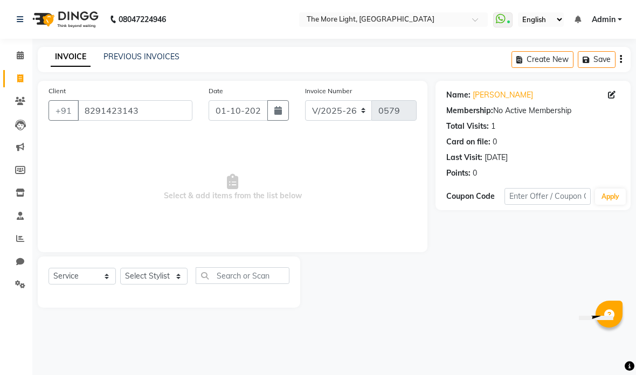
click at [149, 282] on select "Select Stylist [PERSON_NAME] anas [PERSON_NAME] [PERSON_NAME] Front [PERSON_NAM…" at bounding box center [153, 276] width 67 height 17
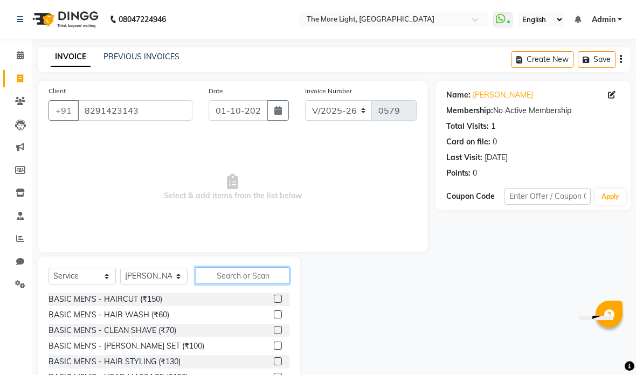
click at [255, 272] on input "text" at bounding box center [243, 275] width 94 height 17
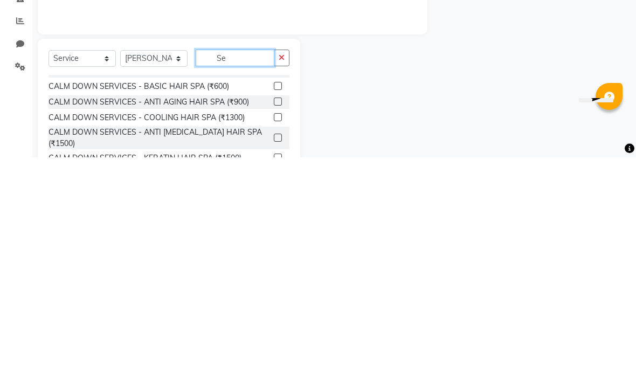
scroll to position [11, 0]
click at [333, 257] on div at bounding box center [367, 336] width 135 height 159
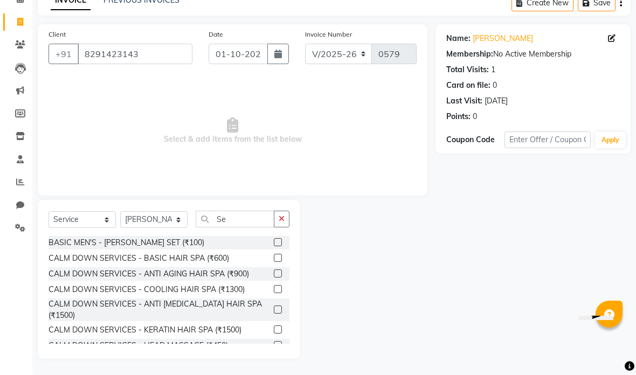
scroll to position [0, 0]
click at [247, 219] on input "Se" at bounding box center [235, 219] width 79 height 17
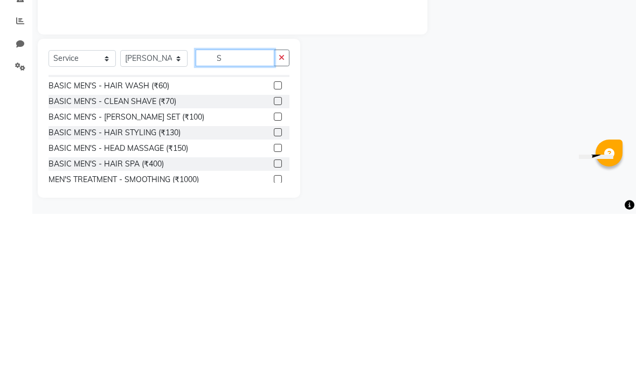
scroll to position [12, 0]
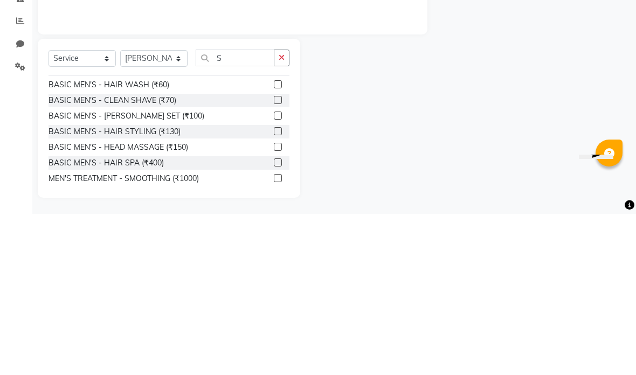
click at [279, 257] on label at bounding box center [278, 261] width 8 height 8
click at [279, 258] on input "checkbox" at bounding box center [277, 261] width 7 height 7
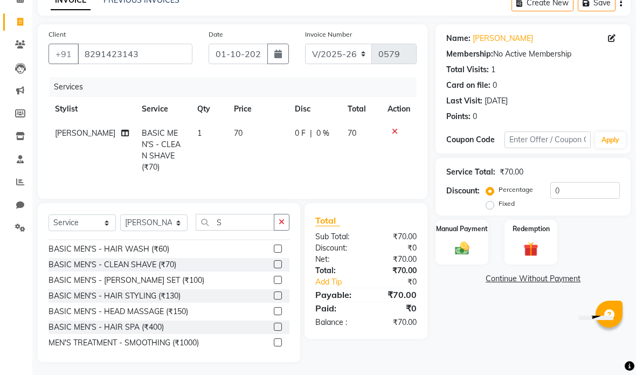
click at [469, 250] on img at bounding box center [462, 248] width 23 height 17
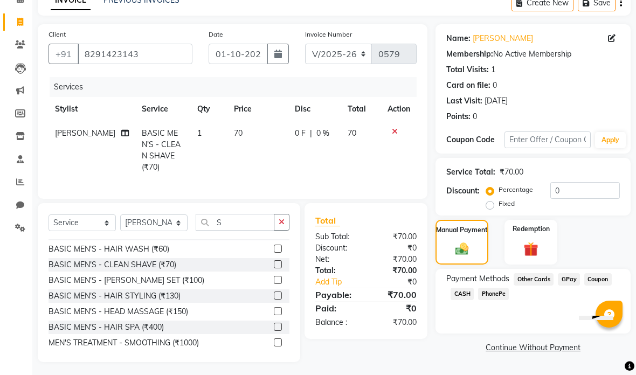
click at [467, 291] on span "CASH" at bounding box center [462, 294] width 23 height 12
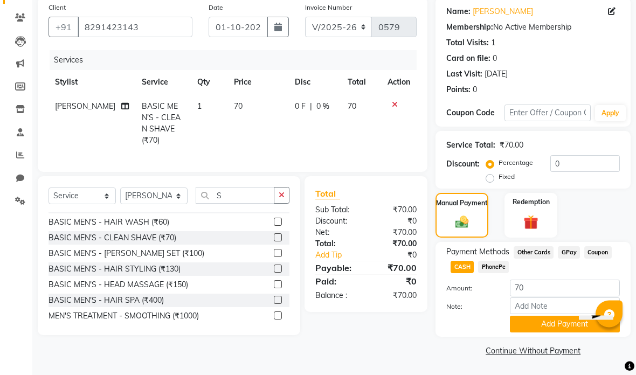
scroll to position [85, 0]
click at [549, 326] on button "Add Payment" at bounding box center [565, 324] width 110 height 17
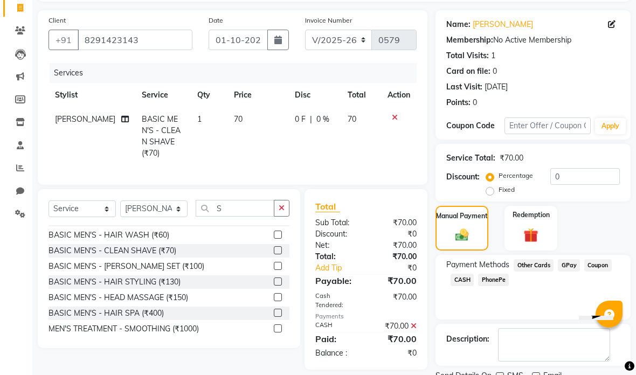
scroll to position [72, 0]
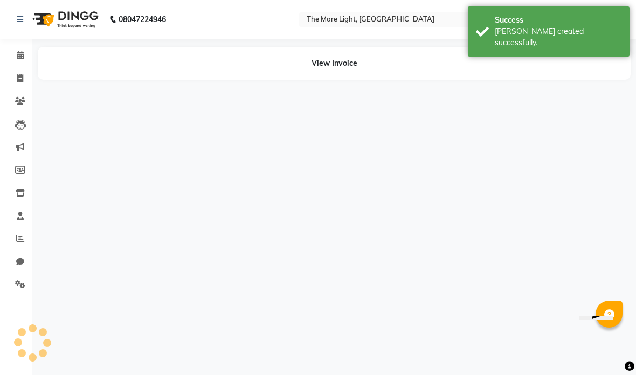
click at [21, 79] on icon at bounding box center [20, 78] width 6 height 8
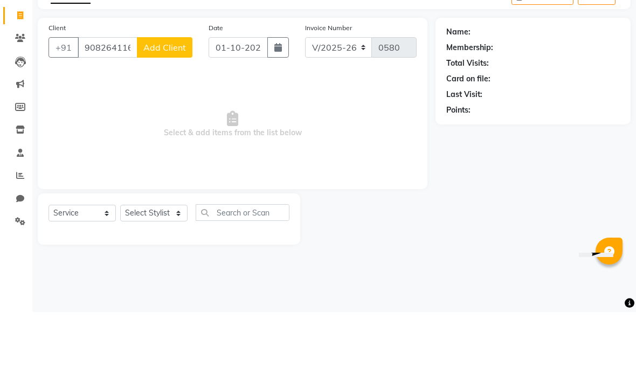
click at [170, 105] on span "Add Client" at bounding box center [164, 110] width 43 height 11
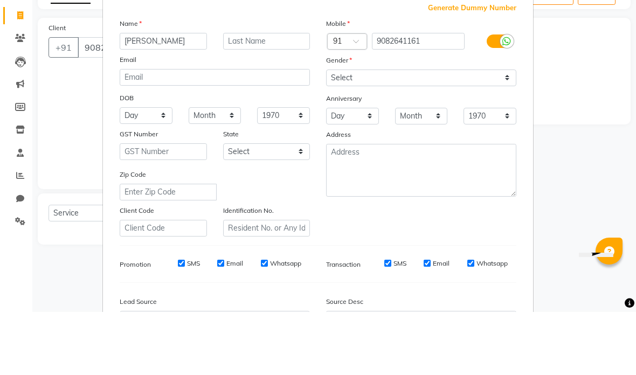
click at [395, 133] on select "Select [DEMOGRAPHIC_DATA] [DEMOGRAPHIC_DATA] Other Prefer Not To Say" at bounding box center [421, 141] width 190 height 17
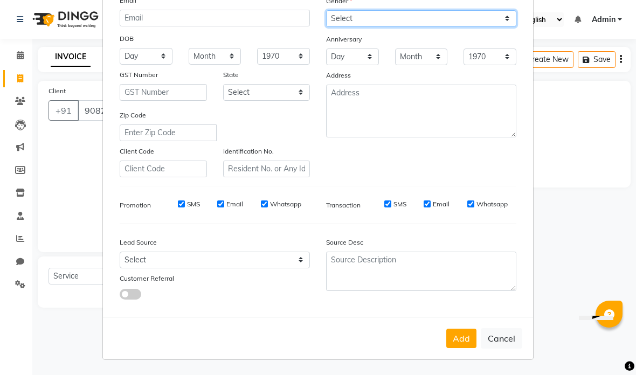
scroll to position [122, 0]
click at [467, 341] on button "Add" at bounding box center [461, 338] width 30 height 19
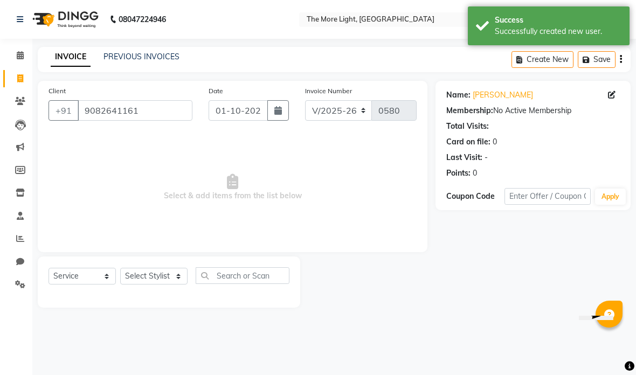
click at [278, 105] on button "button" at bounding box center [278, 110] width 22 height 20
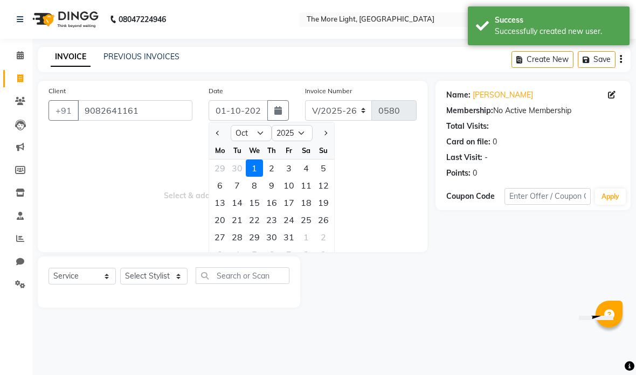
click at [253, 133] on select "Jan Feb Mar Apr May Jun [DATE] Aug Sep Oct Nov Dec" at bounding box center [251, 133] width 41 height 16
click at [305, 170] on div "6" at bounding box center [306, 168] width 17 height 17
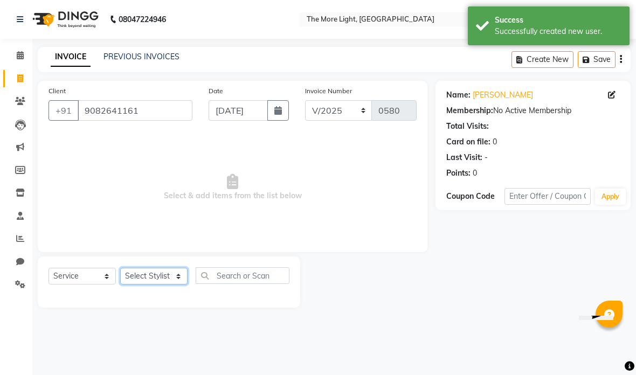
click at [150, 274] on select "Select Stylist [PERSON_NAME] anas [PERSON_NAME] [PERSON_NAME] Front [PERSON_NAM…" at bounding box center [153, 276] width 67 height 17
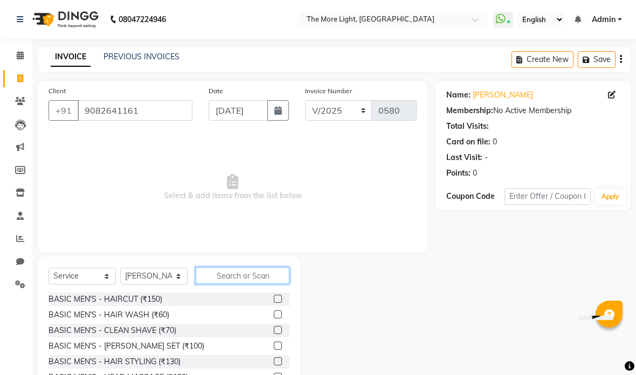
click at [246, 269] on input "text" at bounding box center [243, 275] width 94 height 17
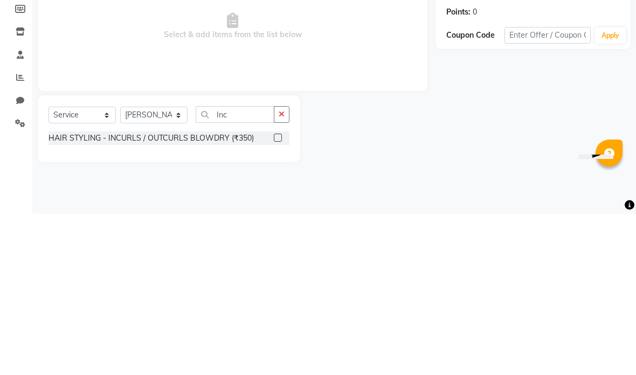
click at [369, 257] on div at bounding box center [367, 290] width 135 height 67
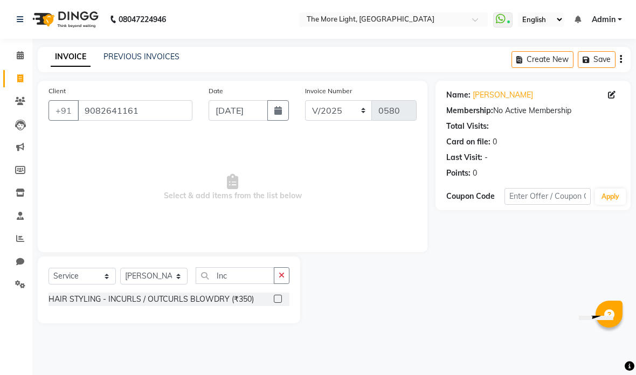
click at [274, 298] on label at bounding box center [278, 299] width 8 height 8
click at [274, 298] on input "checkbox" at bounding box center [277, 299] width 7 height 7
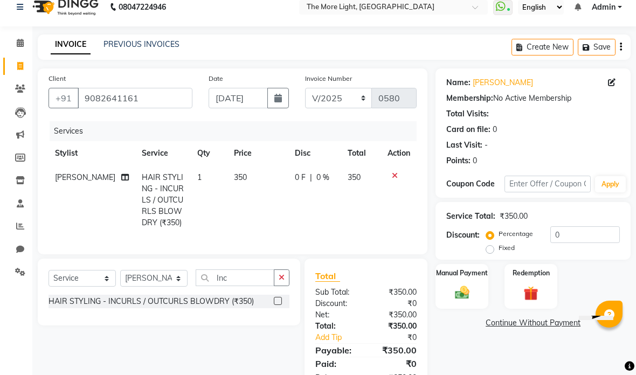
scroll to position [48, 0]
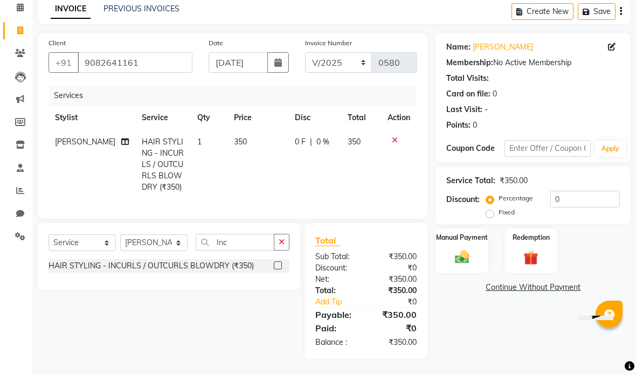
click at [463, 255] on img at bounding box center [462, 257] width 23 height 17
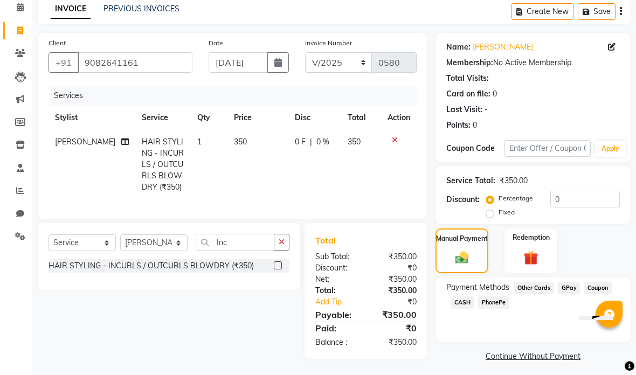
click at [569, 286] on span "GPay" at bounding box center [569, 288] width 22 height 12
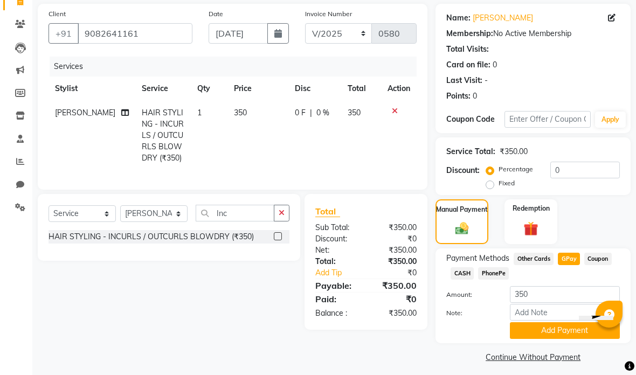
scroll to position [85, 0]
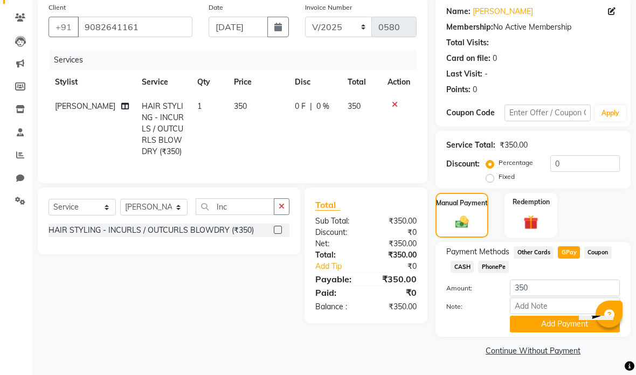
click at [548, 322] on button "Add Payment" at bounding box center [565, 324] width 110 height 17
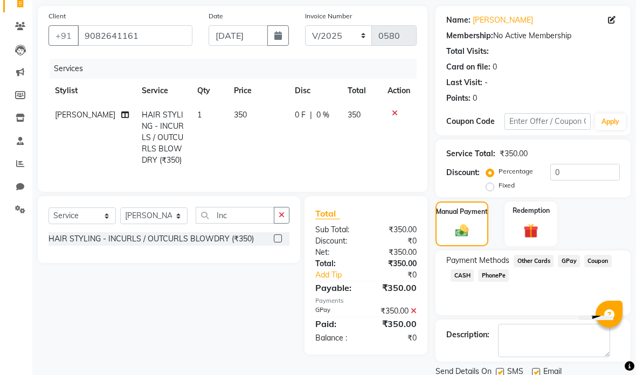
scroll to position [72, 0]
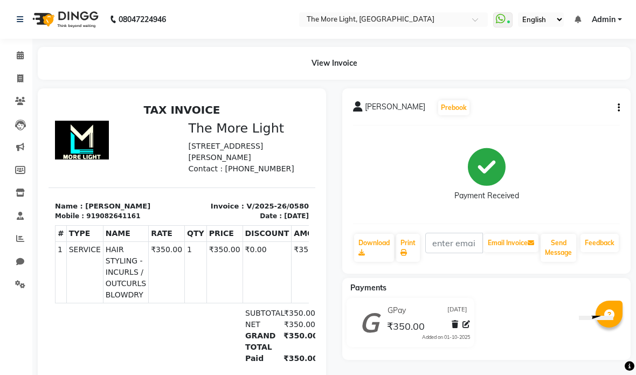
click at [17, 72] on link "Invoice" at bounding box center [16, 79] width 26 height 18
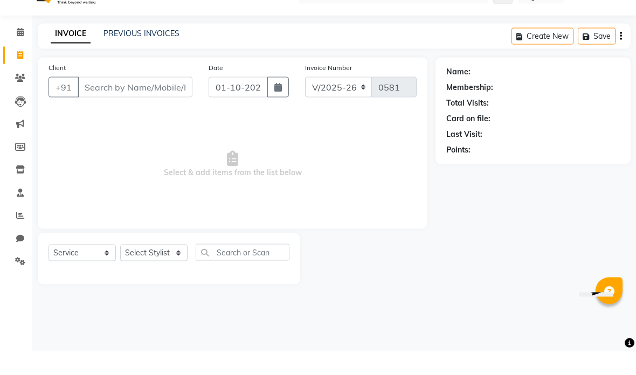
click at [114, 100] on input "Client" at bounding box center [135, 110] width 115 height 20
click at [170, 105] on span "Add Client" at bounding box center [164, 110] width 43 height 11
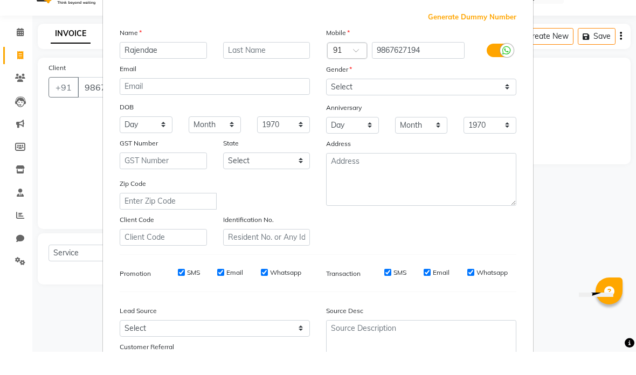
scroll to position [40, 0]
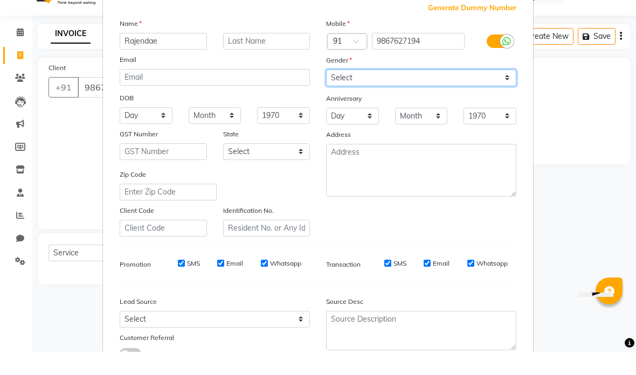
click at [357, 93] on select "Select [DEMOGRAPHIC_DATA] [DEMOGRAPHIC_DATA] Other Prefer Not To Say" at bounding box center [421, 101] width 190 height 17
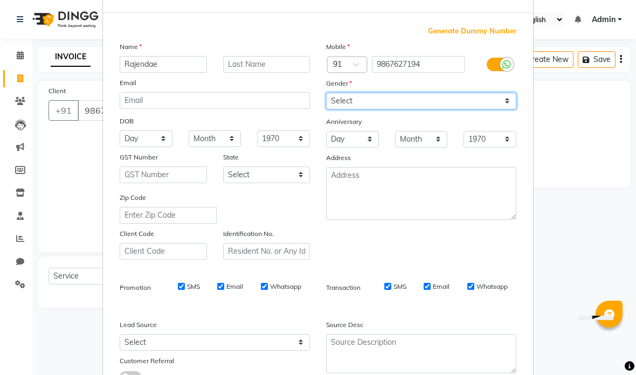
click at [391, 103] on select "Select [DEMOGRAPHIC_DATA] [DEMOGRAPHIC_DATA] Other Prefer Not To Say" at bounding box center [421, 101] width 190 height 17
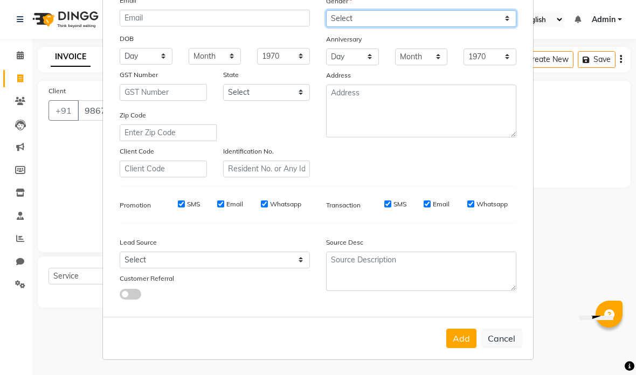
scroll to position [122, 0]
click at [463, 337] on button "Add" at bounding box center [461, 338] width 30 height 19
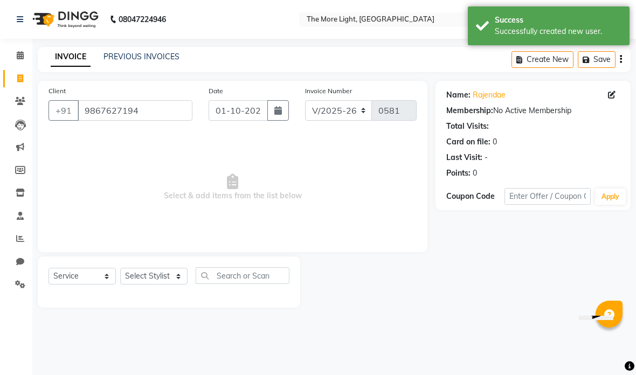
click at [148, 273] on select "Select Stylist [PERSON_NAME] anas [PERSON_NAME] [PERSON_NAME] Front [PERSON_NAM…" at bounding box center [153, 276] width 67 height 17
click at [280, 109] on icon "button" at bounding box center [278, 110] width 8 height 9
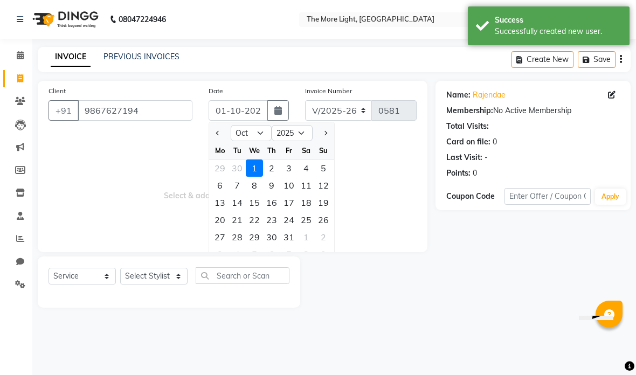
click at [255, 134] on select "Jan Feb Mar Apr May Jun [DATE] Aug Sep Oct Nov Dec" at bounding box center [251, 133] width 41 height 16
click at [324, 170] on div "7" at bounding box center [323, 168] width 17 height 17
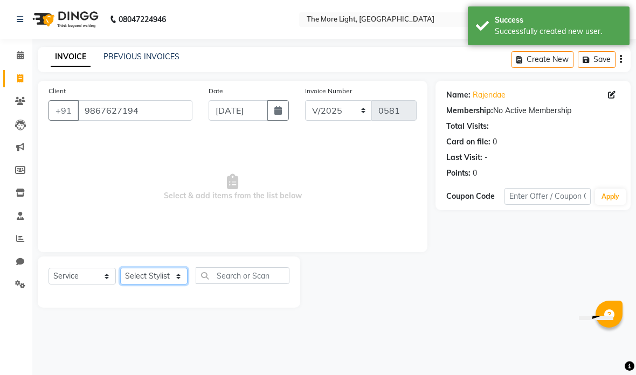
click at [157, 273] on select "Select Stylist [PERSON_NAME] anas [PERSON_NAME] [PERSON_NAME] Front [PERSON_NAM…" at bounding box center [153, 276] width 67 height 17
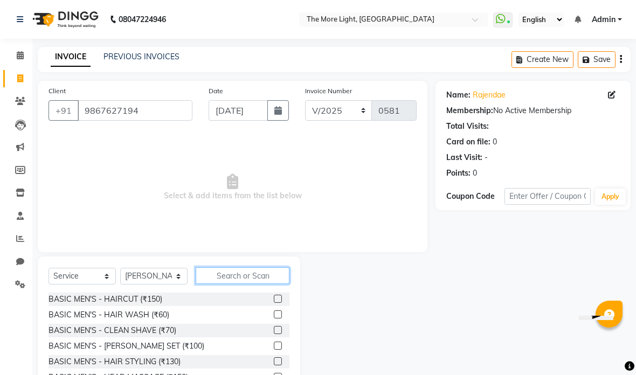
click at [252, 269] on input "text" at bounding box center [243, 275] width 94 height 17
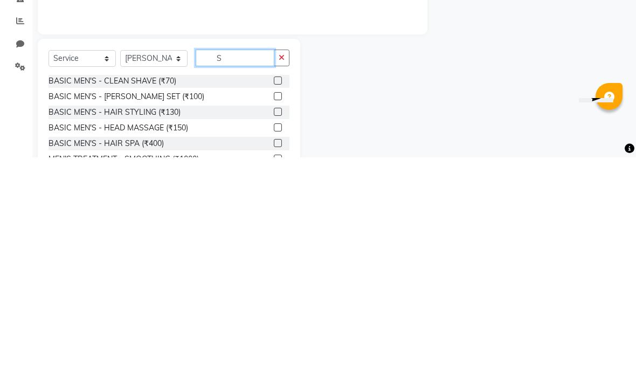
scroll to position [32, 0]
click at [341, 257] on div at bounding box center [367, 336] width 135 height 159
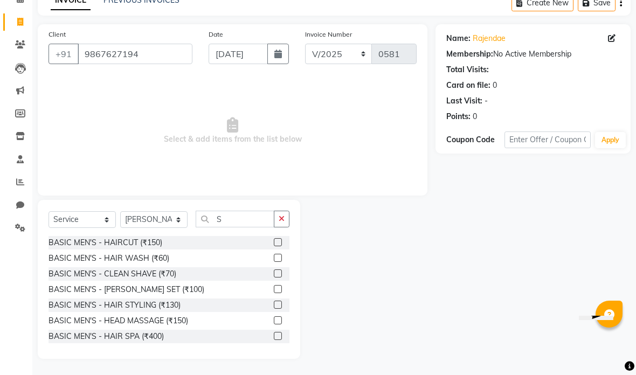
scroll to position [0, 0]
click at [278, 288] on label at bounding box center [278, 289] width 8 height 8
click at [278, 288] on input "checkbox" at bounding box center [277, 289] width 7 height 7
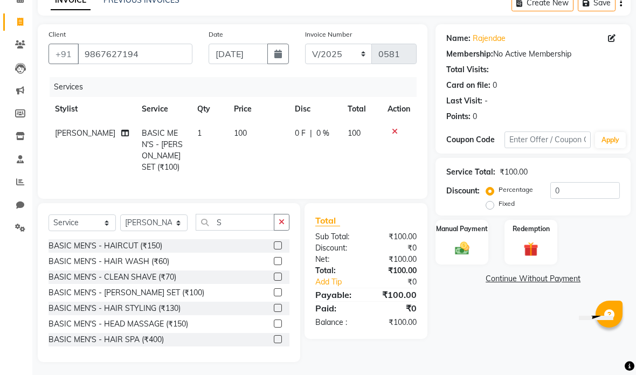
click at [511, 208] on label "Fixed" at bounding box center [507, 204] width 16 height 10
click at [496, 208] on input "Fixed" at bounding box center [492, 204] width 8 height 8
click at [570, 189] on input "0" at bounding box center [585, 190] width 70 height 17
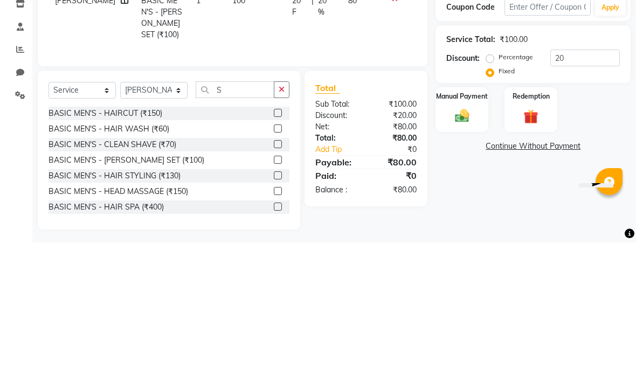
click at [604, 220] on div "Manual Payment Redemption" at bounding box center [532, 242] width 211 height 45
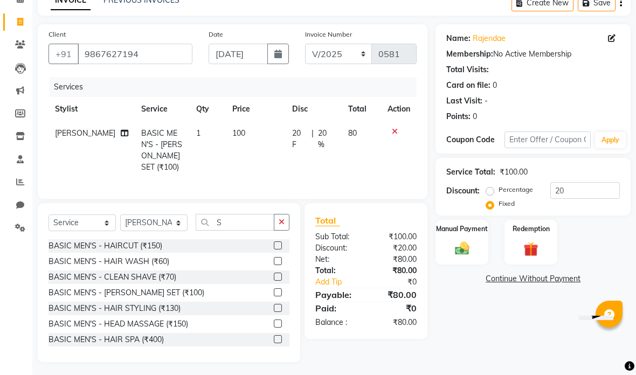
click at [471, 249] on img at bounding box center [462, 248] width 23 height 17
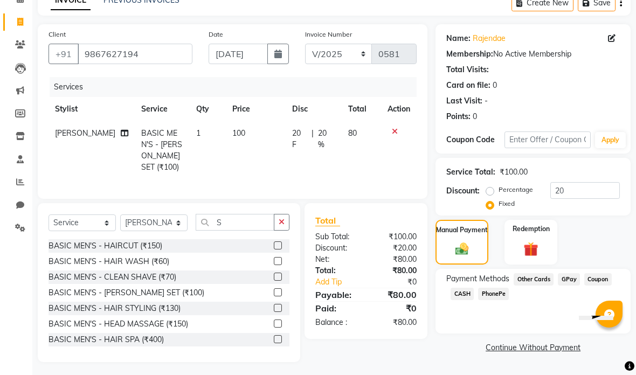
click at [464, 300] on span "CASH" at bounding box center [462, 294] width 23 height 12
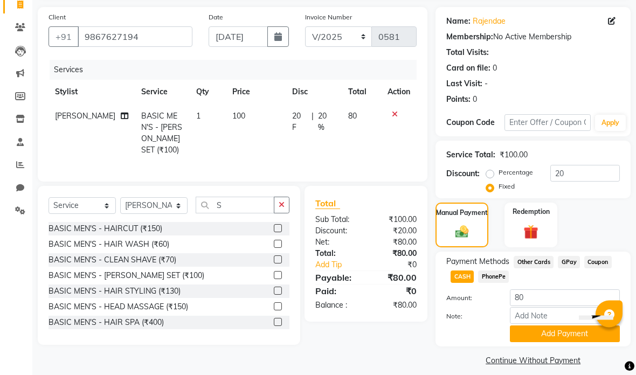
scroll to position [85, 0]
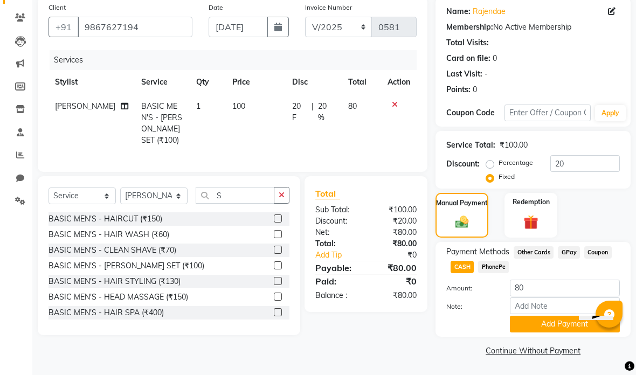
click at [554, 327] on button "Add Payment" at bounding box center [565, 324] width 110 height 17
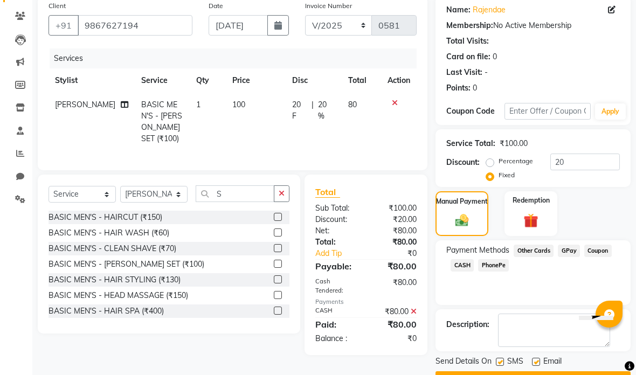
scroll to position [72, 0]
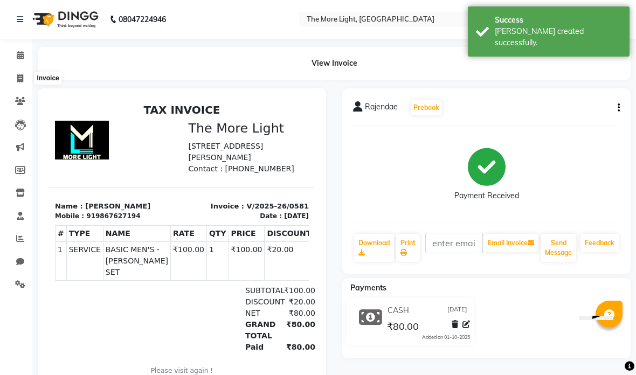
click at [17, 81] on icon at bounding box center [20, 78] width 6 height 8
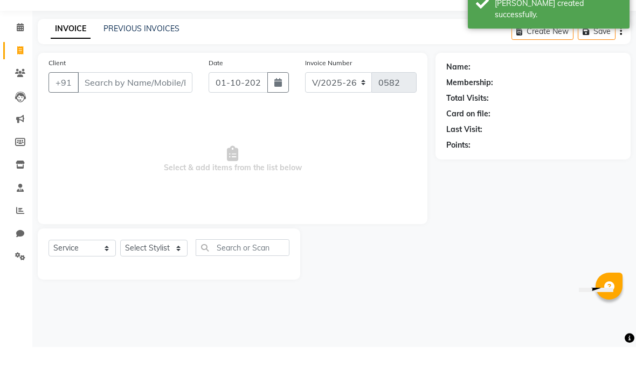
click at [132, 100] on input "Client" at bounding box center [135, 110] width 115 height 20
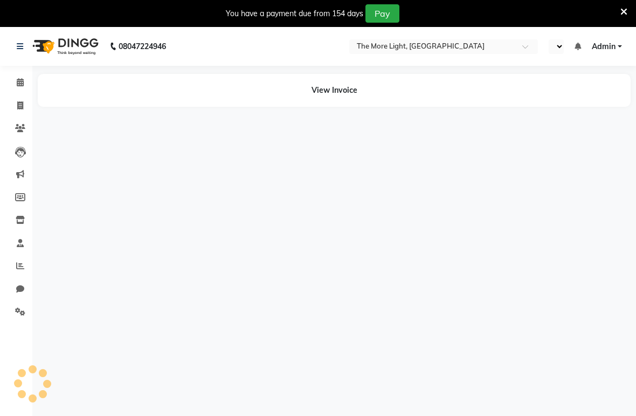
select select "en"
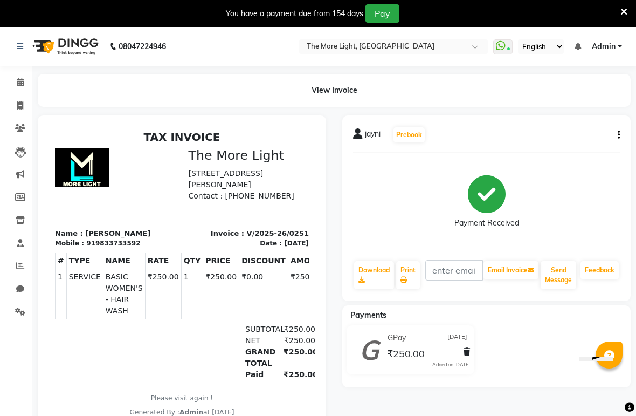
click at [623, 129] on div "jayni Prebook Payment Received Download Print Email Invoice Send Message Feedba…" at bounding box center [486, 207] width 288 height 185
click at [619, 135] on icon "button" at bounding box center [619, 135] width 2 height 1
click at [569, 103] on div "Cancel Invoice" at bounding box center [565, 107] width 74 height 13
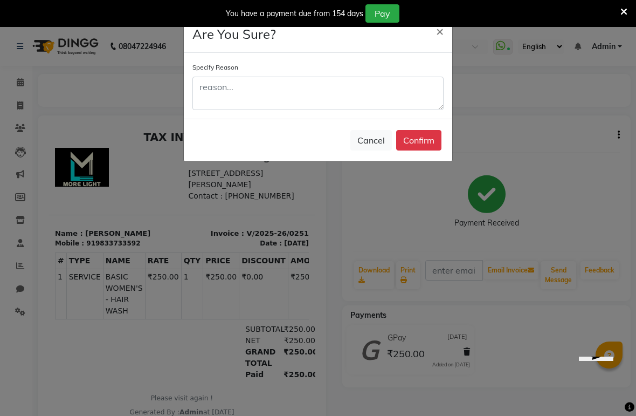
click at [427, 143] on button "Confirm" at bounding box center [418, 140] width 45 height 20
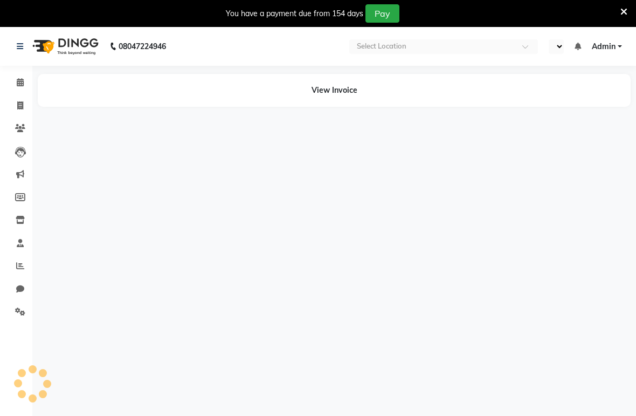
select select "en"
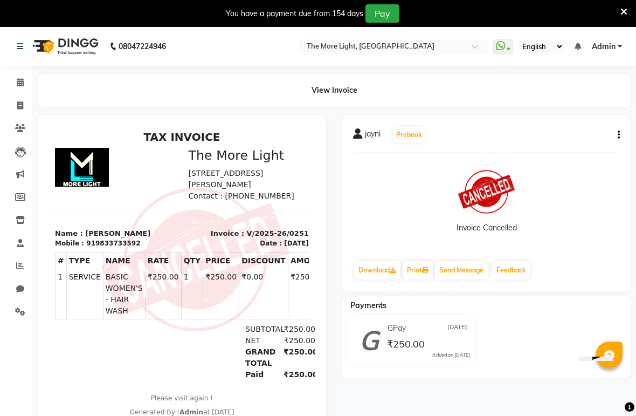
click at [19, 98] on link "Invoice" at bounding box center [16, 106] width 26 height 18
select select "service"
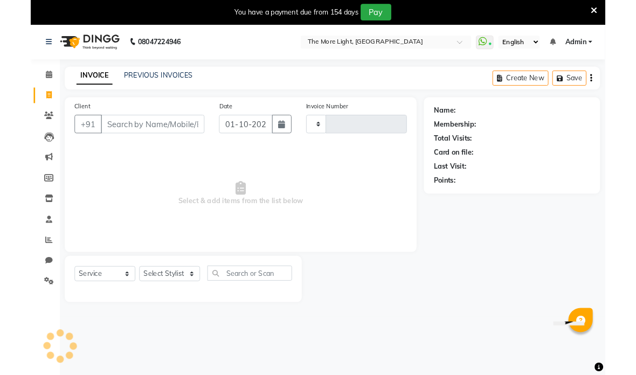
scroll to position [27, 0]
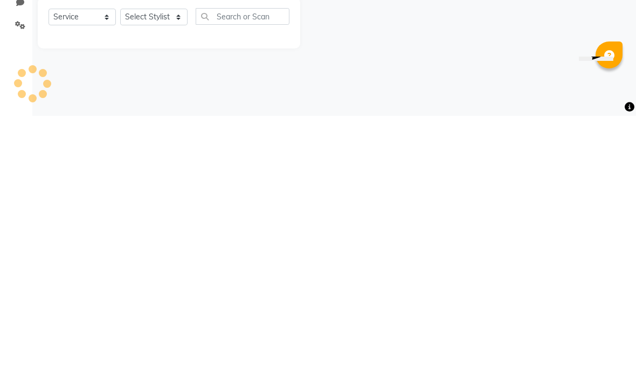
type input "0562"
select select "7824"
click at [416, 76] on div "08047224946 Select Location × The More Light, Goregaon West WhatsApp Status ✕ S…" at bounding box center [318, 187] width 636 height 375
